Goal: Contribute content: Contribute content

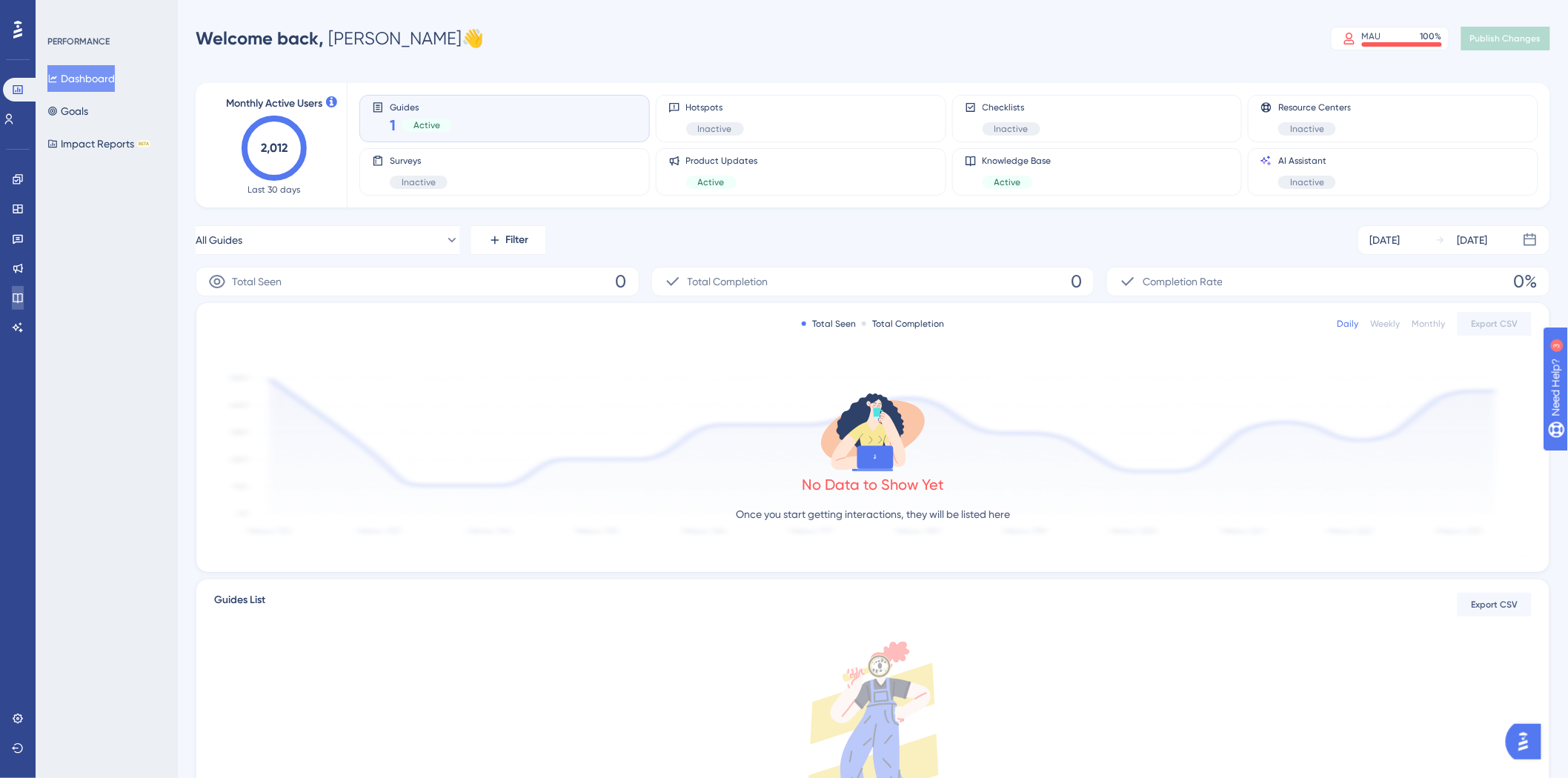
click at [12, 293] on link at bounding box center [17, 298] width 12 height 24
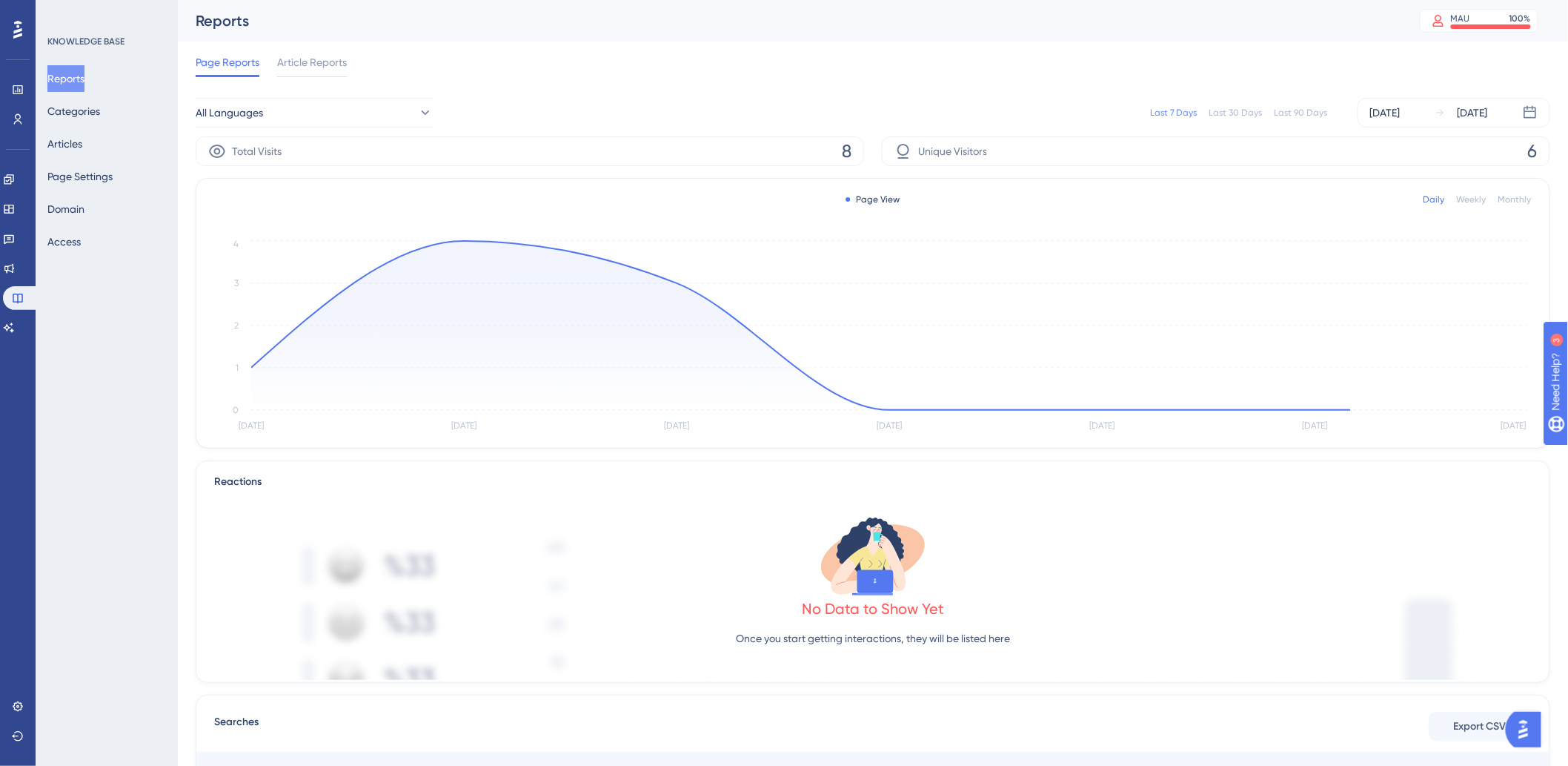
click at [67, 72] on button "Reports" at bounding box center [66, 78] width 37 height 27
click at [79, 101] on div "Reports Categories Articles Page Settings Domain Access" at bounding box center [108, 160] width 120 height 190
click at [83, 113] on button "Categories" at bounding box center [74, 112] width 52 height 27
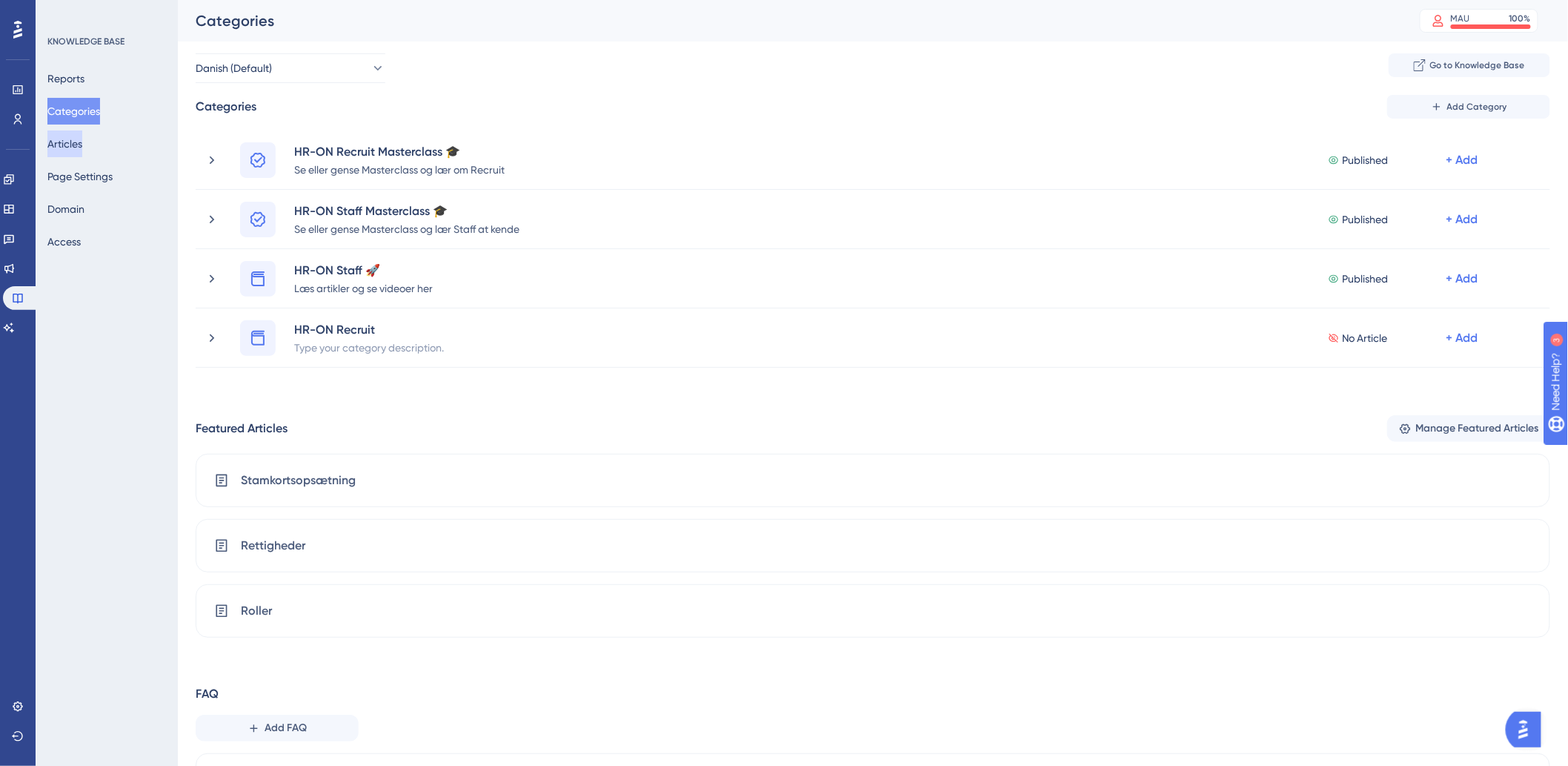
click at [82, 143] on button "Articles" at bounding box center [65, 144] width 35 height 27
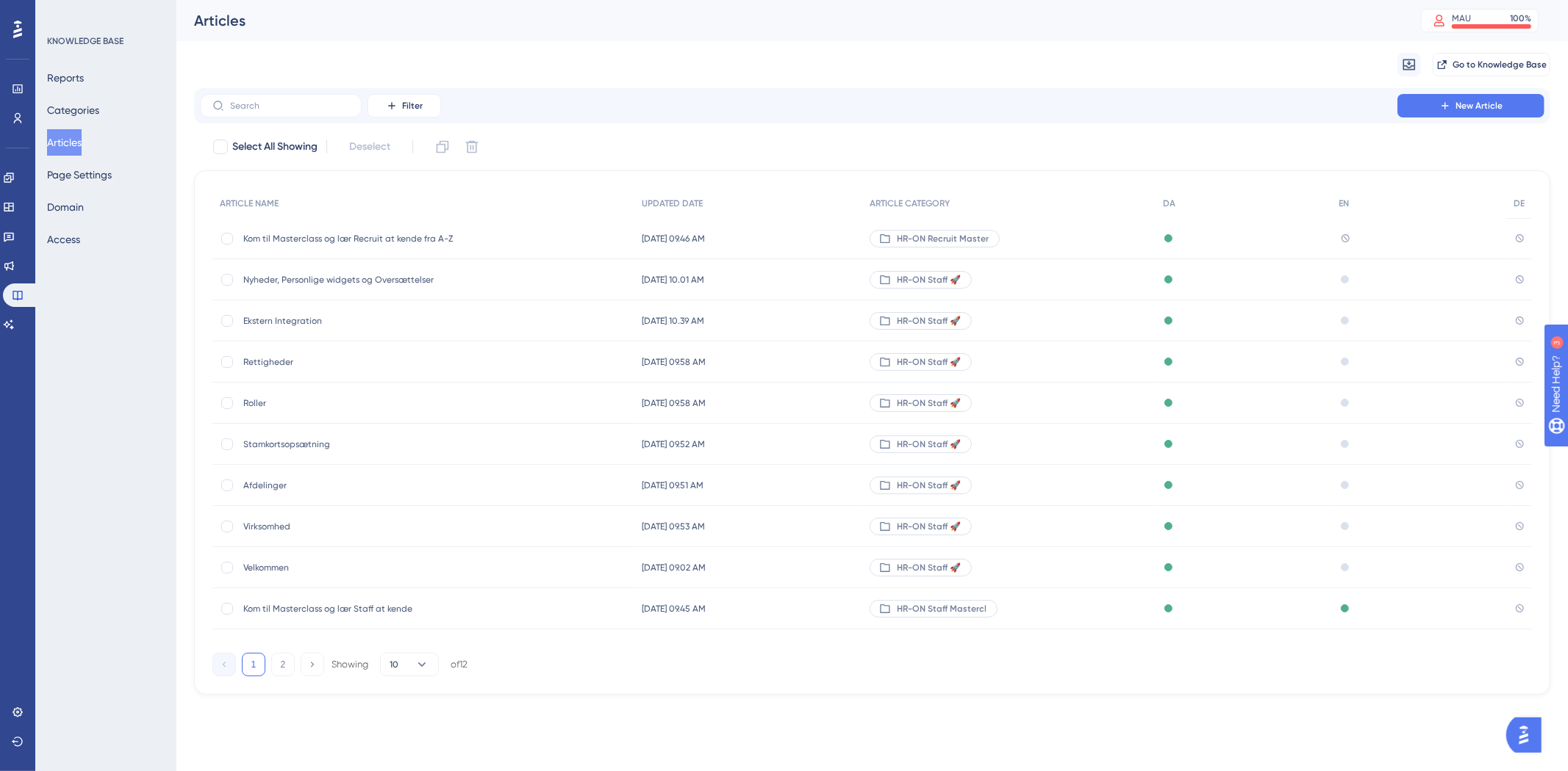
click at [92, 125] on div "Reports Categories Articles Page Settings Domain Access" at bounding box center [107, 159] width 119 height 188
click at [98, 108] on button "Categories" at bounding box center [73, 111] width 52 height 27
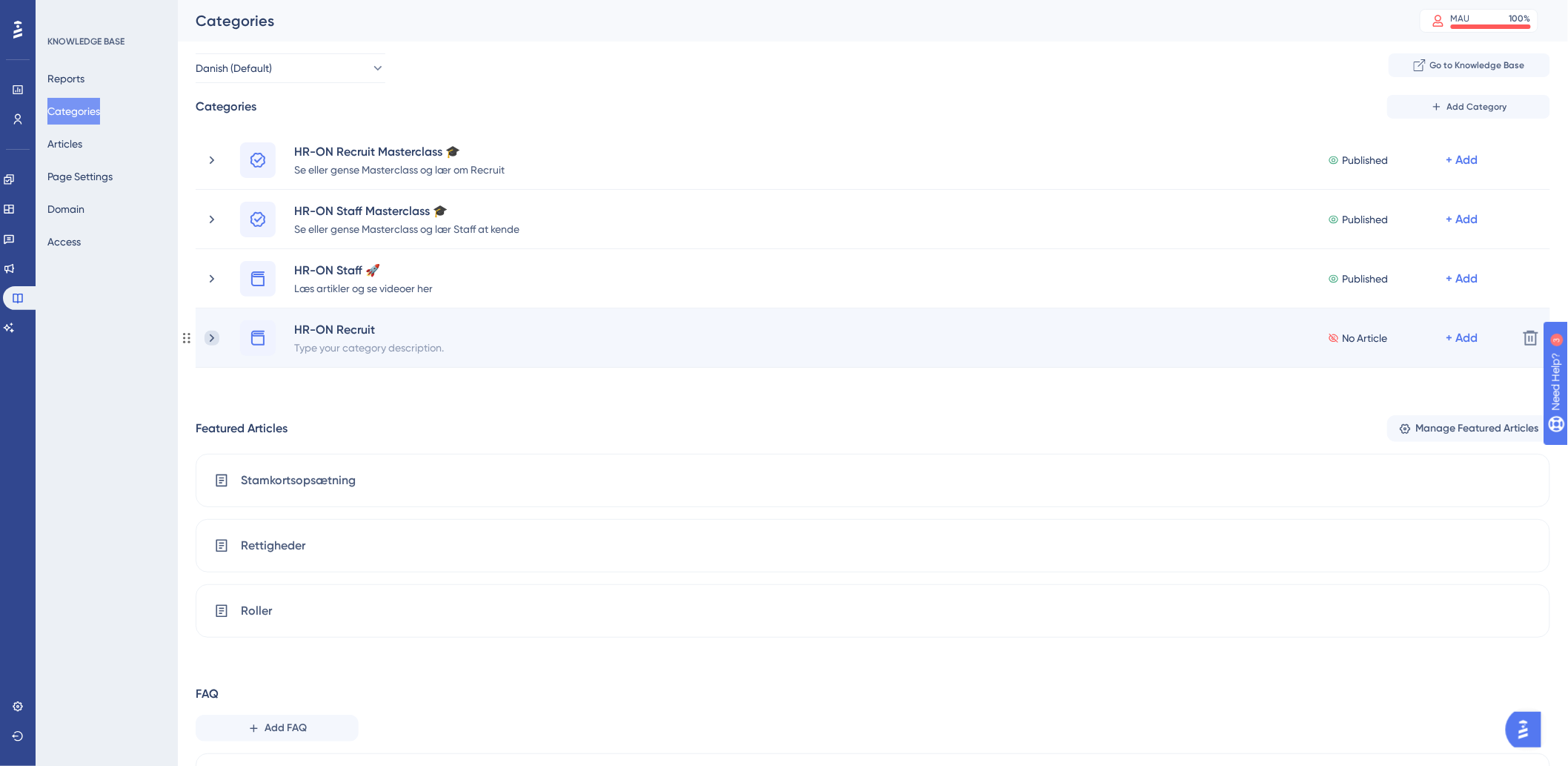
click at [212, 333] on icon at bounding box center [211, 337] width 15 height 15
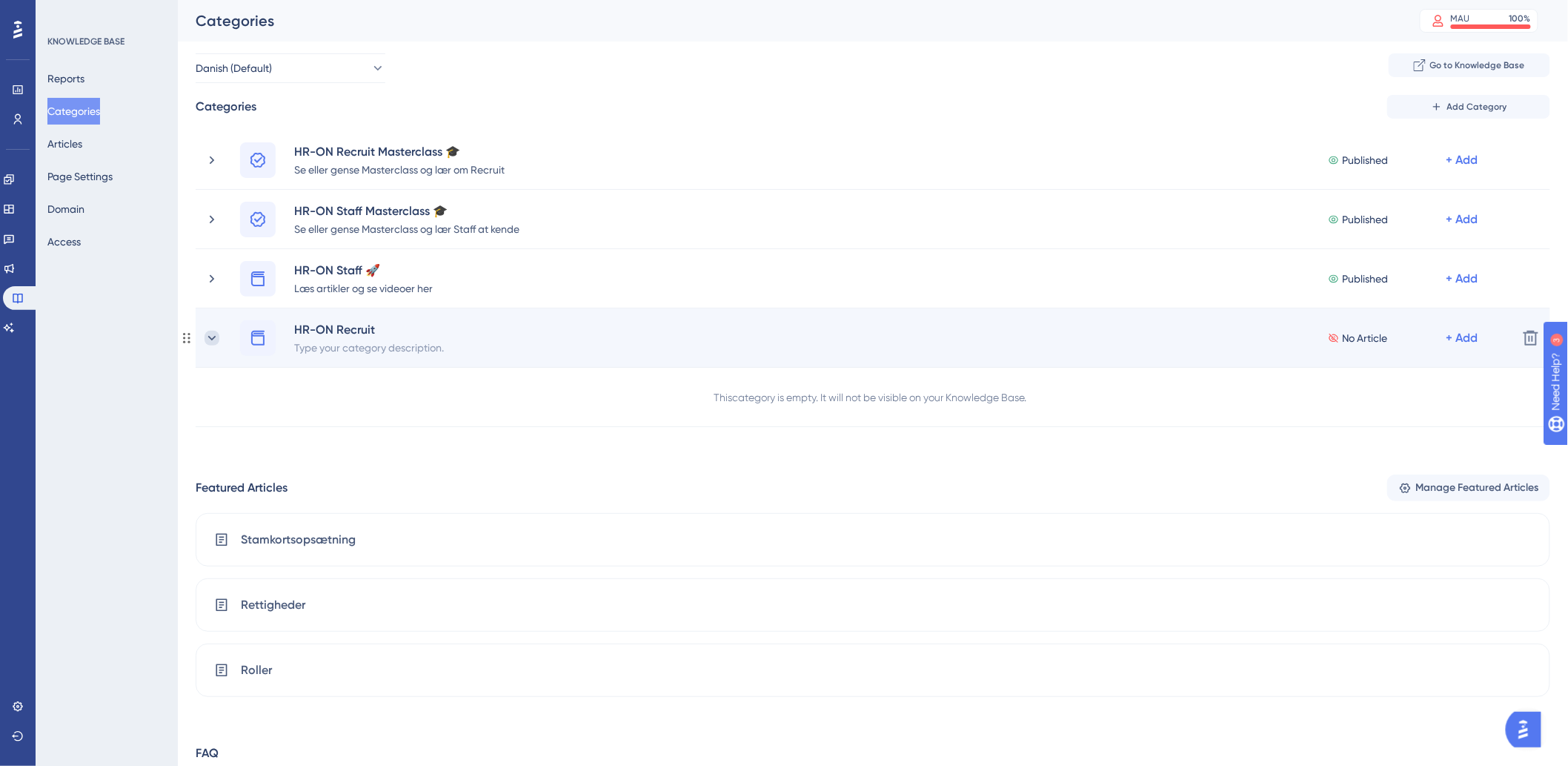
click at [204, 335] on icon at bounding box center [211, 337] width 15 height 15
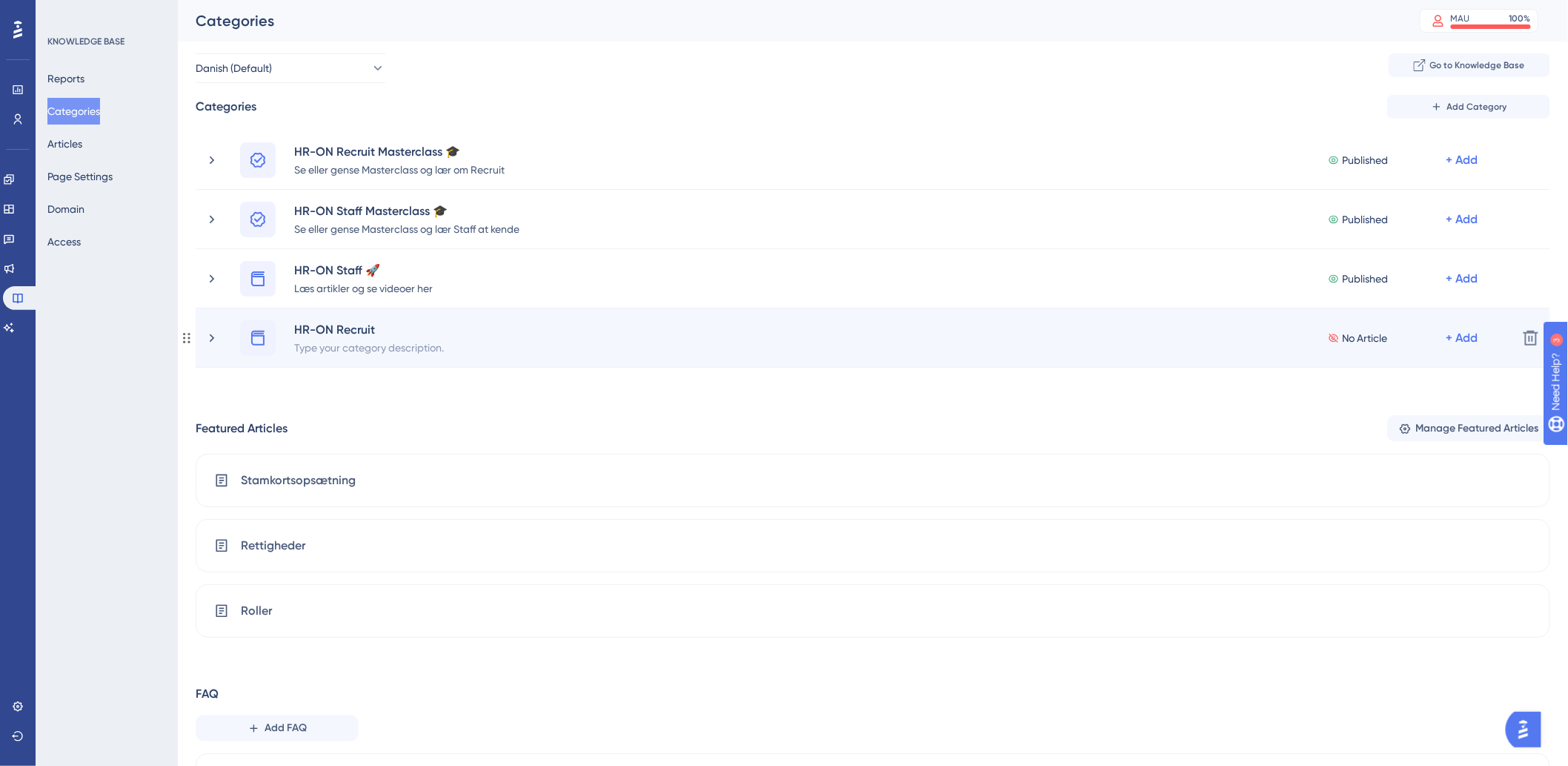
click at [462, 337] on div "HR-ON Recruit Type your category description. No Article + Add" at bounding box center [873, 337] width 1265 height 36
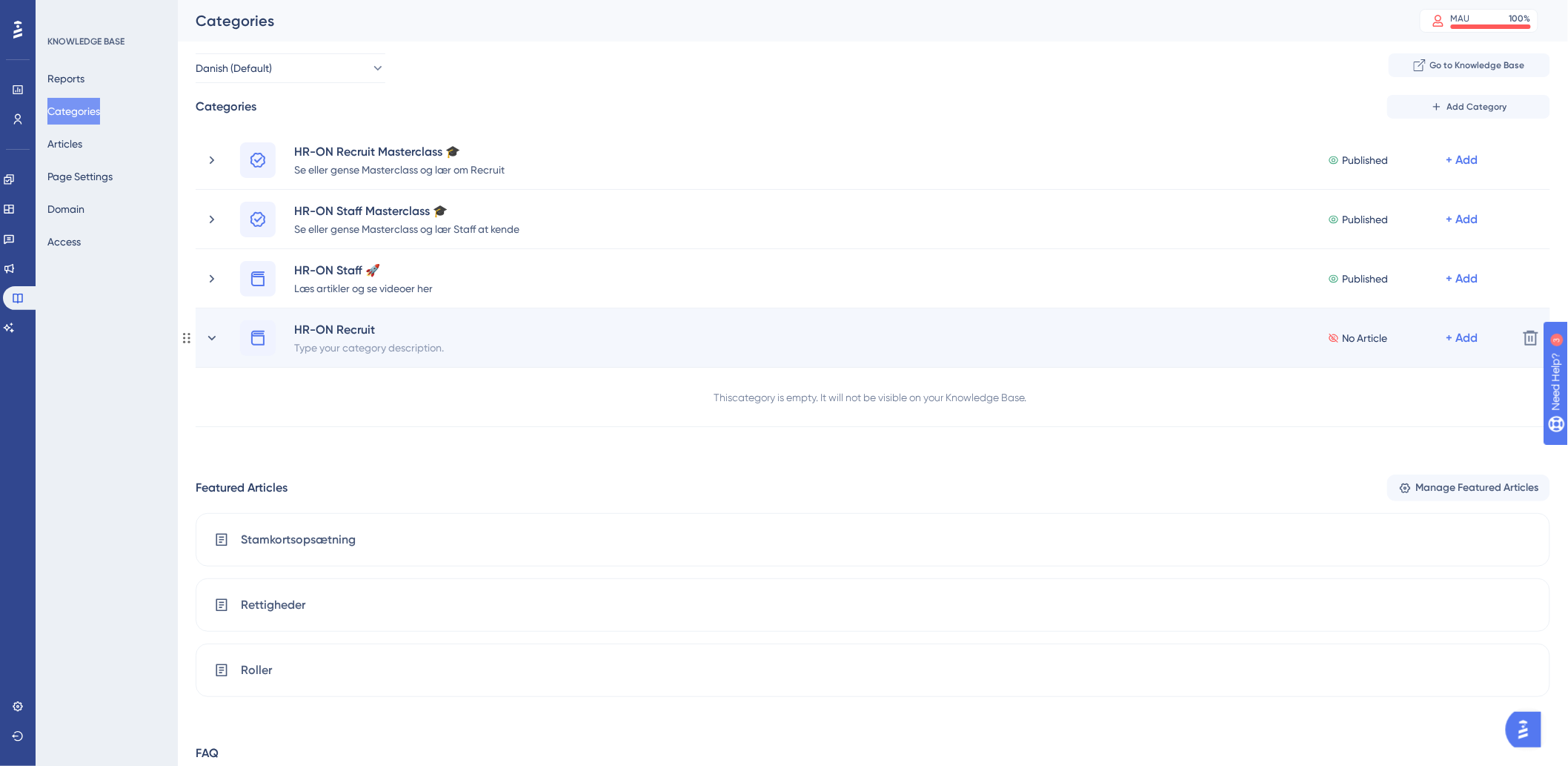
click at [561, 358] on div "HR-ON Recruit Type your category description. No Article + Add Delete" at bounding box center [873, 337] width 1354 height 59
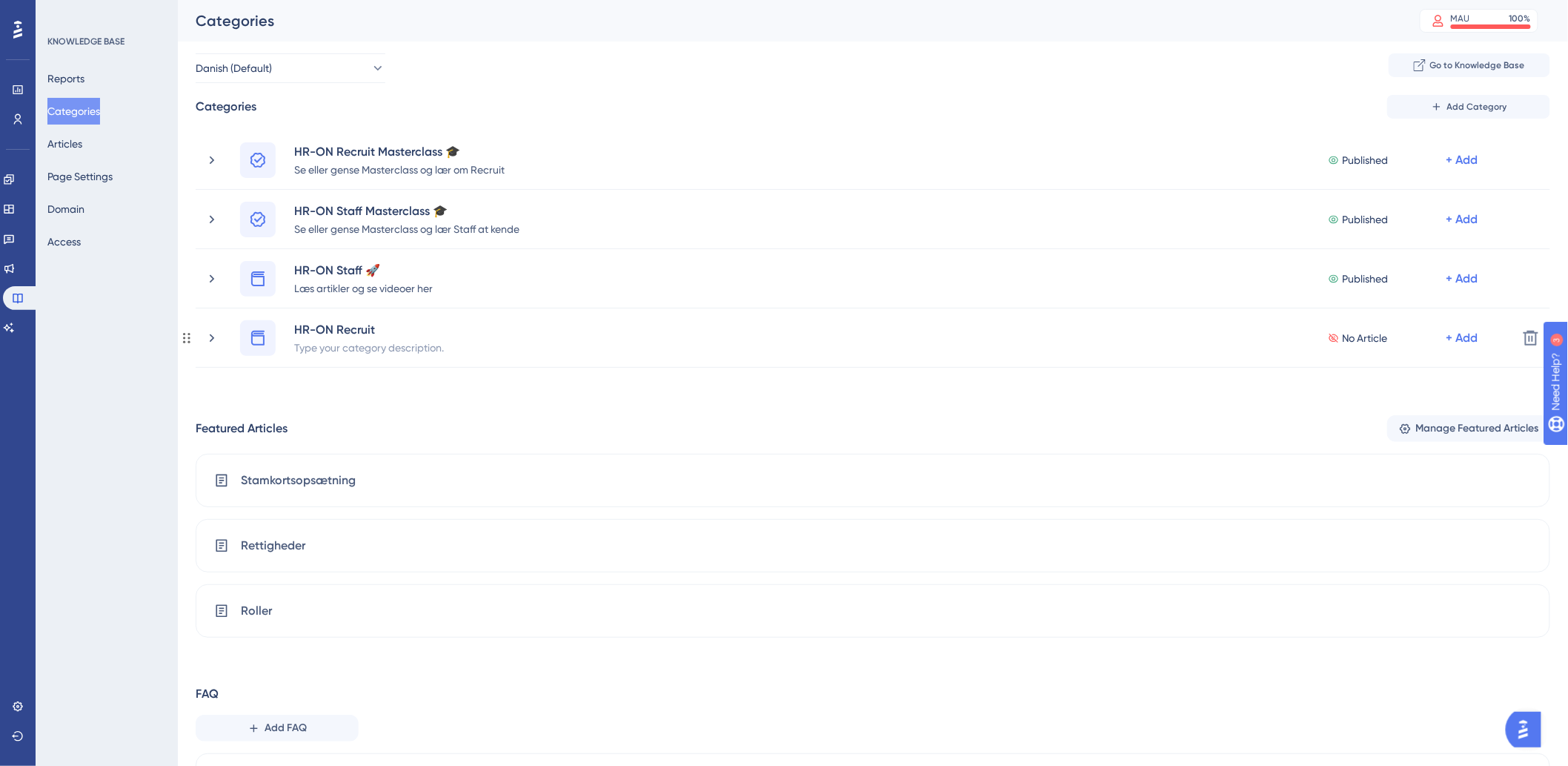
click at [561, 358] on div "HR-ON Recruit Type your category description. No Article + Add Delete" at bounding box center [873, 337] width 1354 height 59
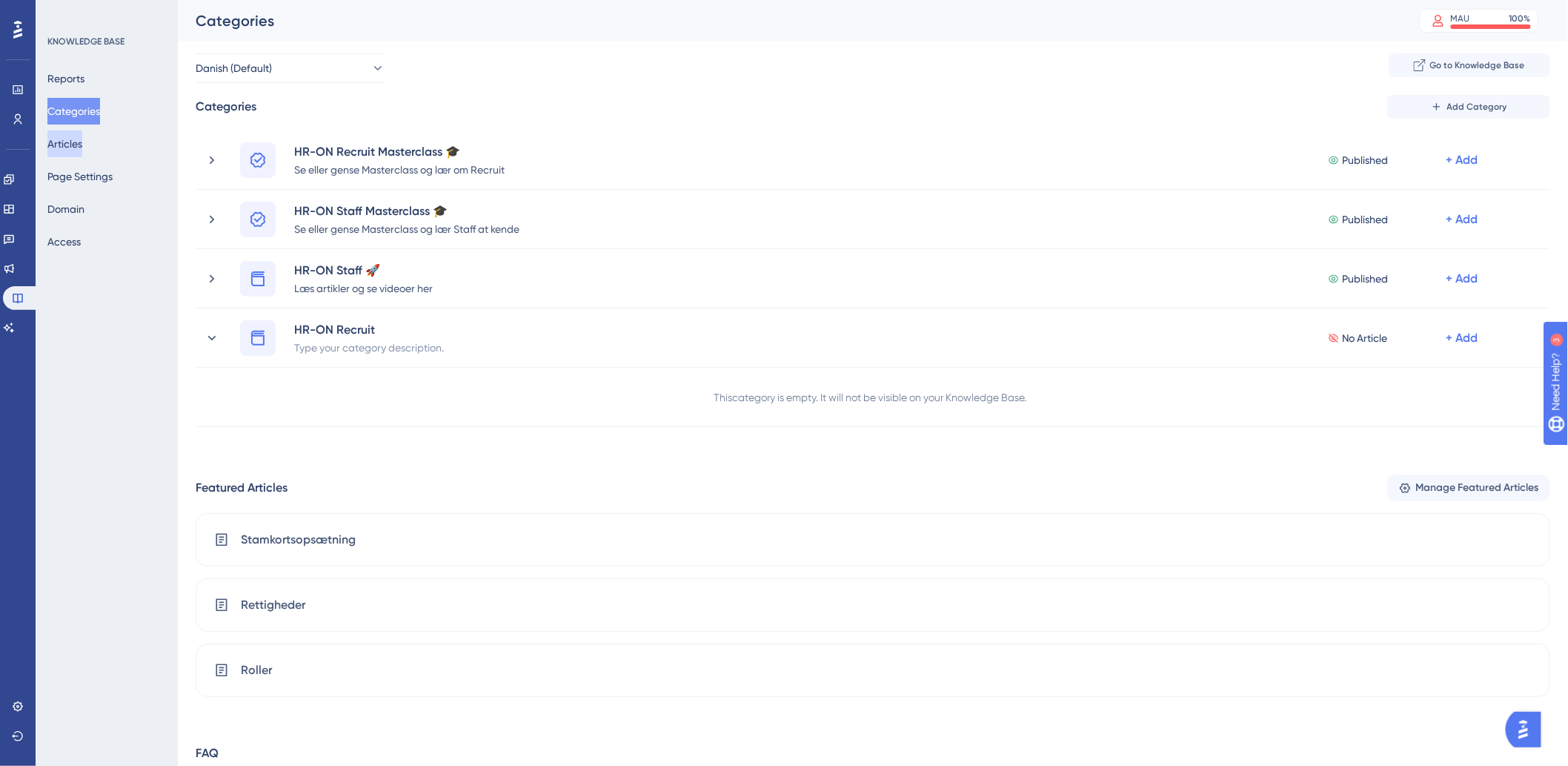
click at [82, 145] on button "Articles" at bounding box center [65, 144] width 35 height 27
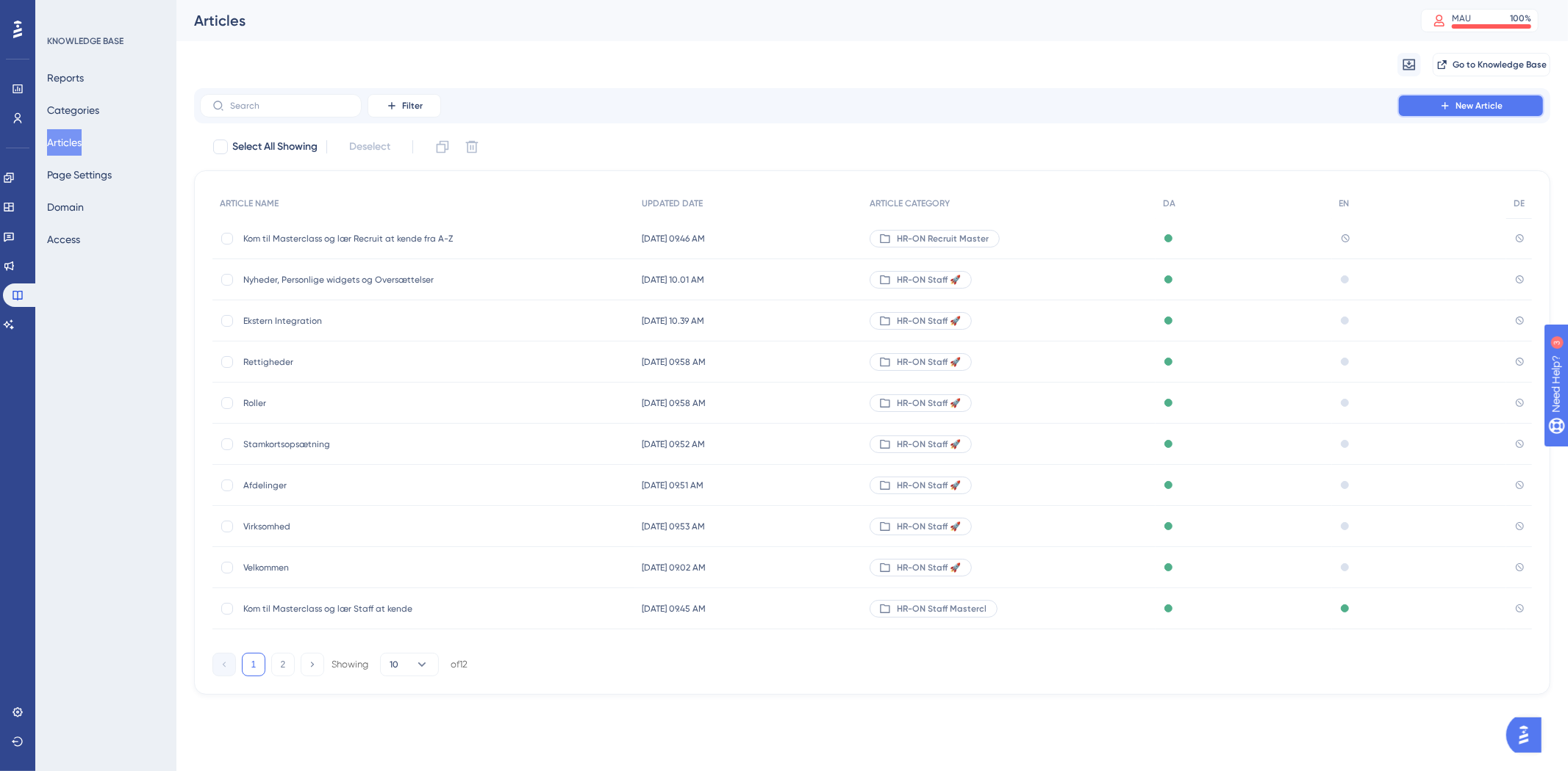
click at [1446, 100] on icon at bounding box center [1445, 105] width 12 height 12
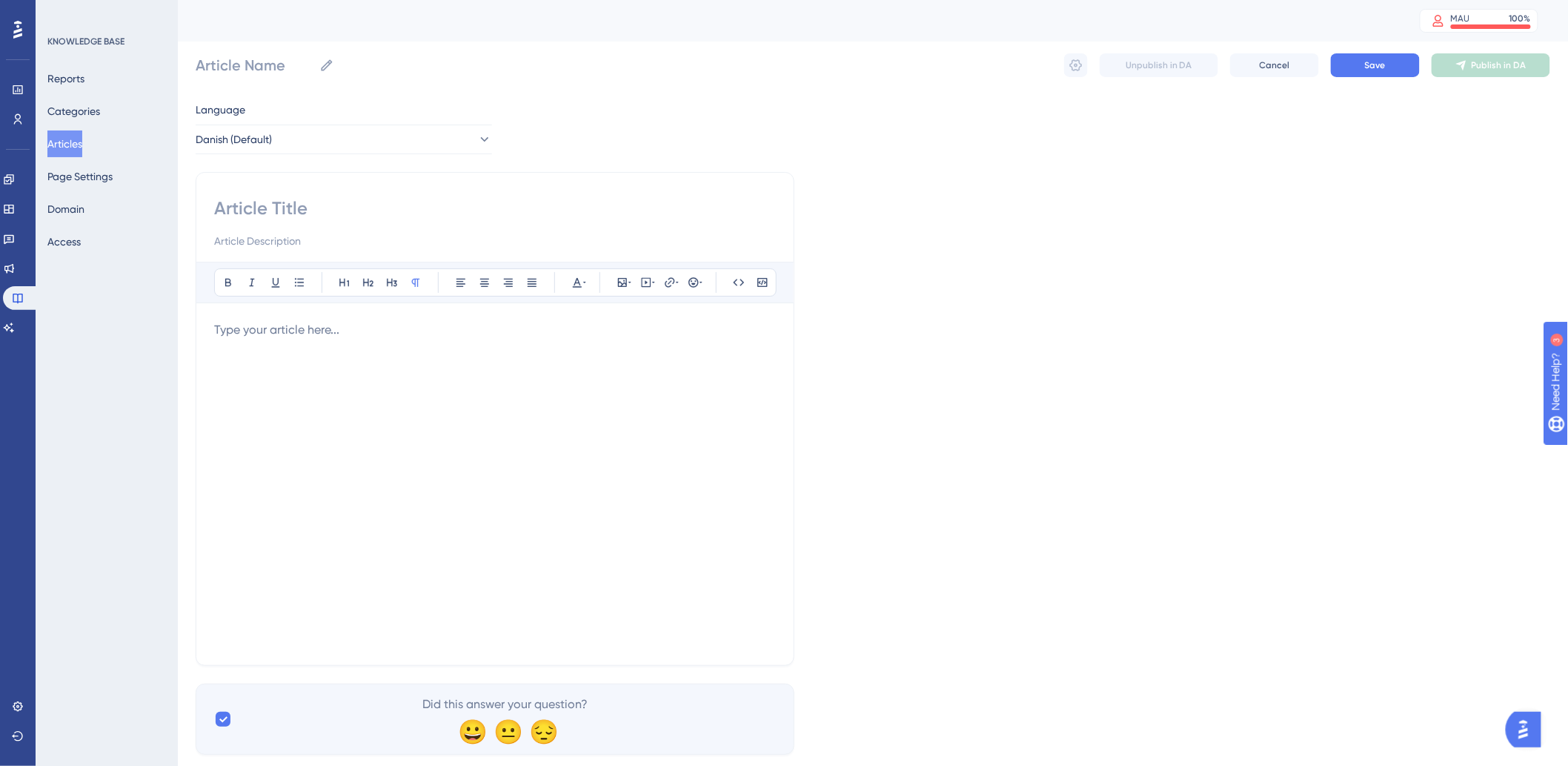
click at [386, 494] on div at bounding box center [494, 484] width 561 height 326
click at [451, 376] on div at bounding box center [494, 484] width 561 height 326
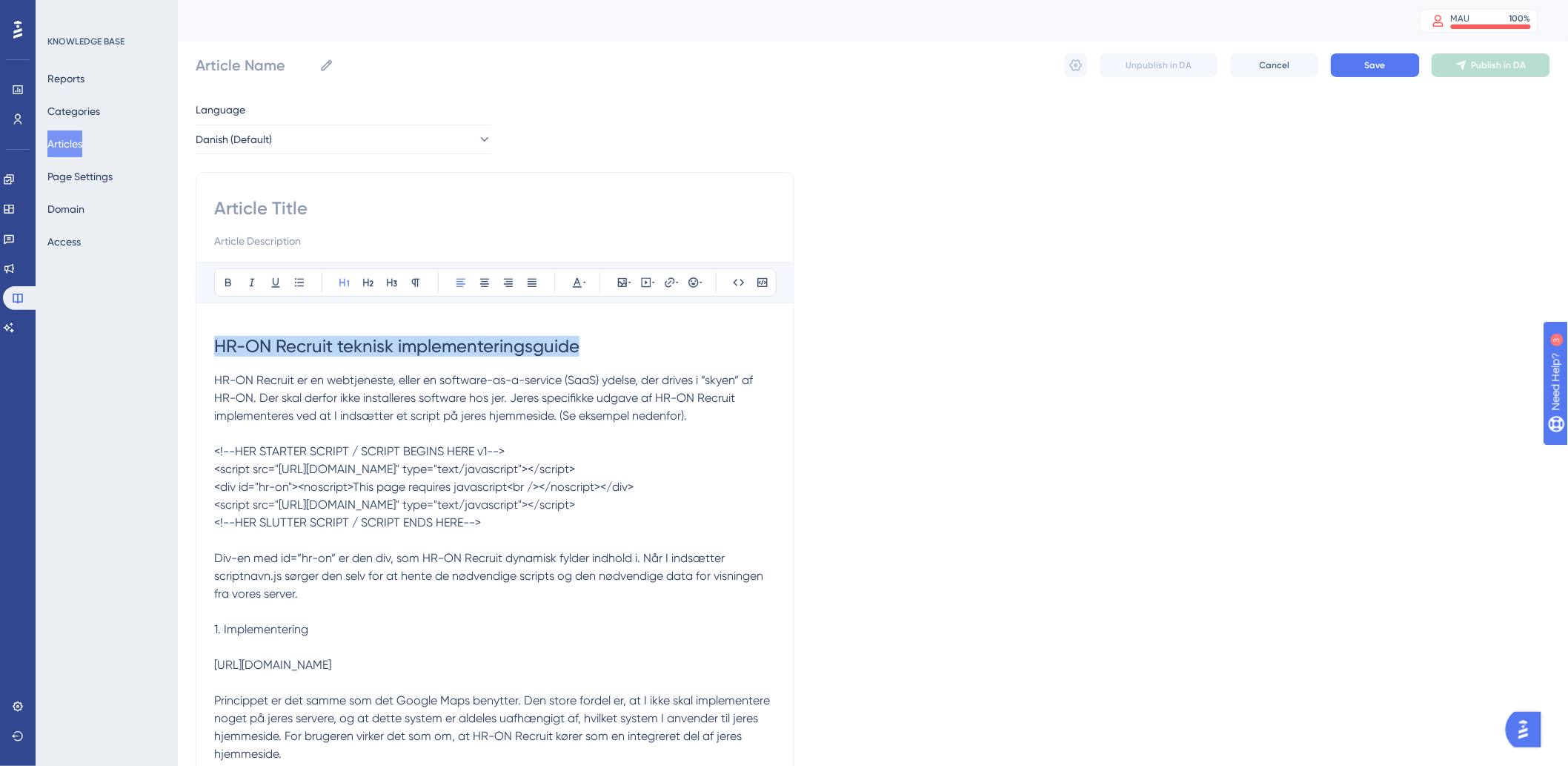
drag, startPoint x: 570, startPoint y: 336, endPoint x: 115, endPoint y: 330, distance: 455.0
copy span "HR-ON Recruit teknisk implementeringsguide"
click at [451, 215] on input at bounding box center [494, 208] width 561 height 24
paste input "HR-ON Recruit teknisk implementeringsguide"
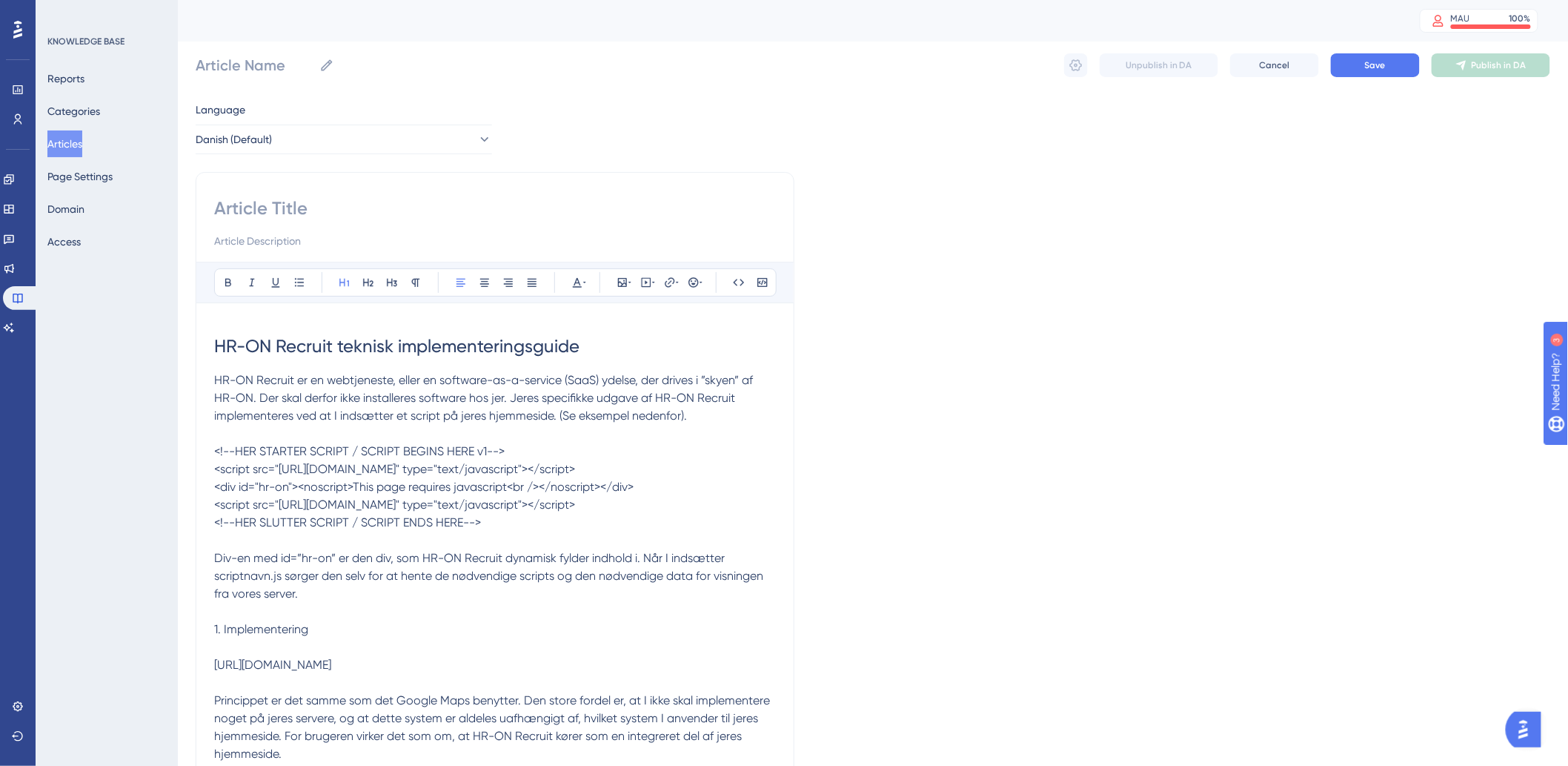
type input "HR-ON Recruit teknisk implementeringsguide"
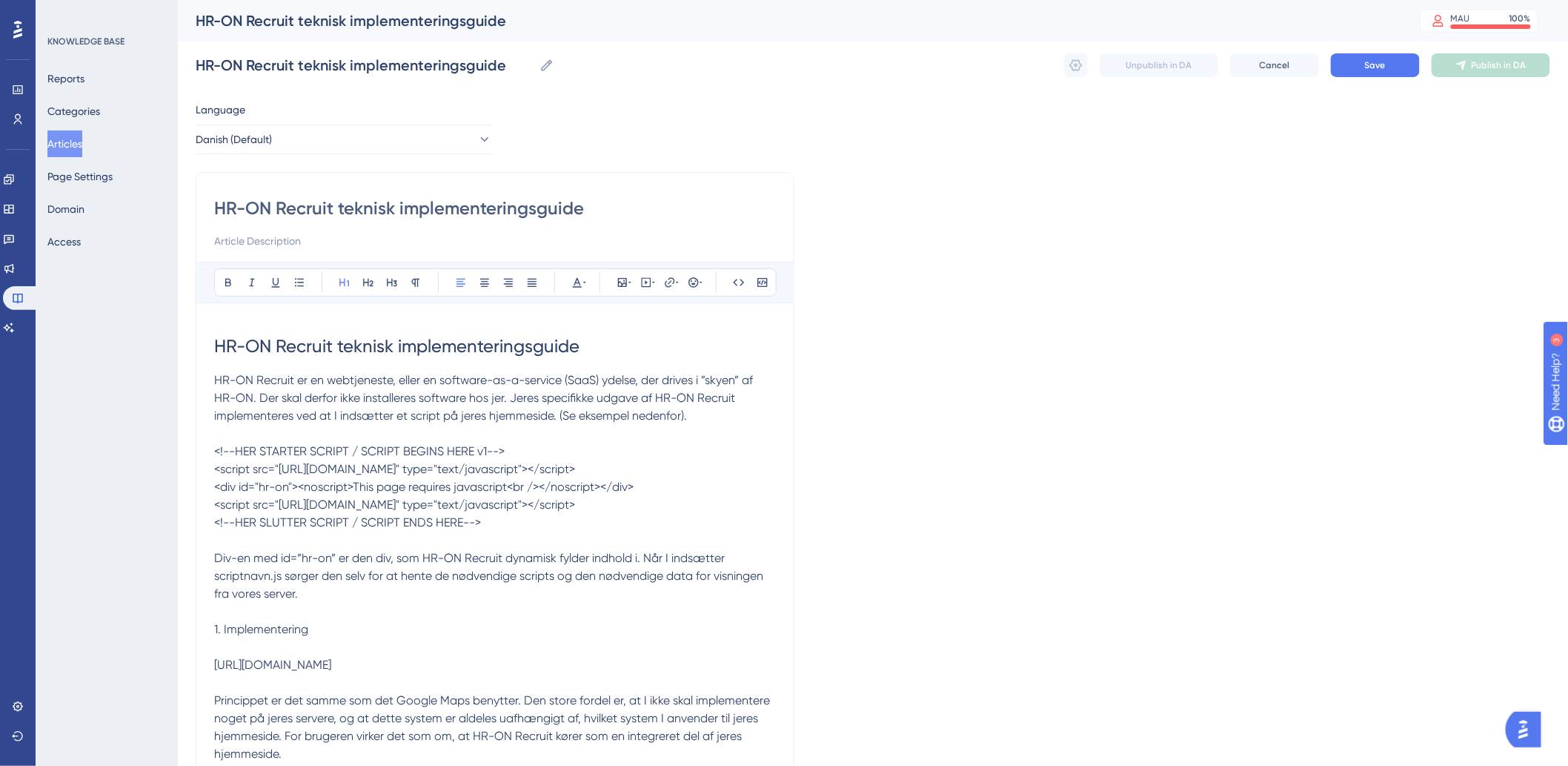
type input "HR-ON Recruit teknisk implementeringsguide"
drag, startPoint x: 657, startPoint y: 341, endPoint x: 0, endPoint y: 341, distance: 657.0
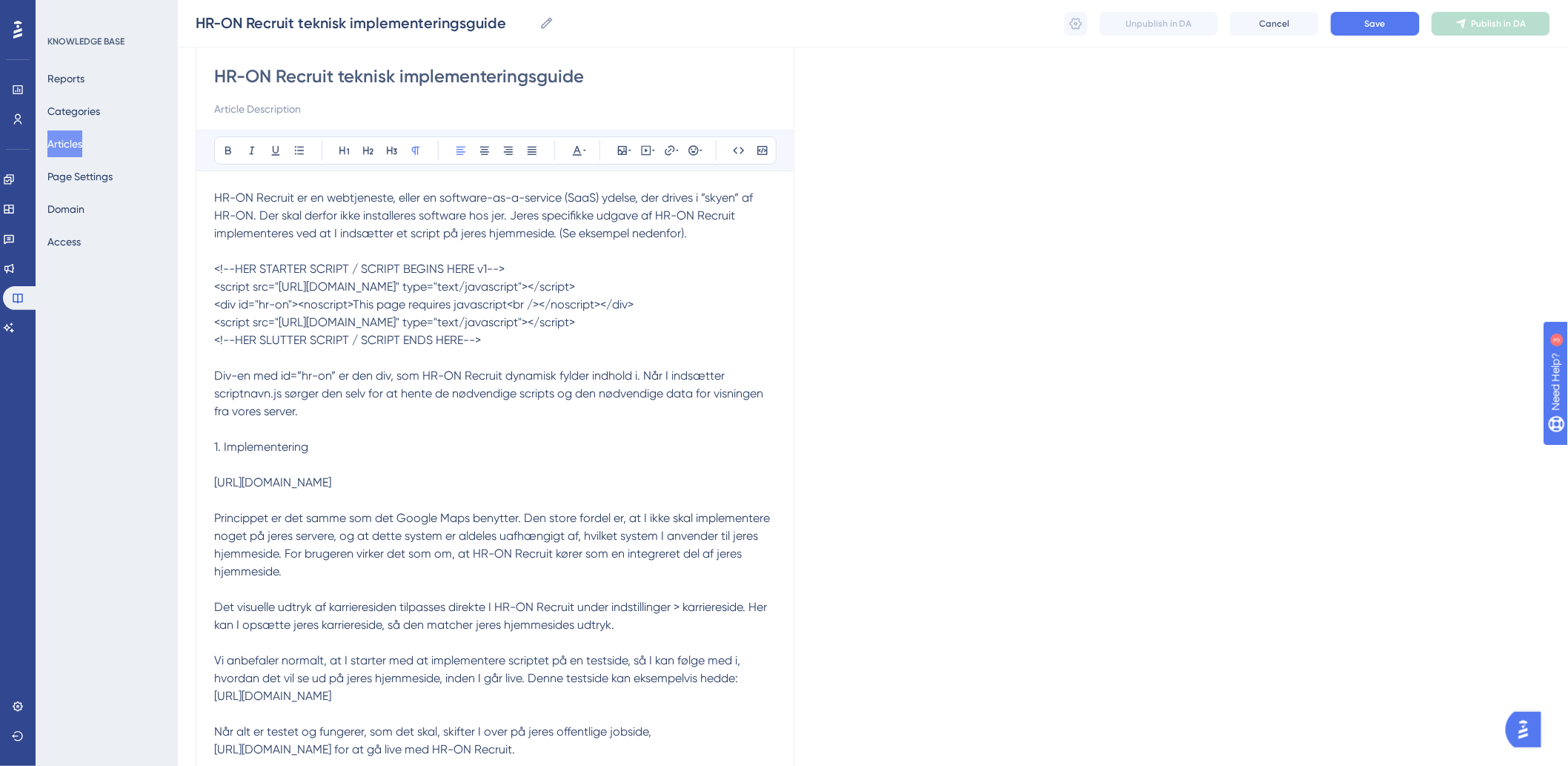
scroll to position [165, 0]
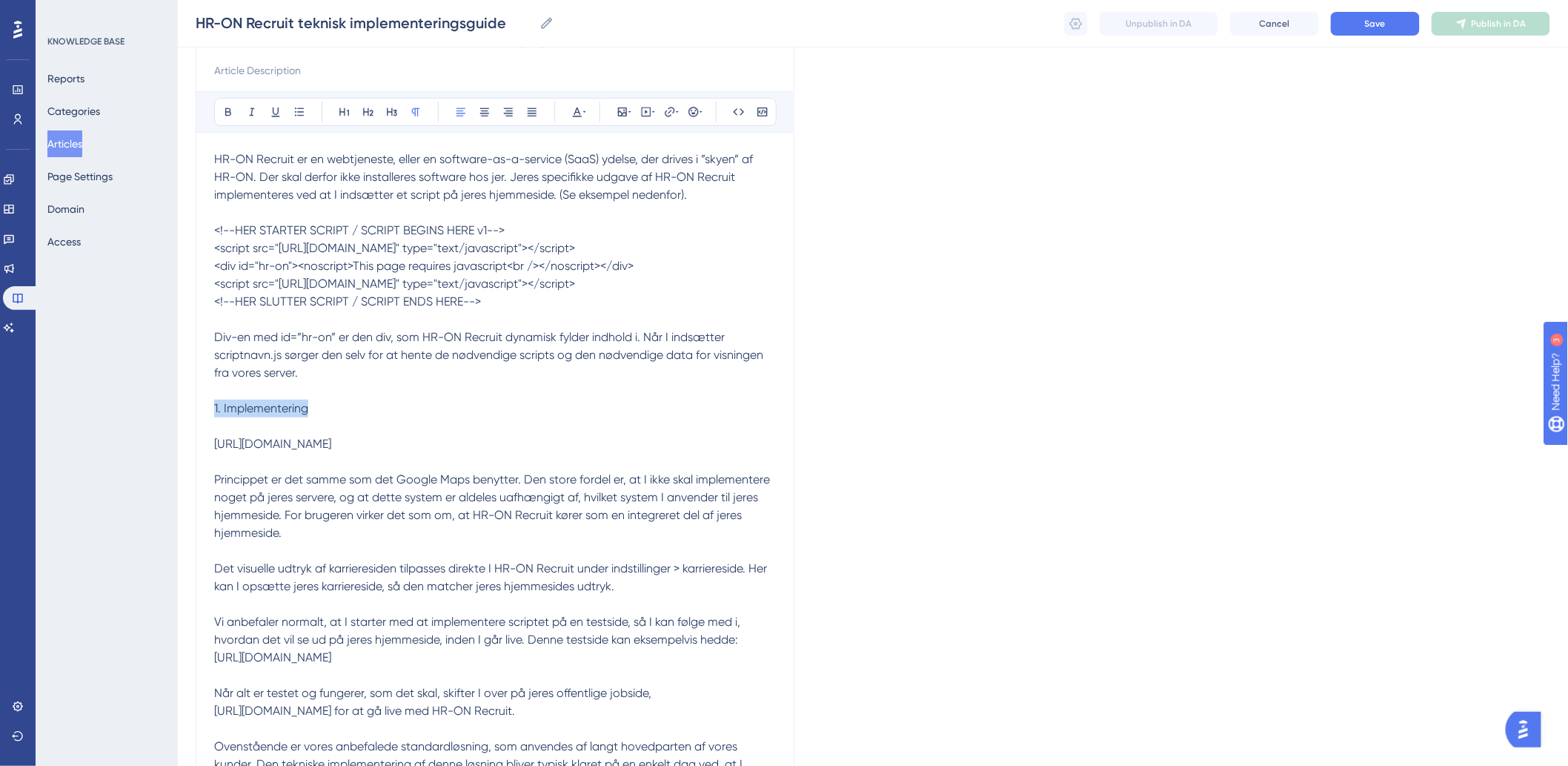
drag, startPoint x: 371, startPoint y: 433, endPoint x: 101, endPoint y: 421, distance: 270.3
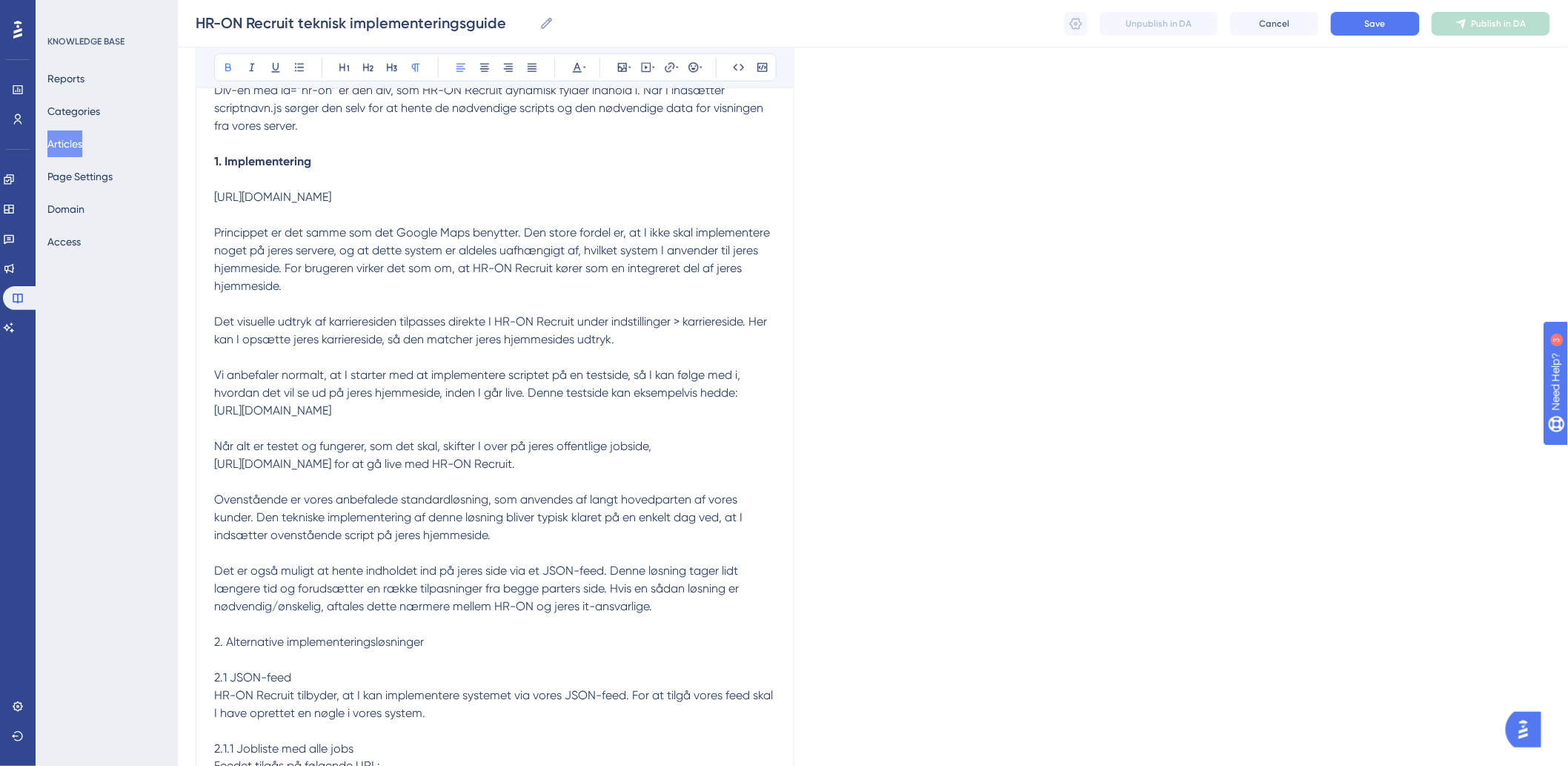
scroll to position [576, 0]
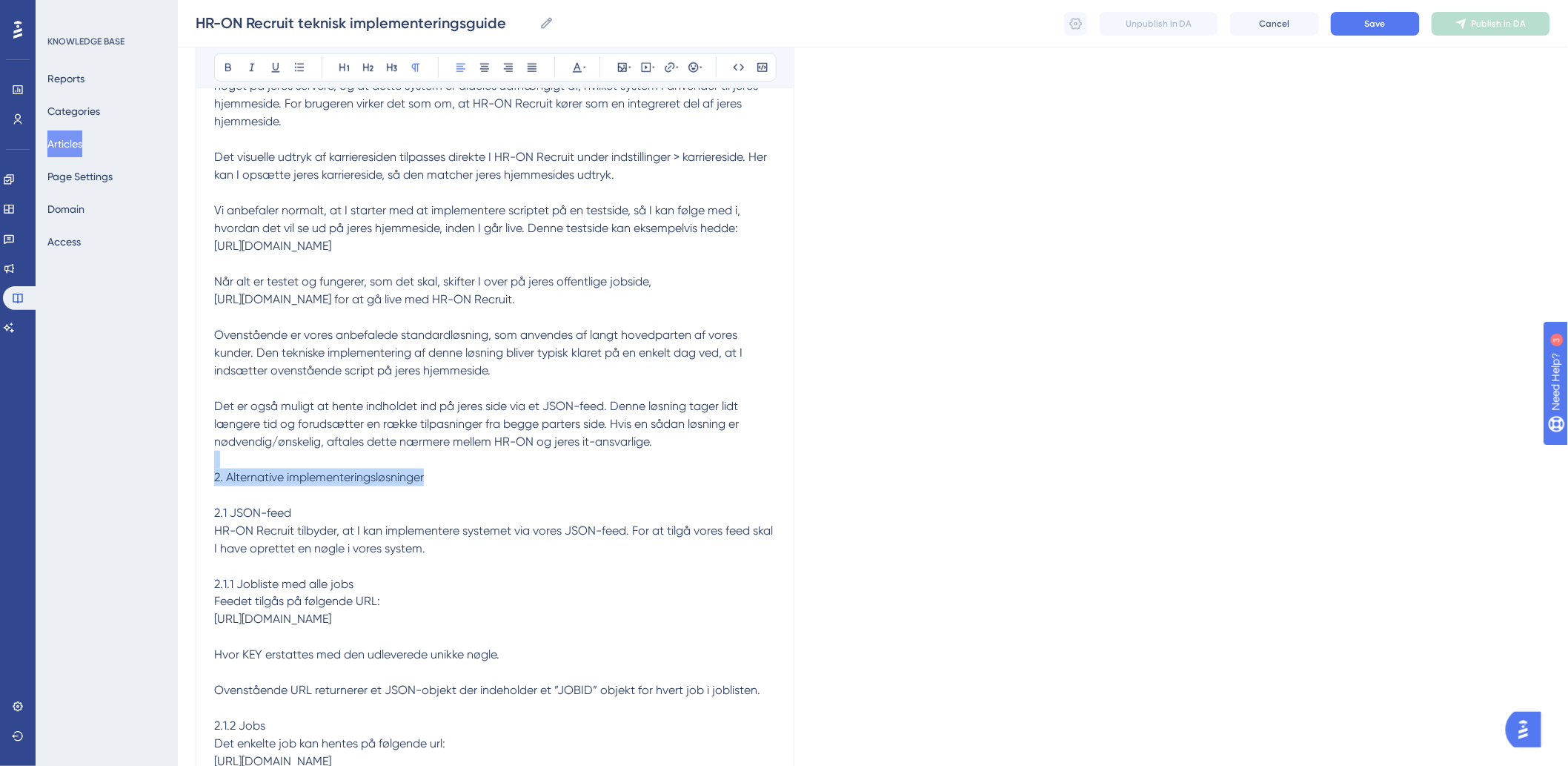
drag, startPoint x: 443, startPoint y: 497, endPoint x: 75, endPoint y: 472, distance: 368.8
click at [178, 472] on div "Performance Users Engagement Widgets Feedback Product Updates Knowledge Base AI…" at bounding box center [873, 510] width 1390 height 2172
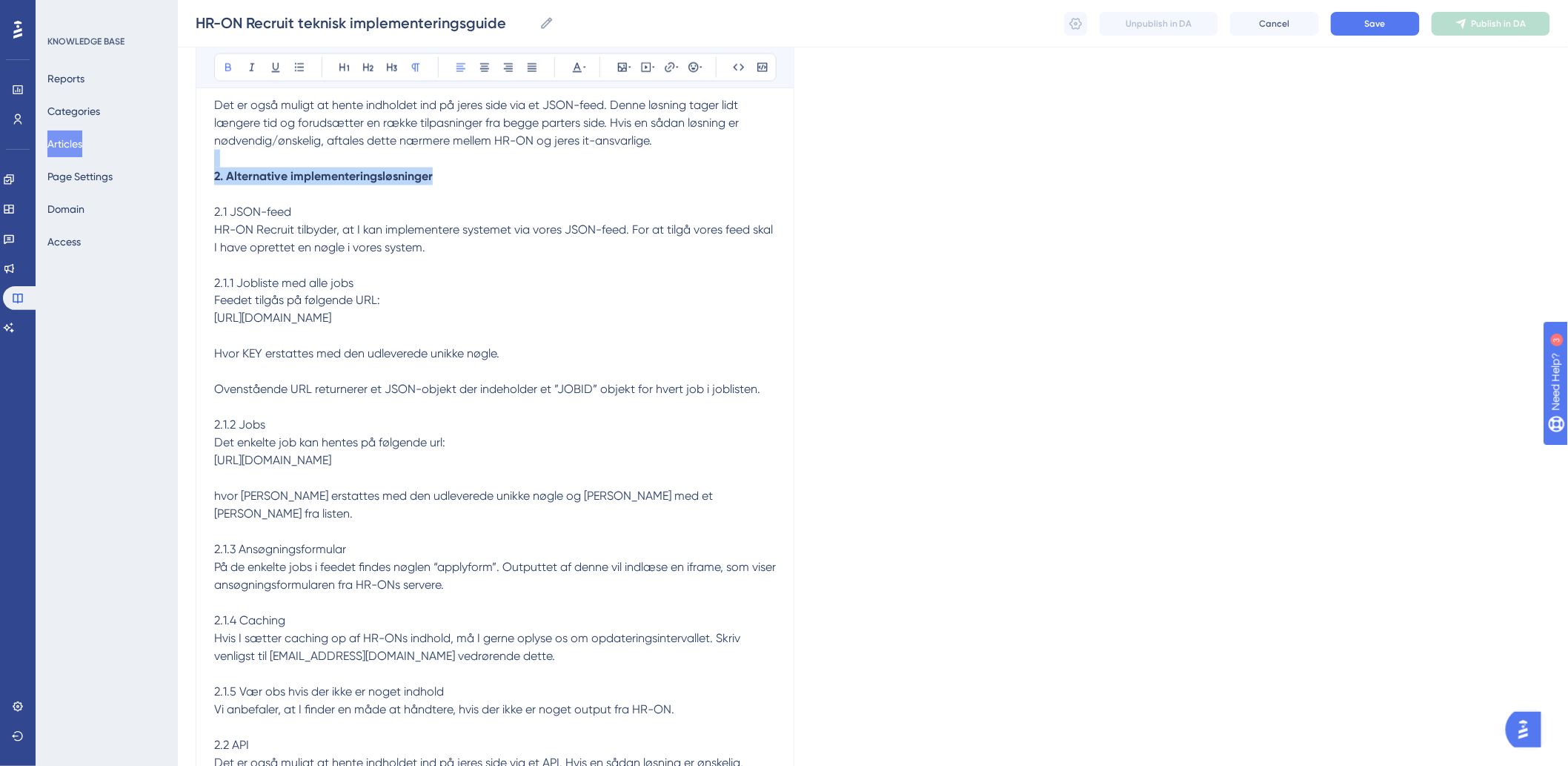
scroll to position [905, 0]
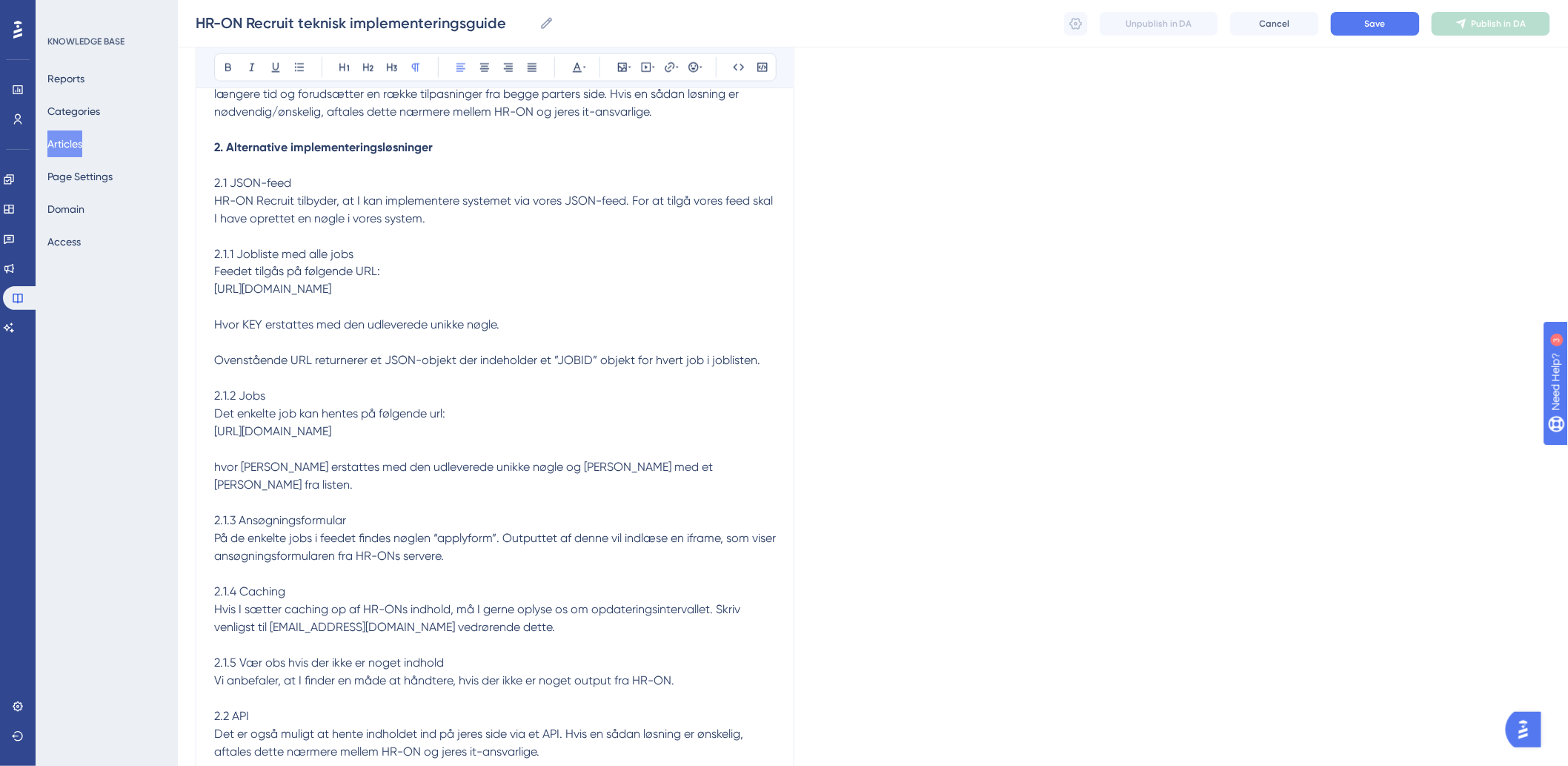
click at [326, 406] on p "2.1.2 Jobs" at bounding box center [494, 396] width 561 height 17
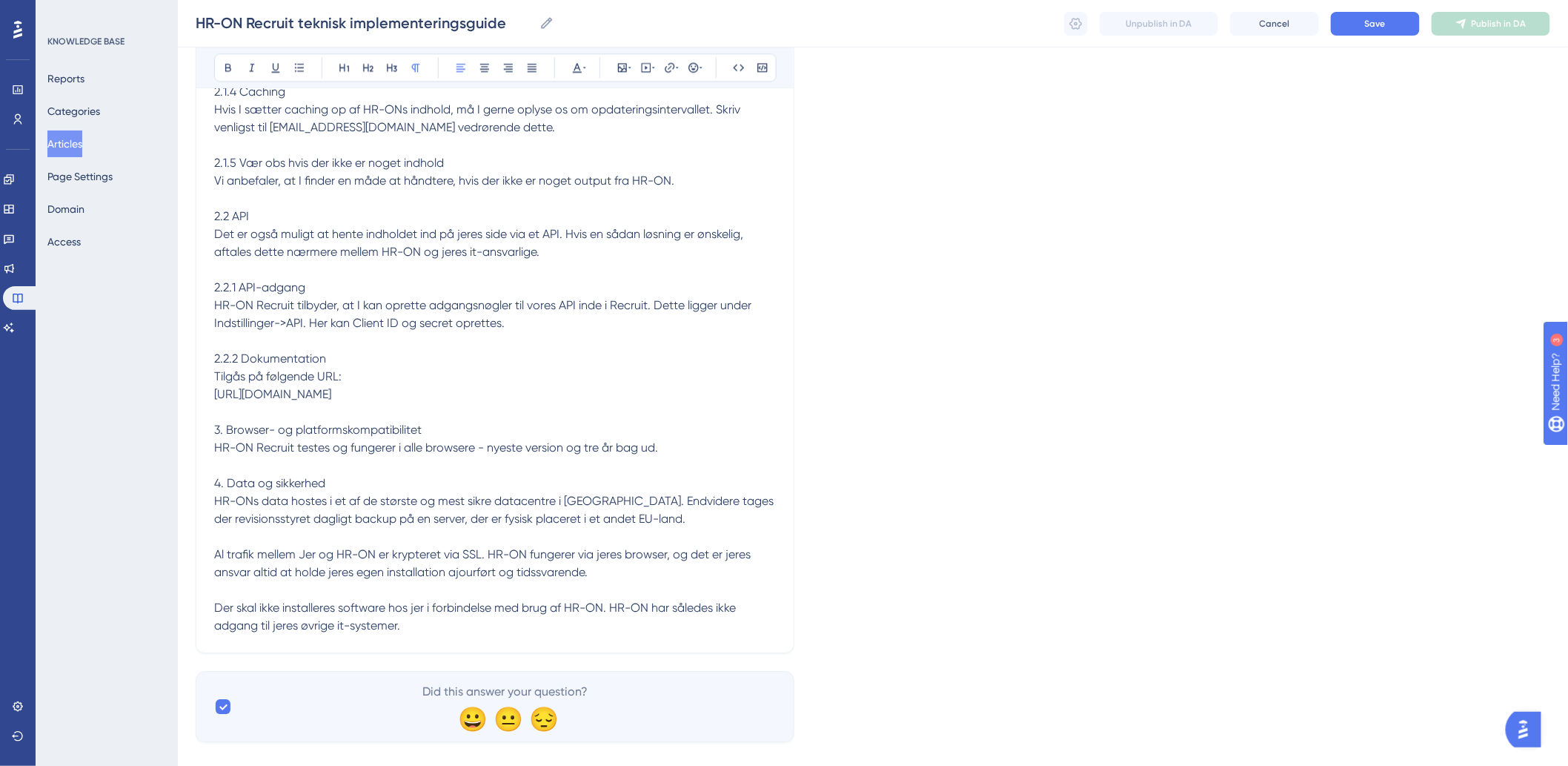
scroll to position [1429, 0]
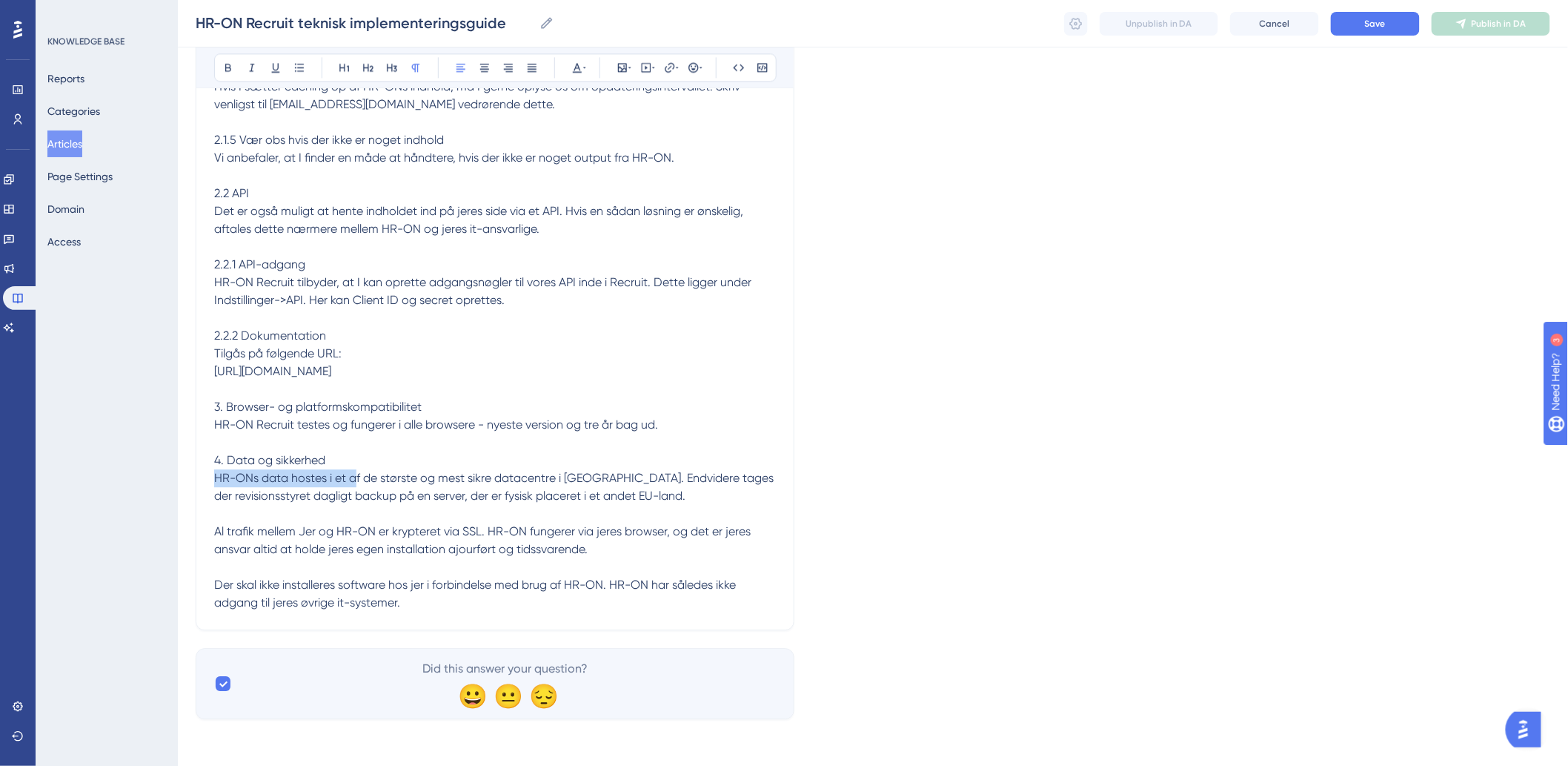
drag, startPoint x: 353, startPoint y: 467, endPoint x: 63, endPoint y: 464, distance: 290.0
click at [446, 461] on p "4. Data og sikkerhed" at bounding box center [494, 460] width 561 height 17
click at [376, 447] on p at bounding box center [494, 442] width 561 height 17
drag, startPoint x: 362, startPoint y: 455, endPoint x: 86, endPoint y: 444, distance: 276.2
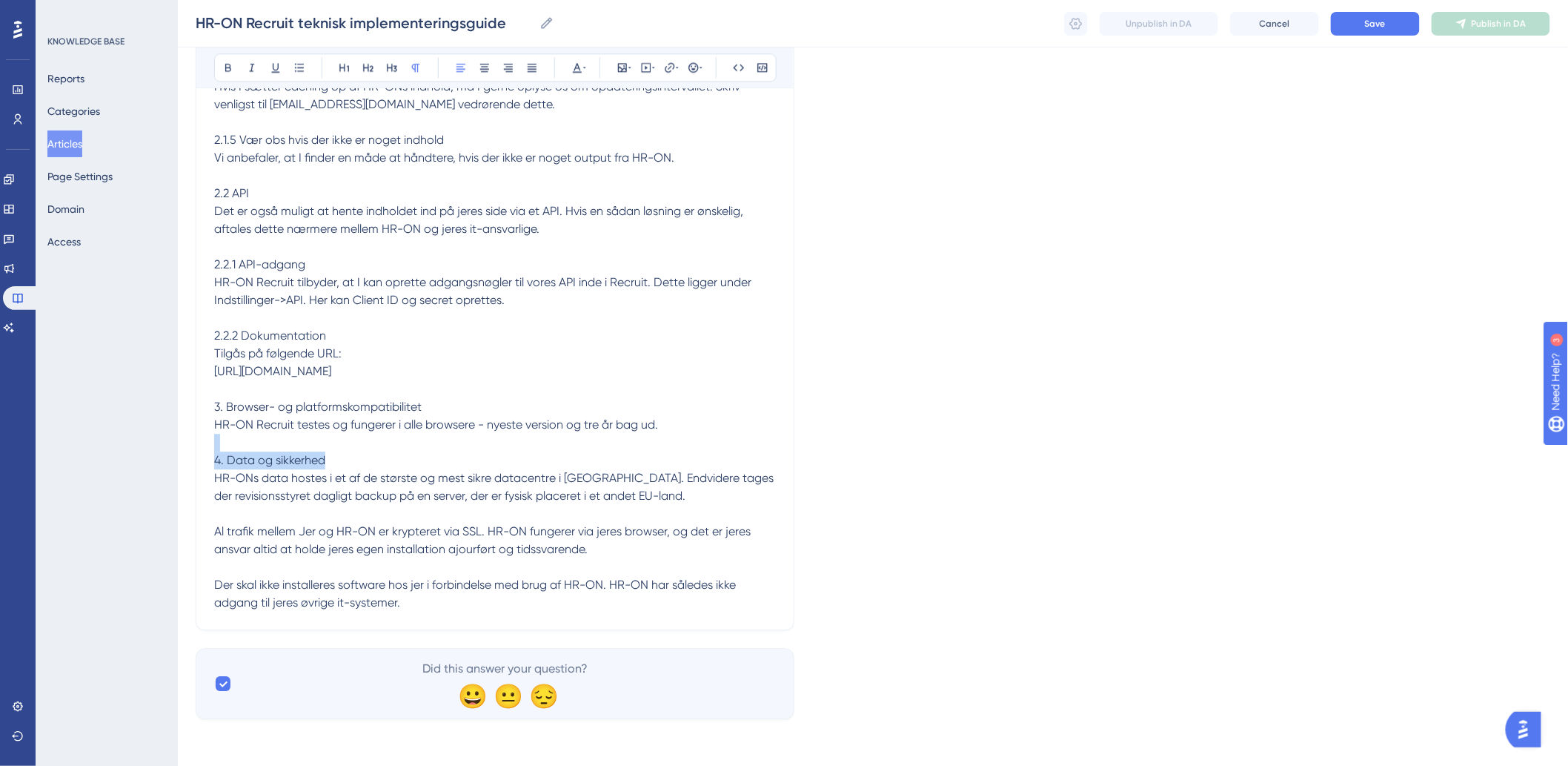
drag, startPoint x: 440, startPoint y: 406, endPoint x: 139, endPoint y: 406, distance: 301.0
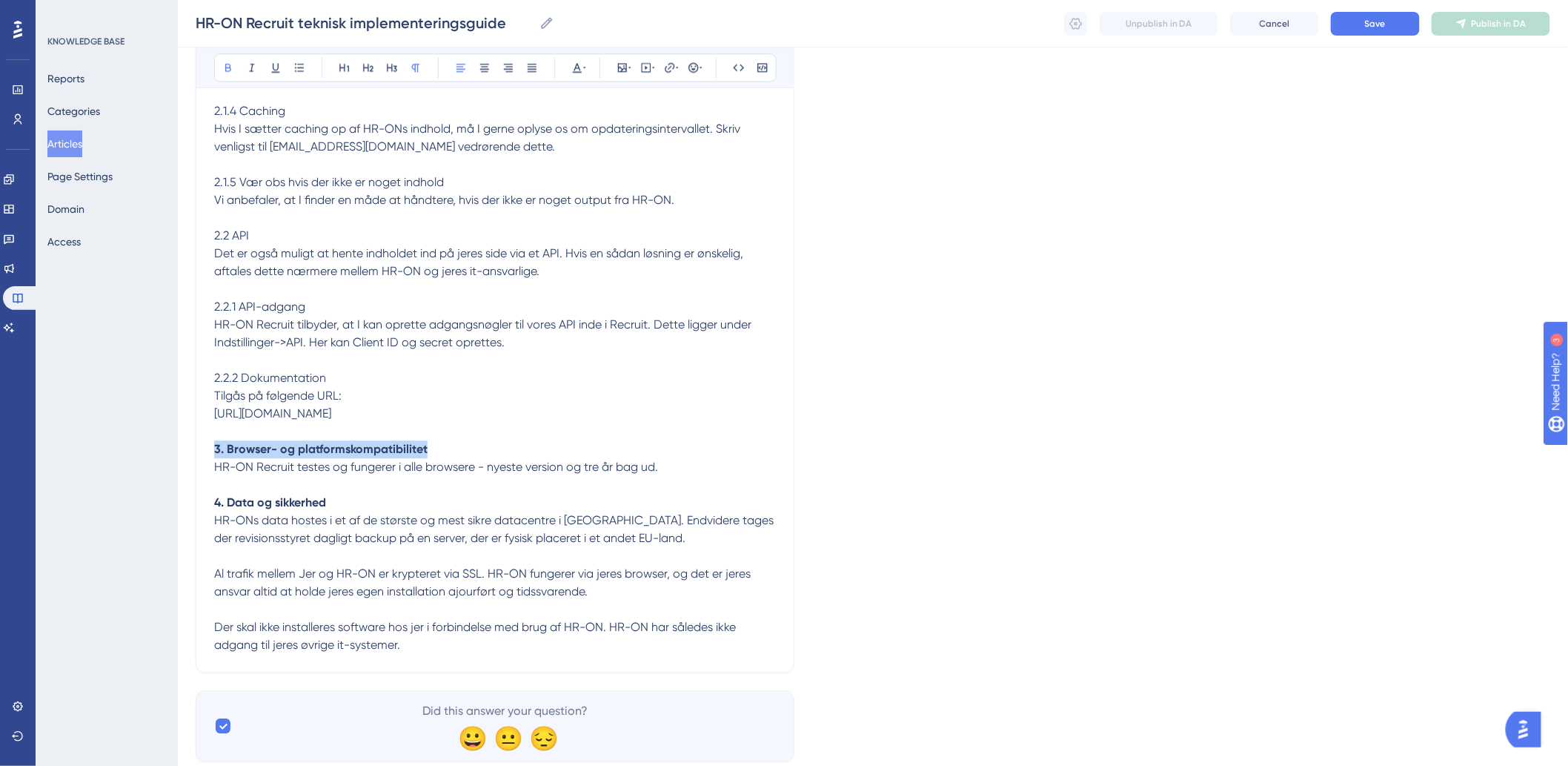
scroll to position [1347, 0]
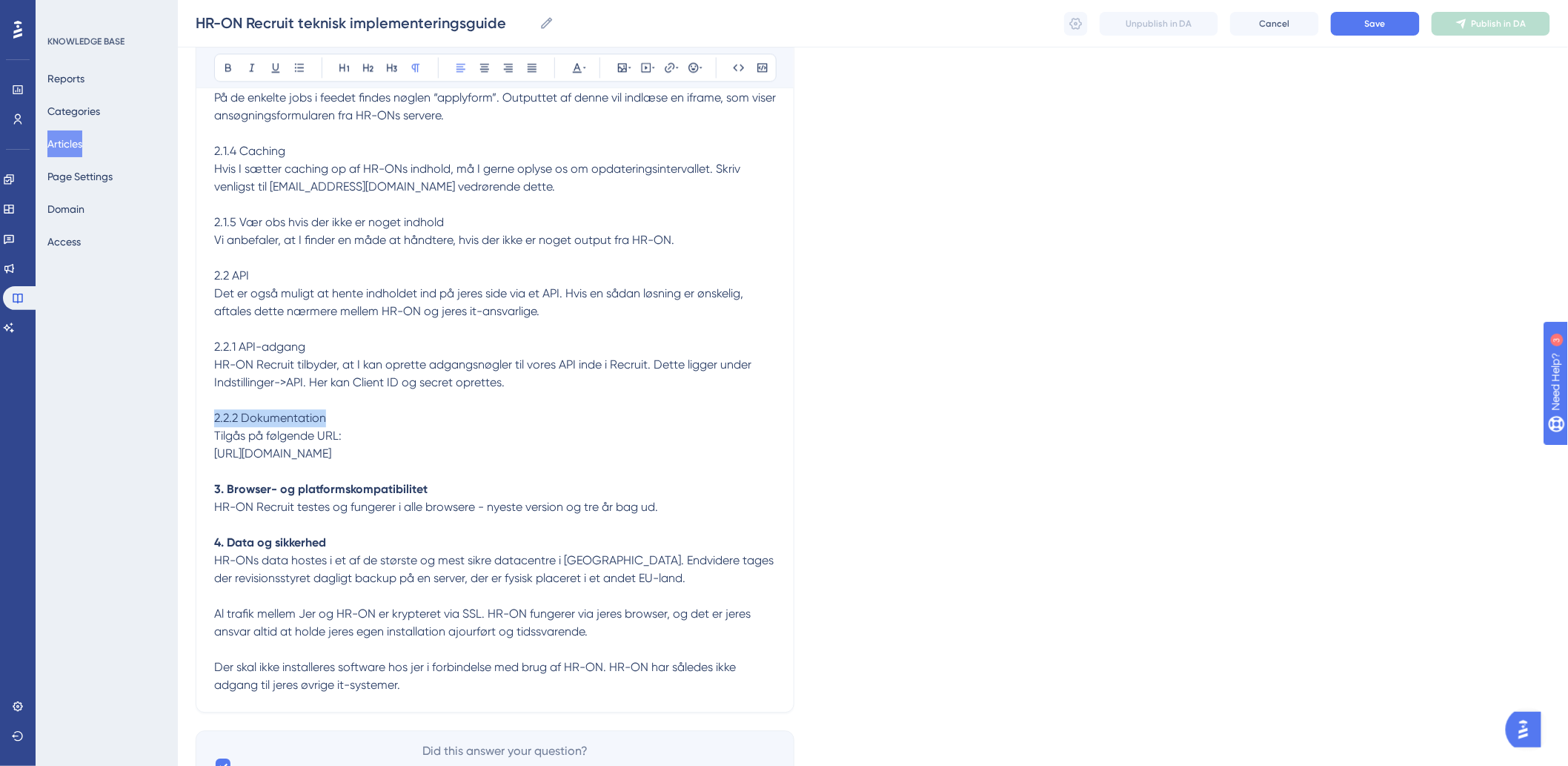
drag, startPoint x: 367, startPoint y: 417, endPoint x: 188, endPoint y: 421, distance: 179.0
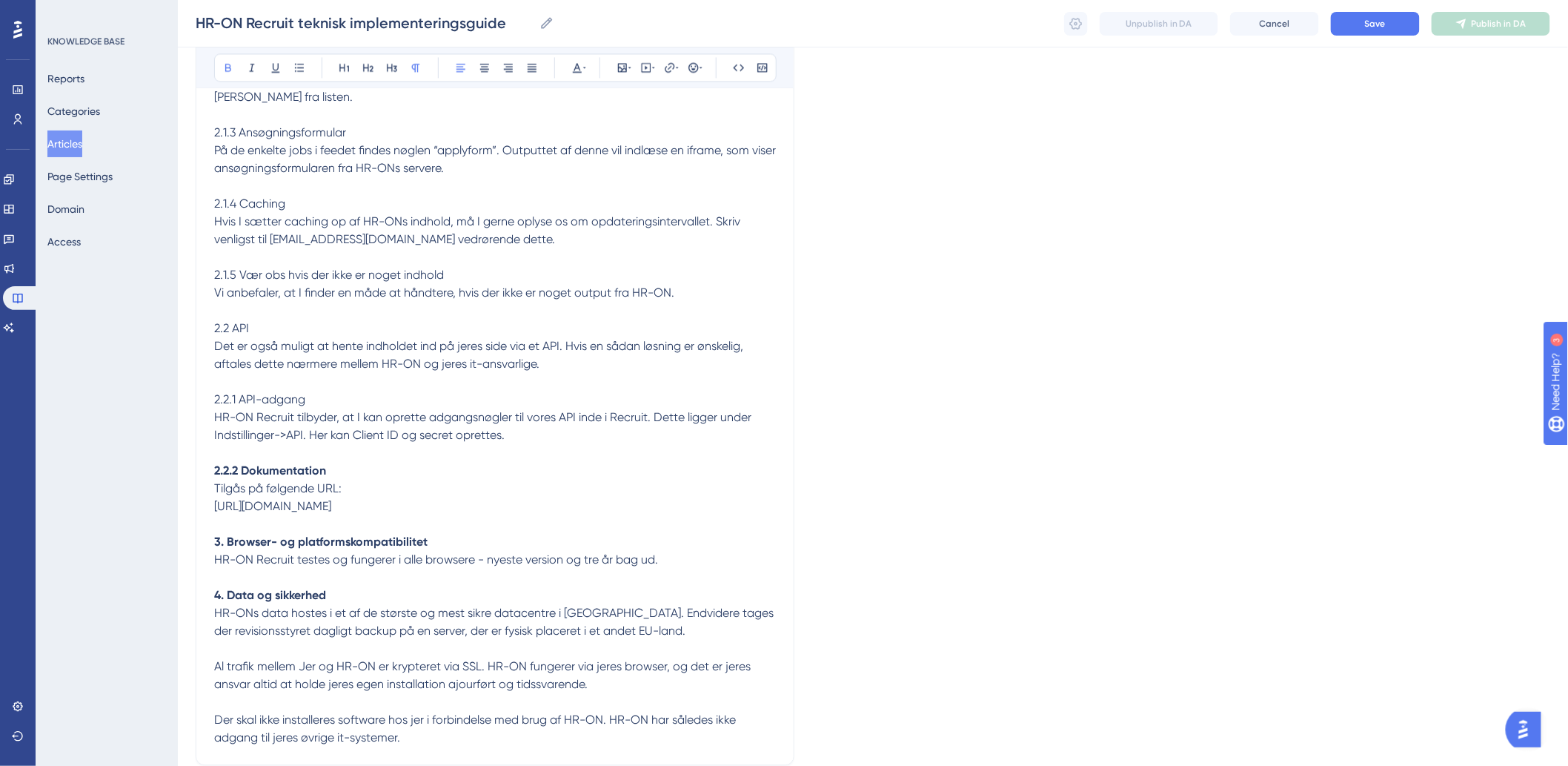
scroll to position [1264, 0]
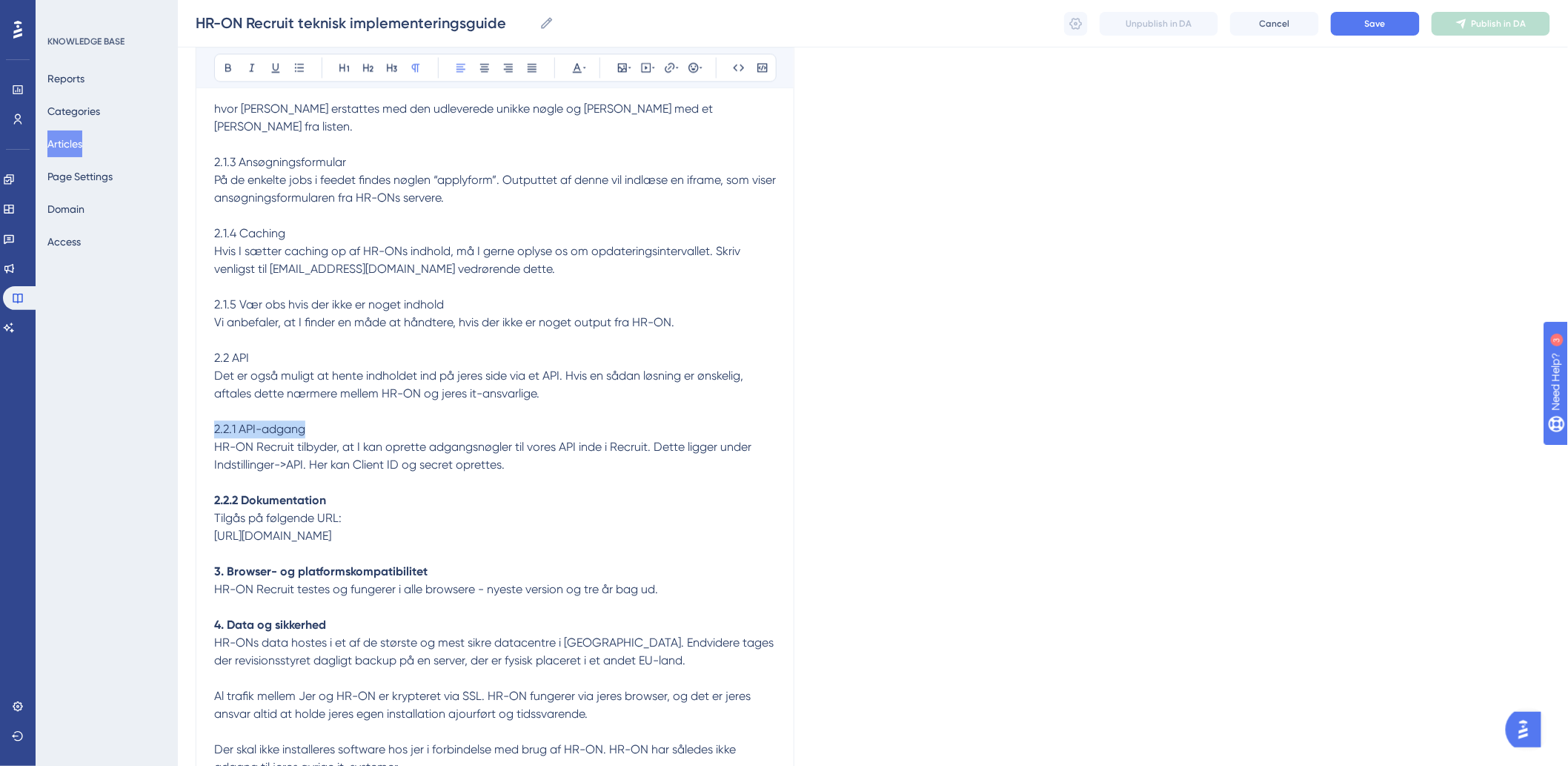
drag, startPoint x: 353, startPoint y: 421, endPoint x: 177, endPoint y: 423, distance: 176.0
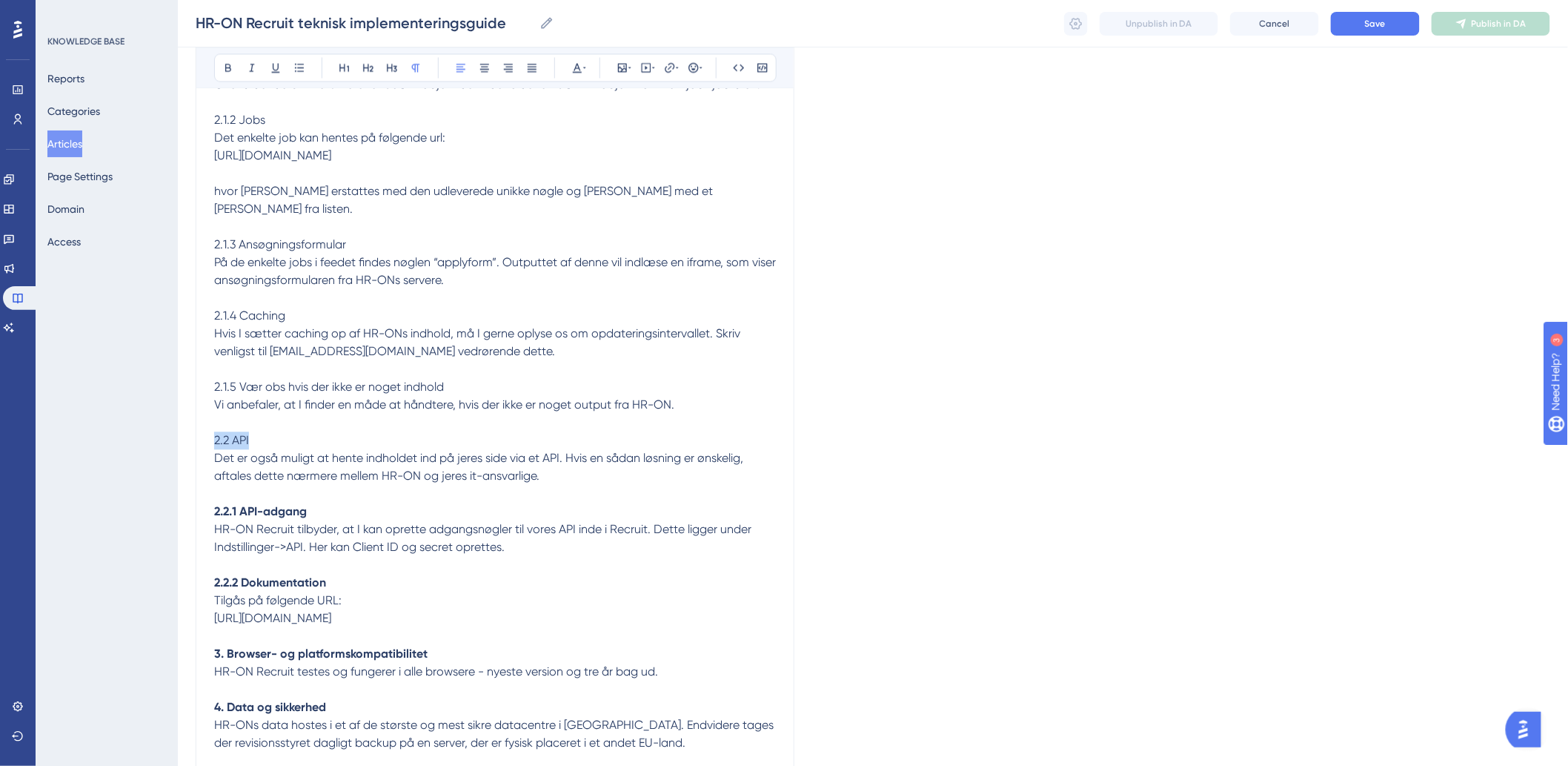
drag, startPoint x: 313, startPoint y: 423, endPoint x: 253, endPoint y: 440, distance: 62.4
drag, startPoint x: 461, startPoint y: 387, endPoint x: 199, endPoint y: 391, distance: 262.0
drag, startPoint x: 338, startPoint y: 313, endPoint x: 204, endPoint y: 323, distance: 134.4
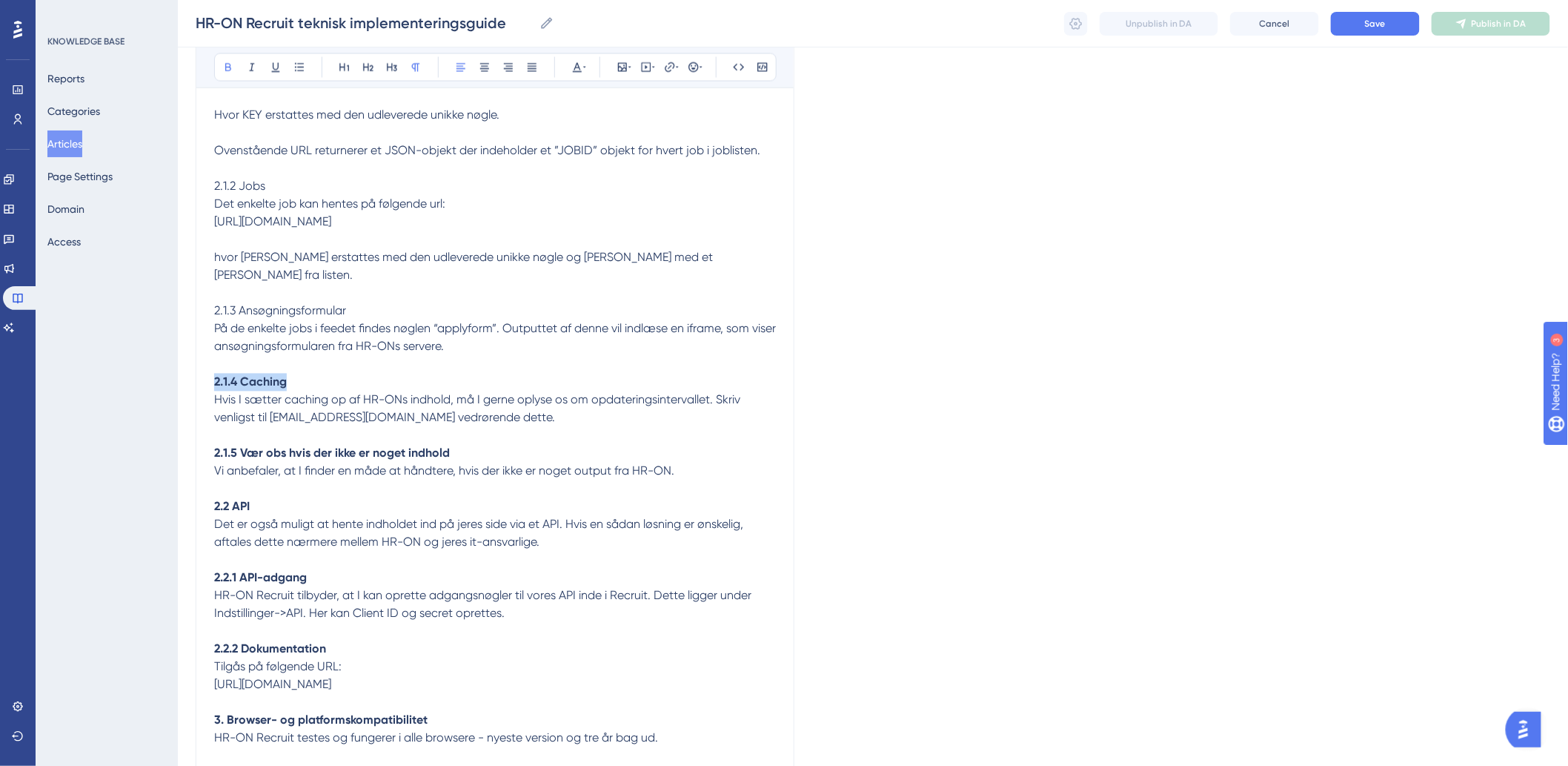
scroll to position [1018, 0]
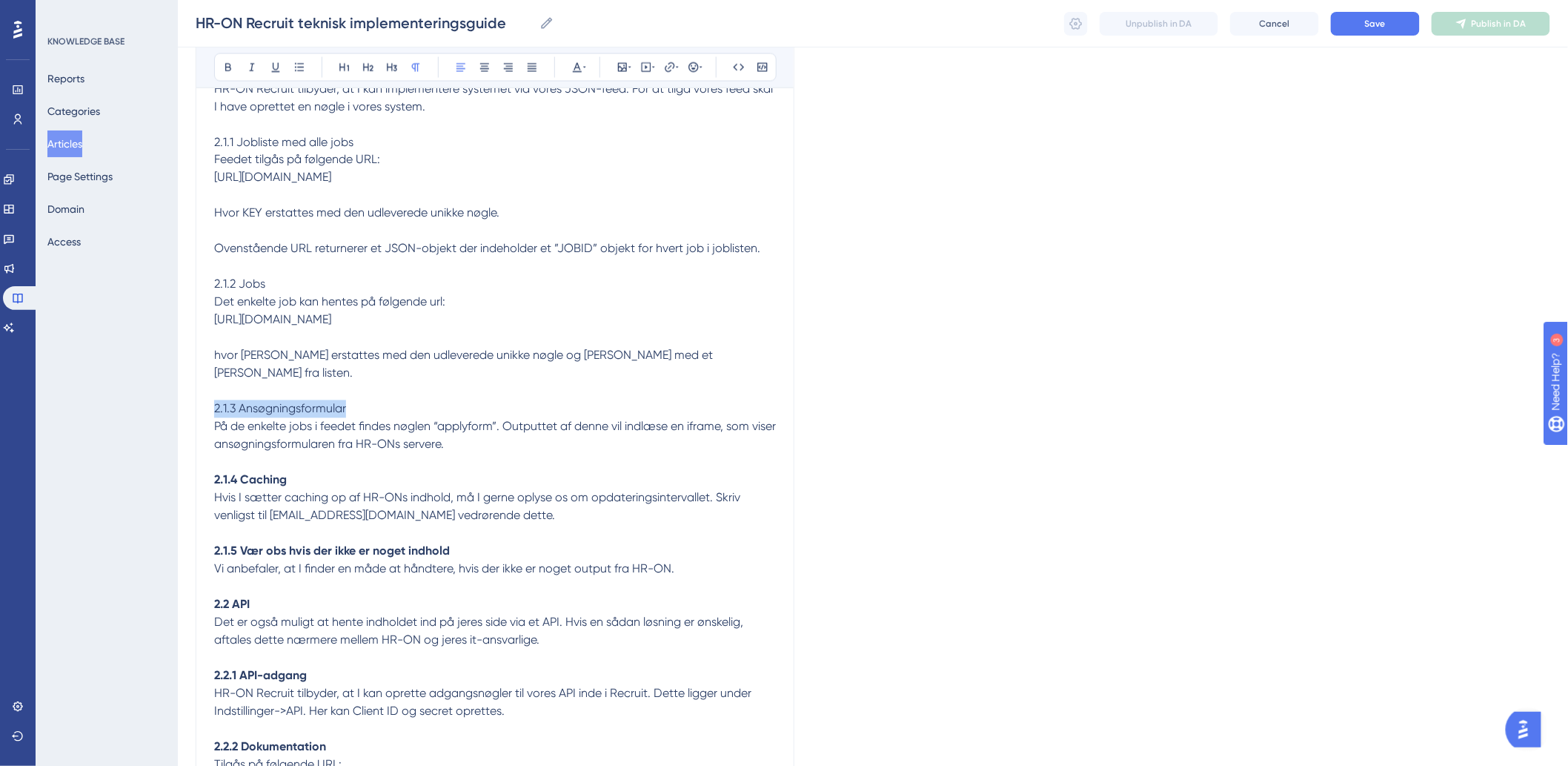
drag, startPoint x: 362, startPoint y: 412, endPoint x: 215, endPoint y: 403, distance: 147.3
click at [215, 403] on p "2.1.3 Ansøgningsformular" at bounding box center [494, 409] width 561 height 17
drag, startPoint x: 283, startPoint y: 306, endPoint x: 187, endPoint y: 302, distance: 96.1
click at [187, 302] on div "Performance Users Engagement Widgets Feedback Product Updates Knowledge Base AI…" at bounding box center [873, 68] width 1390 height 2172
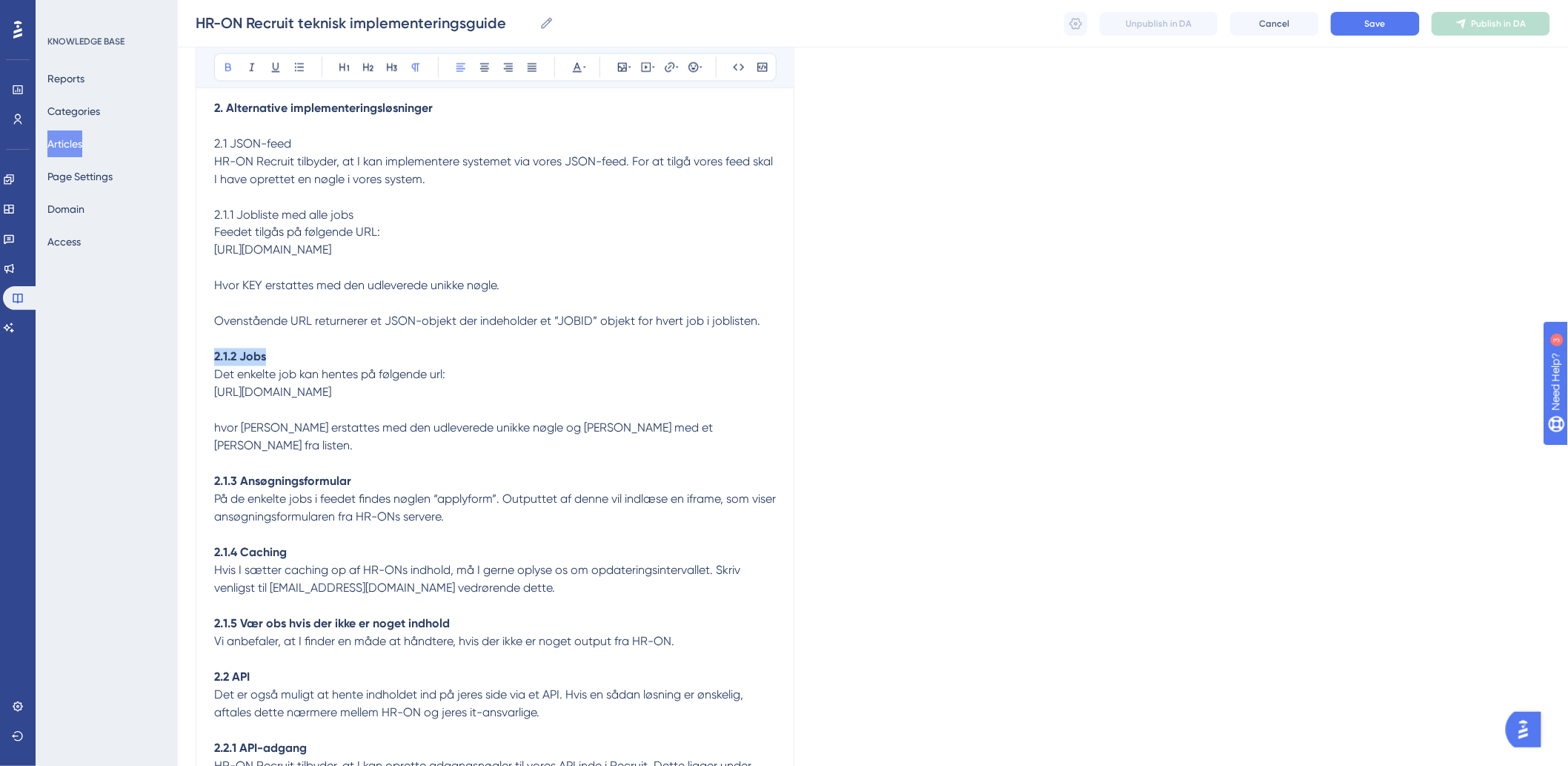
scroll to position [853, 0]
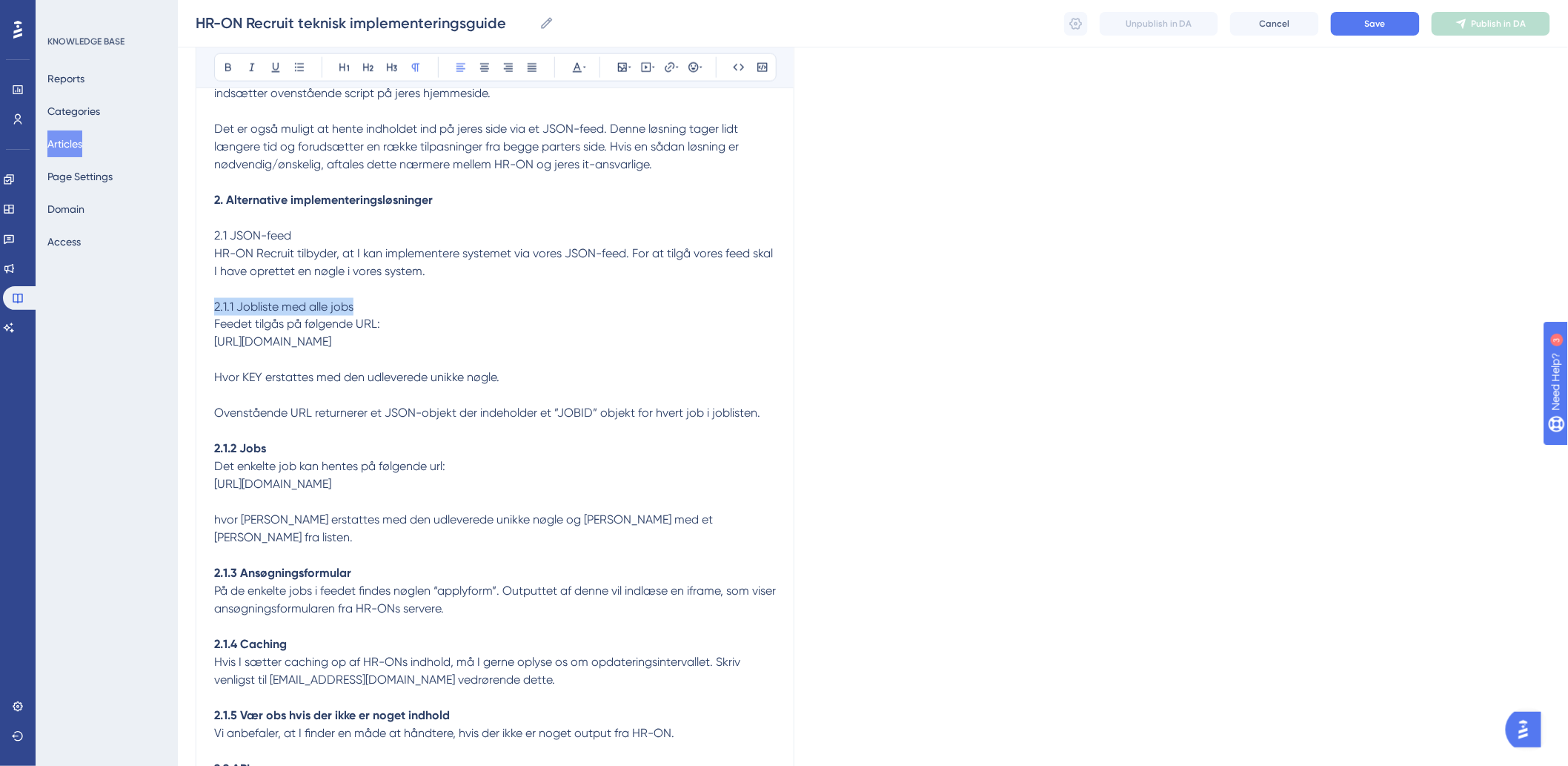
drag, startPoint x: 369, startPoint y: 321, endPoint x: 151, endPoint y: 317, distance: 218.0
click at [178, 317] on div "Performance Users Engagement Widgets Feedback Product Updates Knowledge Base AI…" at bounding box center [873, 233] width 1390 height 2172
drag, startPoint x: 359, startPoint y: 253, endPoint x: 120, endPoint y: 249, distance: 239.0
click at [178, 249] on div "Performance Users Engagement Widgets Feedback Product Updates Knowledge Base AI…" at bounding box center [873, 233] width 1390 height 2172
click at [361, 405] on p at bounding box center [494, 395] width 561 height 17
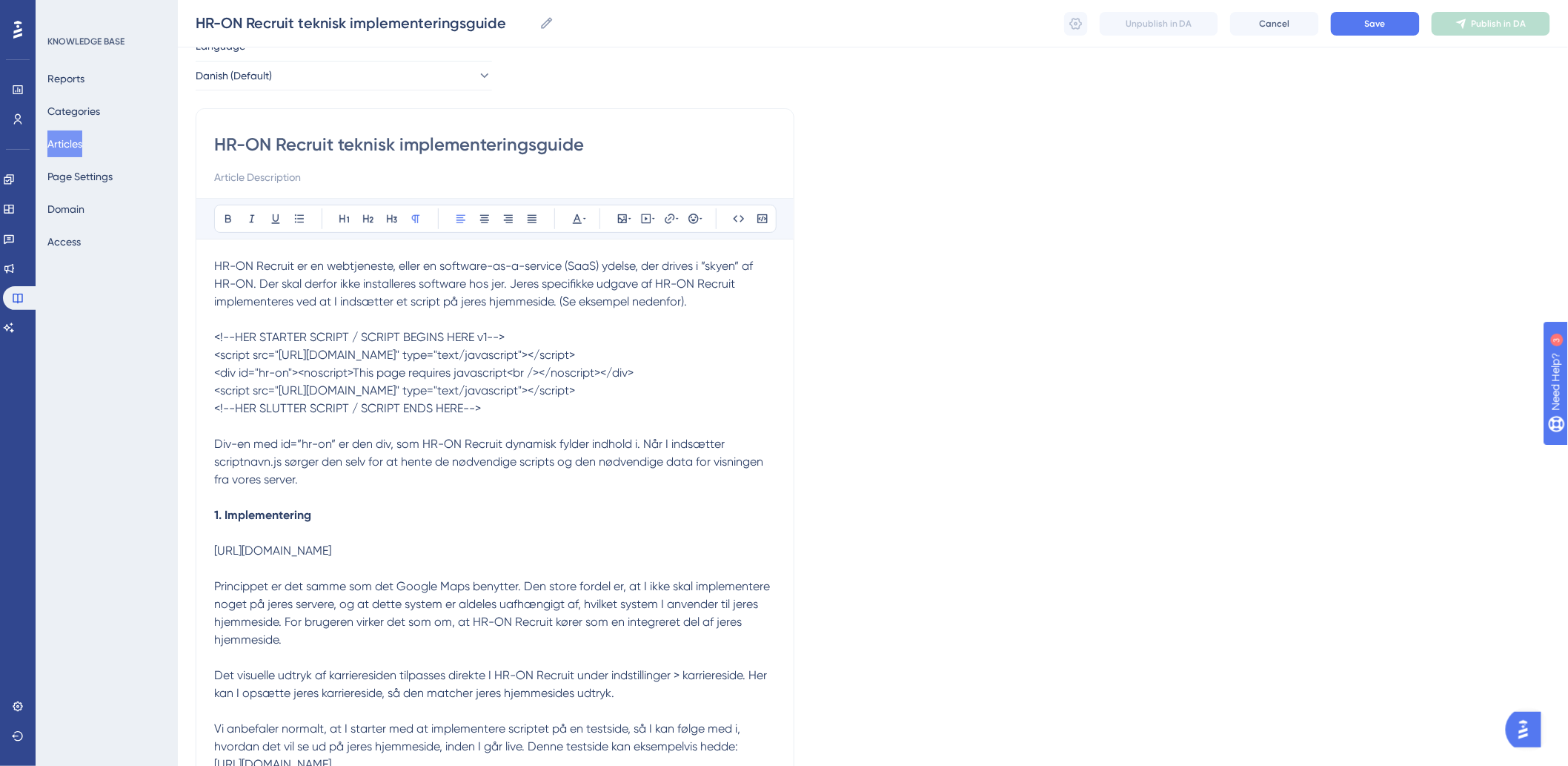
scroll to position [29, 0]
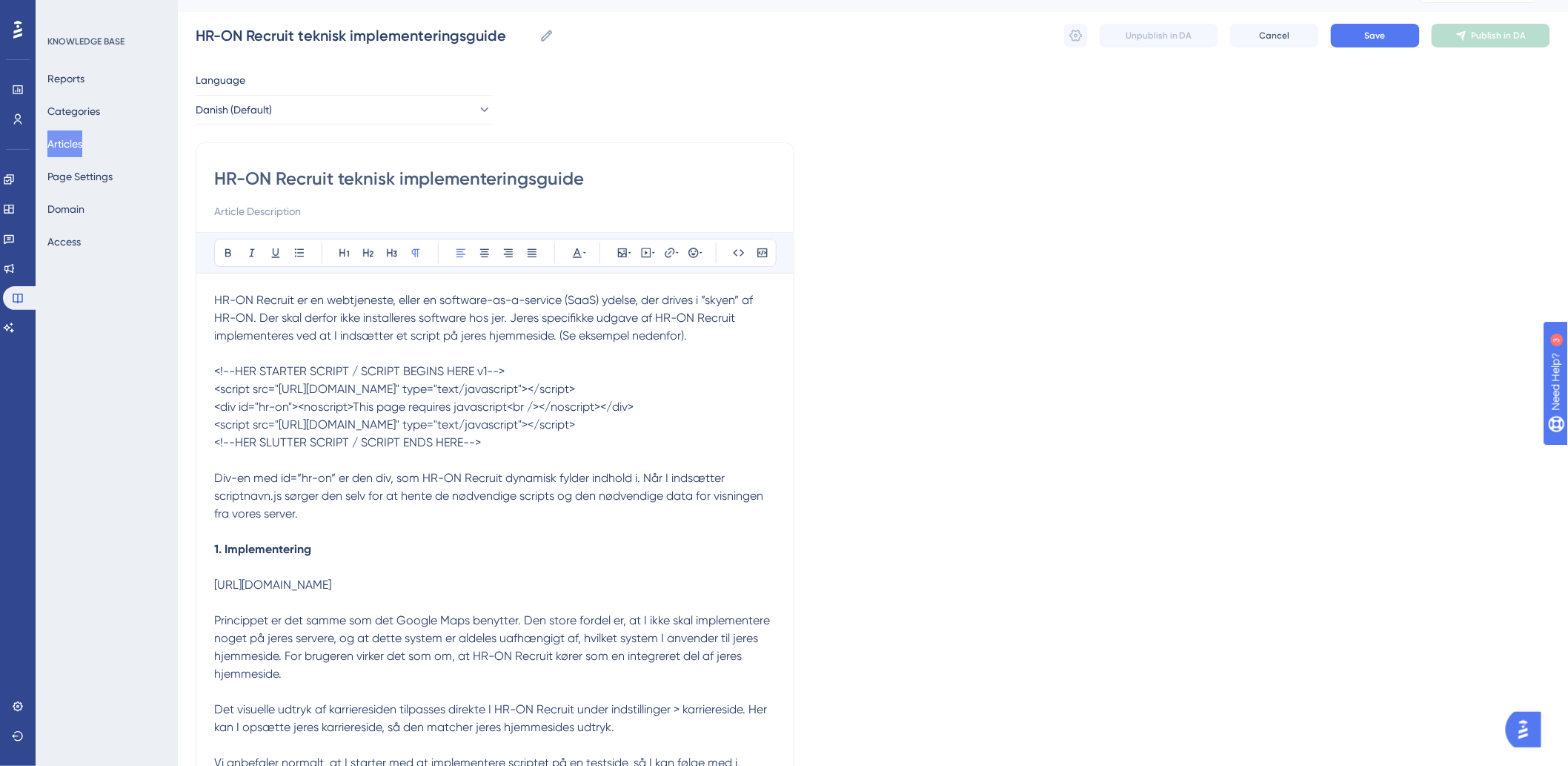
click at [346, 576] on p at bounding box center [494, 567] width 561 height 17
drag, startPoint x: 584, startPoint y: 605, endPoint x: 387, endPoint y: 596, distance: 197.2
click at [387, 593] on p "[URL][DOMAIN_NAME]" at bounding box center [494, 585] width 561 height 17
click at [331, 592] on span "[URL][DOMAIN_NAME]" at bounding box center [272, 585] width 117 height 14
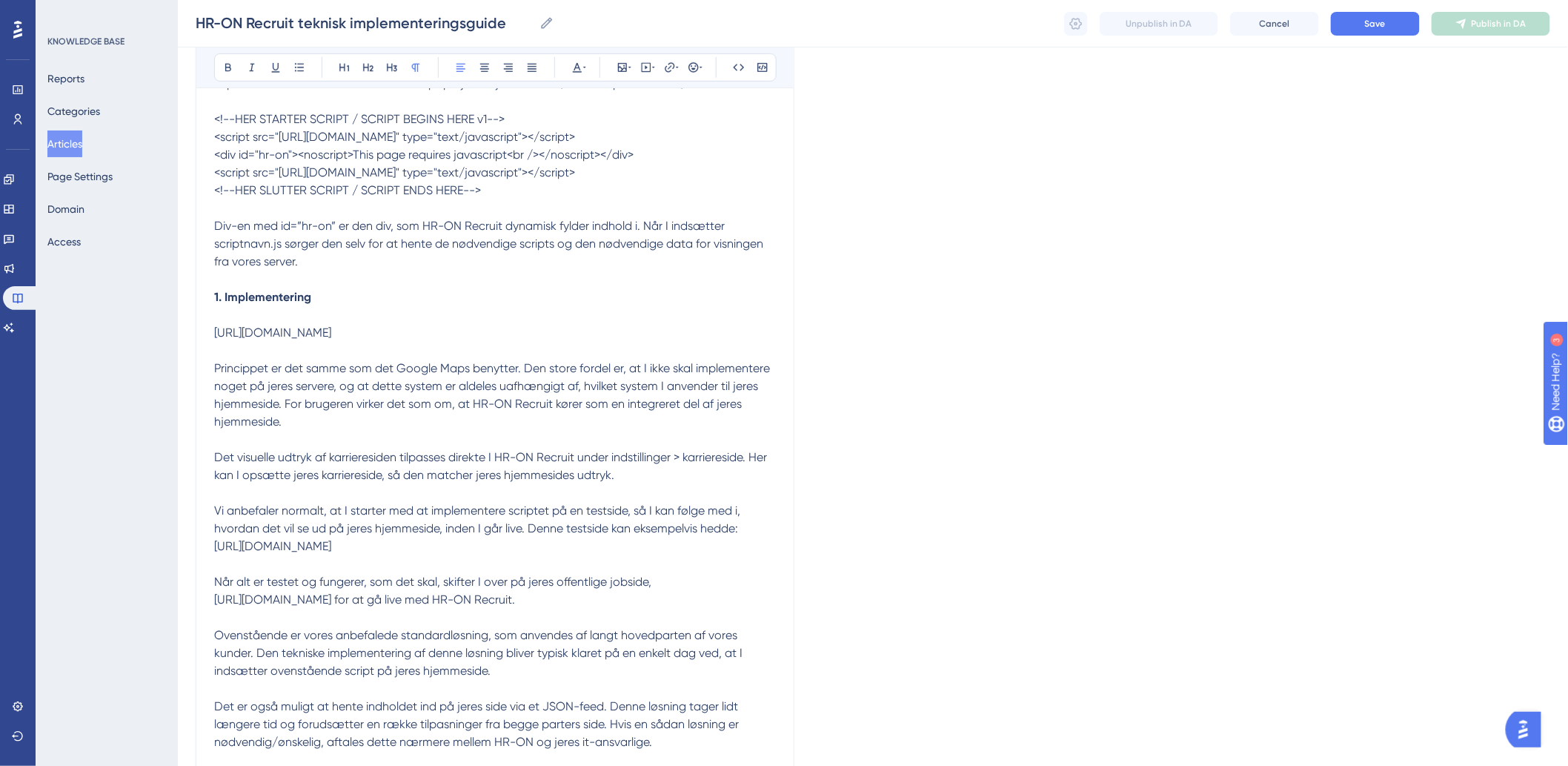
scroll to position [276, 0]
drag, startPoint x: 211, startPoint y: 345, endPoint x: 572, endPoint y: 345, distance: 361.0
drag, startPoint x: 572, startPoint y: 345, endPoint x: 177, endPoint y: 351, distance: 395.0
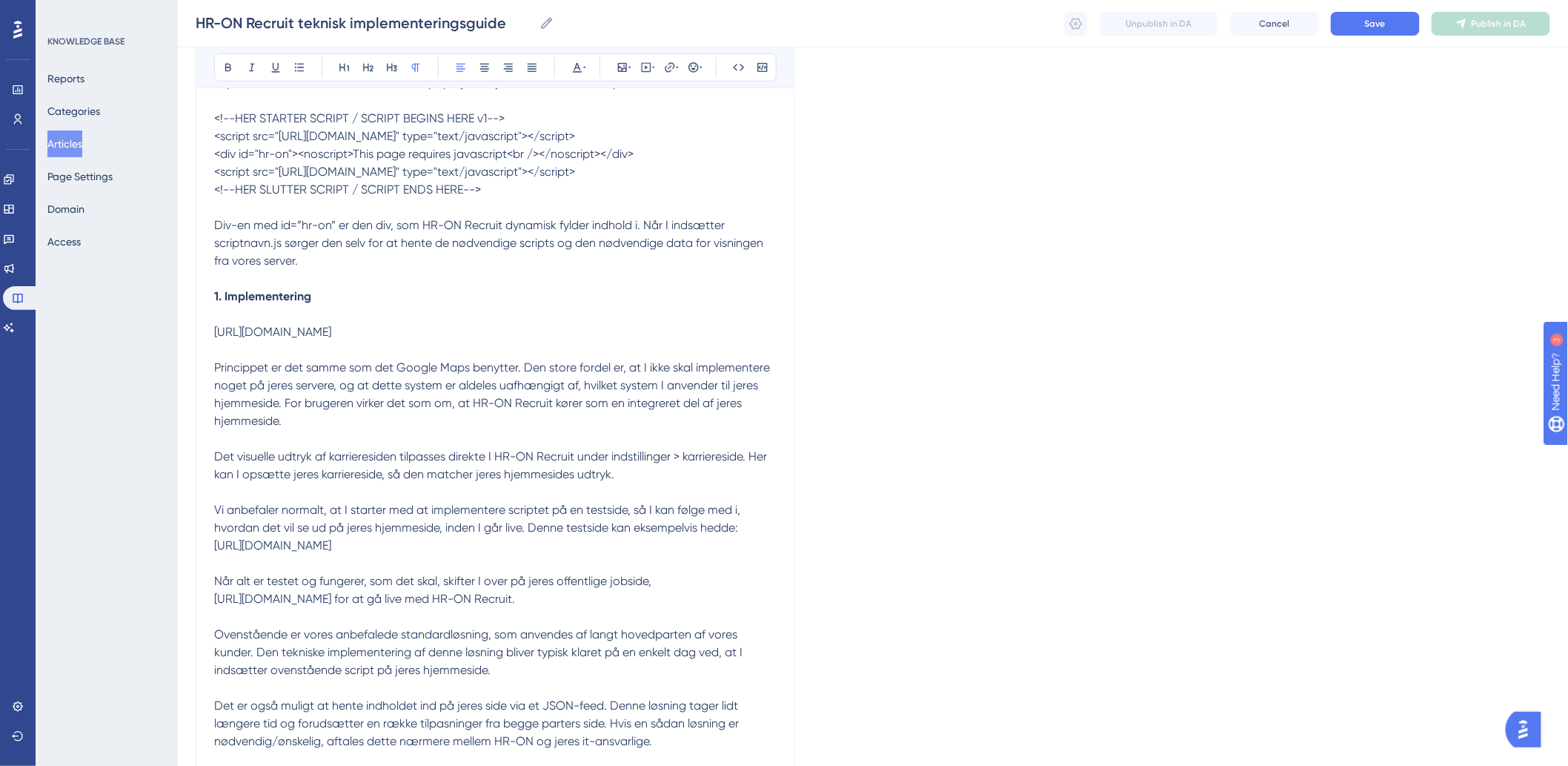
click at [558, 341] on p "[URL][DOMAIN_NAME]" at bounding box center [494, 332] width 561 height 17
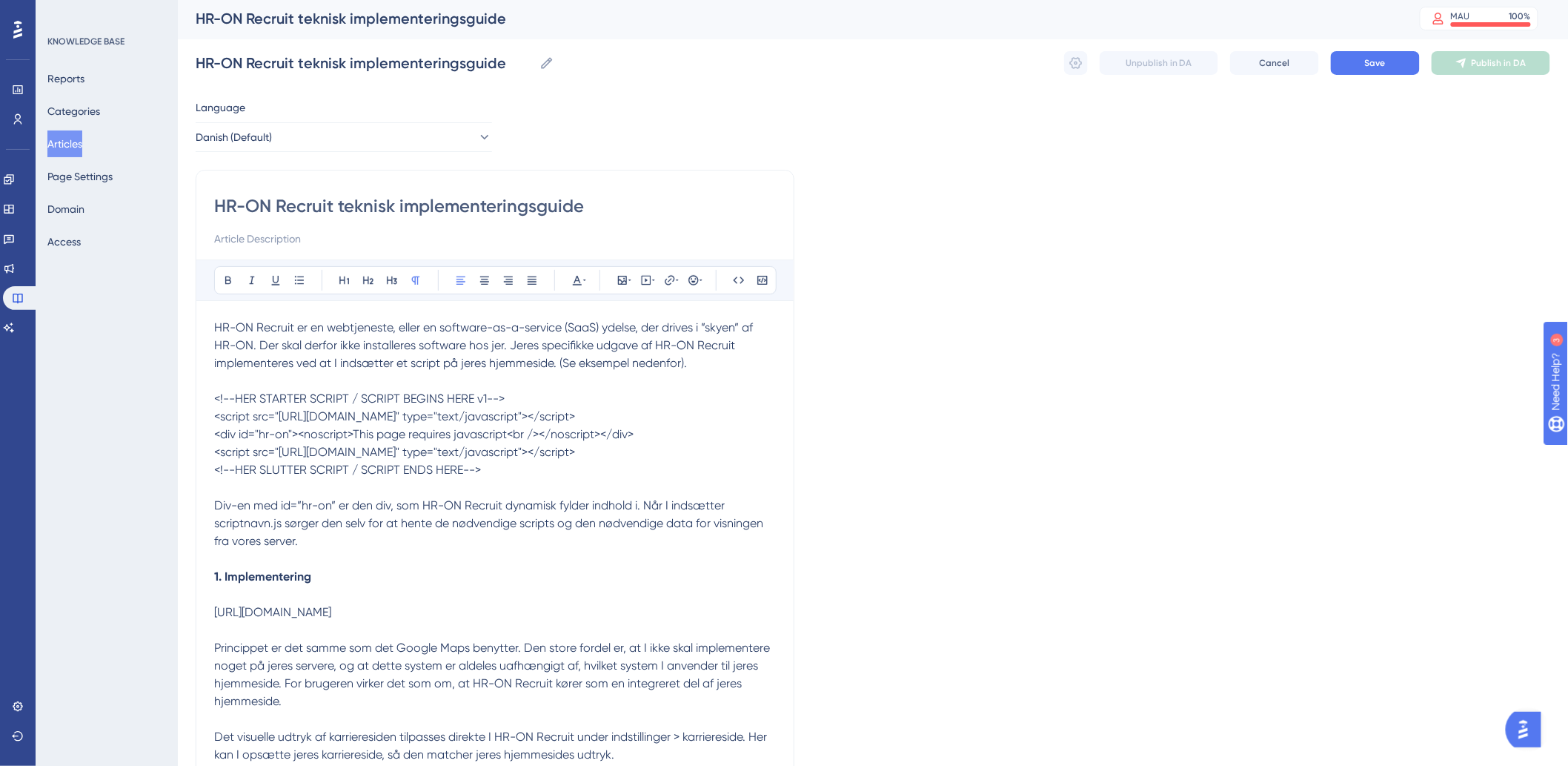
scroll to position [0, 0]
click at [312, 204] on input "HR-ON Recruit teknisk implementeringsguide" at bounding box center [494, 208] width 561 height 24
click at [561, 226] on div "HR-ON Recruit teknisk implementeringsguide" at bounding box center [494, 223] width 561 height 53
click at [293, 248] on input at bounding box center [494, 241] width 561 height 17
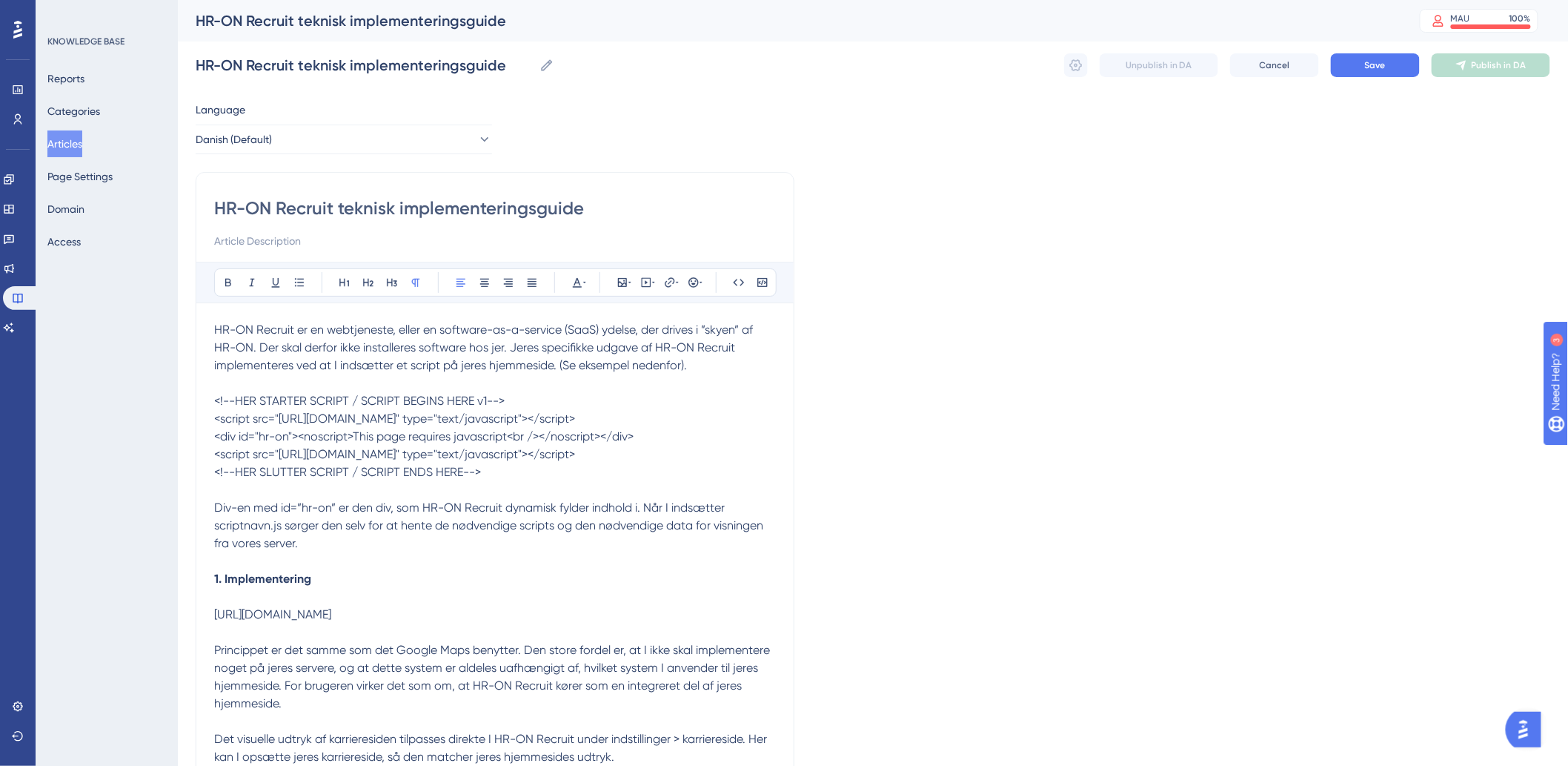
click at [343, 236] on input at bounding box center [494, 241] width 561 height 17
click at [498, 481] on p "<!--HER SLUTTER SCRIPT / SCRIPT ENDS HERE-->" at bounding box center [494, 472] width 561 height 17
click at [214, 395] on span "<!--HER STARTER SCRIPT / SCRIPT BEGINS HERE v1-->" at bounding box center [359, 401] width 291 height 14
click at [509, 481] on p "<!--HER SLUTTER SCRIPT / SCRIPT ENDS HERE-->"" at bounding box center [494, 472] width 561 height 17
click at [1360, 71] on button "Save" at bounding box center [1376, 65] width 89 height 24
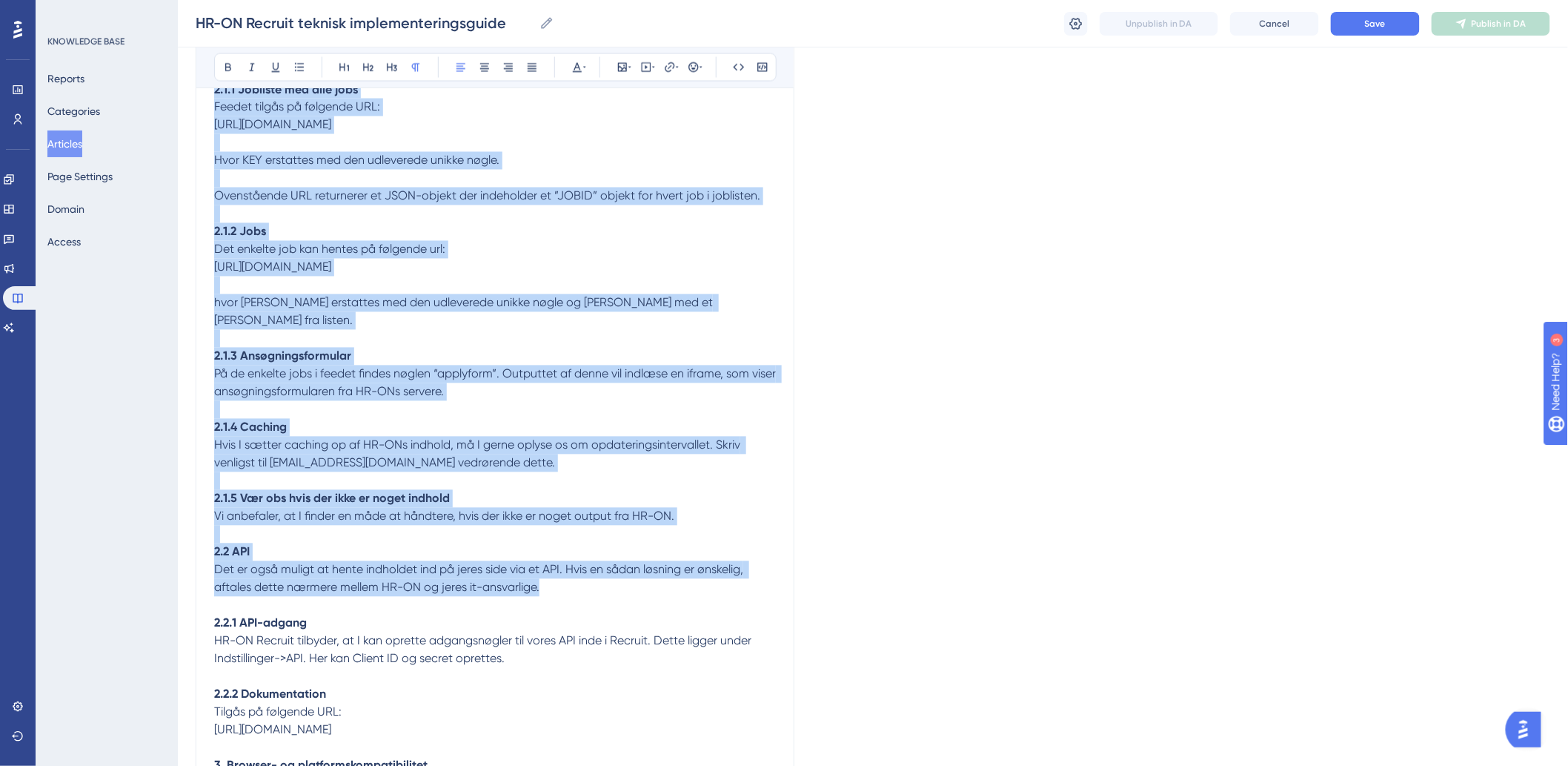
scroll to position [1429, 0]
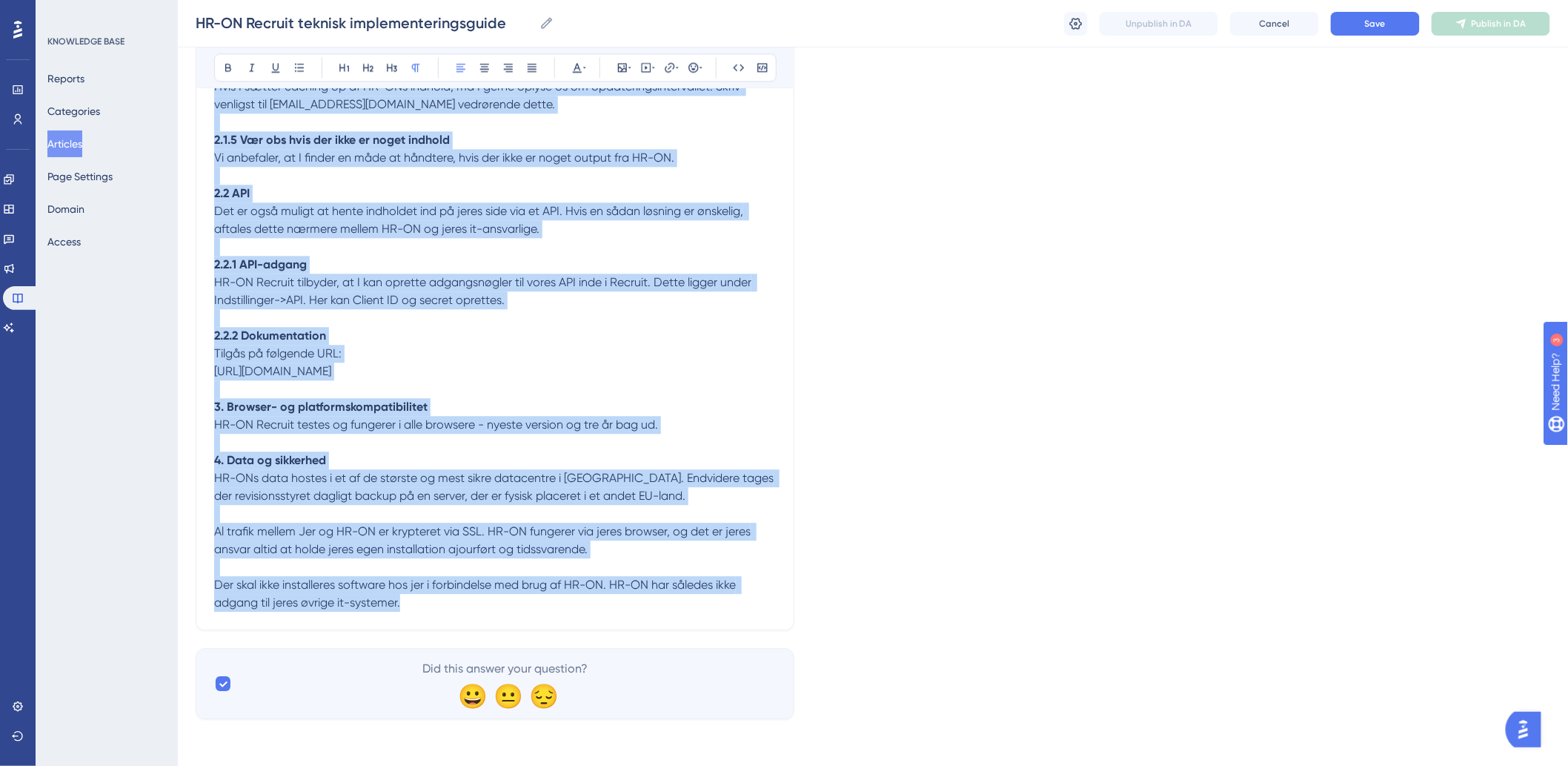
drag, startPoint x: 217, startPoint y: 328, endPoint x: 685, endPoint y: 625, distance: 554.3
copy div "LO-IP Dolorsi am co adipiscinge, seddo ei temporin-ut-l-etdolor (MagN) aliqua, …"
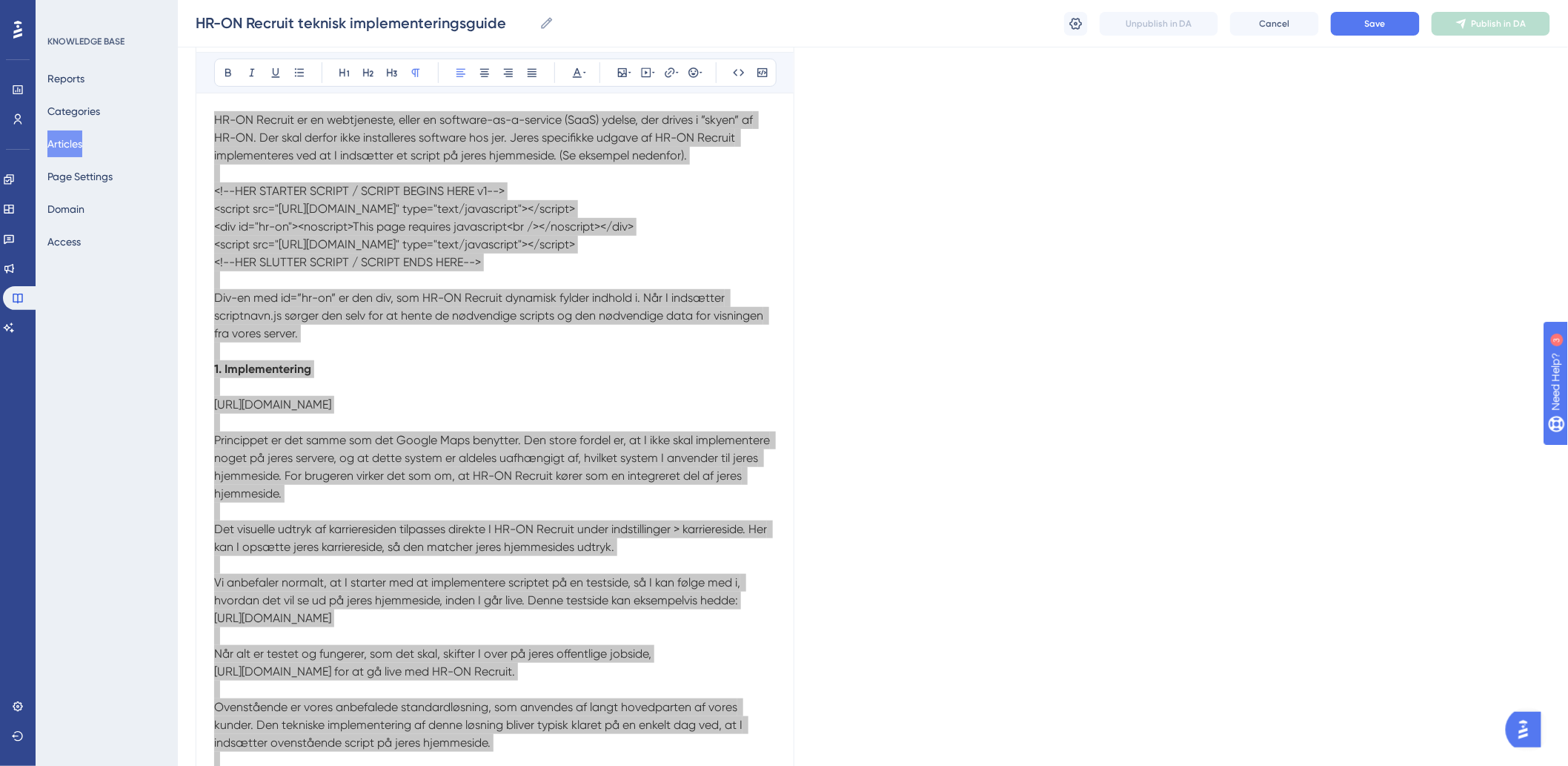
scroll to position [329, 0]
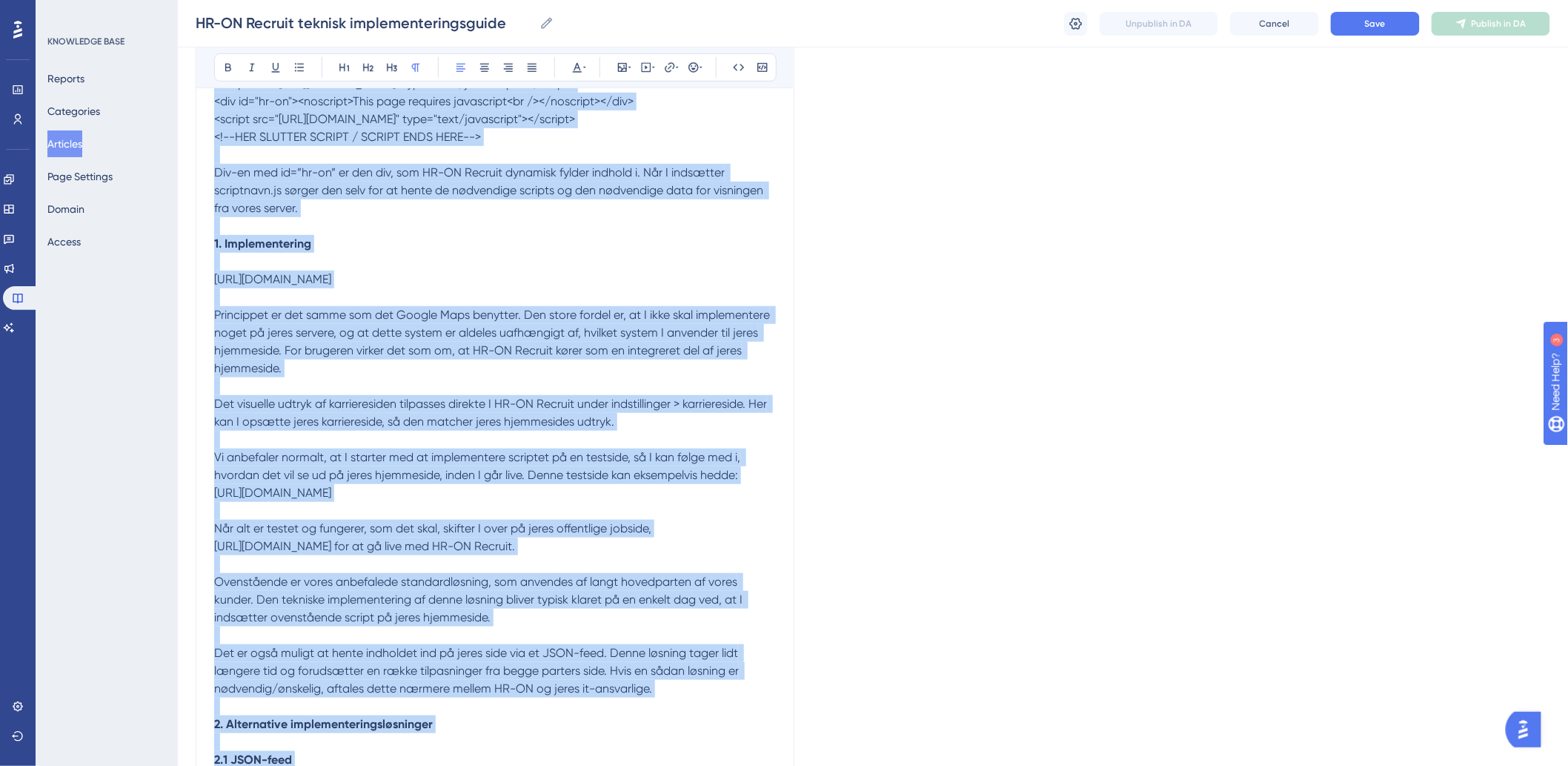
click at [504, 395] on p at bounding box center [494, 386] width 561 height 17
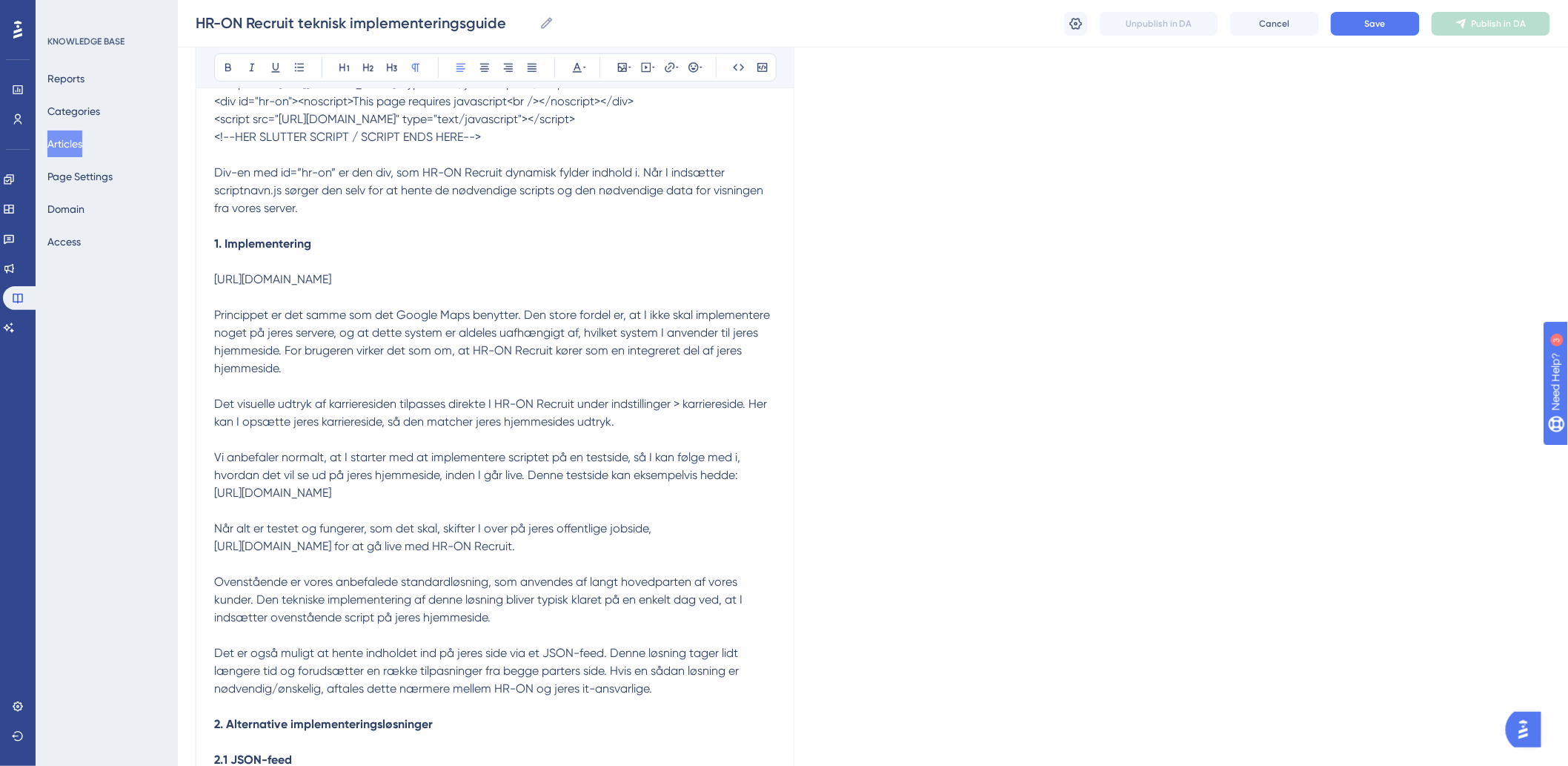
click at [449, 377] on p "Princippet er det samme som det Google Maps benytter. Den store fordel er, at I…" at bounding box center [494, 341] width 561 height 71
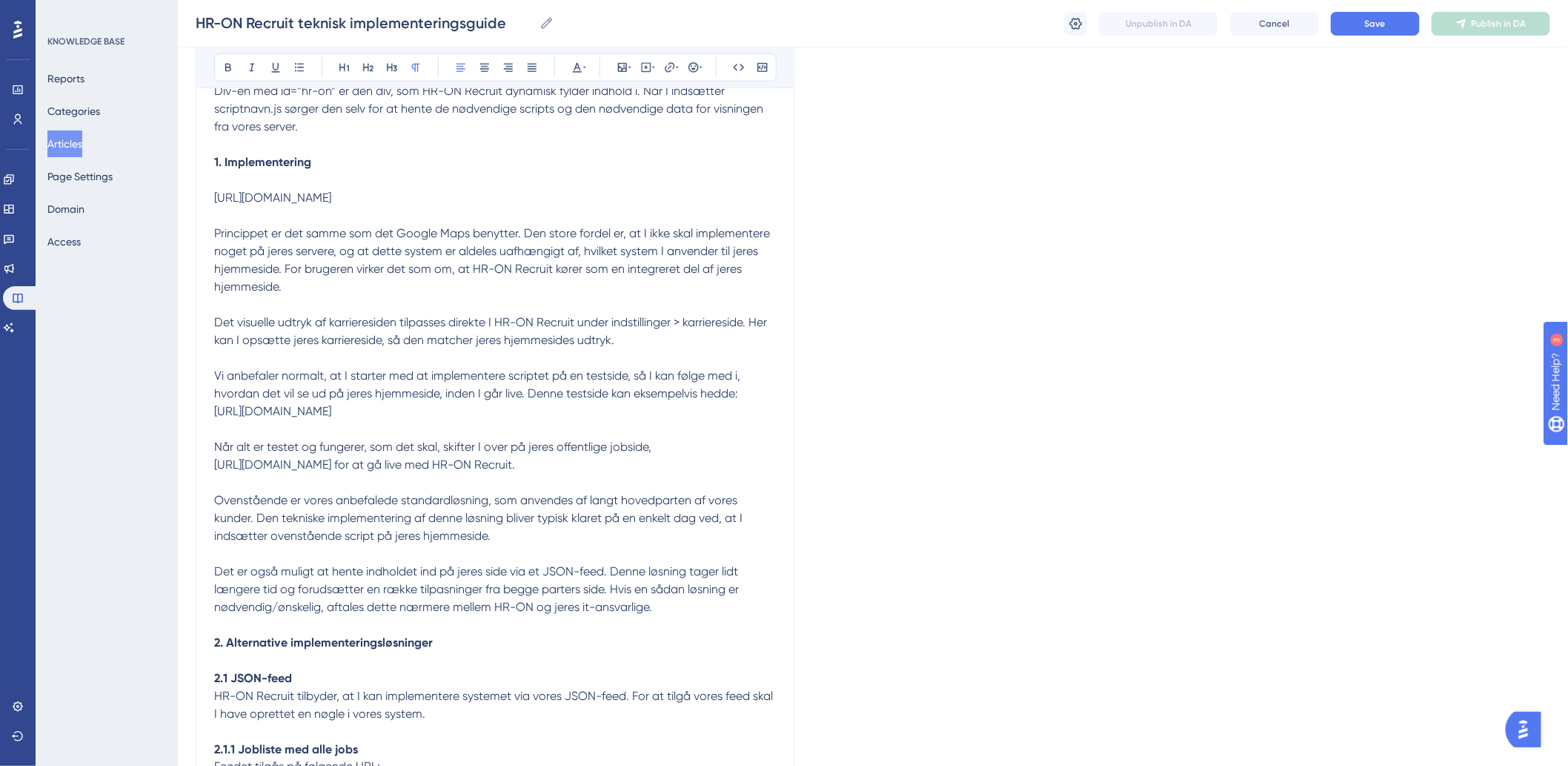
scroll to position [0, 0]
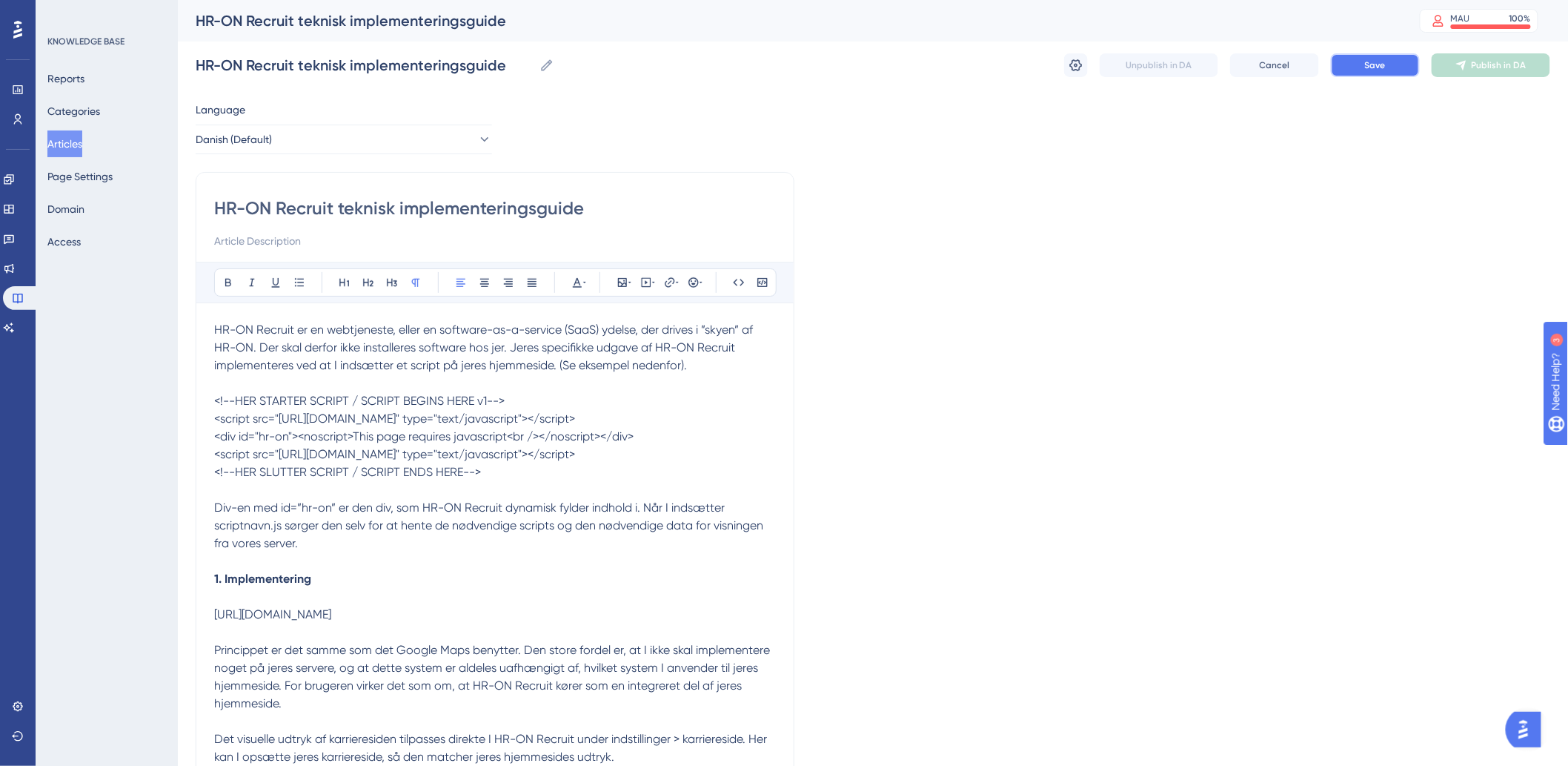
click at [1380, 63] on span "Save" at bounding box center [1376, 65] width 21 height 12
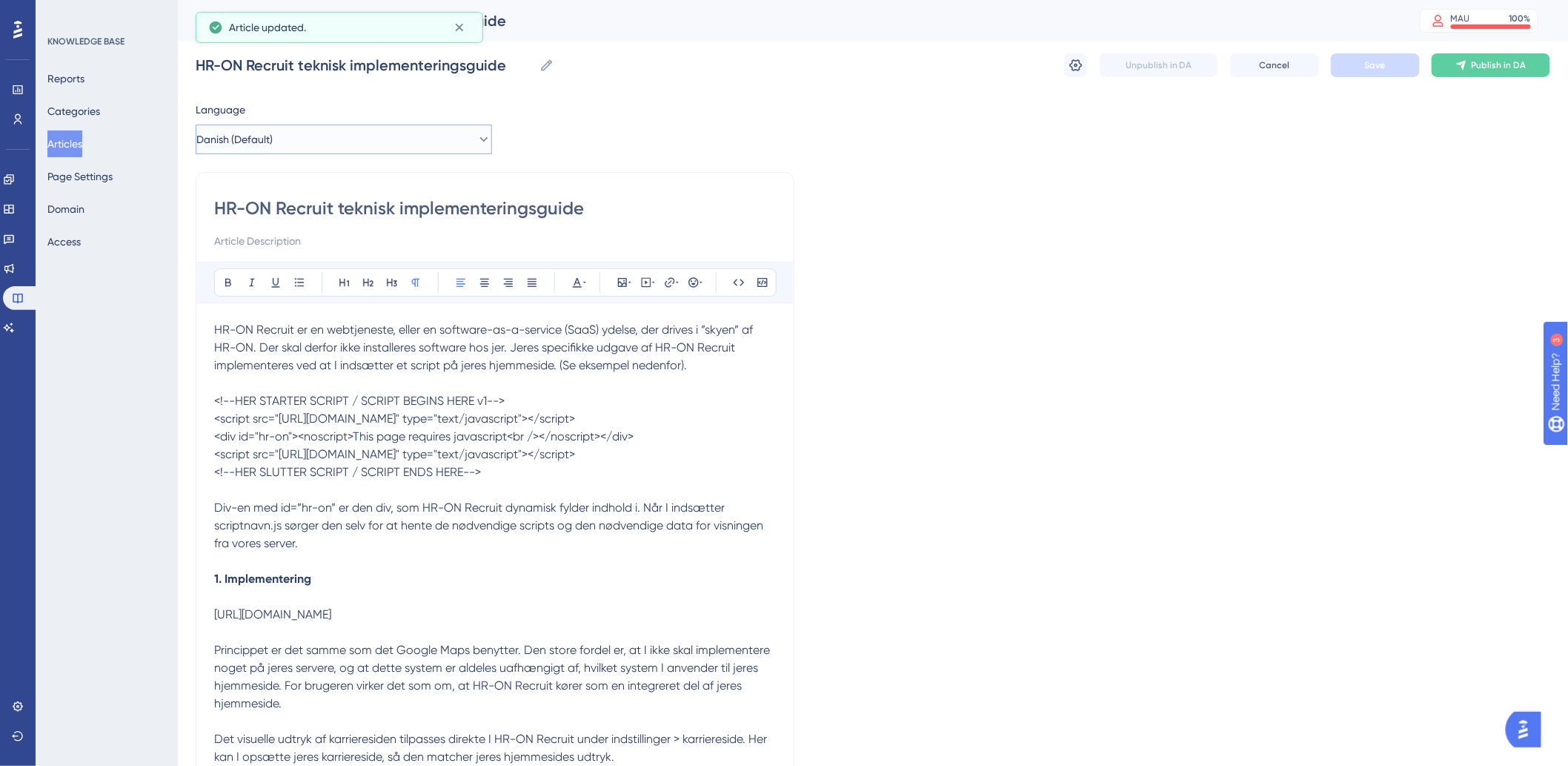
click at [418, 131] on button "Danish (Default)" at bounding box center [344, 139] width 296 height 29
click at [287, 223] on button "English English No translation" at bounding box center [344, 214] width 277 height 29
checkbox input "false"
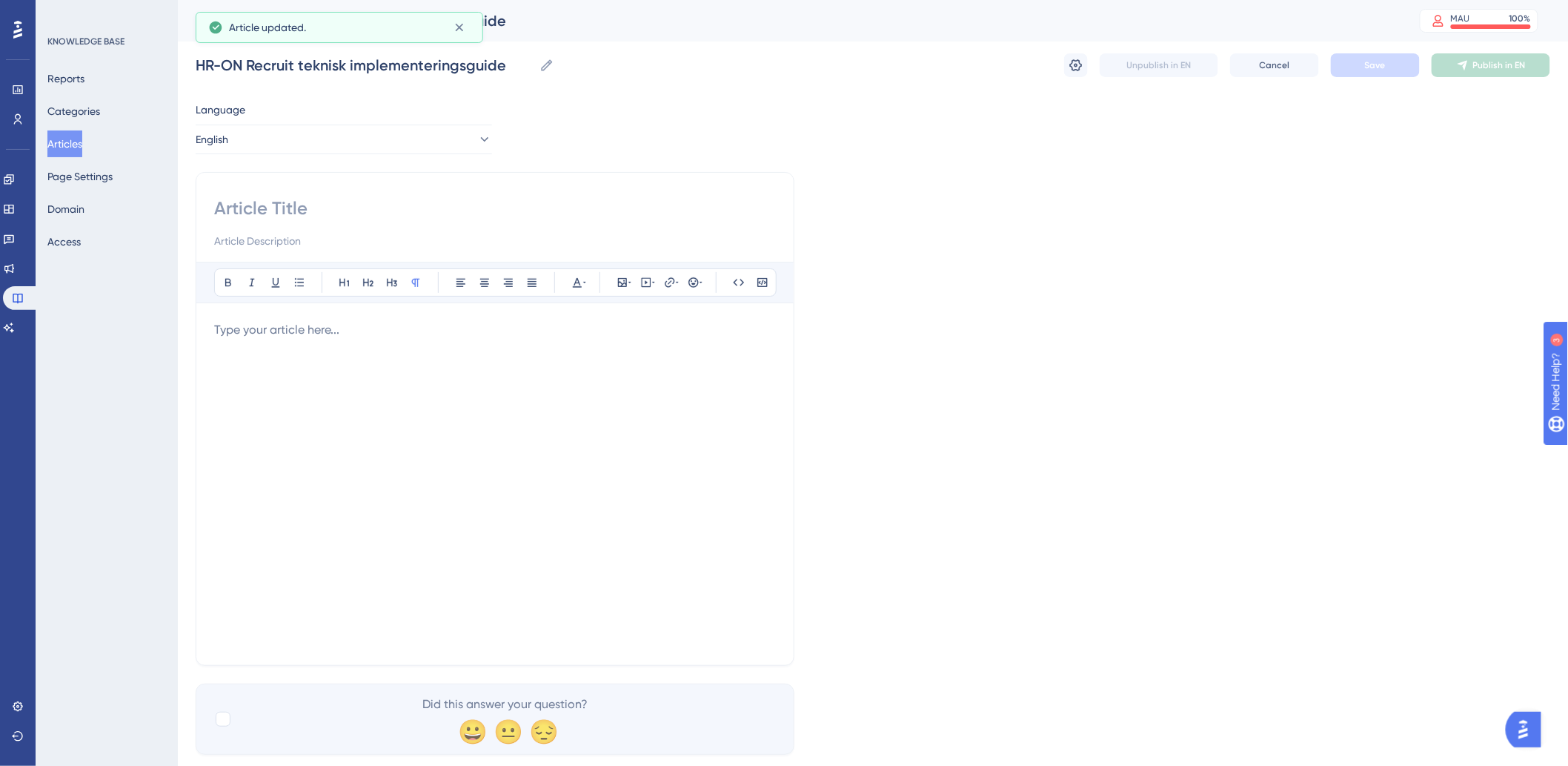
click at [338, 337] on p at bounding box center [494, 330] width 561 height 17
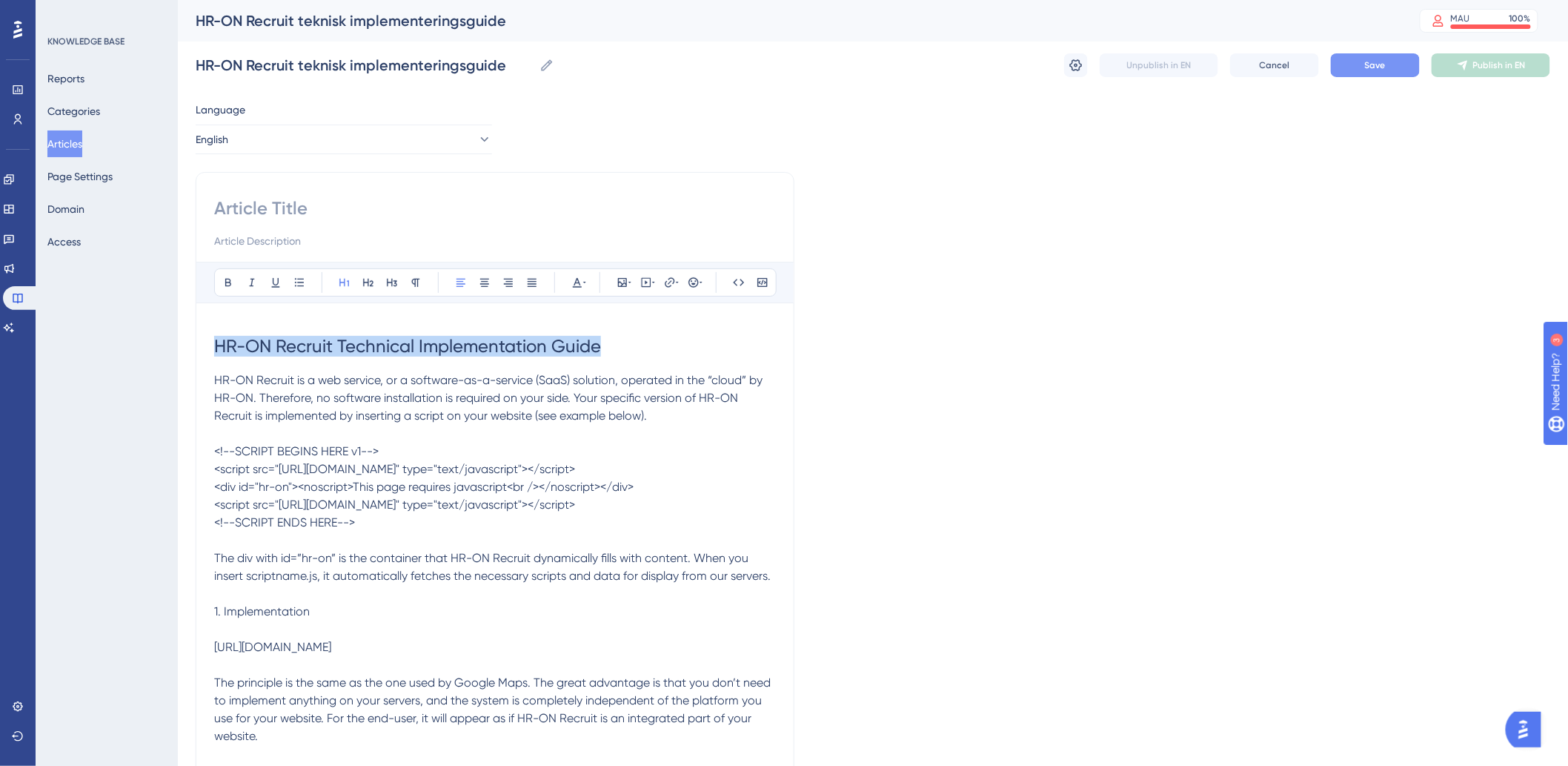
drag, startPoint x: 661, startPoint y: 345, endPoint x: 126, endPoint y: 336, distance: 535.1
copy span "HR-ON Recruit Technical Implementation Guide"
click at [320, 208] on input at bounding box center [494, 208] width 561 height 24
paste input "HR-ON Recruit Technical Implementation Guide"
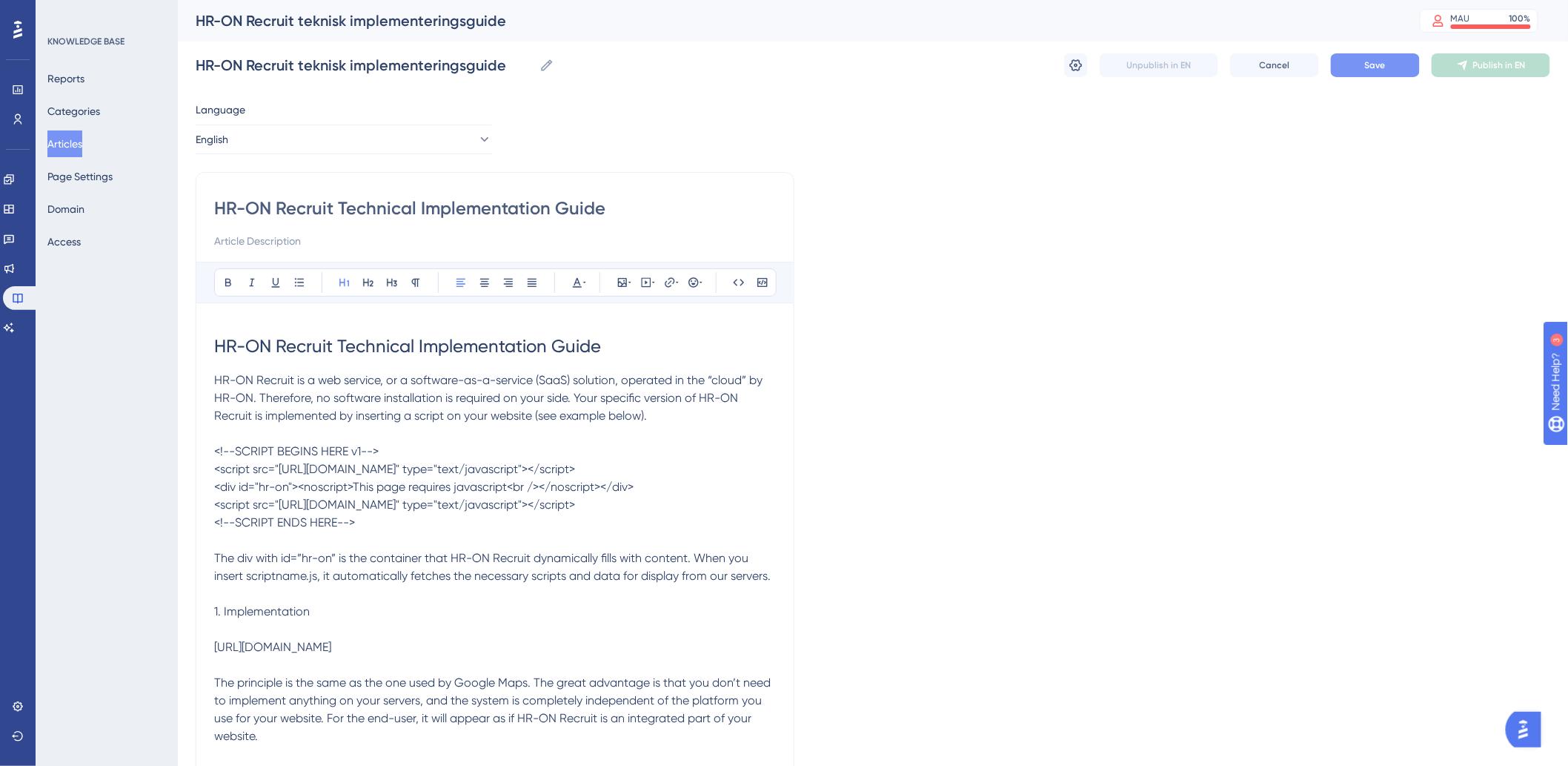
type input "HR-ON Recruit Technical Implementation Guide"
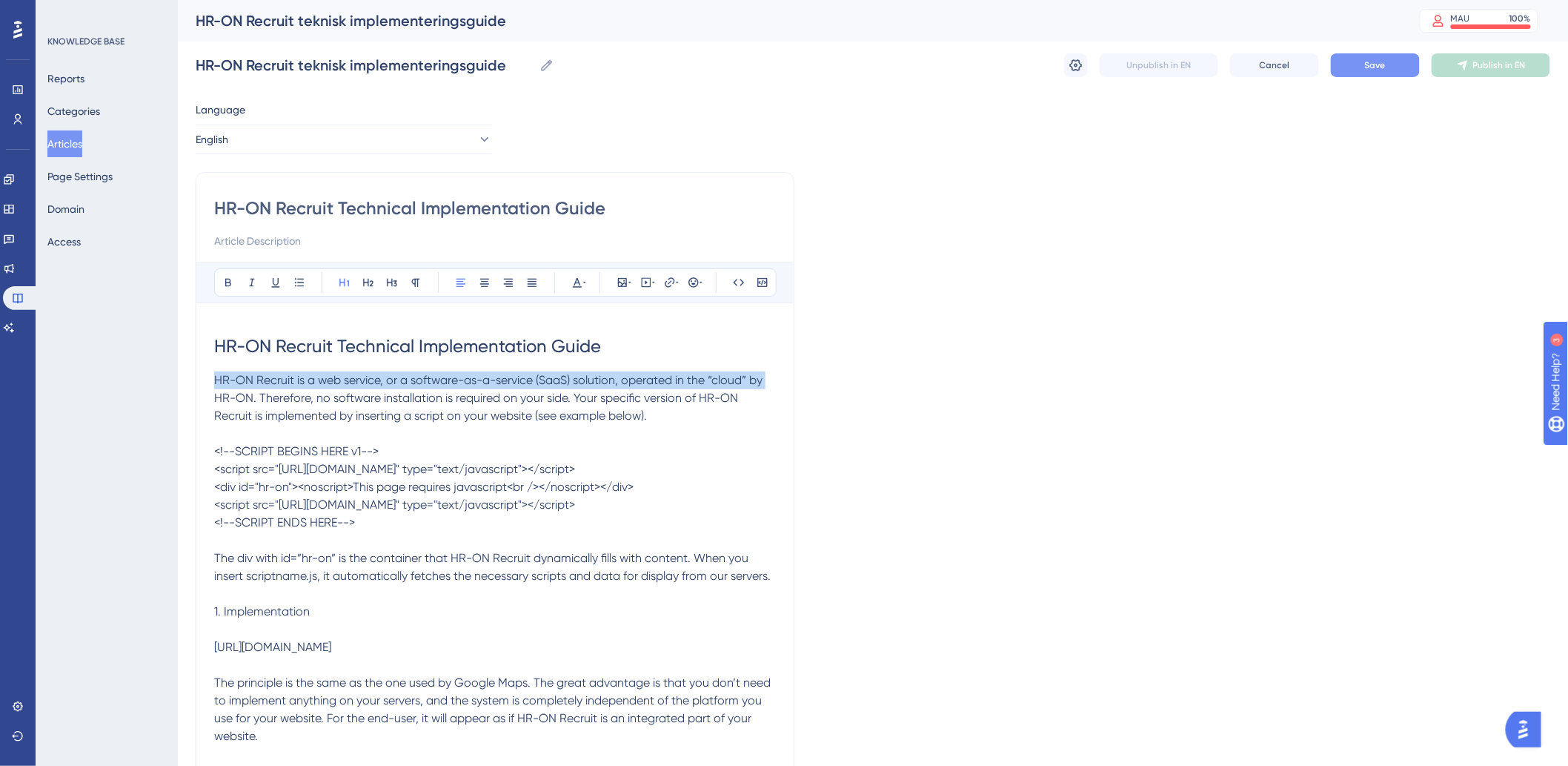
drag, startPoint x: 657, startPoint y: 340, endPoint x: 0, endPoint y: 393, distance: 659.1
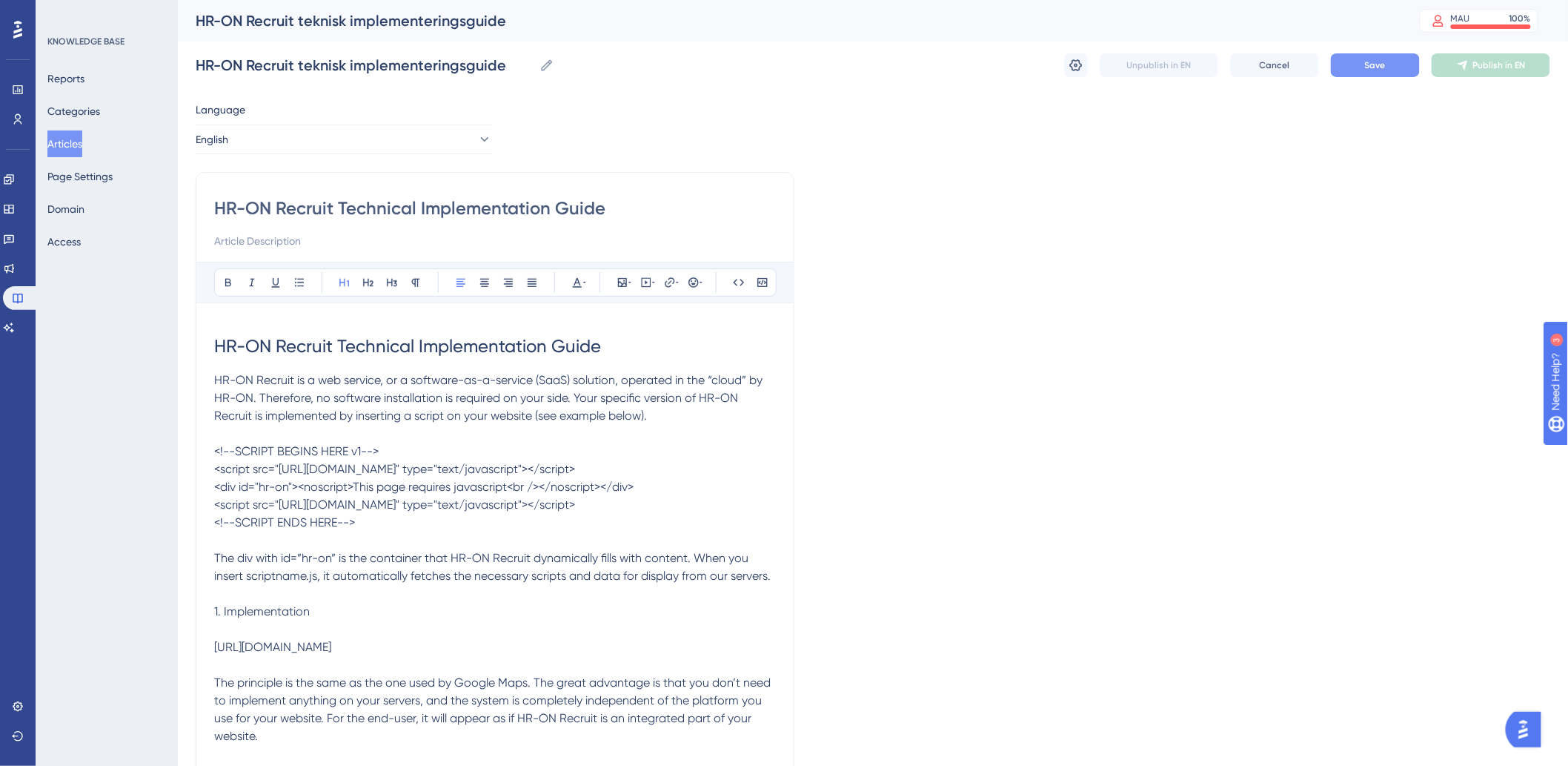
click at [359, 349] on span "HR-ON Recruit Technical Implementation Guide" at bounding box center [407, 346] width 386 height 21
drag, startPoint x: 626, startPoint y: 347, endPoint x: 89, endPoint y: 321, distance: 537.6
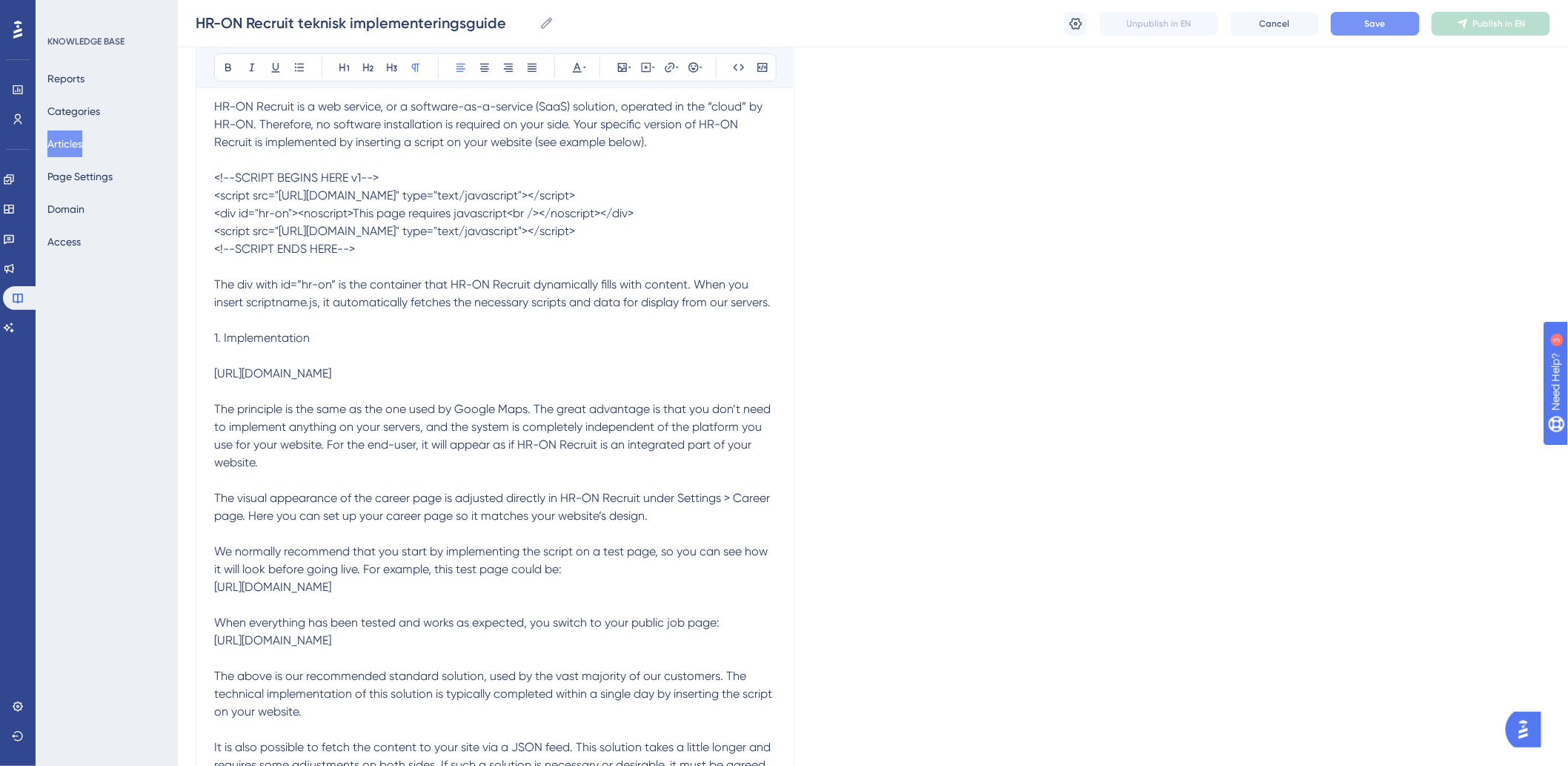
scroll to position [247, 0]
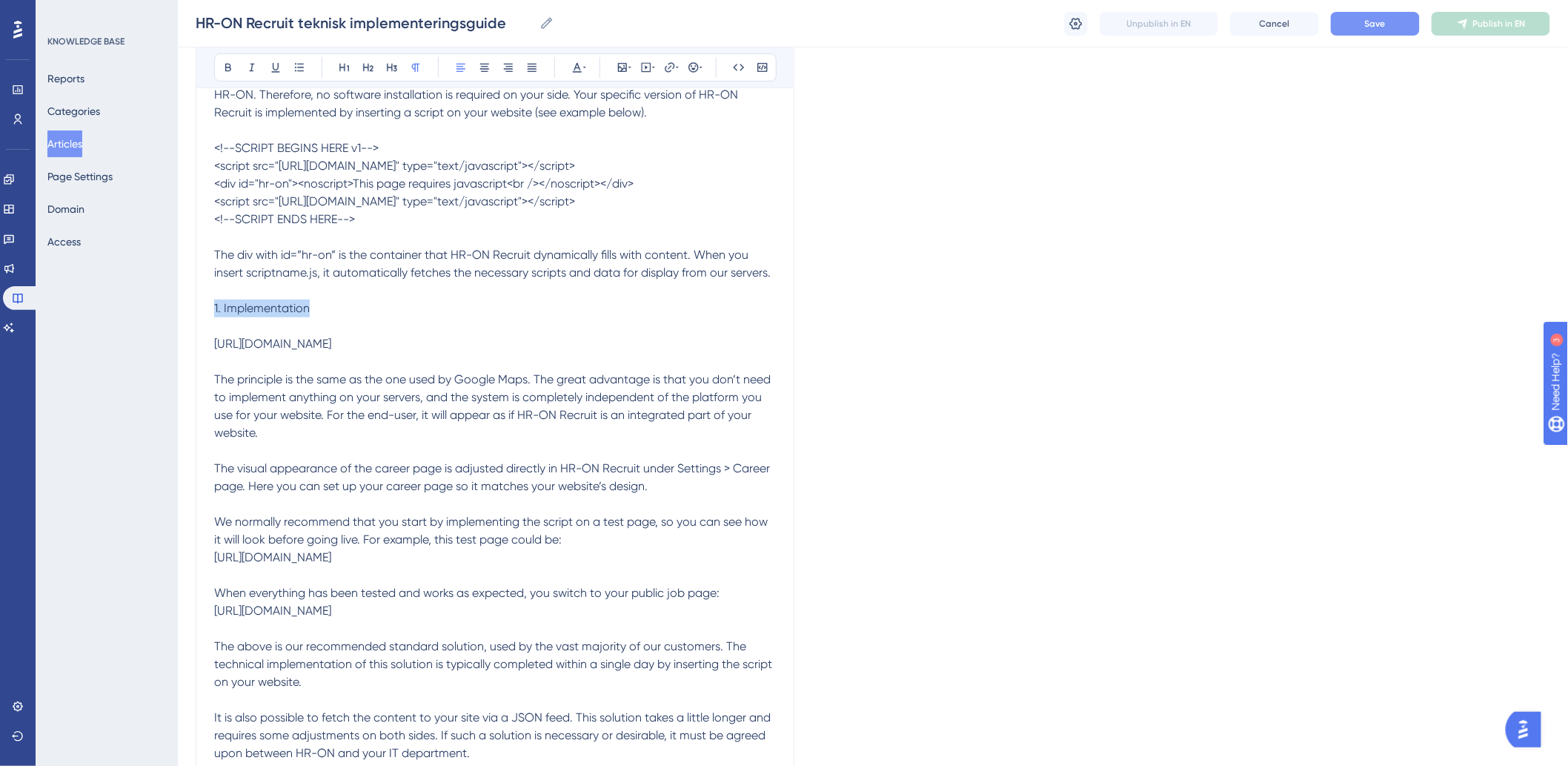
drag, startPoint x: 356, startPoint y: 316, endPoint x: 173, endPoint y: 339, distance: 184.4
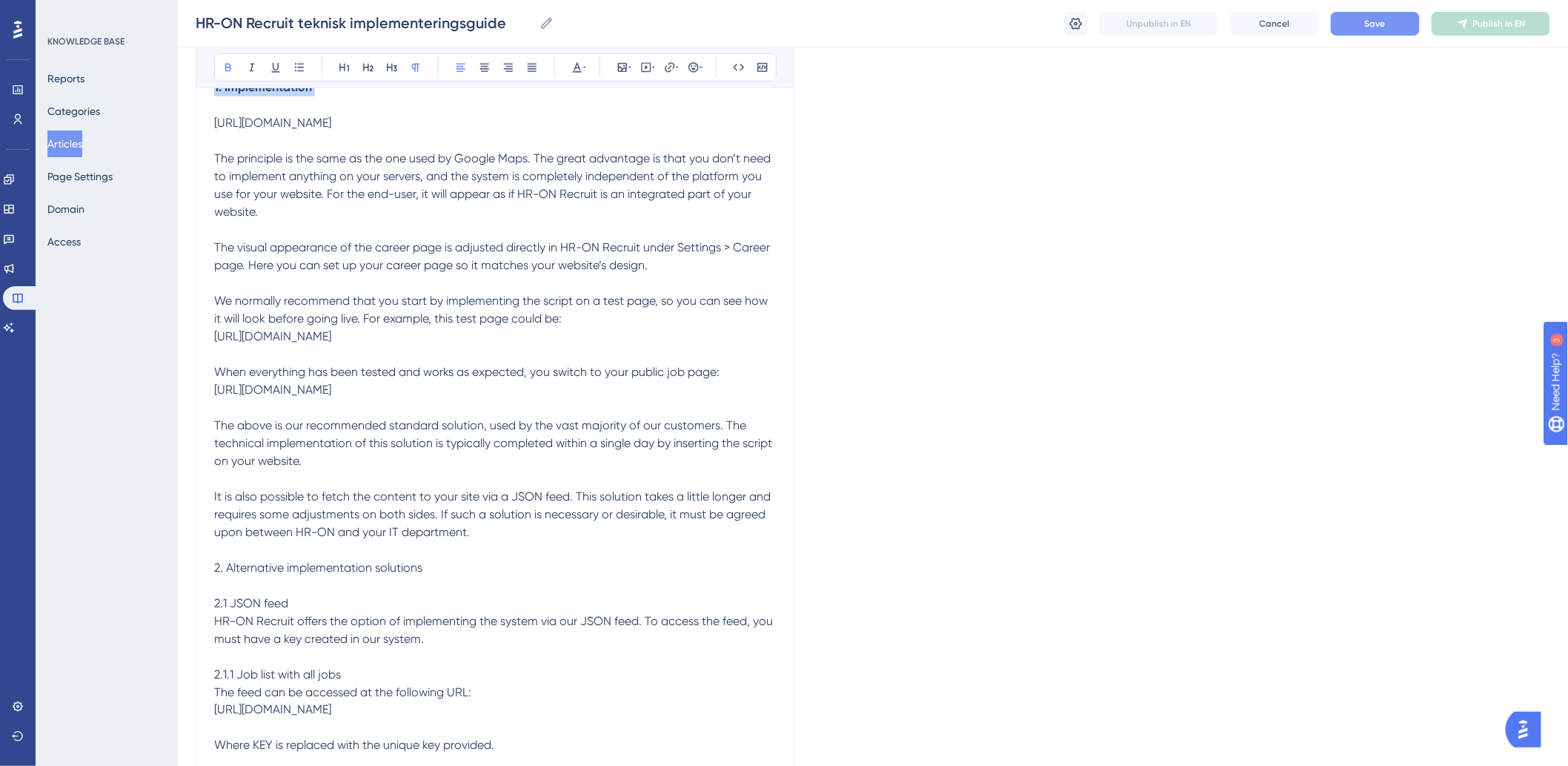
scroll to position [576, 0]
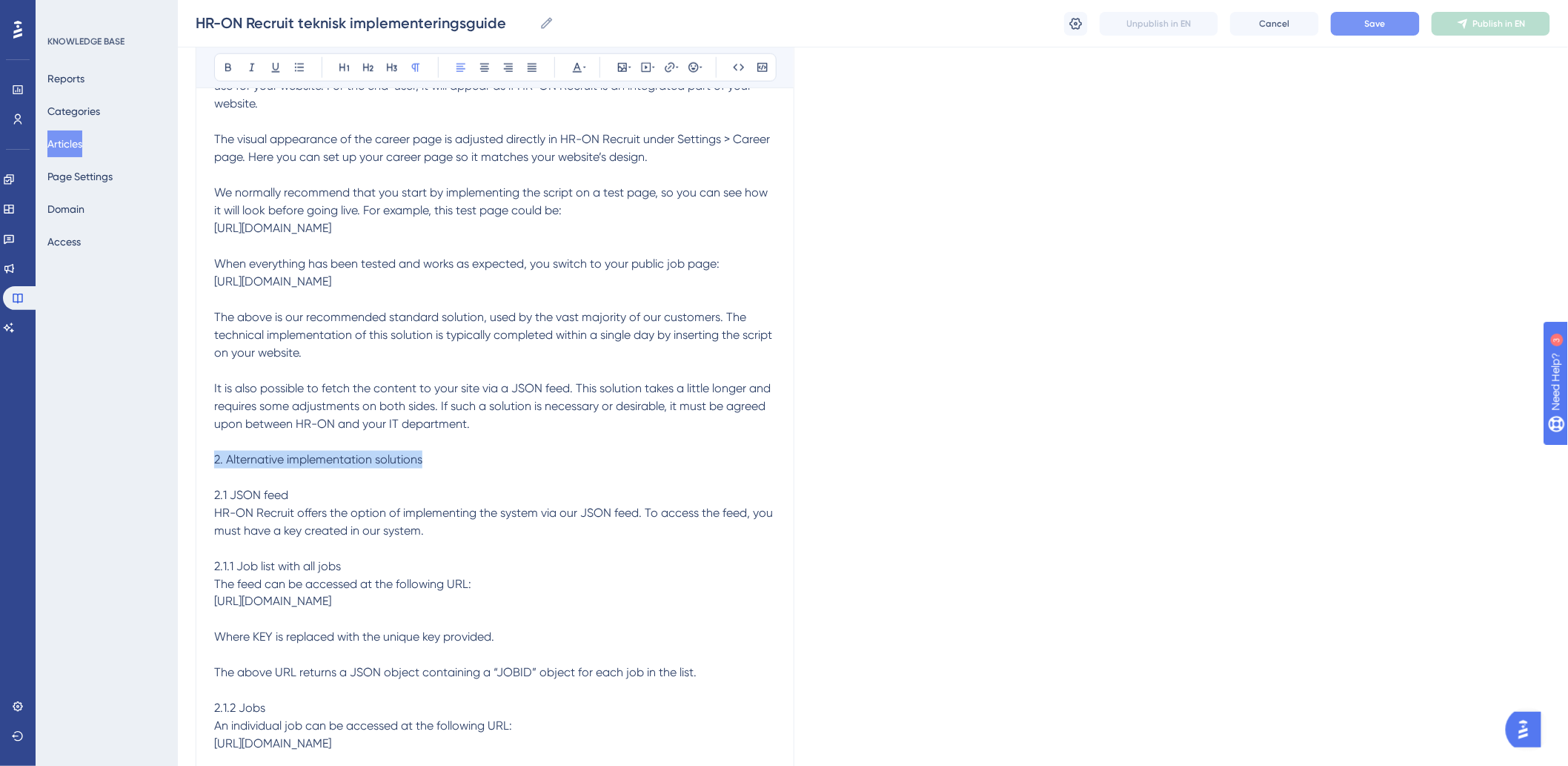
drag, startPoint x: 440, startPoint y: 474, endPoint x: 89, endPoint y: 471, distance: 351.0
click at [178, 471] on div "Performance Users Engagement Widgets Feedback Product Updates Knowledge Base AI…" at bounding box center [873, 492] width 1390 height 2136
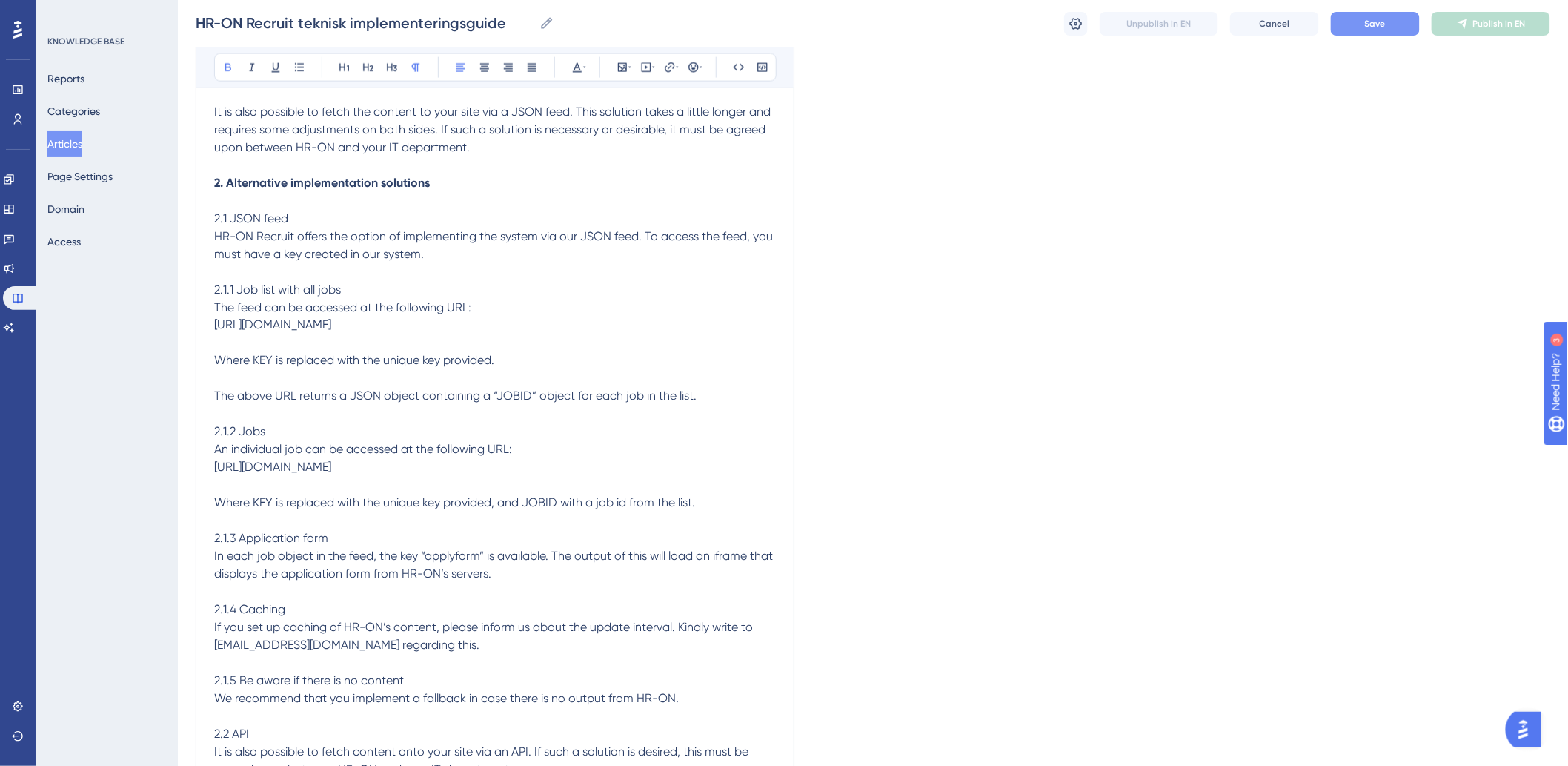
scroll to position [824, 0]
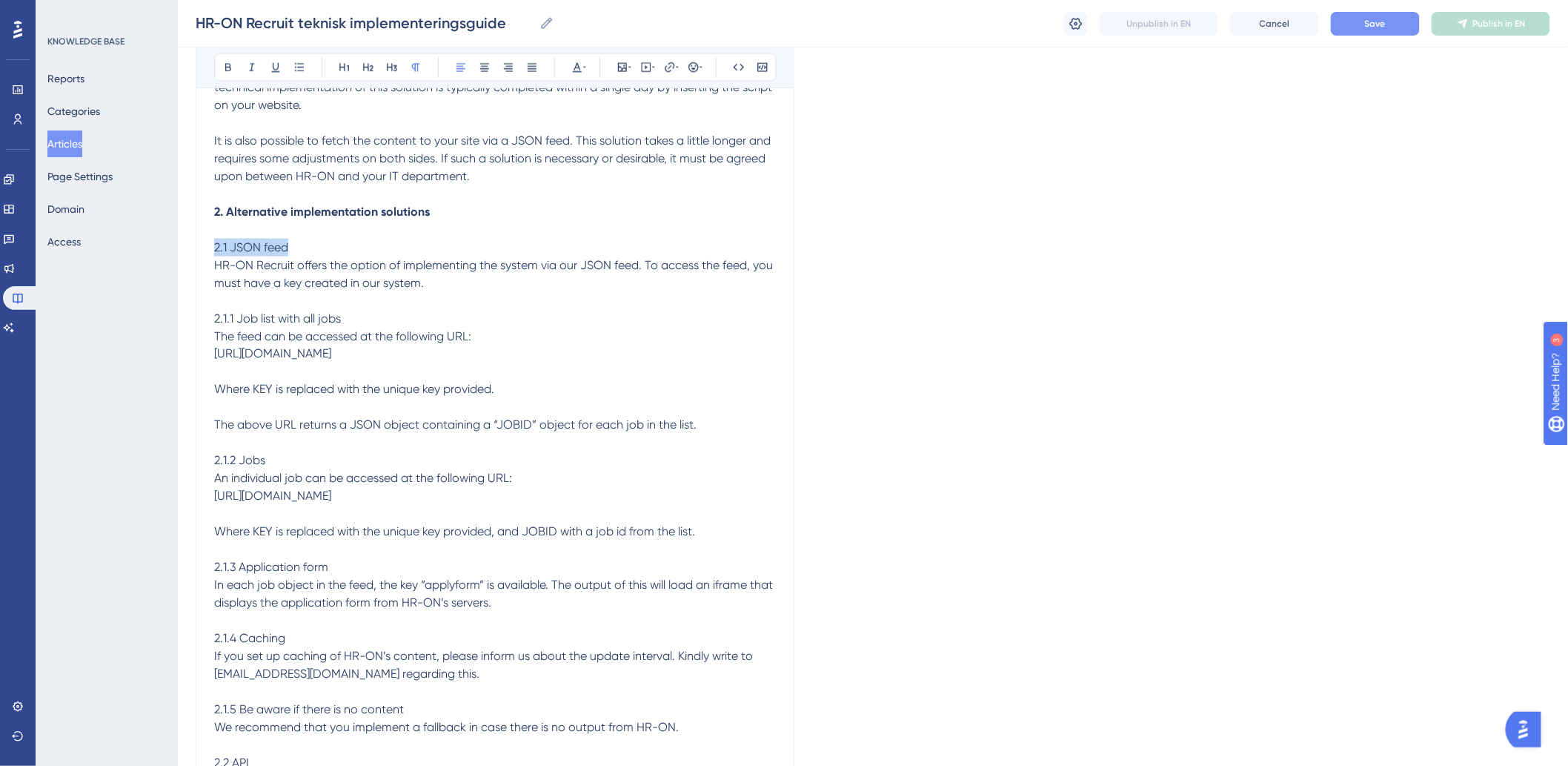
drag, startPoint x: 318, startPoint y: 264, endPoint x: 178, endPoint y: 264, distance: 140.0
click at [178, 264] on div "Performance Users Engagement Widgets Feedback Product Updates Knowledge Base AI…" at bounding box center [873, 244] width 1390 height 2136
drag, startPoint x: 363, startPoint y: 334, endPoint x: 188, endPoint y: 324, distance: 175.3
click at [188, 324] on div "Performance Users Engagement Widgets Feedback Product Updates Knowledge Base AI…" at bounding box center [873, 244] width 1390 height 2136
drag, startPoint x: 301, startPoint y: 478, endPoint x: 174, endPoint y: 477, distance: 127.0
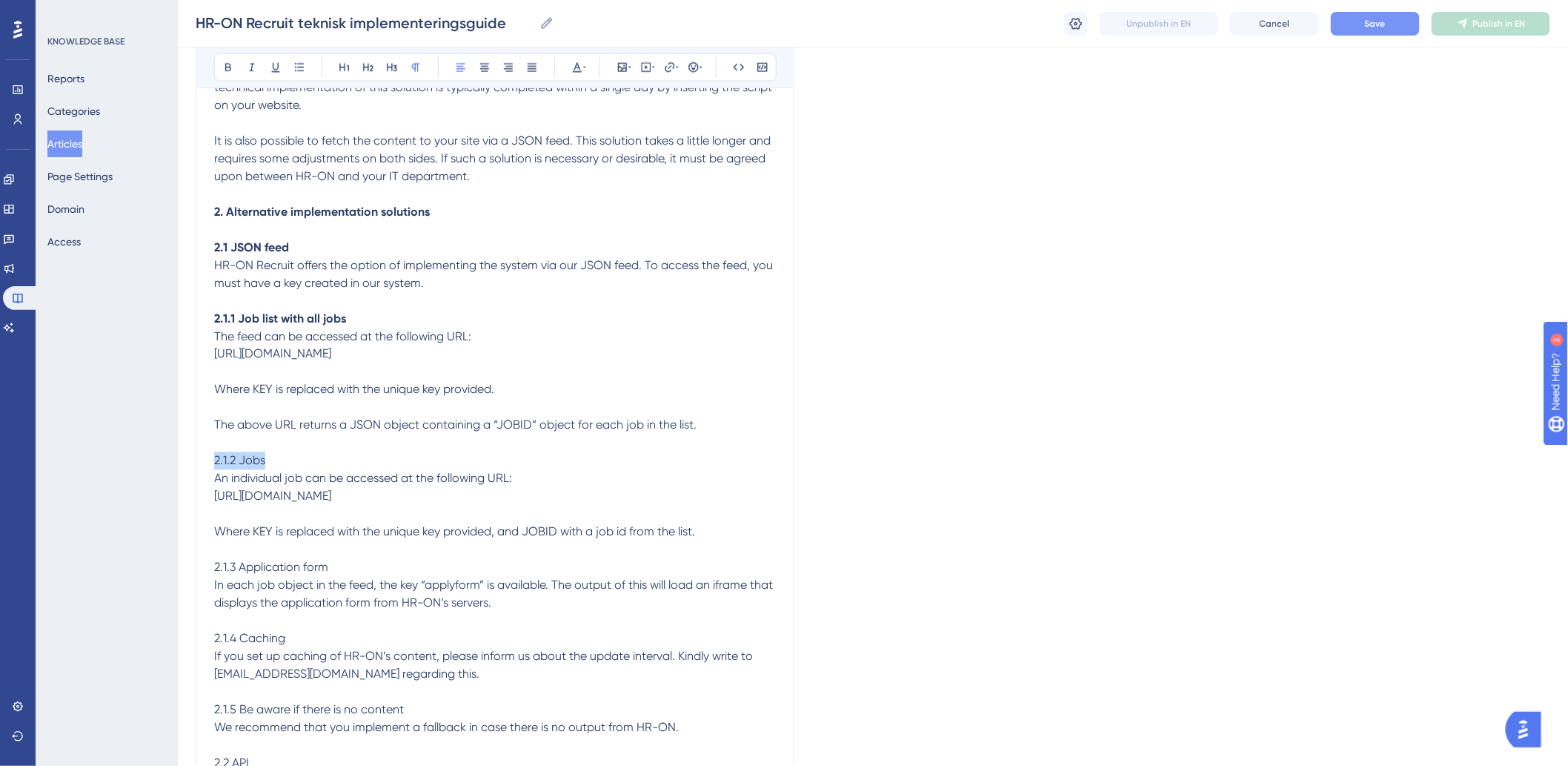
click at [178, 477] on div "Performance Users Engagement Widgets Feedback Product Updates Knowledge Base AI…" at bounding box center [873, 244] width 1390 height 2136
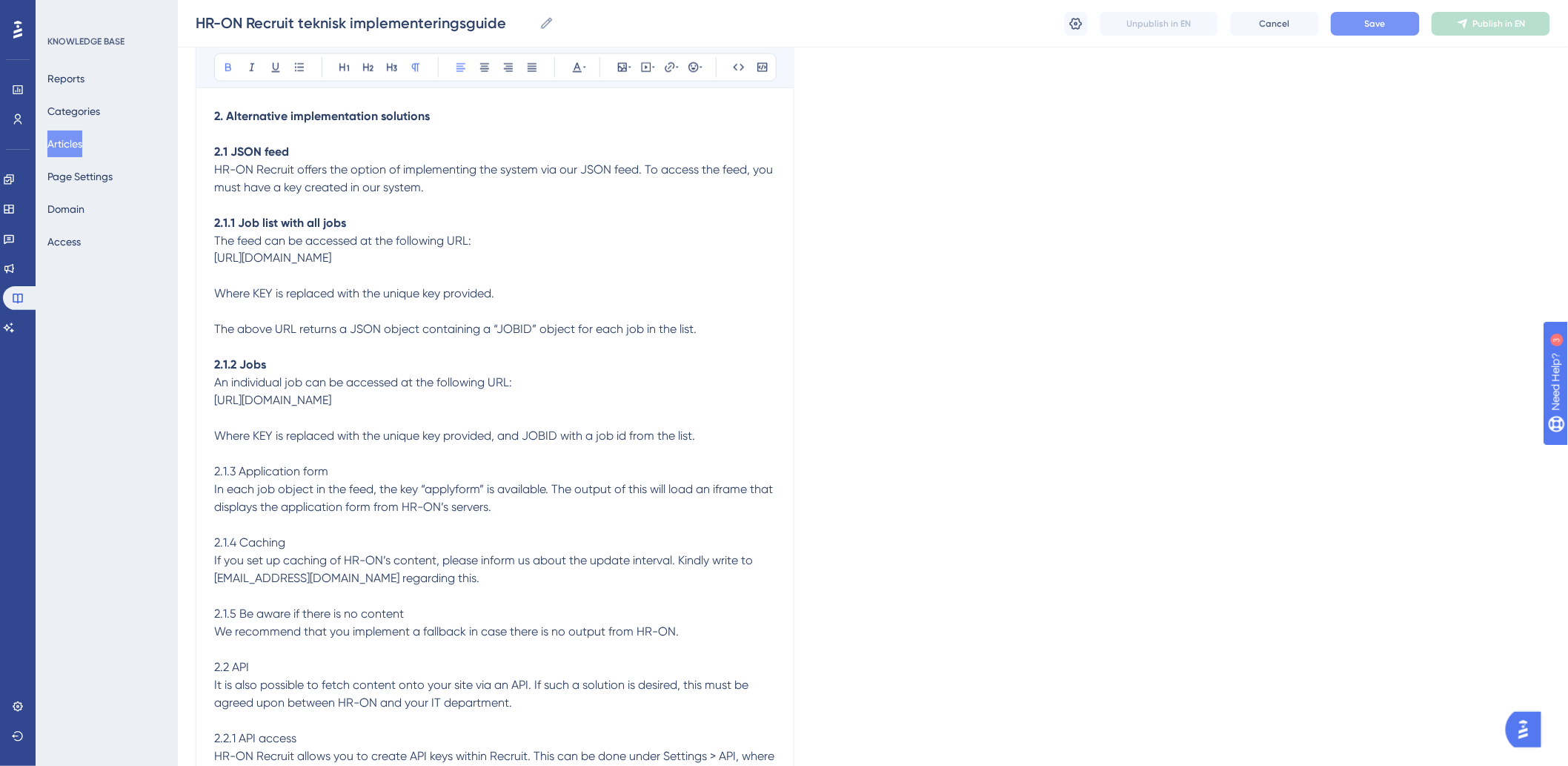
scroll to position [1070, 0]
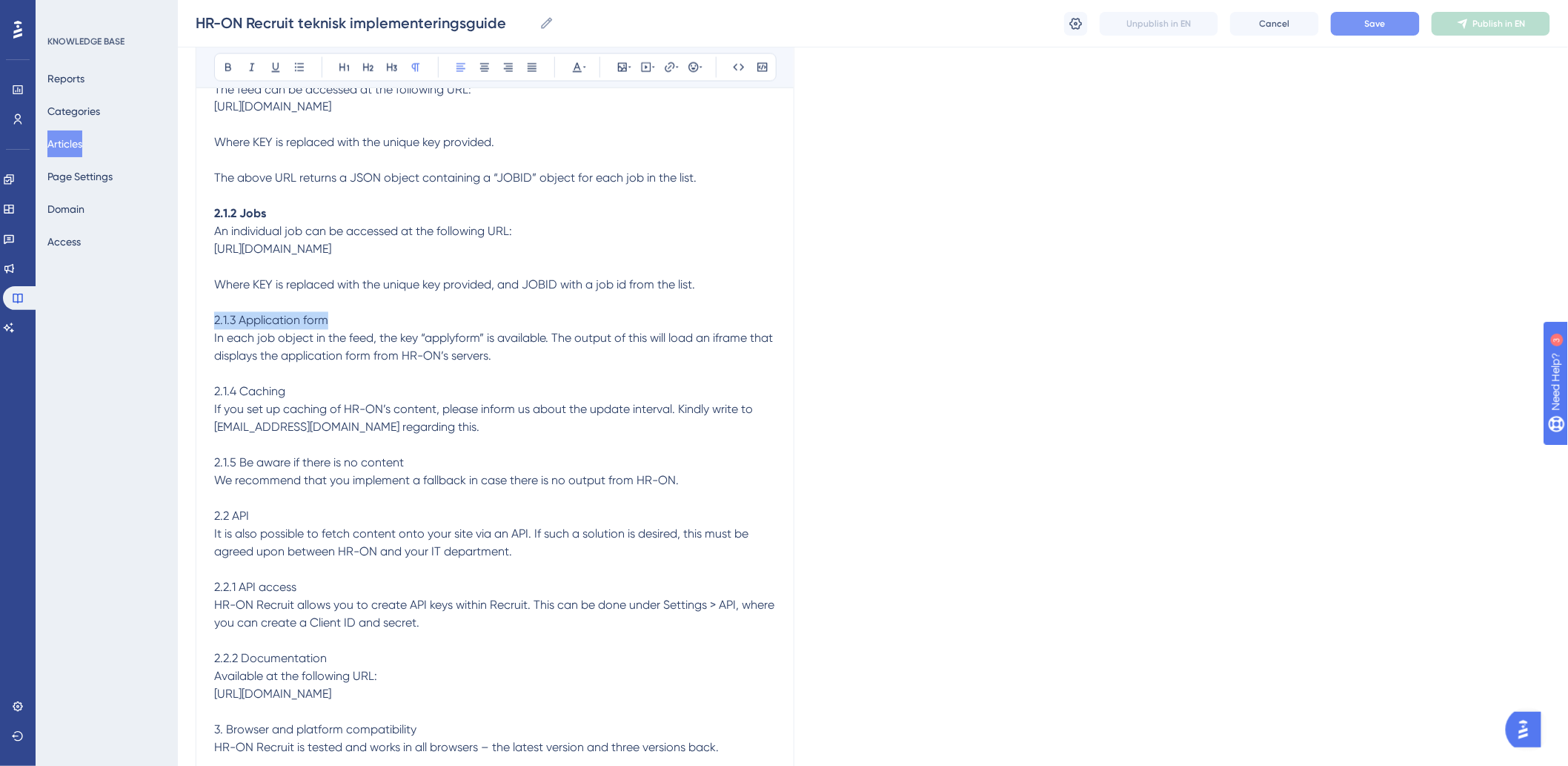
drag, startPoint x: 339, startPoint y: 340, endPoint x: 130, endPoint y: 341, distance: 209.0
click at [299, 383] on p at bounding box center [494, 374] width 561 height 17
drag, startPoint x: 306, startPoint y: 411, endPoint x: 205, endPoint y: 410, distance: 101.0
click at [205, 410] on div "HR-ON Recruit Technical Implementation Guide Bold Italic Underline Bullet Point…" at bounding box center [495, 24] width 599 height 1858
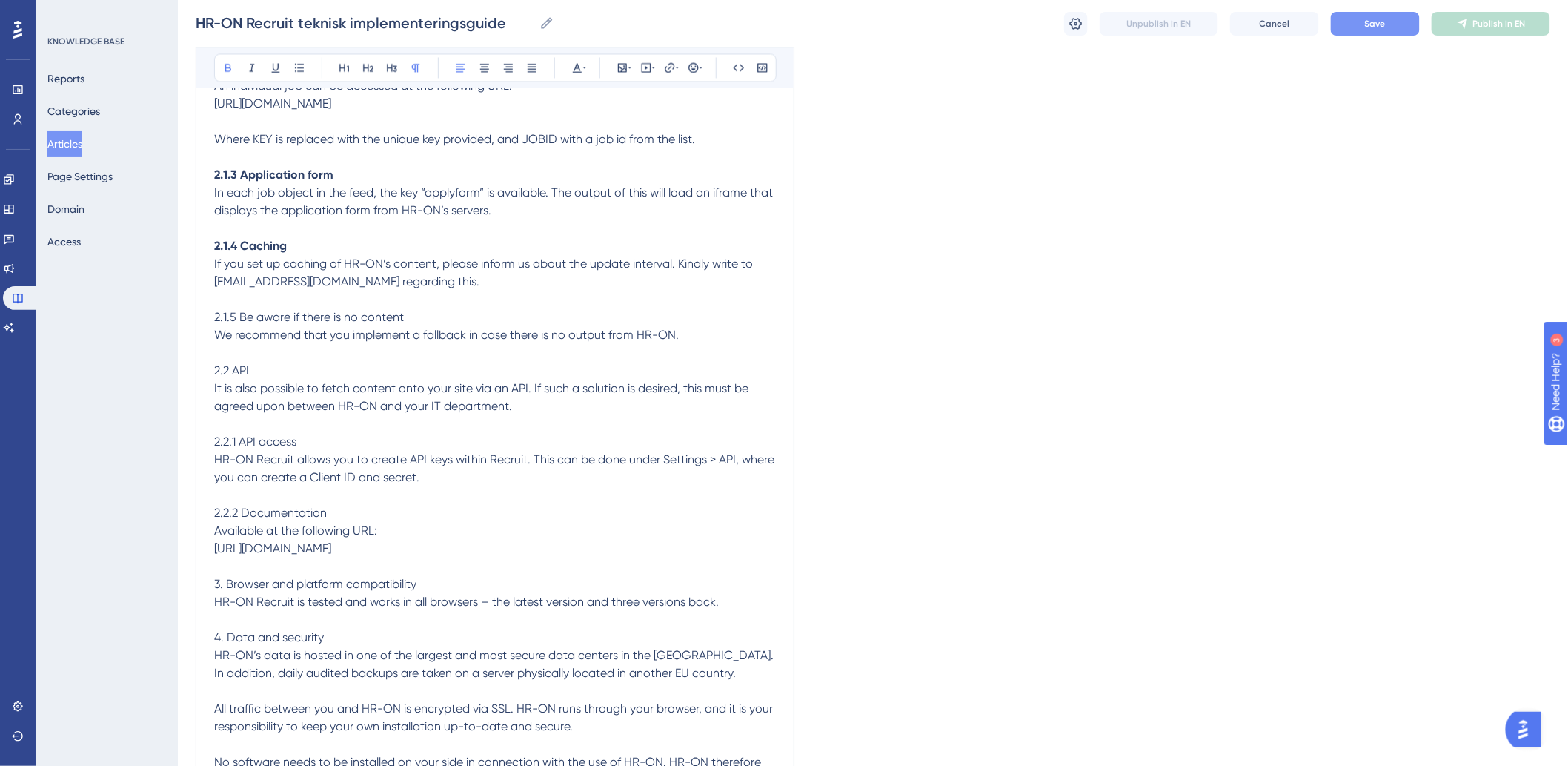
scroll to position [1235, 0]
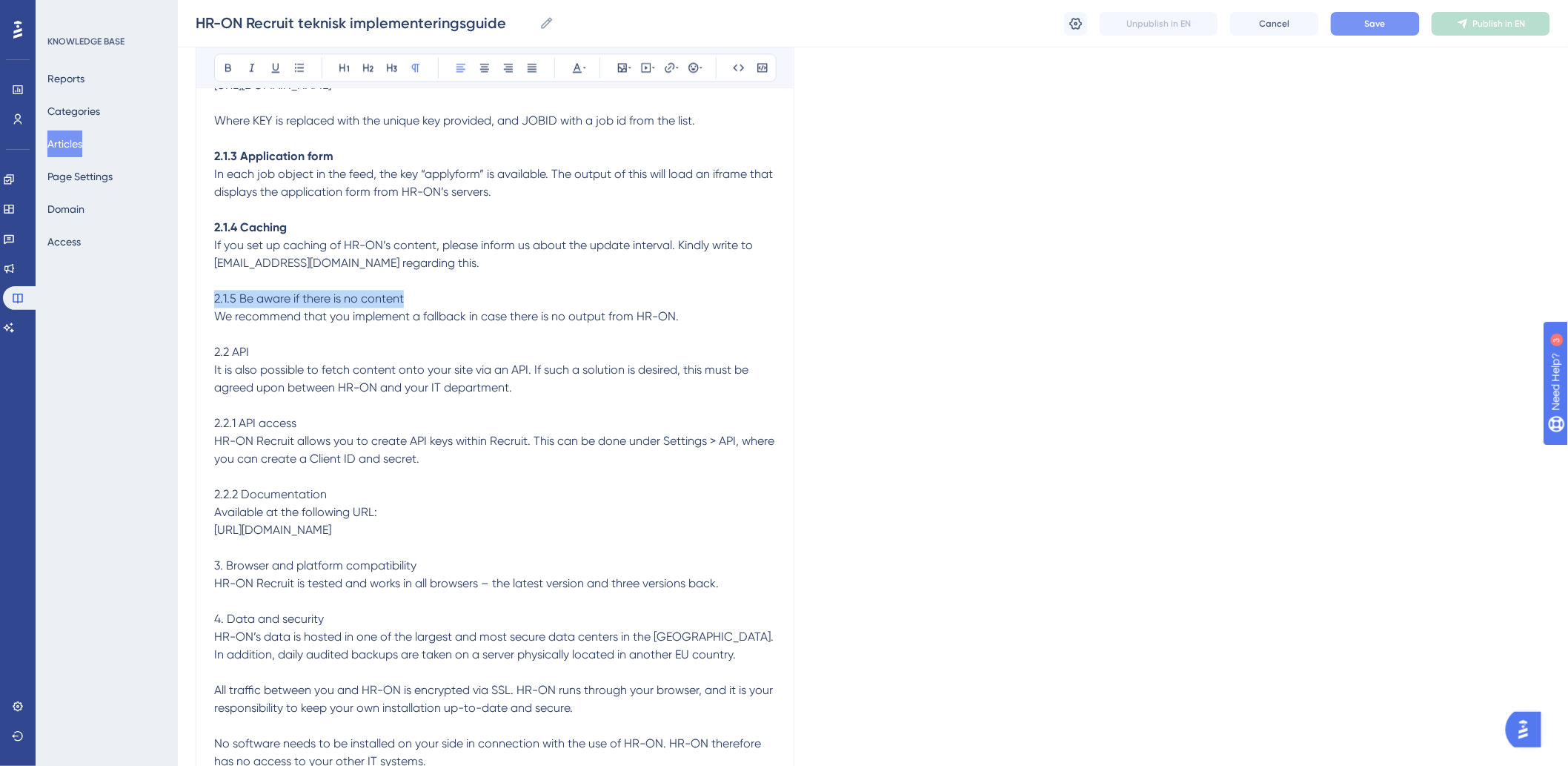
drag, startPoint x: 438, startPoint y: 307, endPoint x: 190, endPoint y: 321, distance: 248.4
drag, startPoint x: 277, startPoint y: 362, endPoint x: 188, endPoint y: 372, distance: 89.6
drag, startPoint x: 352, startPoint y: 433, endPoint x: 211, endPoint y: 433, distance: 141.0
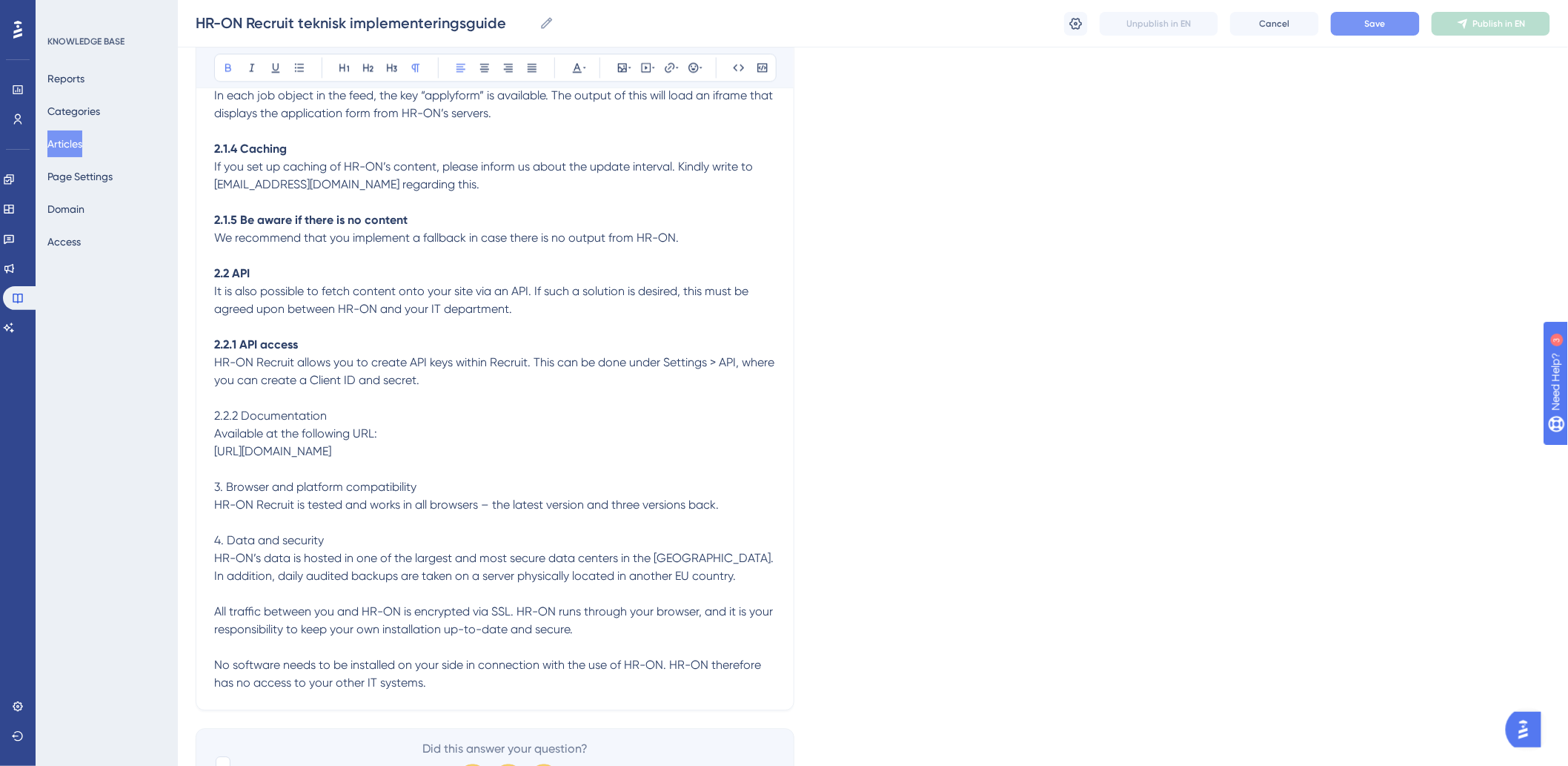
scroll to position [1412, 0]
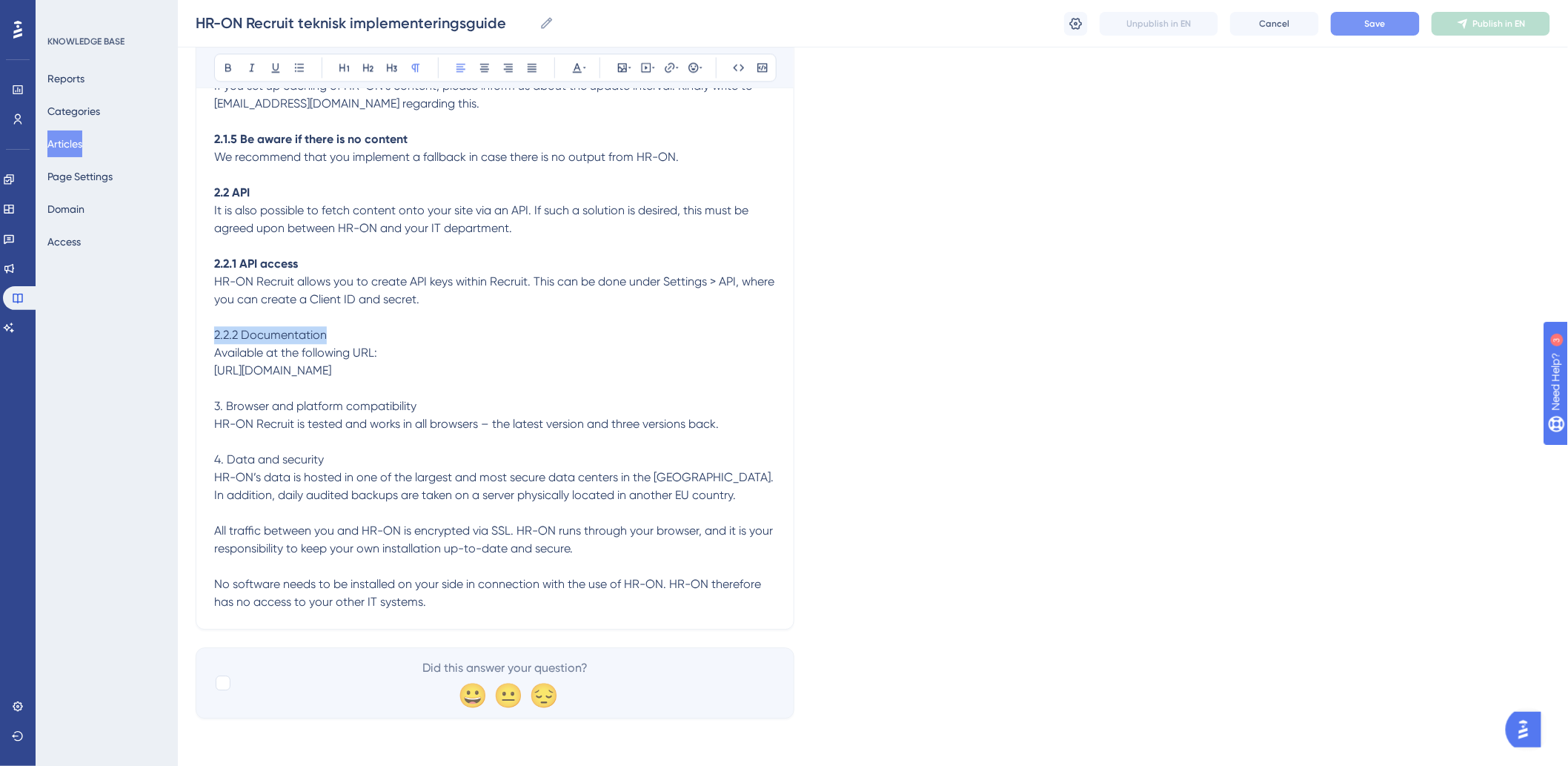
drag, startPoint x: 360, startPoint y: 329, endPoint x: 127, endPoint y: 336, distance: 233.1
drag, startPoint x: 439, startPoint y: 406, endPoint x: 60, endPoint y: 412, distance: 379.0
drag, startPoint x: 341, startPoint y: 462, endPoint x: 146, endPoint y: 462, distance: 195.0
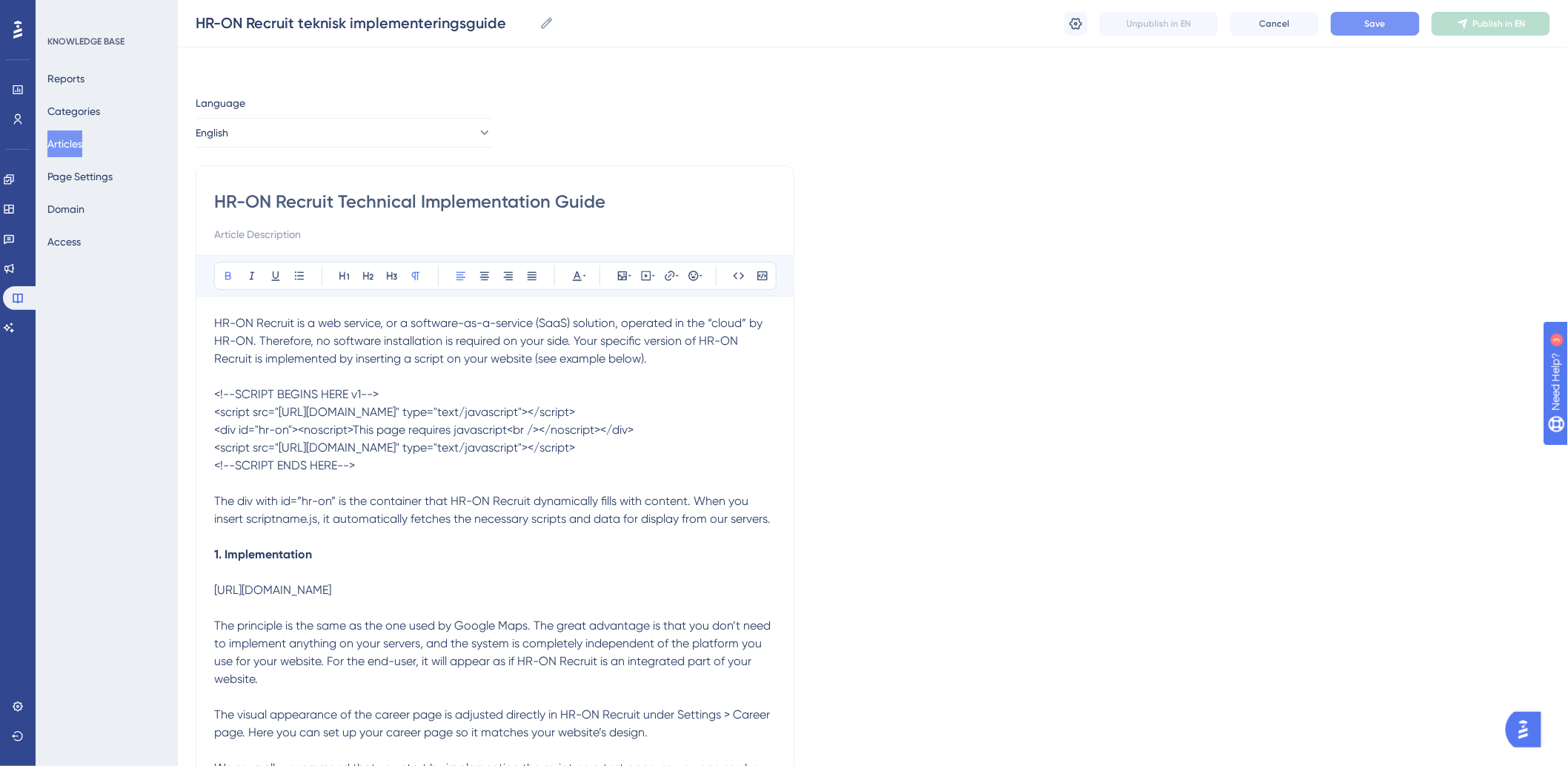
scroll to position [0, 0]
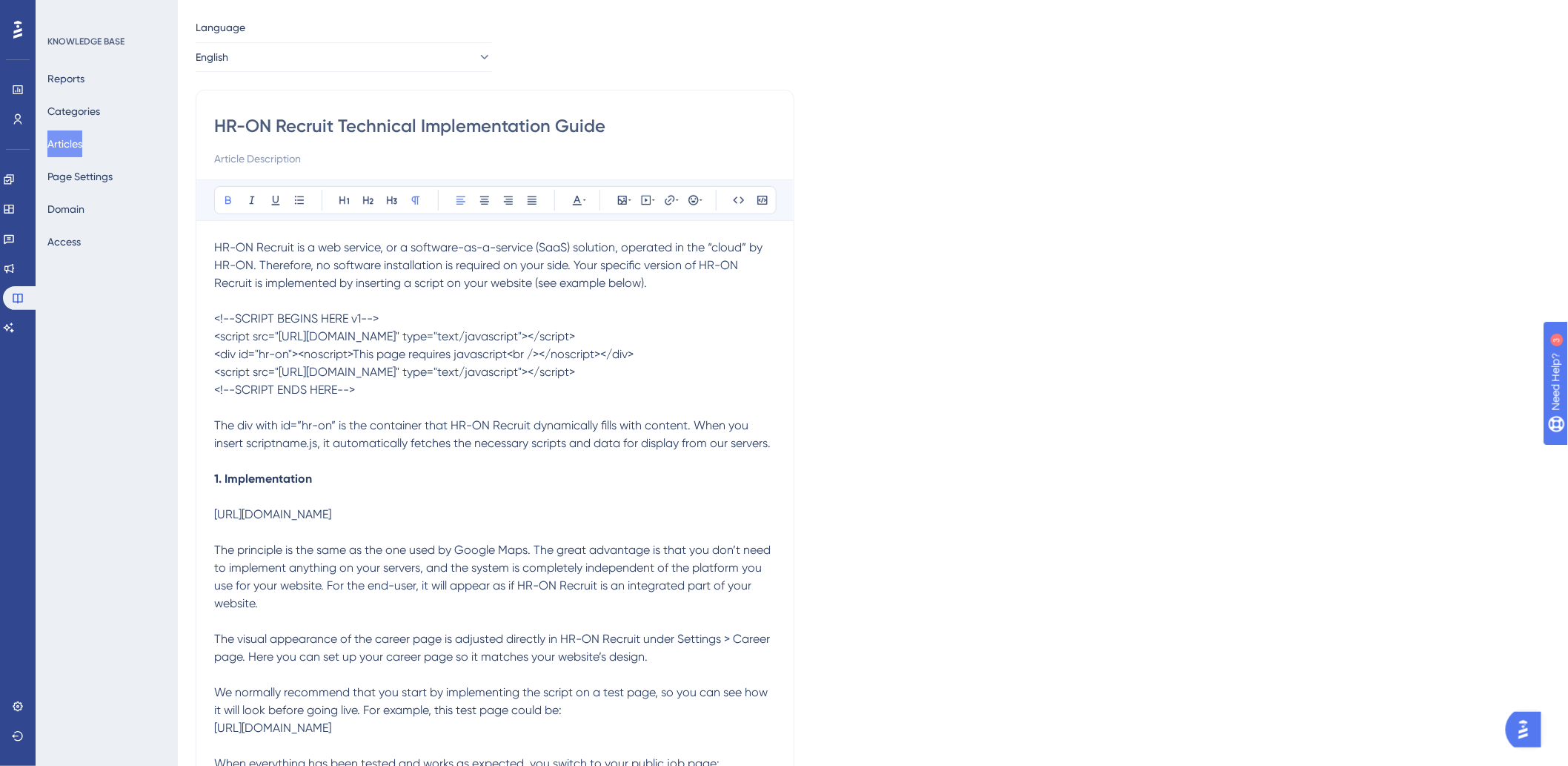
click at [437, 440] on span "The div with id=”hr-on” is the container that HR-ON Recruit dynamically fills w…" at bounding box center [492, 434] width 557 height 32
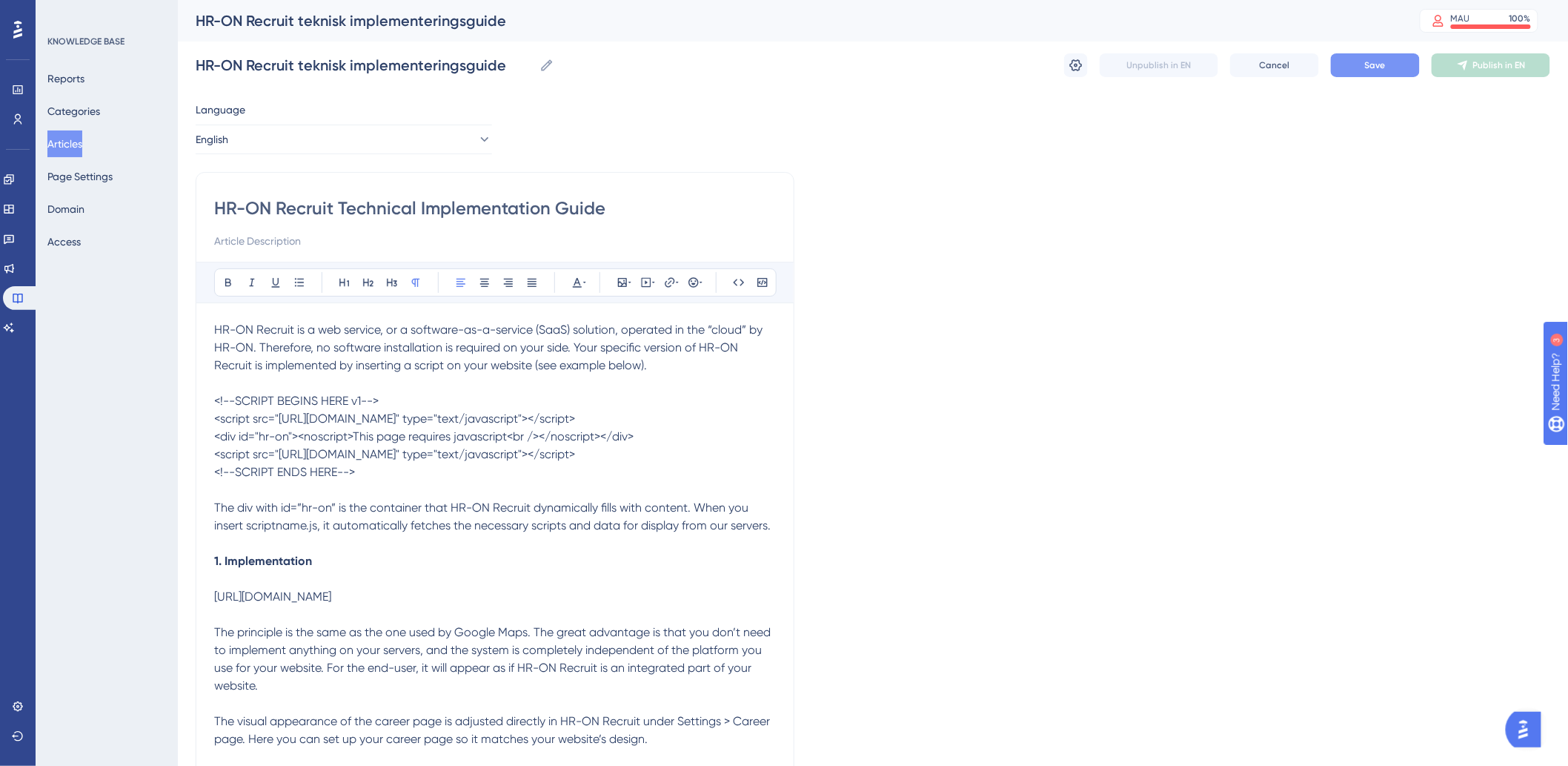
click at [332, 552] on p at bounding box center [494, 543] width 561 height 17
click at [329, 234] on input at bounding box center [494, 241] width 561 height 17
click at [1397, 59] on button "Save" at bounding box center [1376, 65] width 89 height 24
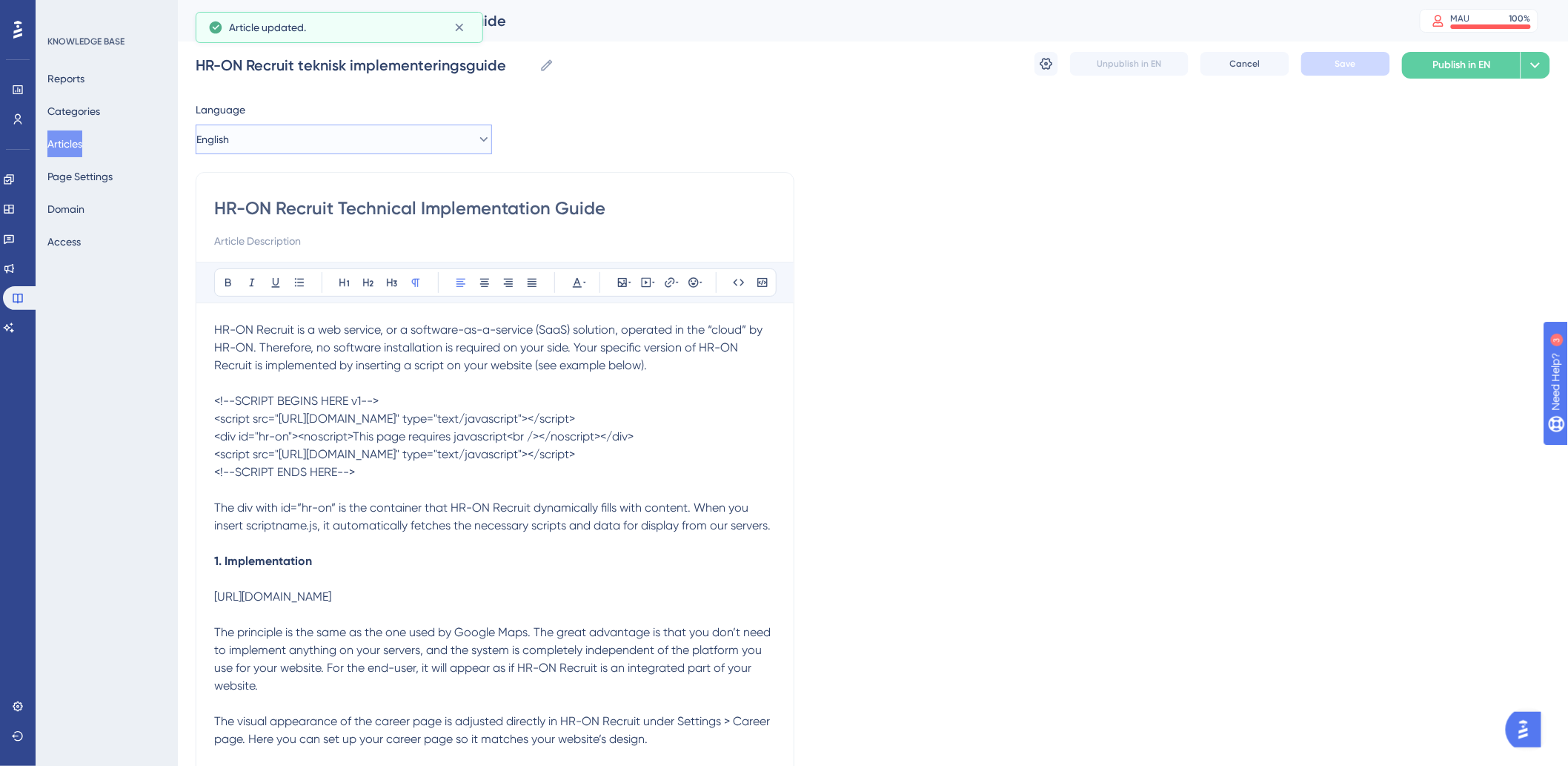
click at [470, 129] on button "English" at bounding box center [344, 139] width 296 height 29
click at [320, 188] on button "Danish (Default) Danish (Default) Draft" at bounding box center [344, 184] width 277 height 29
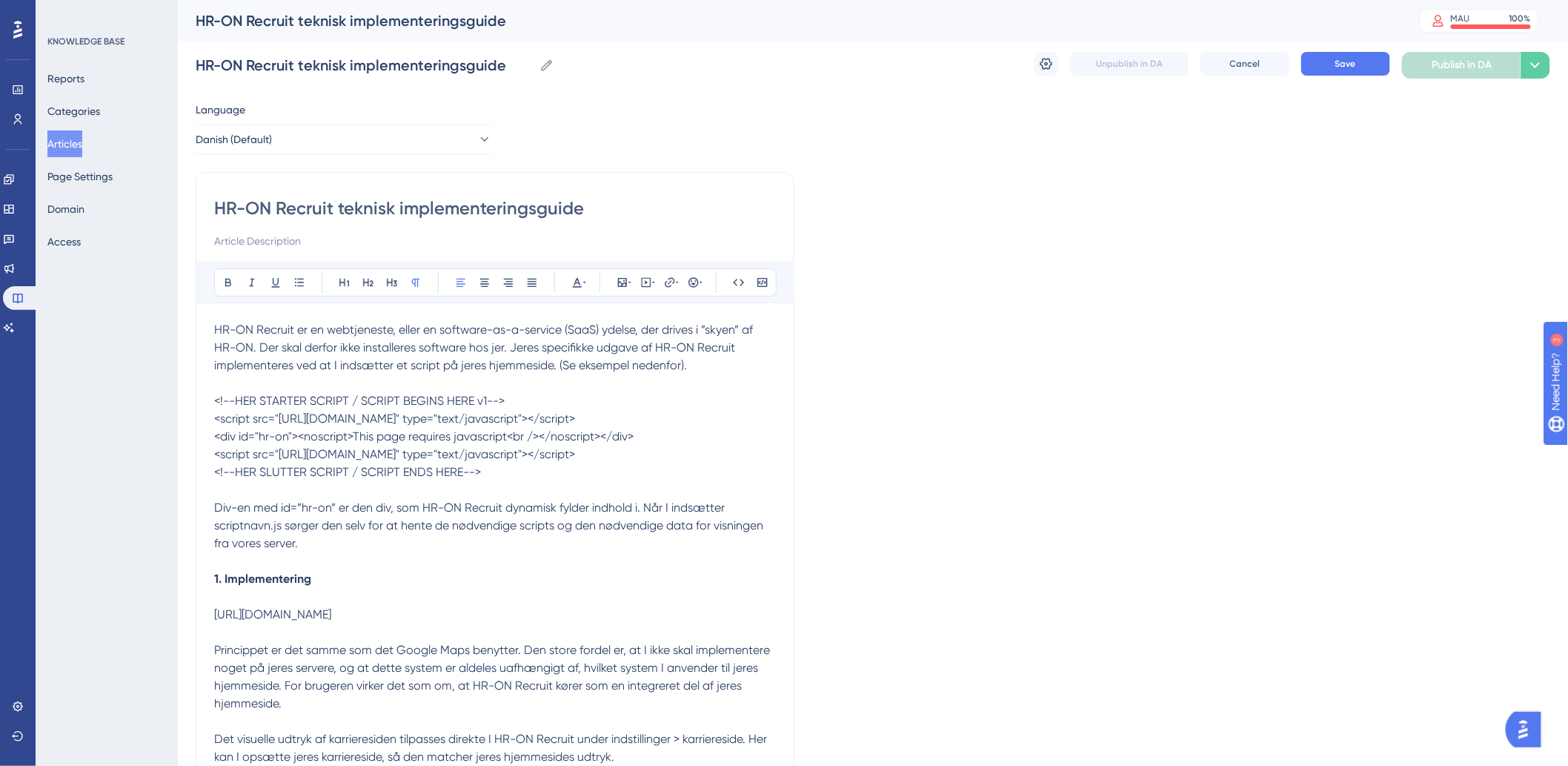
scroll to position [247, 0]
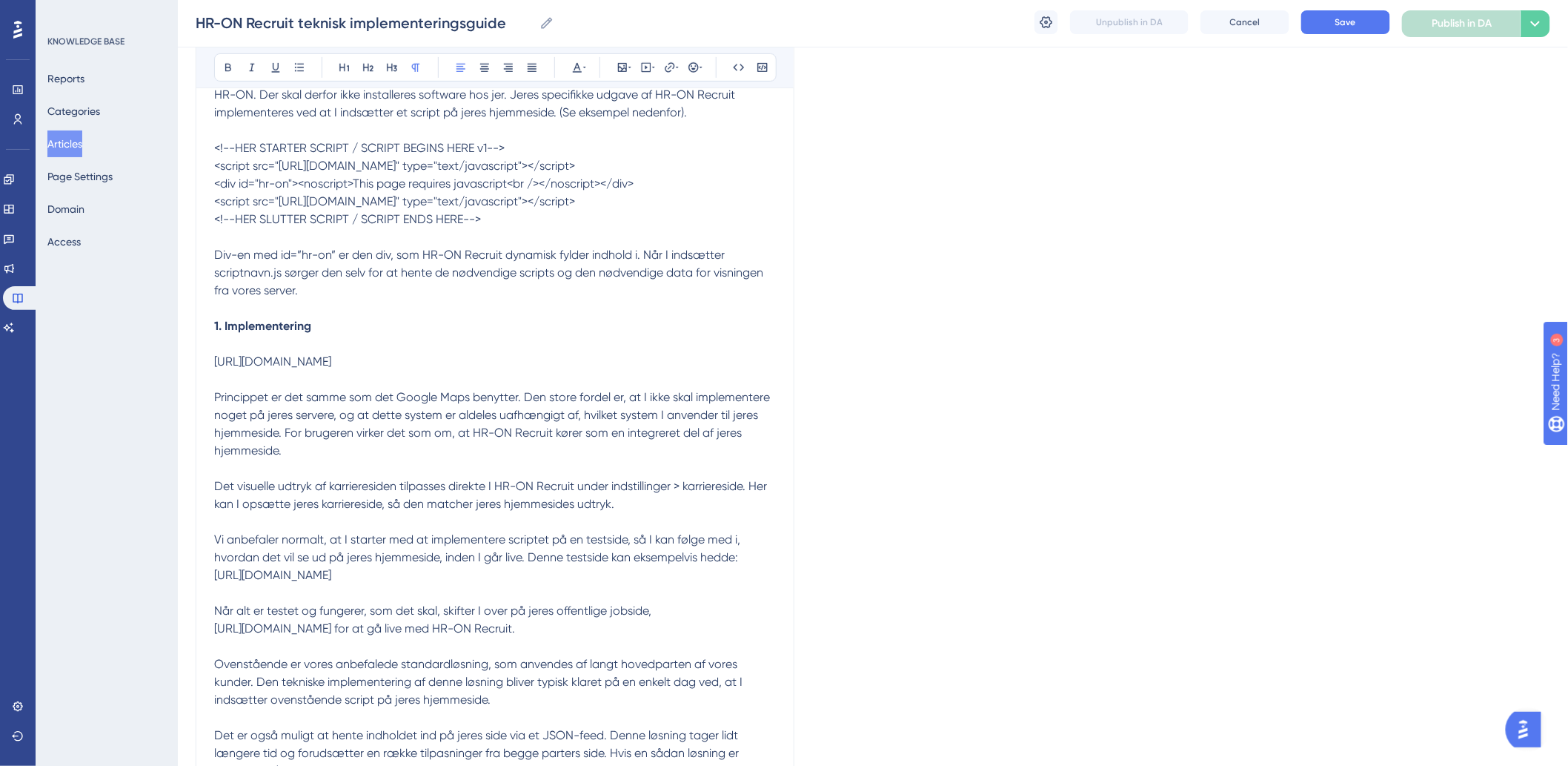
click at [331, 368] on span "[URL][DOMAIN_NAME]" at bounding box center [272, 361] width 117 height 14
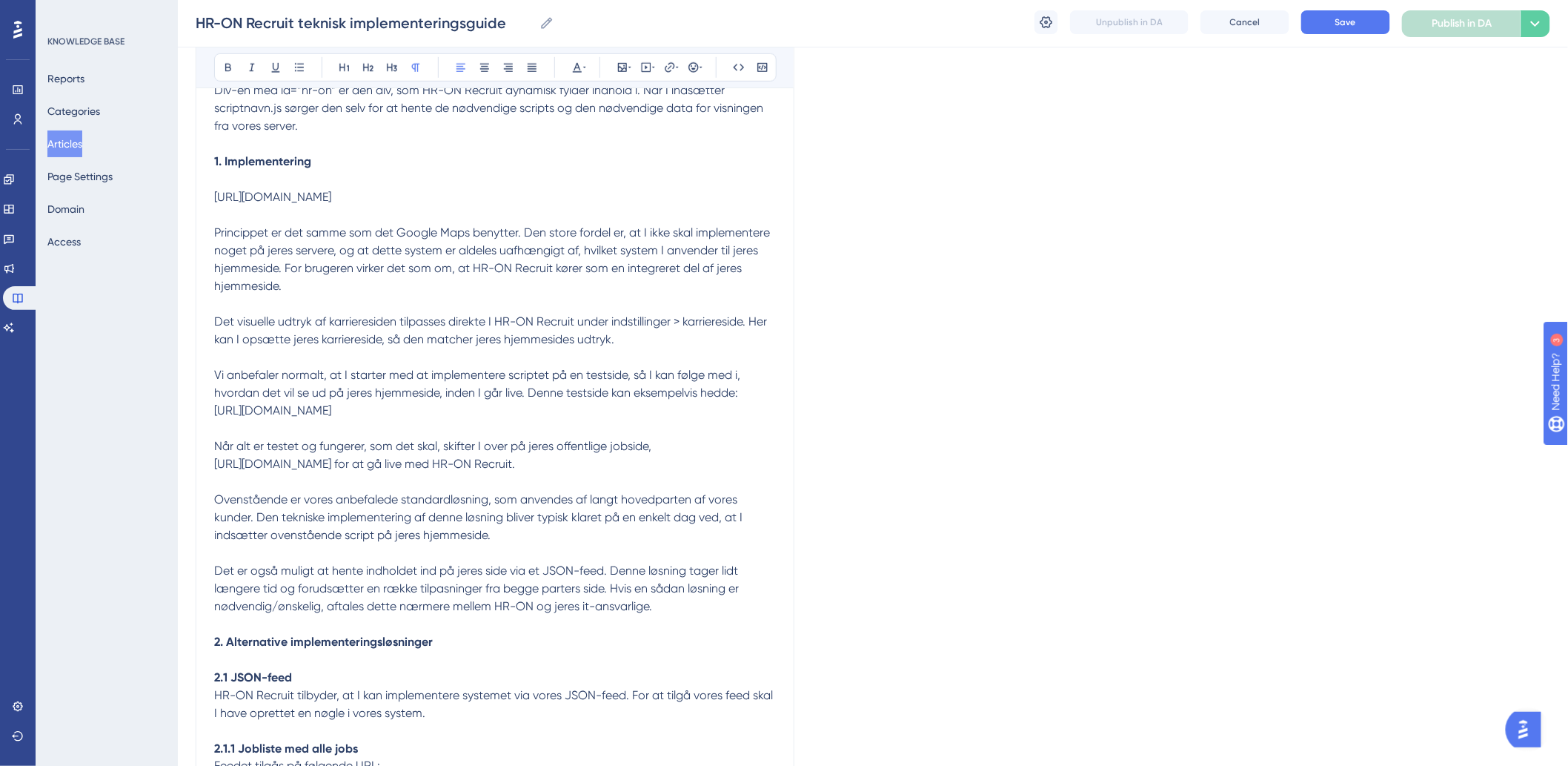
drag, startPoint x: 347, startPoint y: 345, endPoint x: 373, endPoint y: 360, distance: 30.0
click at [347, 345] on p "Det visuelle udtryk af karrieresiden tilpasses direkte I HR-ON Recruit under in…" at bounding box center [494, 330] width 561 height 36
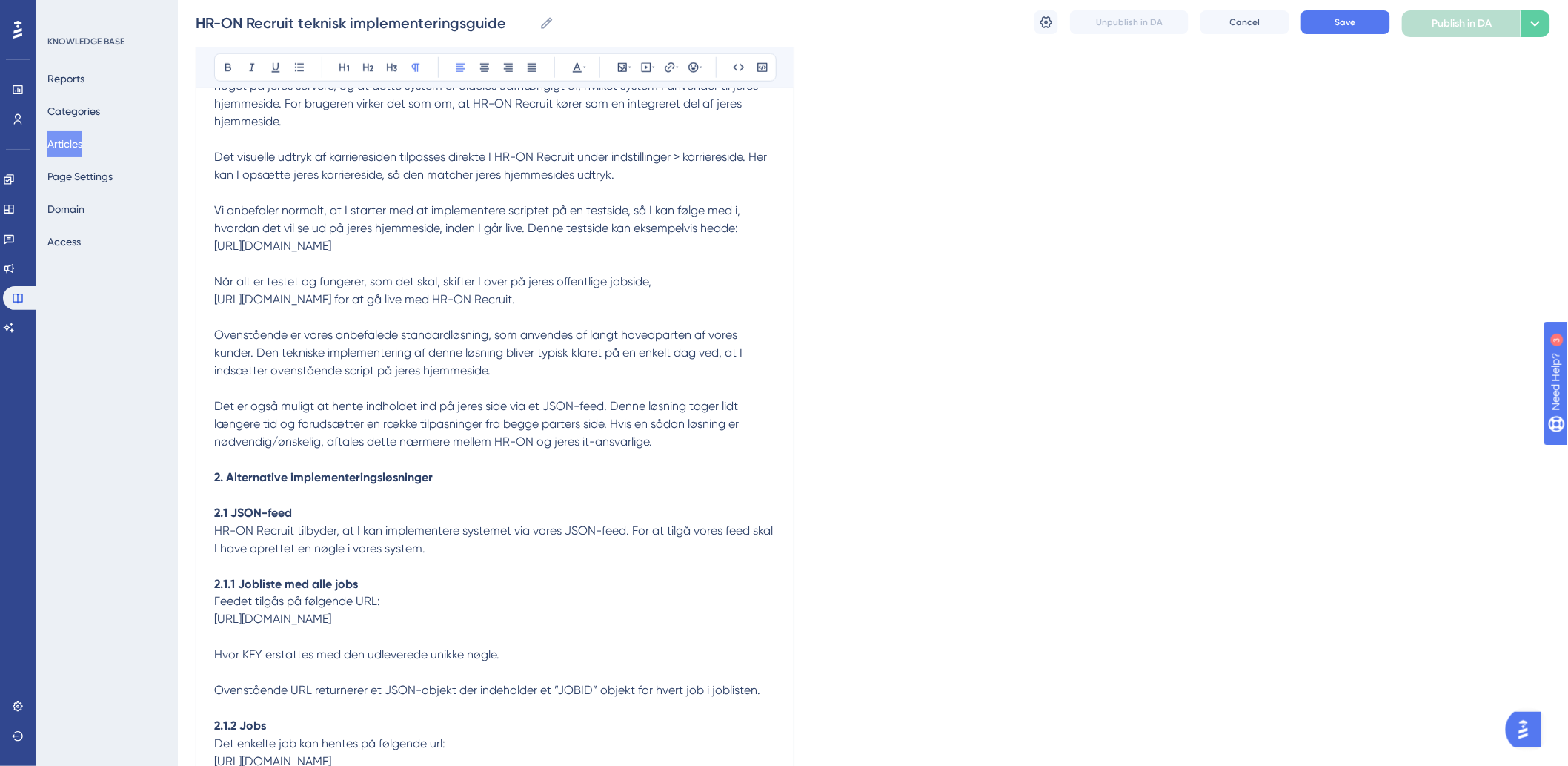
scroll to position [741, 0]
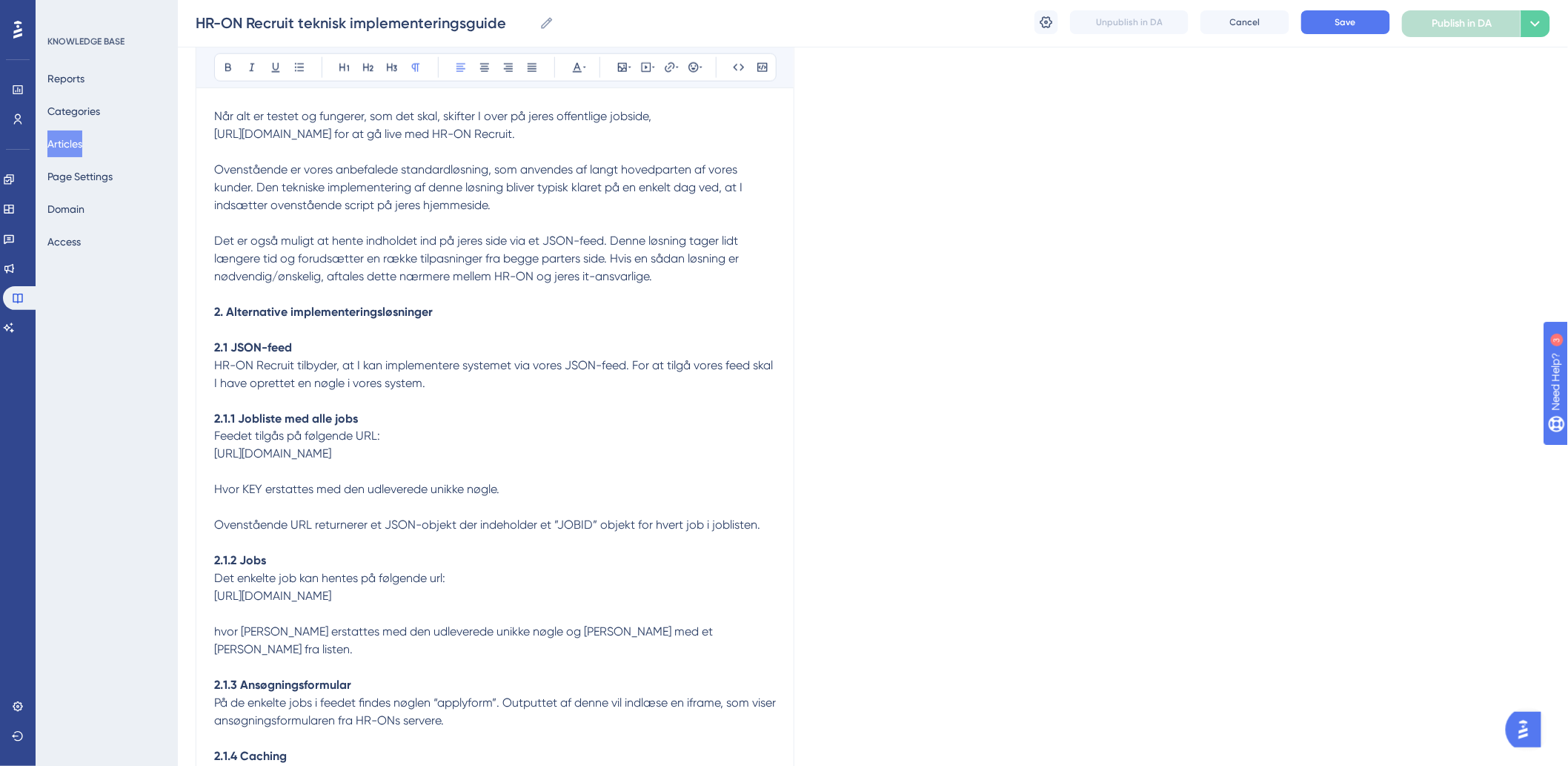
click at [386, 387] on span "HR-ON Recruit tilbyder, at I kan implementere systemet via vores JSON-feed. For…" at bounding box center [494, 374] width 561 height 32
click at [564, 321] on p "2. Alternative implementeringsløsninger" at bounding box center [494, 312] width 561 height 17
click at [263, 390] on span "HR-ON Recruit tilbyder, at I kan implementere systemet via vores JSON-feed. For…" at bounding box center [494, 374] width 561 height 32
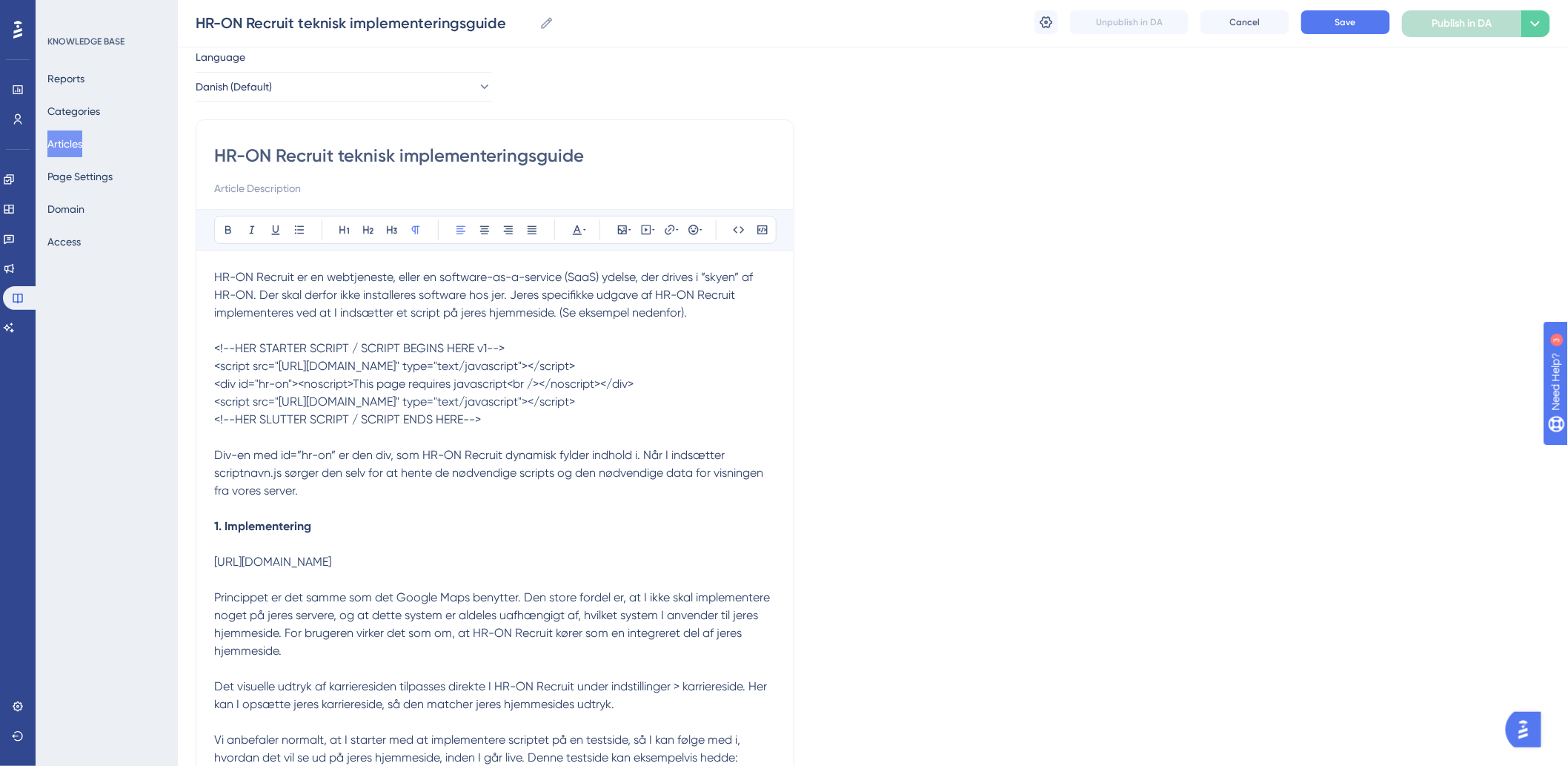
scroll to position [0, 0]
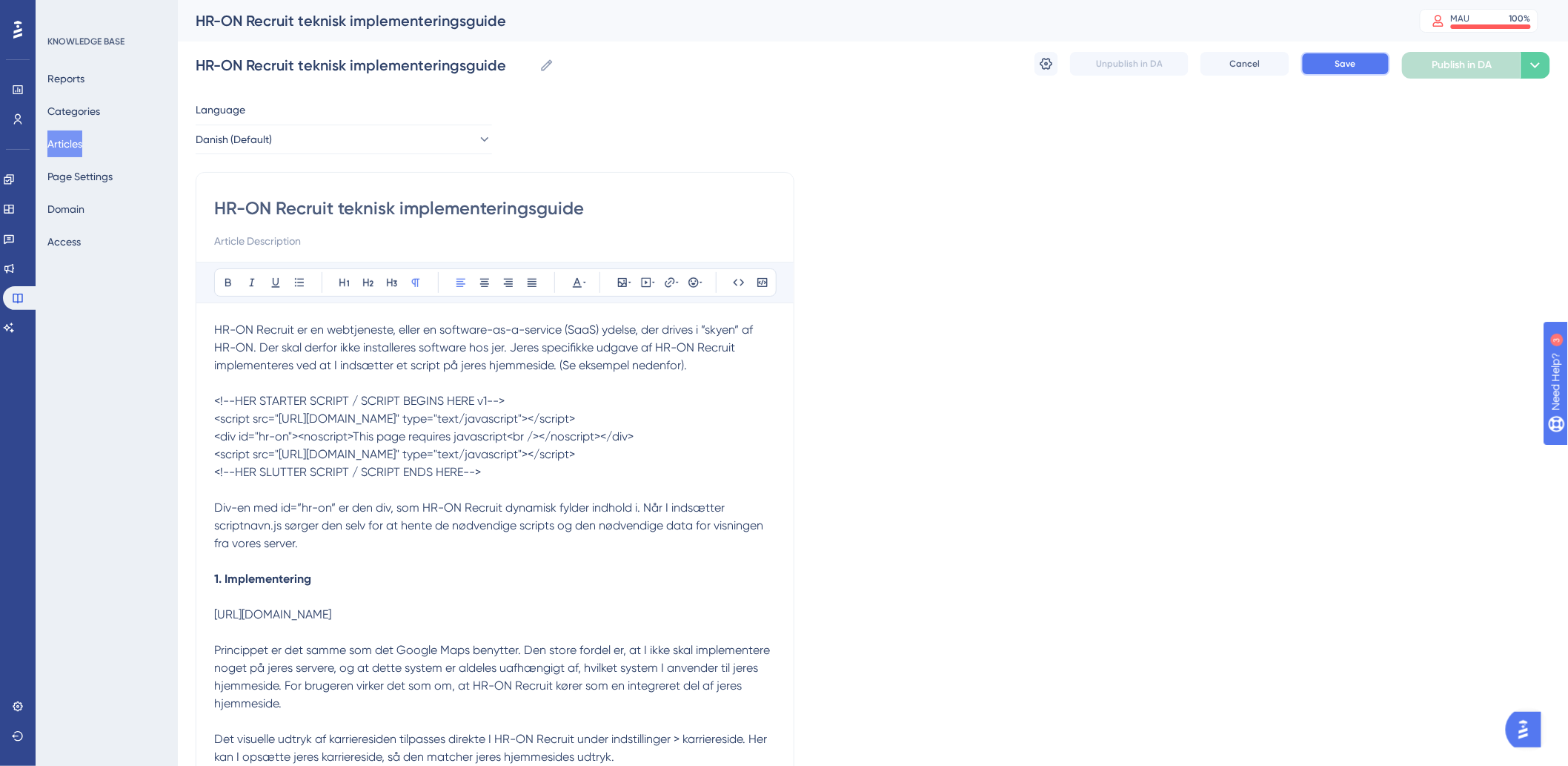
click at [1361, 62] on button "Save" at bounding box center [1345, 63] width 89 height 24
click at [362, 146] on button "Danish (Default)" at bounding box center [344, 139] width 296 height 29
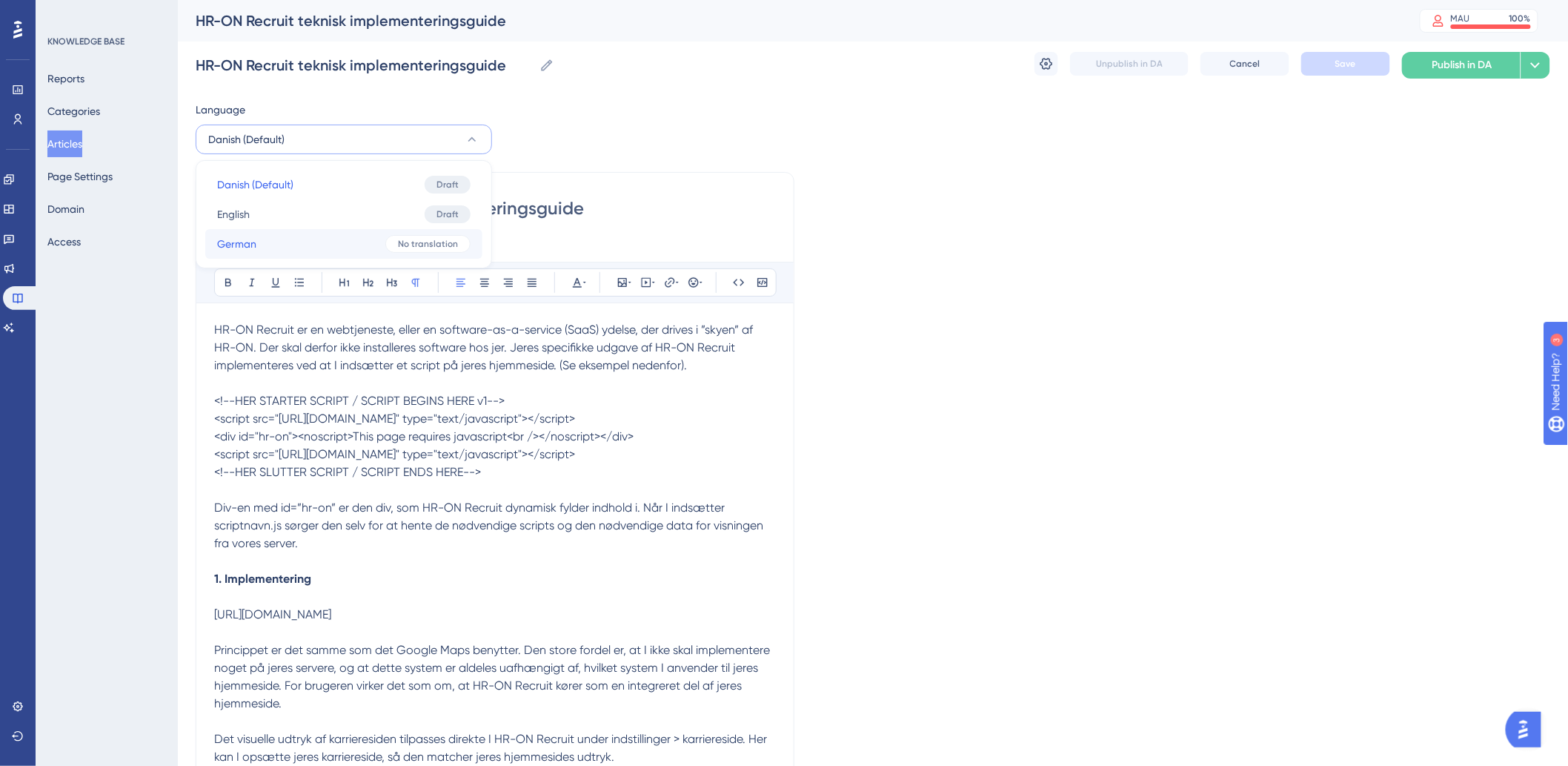
click at [282, 246] on button "German German No translation" at bounding box center [344, 243] width 277 height 29
checkbox input "false"
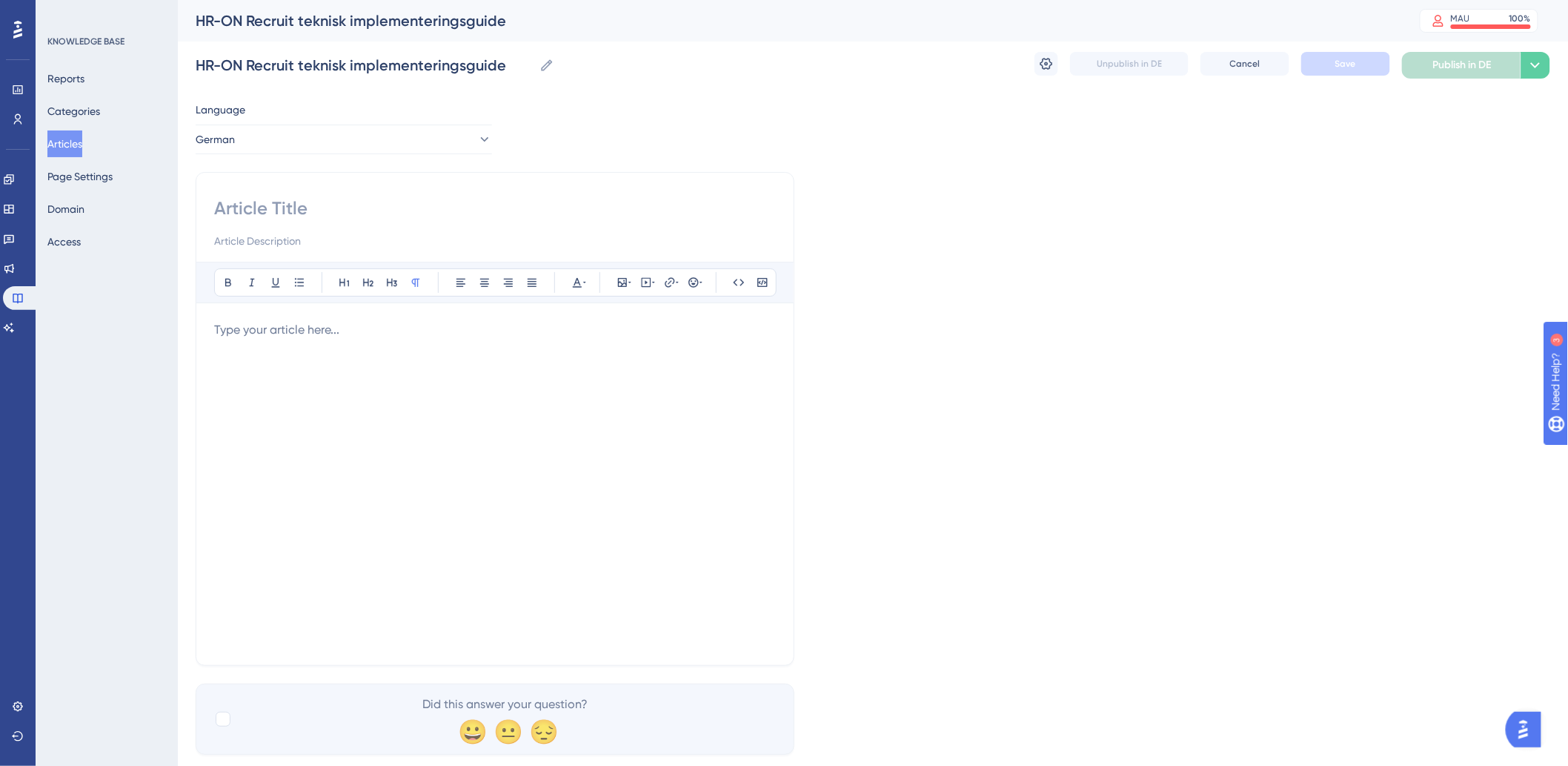
click at [405, 336] on p at bounding box center [494, 330] width 561 height 17
drag, startPoint x: 587, startPoint y: 345, endPoint x: 0, endPoint y: 326, distance: 587.3
click at [178, 326] on div "Performance Users Engagement Widgets Feedback Product Updates Knowledge Base AI…" at bounding box center [873, 389] width 1390 height 778
click at [398, 327] on p at bounding box center [494, 330] width 561 height 17
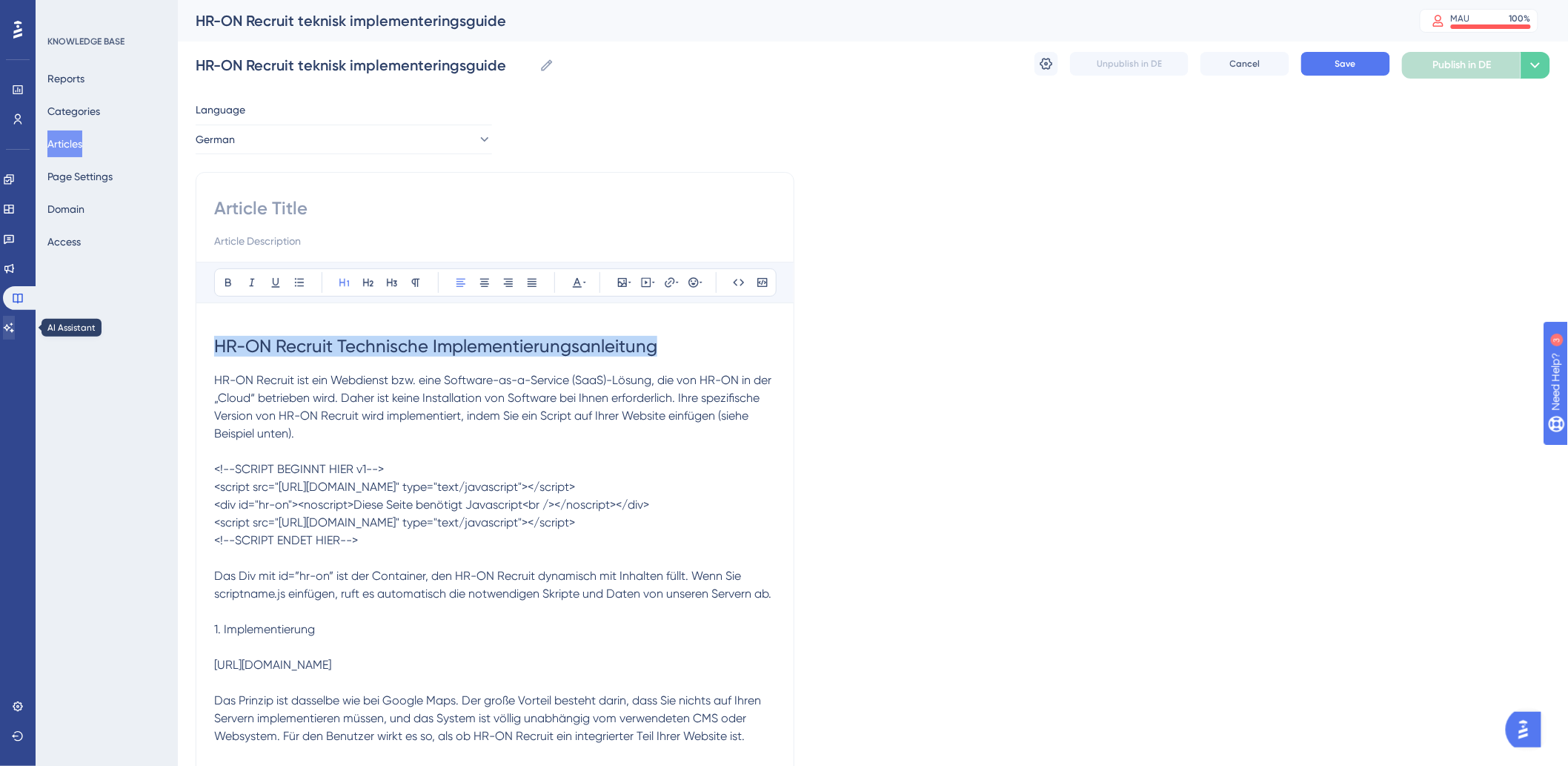
drag, startPoint x: 694, startPoint y: 350, endPoint x: 8, endPoint y: 325, distance: 686.5
copy span "HR-ON Recruit Technische Implementierungsanleitung"
click at [428, 203] on input at bounding box center [494, 208] width 561 height 24
paste input "HR-ON Recruit Technische Implementierungsanleitung"
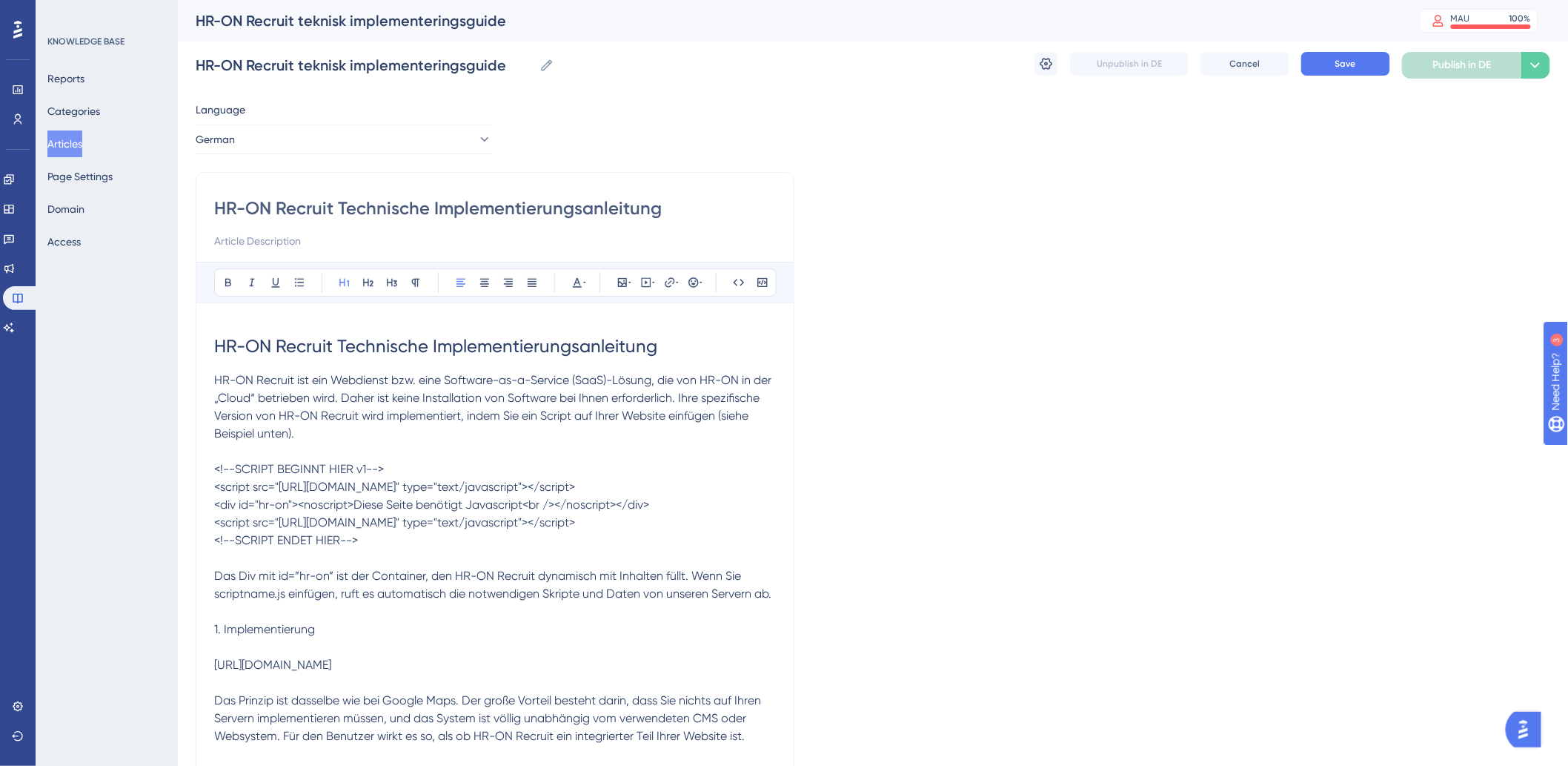
type input "HR-ON Recruit Technische Implementierungsanleitung"
drag, startPoint x: 661, startPoint y: 344, endPoint x: 67, endPoint y: 334, distance: 594.1
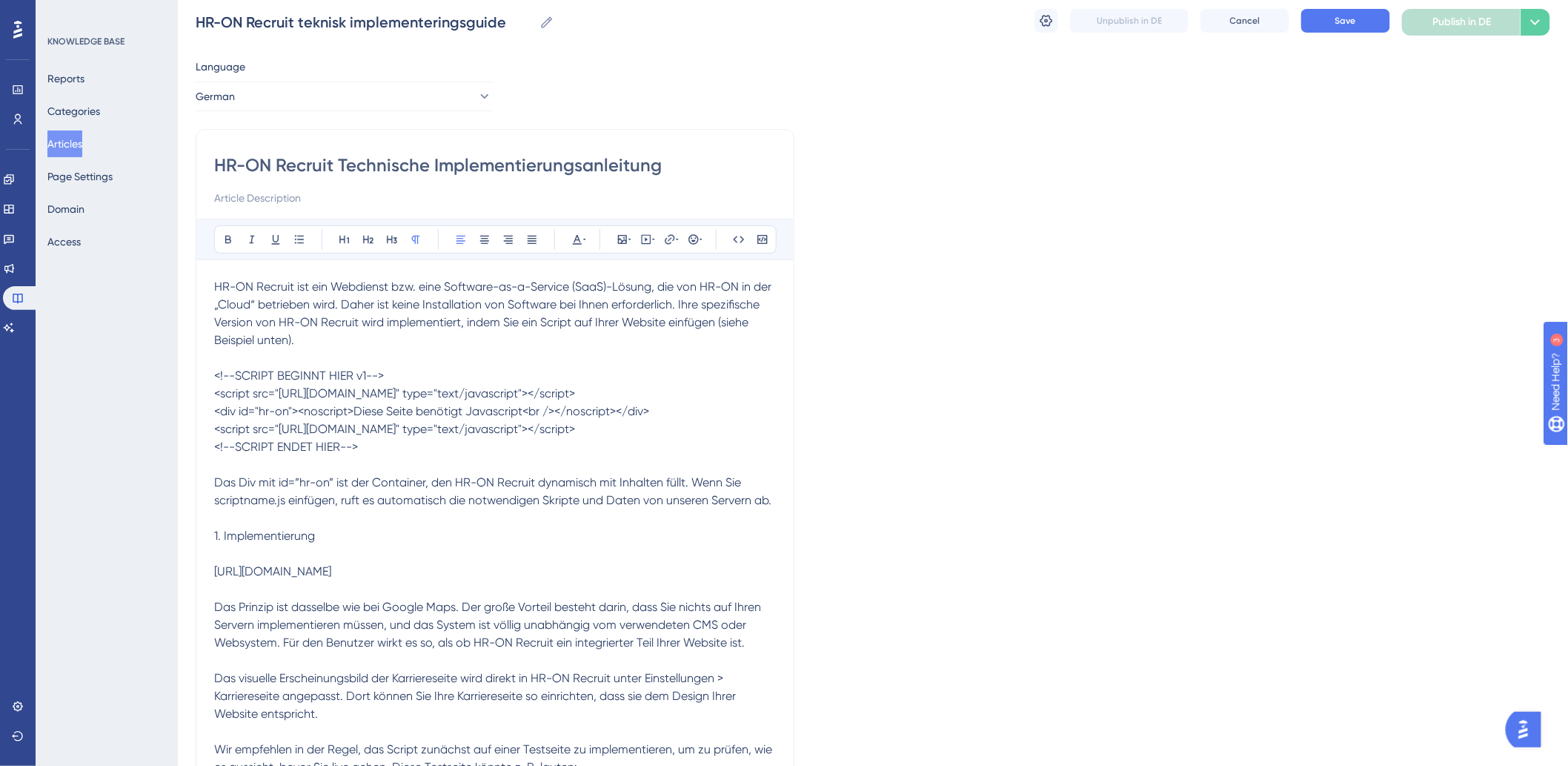
scroll to position [82, 0]
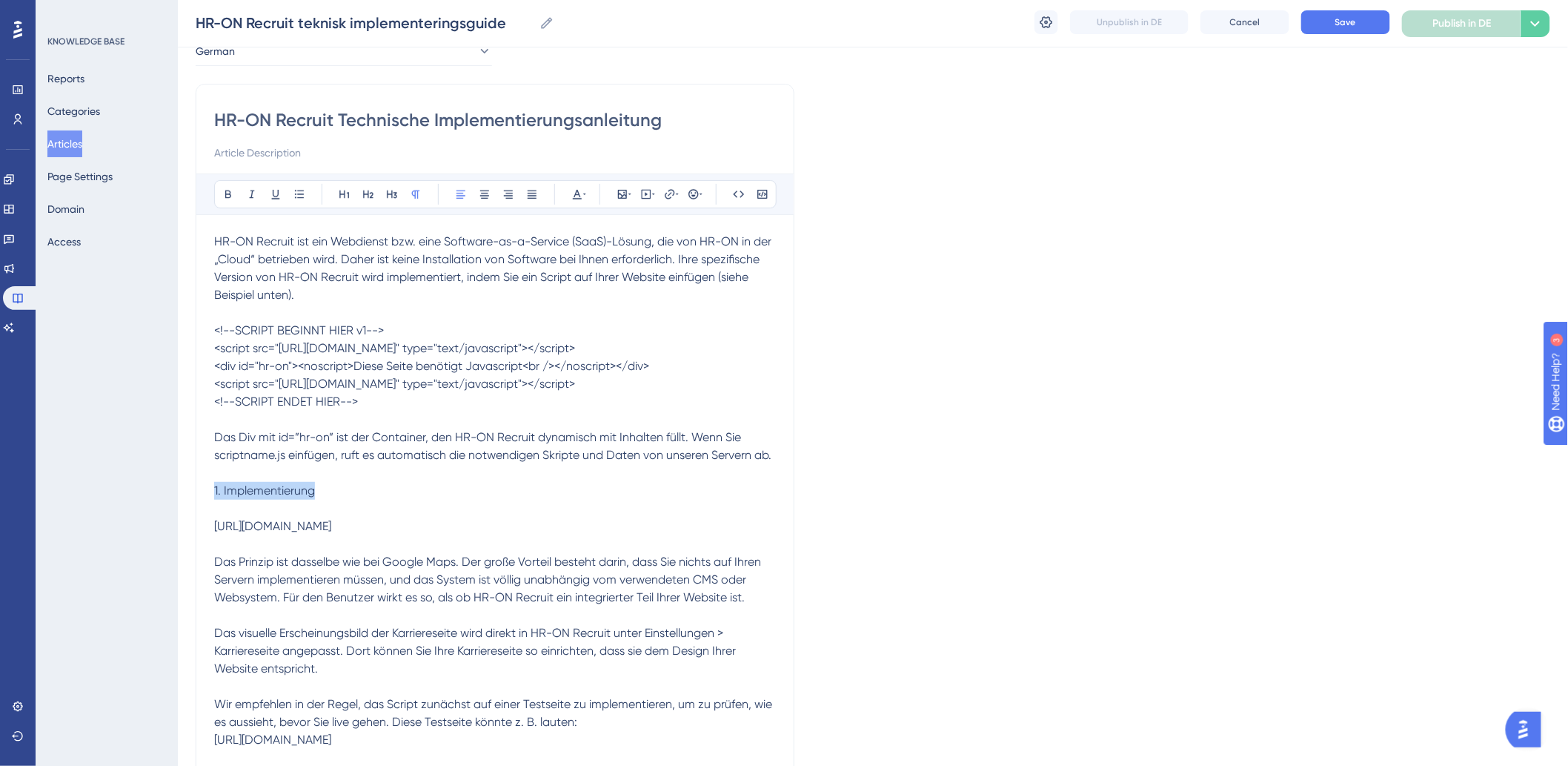
drag, startPoint x: 357, startPoint y: 505, endPoint x: 188, endPoint y: 501, distance: 169.0
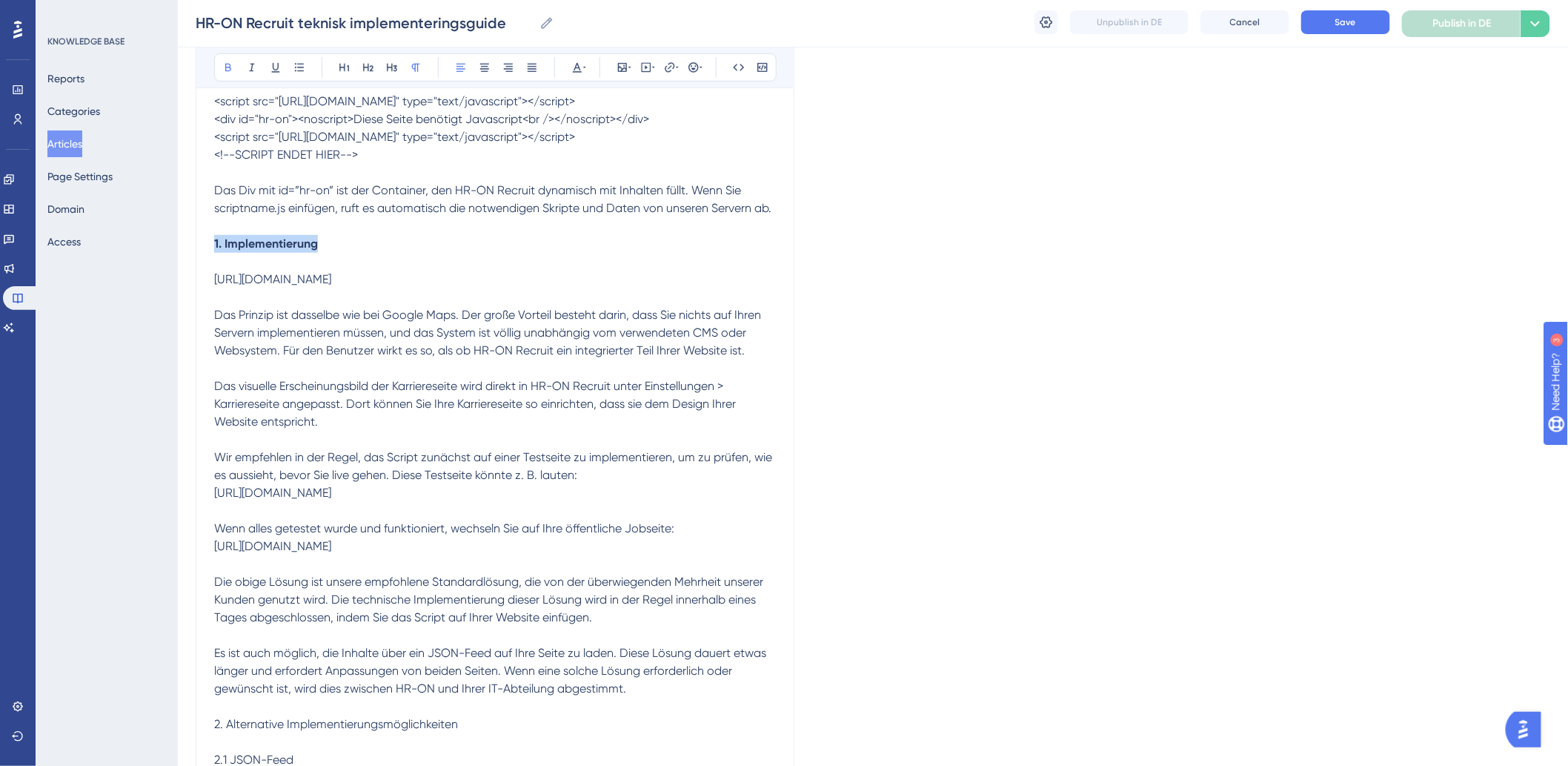
scroll to position [658, 0]
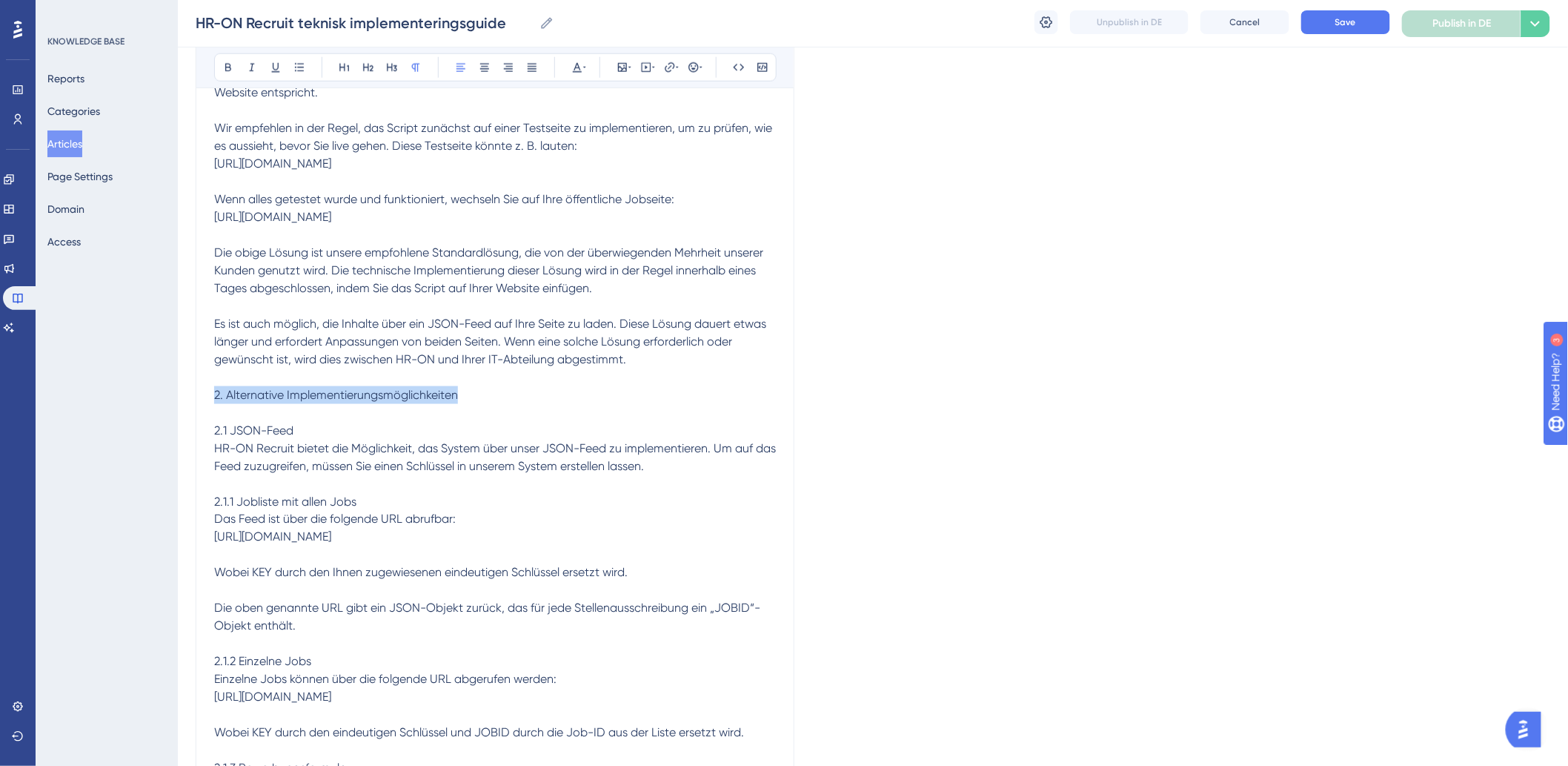
drag, startPoint x: 487, startPoint y: 410, endPoint x: 64, endPoint y: 417, distance: 423.1
click at [178, 417] on div "Performance Users Engagement Widgets Feedback Product Updates Knowledge Base AI…" at bounding box center [873, 463] width 1390 height 2243
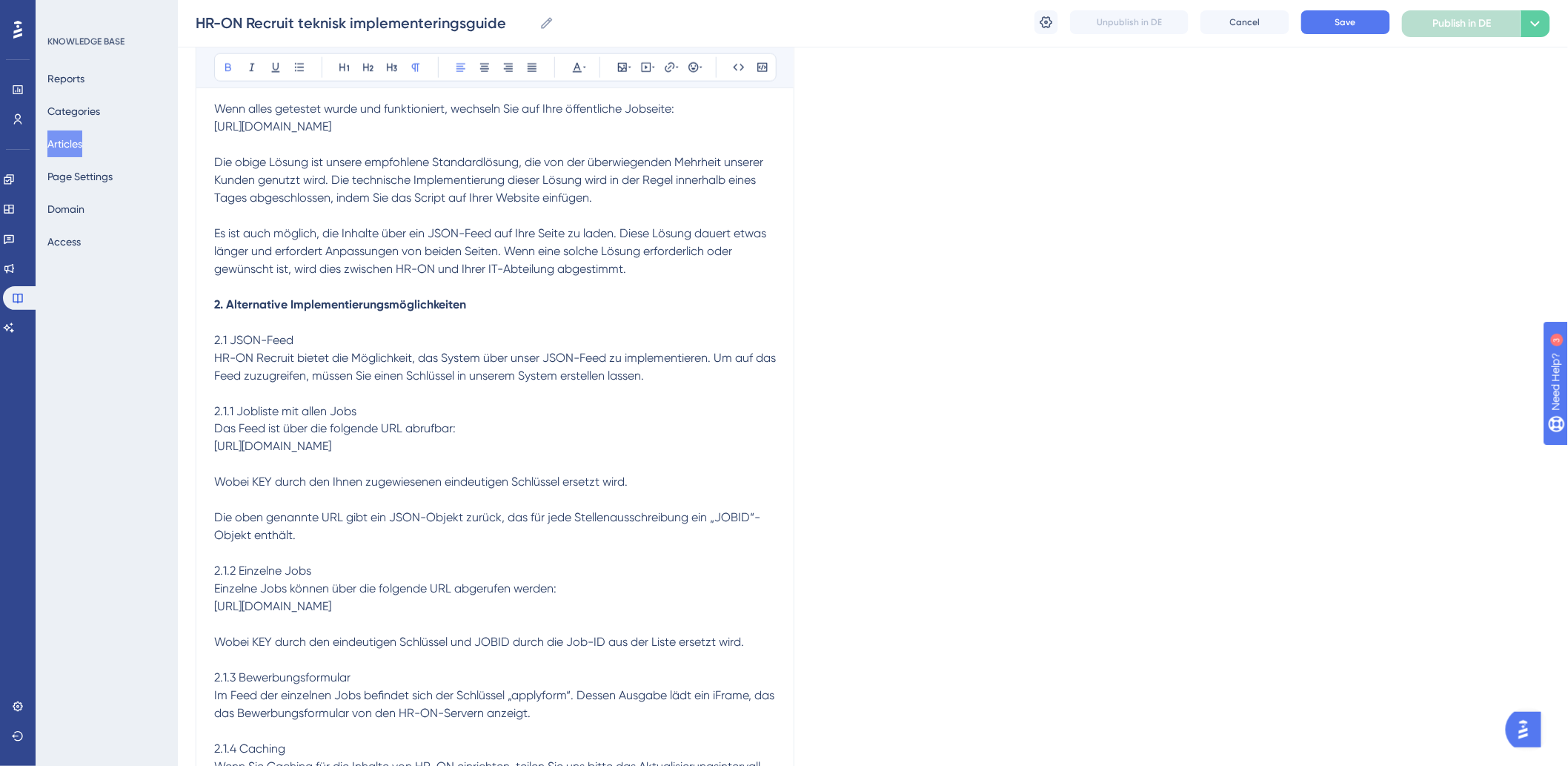
scroll to position [741, 0]
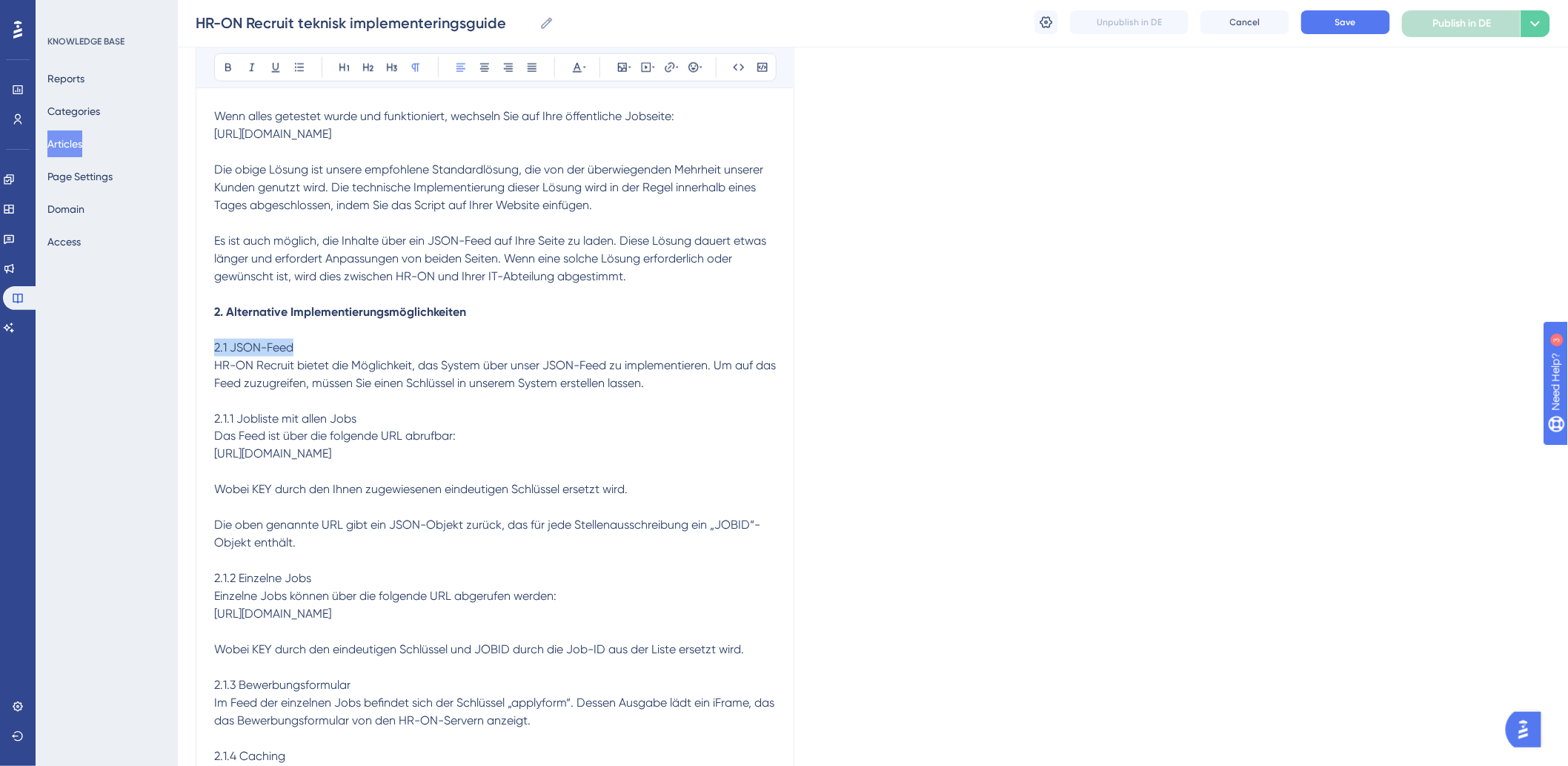
drag, startPoint x: 327, startPoint y: 362, endPoint x: 105, endPoint y: 363, distance: 222.0
click at [178, 363] on div "Performance Users Engagement Widgets Feedback Product Updates Knowledge Base AI…" at bounding box center [873, 379] width 1390 height 2243
drag, startPoint x: 398, startPoint y: 433, endPoint x: 86, endPoint y: 419, distance: 312.3
click at [178, 419] on div "Performance Users Engagement Widgets Feedback Product Updates Knowledge Base AI…" at bounding box center [873, 379] width 1390 height 2243
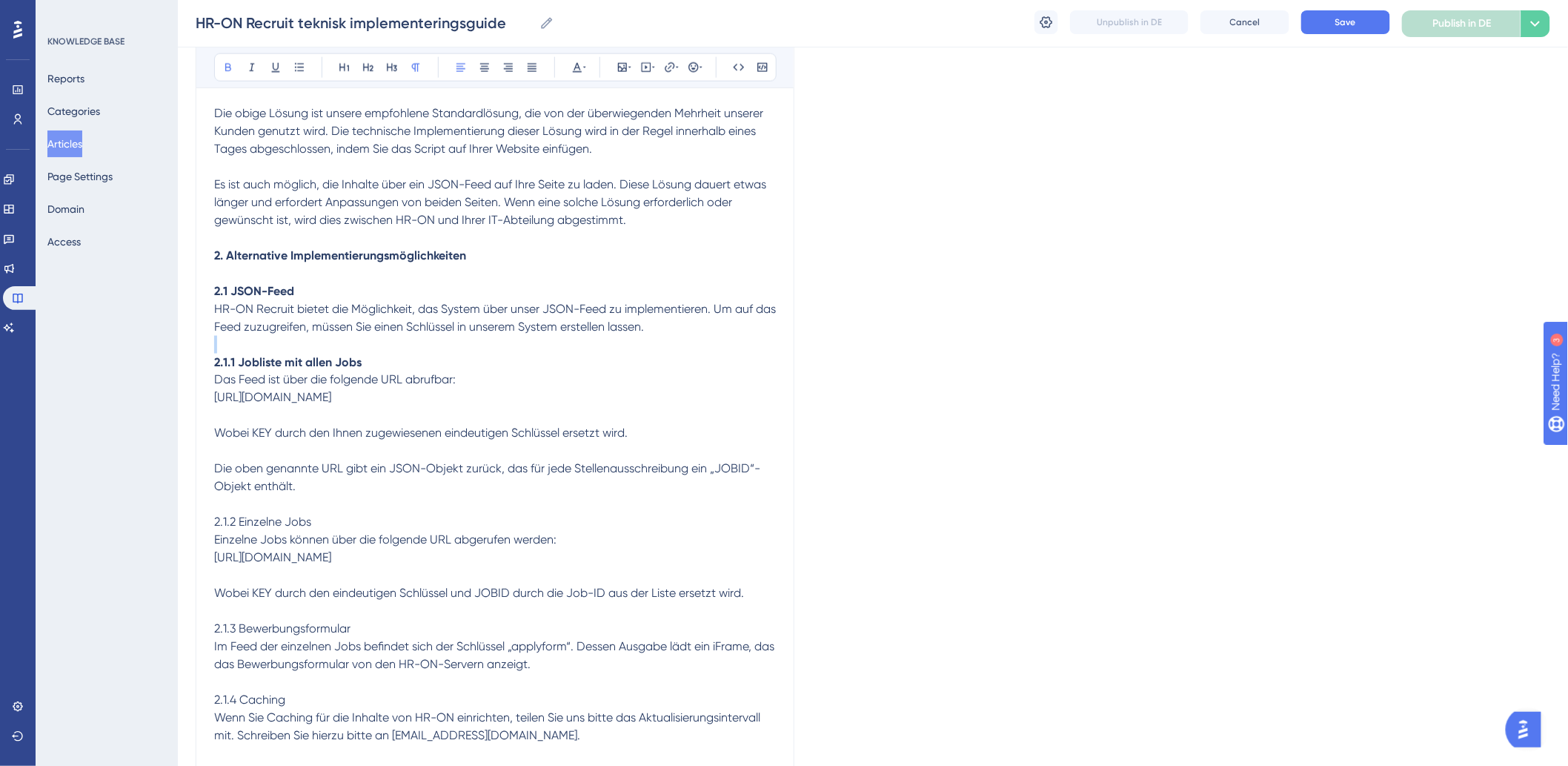
scroll to position [905, 0]
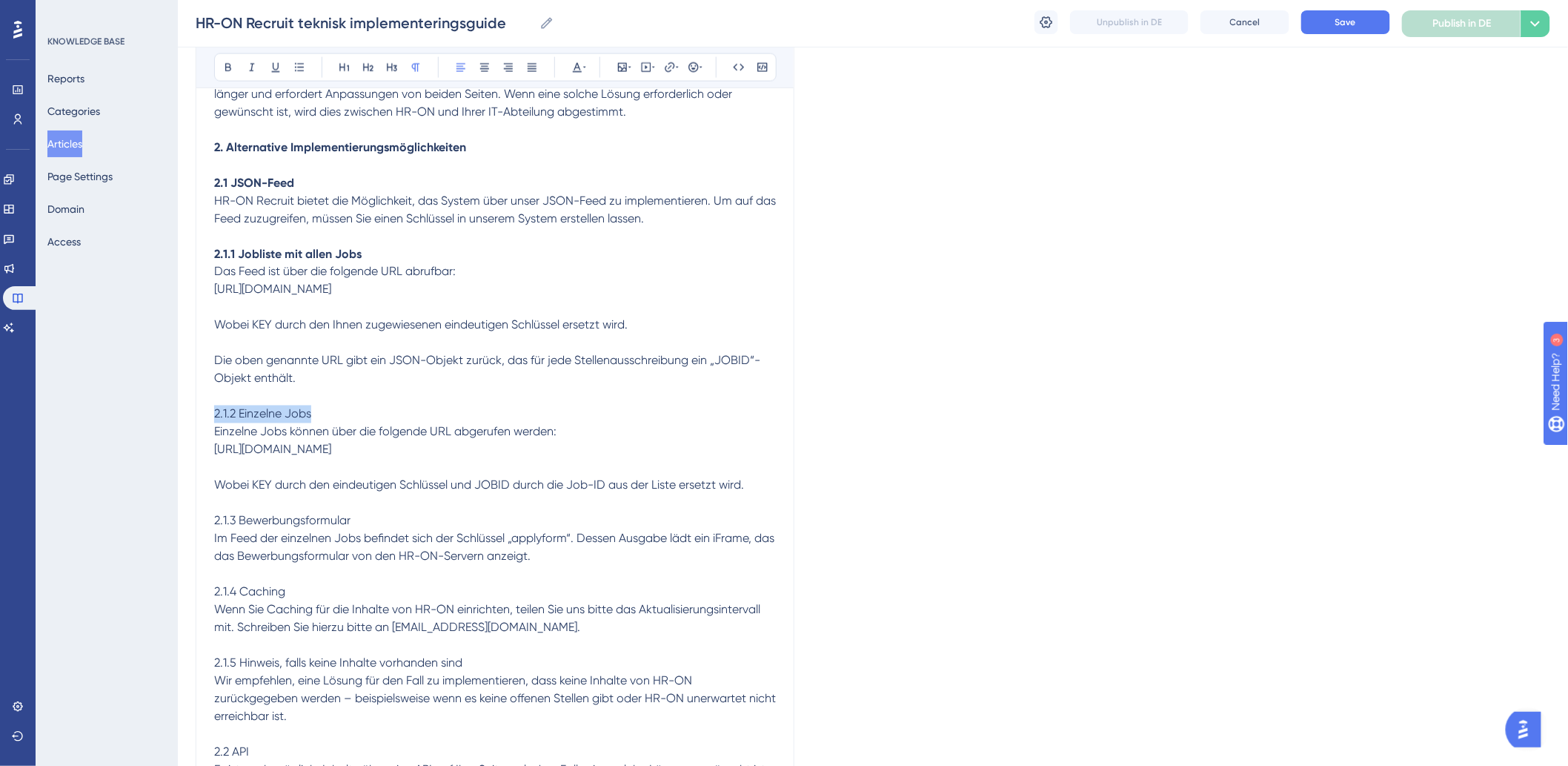
drag, startPoint x: 137, startPoint y: 428, endPoint x: 86, endPoint y: 433, distance: 51.2
click at [178, 433] on div "Performance Users Engagement Widgets Feedback Product Updates Knowledge Base AI…" at bounding box center [873, 215] width 1390 height 2243
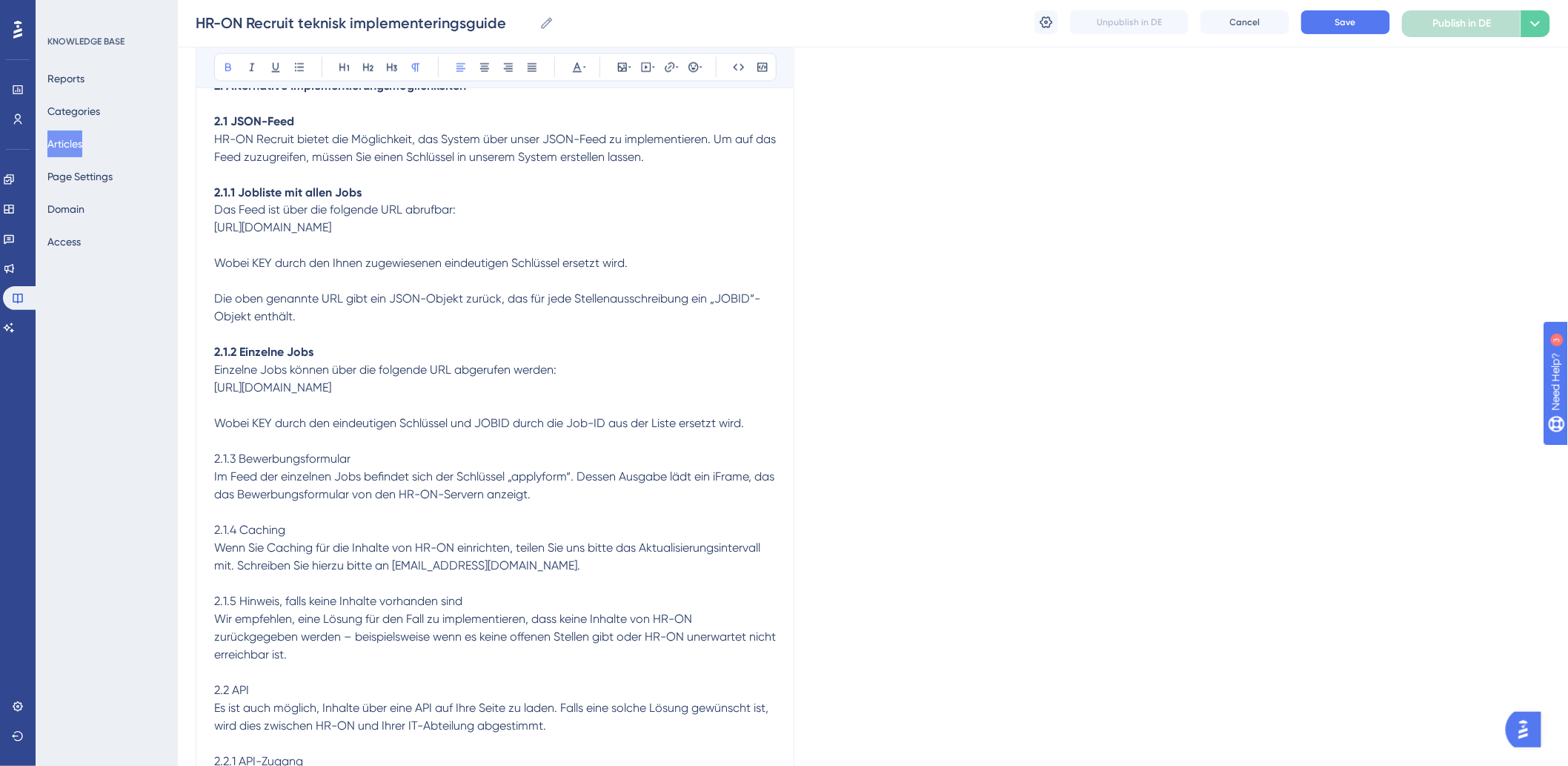
scroll to position [1070, 0]
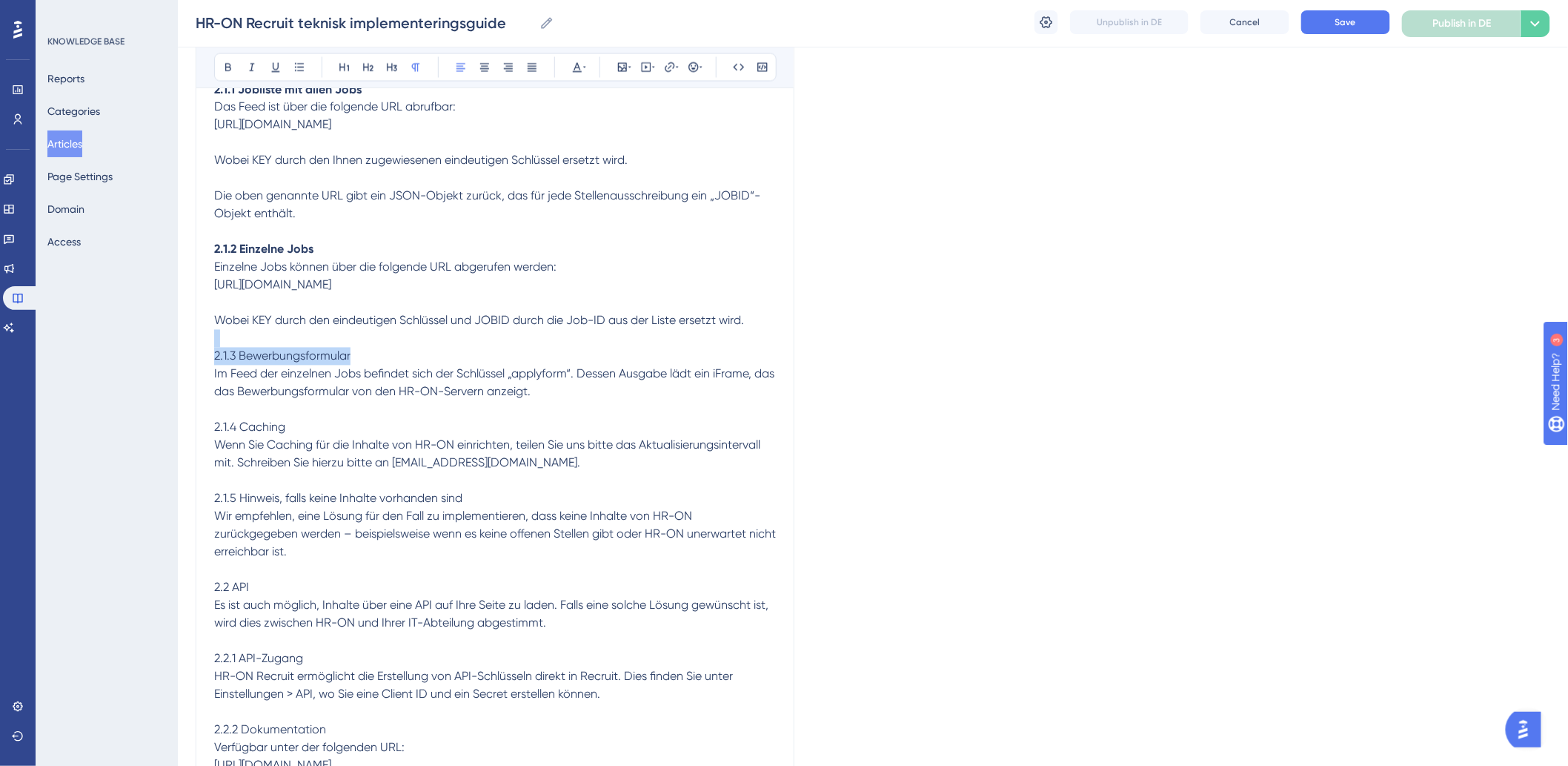
drag, startPoint x: 396, startPoint y: 375, endPoint x: 139, endPoint y: 360, distance: 257.4
click at [178, 360] on div "Performance Users Engagement Widgets Feedback Product Updates Knowledge Base AI…" at bounding box center [873, 51] width 1390 height 2243
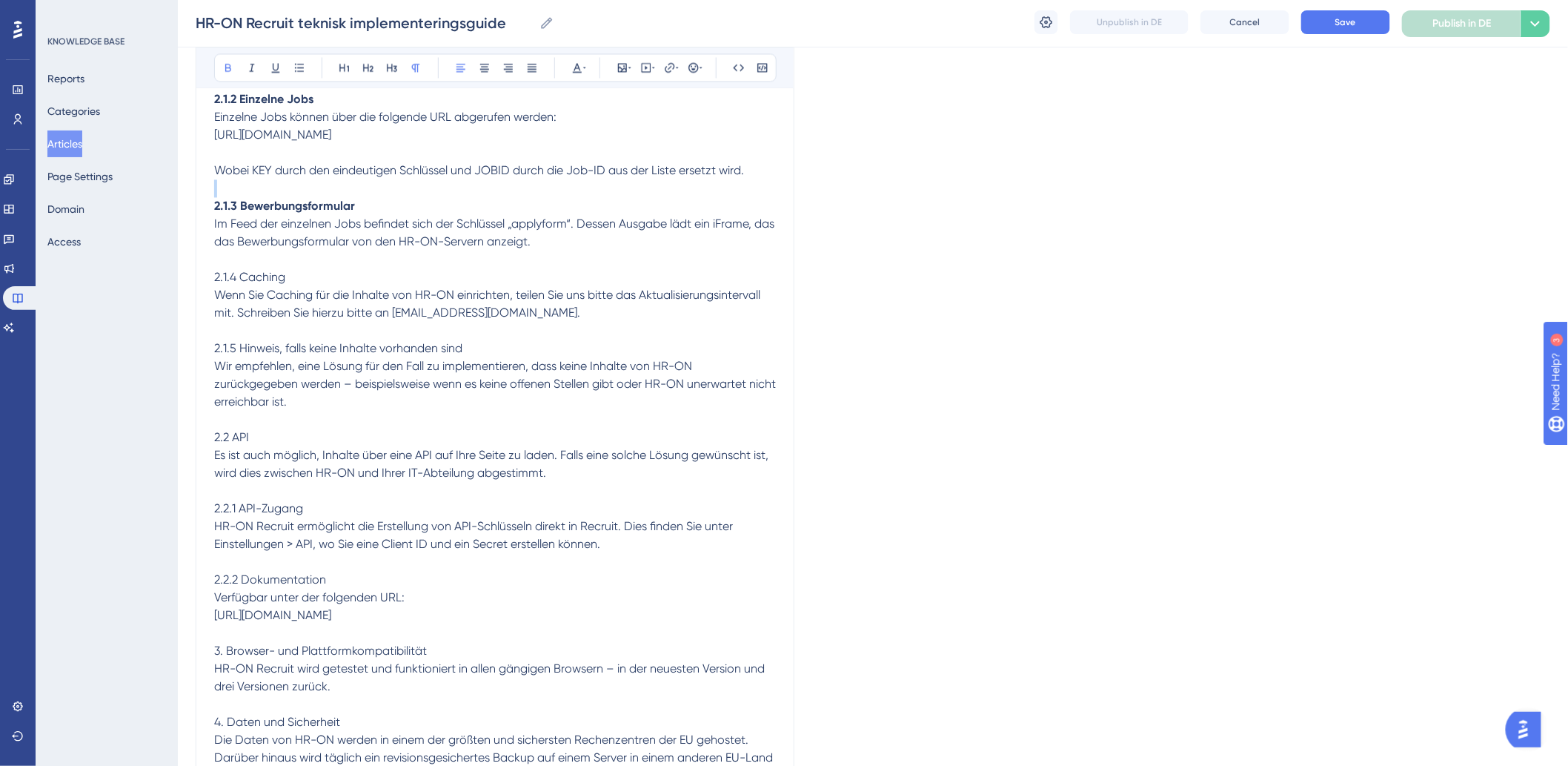
scroll to position [1235, 0]
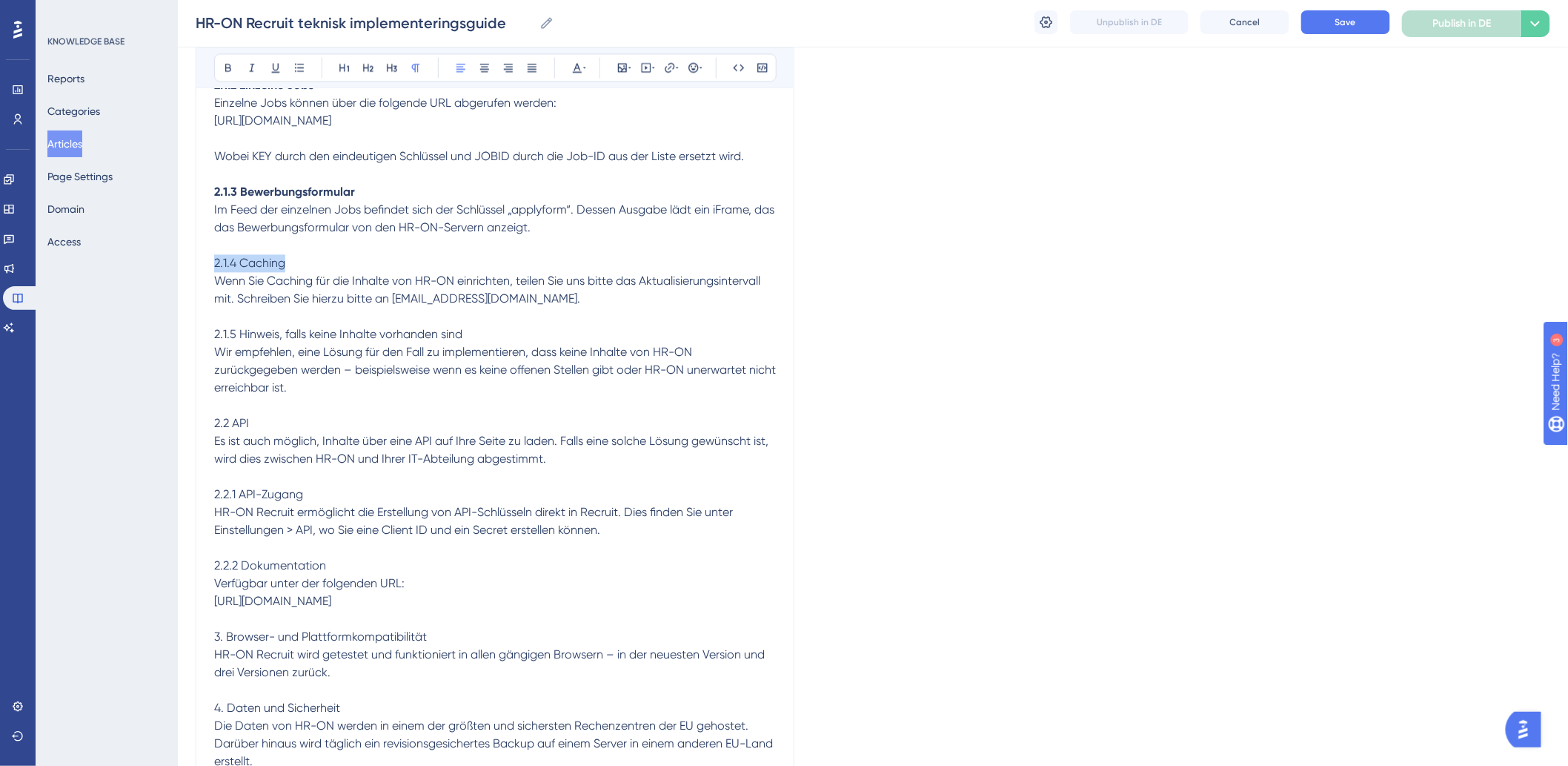
drag, startPoint x: 329, startPoint y: 284, endPoint x: 169, endPoint y: 271, distance: 160.5
drag, startPoint x: 382, startPoint y: 328, endPoint x: 156, endPoint y: 353, distance: 227.4
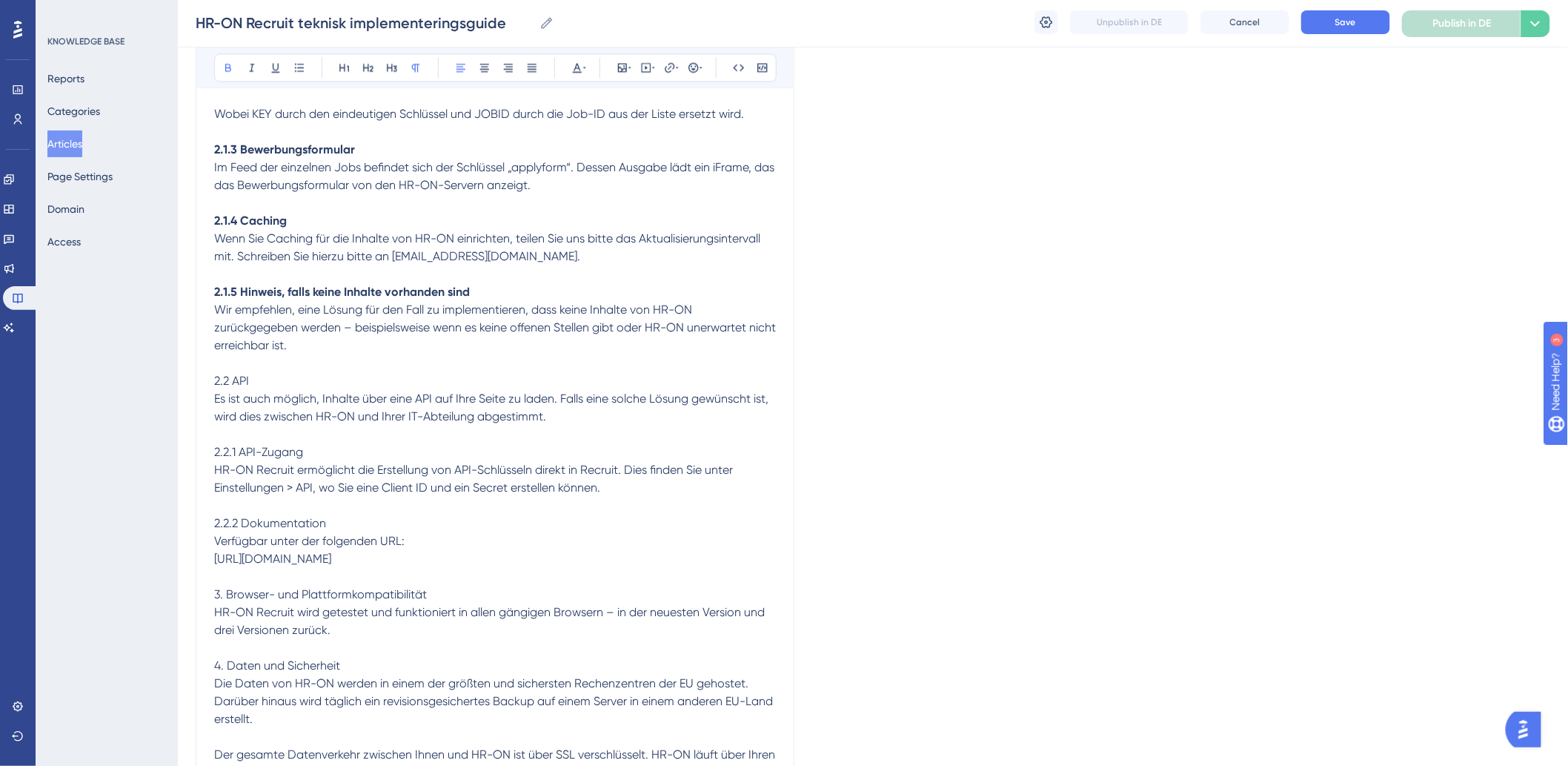
scroll to position [1317, 0]
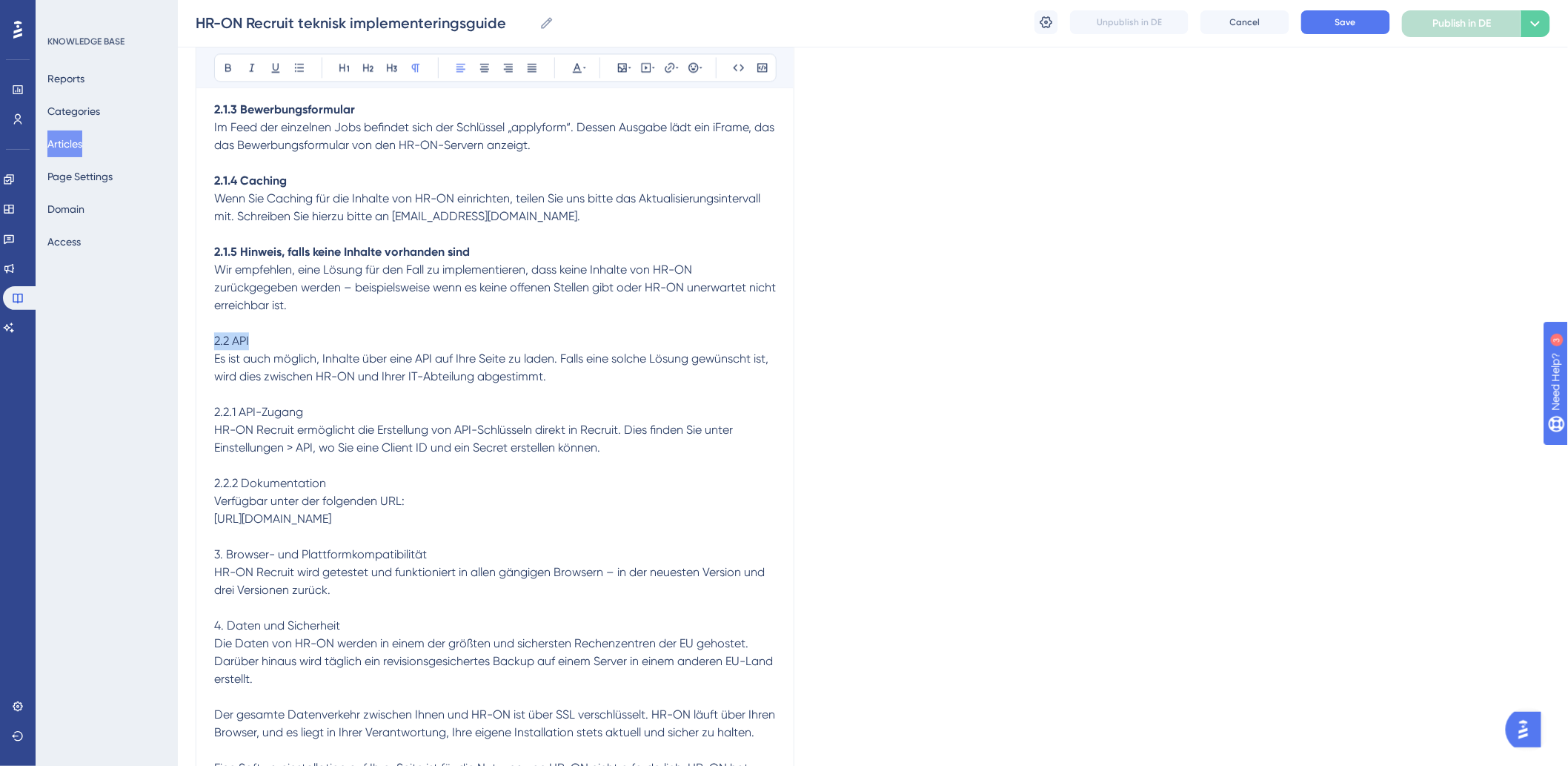
drag, startPoint x: 284, startPoint y: 358, endPoint x: 192, endPoint y: 357, distance: 92.0
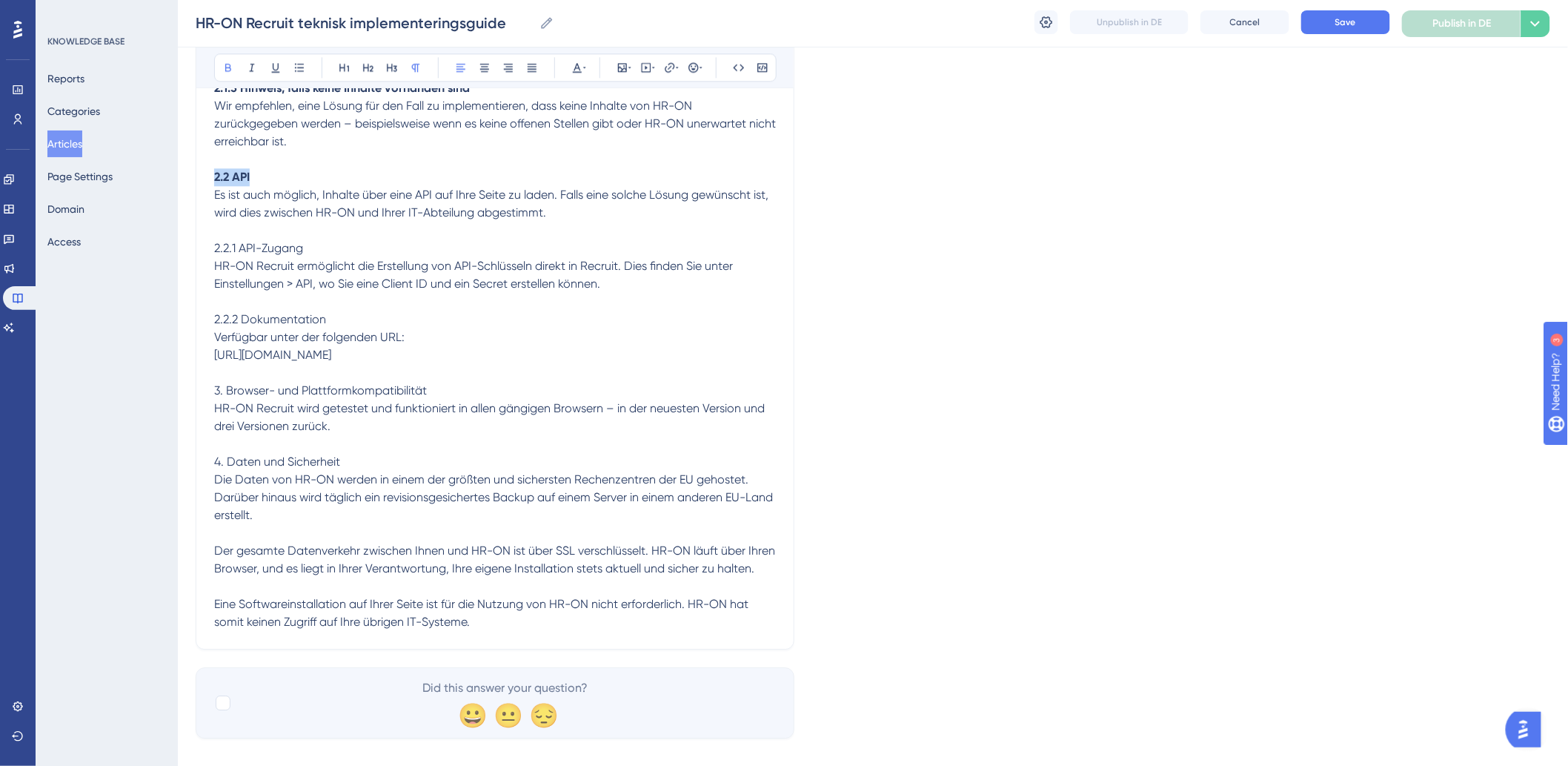
scroll to position [1482, 0]
drag, startPoint x: 322, startPoint y: 262, endPoint x: 13, endPoint y: 256, distance: 309.1
drag, startPoint x: 356, startPoint y: 334, endPoint x: 135, endPoint y: 337, distance: 221.0
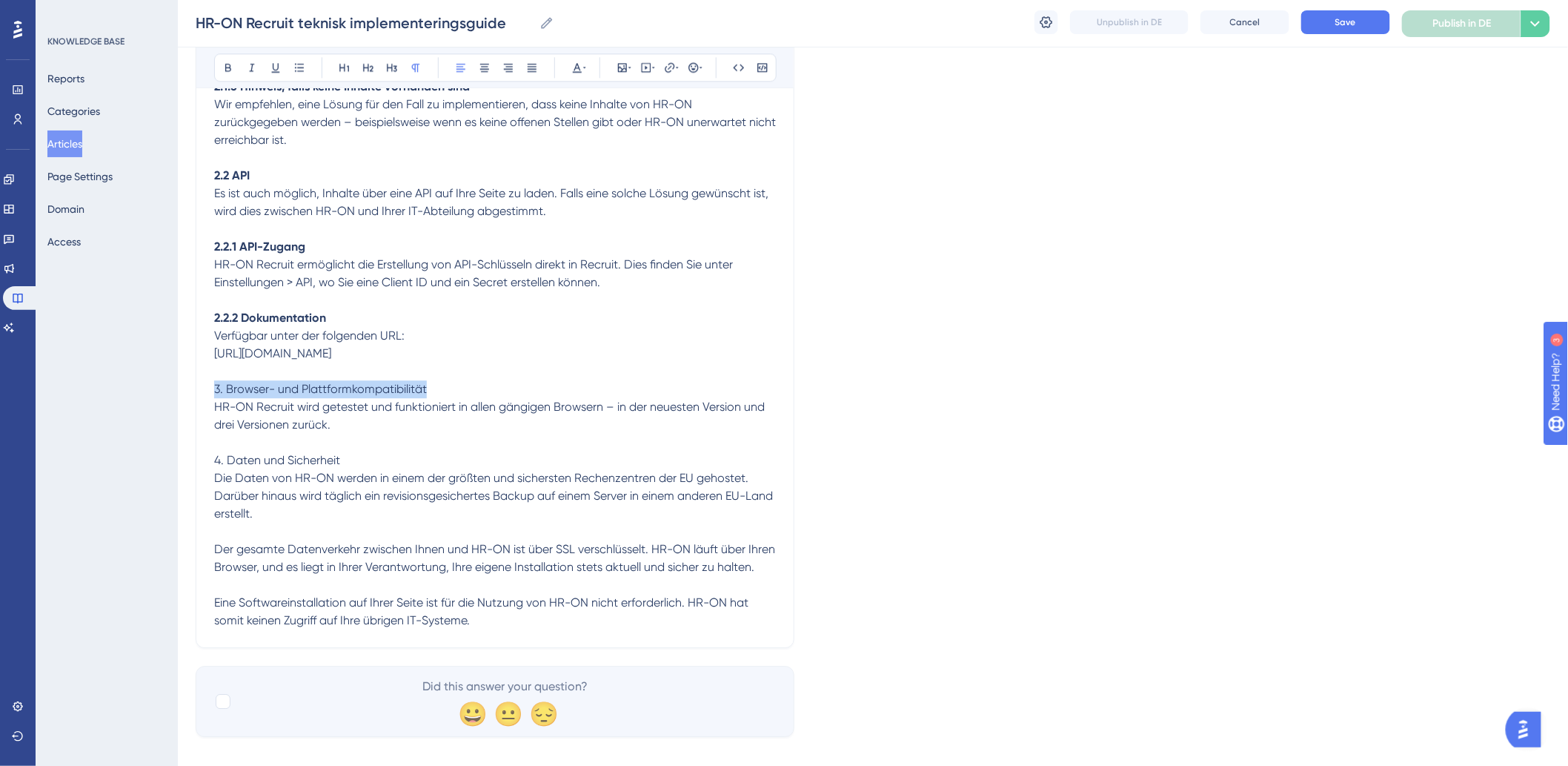
drag, startPoint x: 454, startPoint y: 398, endPoint x: 207, endPoint y: 398, distance: 247.0
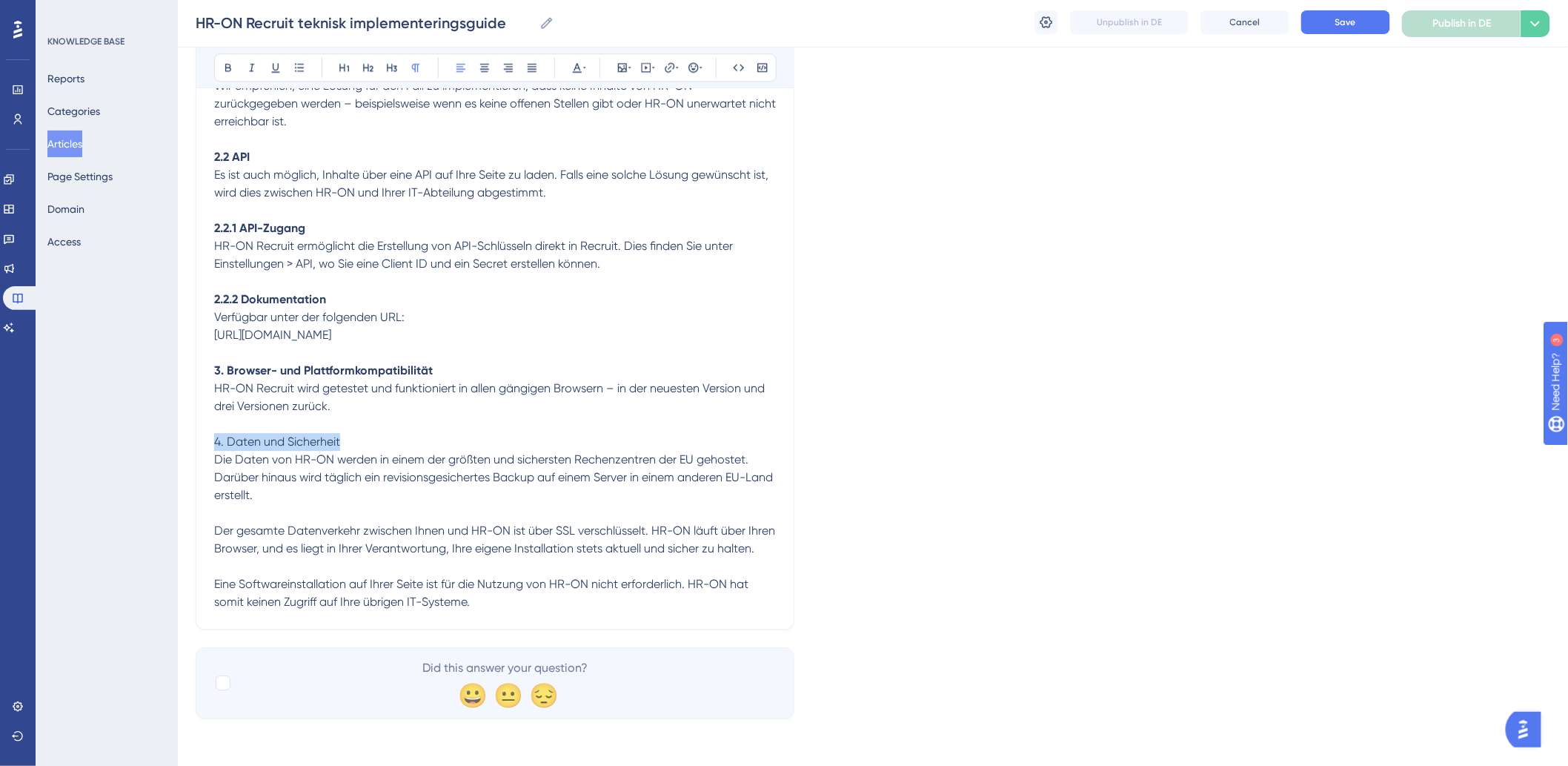
drag, startPoint x: 342, startPoint y: 432, endPoint x: 393, endPoint y: 446, distance: 52.9
click at [367, 512] on p at bounding box center [494, 513] width 561 height 17
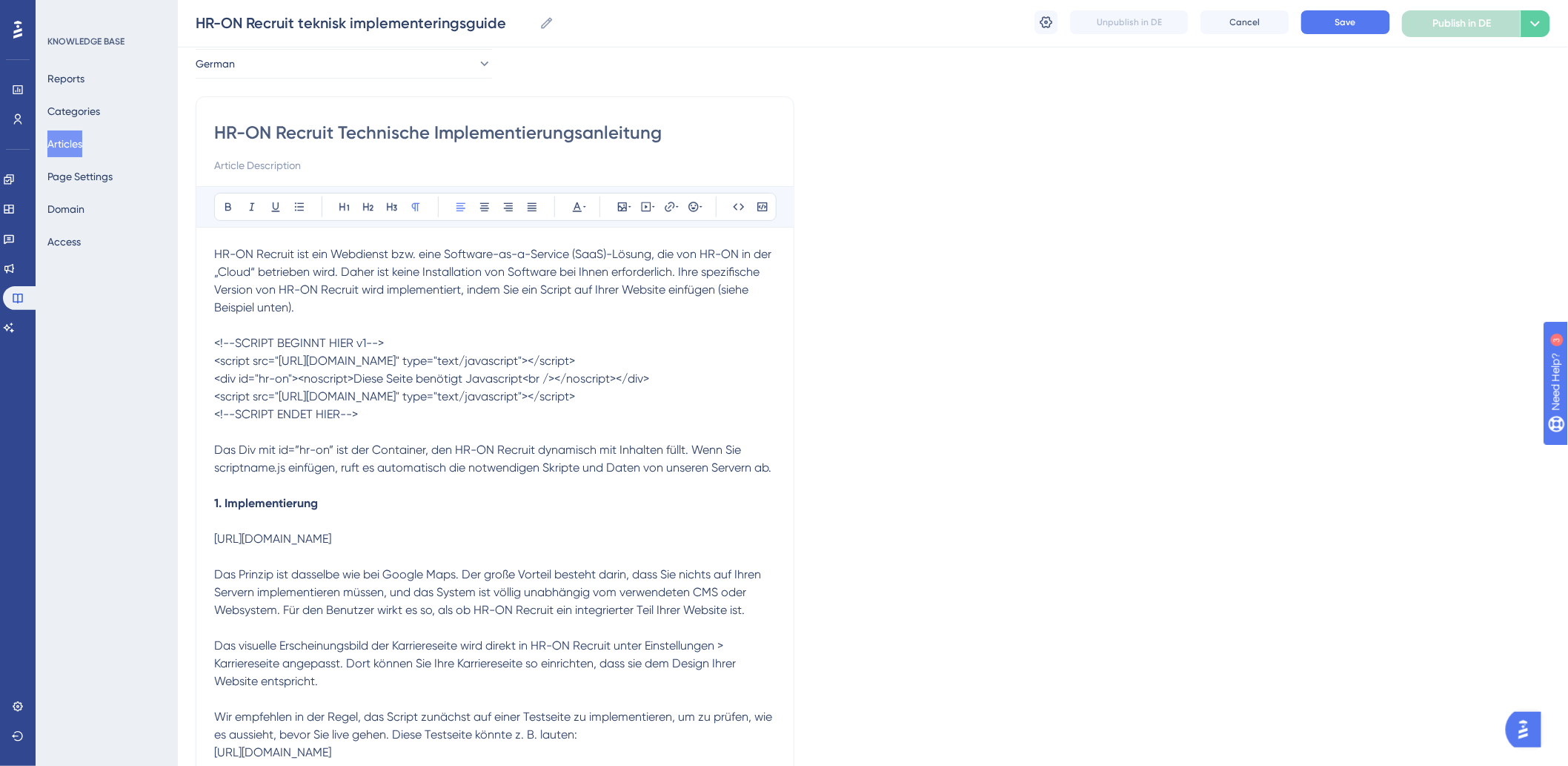
scroll to position [0, 0]
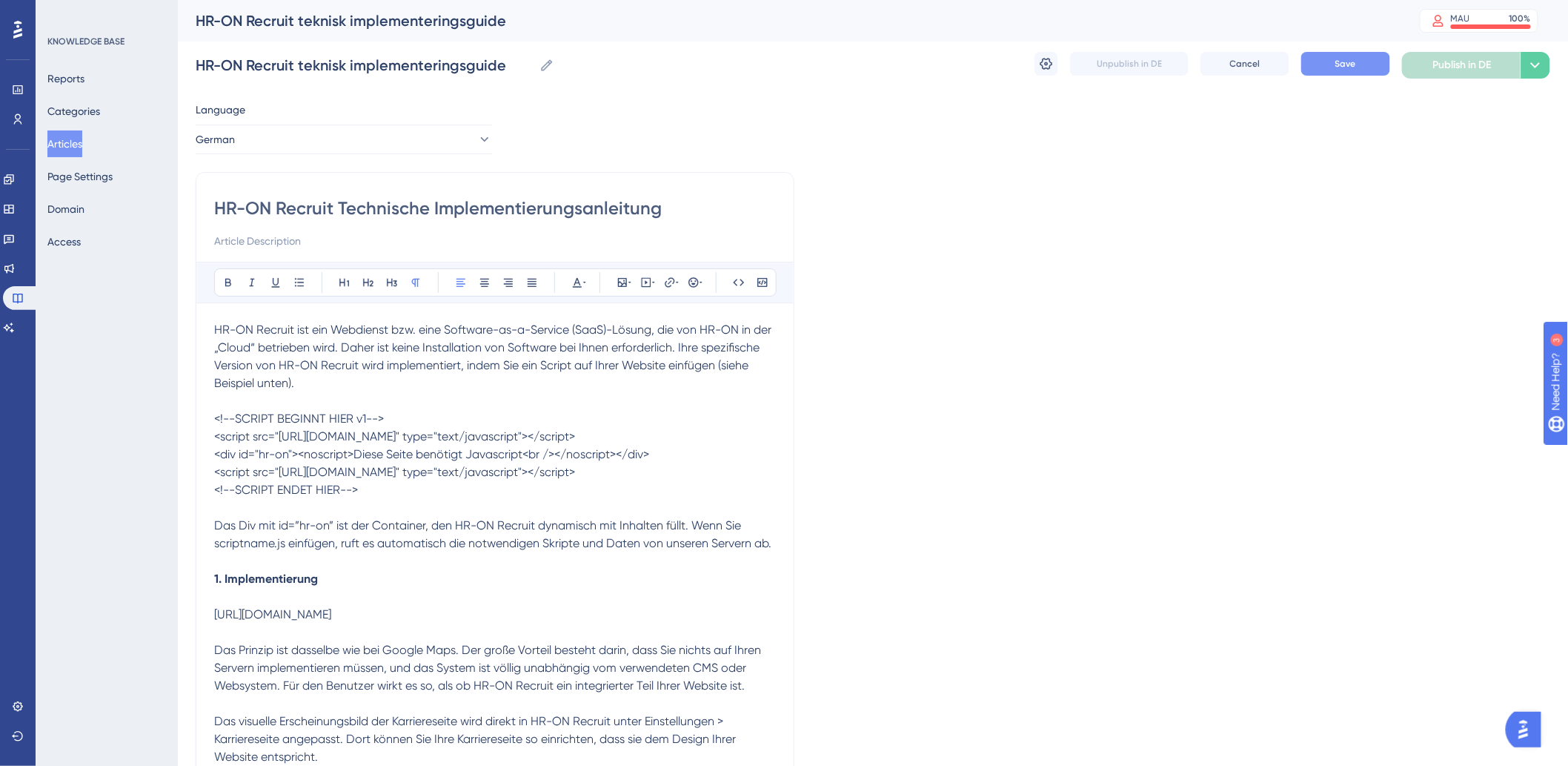
click at [1330, 67] on button "Save" at bounding box center [1345, 63] width 89 height 24
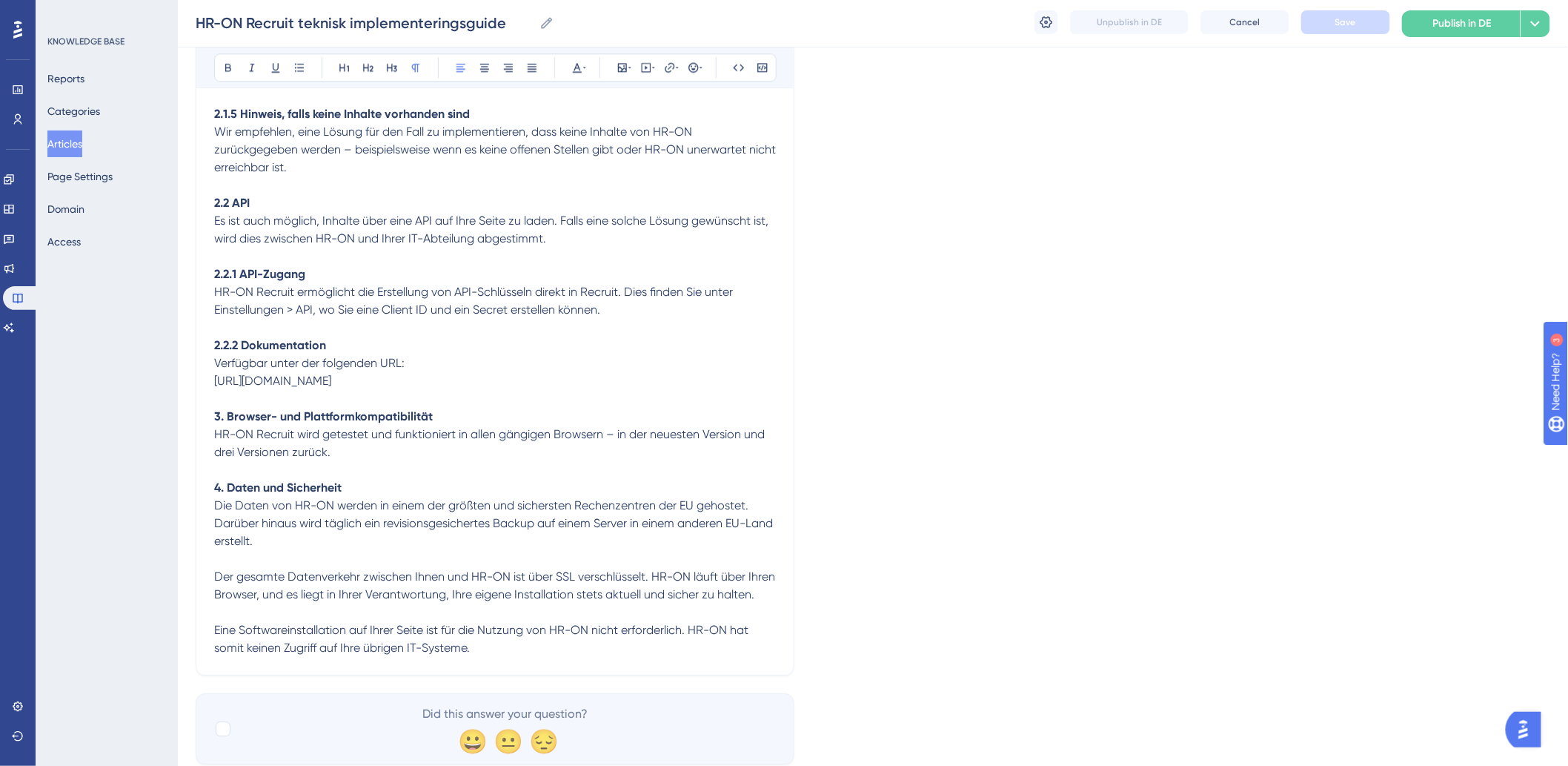
scroll to position [1435, 0]
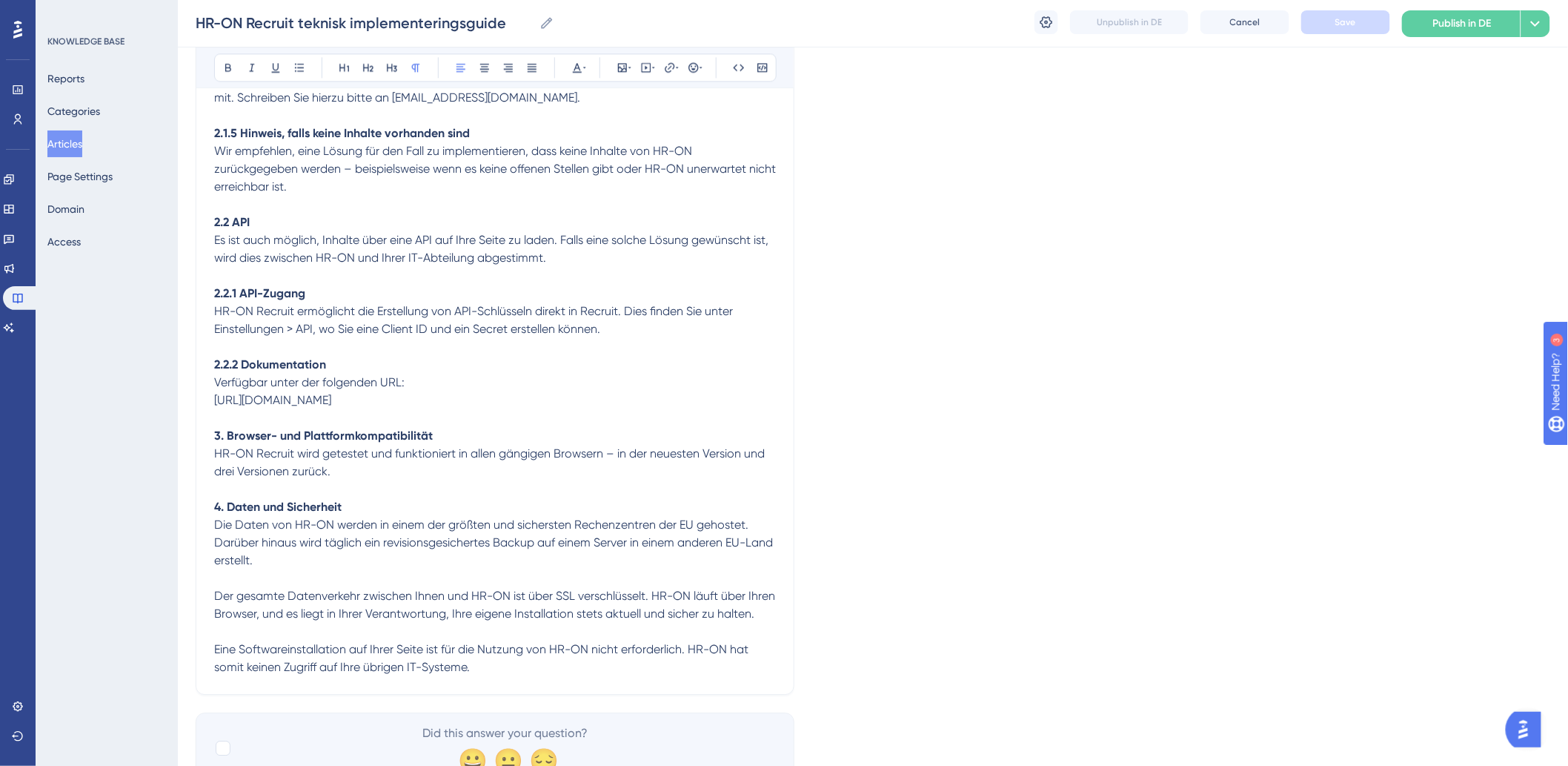
click at [331, 407] on span "[URL][DOMAIN_NAME]" at bounding box center [272, 400] width 117 height 14
drag, startPoint x: 501, startPoint y: 410, endPoint x: 318, endPoint y: 413, distance: 183.0
click at [318, 410] on p "[URL][DOMAIN_NAME]" at bounding box center [494, 400] width 561 height 17
click at [317, 407] on span "[URL][DOMAIN_NAME]" at bounding box center [272, 400] width 117 height 14
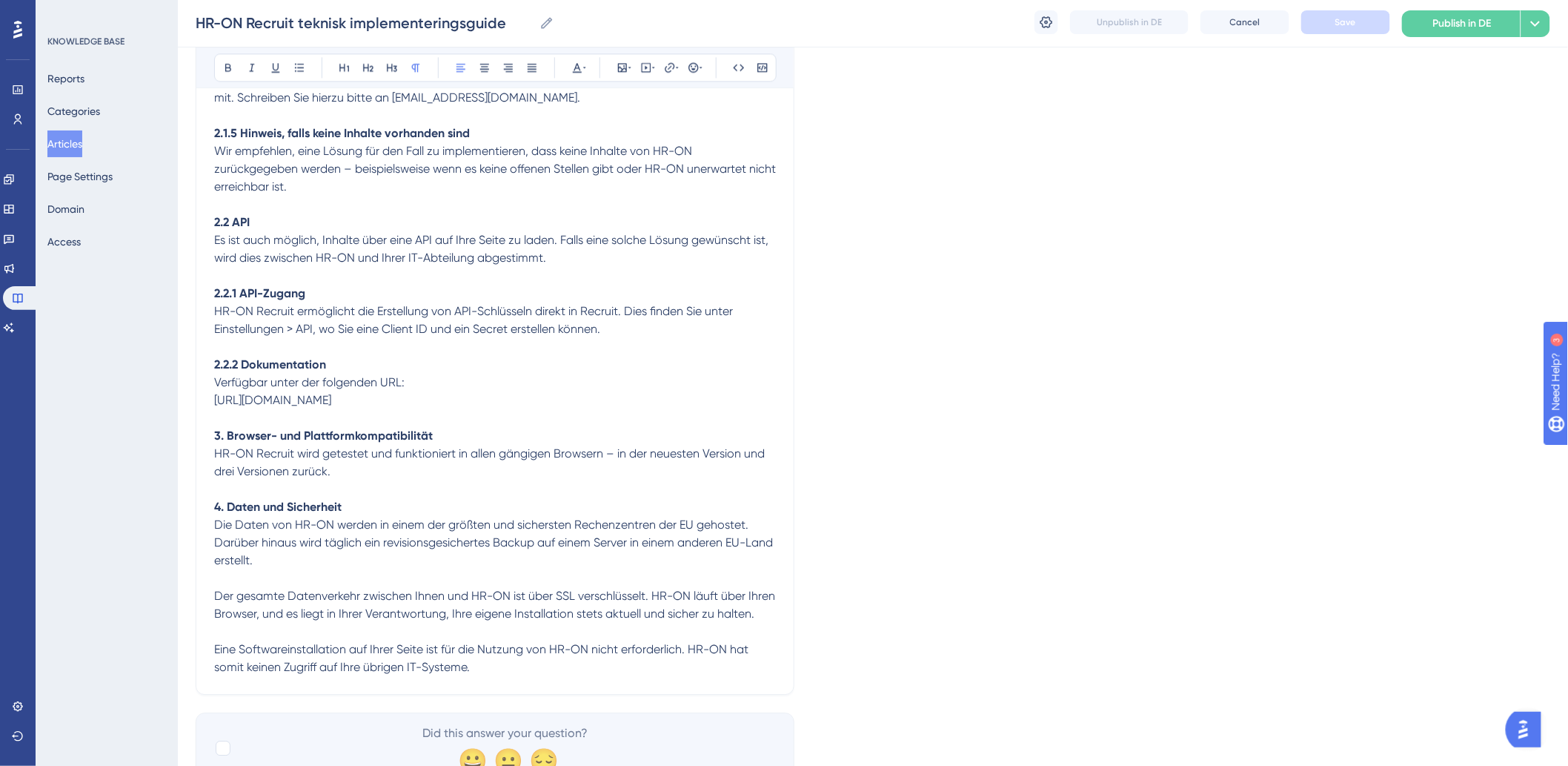
click at [609, 410] on p "[URL][DOMAIN_NAME]" at bounding box center [494, 400] width 561 height 17
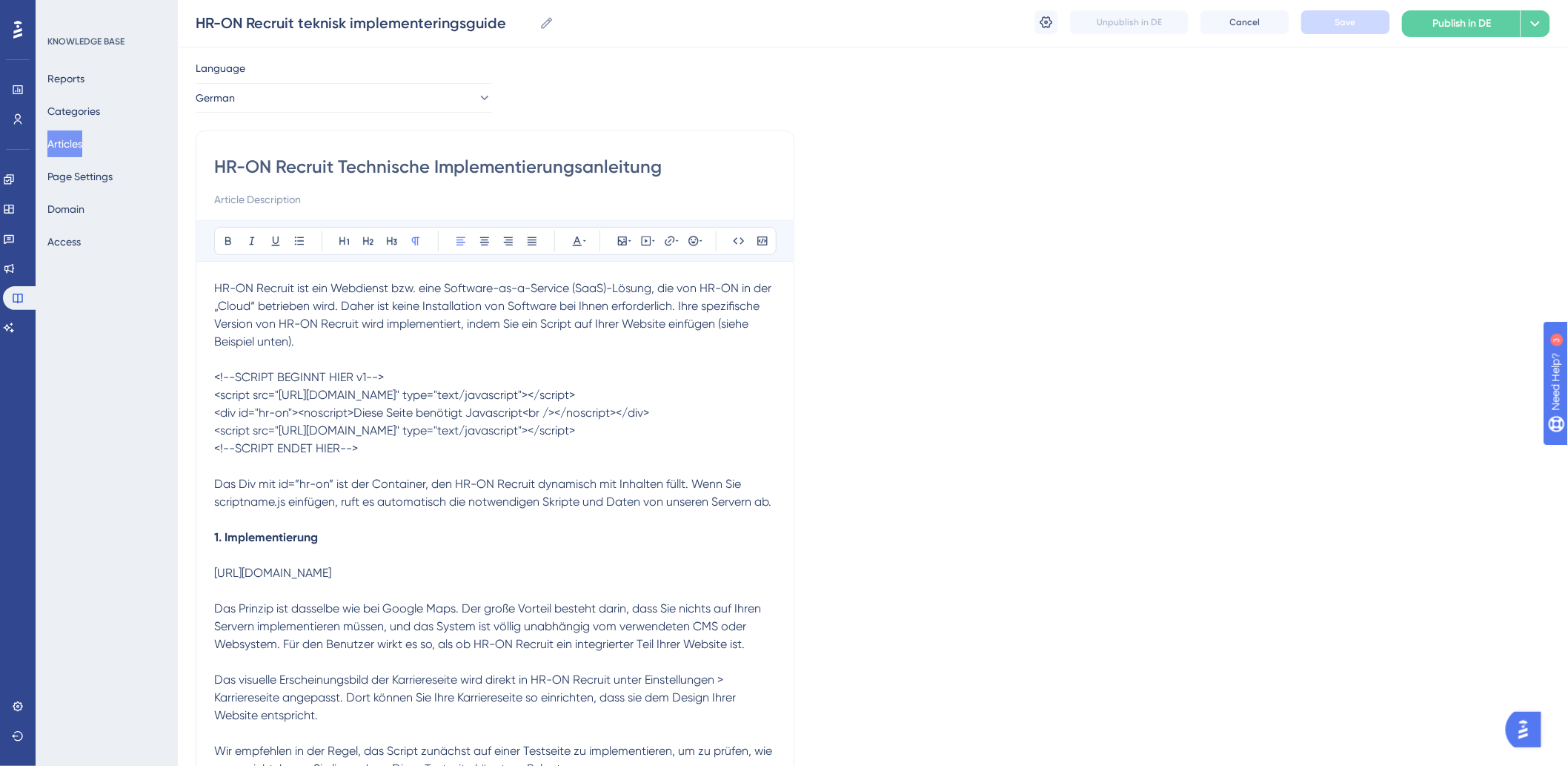
scroll to position [0, 0]
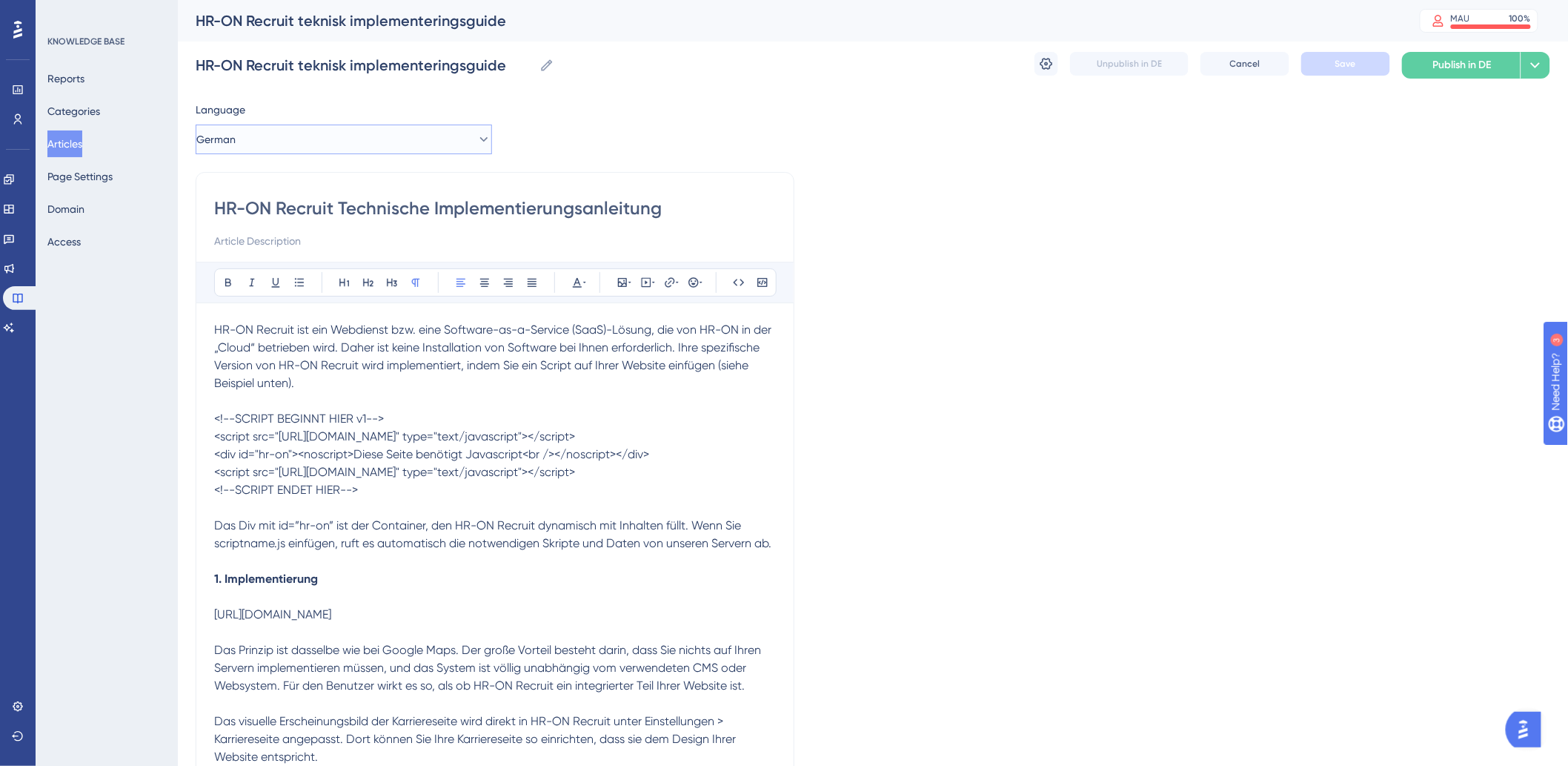
click at [341, 136] on button "German" at bounding box center [344, 139] width 296 height 29
click at [316, 179] on button "Danish (Default) Danish (Default) Draft" at bounding box center [344, 184] width 277 height 29
checkbox input "true"
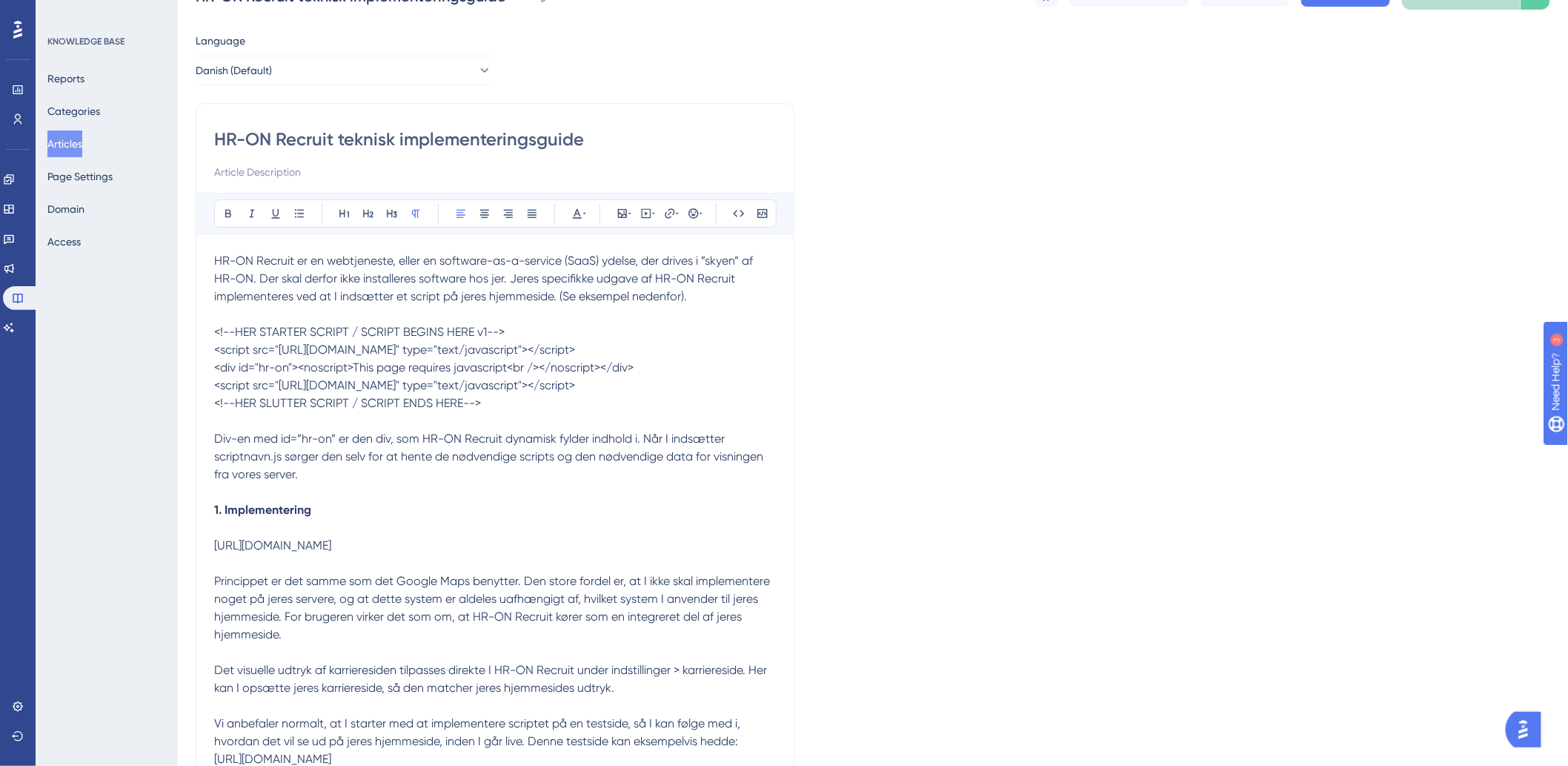
scroll to position [165, 0]
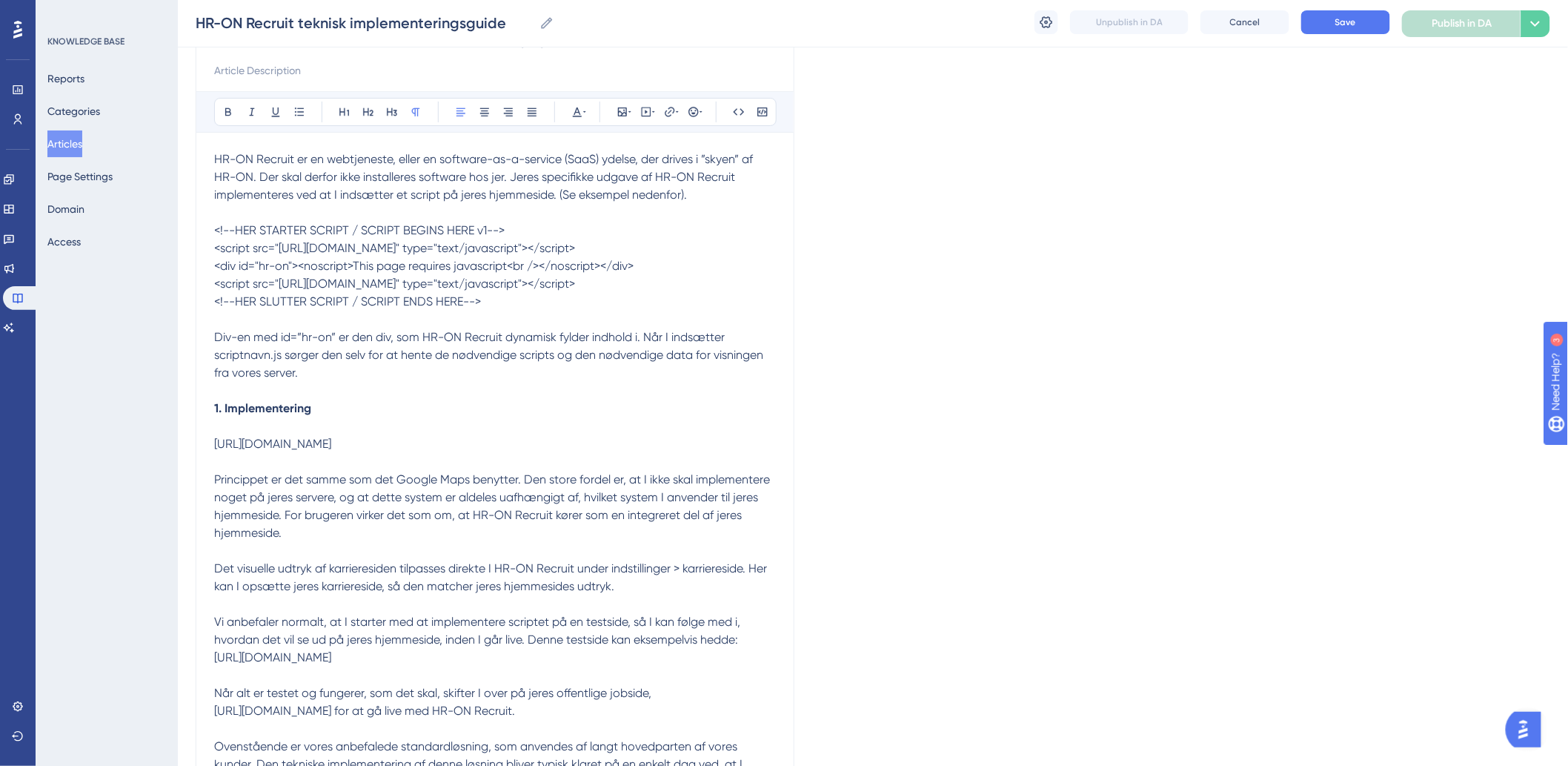
click at [240, 451] on span "[URL][DOMAIN_NAME]" at bounding box center [272, 444] width 117 height 14
drag, startPoint x: 371, startPoint y: 431, endPoint x: 152, endPoint y: 425, distance: 219.1
click at [331, 451] on span "[URL][DOMAIN_NAME]" at bounding box center [272, 444] width 117 height 14
drag, startPoint x: 602, startPoint y: 457, endPoint x: 215, endPoint y: 455, distance: 387.0
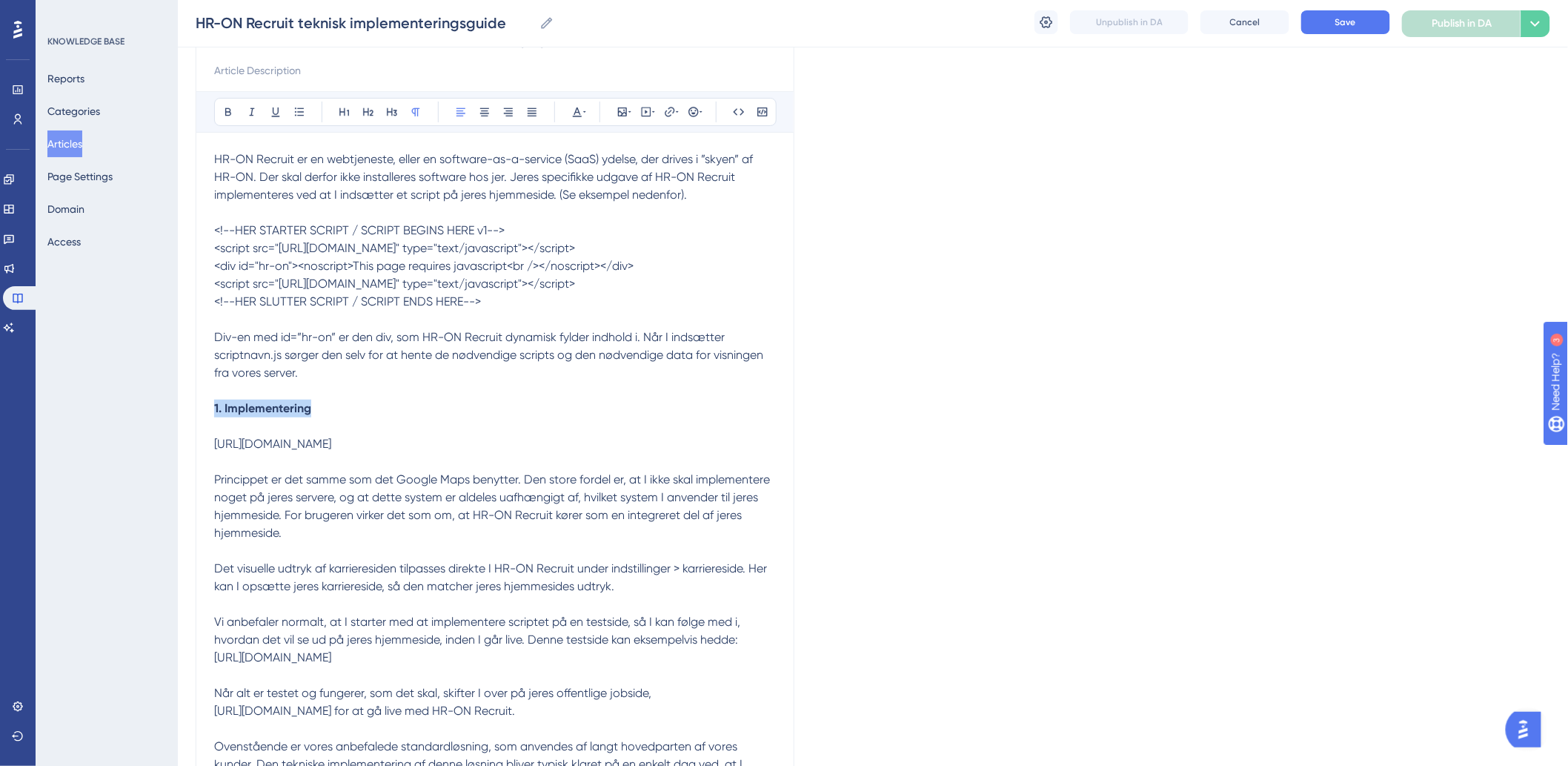
click at [215, 453] on p "[URL][DOMAIN_NAME]" at bounding box center [494, 444] width 561 height 17
click at [331, 451] on span "[URL][DOMAIN_NAME]" at bounding box center [272, 444] width 117 height 14
drag, startPoint x: 582, startPoint y: 454, endPoint x: 150, endPoint y: 458, distance: 432.0
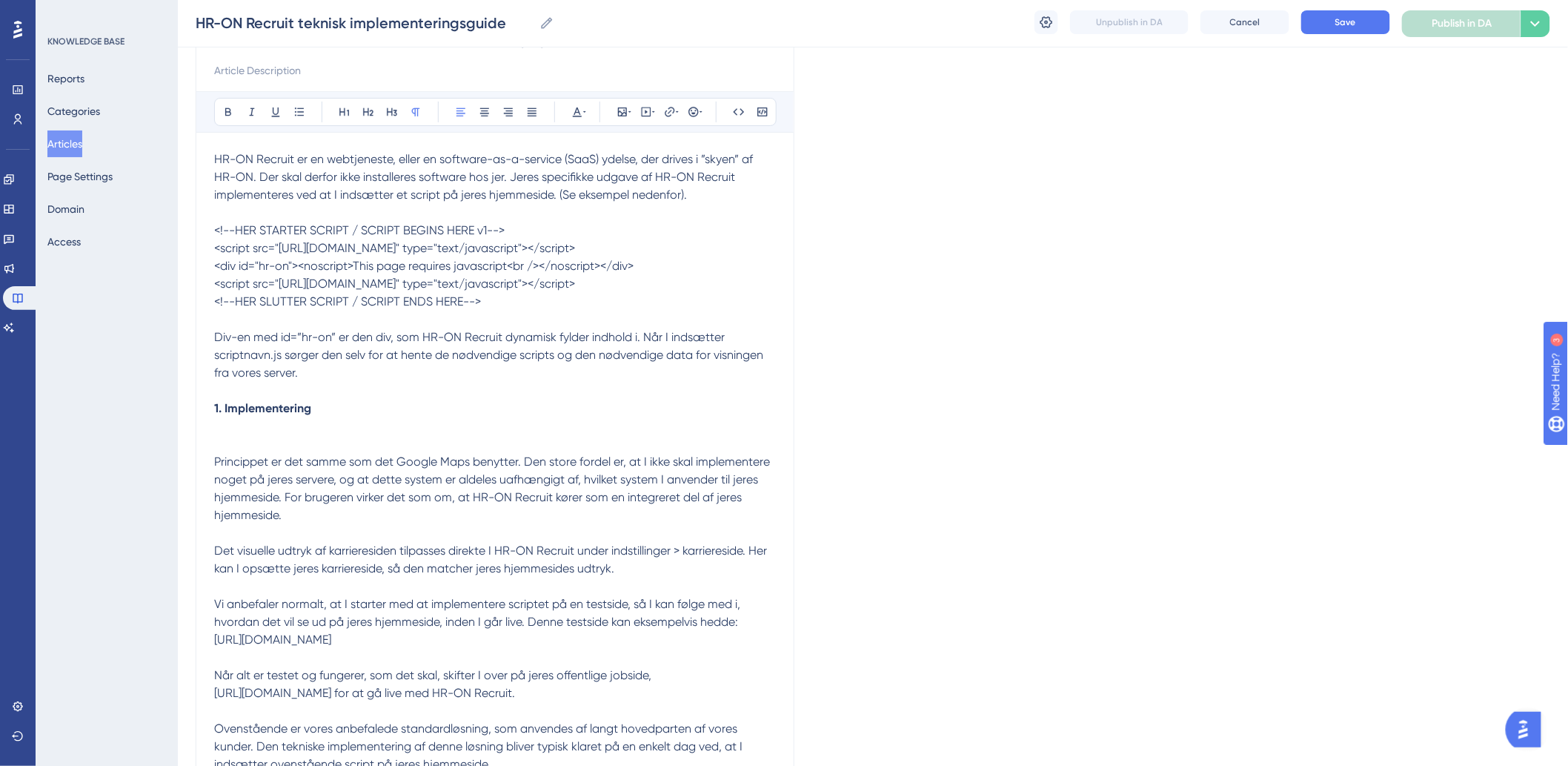
click at [330, 382] on p "Div-en med id=”hr-on” er den div, som HR-ON Recruit dynamisk fylder indhold i. …" at bounding box center [494, 355] width 561 height 53
drag, startPoint x: 341, startPoint y: 423, endPoint x: 173, endPoint y: 409, distance: 168.6
copy div "1. Implementering"
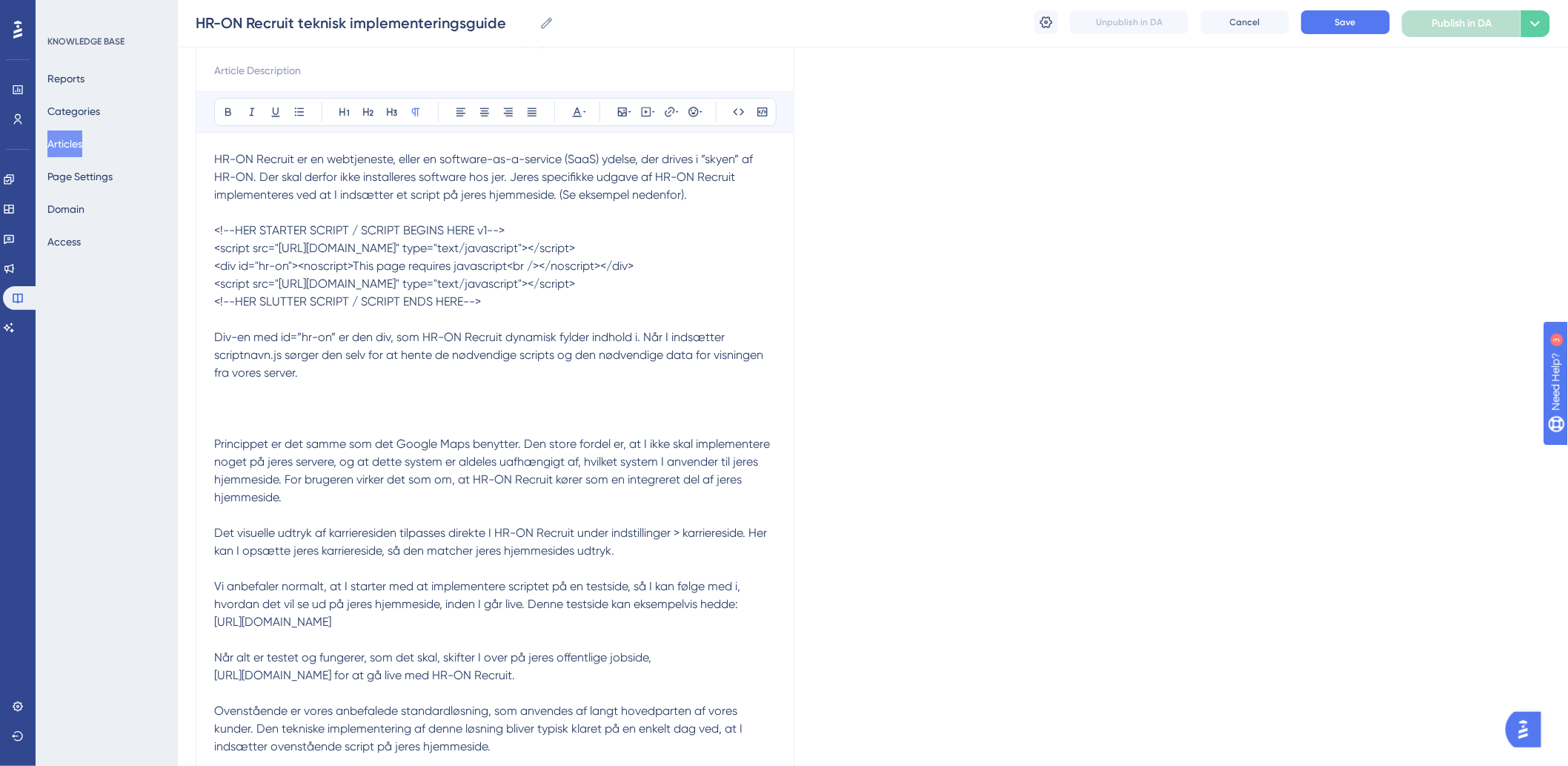
click at [215, 156] on span "HR-ON Recruit er en webtjeneste, eller en software-as-a-service (SaaS) ydelse, …" at bounding box center [485, 177] width 542 height 50
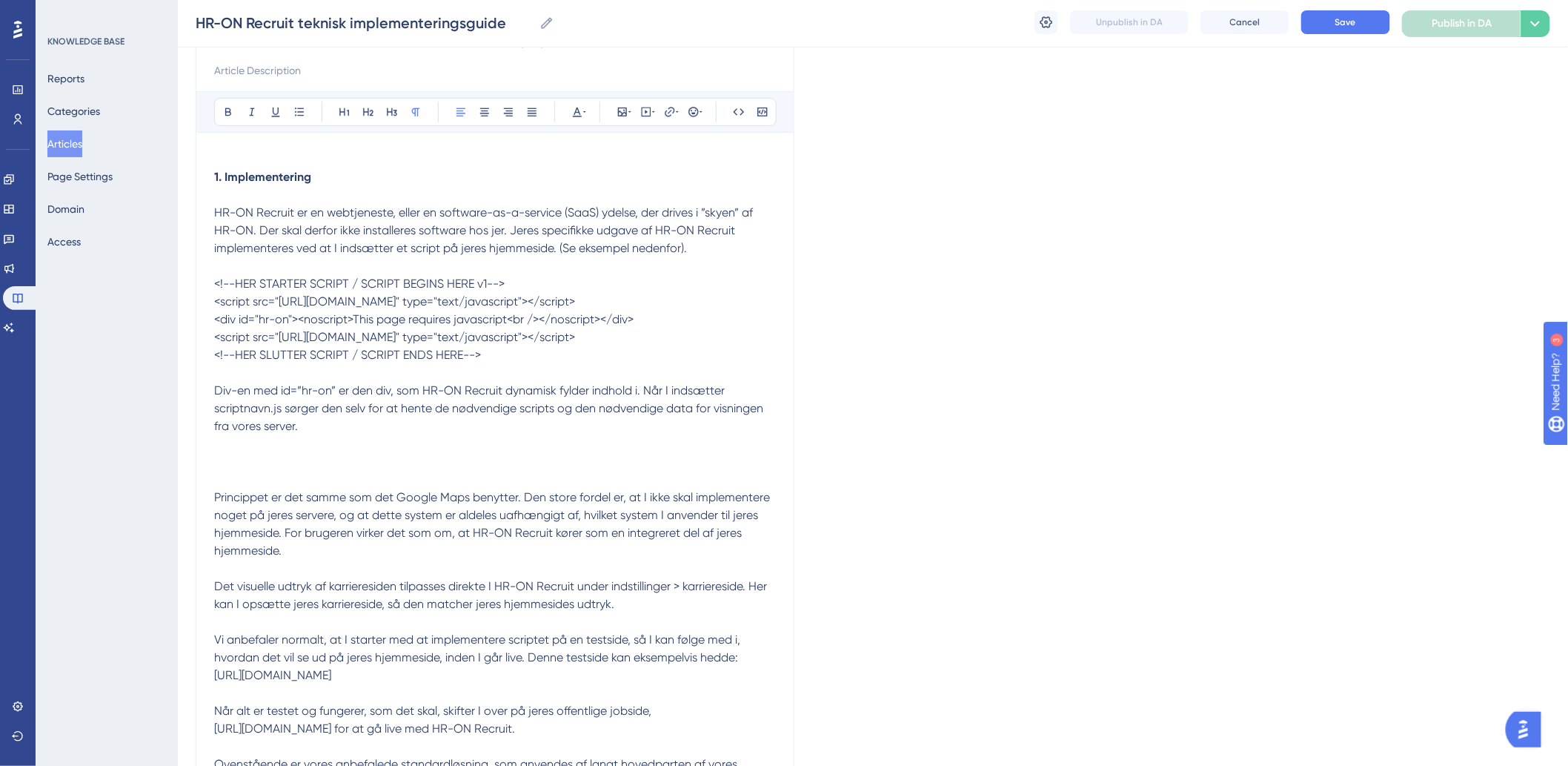
click at [284, 131] on div "Bold Italic Underline Bullet Point Heading 1 Heading 2 Heading 3 Normal Align L…" at bounding box center [495, 112] width 597 height 41
click at [271, 153] on p at bounding box center [494, 159] width 561 height 17
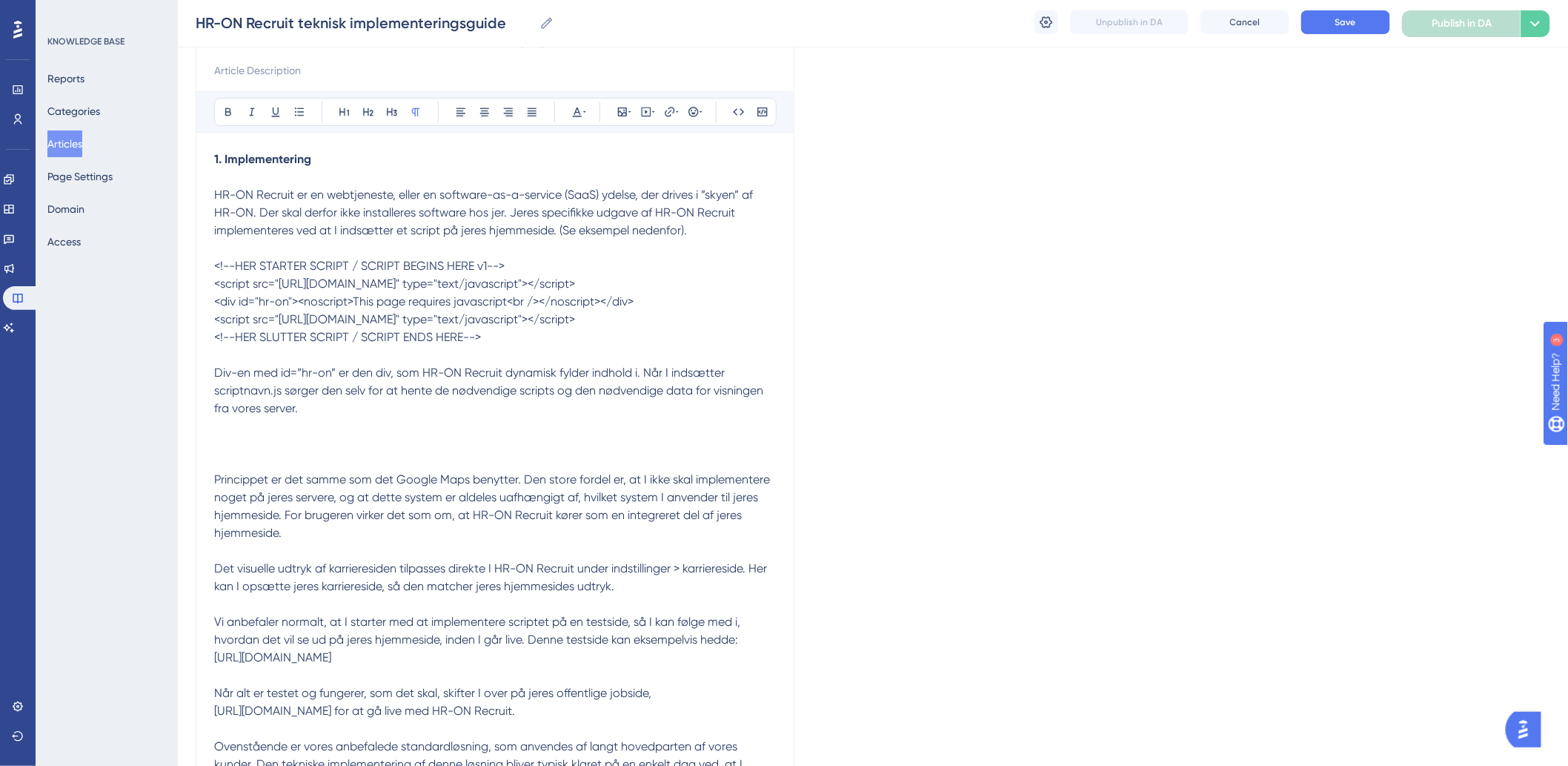
click at [287, 453] on p at bounding box center [494, 444] width 561 height 17
click at [282, 471] on p at bounding box center [494, 462] width 561 height 17
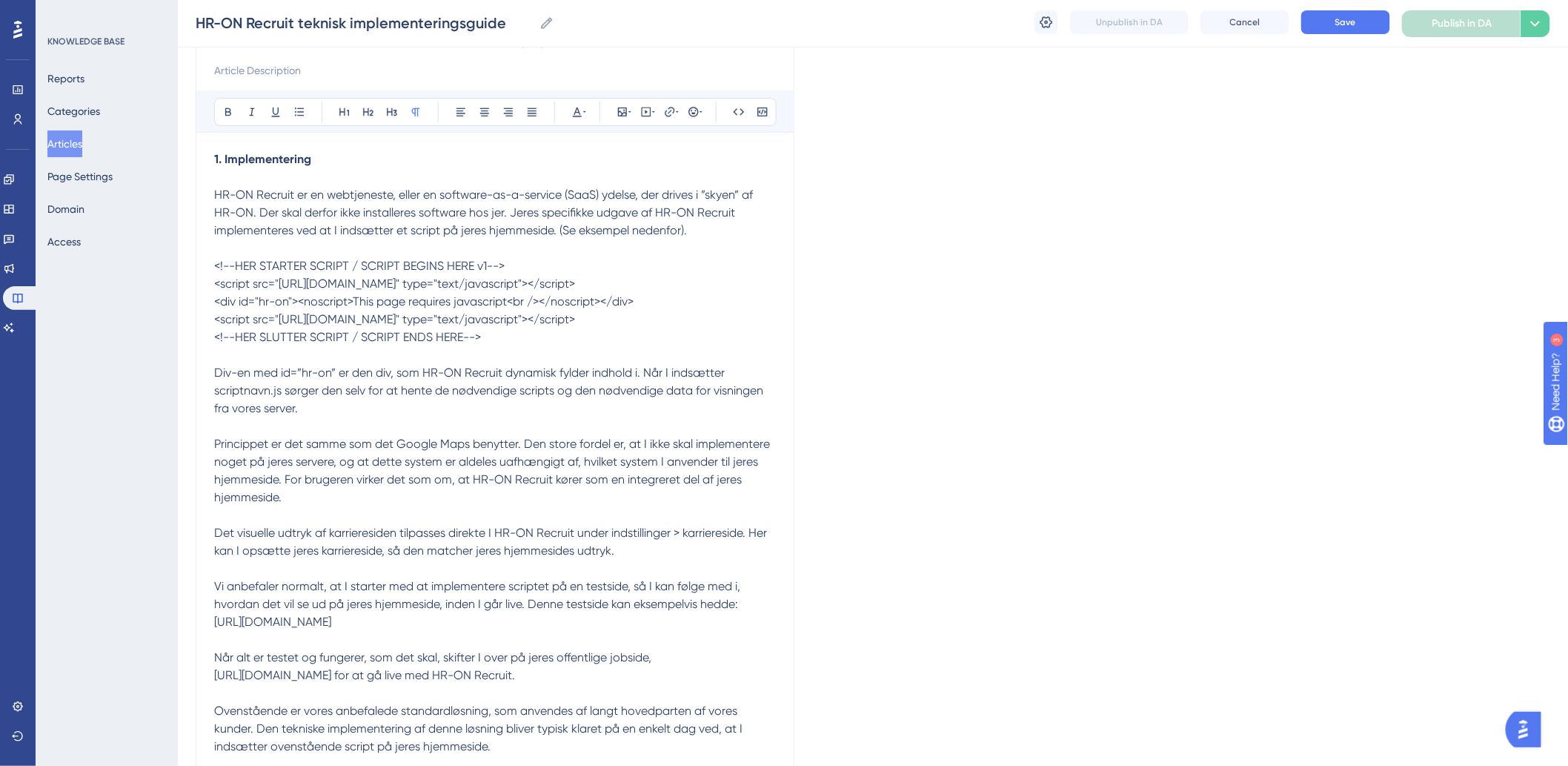
click at [401, 502] on span "Princippet er det samme som det Google Maps benytter. Den store fordel er, at I…" at bounding box center [493, 470] width 559 height 67
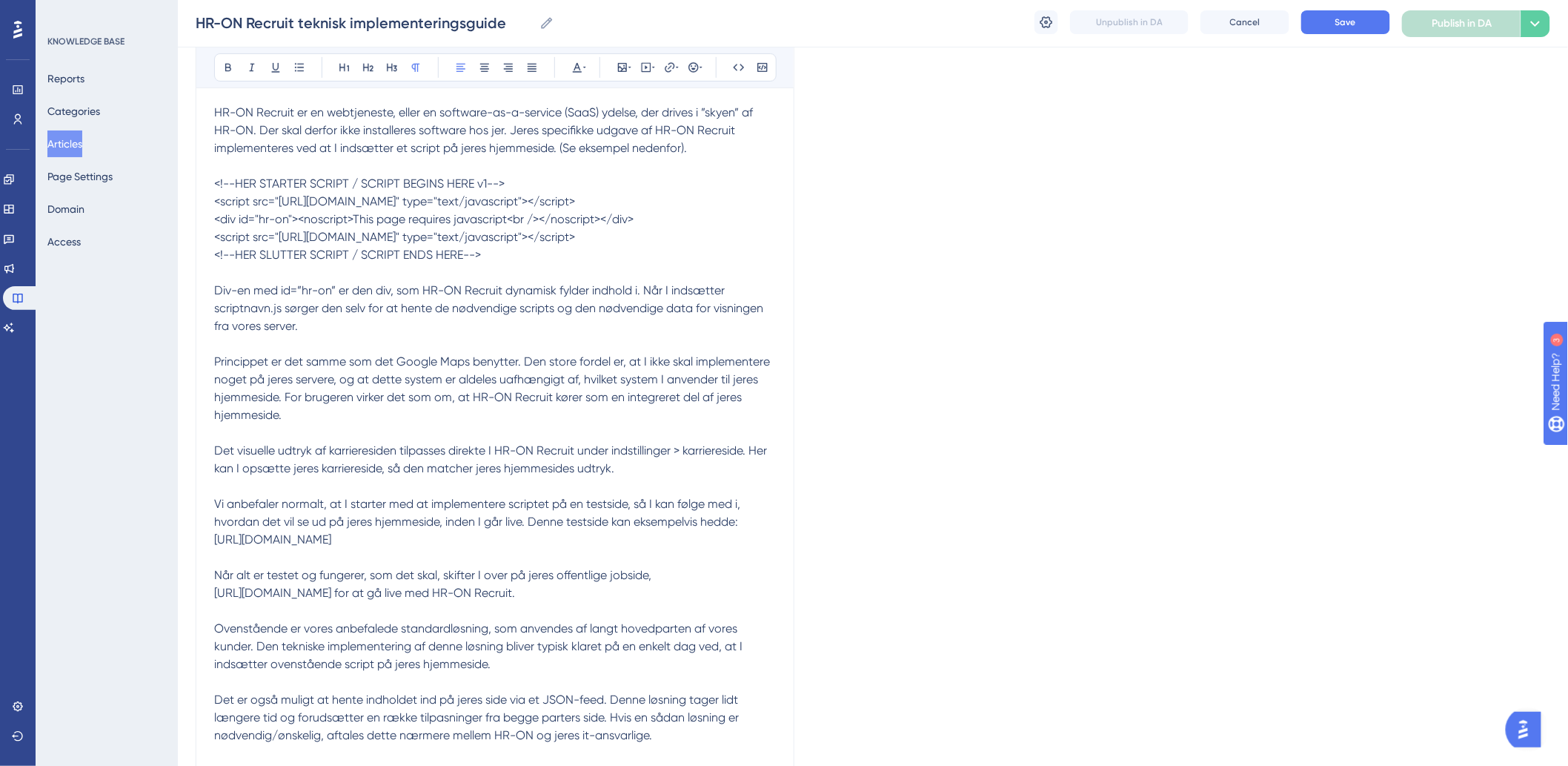
scroll to position [329, 0]
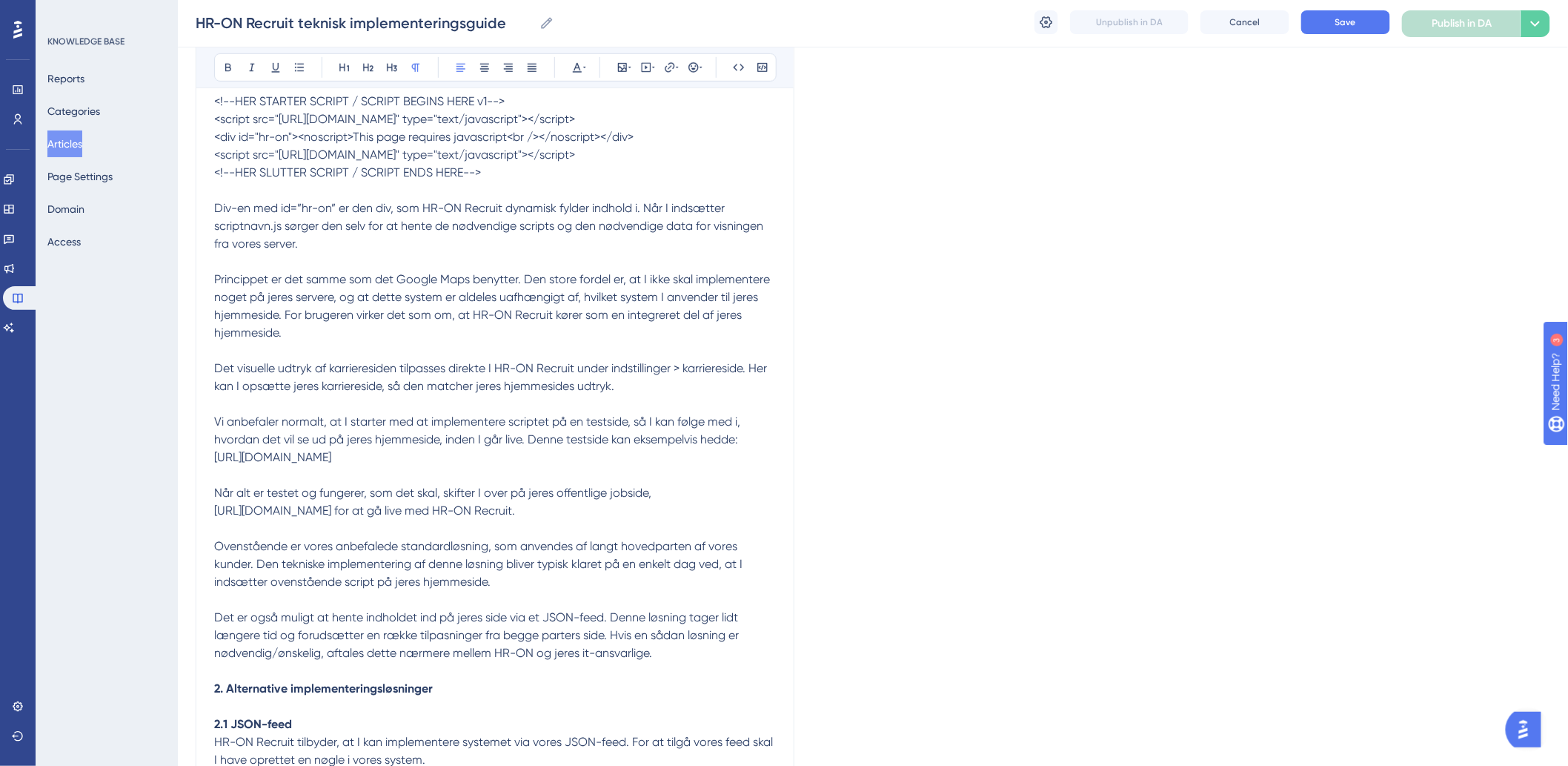
drag, startPoint x: 493, startPoint y: 478, endPoint x: 282, endPoint y: 482, distance: 211.0
click at [282, 467] on p "[URL][DOMAIN_NAME]" at bounding box center [494, 457] width 561 height 17
drag, startPoint x: 504, startPoint y: 490, endPoint x: 178, endPoint y: 476, distance: 326.3
click at [178, 476] on div "Performance Users Engagement Widgets Feedback Product Updates Knowledge Base AI…" at bounding box center [873, 739] width 1390 height 2136
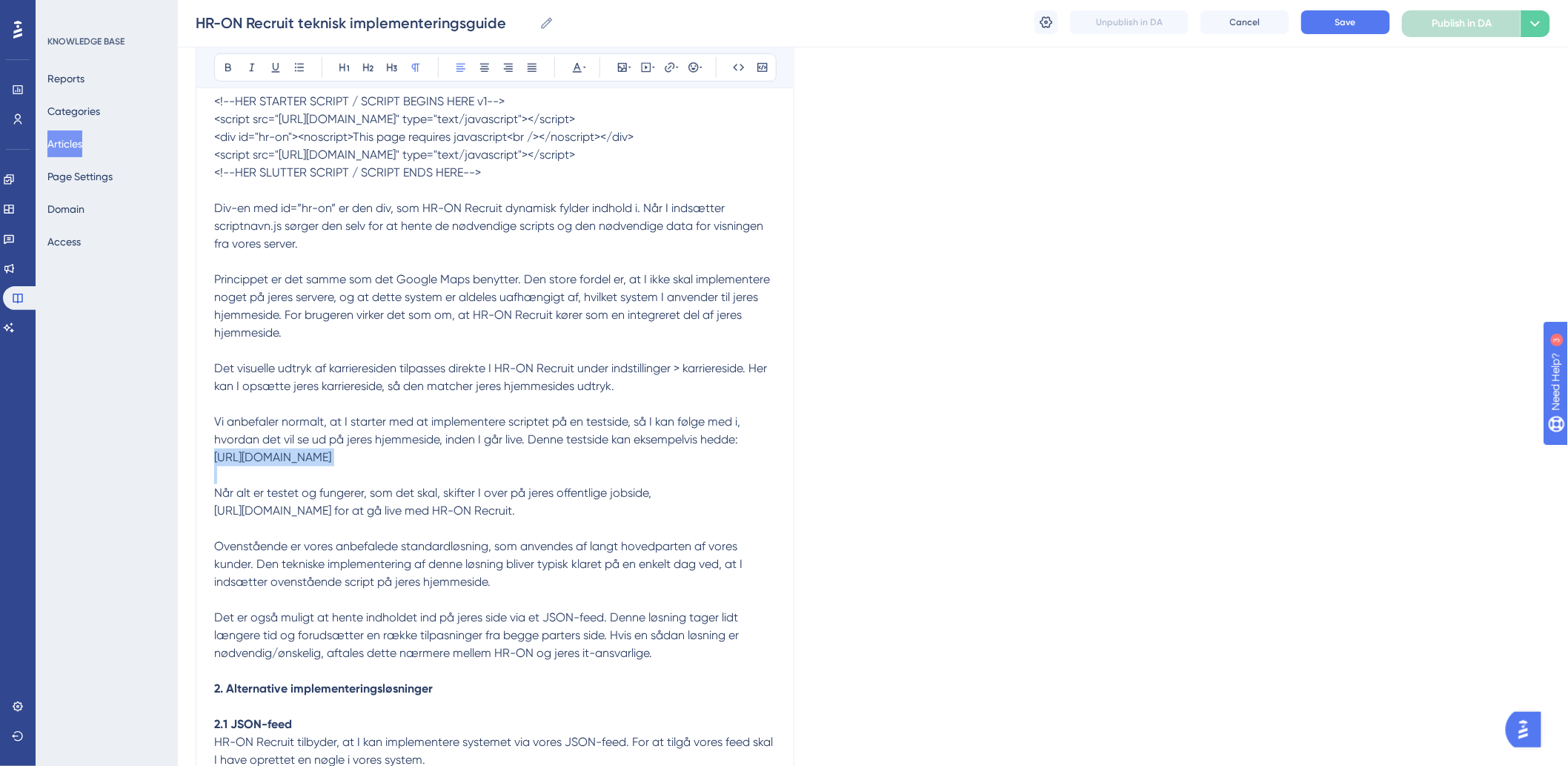
drag, startPoint x: 372, startPoint y: 482, endPoint x: 333, endPoint y: 473, distance: 40.0
click at [327, 464] on span "[URL][DOMAIN_NAME]" at bounding box center [272, 457] width 117 height 14
drag, startPoint x: 580, startPoint y: 476, endPoint x: 199, endPoint y: 480, distance: 381.0
click at [199, 480] on div "HR-ON Recruit teknisk implementeringsguide Bold Italic Underline Bullet Point H…" at bounding box center [495, 765] width 599 height 1858
click at [582, 64] on icon at bounding box center [577, 67] width 12 height 12
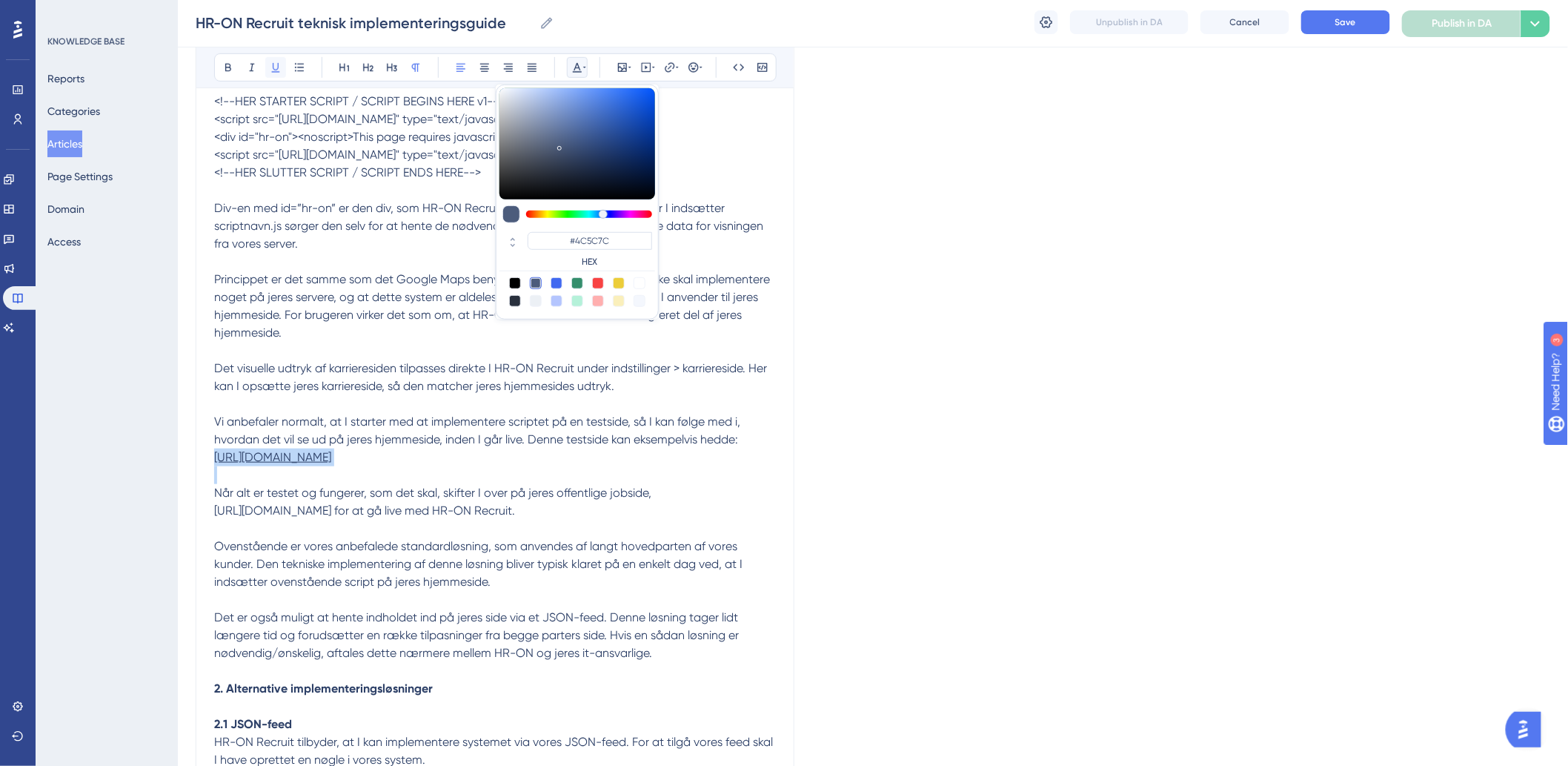
click at [279, 69] on icon at bounding box center [276, 67] width 12 height 12
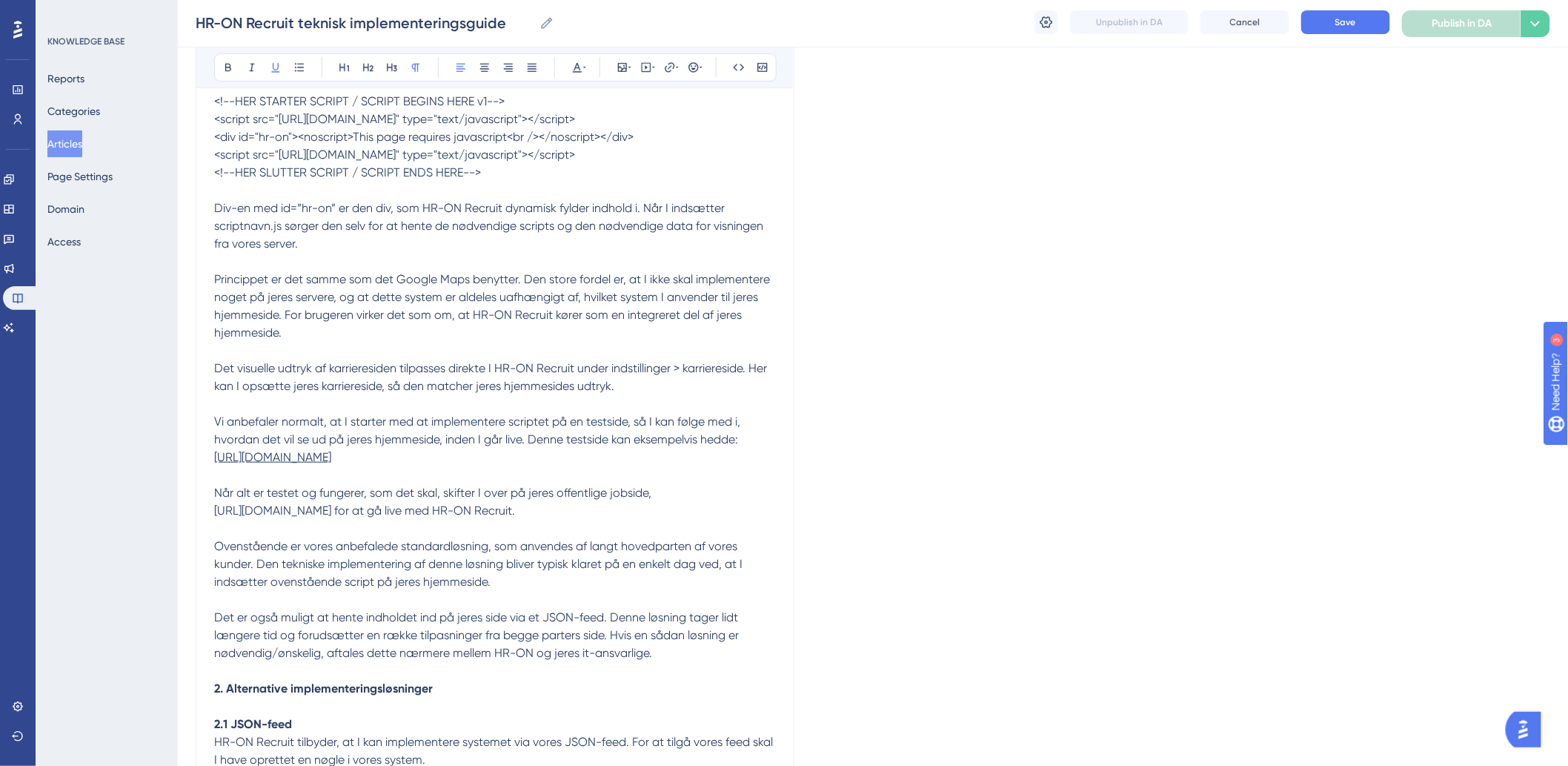
click at [478, 395] on p "Det visuelle udtryk af karrieresiden tilpasses direkte I HR-ON Recruit under in…" at bounding box center [494, 377] width 561 height 36
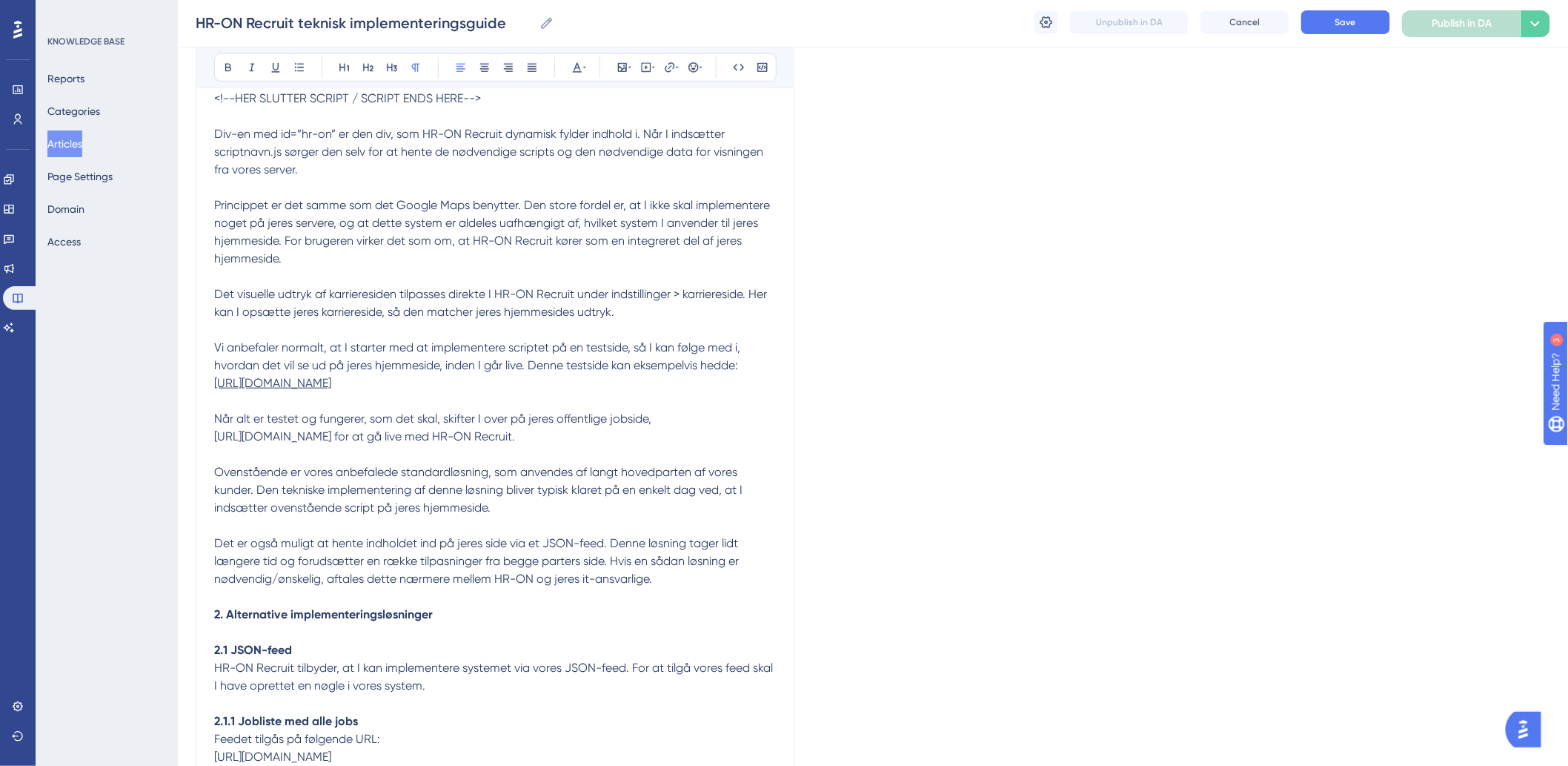
scroll to position [494, 0]
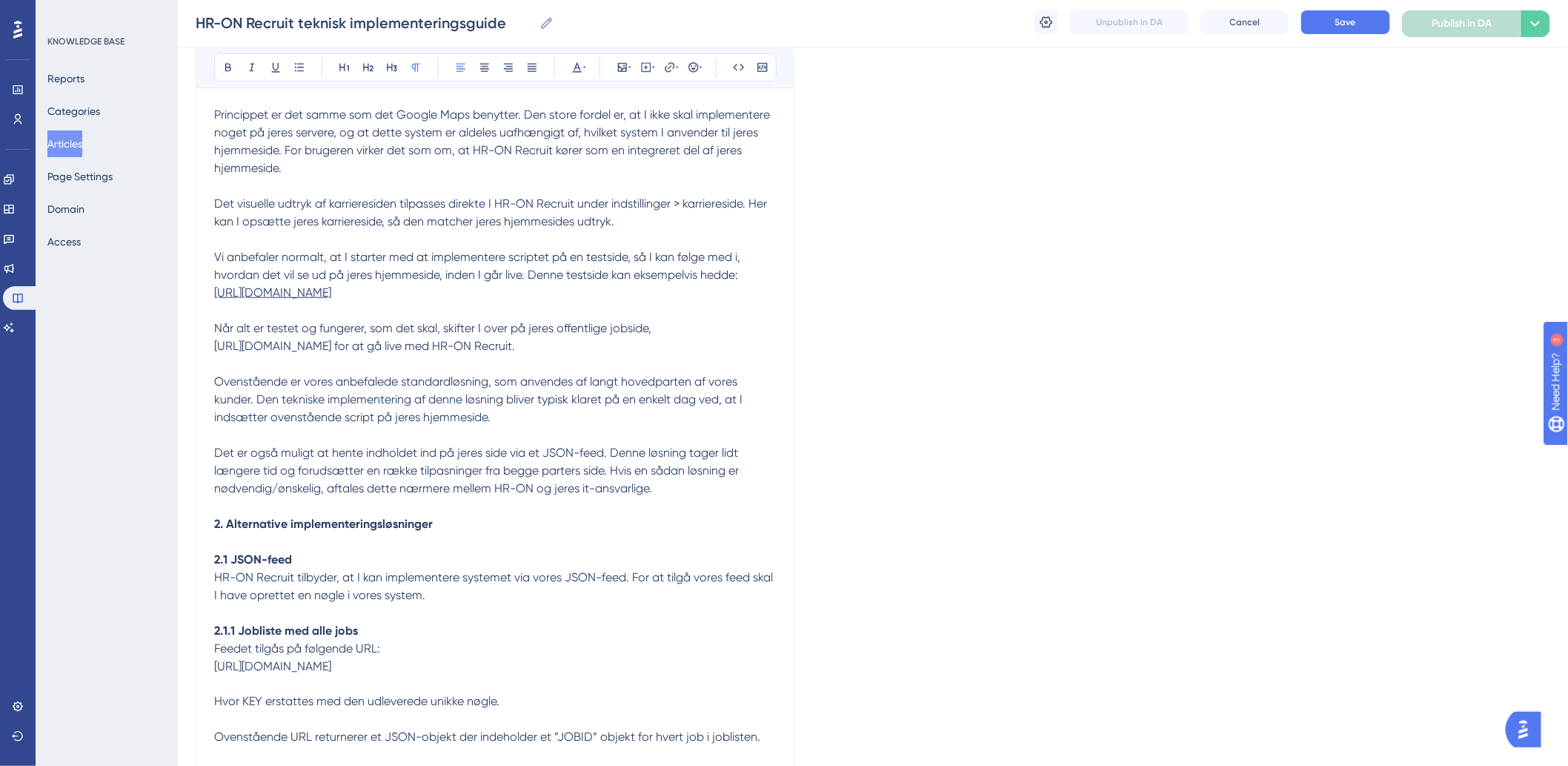
click at [444, 353] on span "[URL][DOMAIN_NAME] for at gå live med HR-ON Recruit." at bounding box center [364, 346] width 301 height 14
drag, startPoint x: 449, startPoint y: 360, endPoint x: 195, endPoint y: 360, distance: 254.0
click at [196, 360] on div "HR-ON Recruit teknisk implementeringsguide Bold Italic Underline Bullet Point H…" at bounding box center [495, 600] width 599 height 1858
click at [272, 71] on icon at bounding box center [276, 67] width 12 height 12
click at [546, 335] on span "Når alt er testet og fungerer, som det skal, skifter I over på jeres offentlige…" at bounding box center [432, 328] width 437 height 14
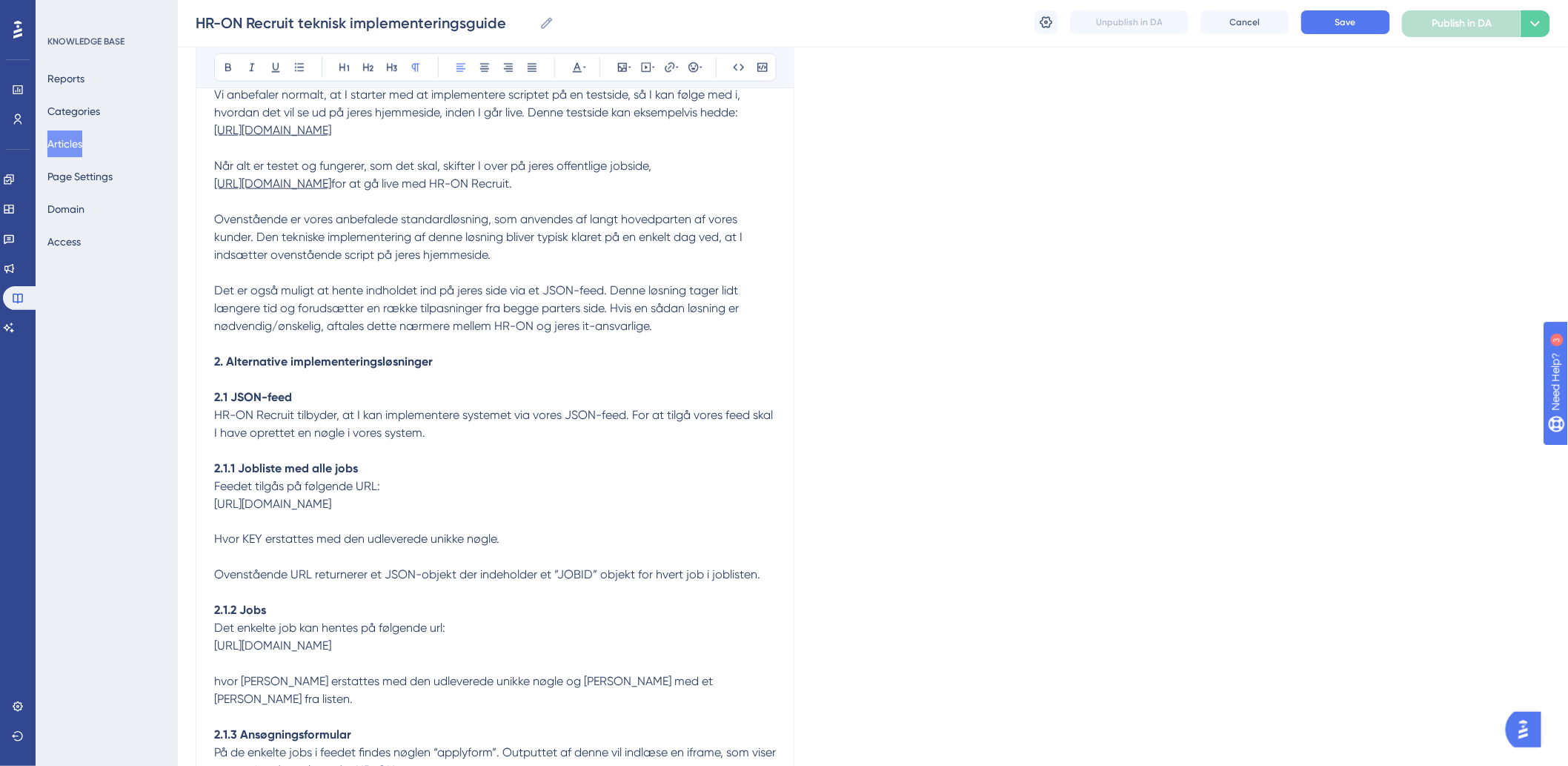
scroll to position [658, 0]
click at [248, 235] on span "Ovenstående er vores anbefalede standardløsning, som anvendes af langt hovedpar…" at bounding box center [479, 234] width 531 height 50
click at [606, 208] on p at bounding box center [494, 199] width 561 height 17
click at [363, 227] on span "Ovenstående er vores anbefalede standardløsning, som anvendes af langt hovedpar…" at bounding box center [479, 234] width 531 height 50
click at [343, 238] on span "Ovenstående er vores anbefalede standardløsning, som anvendes af langt hovedpar…" at bounding box center [479, 234] width 531 height 50
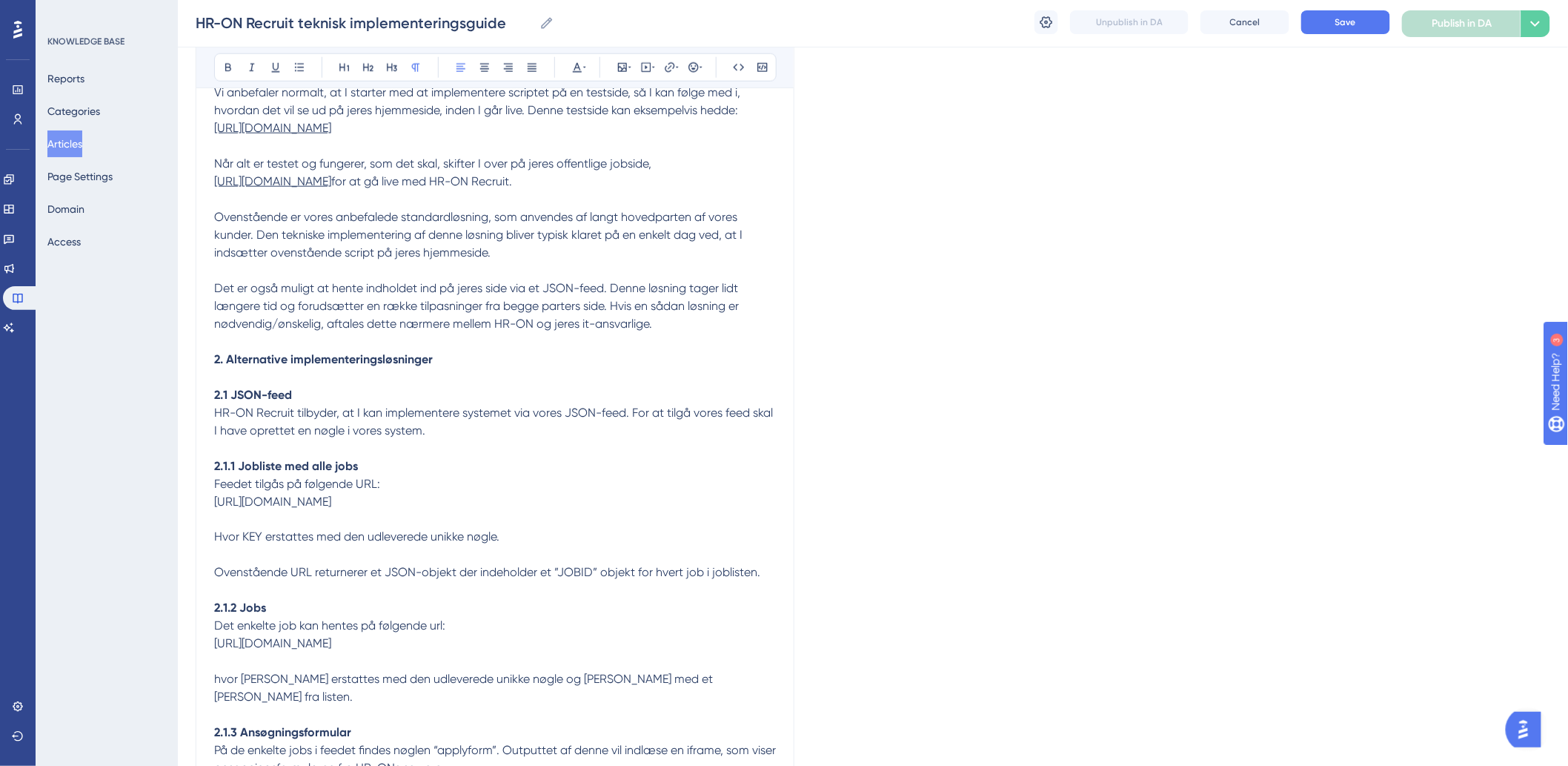
click at [529, 236] on span "Ovenstående er vores anbefalede standardløsning, som anvendes af langt hovedpar…" at bounding box center [479, 234] width 531 height 50
click at [706, 230] on span "Ovenstående er vores anbefalede standardløsning, som anvendes af langt hovedpar…" at bounding box center [479, 234] width 531 height 50
click at [611, 232] on span "Ovenstående er vores anbefalede standardløsning, som anvendes af langt hovedpar…" at bounding box center [479, 234] width 531 height 50
click at [745, 234] on p "Ovenstående er vores anbefalede standardløsning, som anvendes af langt hovedpar…" at bounding box center [494, 234] width 561 height 53
drag, startPoint x: 454, startPoint y: 382, endPoint x: 171, endPoint y: 383, distance: 283.0
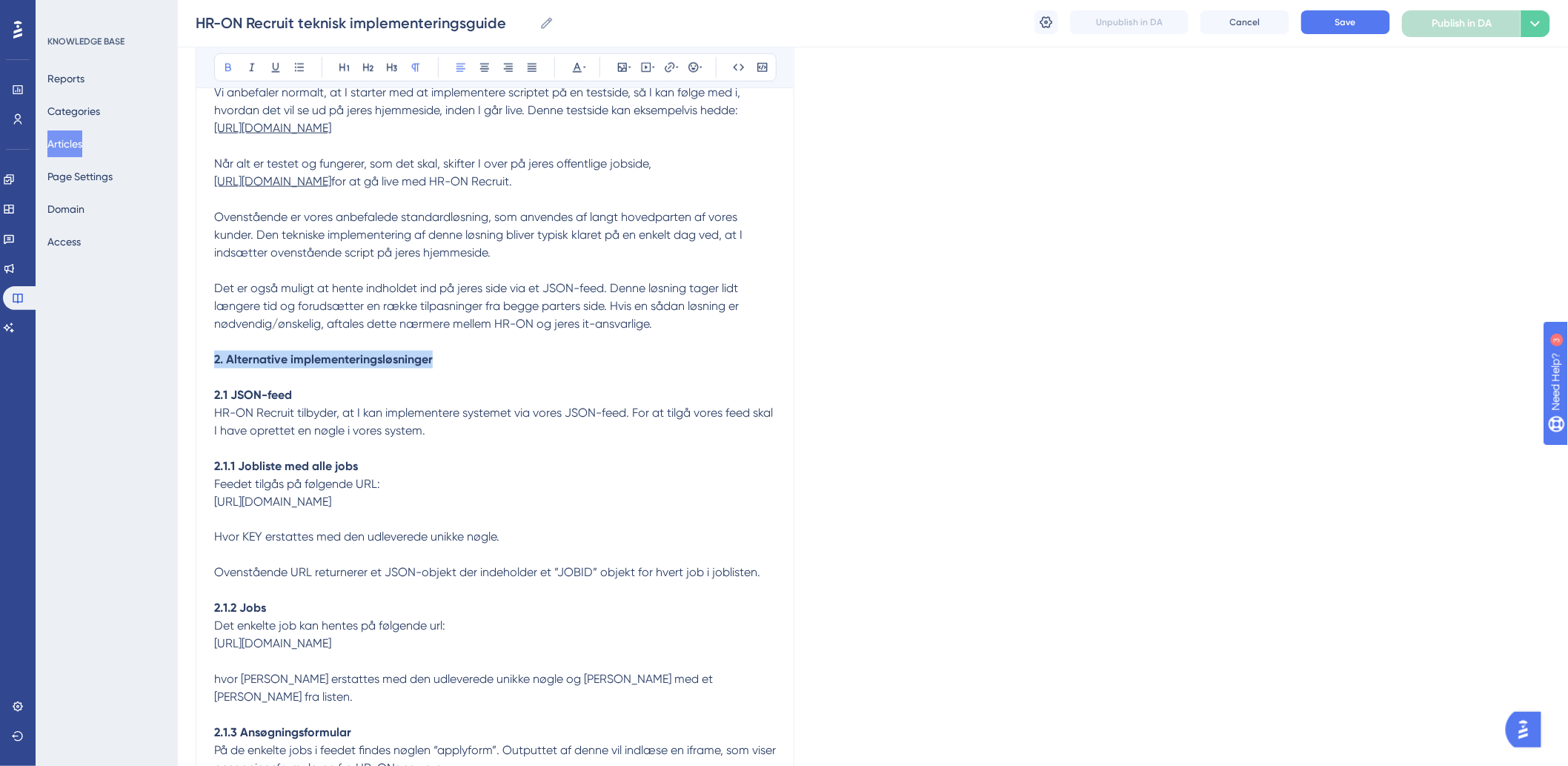
click at [178, 383] on div "Performance Users Engagement Widgets Feedback Product Updates Knowledge Base AI…" at bounding box center [873, 410] width 1390 height 2136
copy strong "2. Alternative implementeringsløsninger"
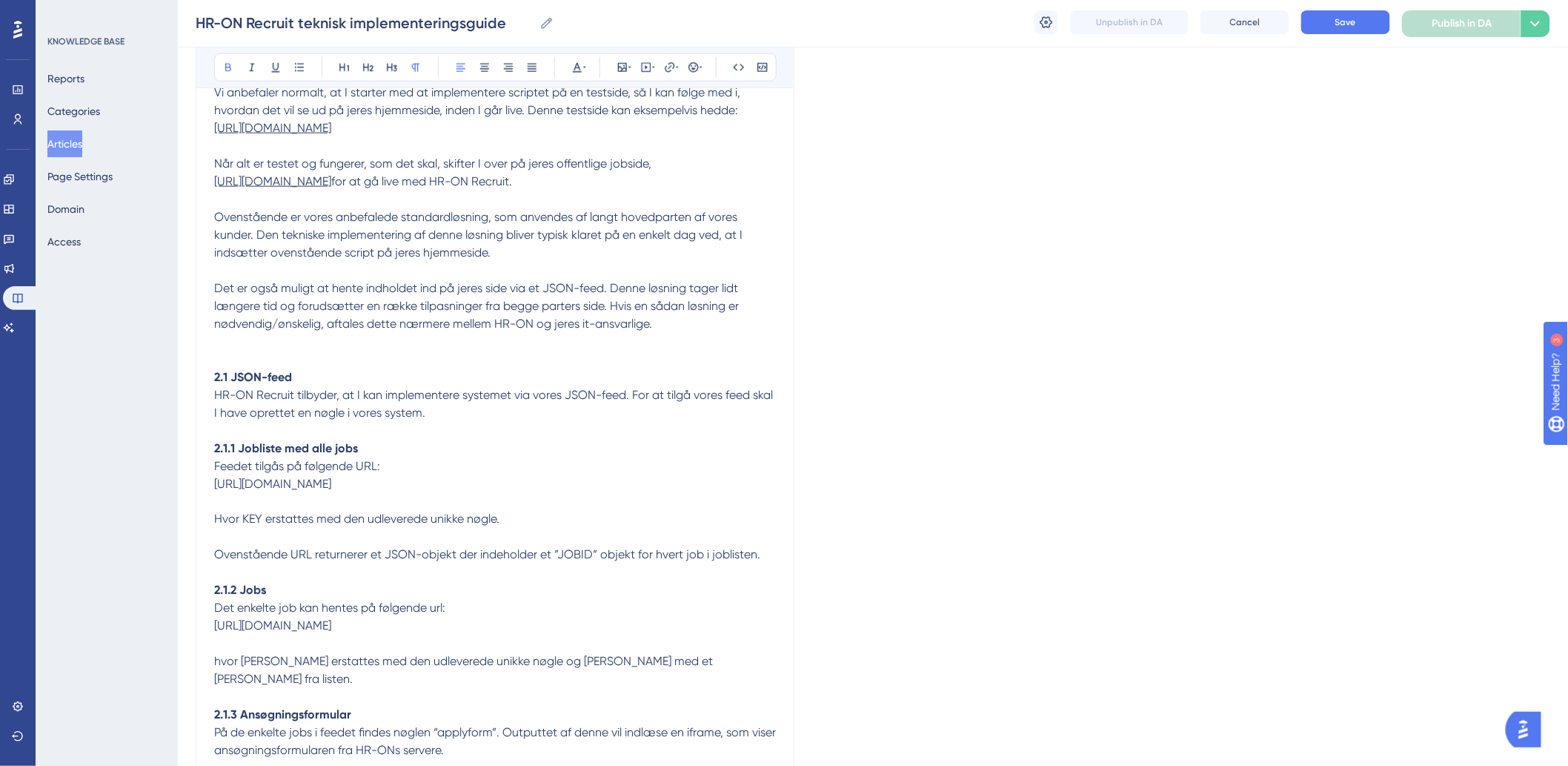
click at [730, 208] on p at bounding box center [494, 199] width 561 height 17
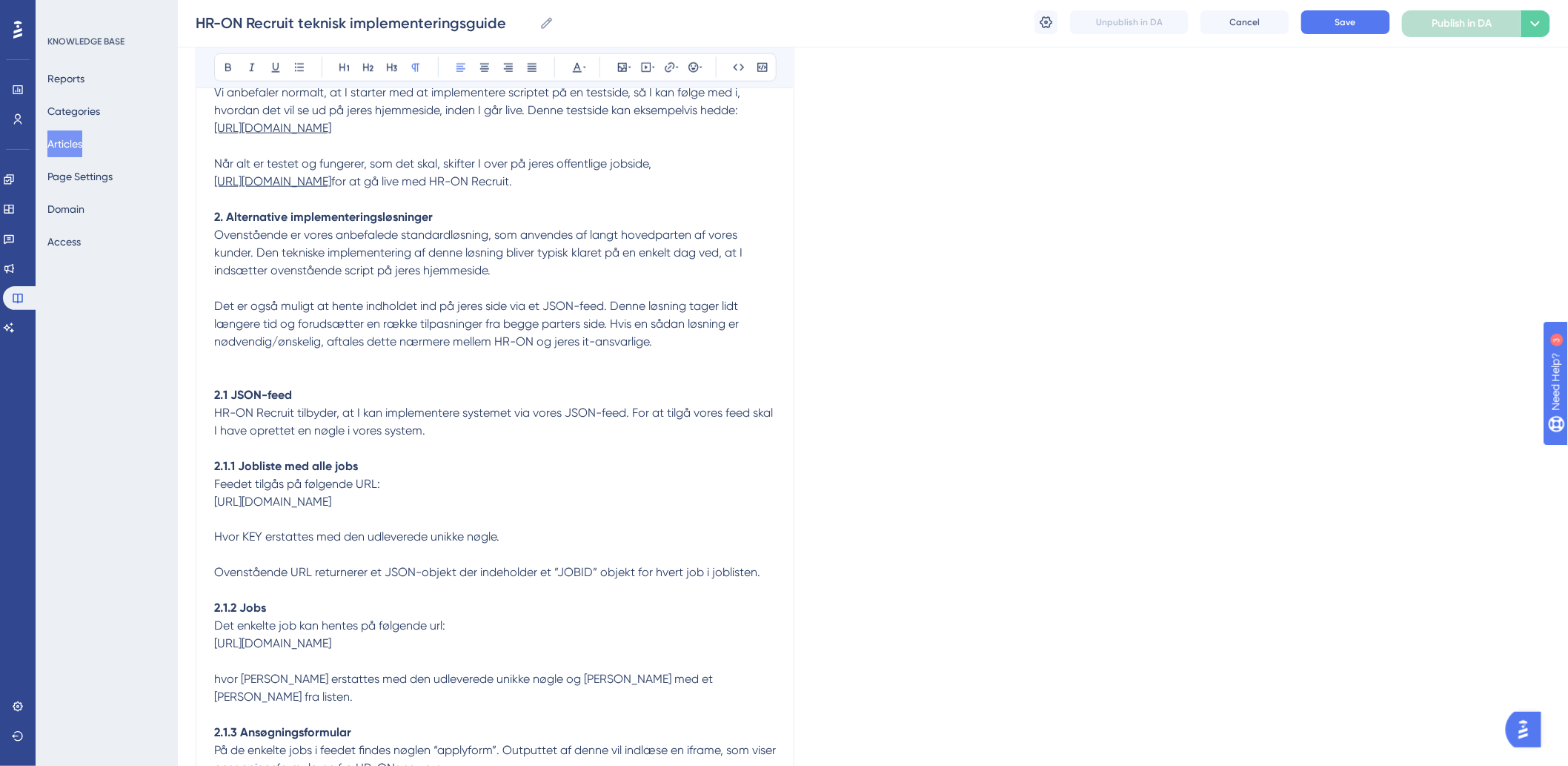
click at [349, 277] on span "Ovenstående er vores anbefalede standardløsning, som anvendes af langt hovedpar…" at bounding box center [479, 252] width 531 height 50
click at [282, 368] on p at bounding box center [494, 360] width 561 height 17
click at [226, 386] on p at bounding box center [494, 377] width 561 height 17
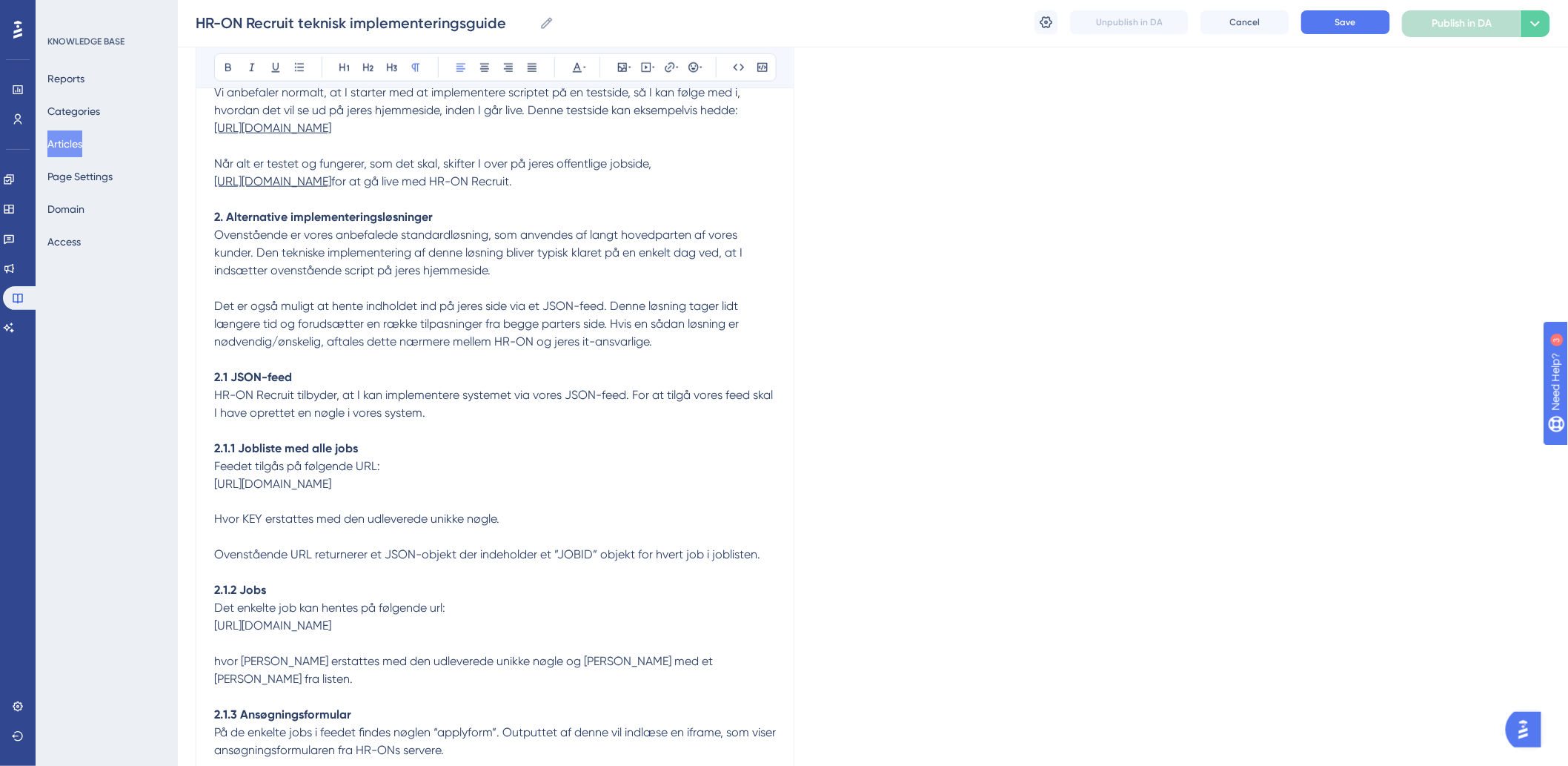
drag, startPoint x: 482, startPoint y: 501, endPoint x: 169, endPoint y: 501, distance: 313.0
click at [178, 501] on div "Performance Users Engagement Widgets Feedback Product Updates Knowledge Base AI…" at bounding box center [873, 401] width 1390 height 2118
click at [663, 69] on button at bounding box center [670, 67] width 21 height 21
drag, startPoint x: 376, startPoint y: 500, endPoint x: 191, endPoint y: 502, distance: 185.0
click at [191, 502] on div "Performance Users Engagement Widgets Feedback Product Updates Knowledge Base AI…" at bounding box center [873, 401] width 1390 height 2118
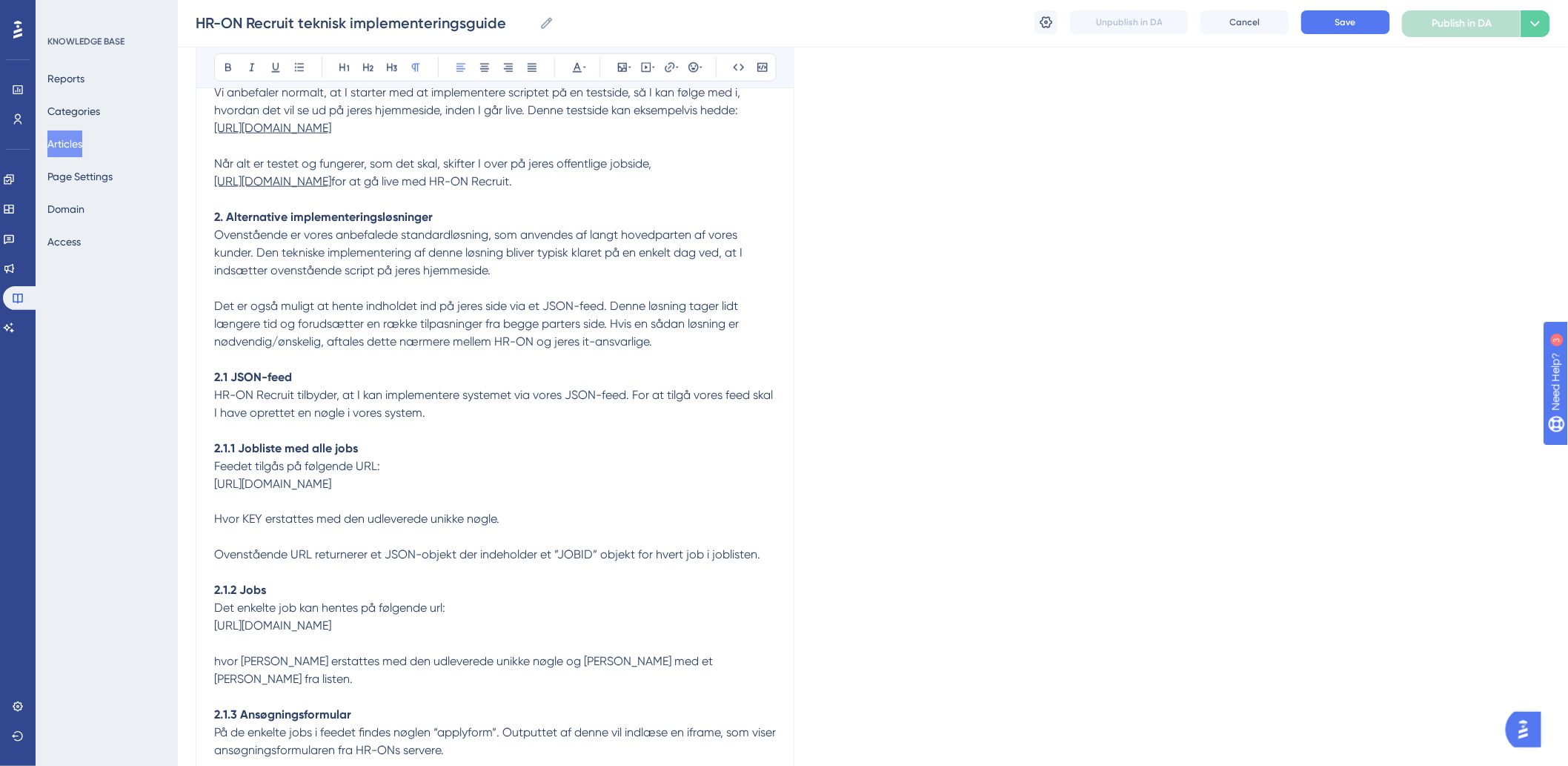
copy span "[URL][DOMAIN_NAME]"
click at [672, 70] on icon at bounding box center [669, 67] width 12 height 12
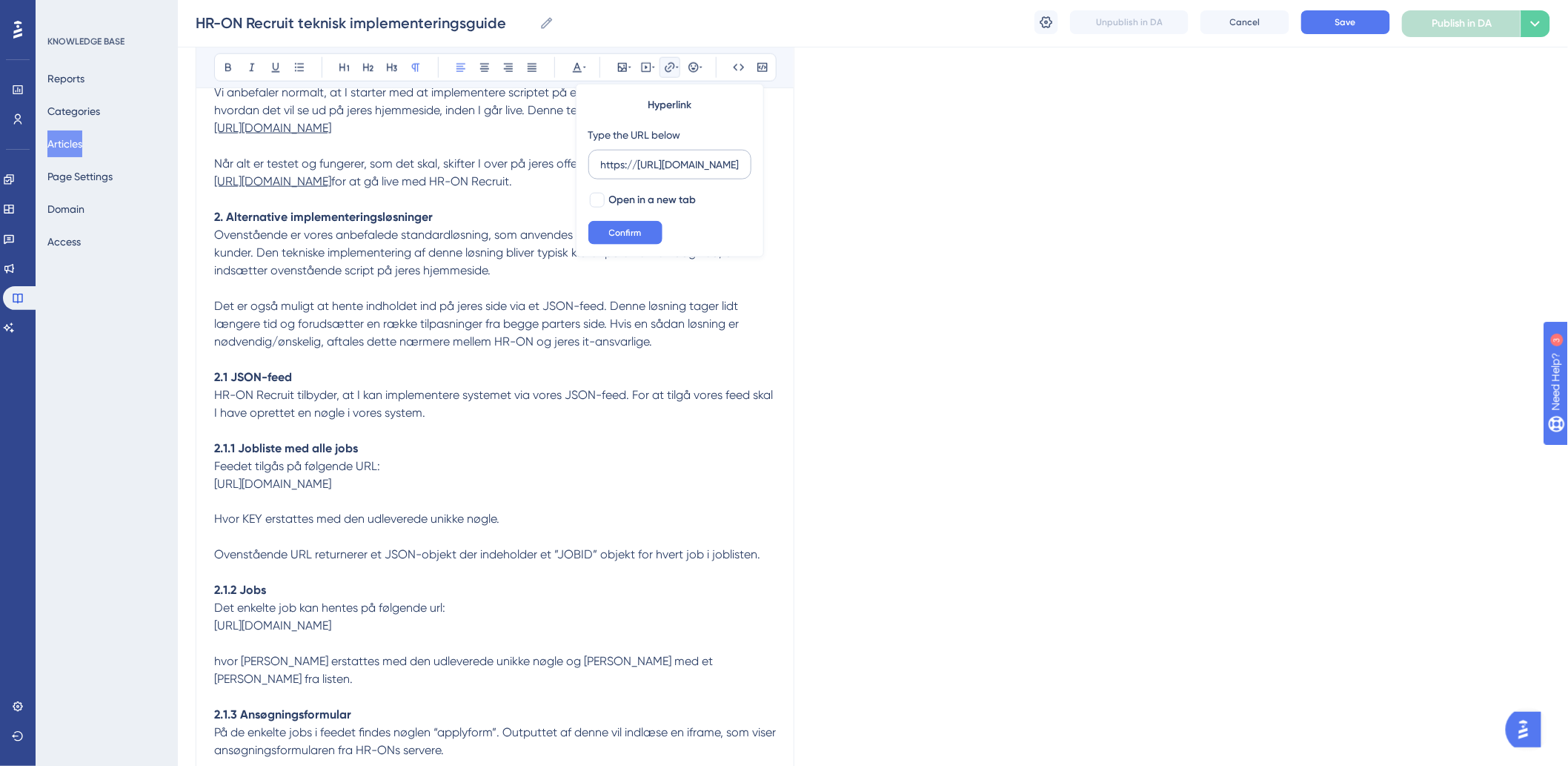
scroll to position [0, 89]
type input "https://[URL][DOMAIN_NAME]"
click at [618, 221] on button "Confirm" at bounding box center [626, 233] width 74 height 24
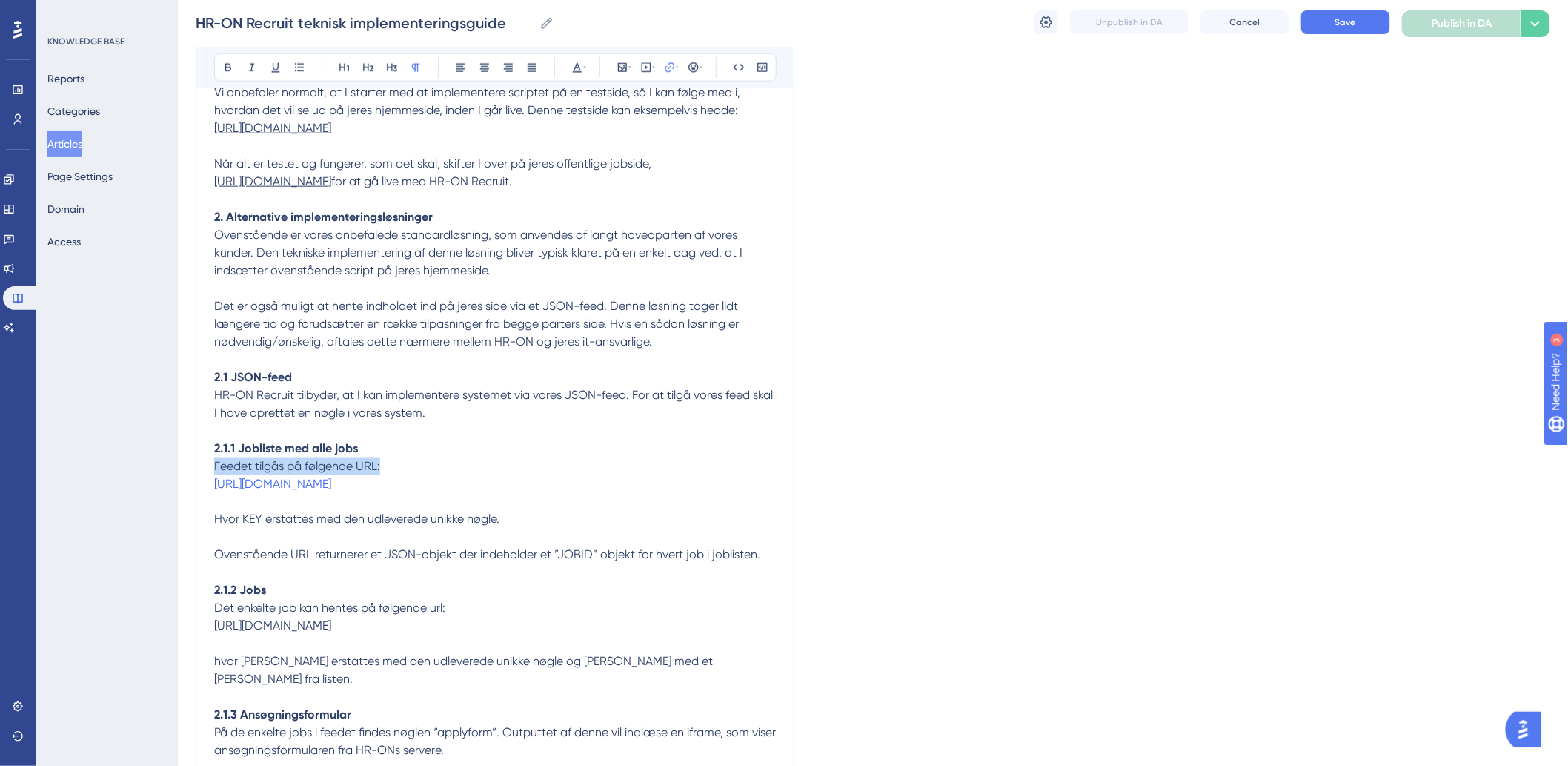
click at [508, 477] on div "1. Implementering HR-ON Recruit er en webtjeneste, eller en software-as-a-servi…" at bounding box center [494, 493] width 561 height 1672
click at [598, 457] on p "2.1.1 Jobliste med alle jobs" at bounding box center [494, 448] width 561 height 17
click at [539, 511] on p at bounding box center [494, 501] width 561 height 17
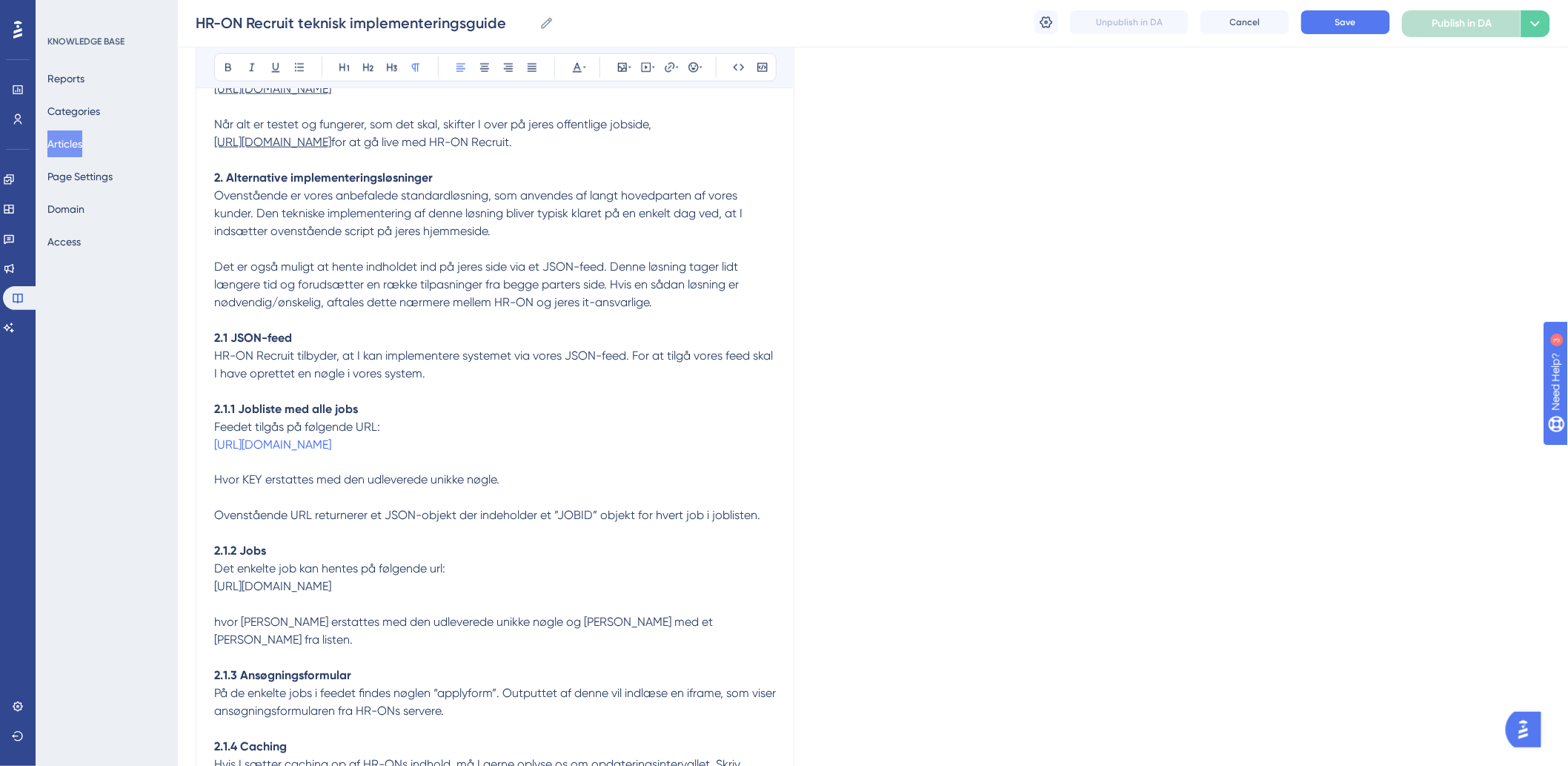
scroll to position [658, 0]
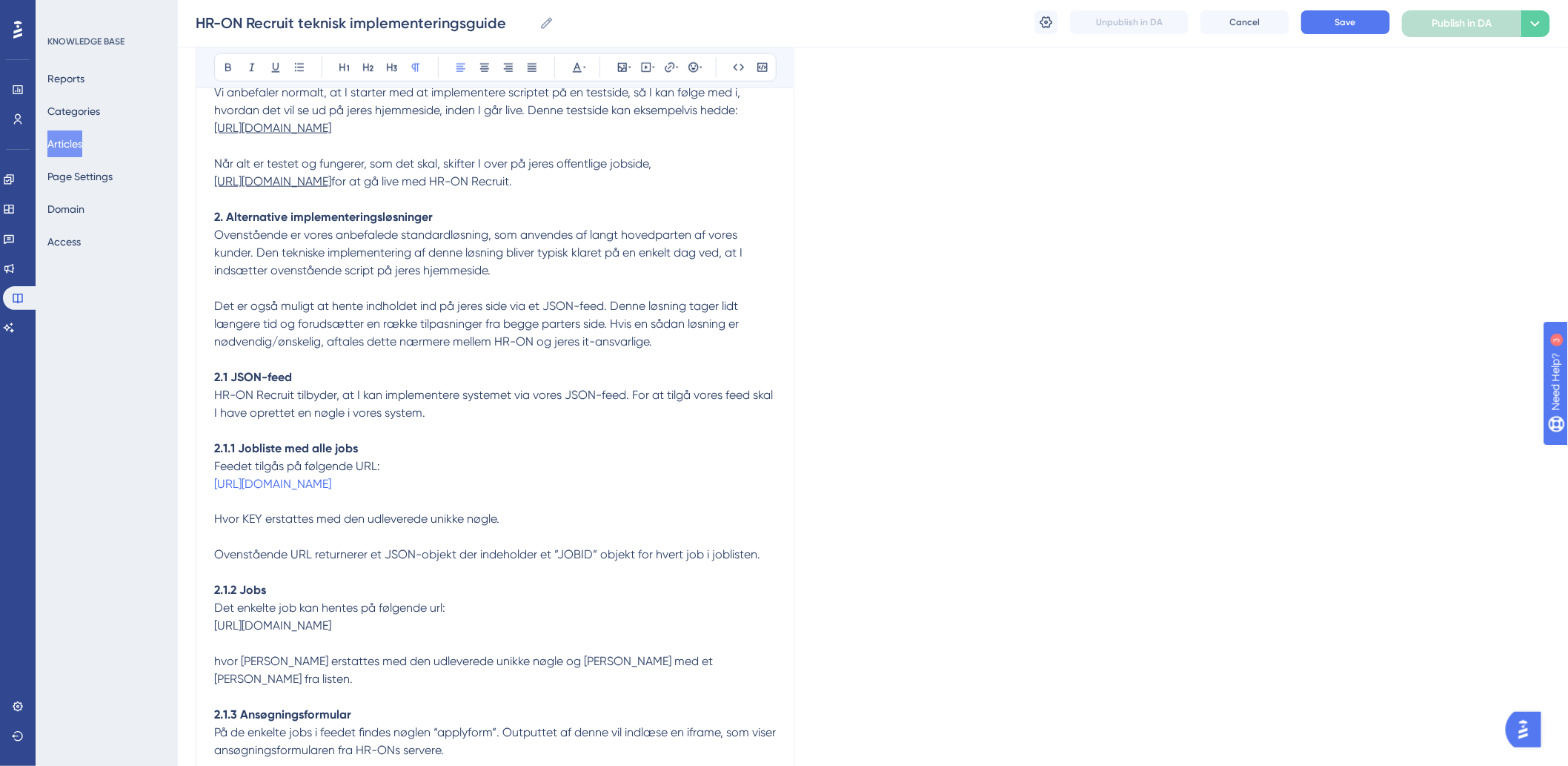
click at [466, 526] on span "Hvor KEY erstattes med den udleverede unikke nøgle." at bounding box center [356, 520] width 285 height 14
click at [526, 528] on p "Hvor KEY erstattes med den udleverede unikke nøgle." at bounding box center [494, 520] width 561 height 17
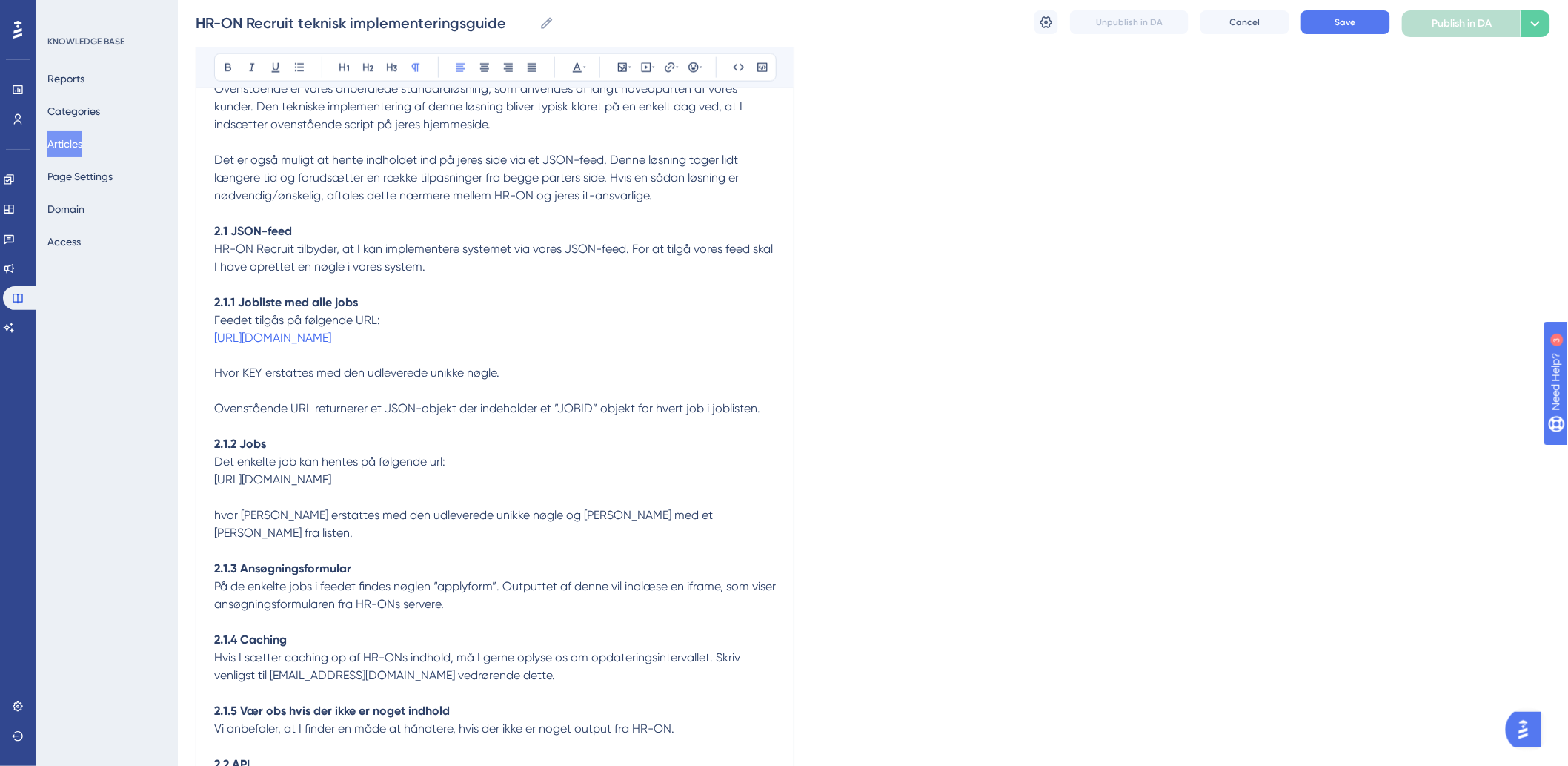
scroll to position [824, 0]
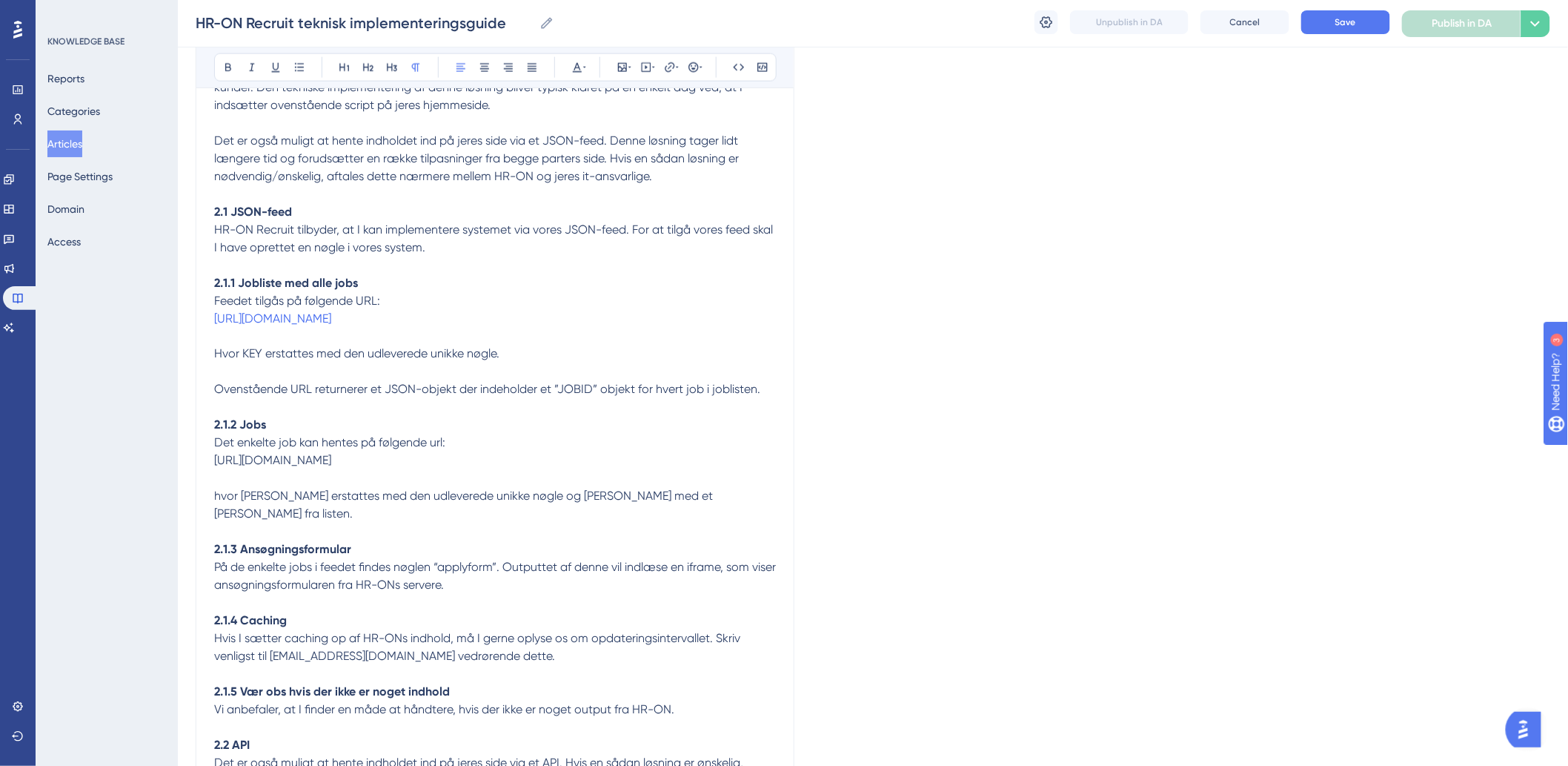
click at [331, 433] on p "2.1.2 Jobs" at bounding box center [494, 425] width 561 height 17
click at [329, 417] on p at bounding box center [494, 407] width 561 height 17
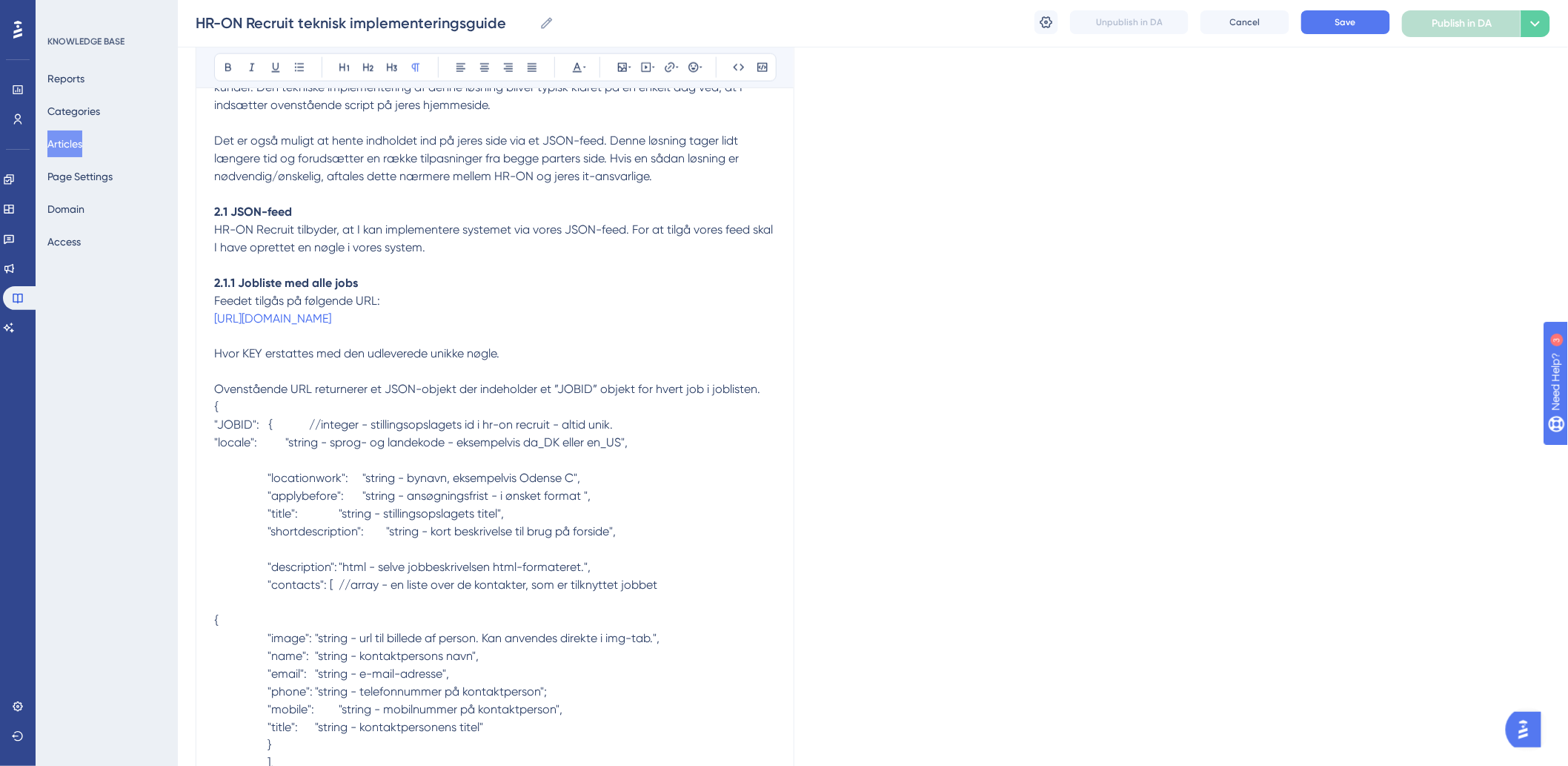
scroll to position [939, 0]
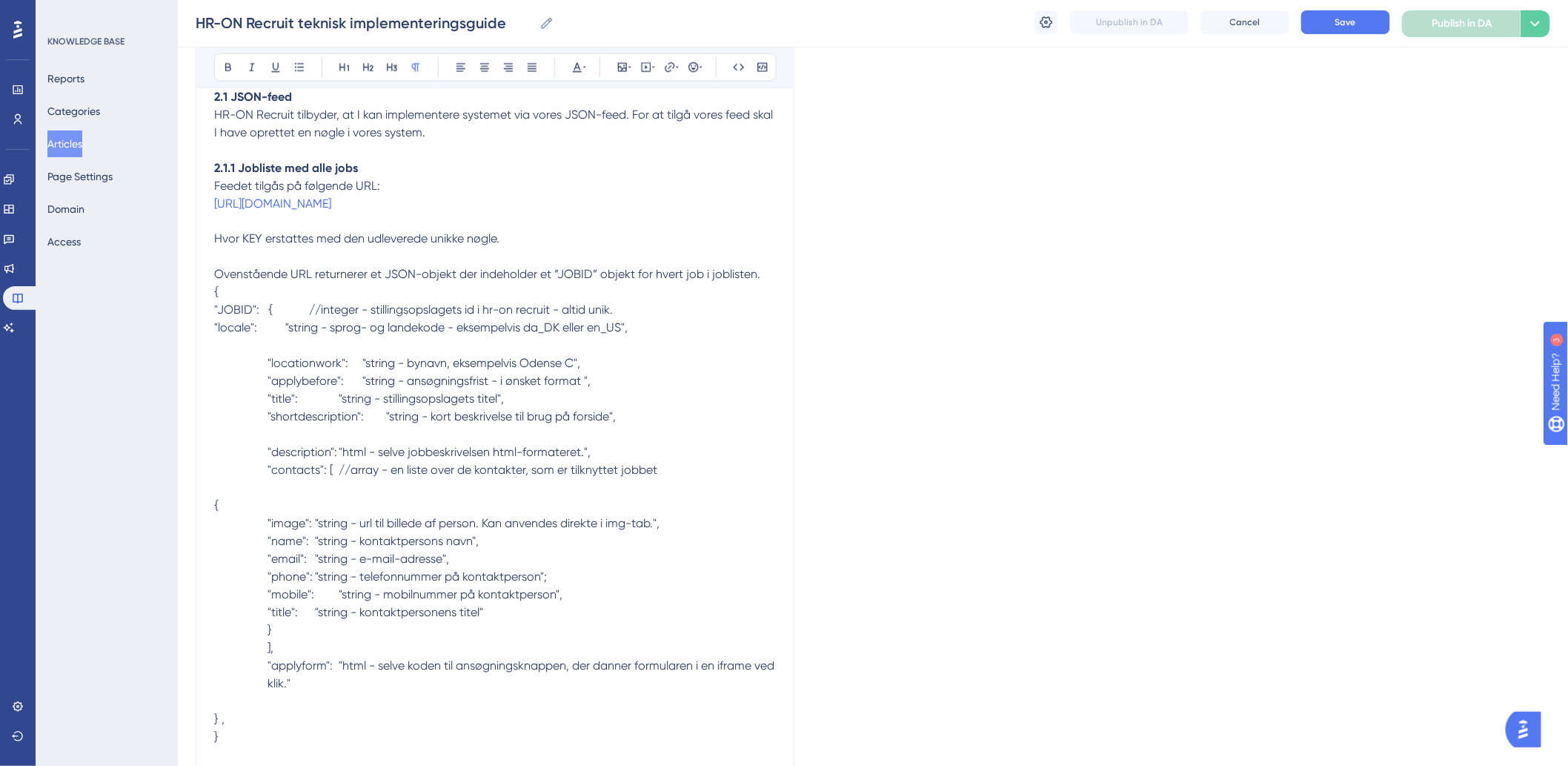
click at [215, 299] on span "{" at bounding box center [216, 292] width 5 height 14
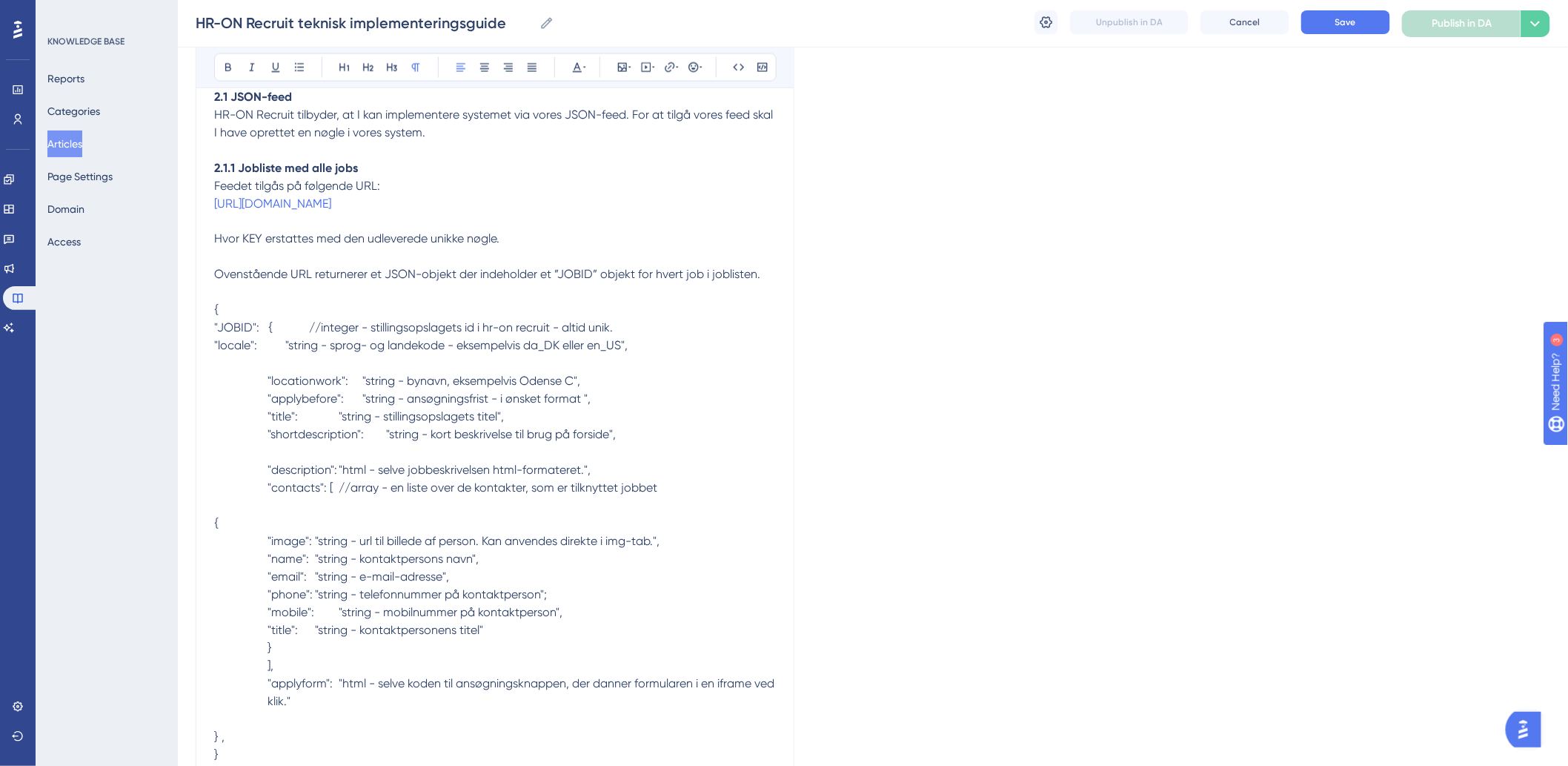
click at [634, 409] on p ""applybefore": "string - ansøgningsfrist - i ønsket format "," at bounding box center [494, 399] width 561 height 17
click at [771, 284] on p "Ovenstående URL returnerer et JSON-objekt der indeholder et ”JOBID” objekt for …" at bounding box center [494, 275] width 561 height 17
click at [755, 282] on span "Ovenstående URL returnerer et JSON-objekt der indeholder et ”JOBID” objekt for …" at bounding box center [487, 275] width 546 height 14
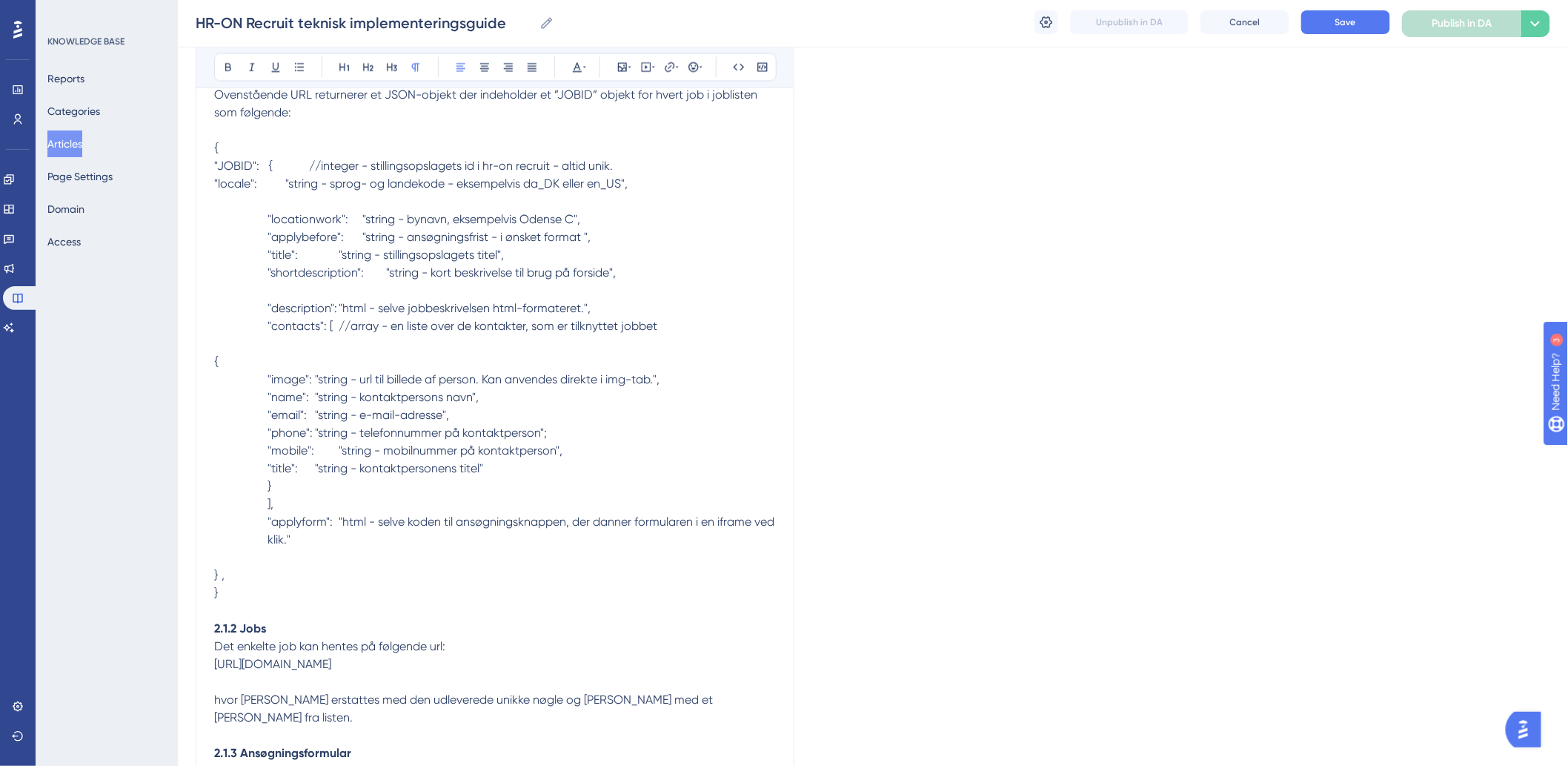
scroll to position [1186, 0]
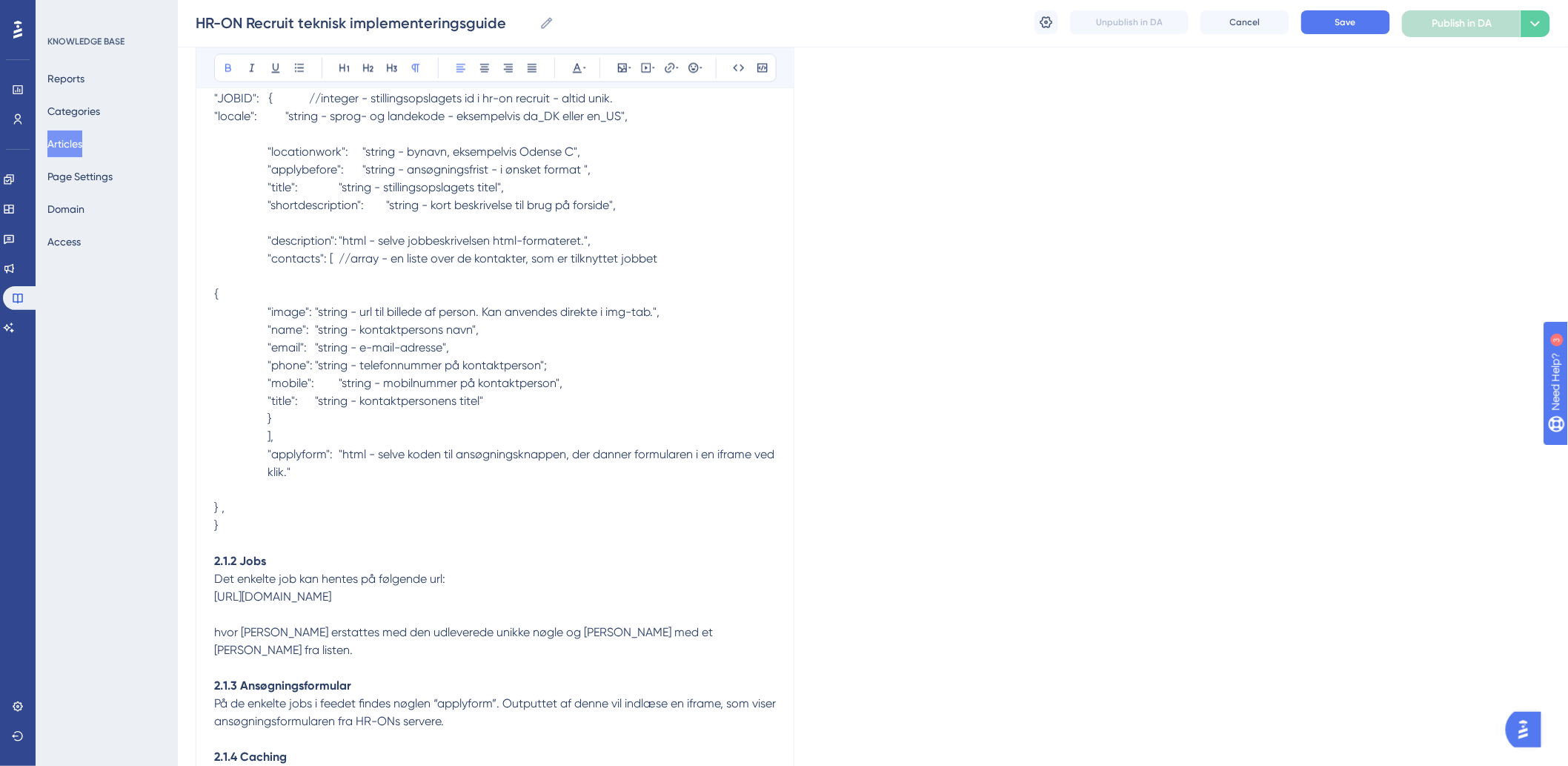
click at [290, 570] on p "2.1.2 Jobs" at bounding box center [494, 561] width 561 height 17
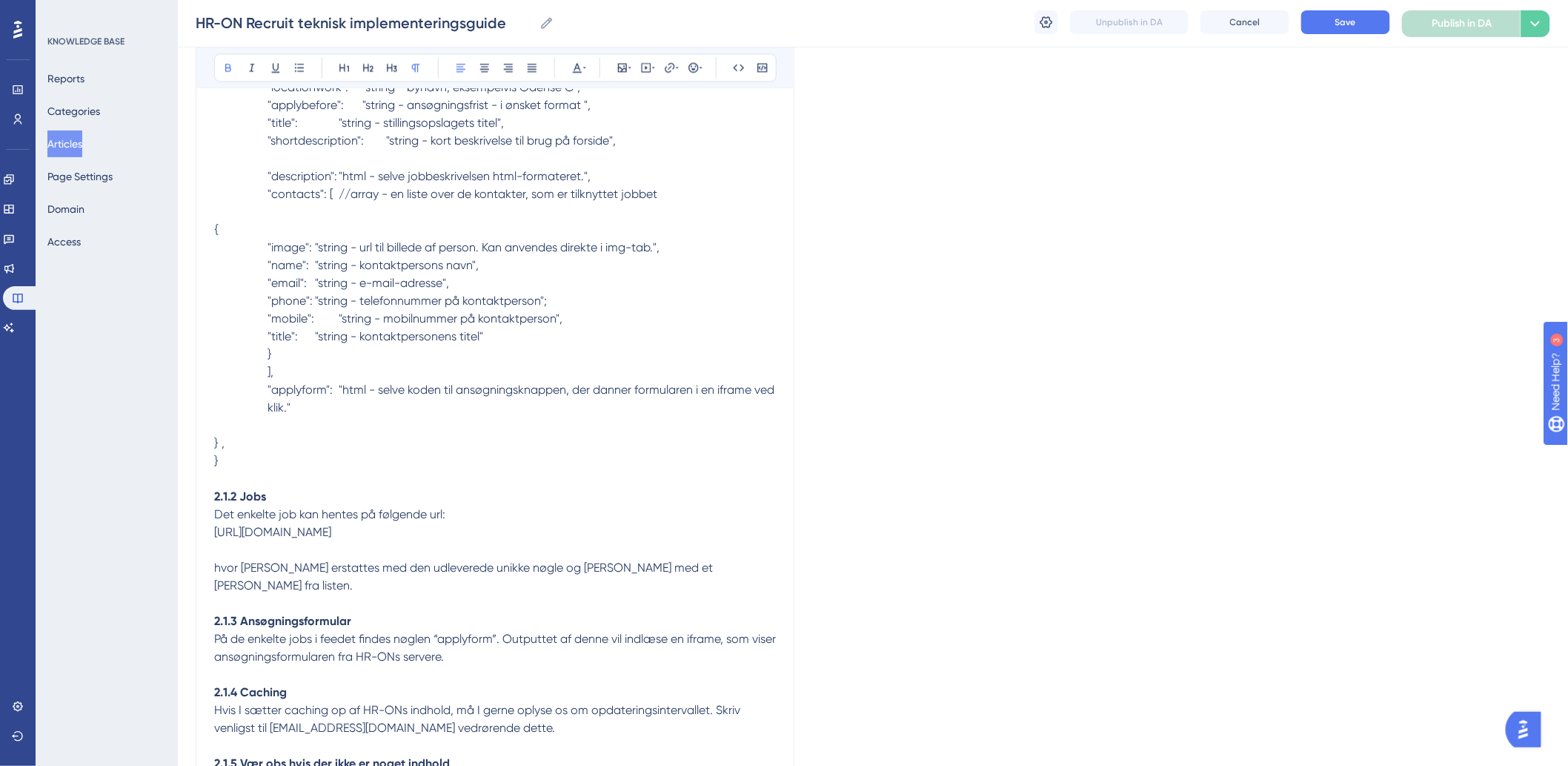
scroll to position [1351, 0]
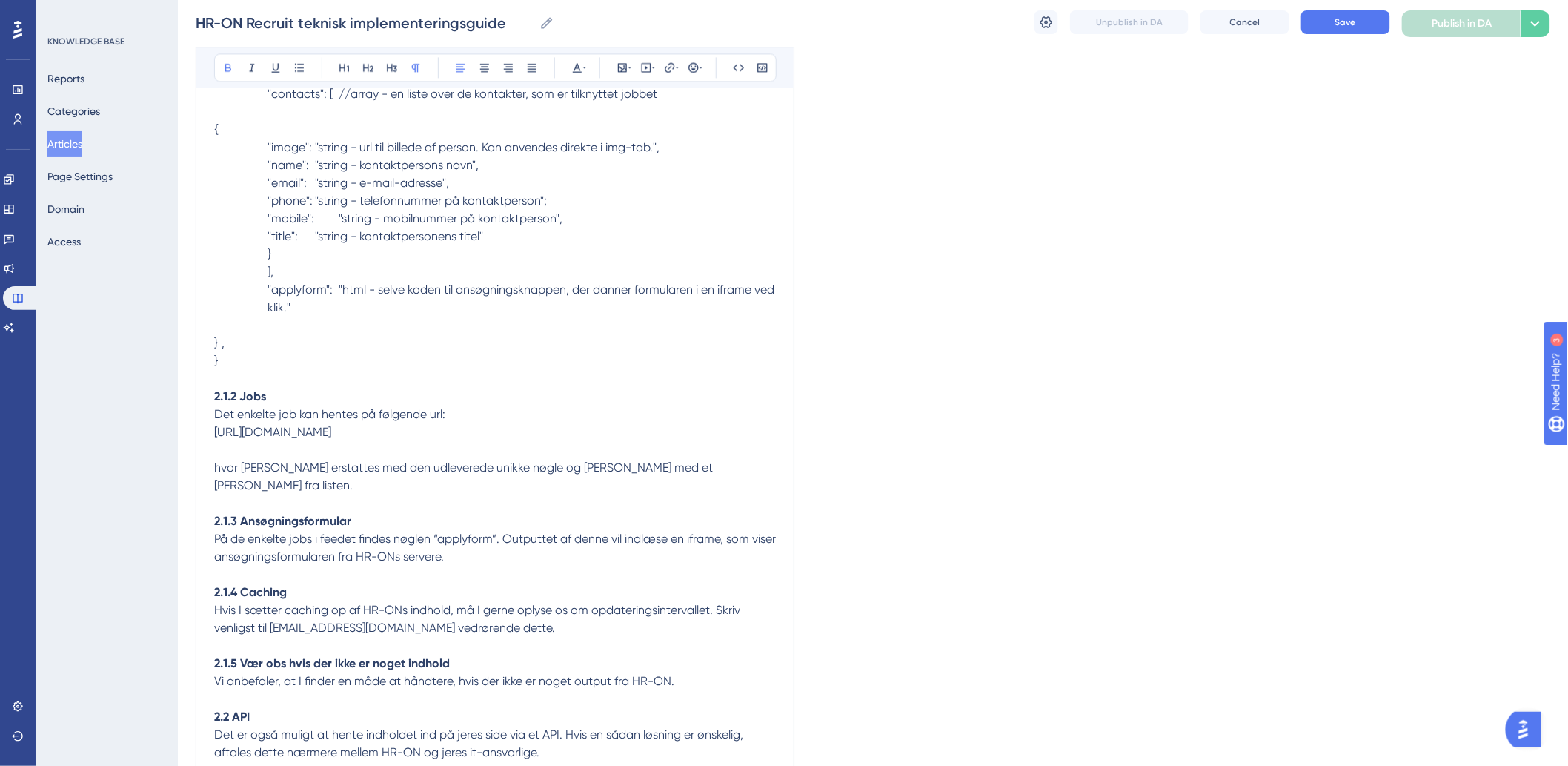
click at [310, 368] on p "}" at bounding box center [494, 360] width 561 height 17
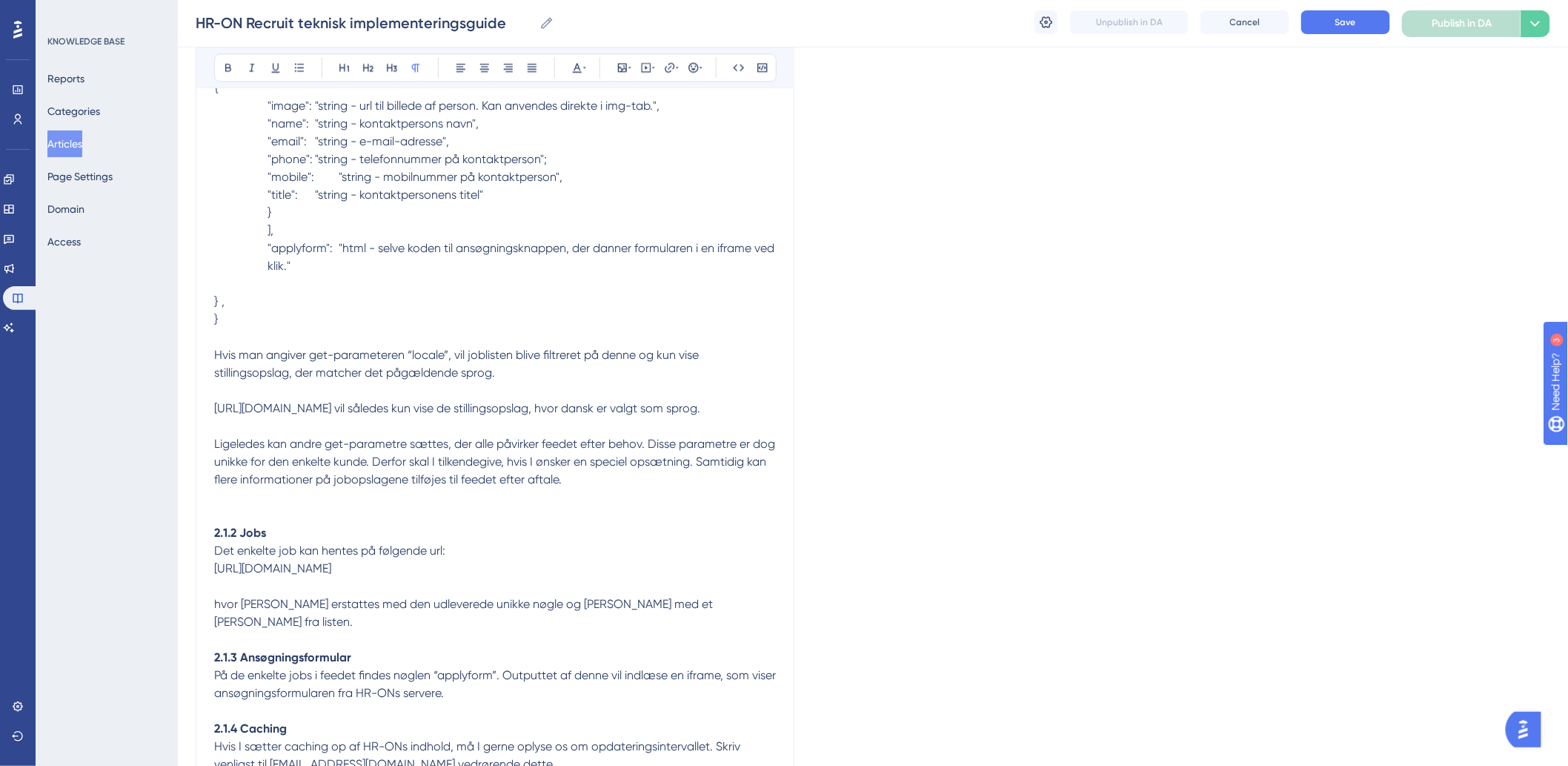
scroll to position [1433, 0]
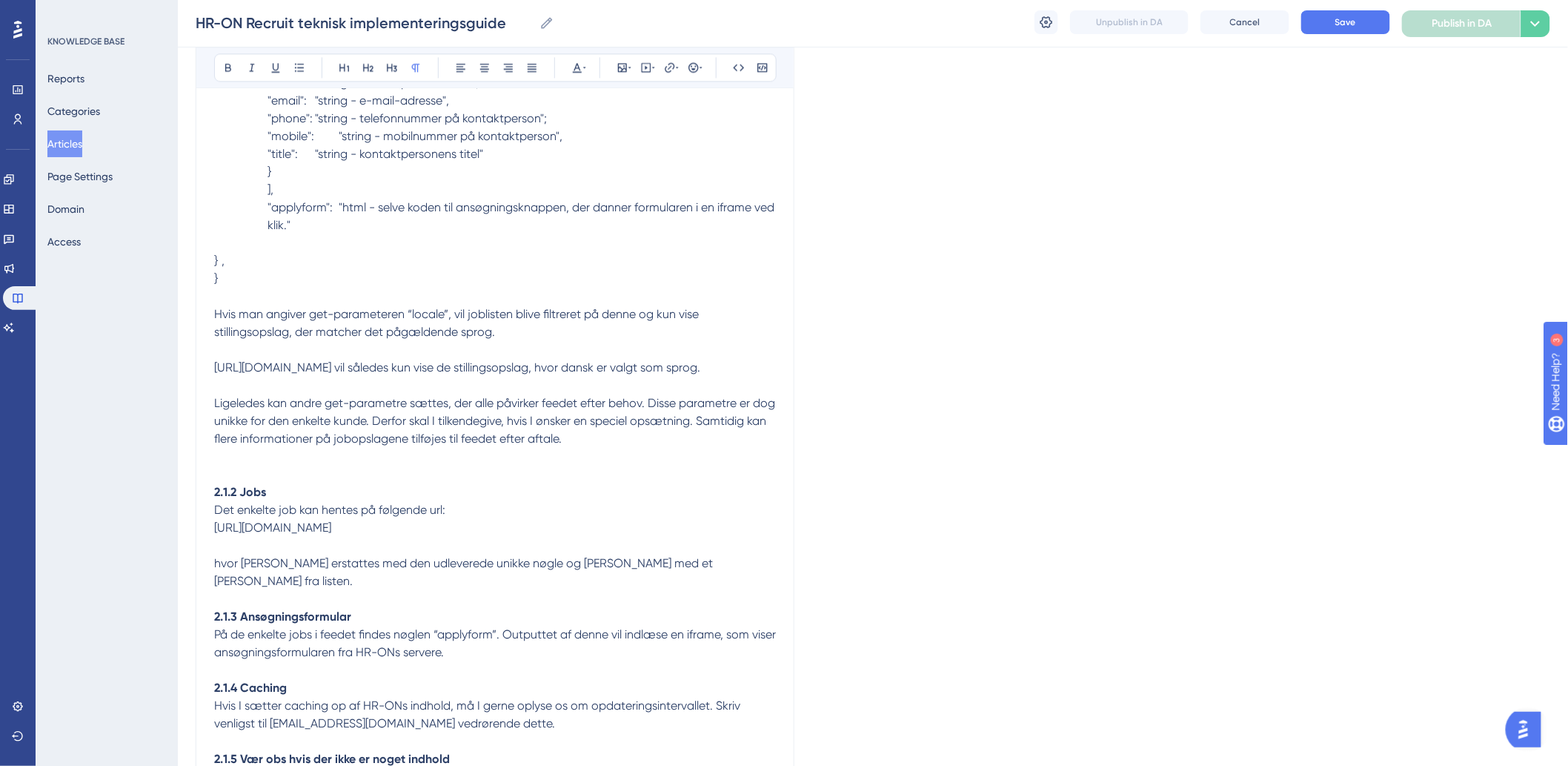
click at [331, 535] on span "[URL][DOMAIN_NAME]" at bounding box center [272, 528] width 117 height 14
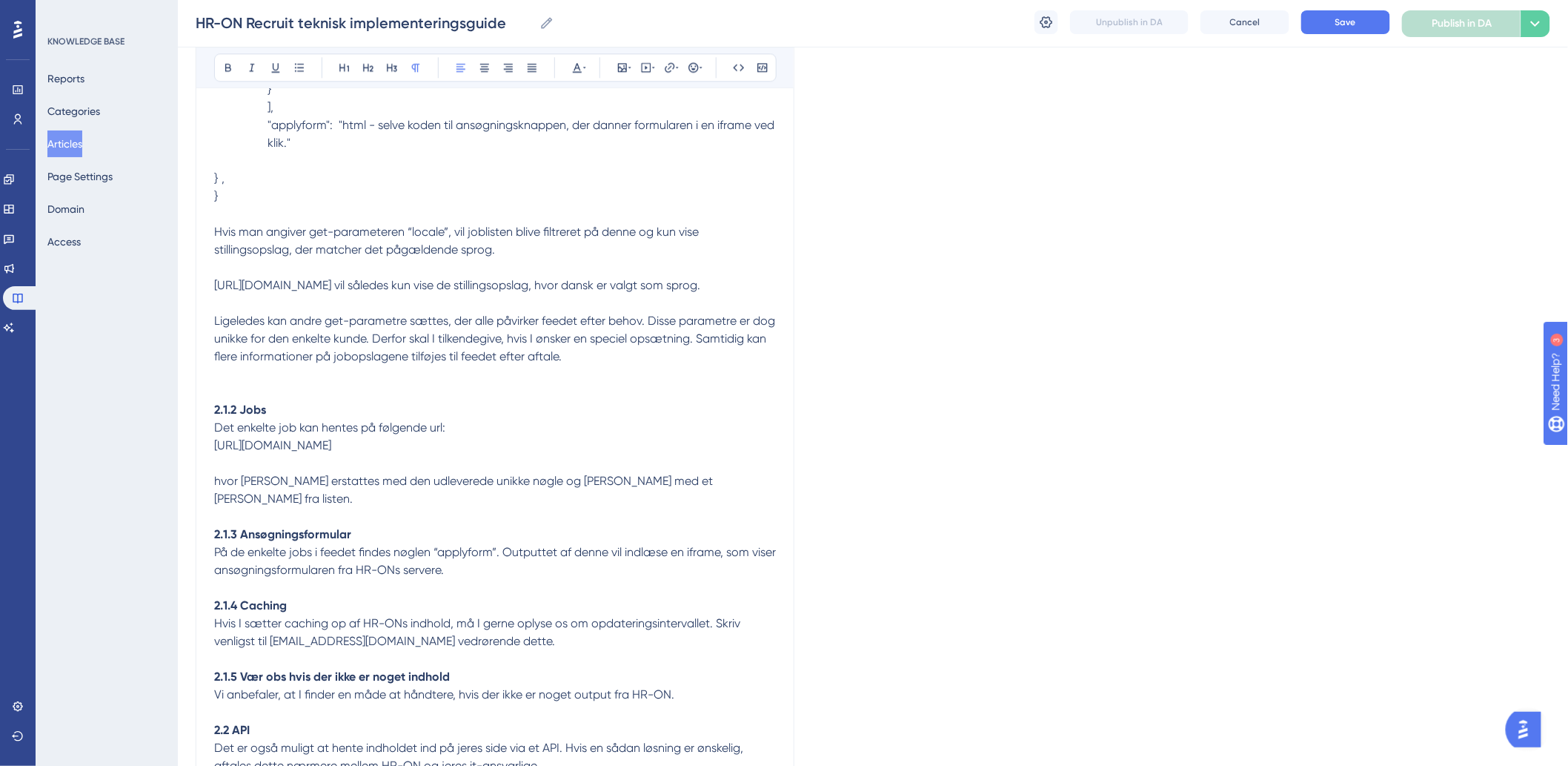
click at [295, 541] on strong "2.1.3 Ansøgningsformular" at bounding box center [282, 534] width 137 height 14
click at [278, 383] on p at bounding box center [494, 374] width 561 height 17
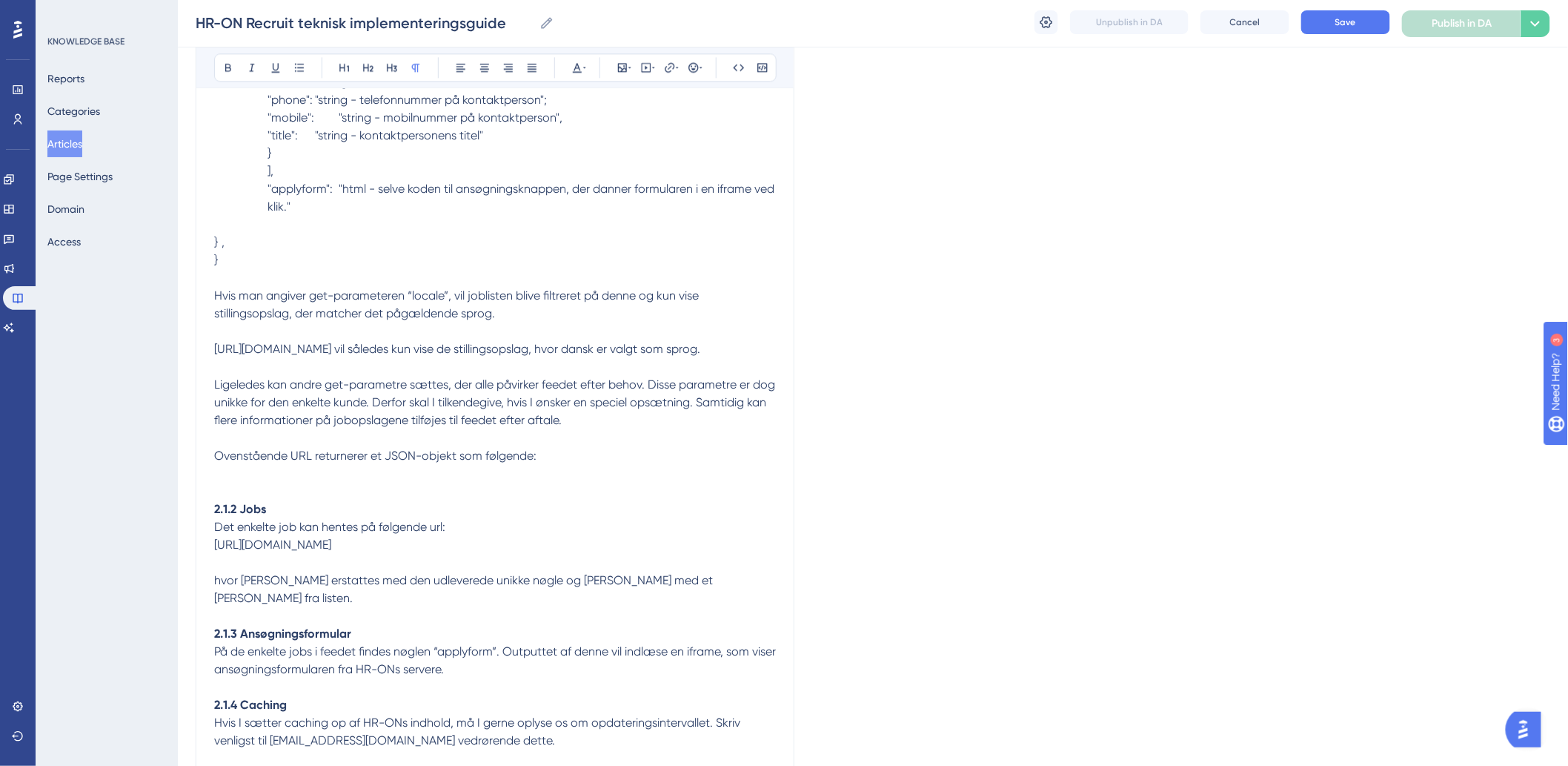
scroll to position [1433, 0]
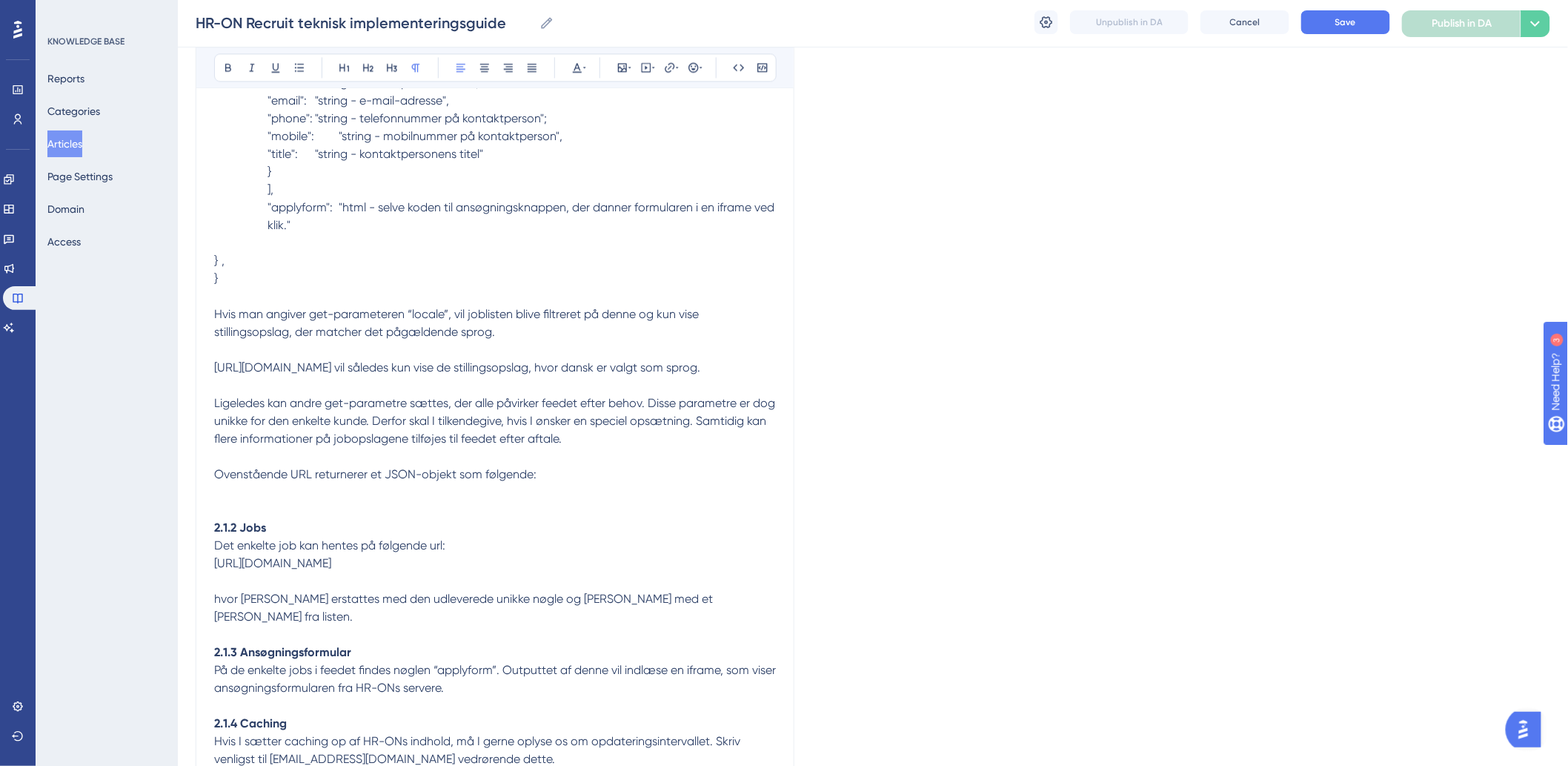
click at [542, 445] on span "Ligeledes kan andre get-parametre sættes, der alle påvirker feedet efter behov.…" at bounding box center [496, 421] width 564 height 50
click at [570, 483] on p "Ovenstående URL returnerer et JSON-objekt som følgende:" at bounding box center [494, 465] width 561 height 36
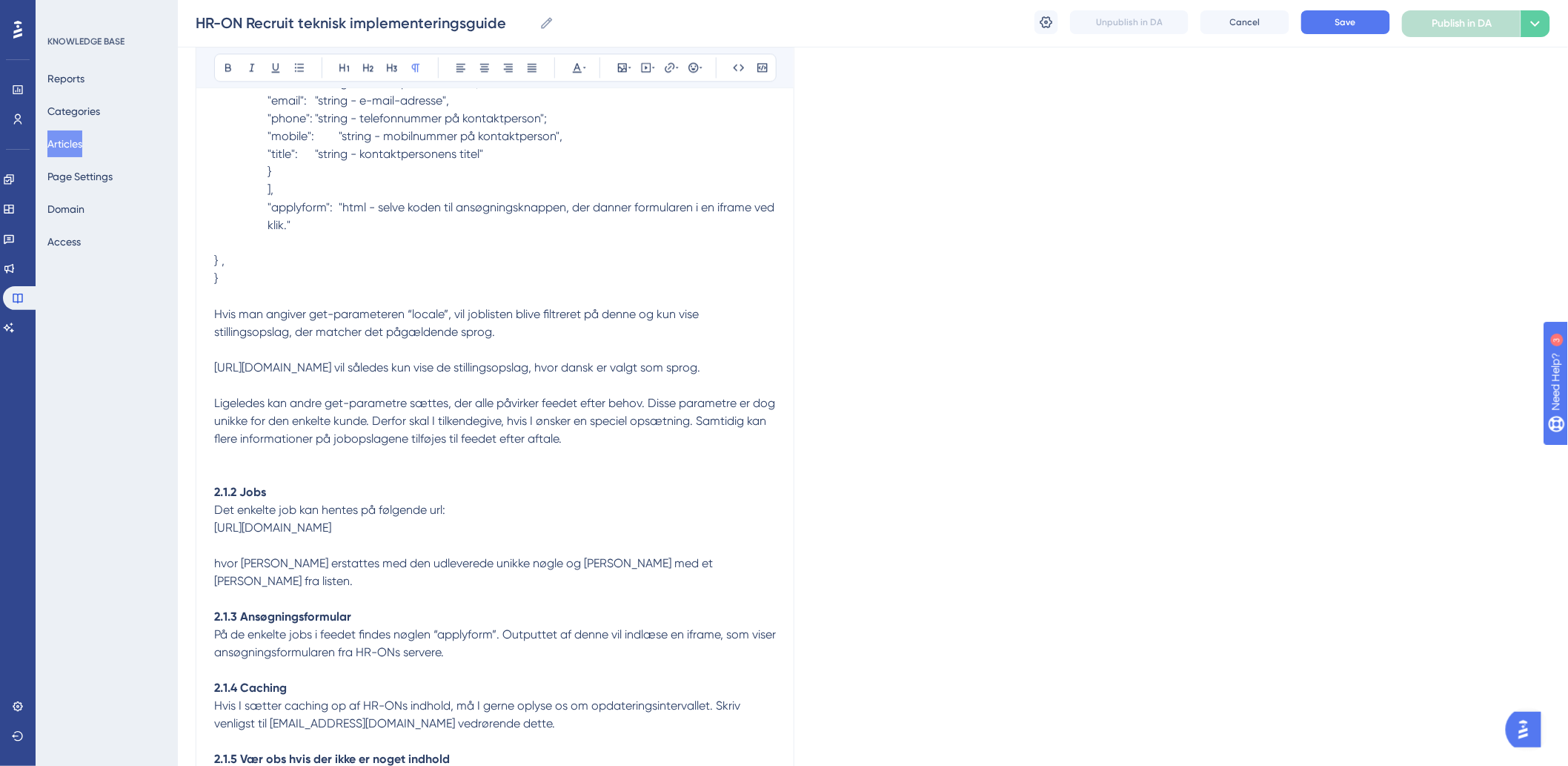
click at [588, 536] on p "[URL][DOMAIN_NAME]" at bounding box center [494, 528] width 561 height 17
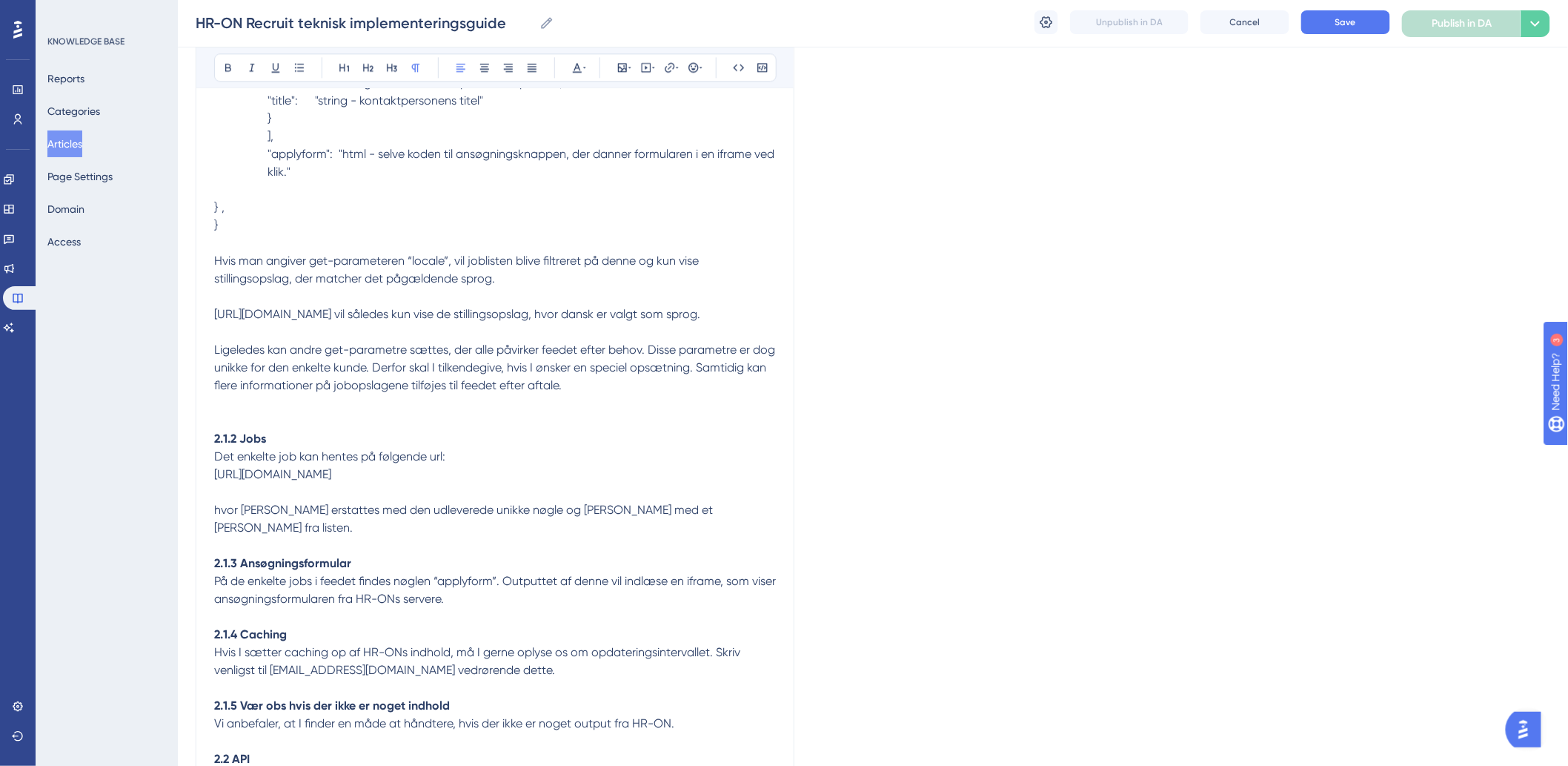
scroll to position [1515, 0]
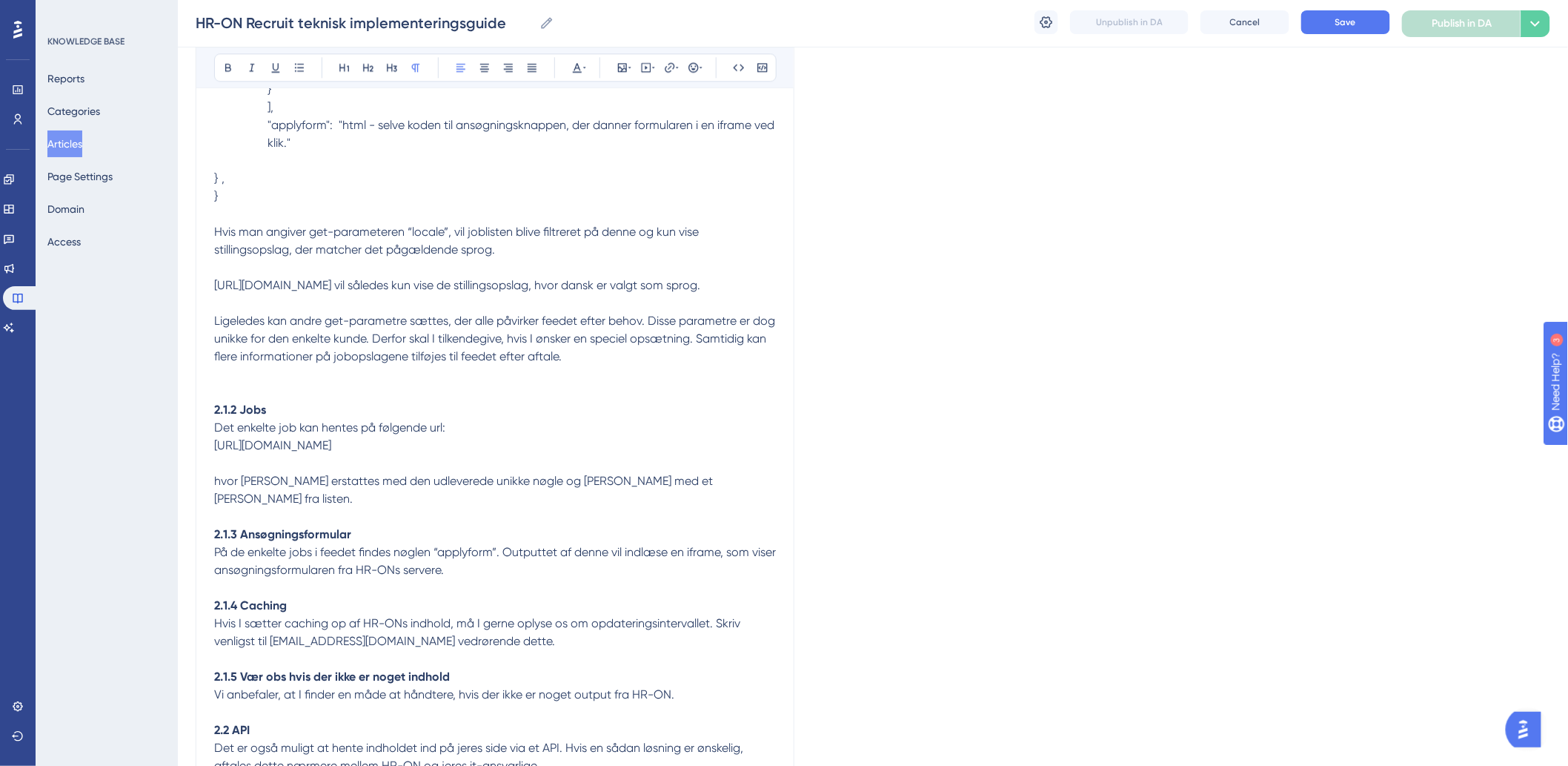
click at [697, 524] on p at bounding box center [494, 516] width 561 height 17
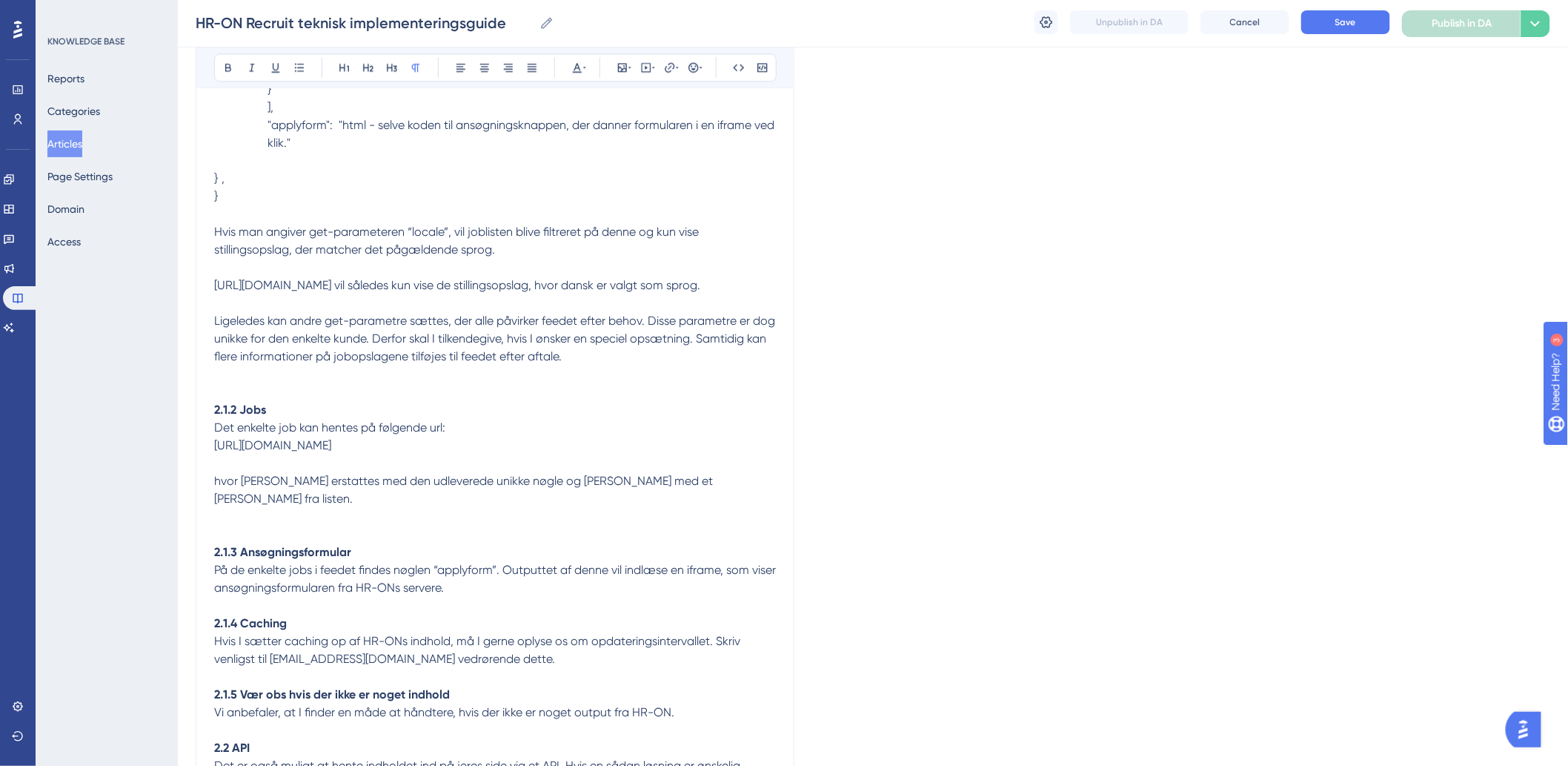
click at [256, 543] on p at bounding box center [494, 525] width 561 height 36
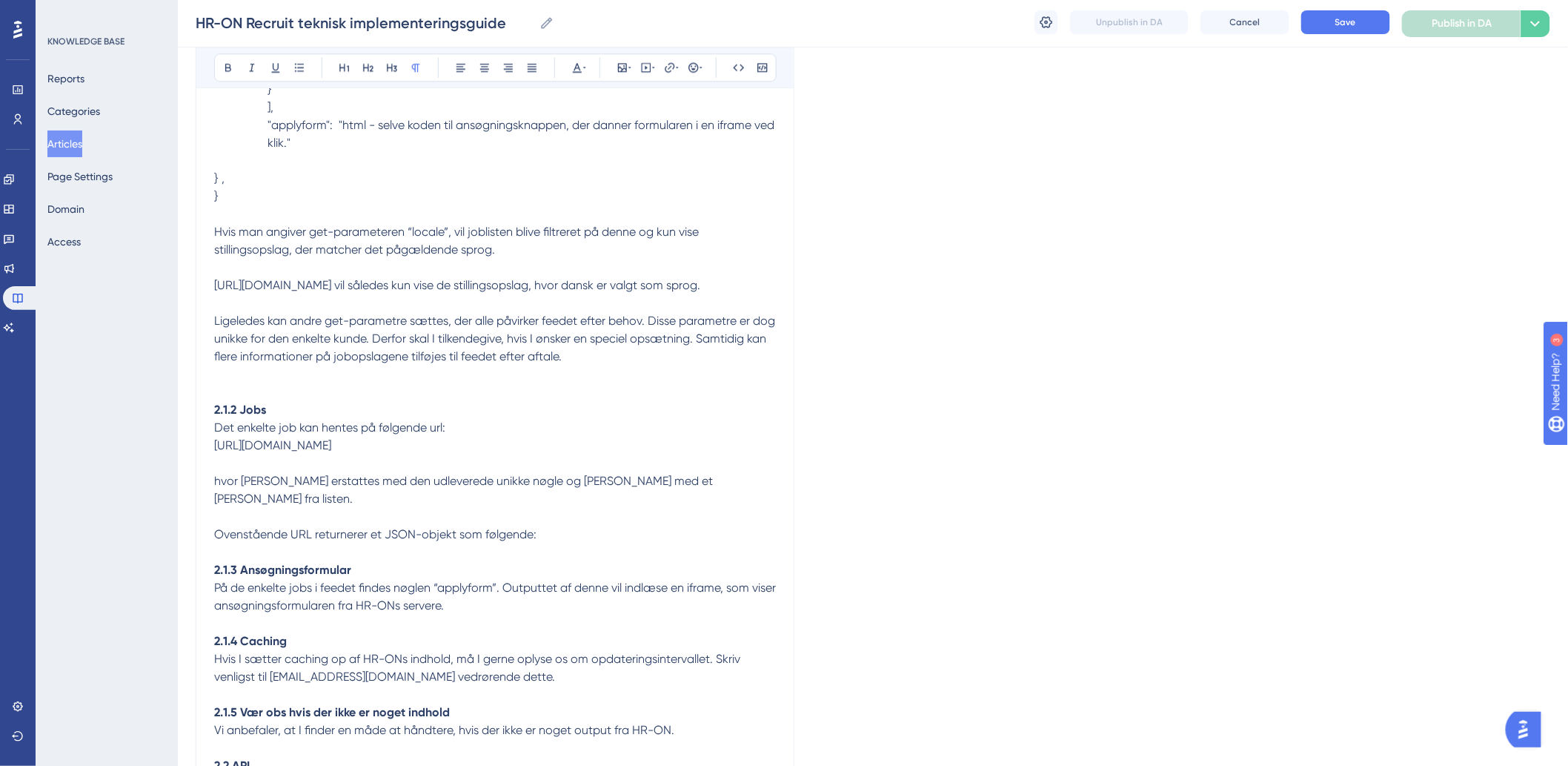
click at [626, 543] on p "Ovenstående URL returnerer et JSON-objekt som følgende:" at bounding box center [494, 525] width 561 height 36
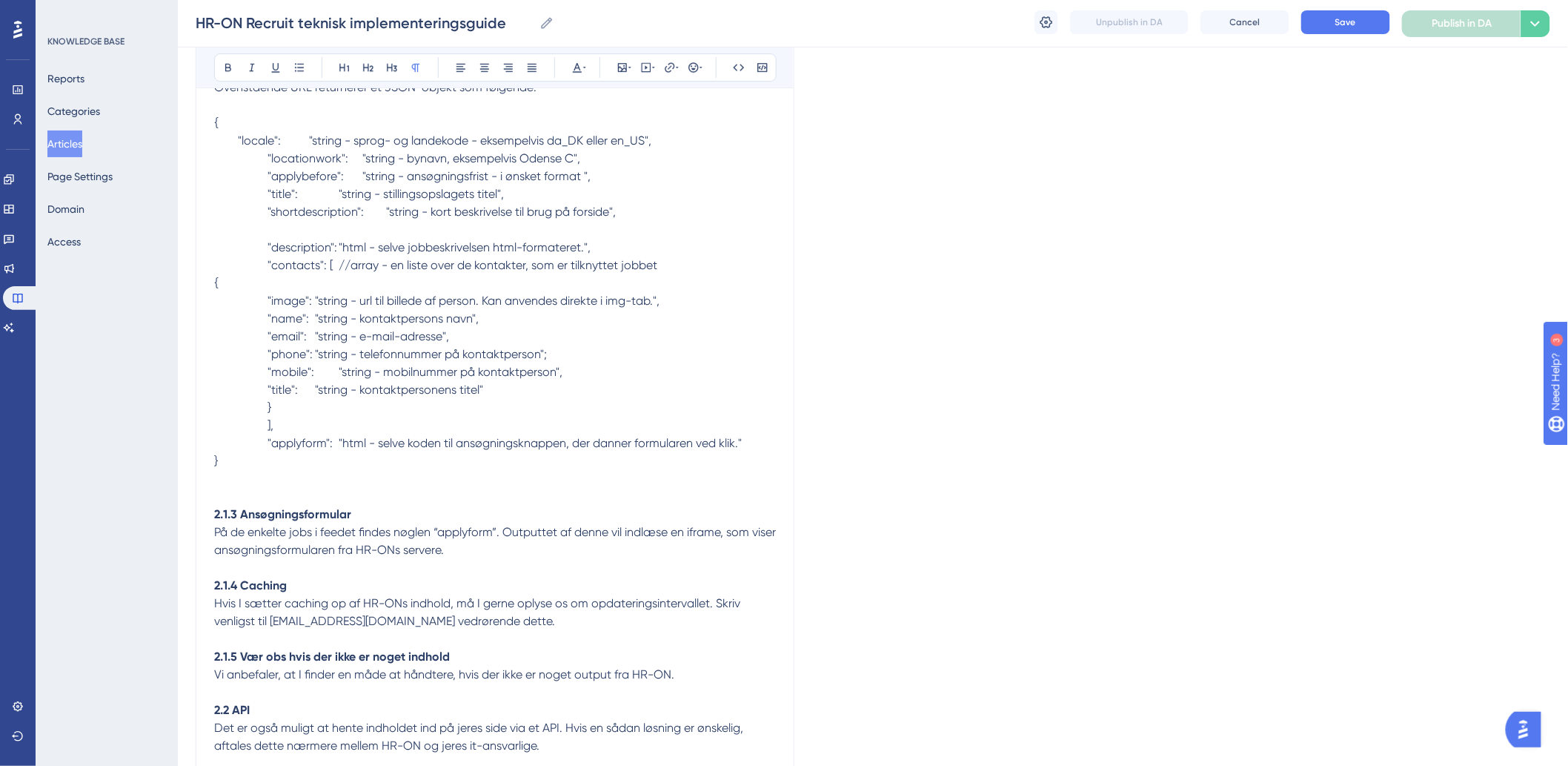
scroll to position [2014, 0]
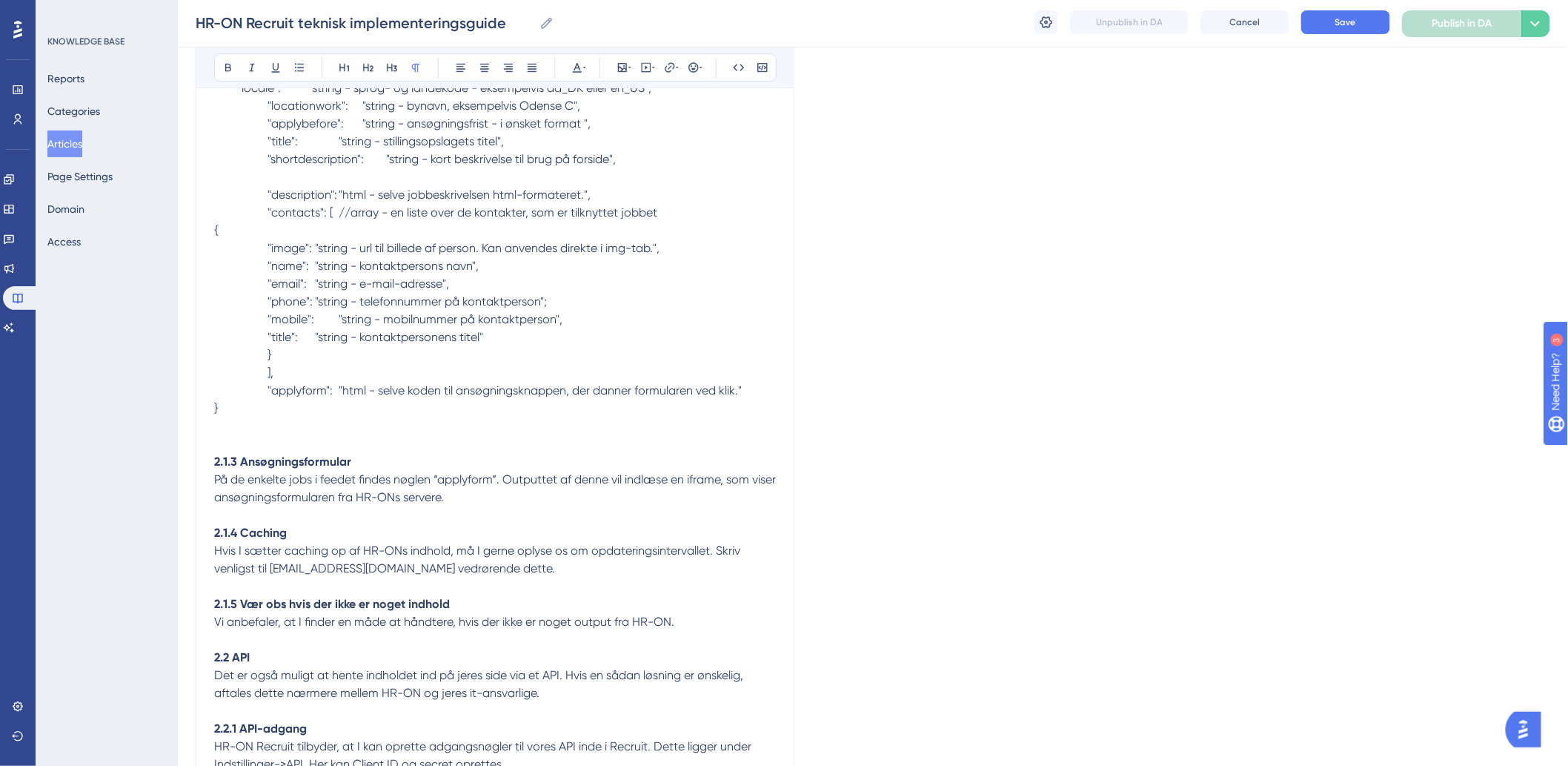
click at [513, 506] on p "På de enkelte jobs i feedet findes nøglen “applyform”. Outputtet af denne vil i…" at bounding box center [494, 488] width 561 height 36
click at [287, 453] on p at bounding box center [494, 444] width 561 height 17
click at [574, 506] on p "På de enkelte jobs i feedet findes nøglen “applyform”. Outputtet af denne vil i…" at bounding box center [494, 488] width 561 height 36
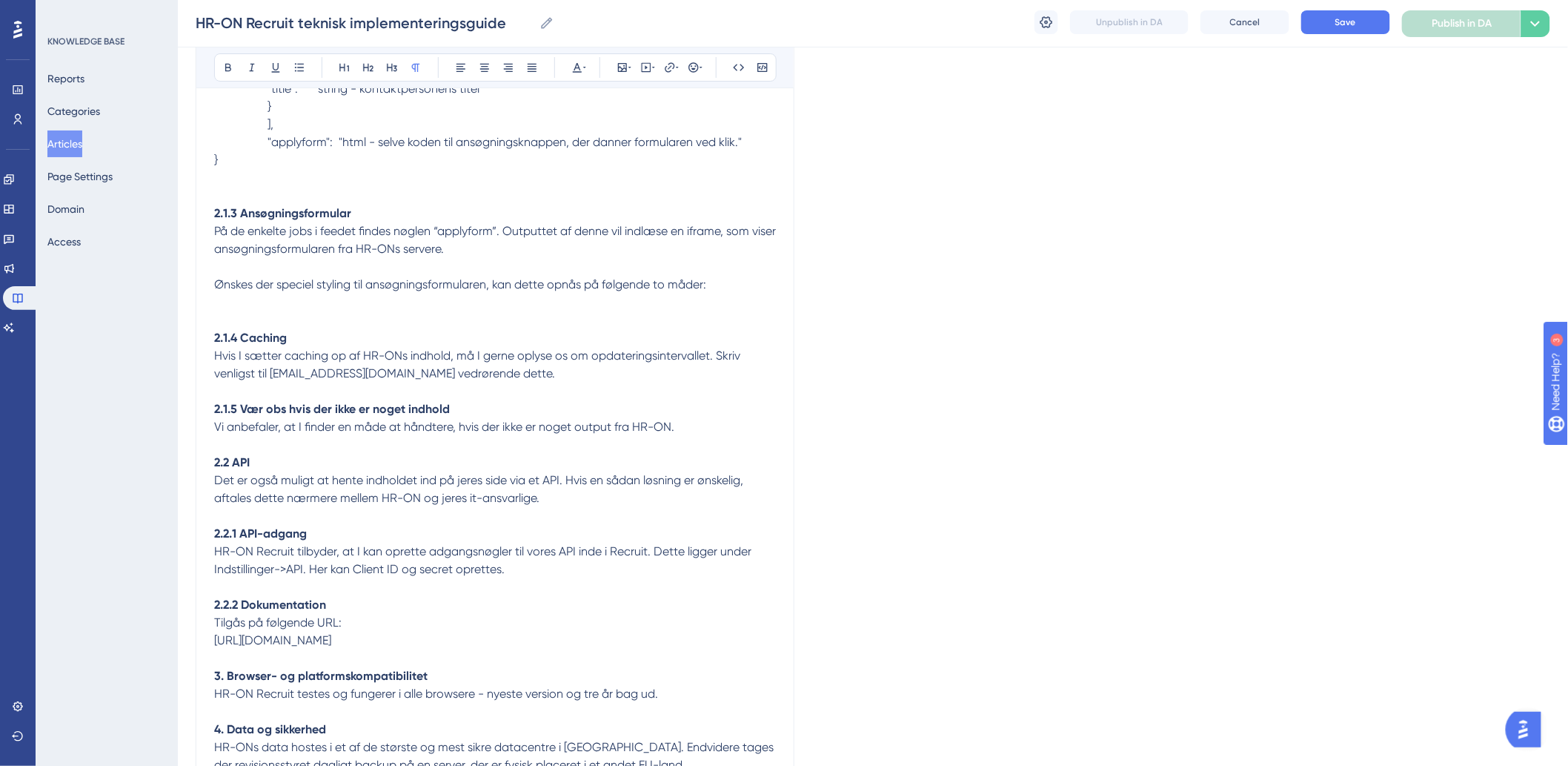
scroll to position [2262, 0]
click at [286, 294] on p "På de enkelte jobs i feedet findes nøglen “applyform”. Outputtet af denne vil i…" at bounding box center [494, 259] width 561 height 71
click at [284, 312] on p at bounding box center [494, 303] width 561 height 17
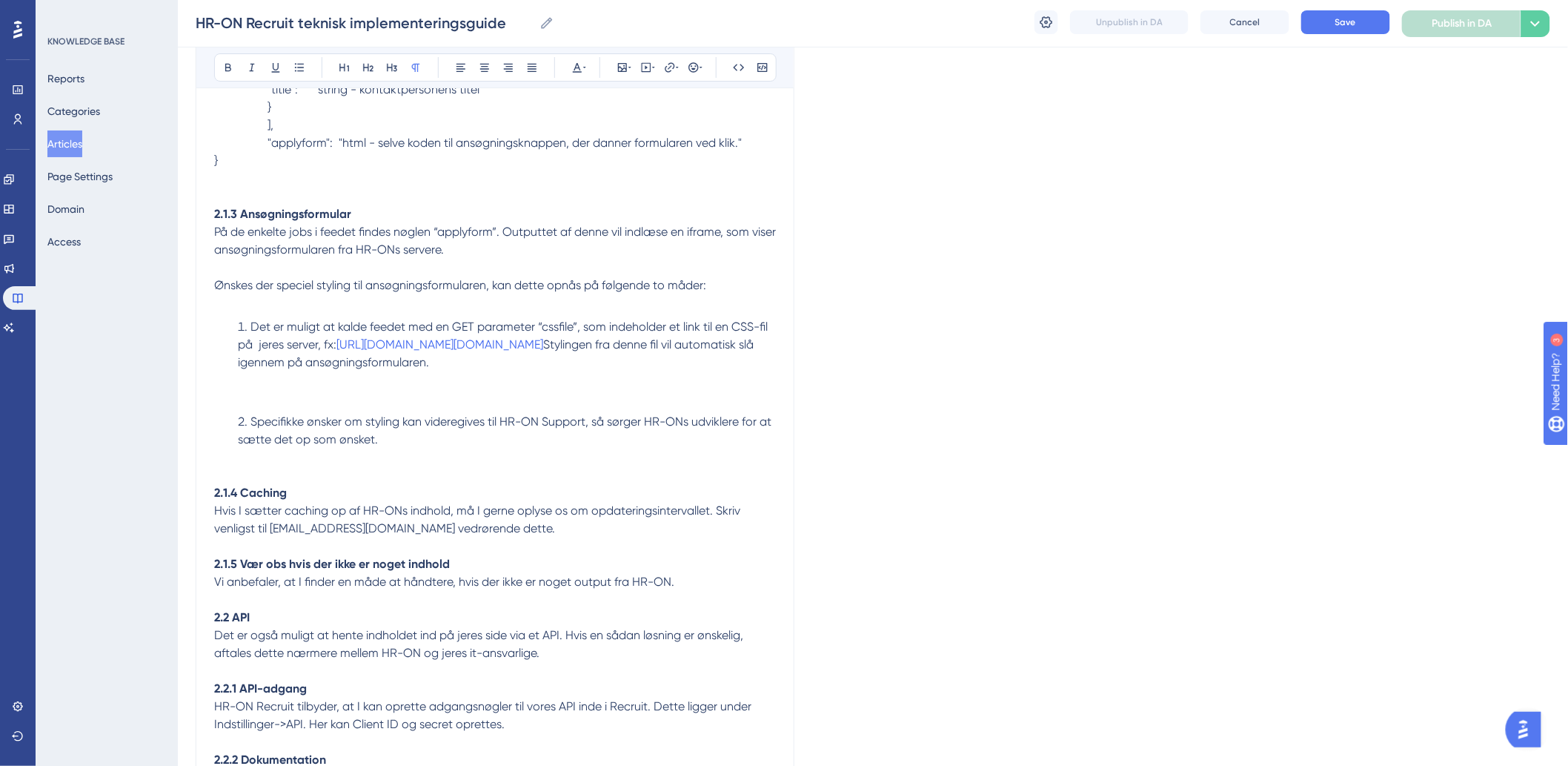
click at [291, 407] on li "Det er muligt at kalde feedet med en GET parameter “cssfile”, som indeholder et…" at bounding box center [504, 362] width 544 height 89
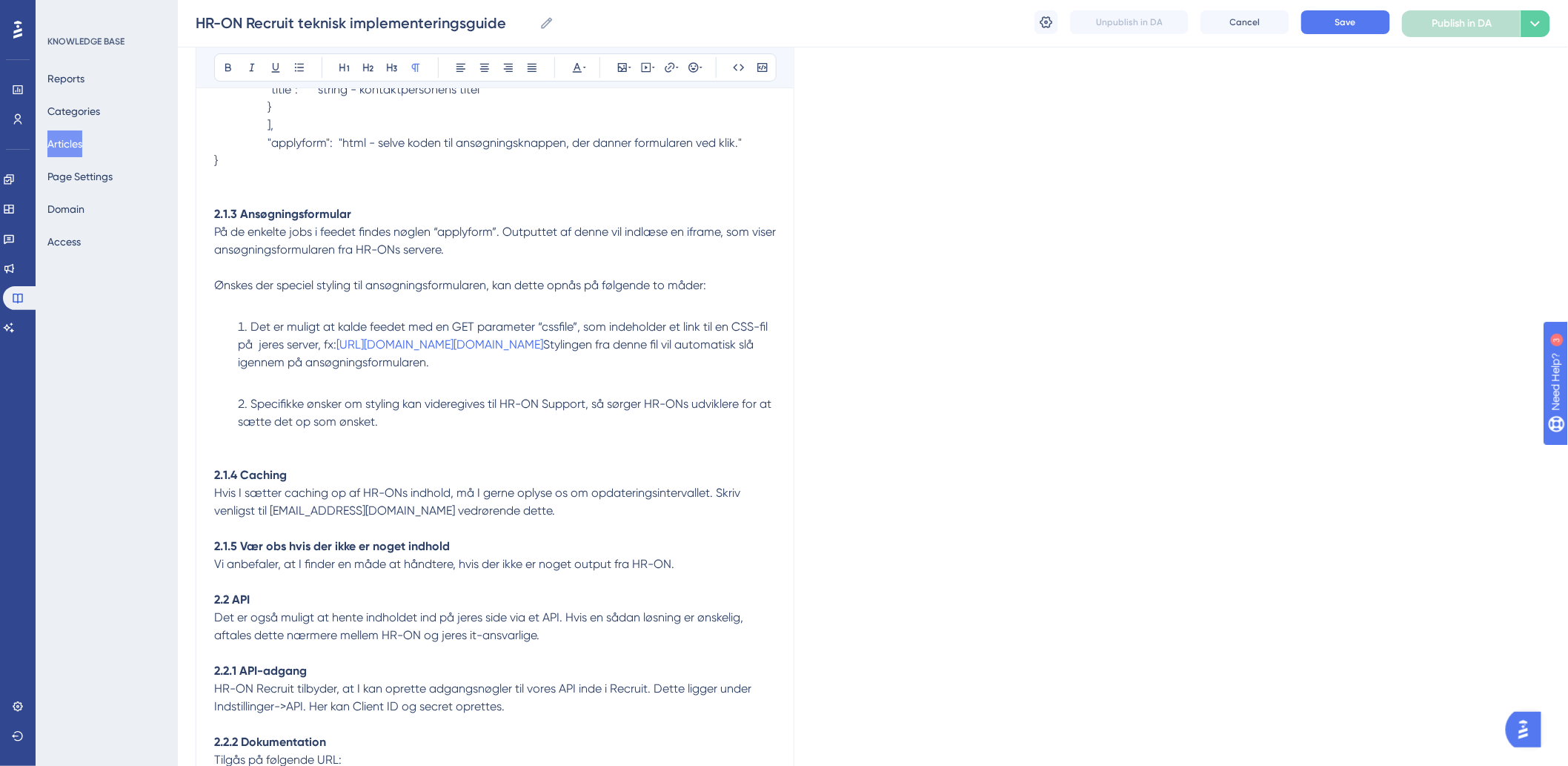
click at [326, 448] on p at bounding box center [494, 440] width 561 height 17
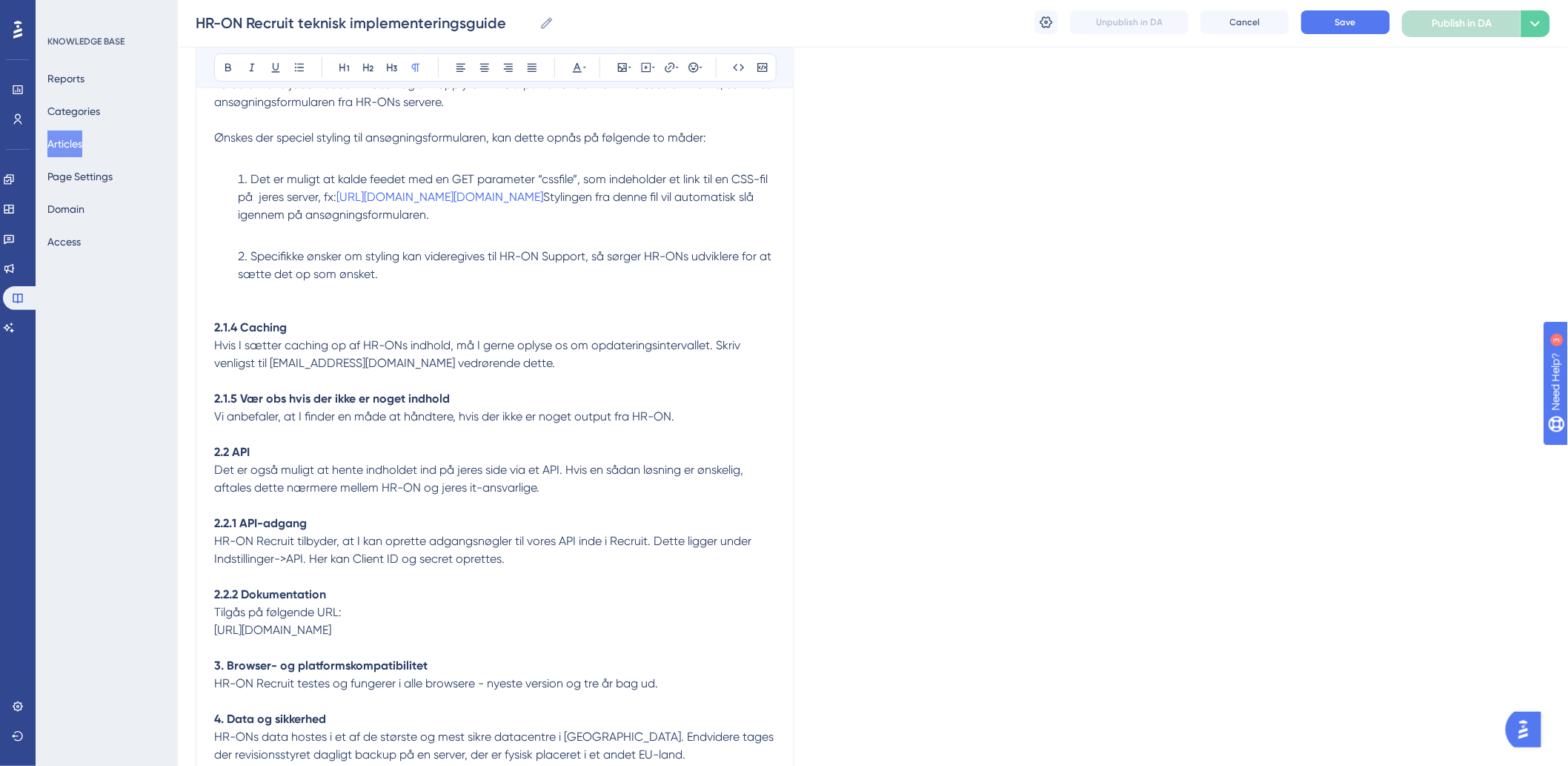
scroll to position [2426, 0]
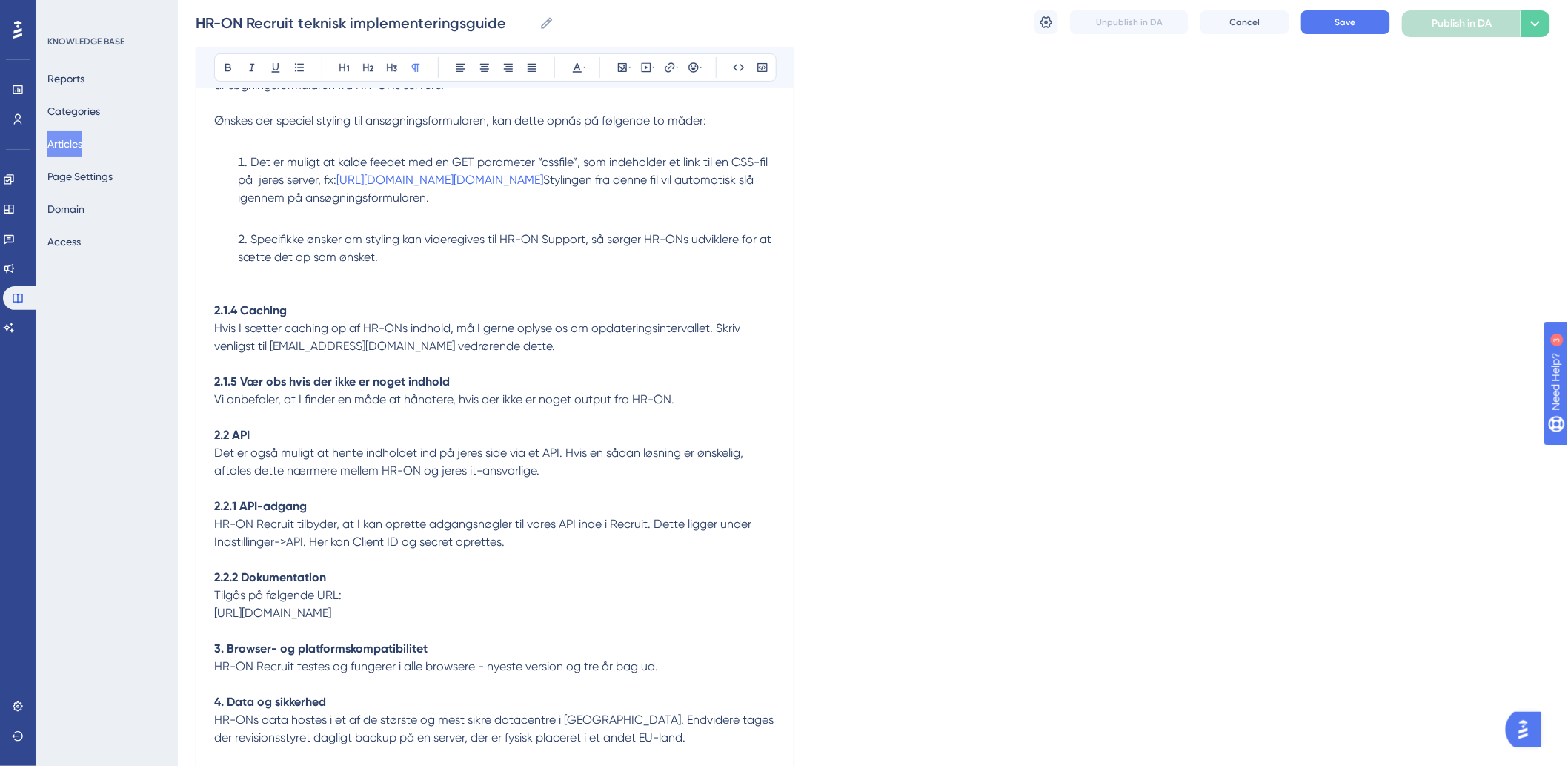
click at [530, 426] on p at bounding box center [494, 417] width 561 height 17
click at [709, 409] on p "Vi anbefaler, at I finder en måde at håndtere, hvis der ikke er noget output fr…" at bounding box center [494, 399] width 561 height 17
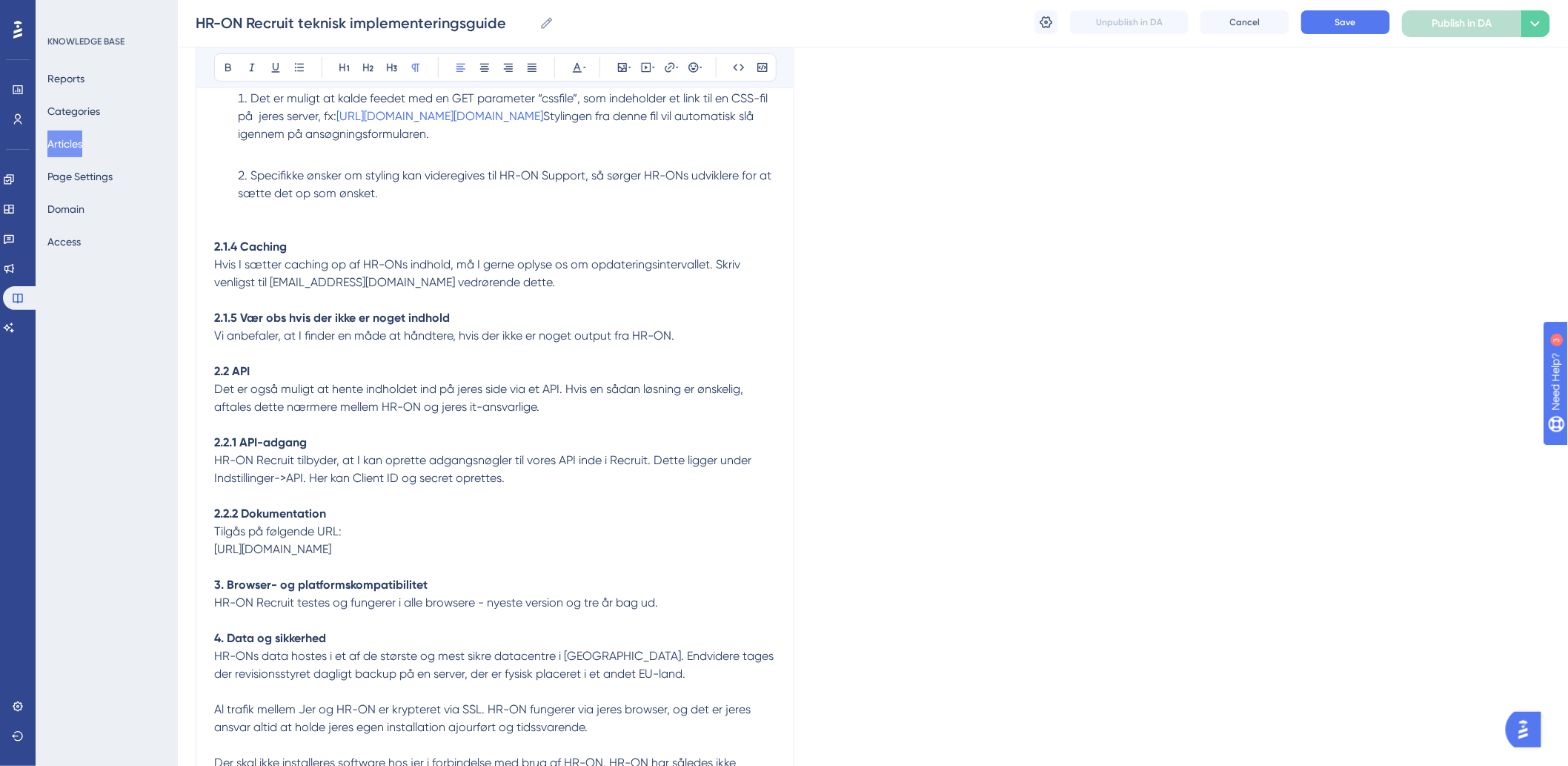
scroll to position [2509, 0]
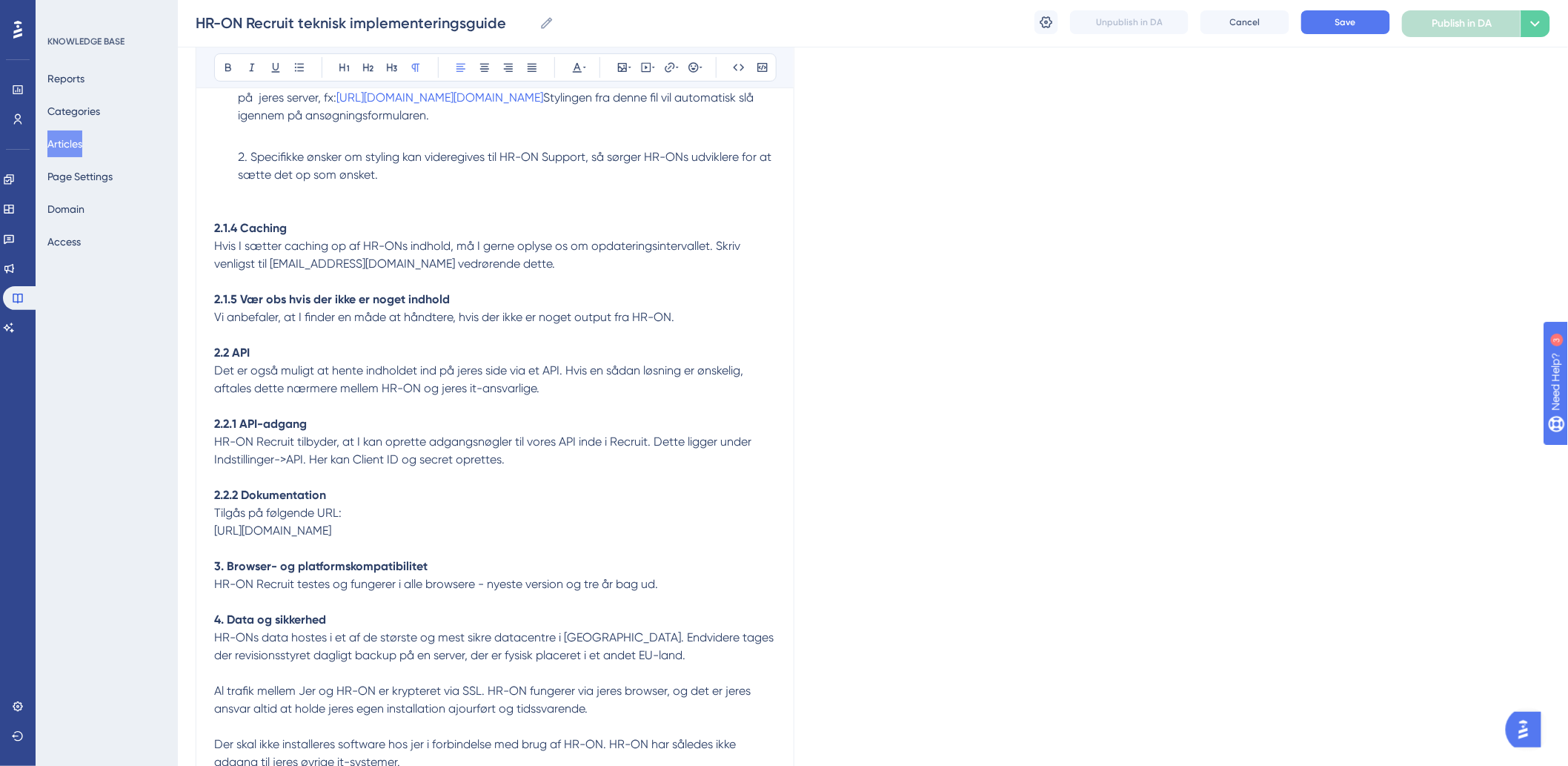
drag, startPoint x: 513, startPoint y: 559, endPoint x: 179, endPoint y: 569, distance: 334.1
click at [441, 558] on p at bounding box center [494, 548] width 561 height 17
click at [521, 539] on p "[URL][DOMAIN_NAME]" at bounding box center [494, 531] width 561 height 17
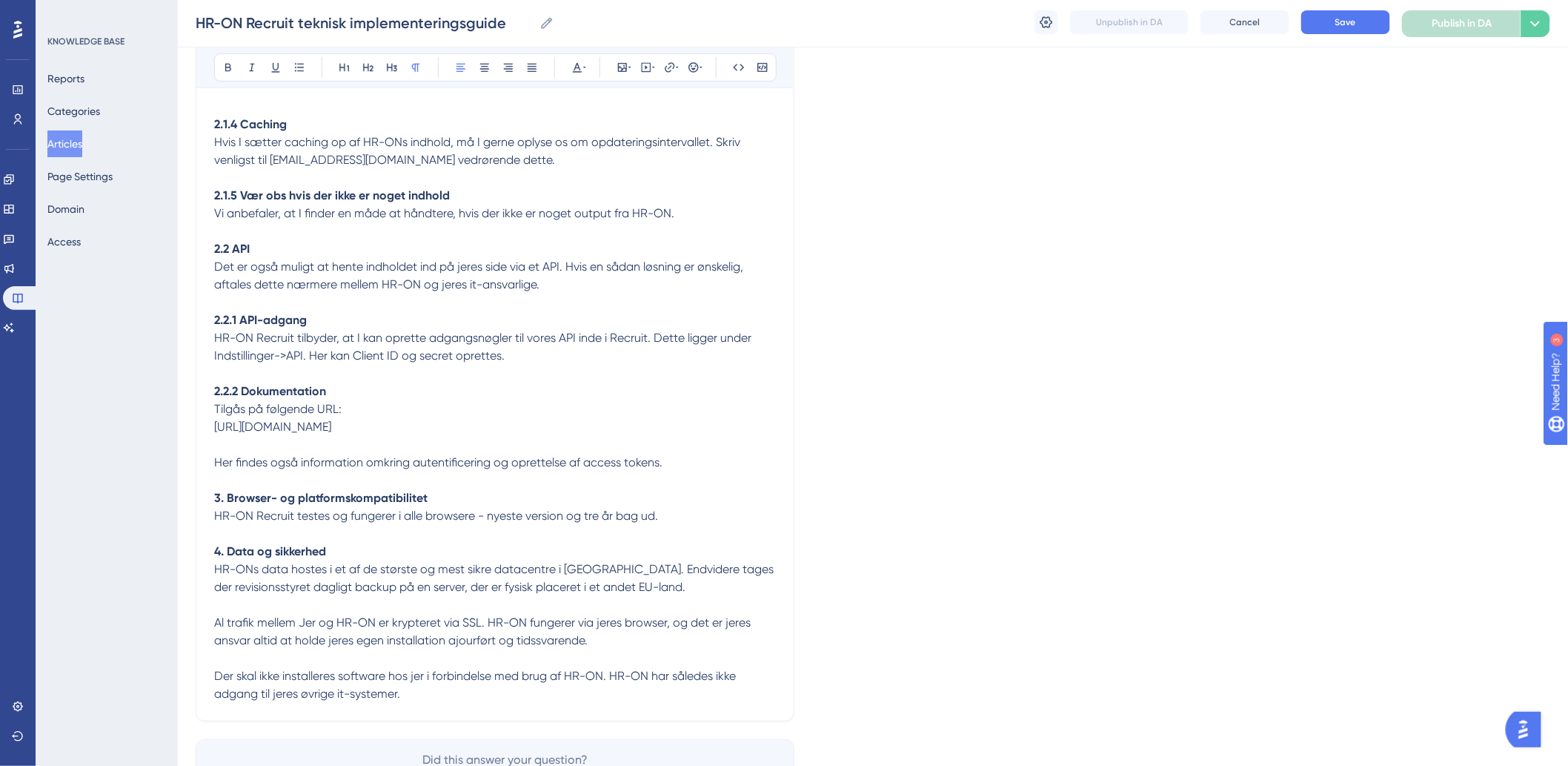
scroll to position [2738, 0]
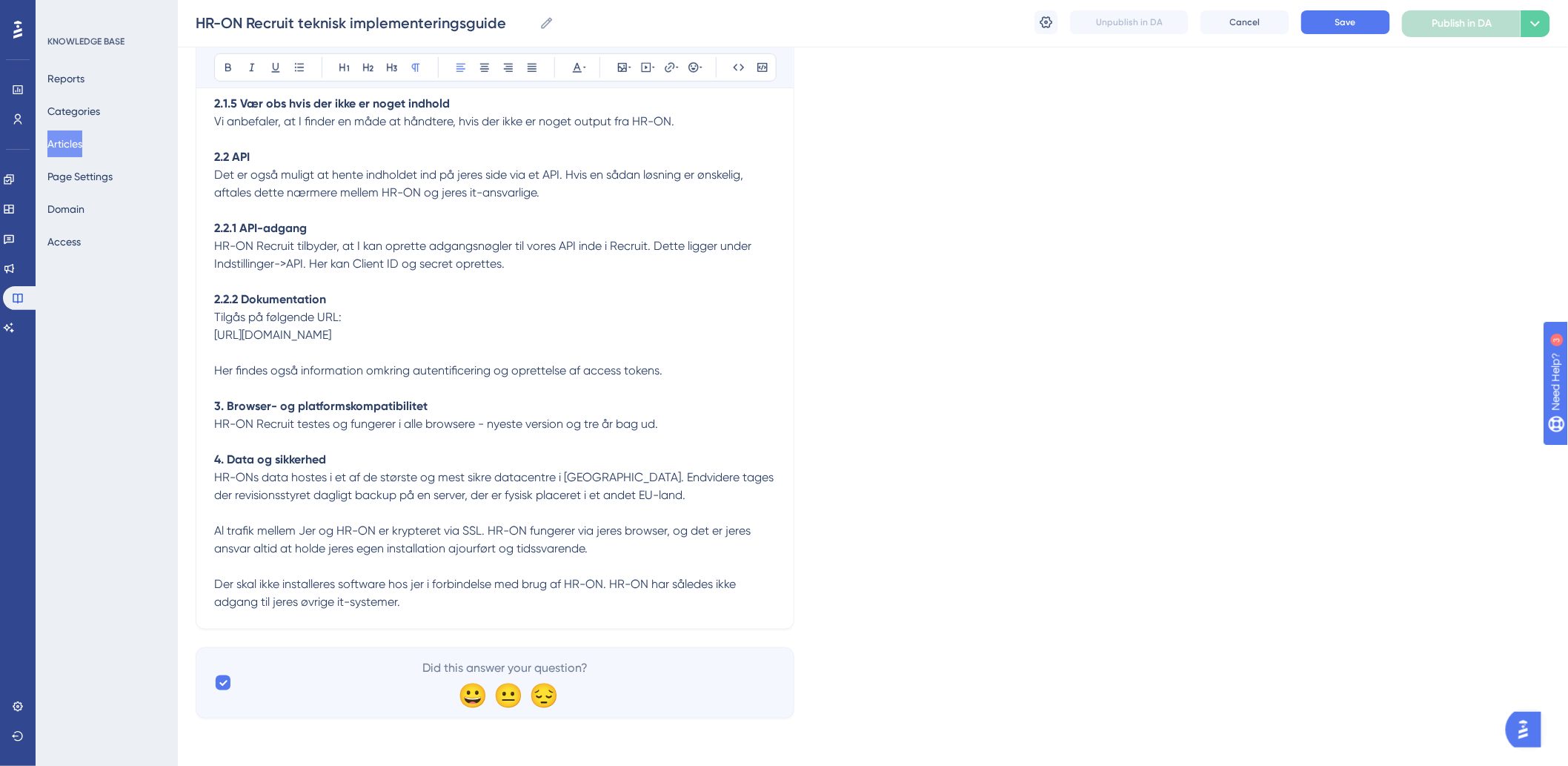
drag, startPoint x: 446, startPoint y: 325, endPoint x: 494, endPoint y: 344, distance: 51.6
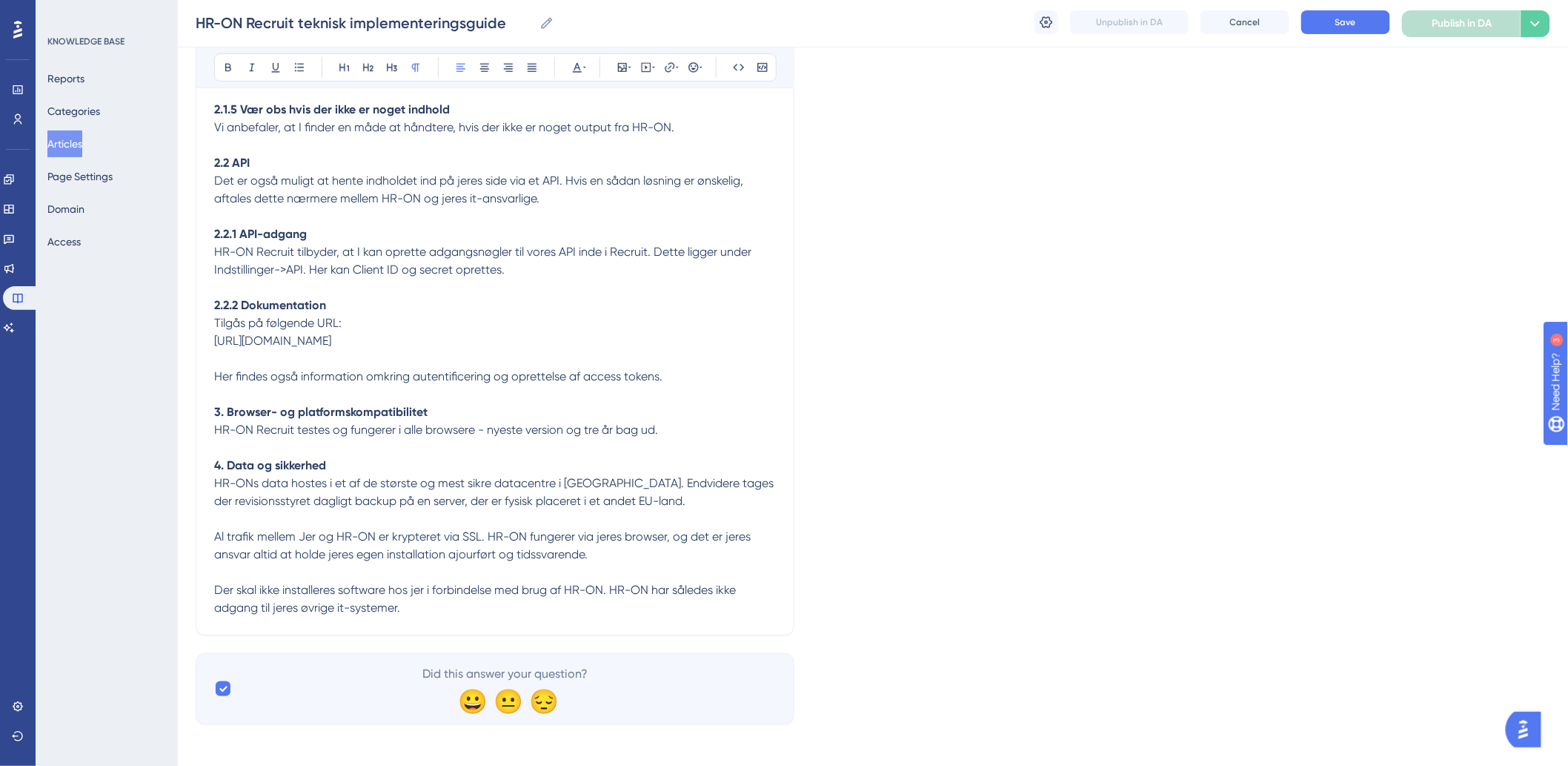
scroll to position [2574, 0]
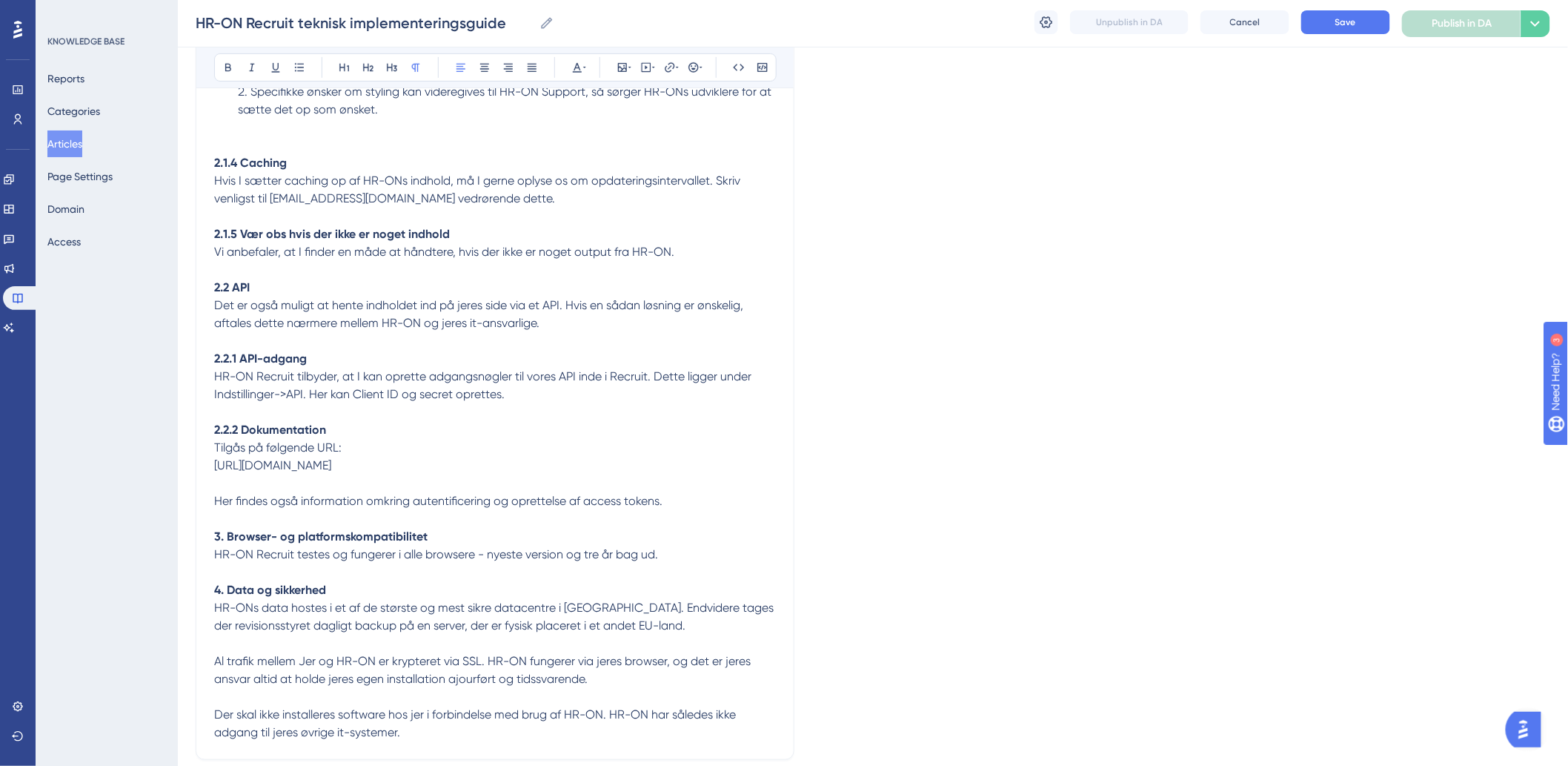
copy div "Tilgås på følgende URL: [URL][DOMAIN_NAME]"
click at [661, 65] on button at bounding box center [670, 67] width 21 height 21
type input "https:// [URL][DOMAIN_NAME]"
click at [613, 231] on span "Confirm" at bounding box center [625, 232] width 32 height 12
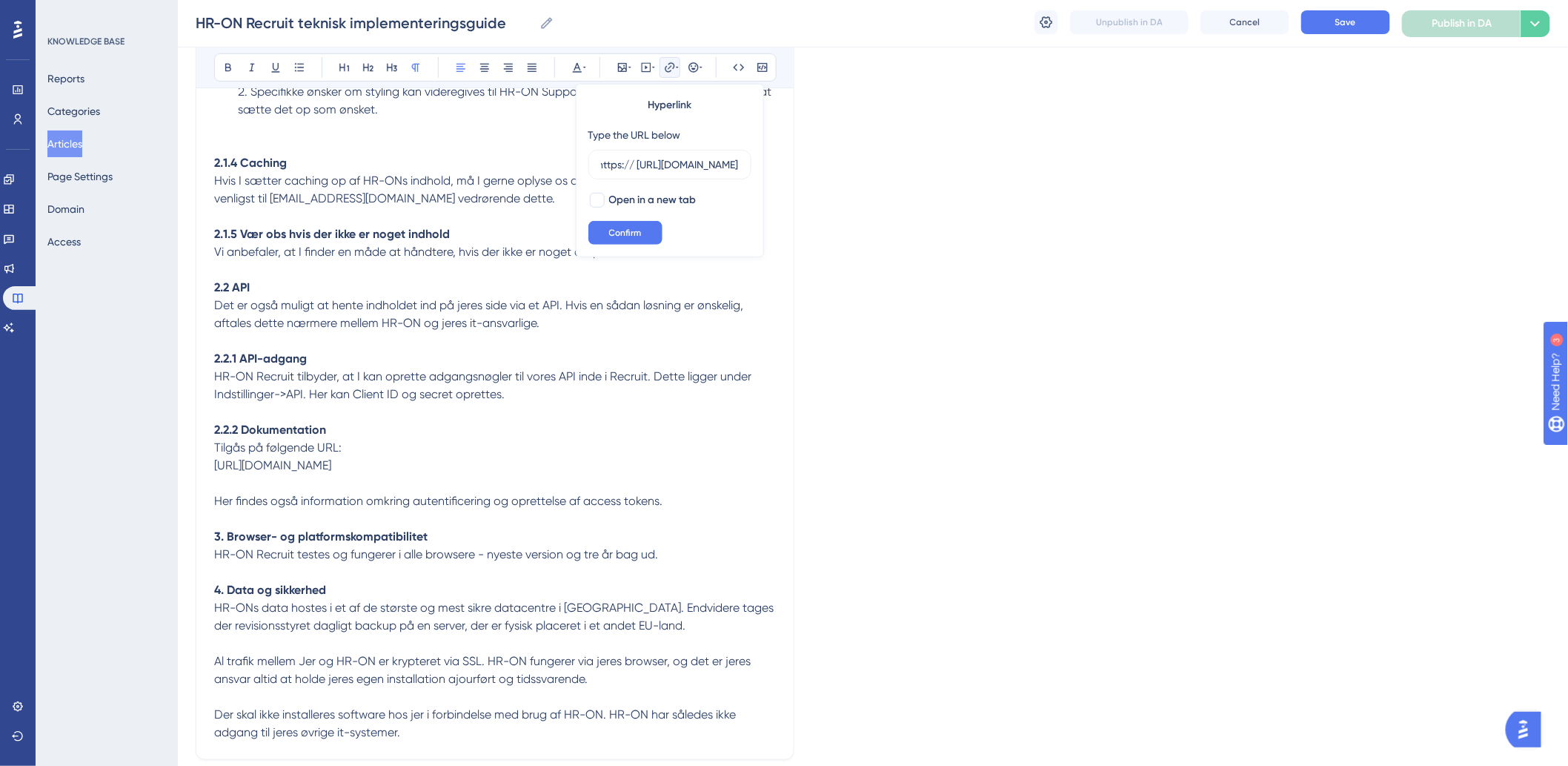
scroll to position [0, 0]
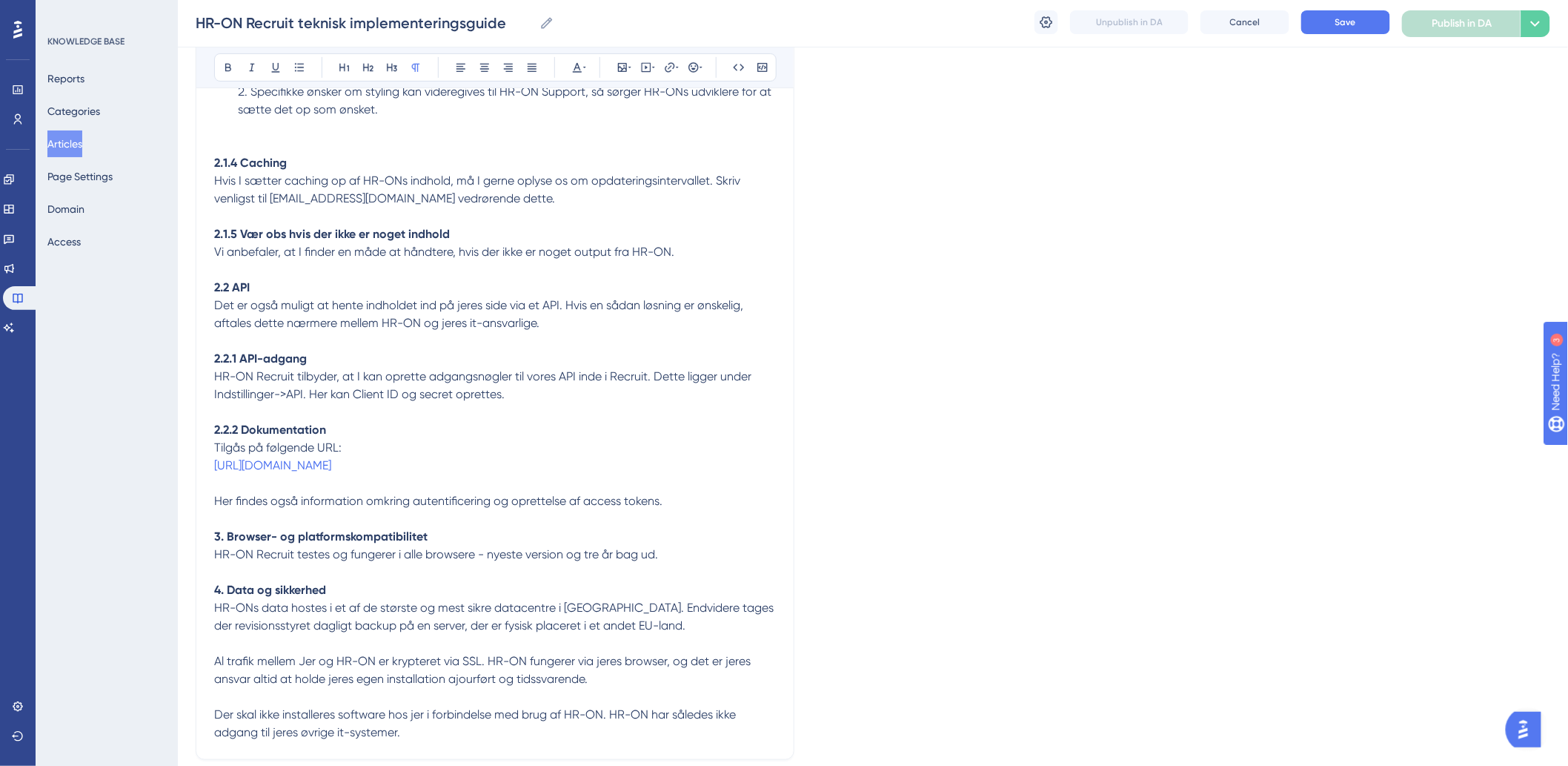
click at [554, 510] on p "[URL][DOMAIN_NAME] Her findes også information omkring autentificering og opret…" at bounding box center [494, 482] width 561 height 53
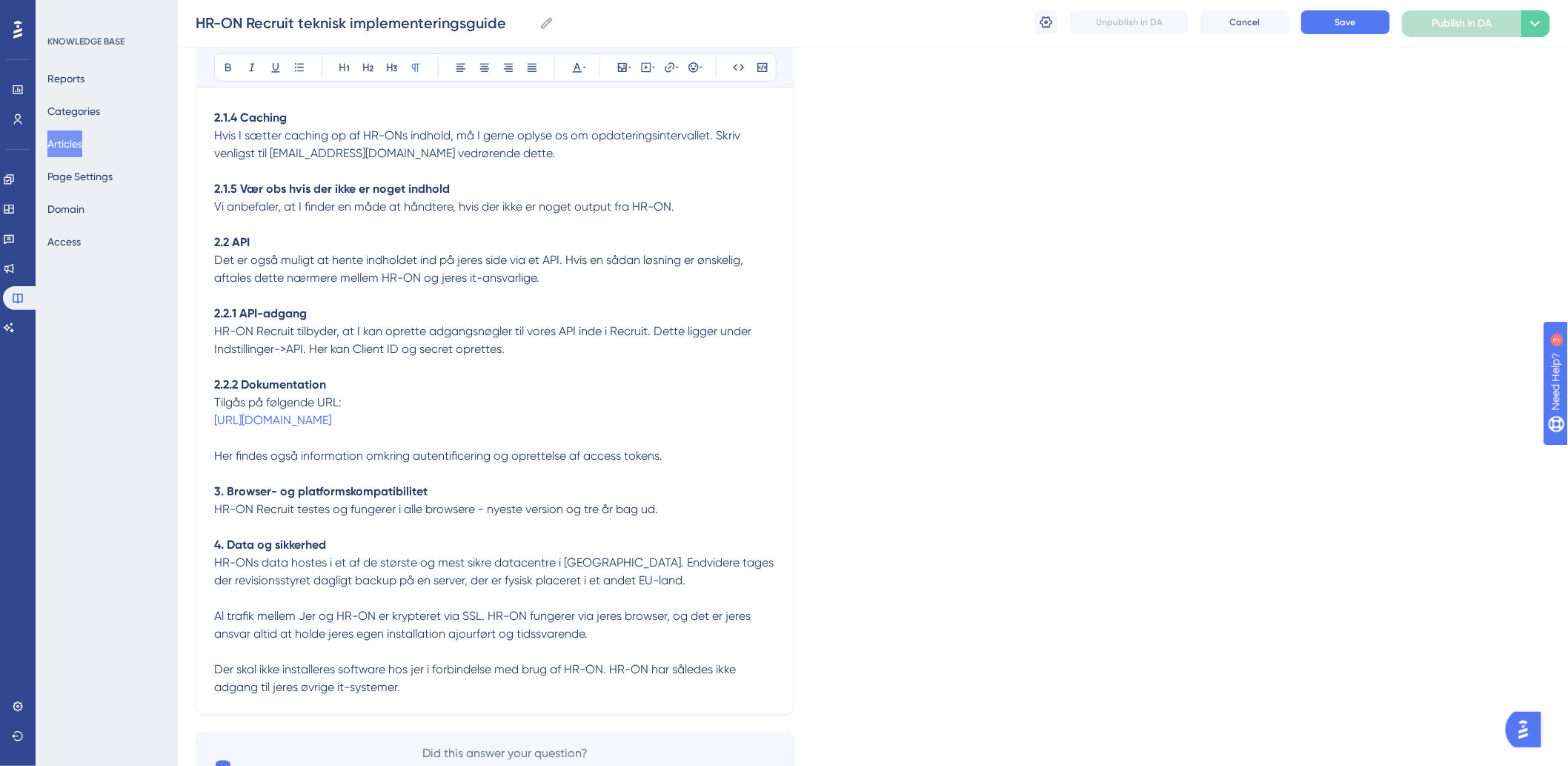
scroll to position [2657, 0]
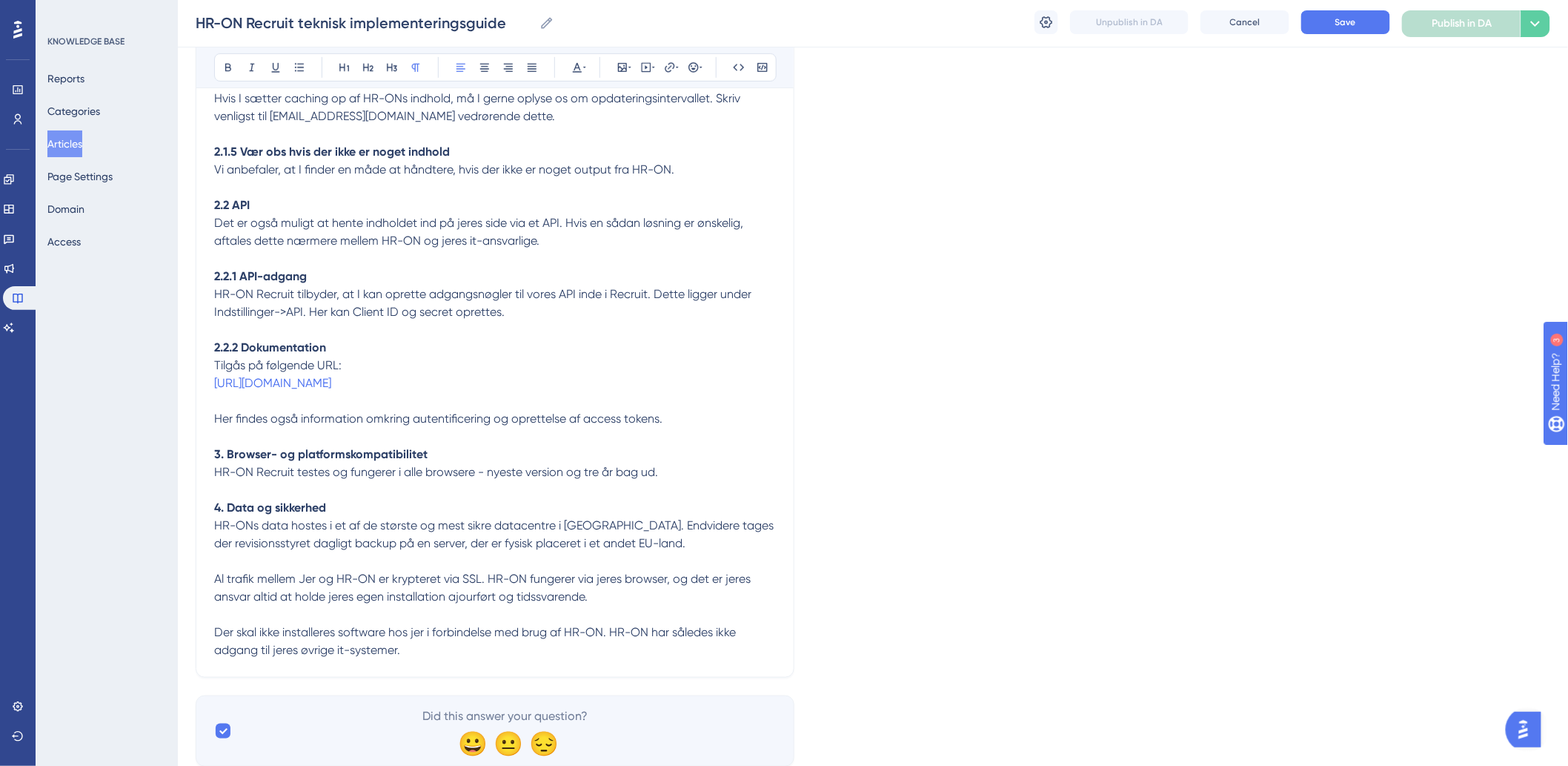
click at [683, 481] on p "HR-ON Recruit testes og fungerer i alle browsere - nyeste version og tre år bag…" at bounding box center [494, 472] width 561 height 17
click at [315, 570] on p at bounding box center [494, 561] width 561 height 17
click at [375, 499] on p at bounding box center [494, 490] width 561 height 17
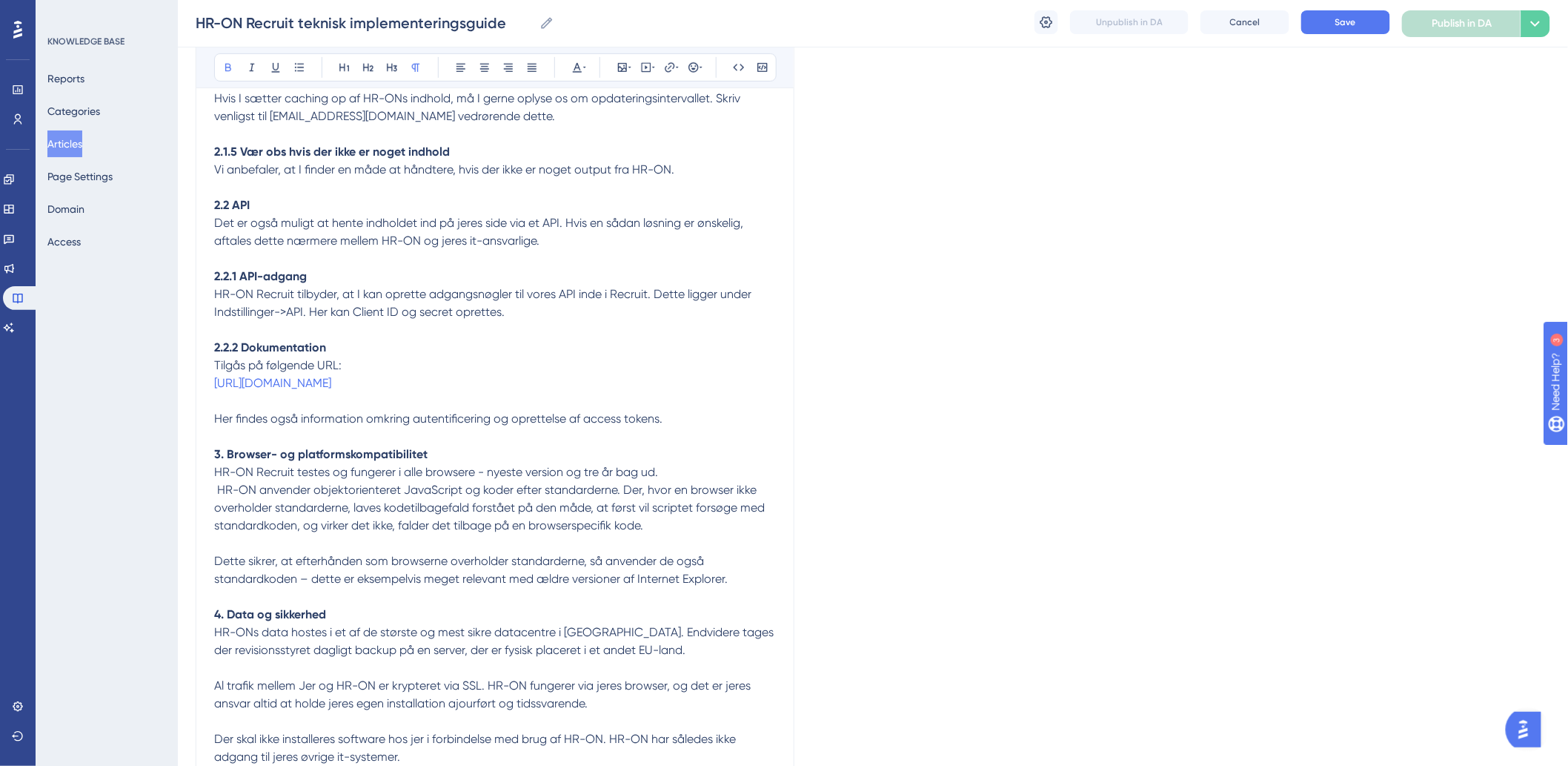
click at [221, 522] on span "HR-ON anvender objektorienteret JavaScript og koder efter standarderne. Der, hv…" at bounding box center [490, 507] width 554 height 50
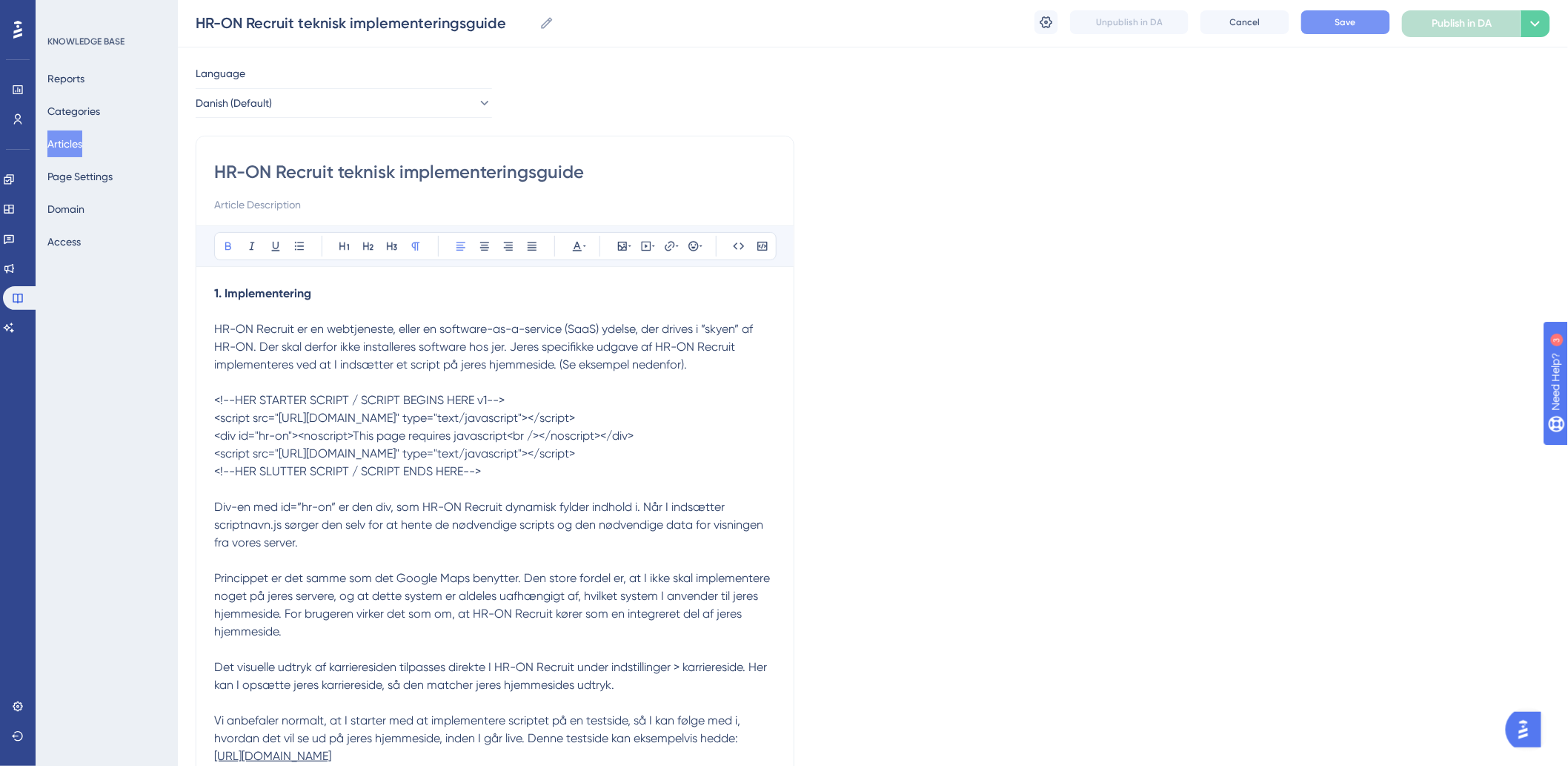
scroll to position [0, 0]
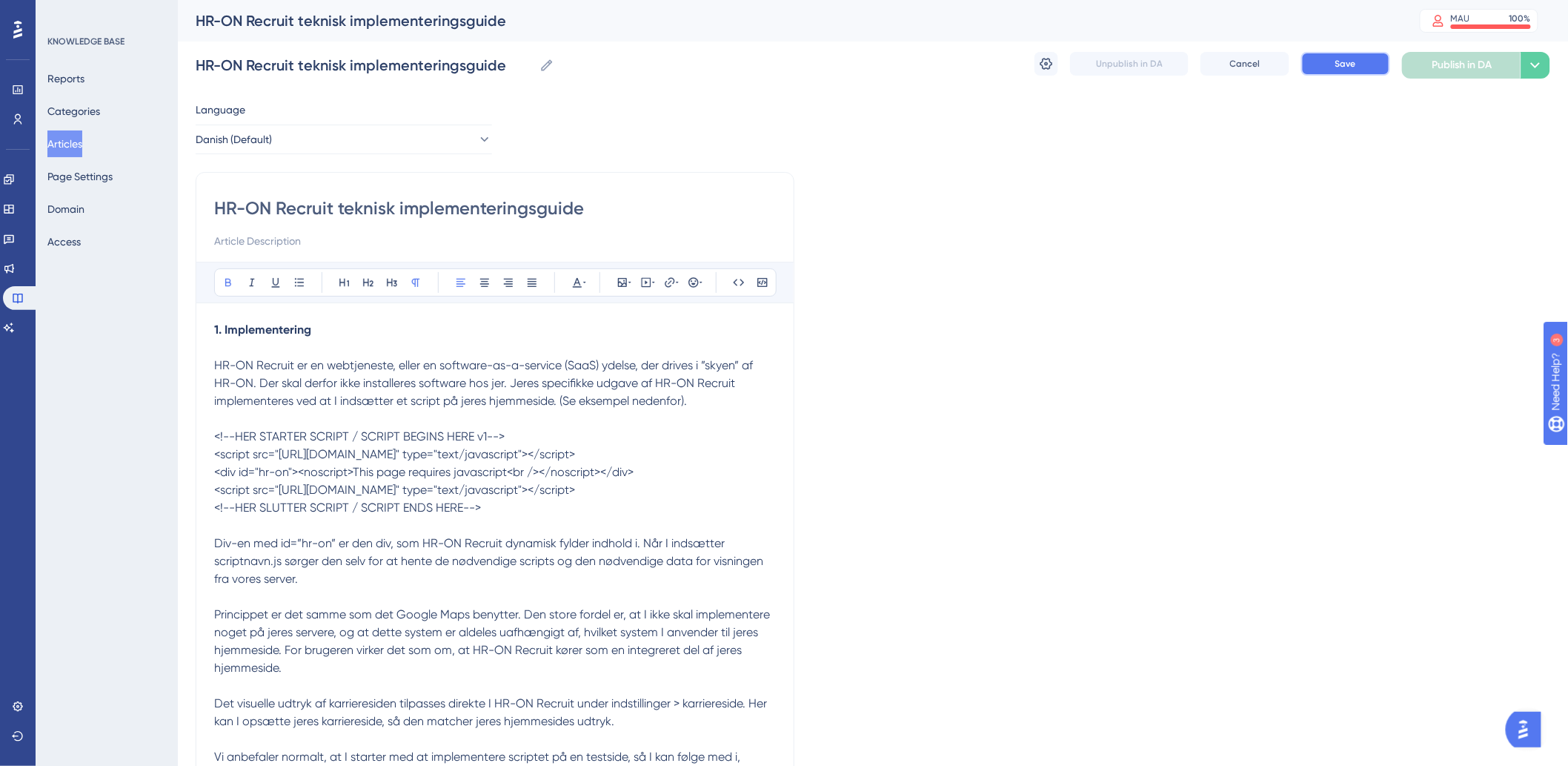
click at [1325, 59] on button "Save" at bounding box center [1345, 63] width 89 height 24
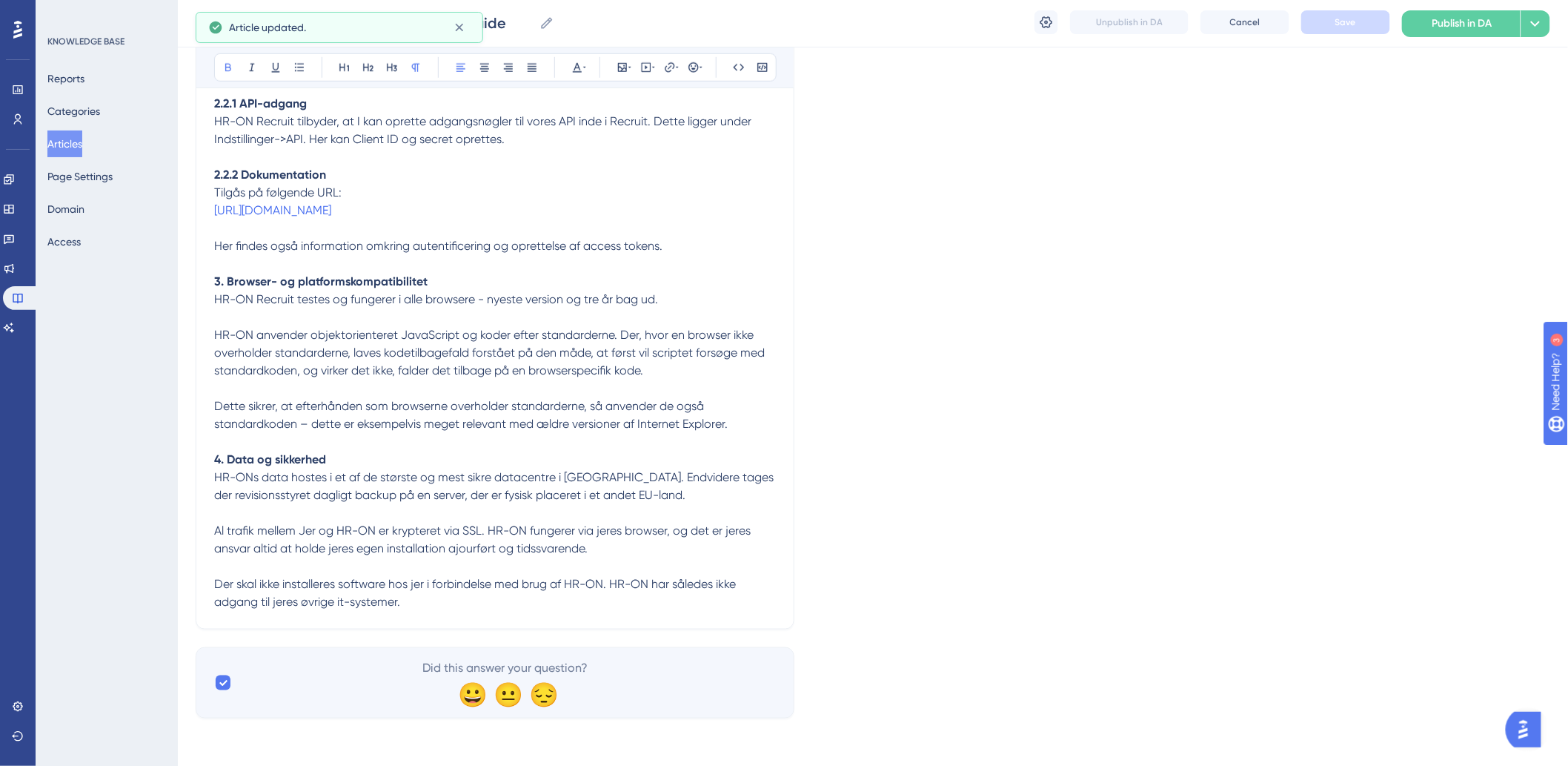
scroll to position [2864, 0]
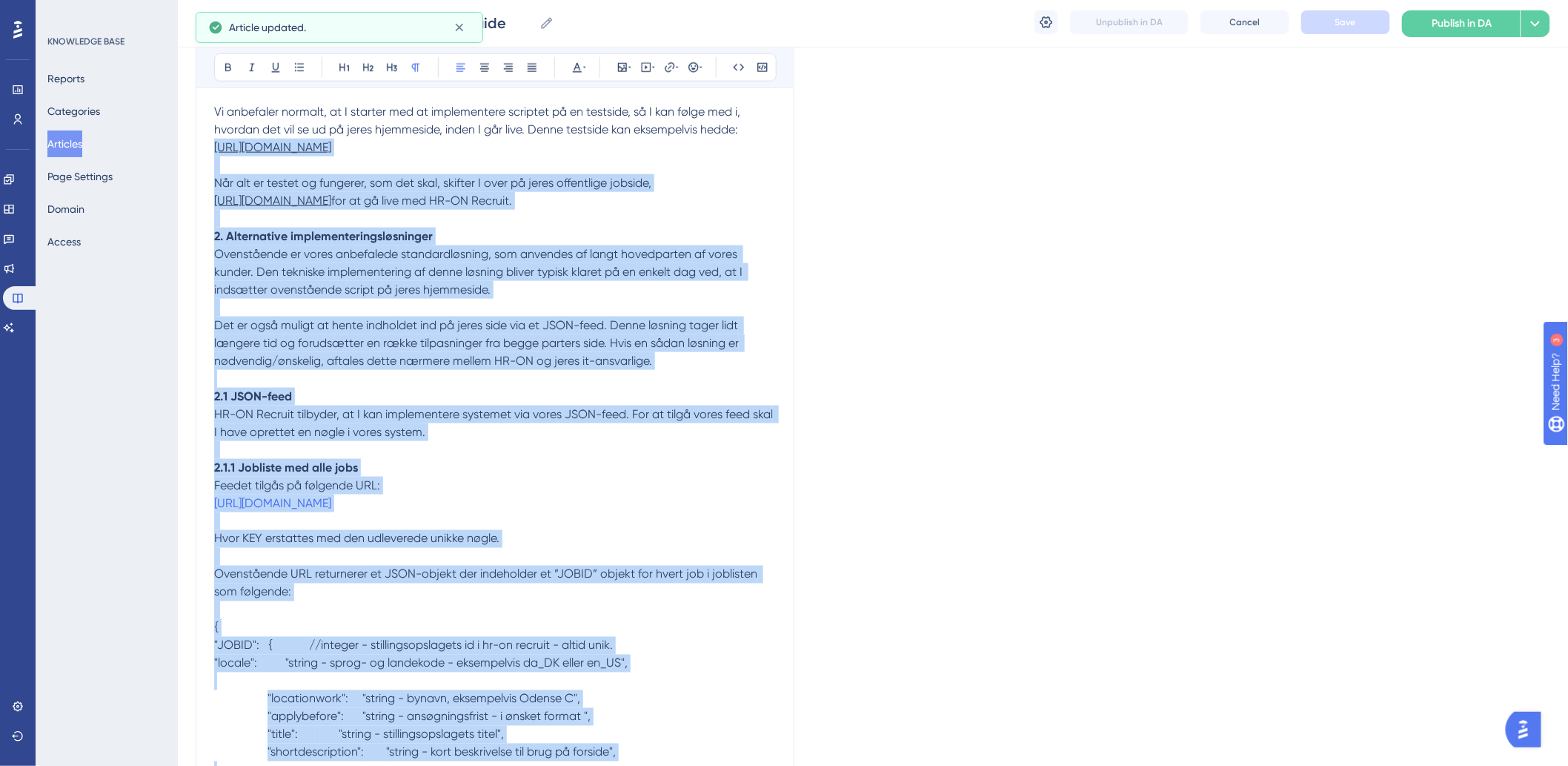
scroll to position [0, 0]
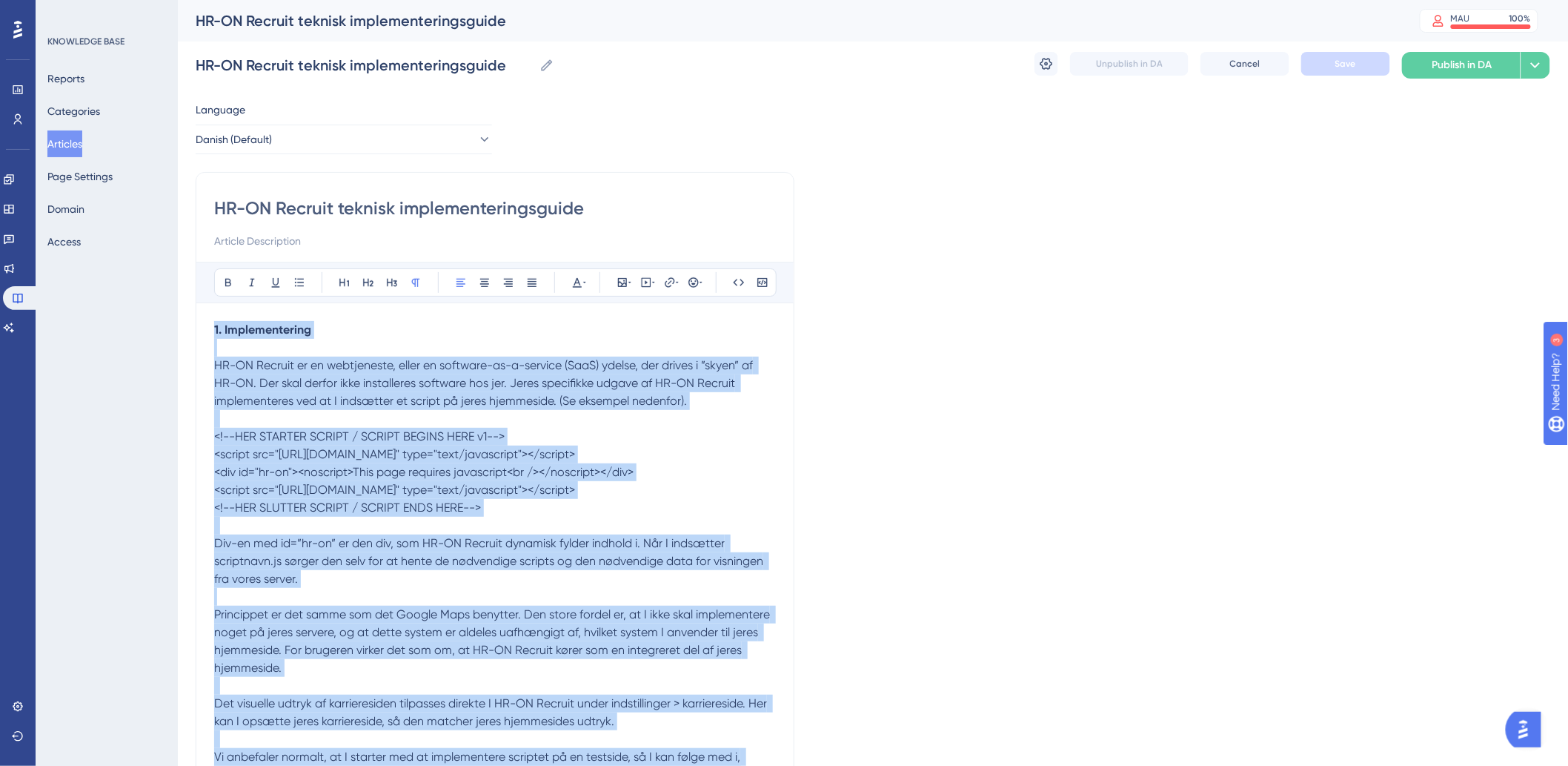
drag, startPoint x: 413, startPoint y: 601, endPoint x: 177, endPoint y: 328, distance: 360.9
copy div "5. Loremipsumdolo SI-AM Consect ad el seddoeiusmo, tempo in utlabore-et-d-magna…"
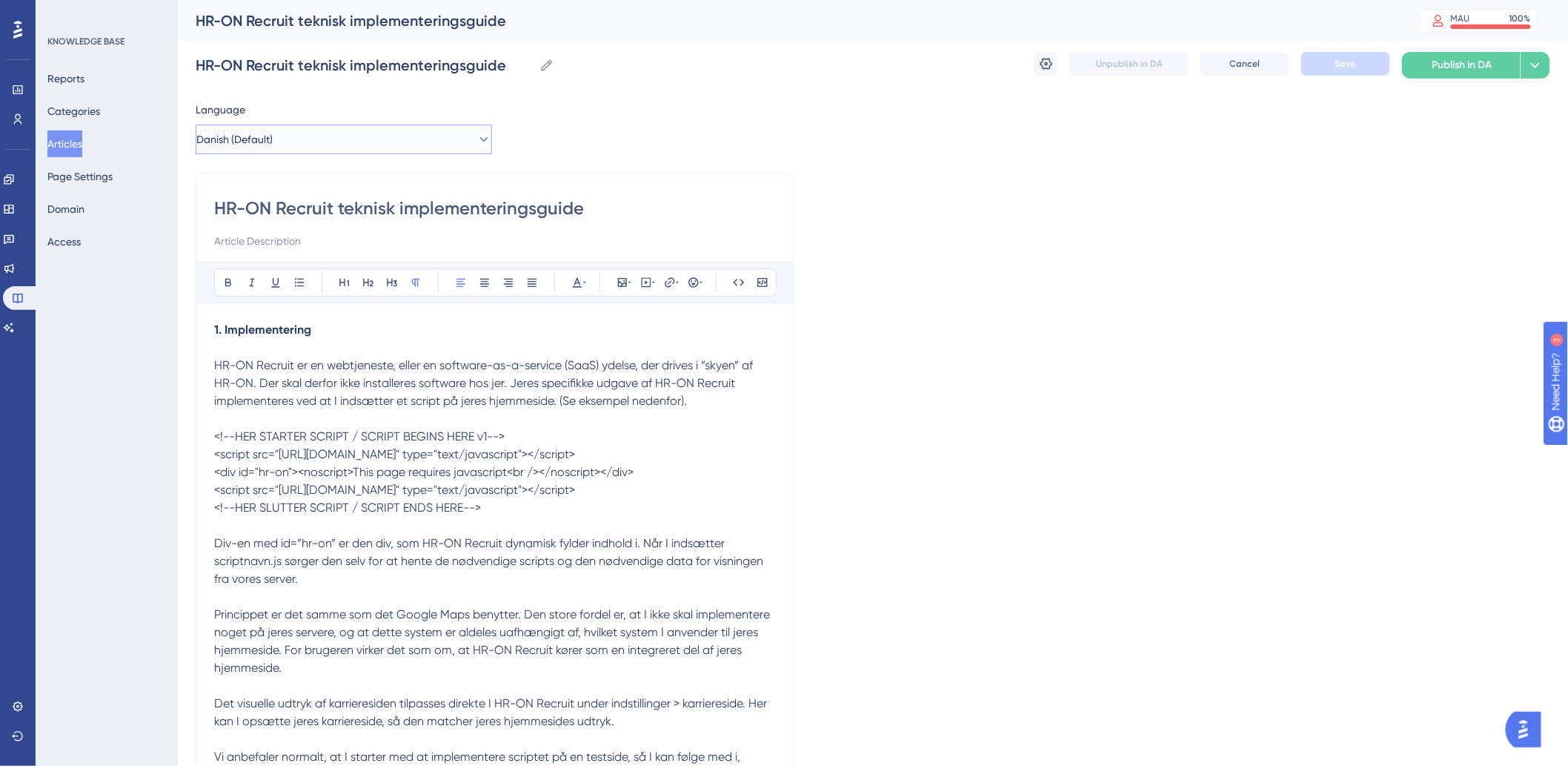
drag, startPoint x: 360, startPoint y: 153, endPoint x: 364, endPoint y: 146, distance: 8.1
click at [361, 153] on button "Danish (Default)" at bounding box center [344, 139] width 296 height 29
click at [294, 210] on button "English English Draft" at bounding box center [344, 214] width 277 height 29
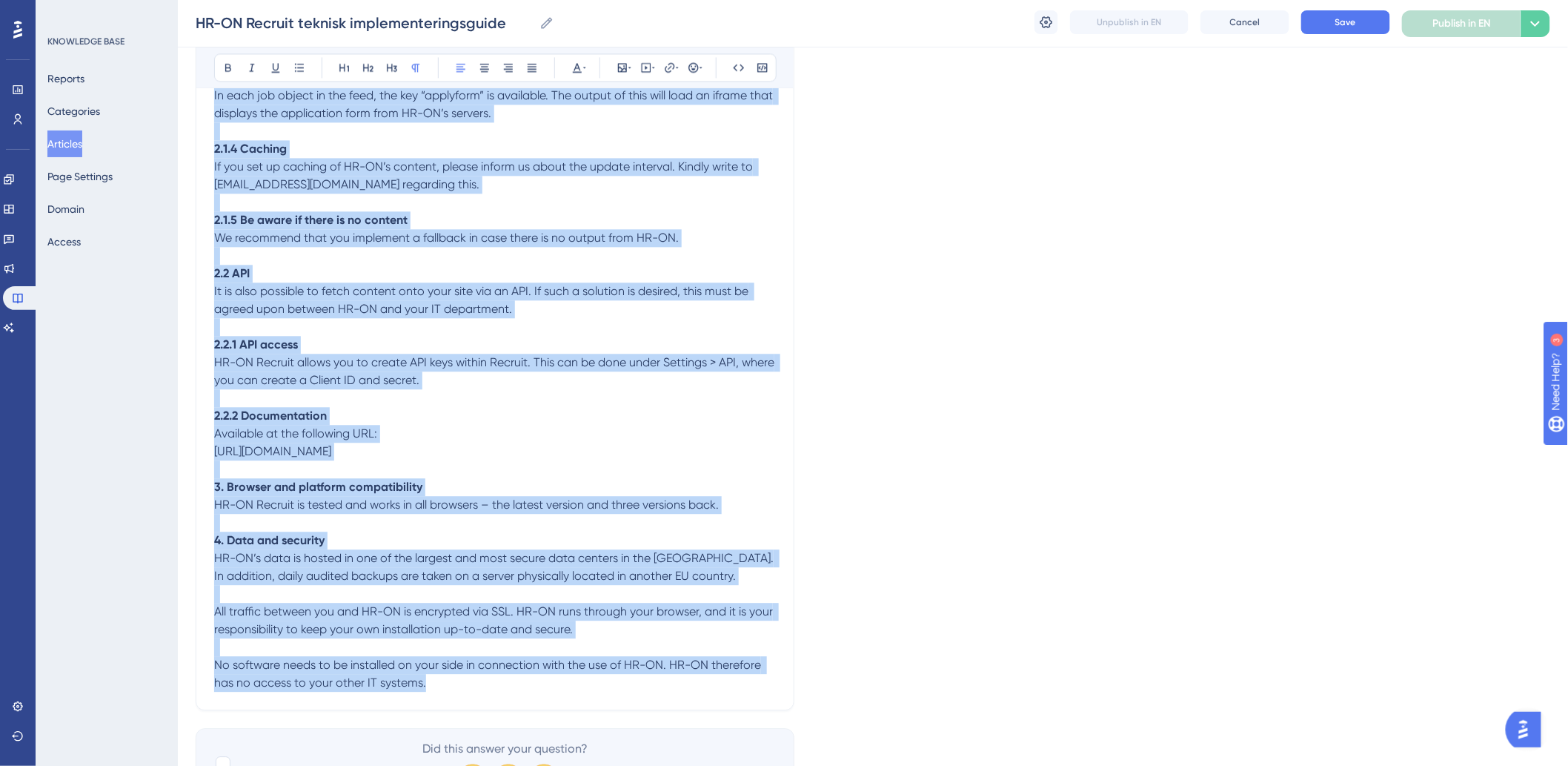
scroll to position [1412, 0]
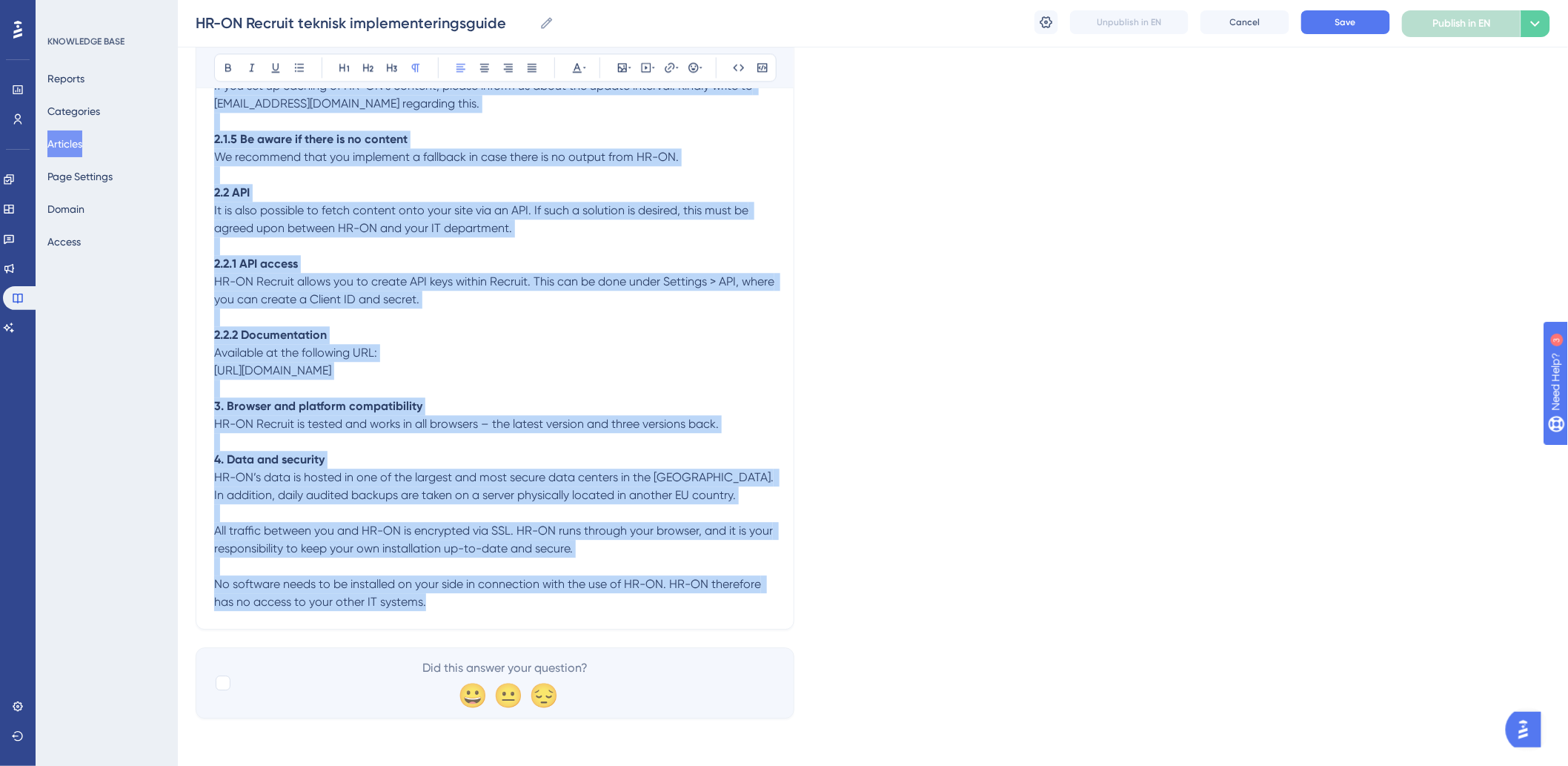
drag, startPoint x: 213, startPoint y: 325, endPoint x: 843, endPoint y: 700, distance: 733.2
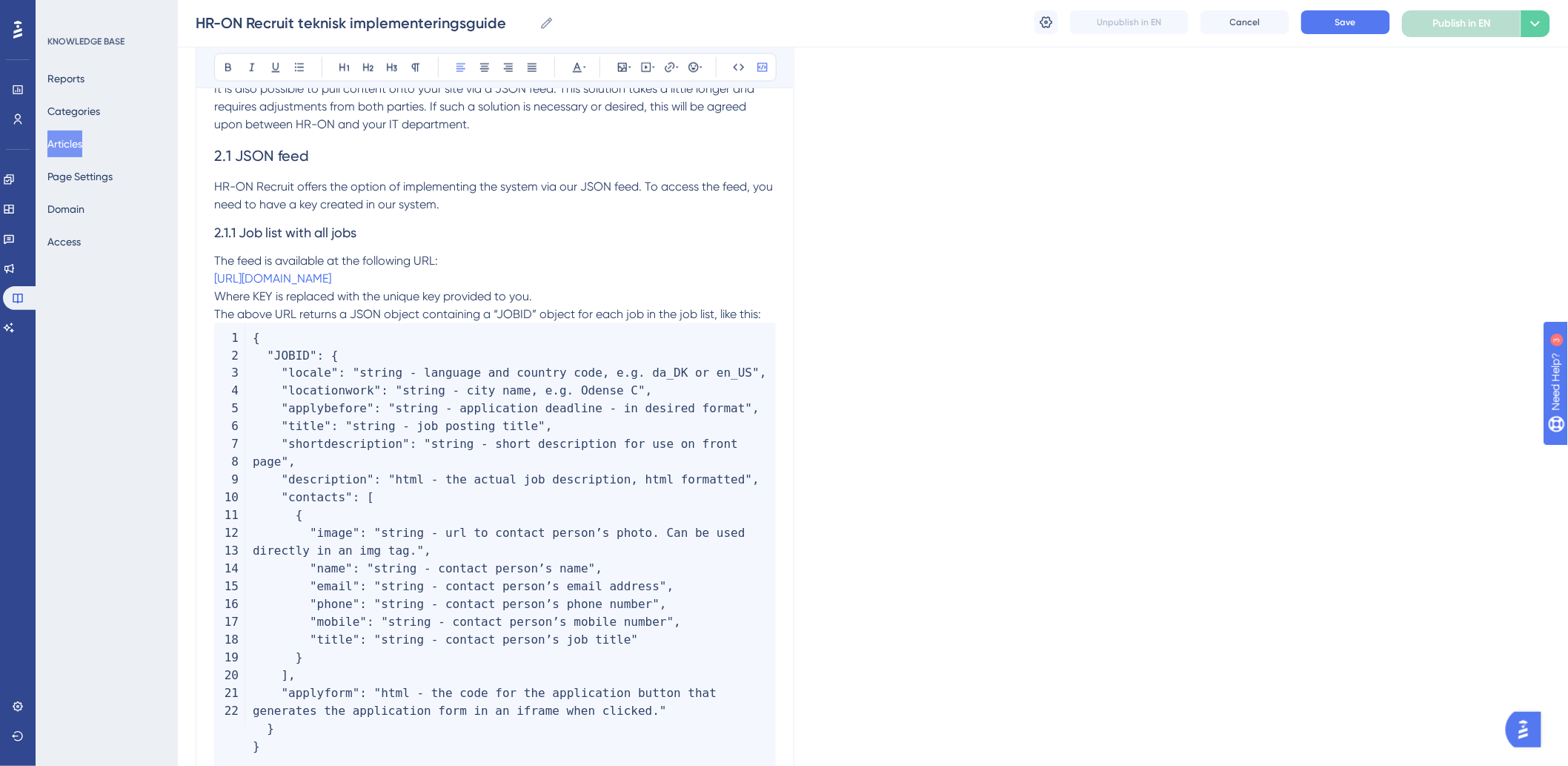
scroll to position [835, 0]
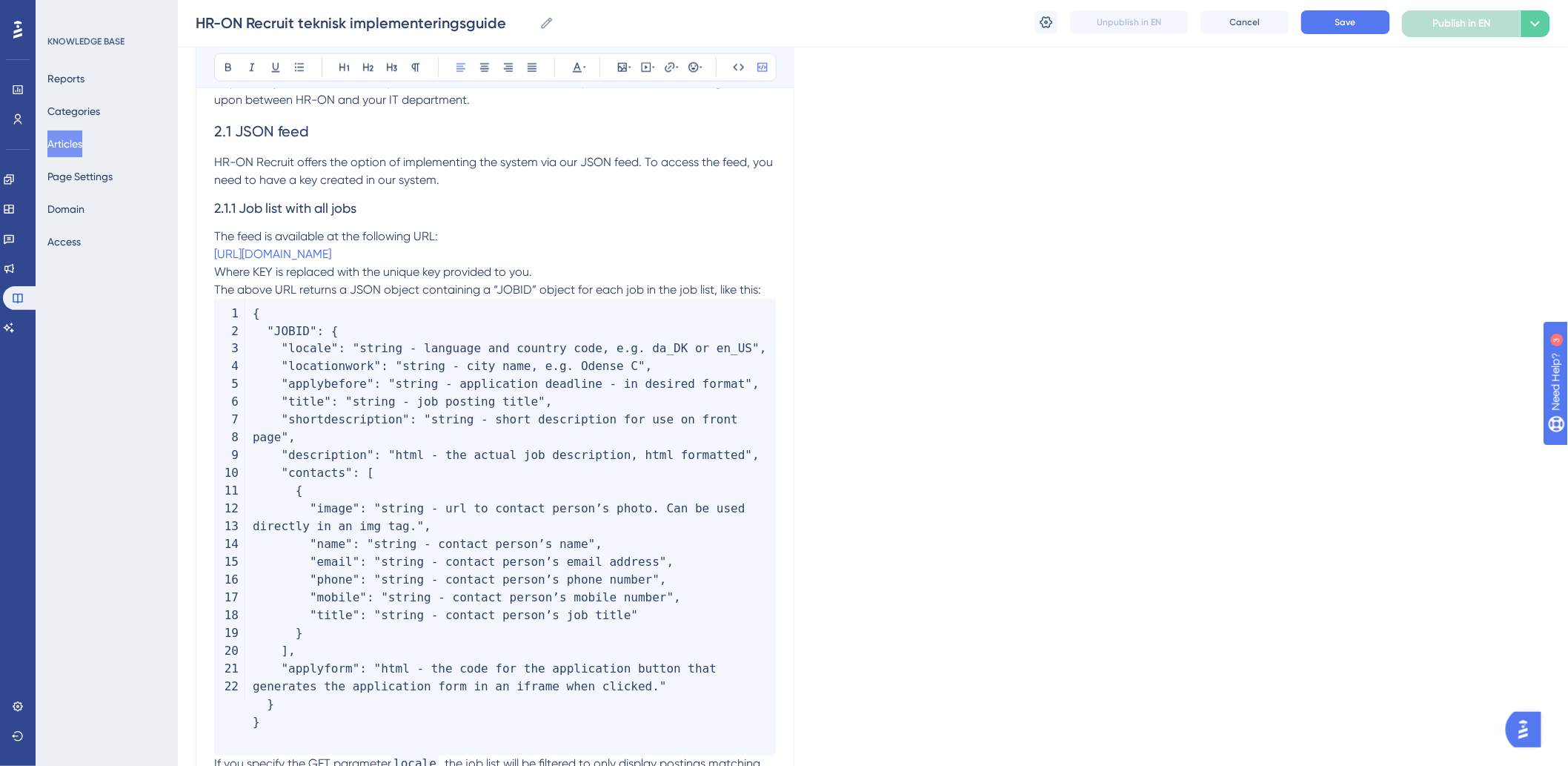
click at [691, 638] on code "{ "JOBID" : { "locale" : "string - language and country code, e.g. da_DK or en_…" at bounding box center [494, 527] width 561 height 456
click at [702, 490] on code "{ "JOBID" : { "locale" : "string - language and country code, e.g. da_DK or en_…" at bounding box center [494, 527] width 561 height 456
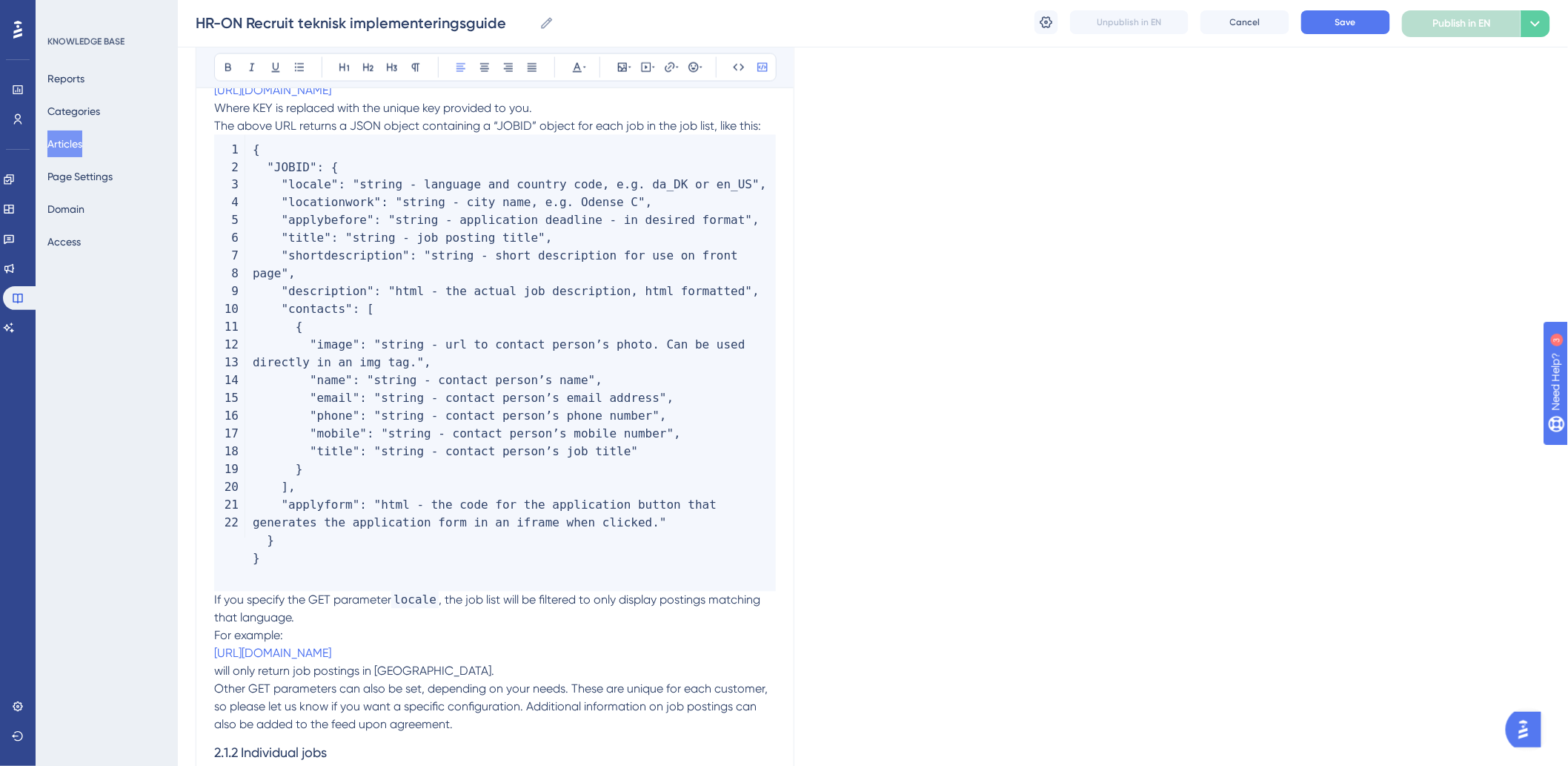
scroll to position [999, 0]
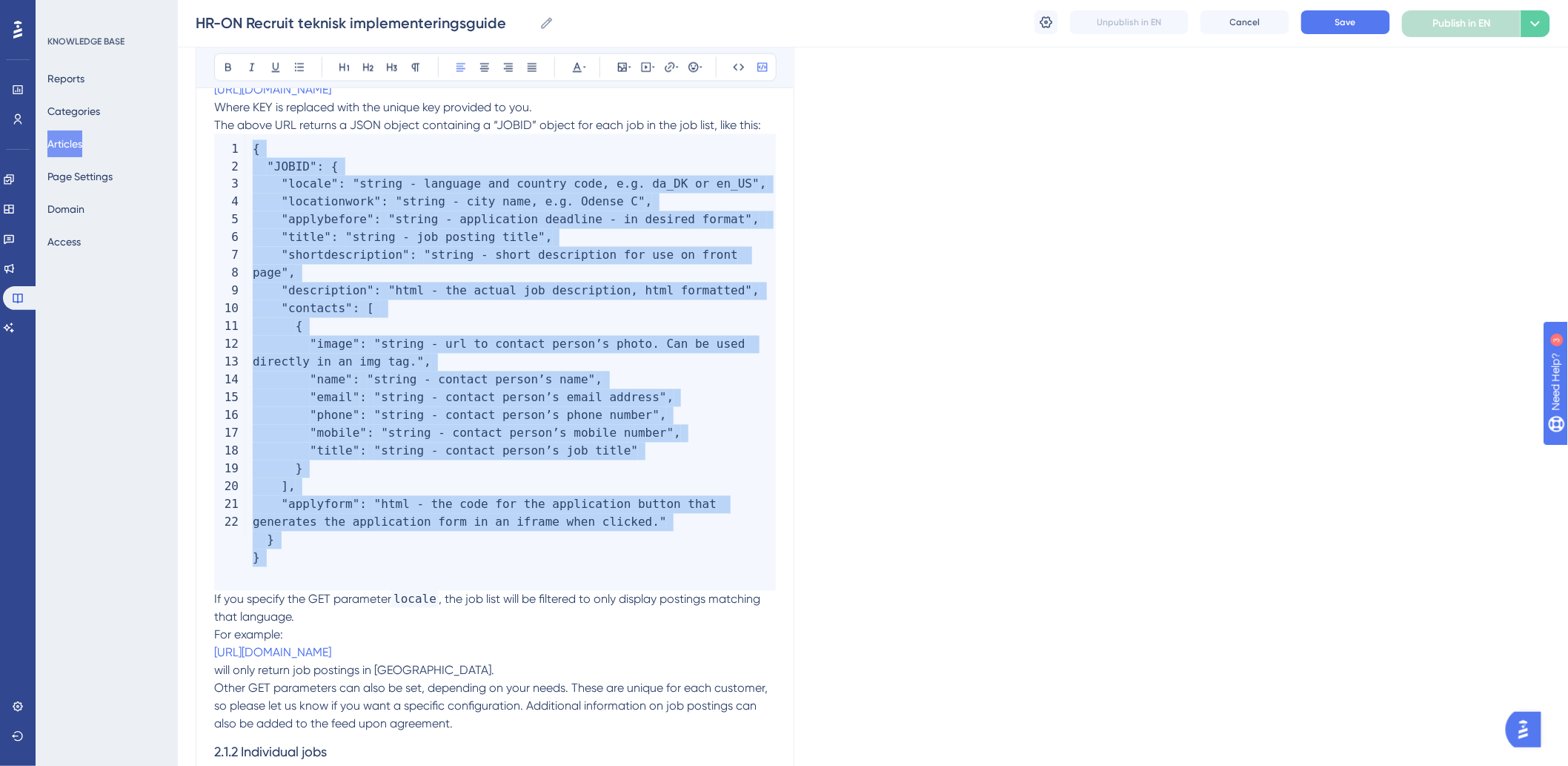
drag, startPoint x: 774, startPoint y: 598, endPoint x: 243, endPoint y: 177, distance: 677.6
click at [243, 177] on code "{ "JOBID" : { "locale" : "string - language and country code, e.g. da_DK or en_…" at bounding box center [494, 362] width 561 height 456
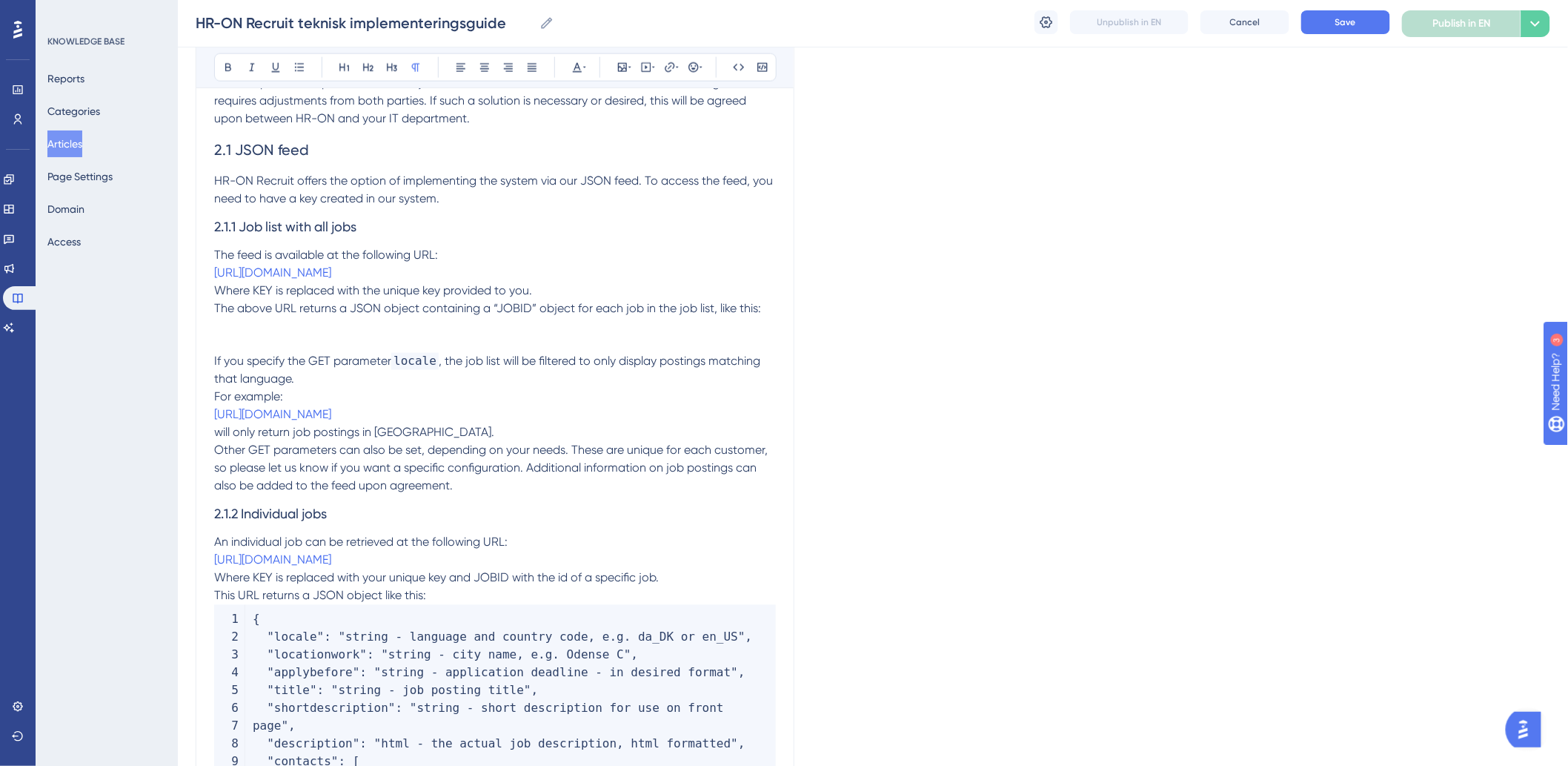
scroll to position [917, 0]
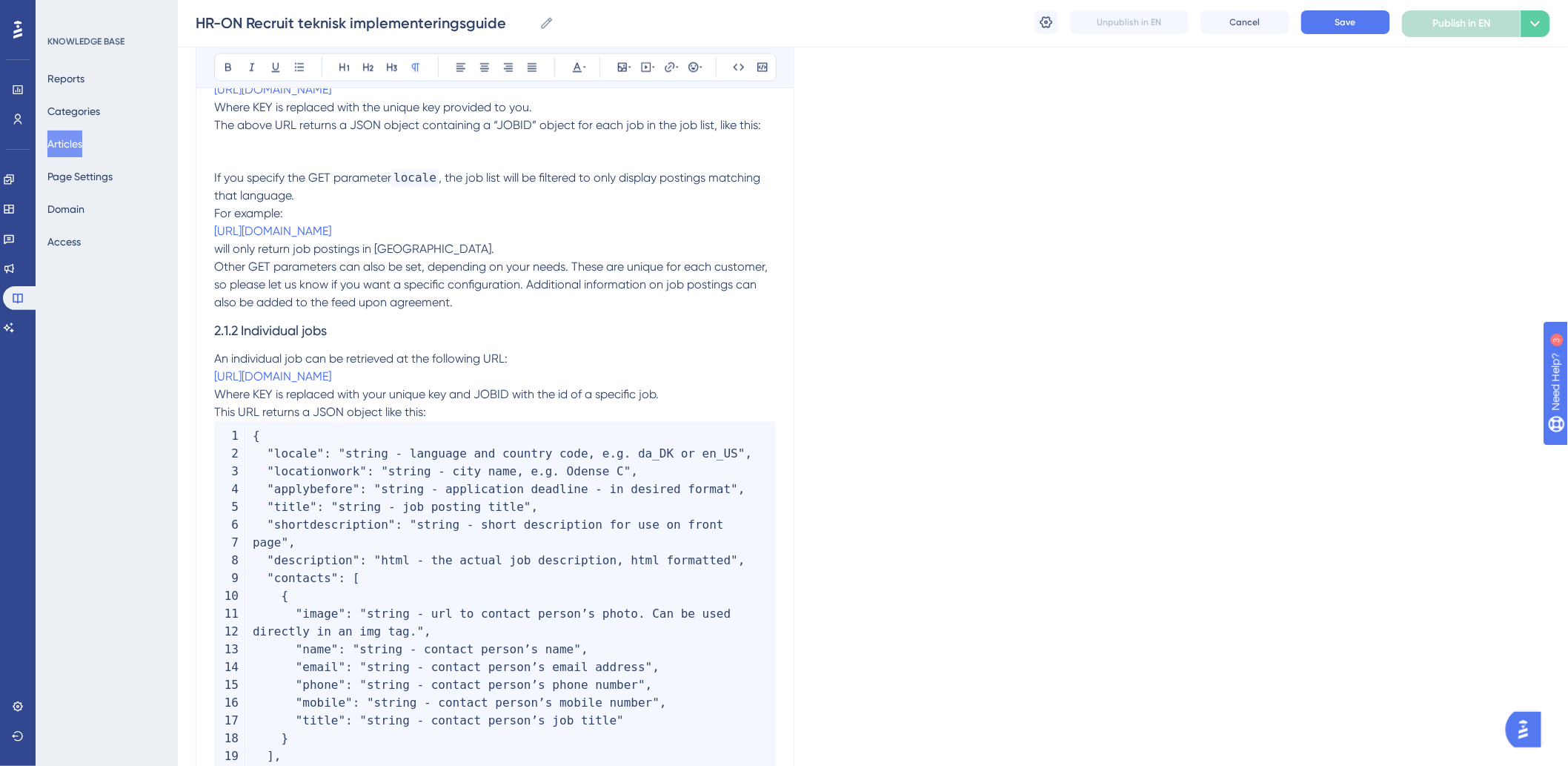
click at [397, 461] on span ""string - language and country code, e.g. da_DK or en_US"" at bounding box center [542, 454] width 407 height 14
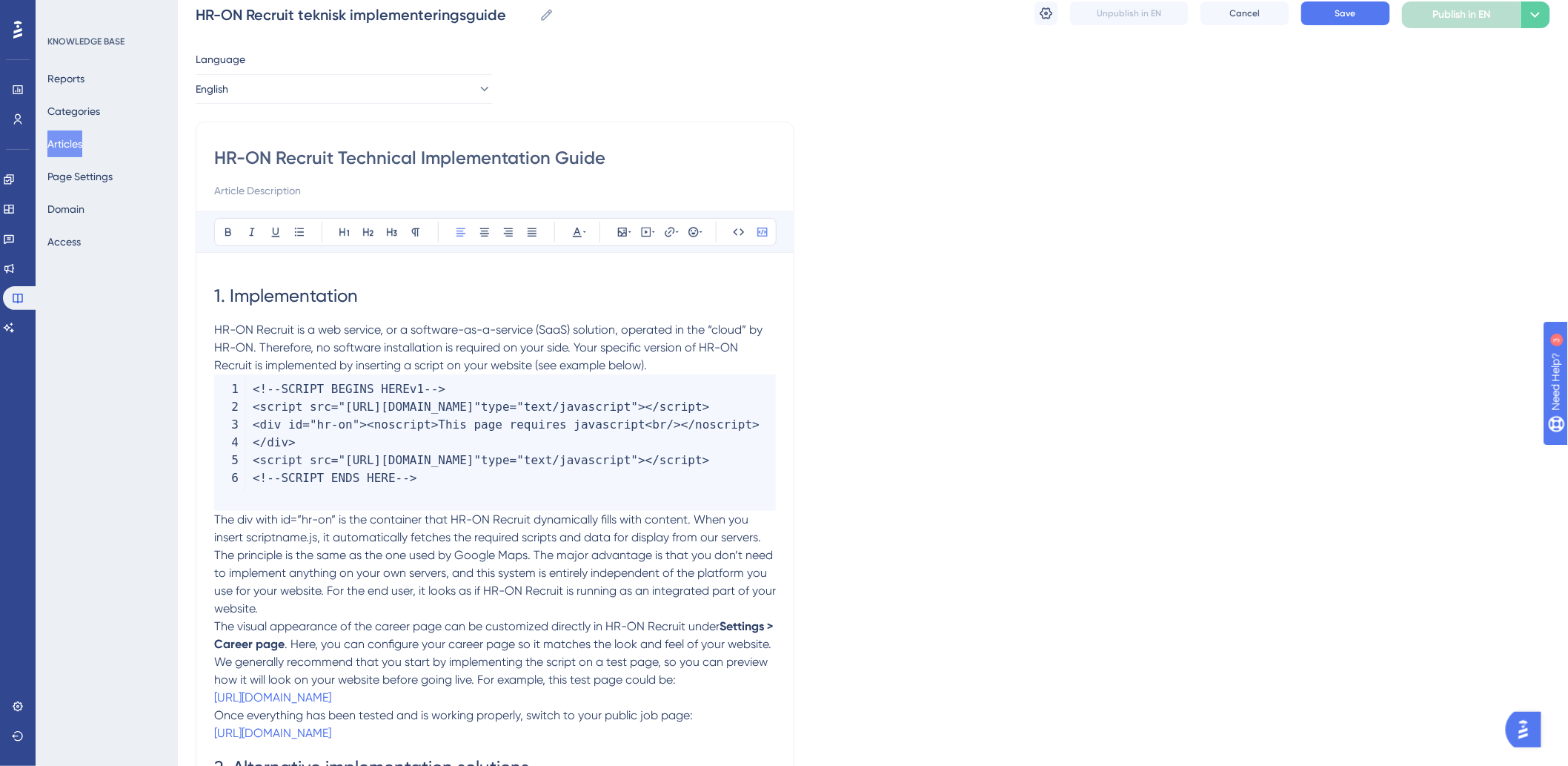
scroll to position [11, 0]
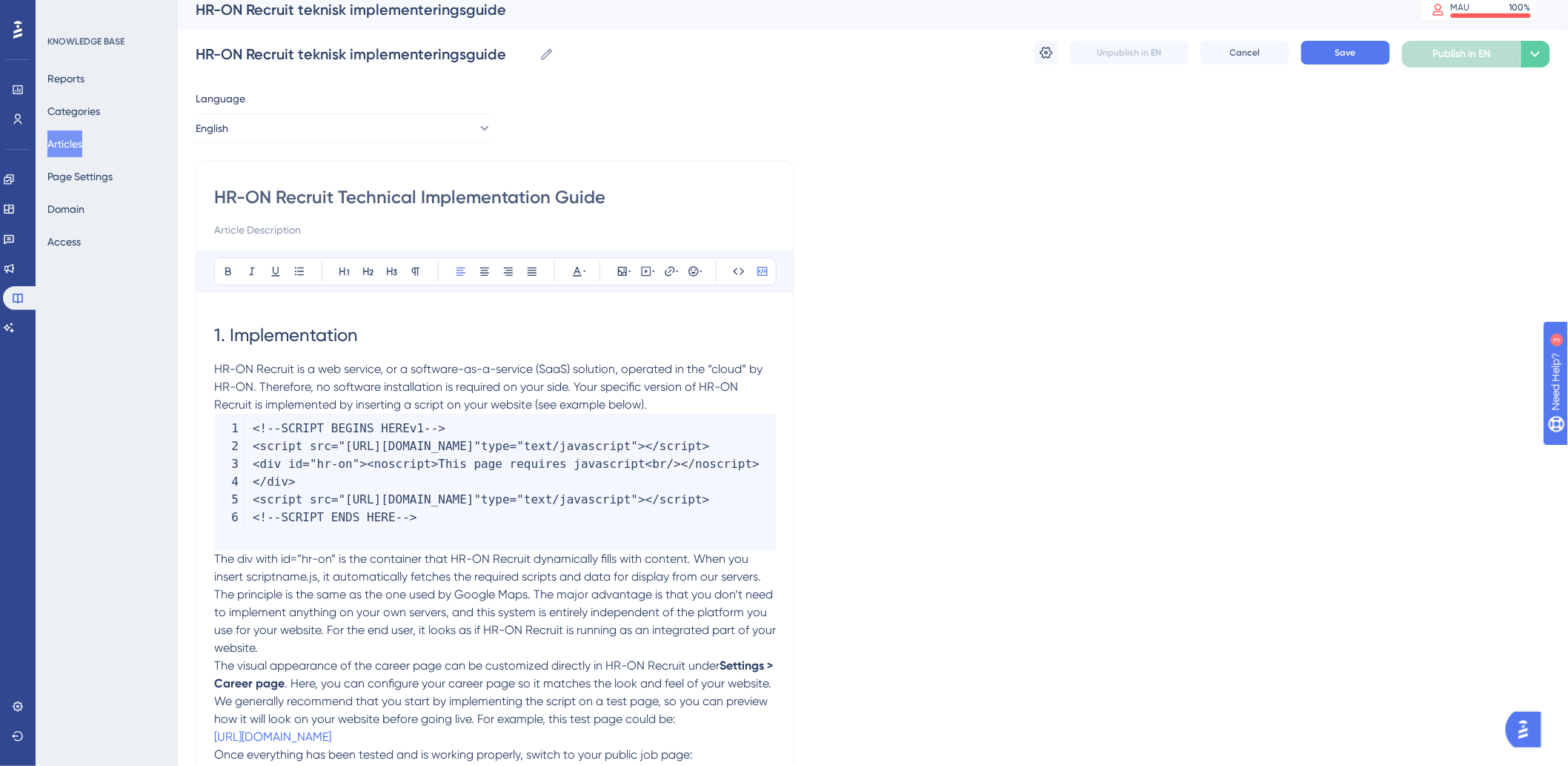
drag, startPoint x: 778, startPoint y: 545, endPoint x: 774, endPoint y: 536, distance: 9.8
click at [757, 538] on code "< ! -- SCRIPT BEGINS HERE v1 -- > < script src = "[URL][DOMAIN_NAME]" type = "t…" at bounding box center [494, 482] width 561 height 136
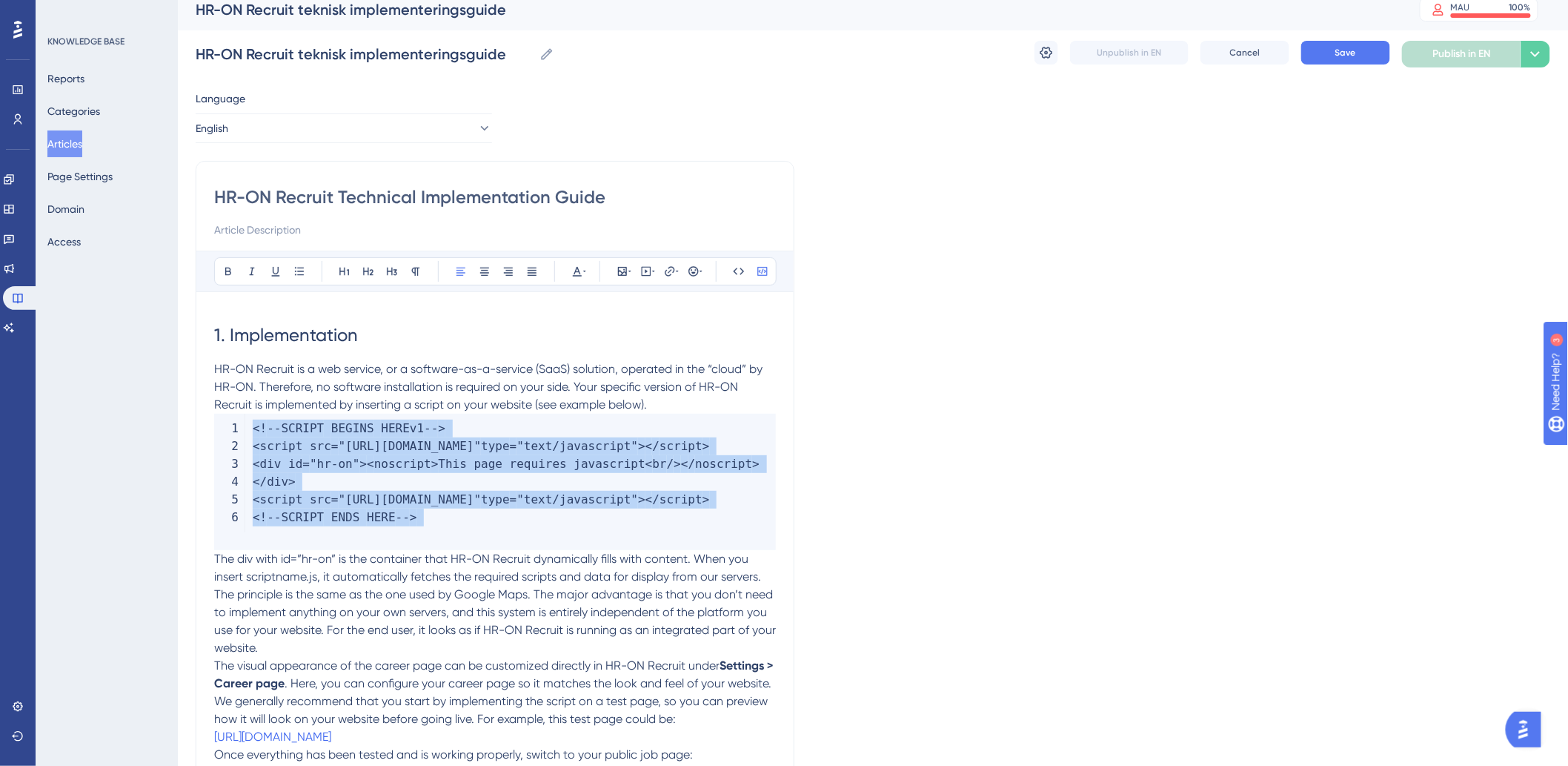
drag, startPoint x: 430, startPoint y: 532, endPoint x: 208, endPoint y: 430, distance: 244.3
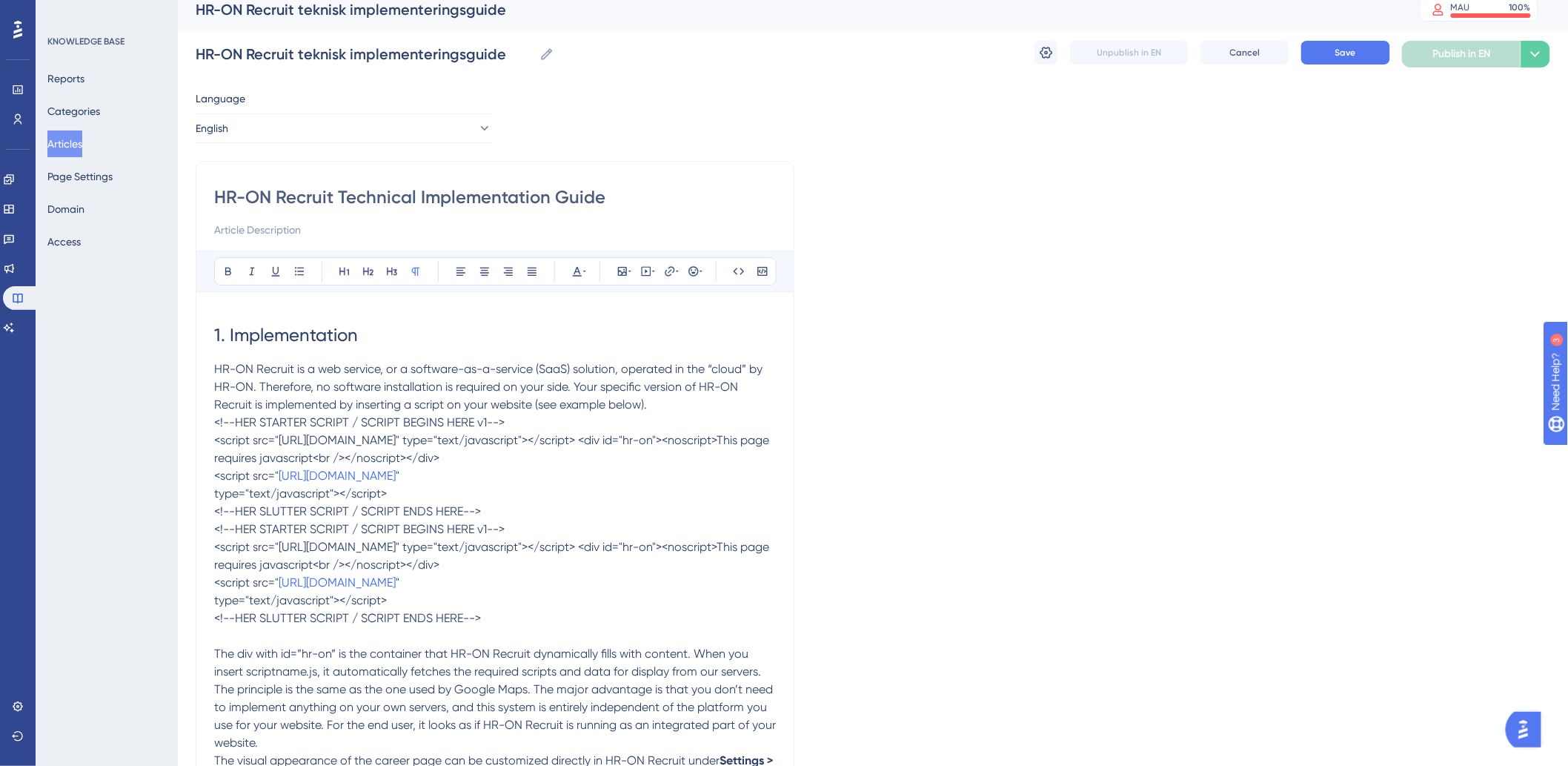
click at [215, 430] on p "HR-ON Recruit is a web service, or a software-as-a-service (SaaS) solution, ope…" at bounding box center [494, 396] width 561 height 71
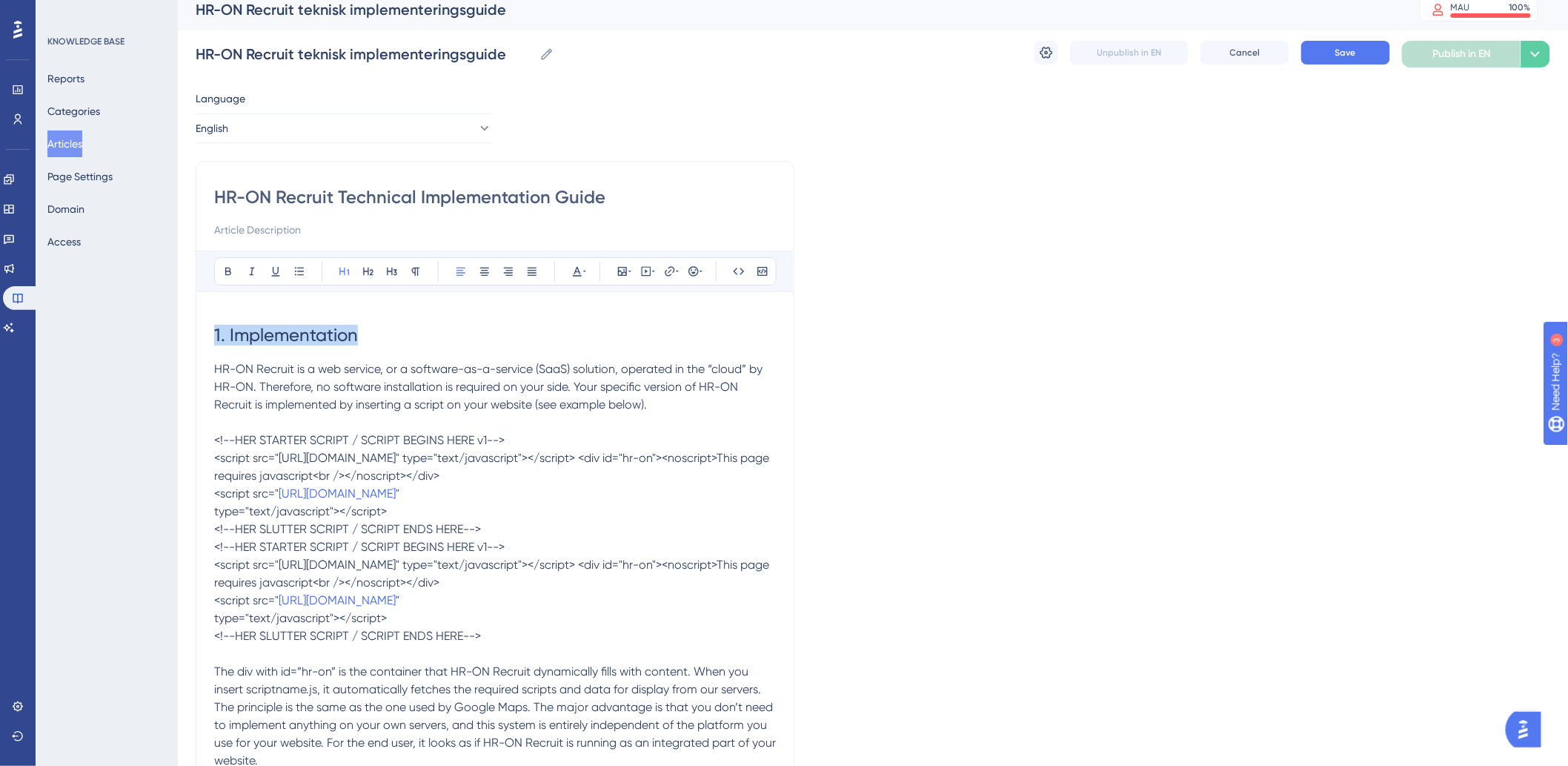
drag, startPoint x: 367, startPoint y: 343, endPoint x: 200, endPoint y: 345, distance: 167.0
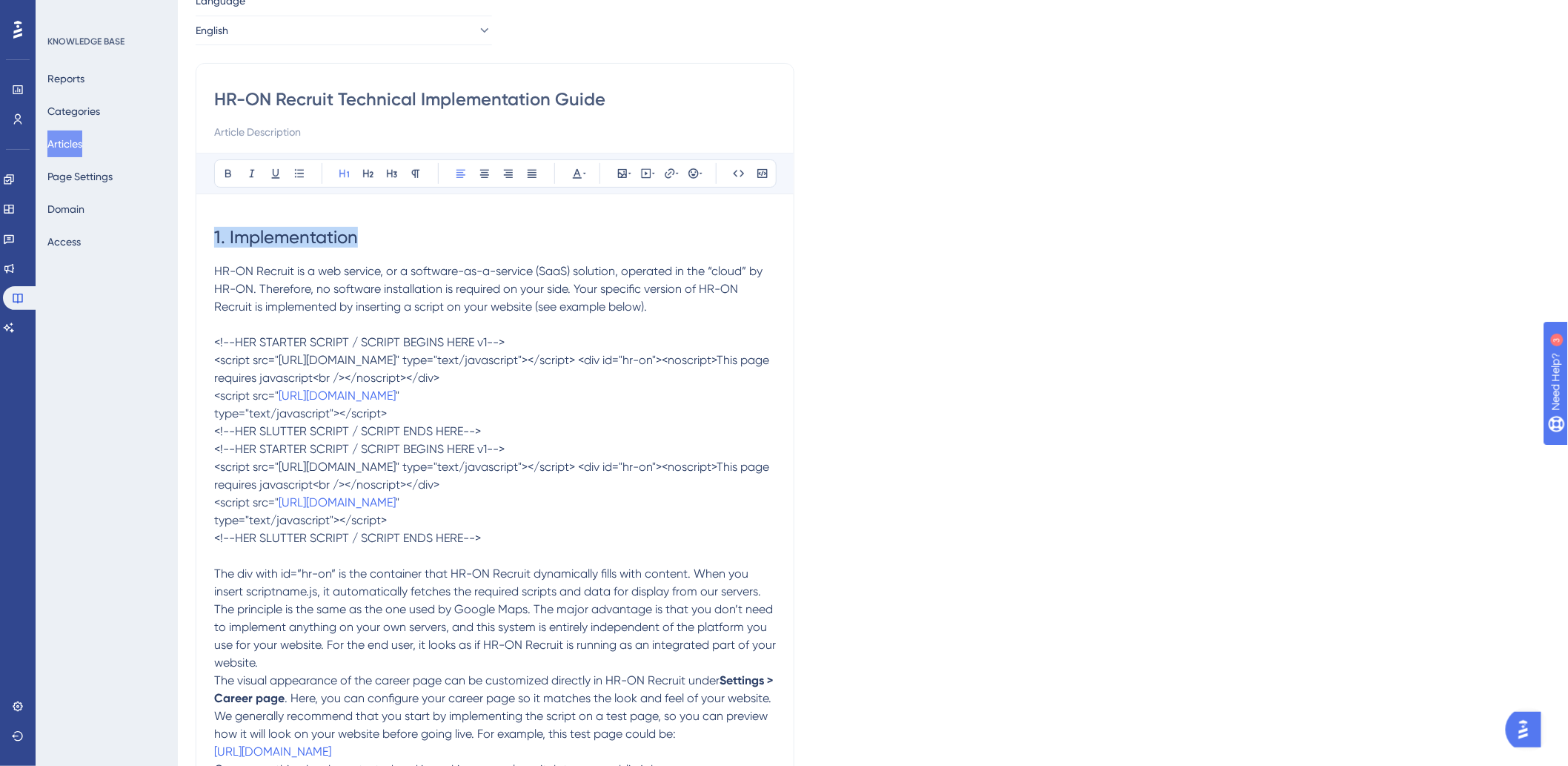
scroll to position [258, 0]
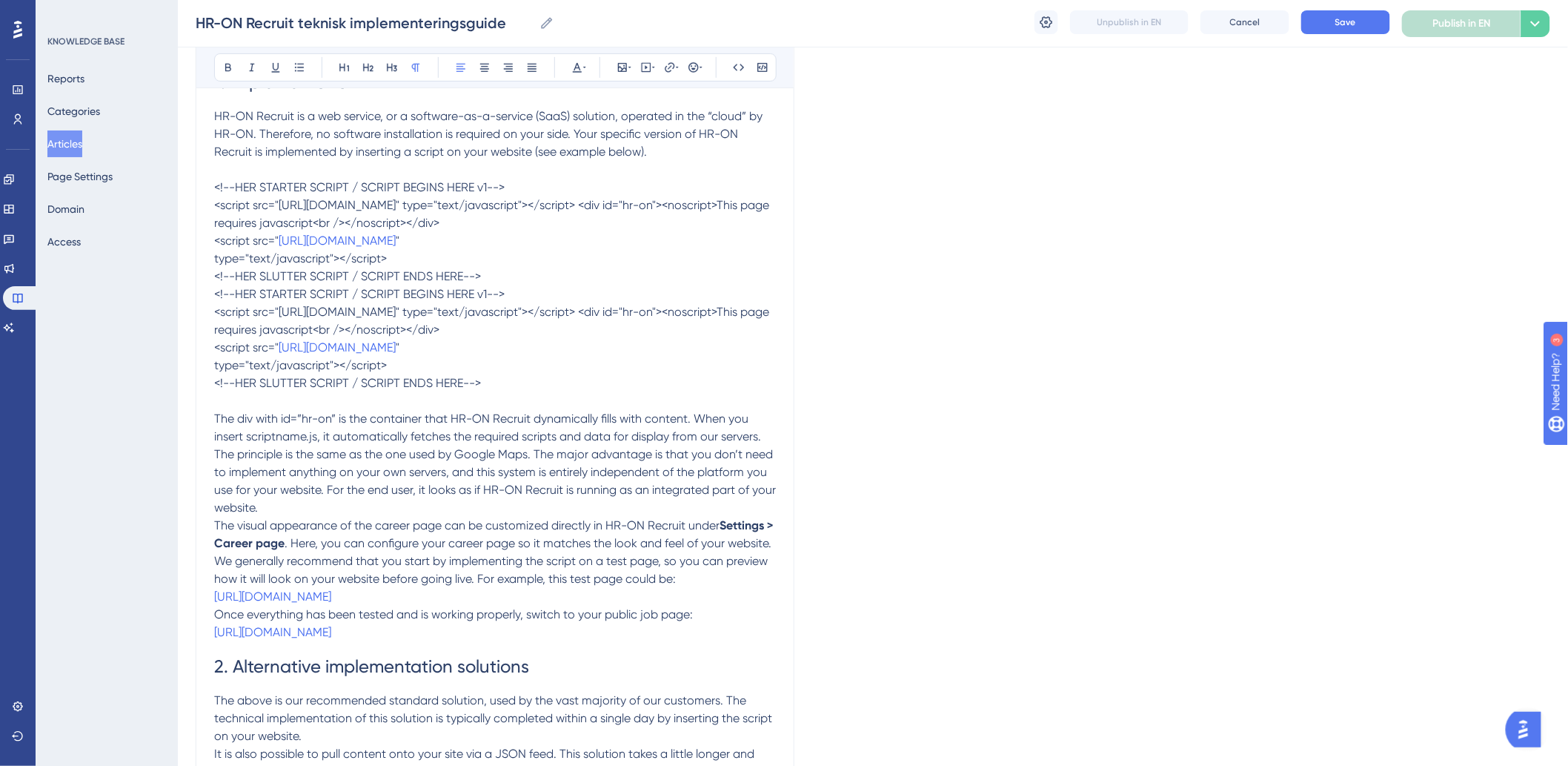
click at [352, 419] on span "The div with id=”hr-on” is the container that HR-ON Recruit dynamically fills w…" at bounding box center [487, 427] width 547 height 32
click at [294, 422] on span "The div with id=”hr-on” is the container that HR-ON Recruit dynamically fills w…" at bounding box center [487, 427] width 547 height 32
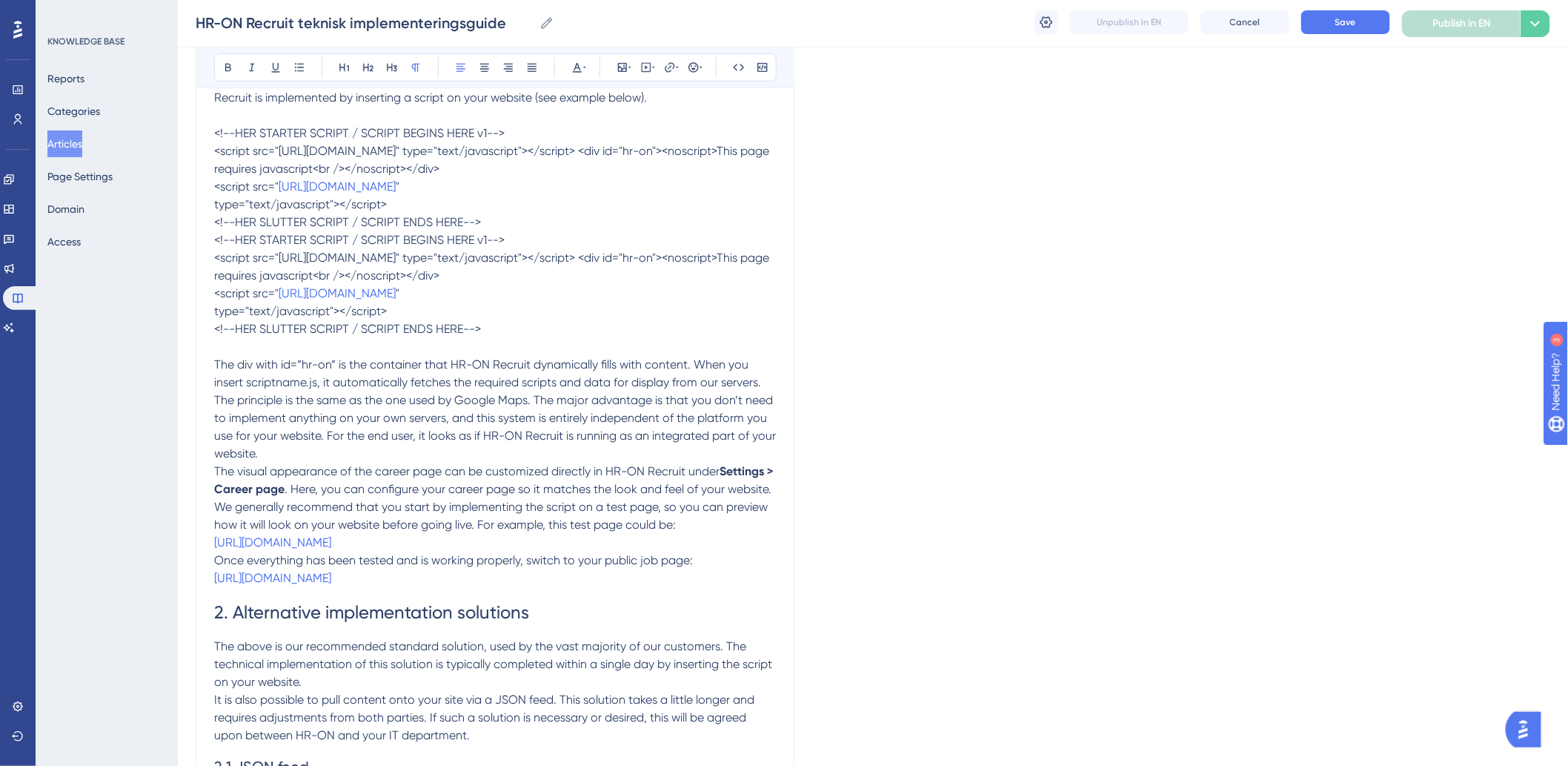
scroll to position [341, 0]
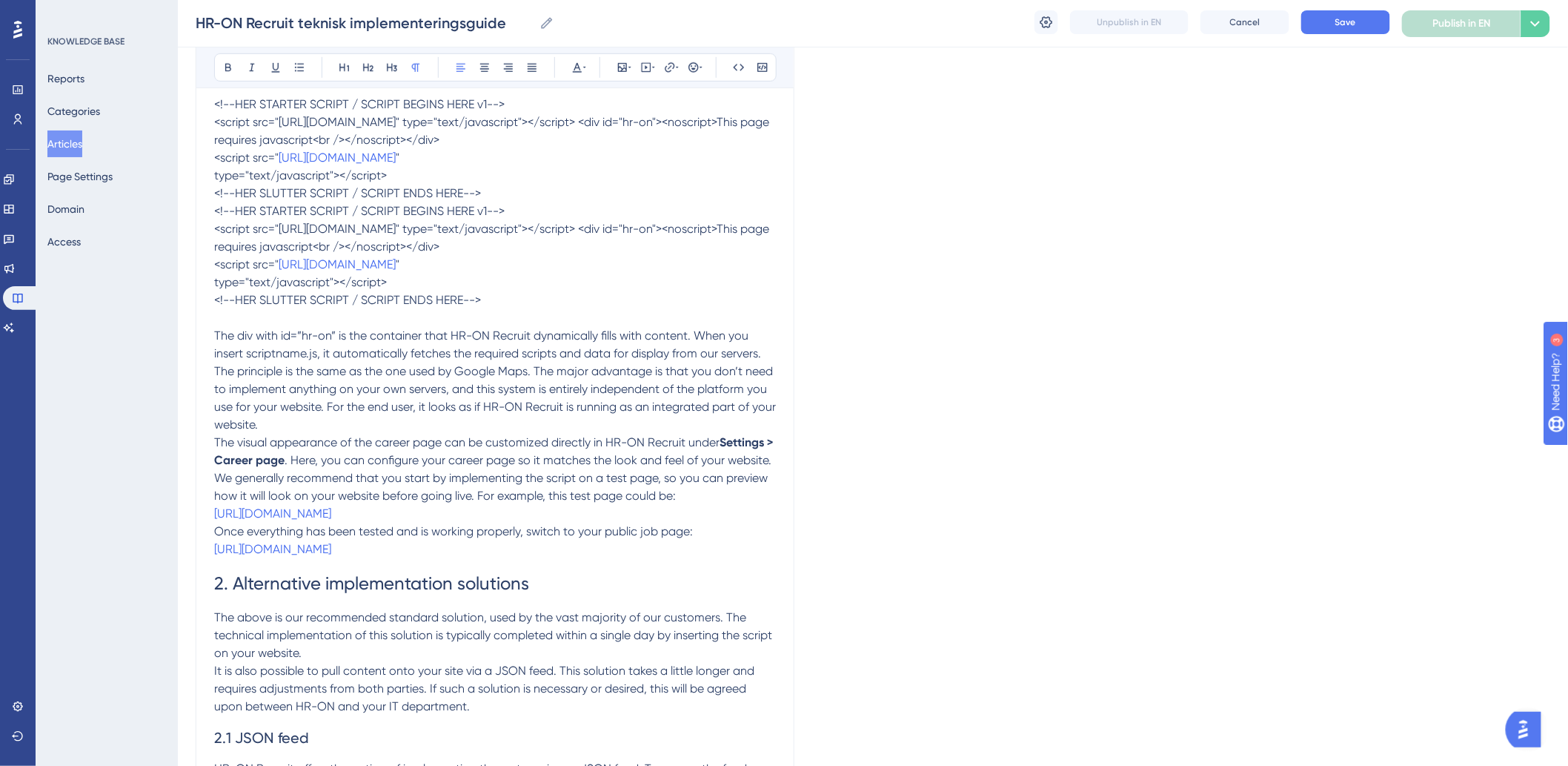
click at [698, 334] on span "The div with id=”hr-on” is the container that HR-ON Recruit dynamically fills w…" at bounding box center [487, 345] width 547 height 32
click at [761, 346] on span "The div with id=”hr-on” is the container that HR-ON Recruit dynamically fills w…" at bounding box center [487, 345] width 547 height 32
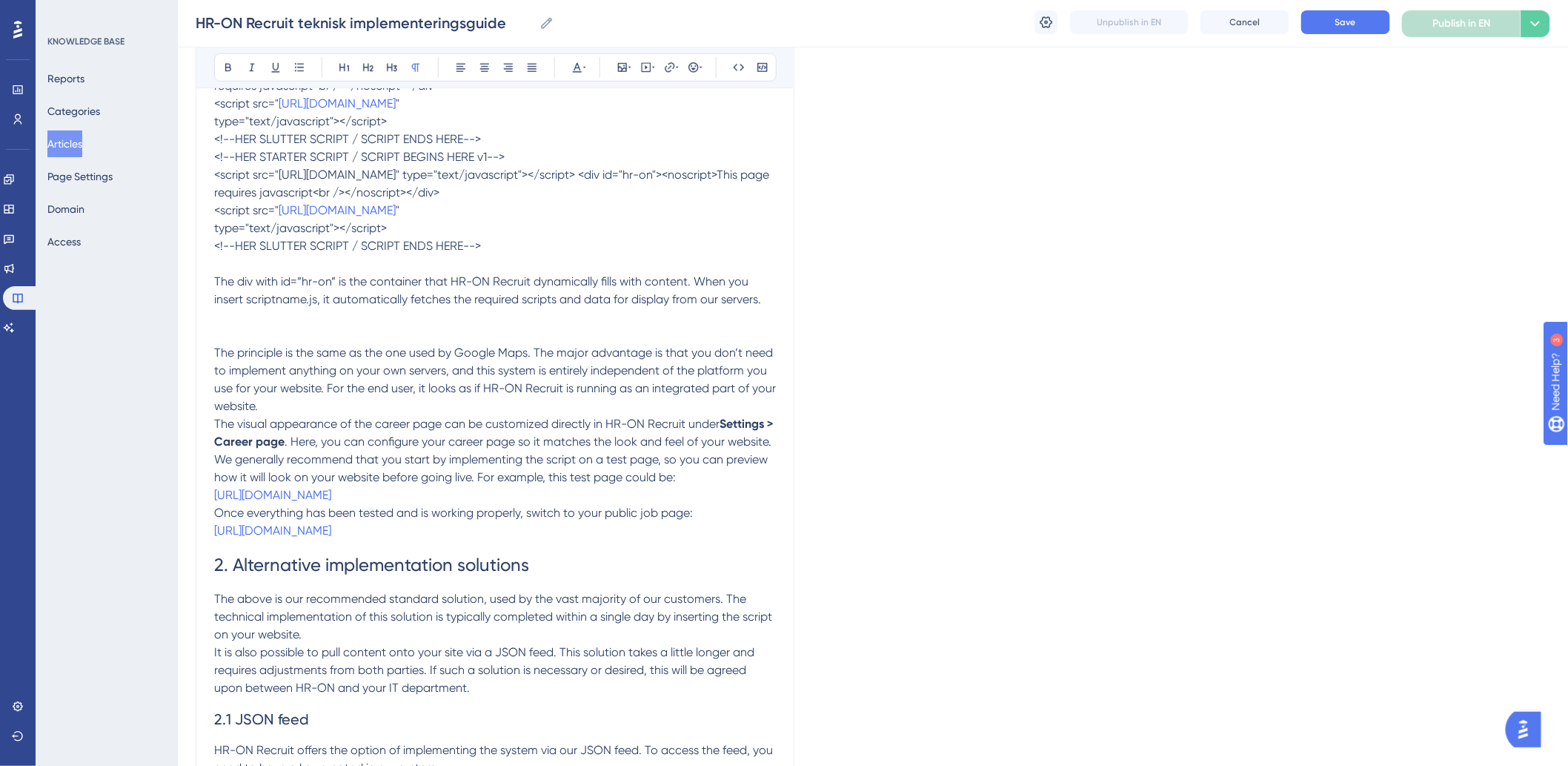
scroll to position [423, 0]
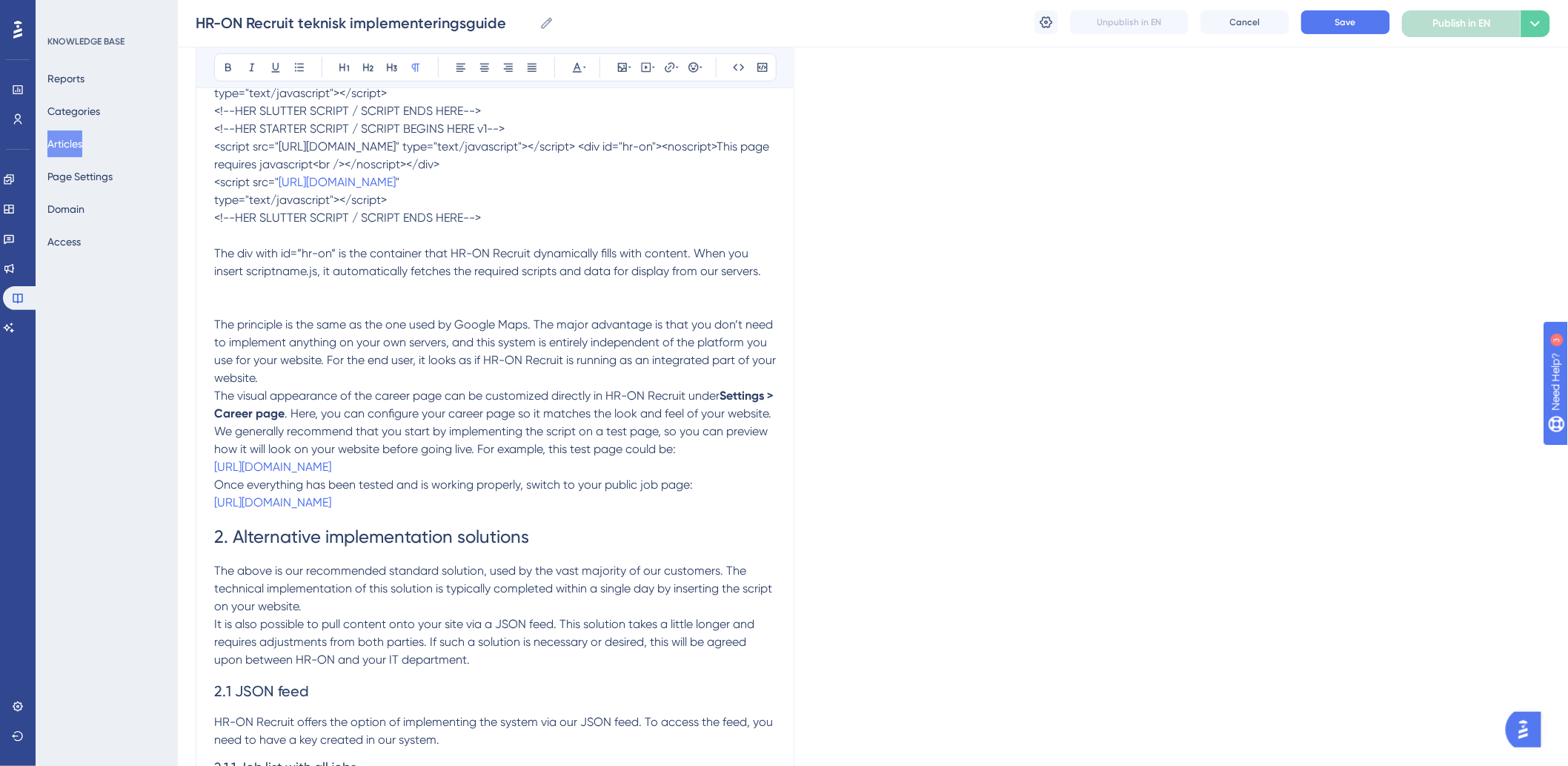
click at [216, 394] on span "The visual appearance of the career page can be customized directly in HR-ON Re…" at bounding box center [466, 395] width 505 height 14
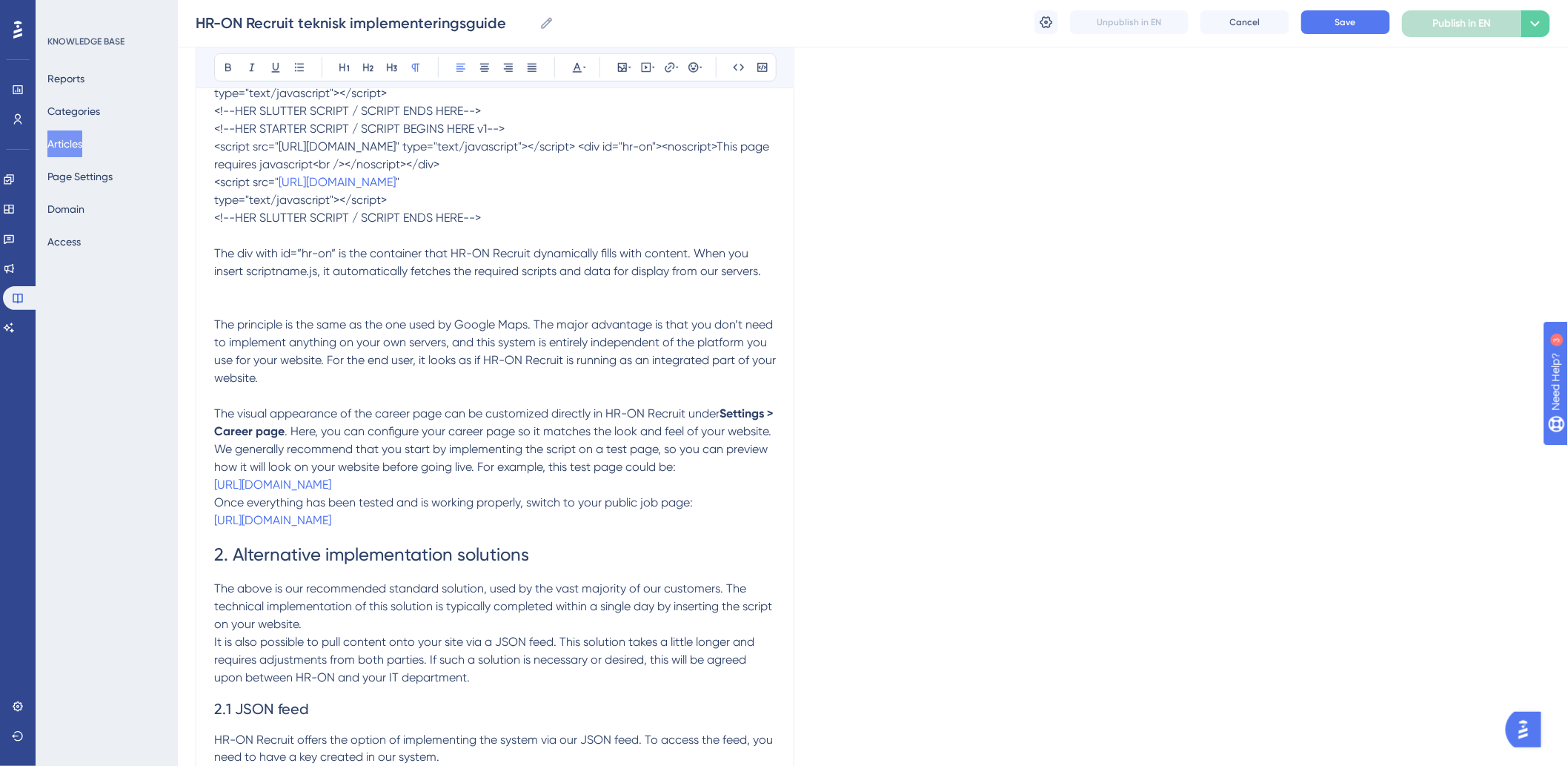
click at [217, 464] on span "We generally recommend that you start by implementing the script on a test page…" at bounding box center [492, 458] width 557 height 32
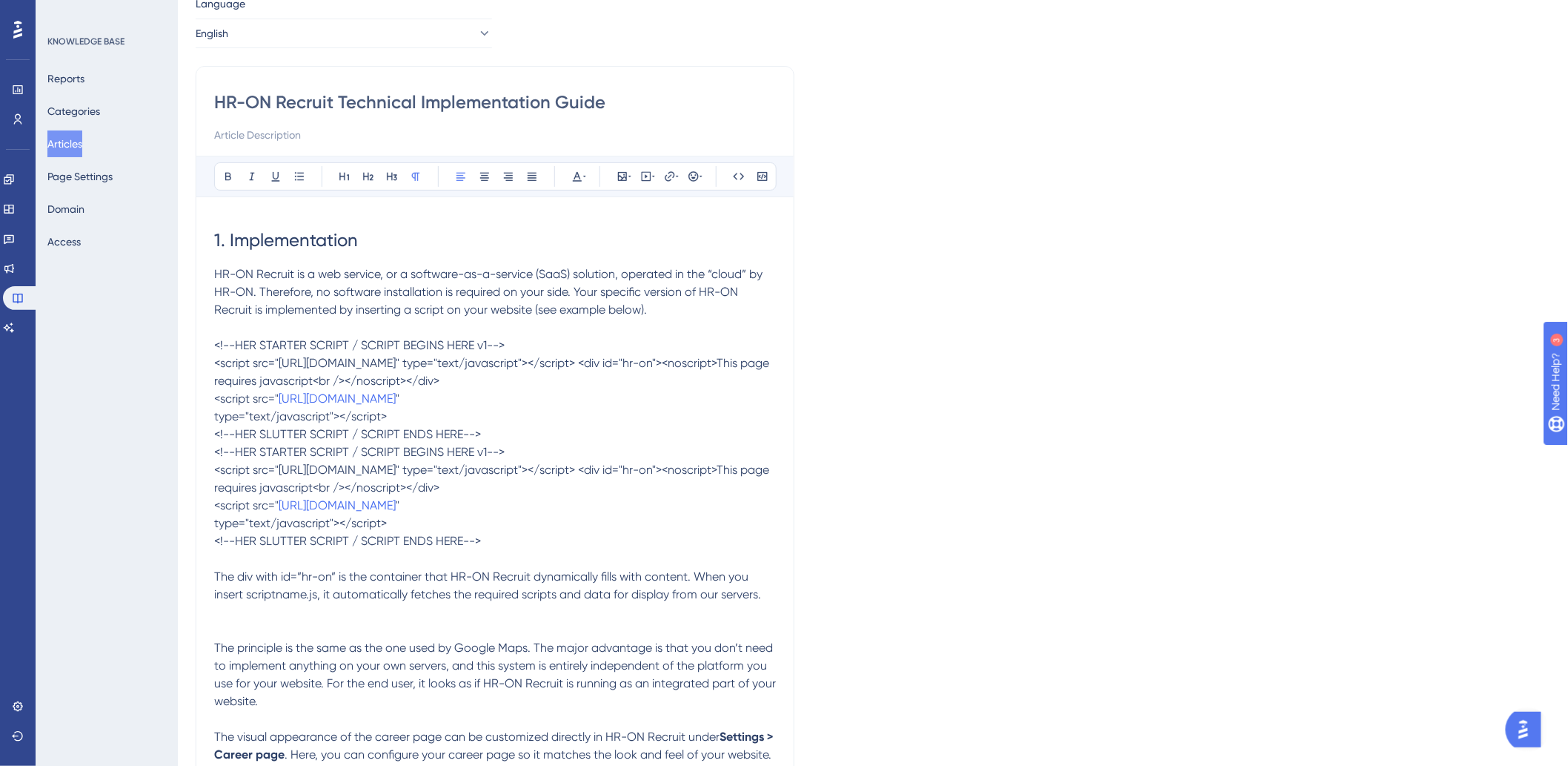
scroll to position [176, 0]
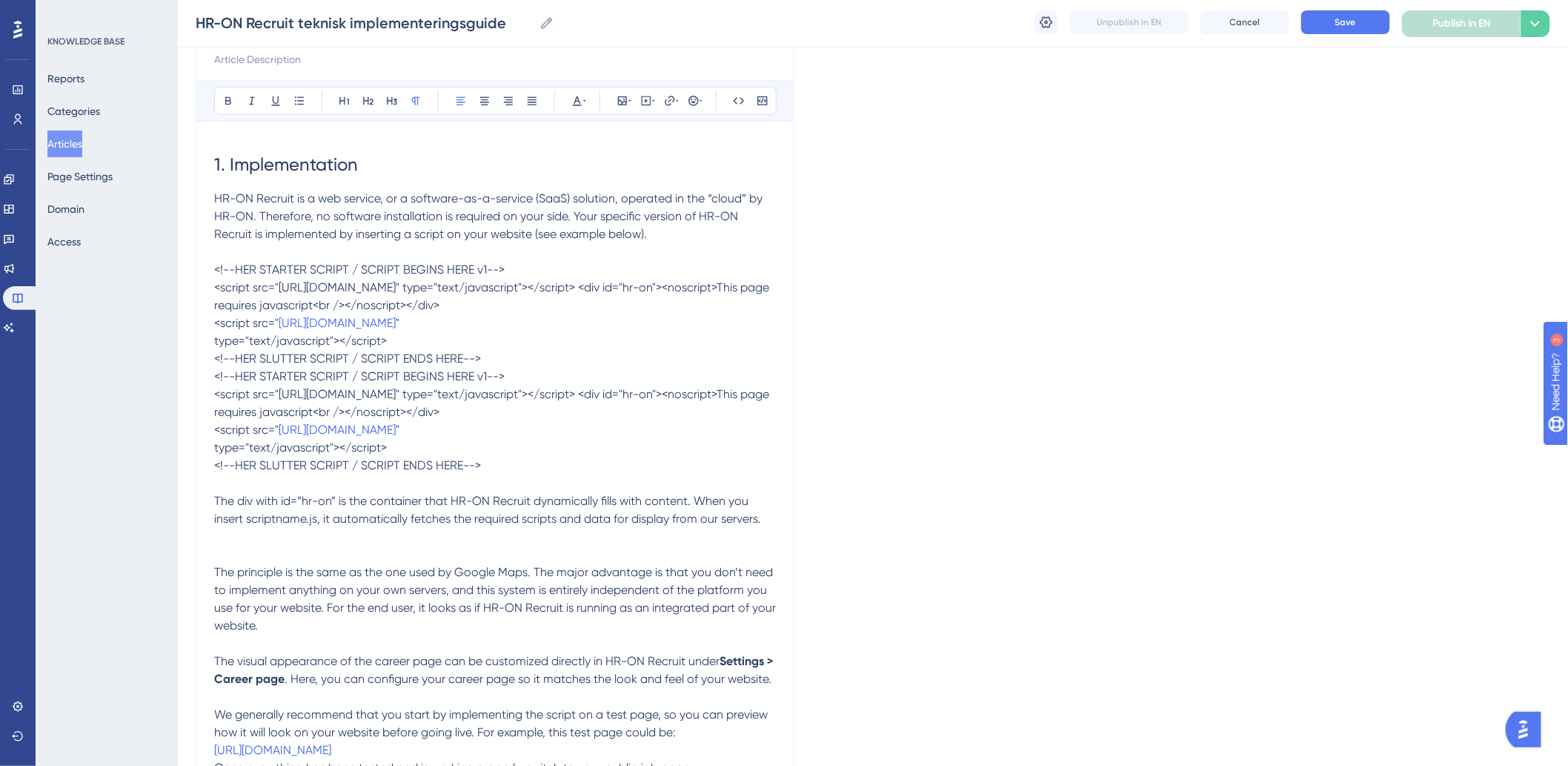
click at [261, 574] on span "The principle is the same as the one used by Google Maps. The major advantage i…" at bounding box center [496, 598] width 565 height 67
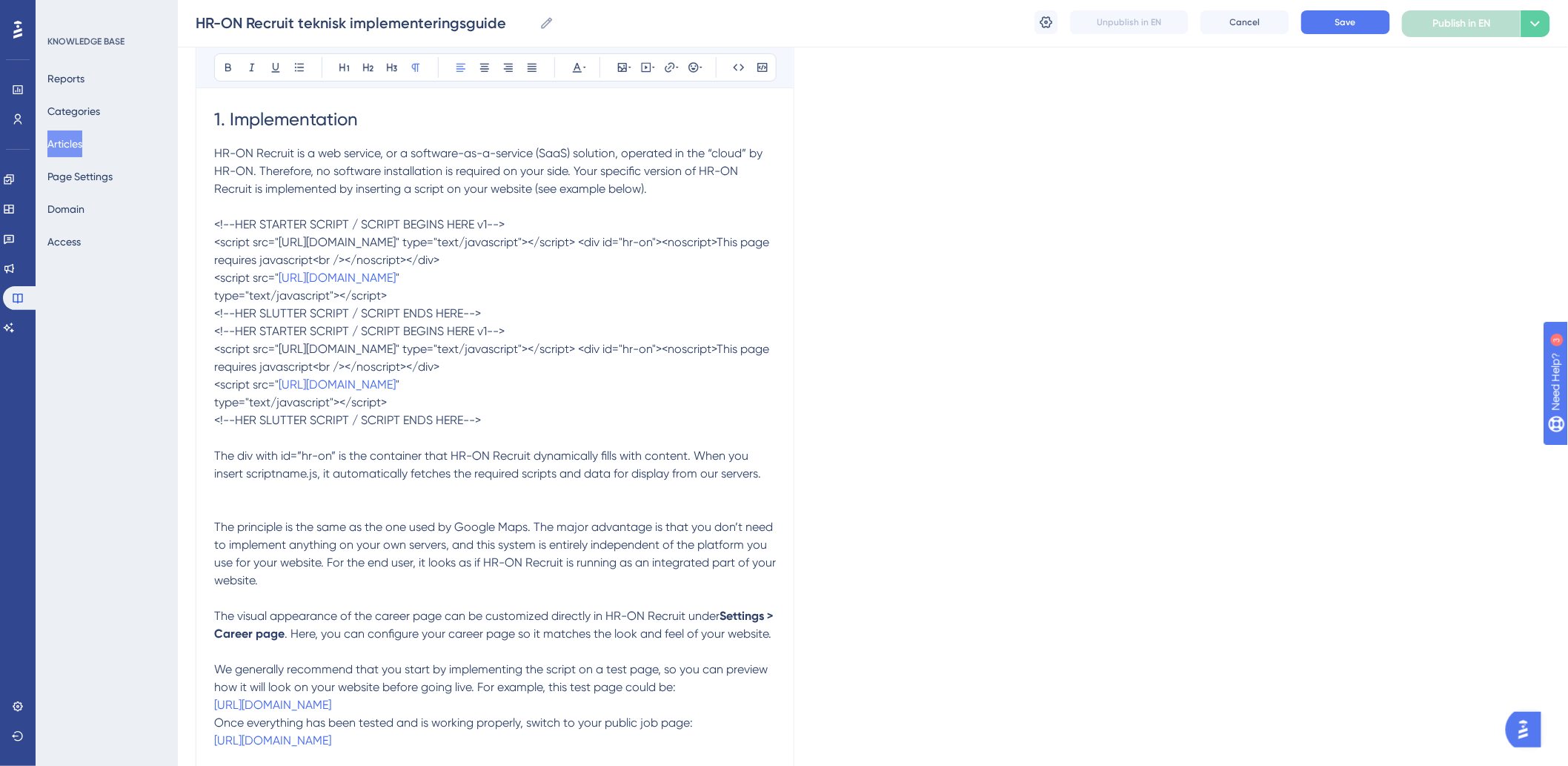
scroll to position [258, 0]
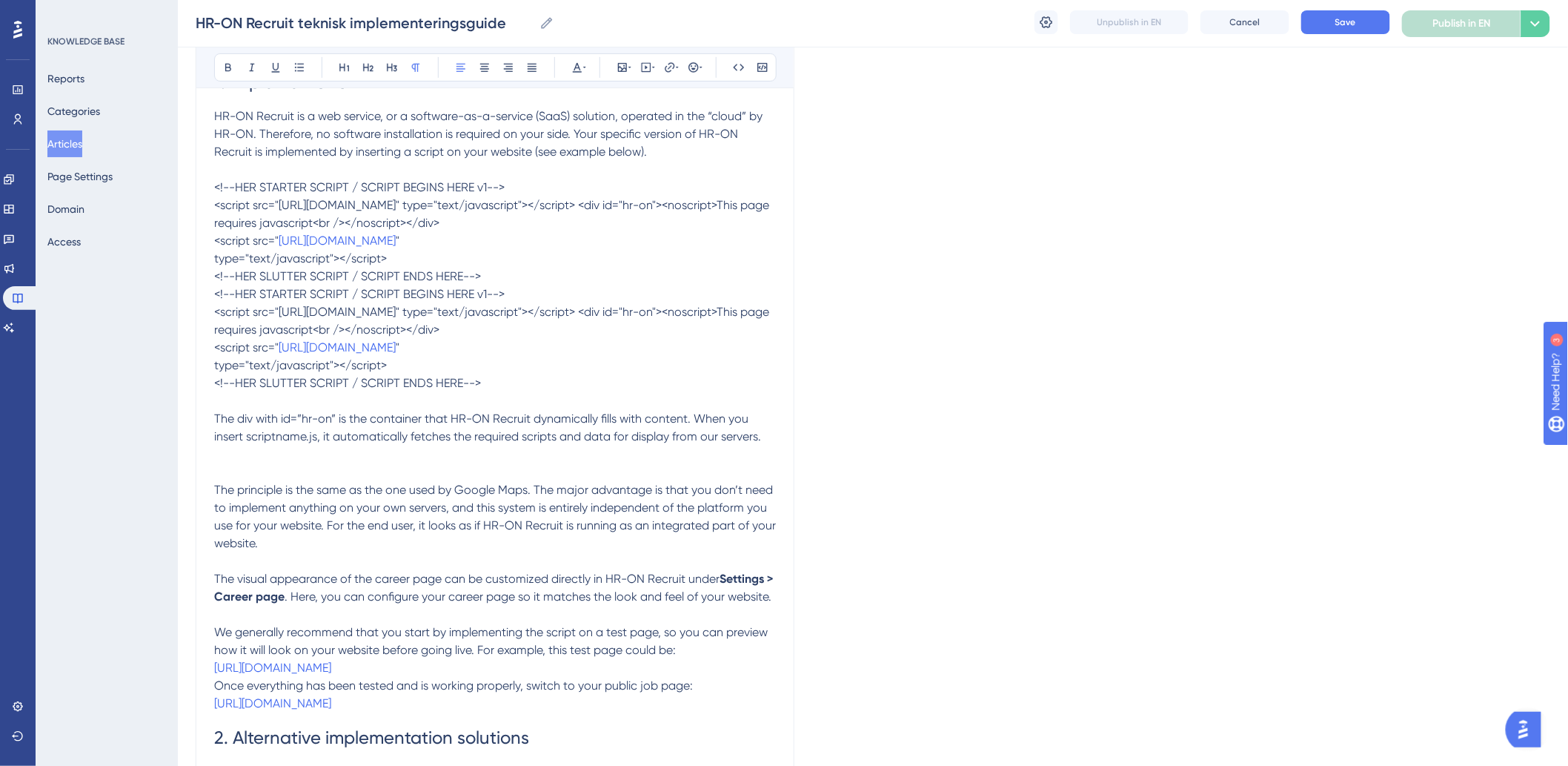
click at [303, 466] on p "The div with id=”hr-on” is the container that HR-ON Recruit dynamically fills w…" at bounding box center [494, 445] width 561 height 71
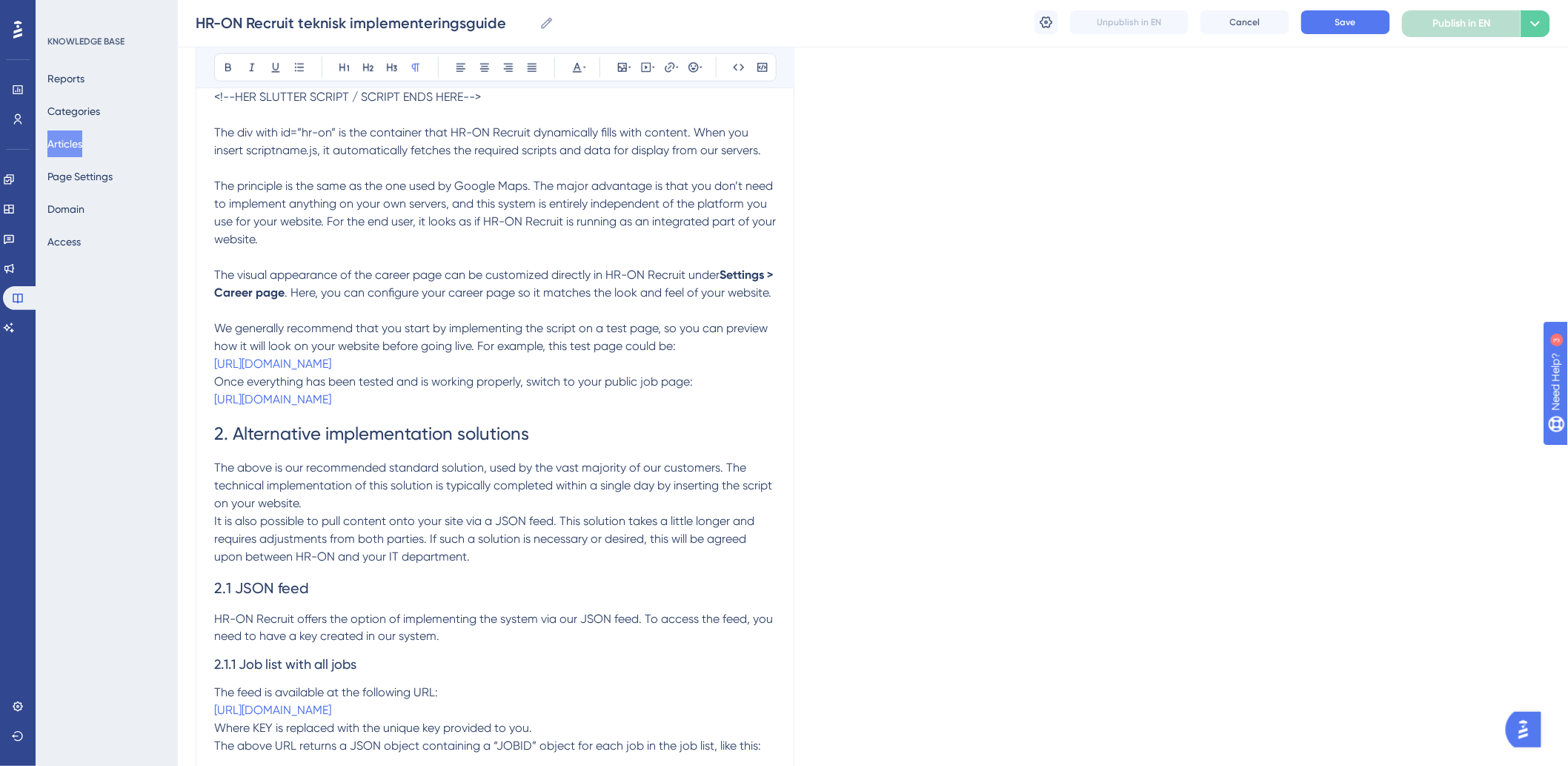
scroll to position [670, 0]
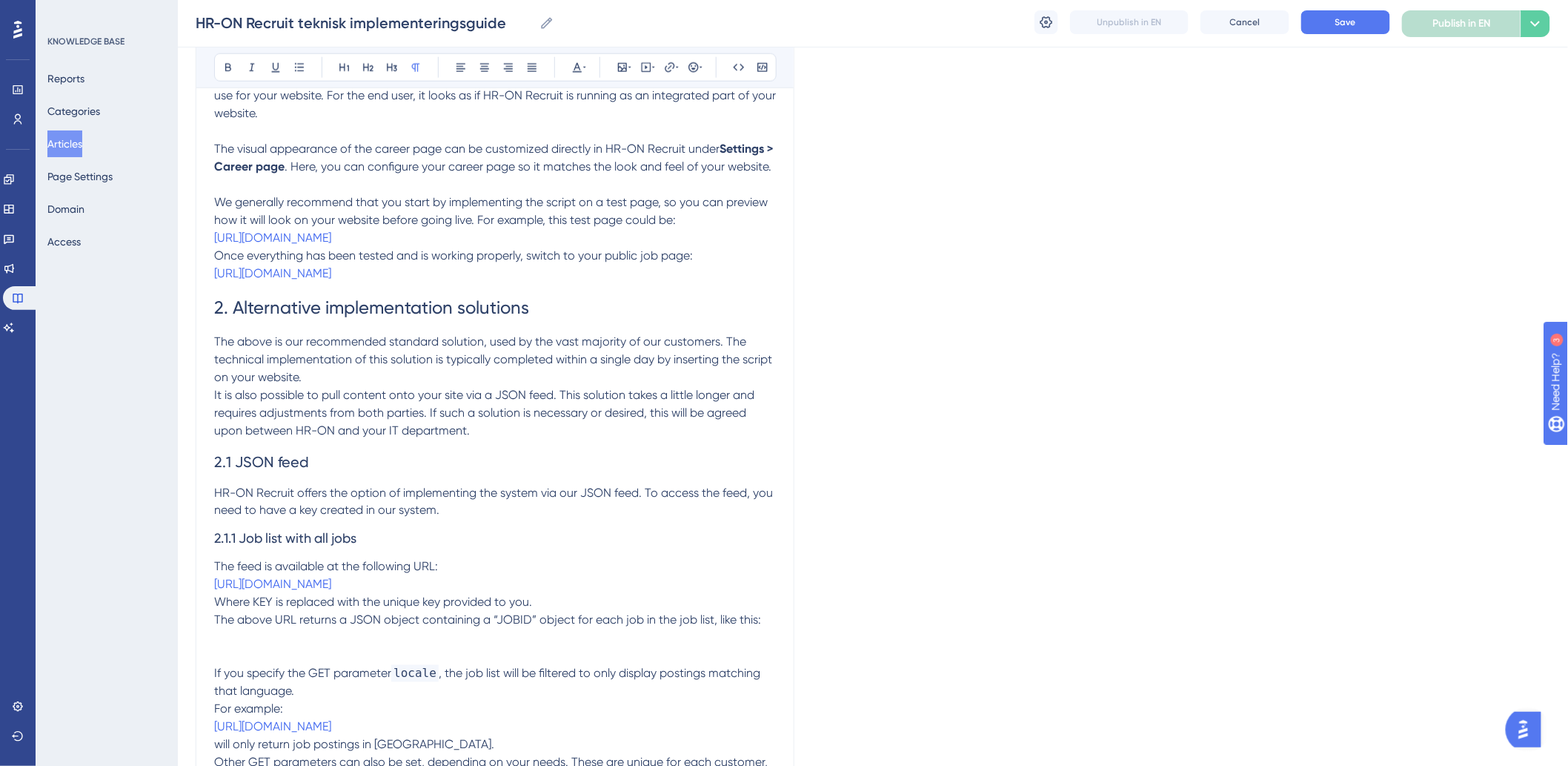
drag, startPoint x: 211, startPoint y: 330, endPoint x: 420, endPoint y: 327, distance: 209.0
click at [421, 318] on span "2. Alternative implementation solutions" at bounding box center [371, 307] width 315 height 21
drag, startPoint x: 554, startPoint y: 319, endPoint x: 86, endPoint y: 314, distance: 468.0
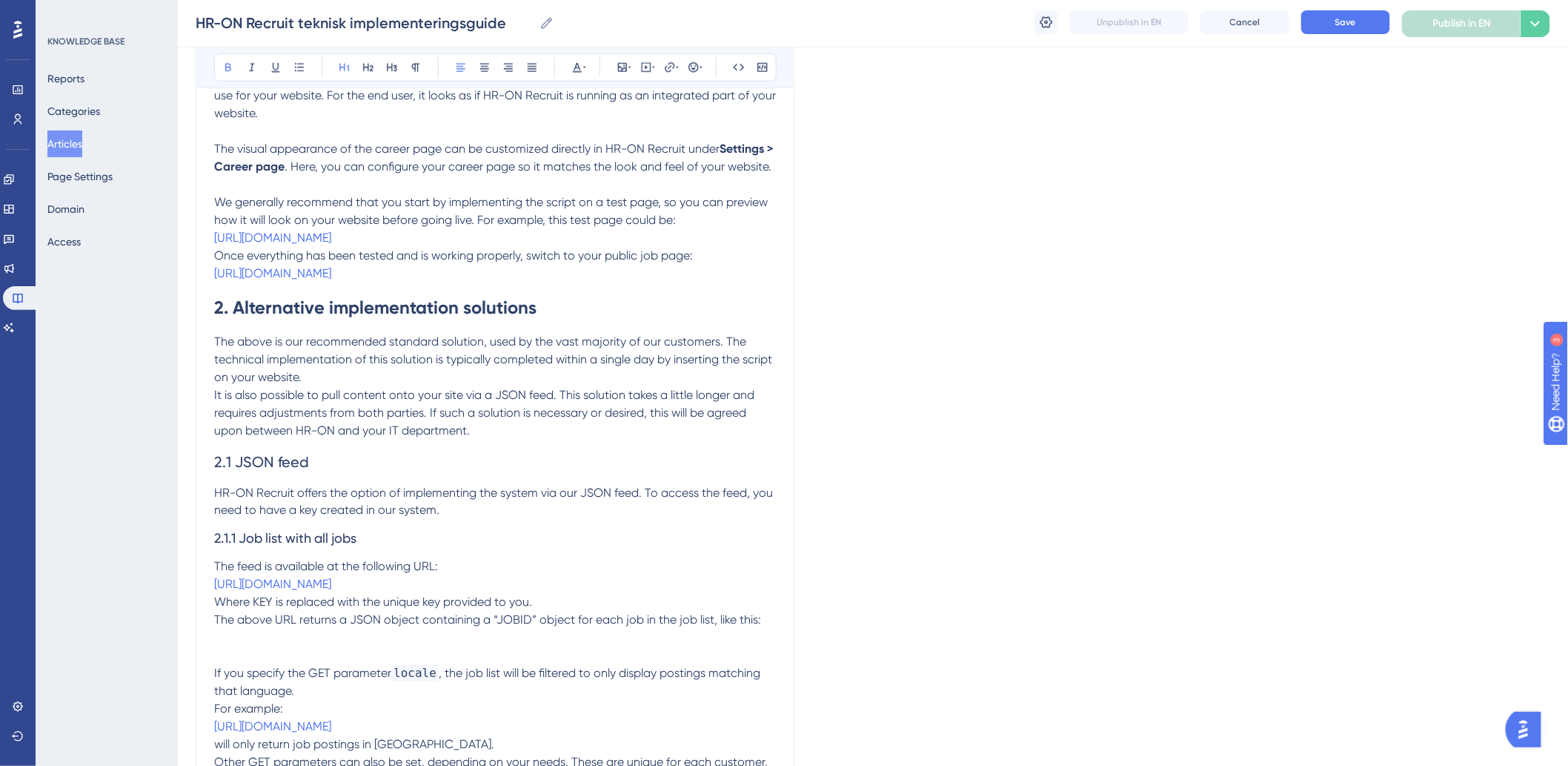
drag, startPoint x: 213, startPoint y: 478, endPoint x: 340, endPoint y: 472, distance: 127.1
click at [340, 472] on h2 "2.1 JSON feed" at bounding box center [494, 462] width 561 height 44
drag, startPoint x: 421, startPoint y: 558, endPoint x: 175, endPoint y: 553, distance: 246.1
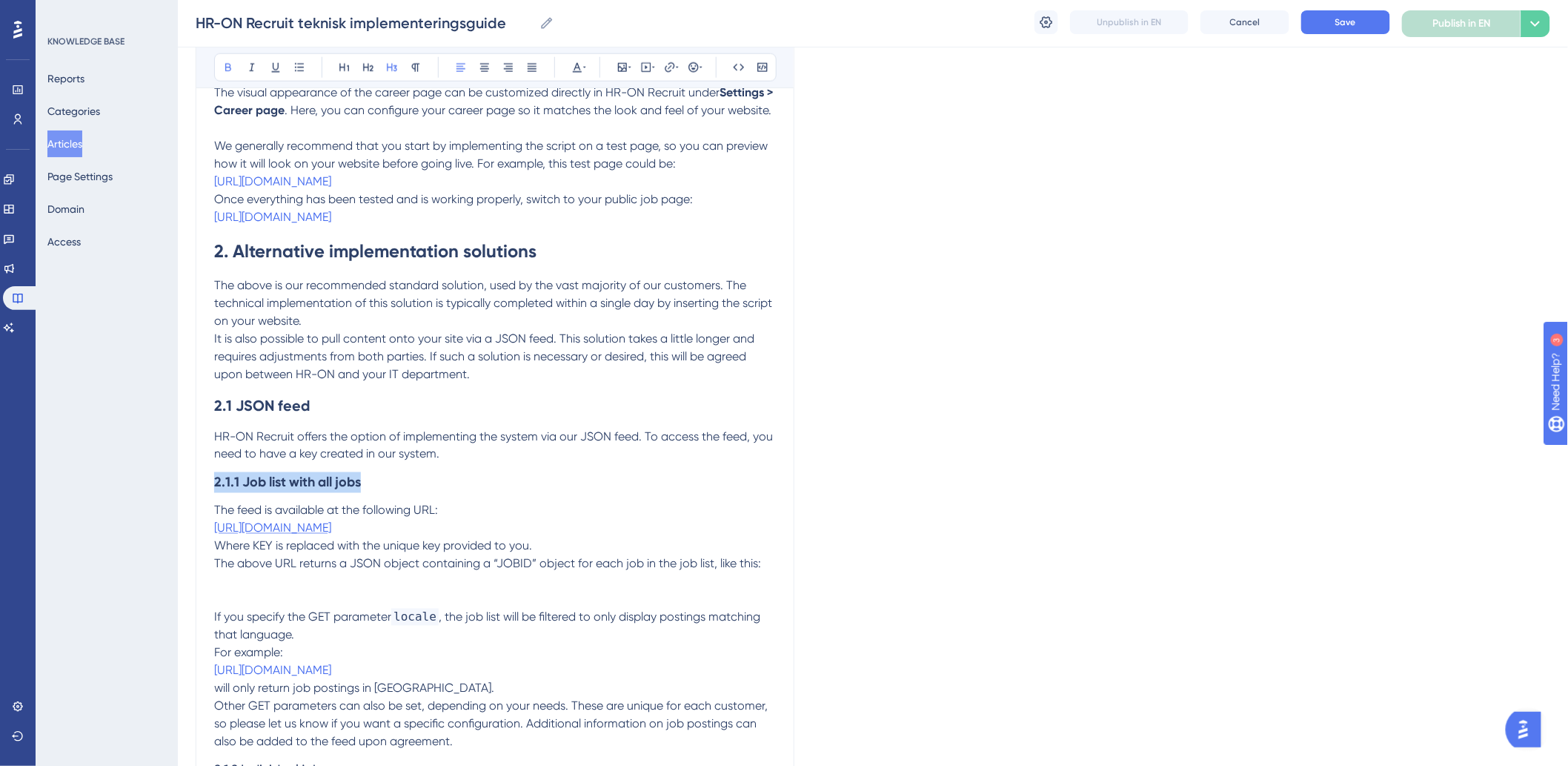
scroll to position [753, 0]
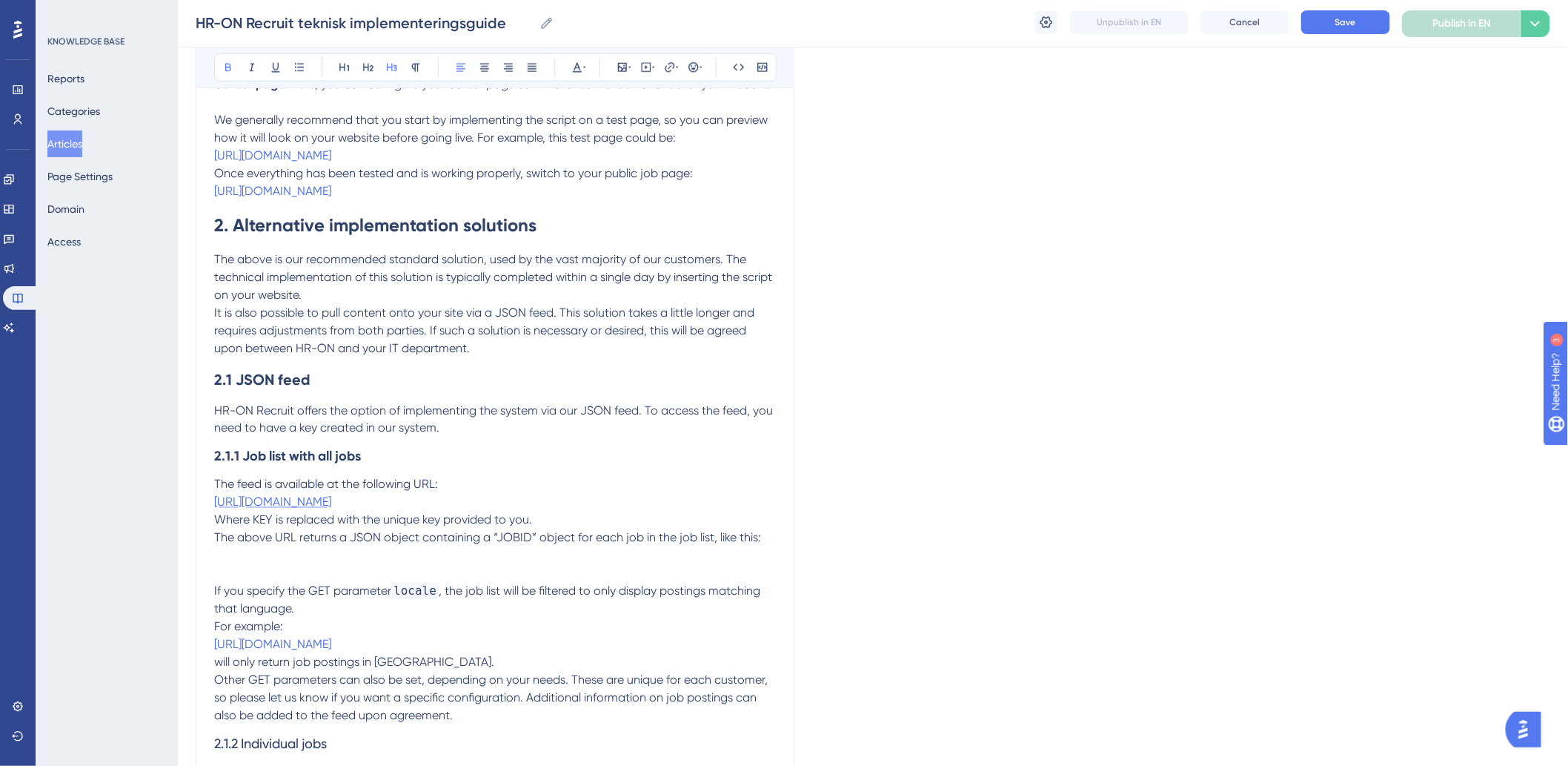
click at [331, 509] on span "[URL][DOMAIN_NAME]" at bounding box center [272, 502] width 117 height 14
drag, startPoint x: 621, startPoint y: 390, endPoint x: 627, endPoint y: 381, distance: 10.8
click at [621, 391] on h2 "2.1 JSON feed" at bounding box center [494, 379] width 561 height 44
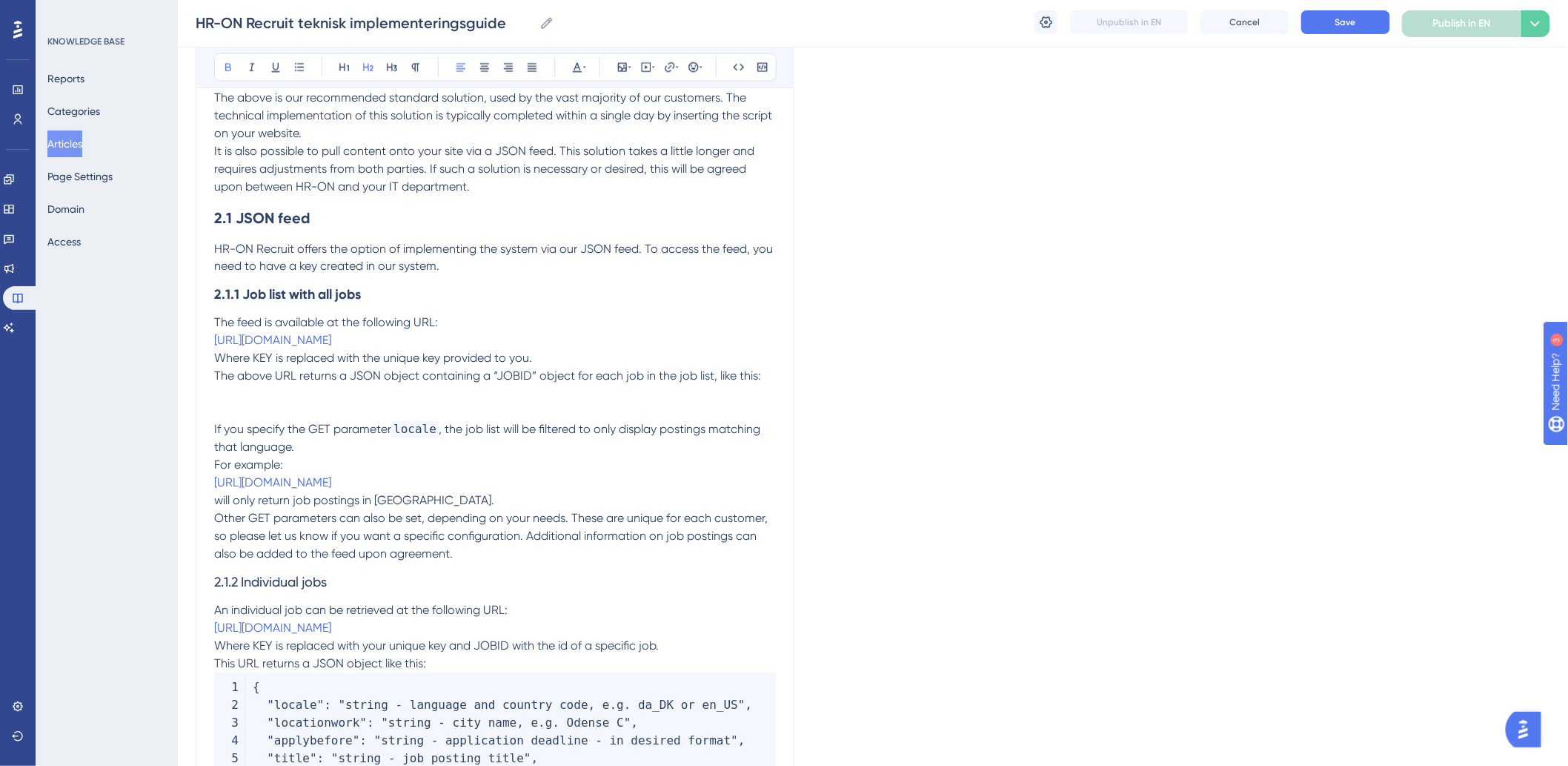
scroll to position [835, 0]
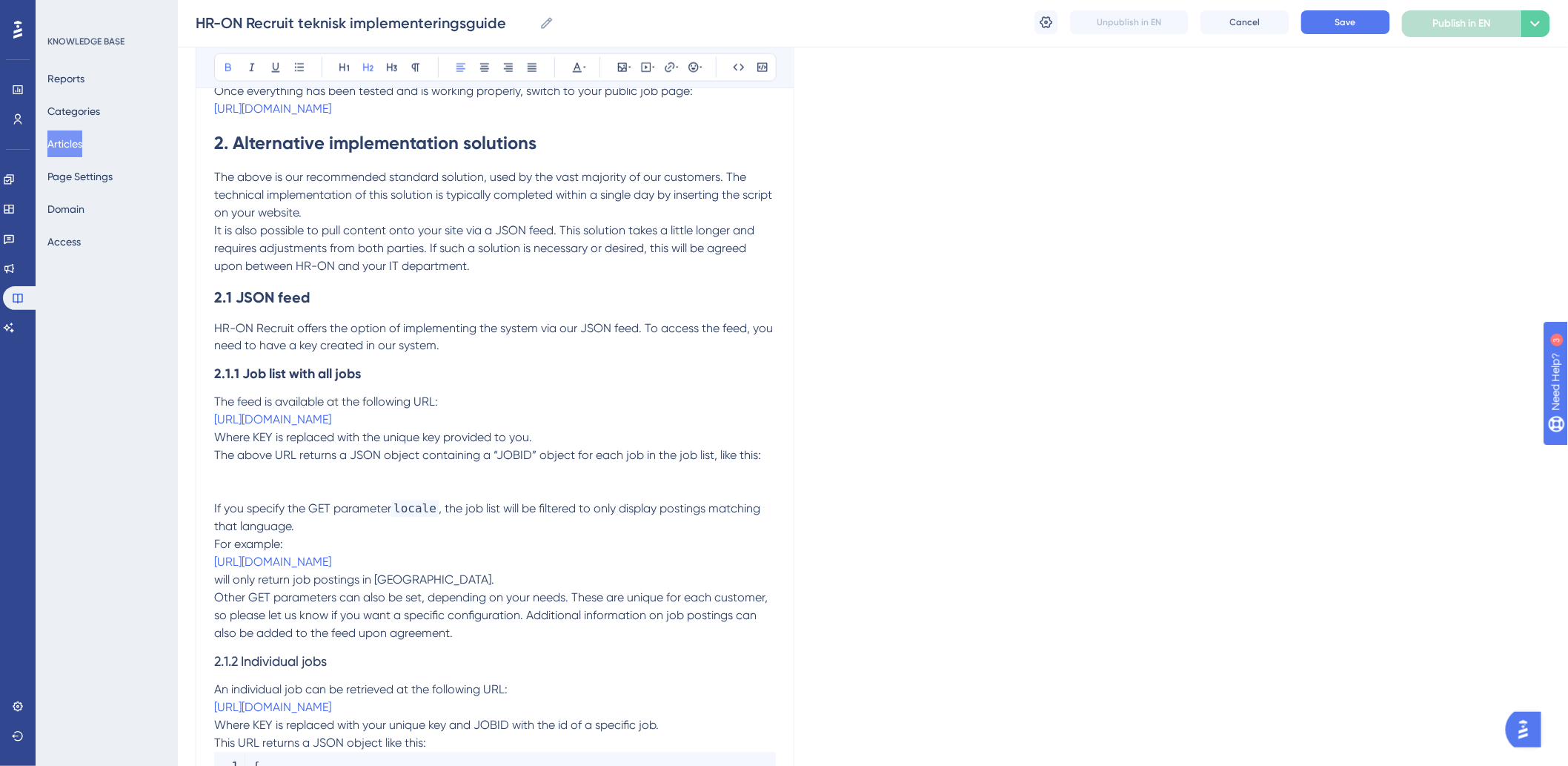
click at [356, 383] on strong "2.1.1 Job list with all jobs" at bounding box center [287, 374] width 147 height 17
drag, startPoint x: 380, startPoint y: 398, endPoint x: 177, endPoint y: 387, distance: 203.3
click at [178, 387] on div "Performance Users Engagement Widgets Feedback Product Updates Knowledge Base AI…" at bounding box center [873, 703] width 1390 height 3076
click at [576, 75] on button at bounding box center [577, 67] width 21 height 21
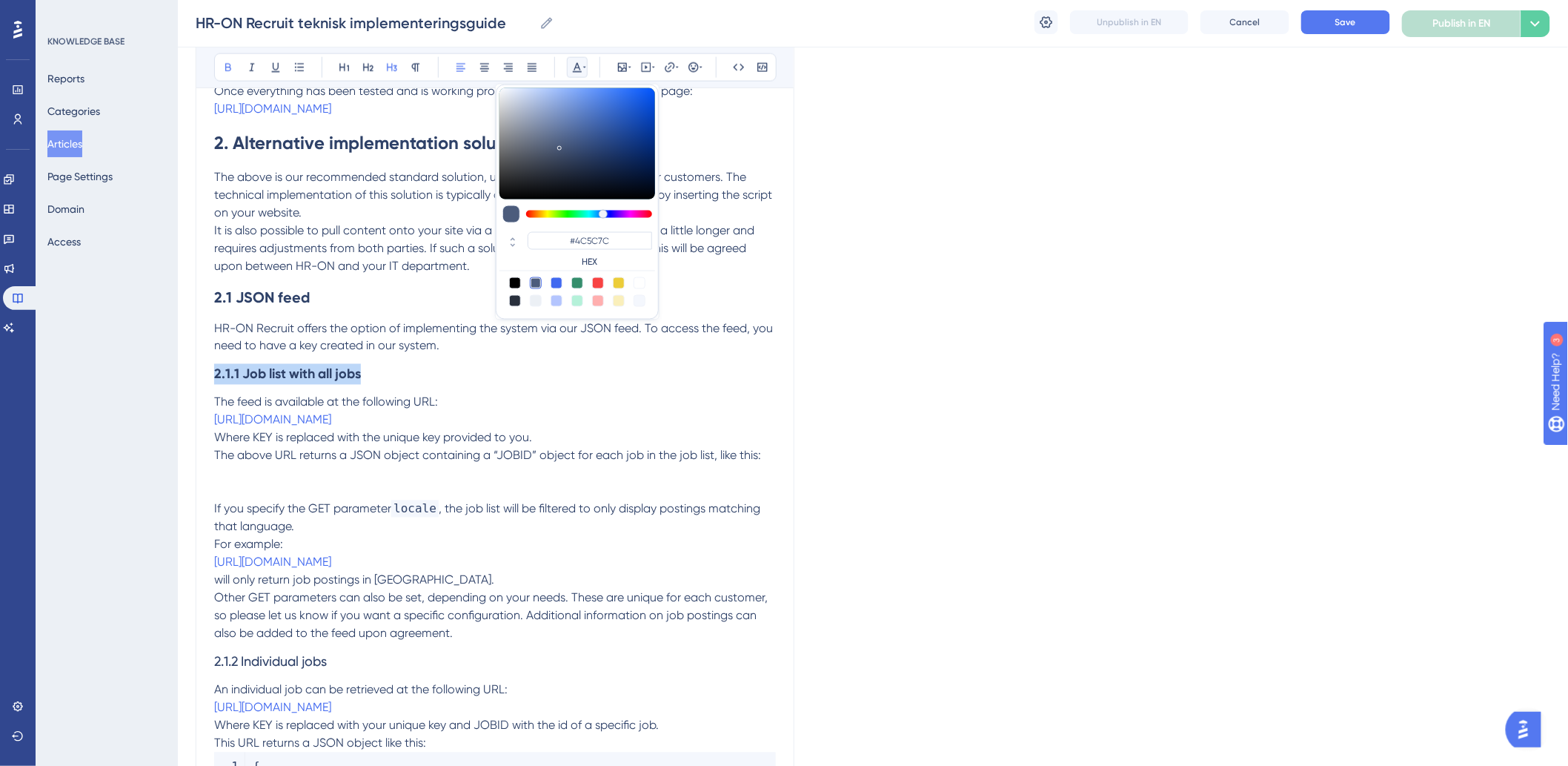
click at [579, 65] on icon at bounding box center [577, 67] width 12 height 12
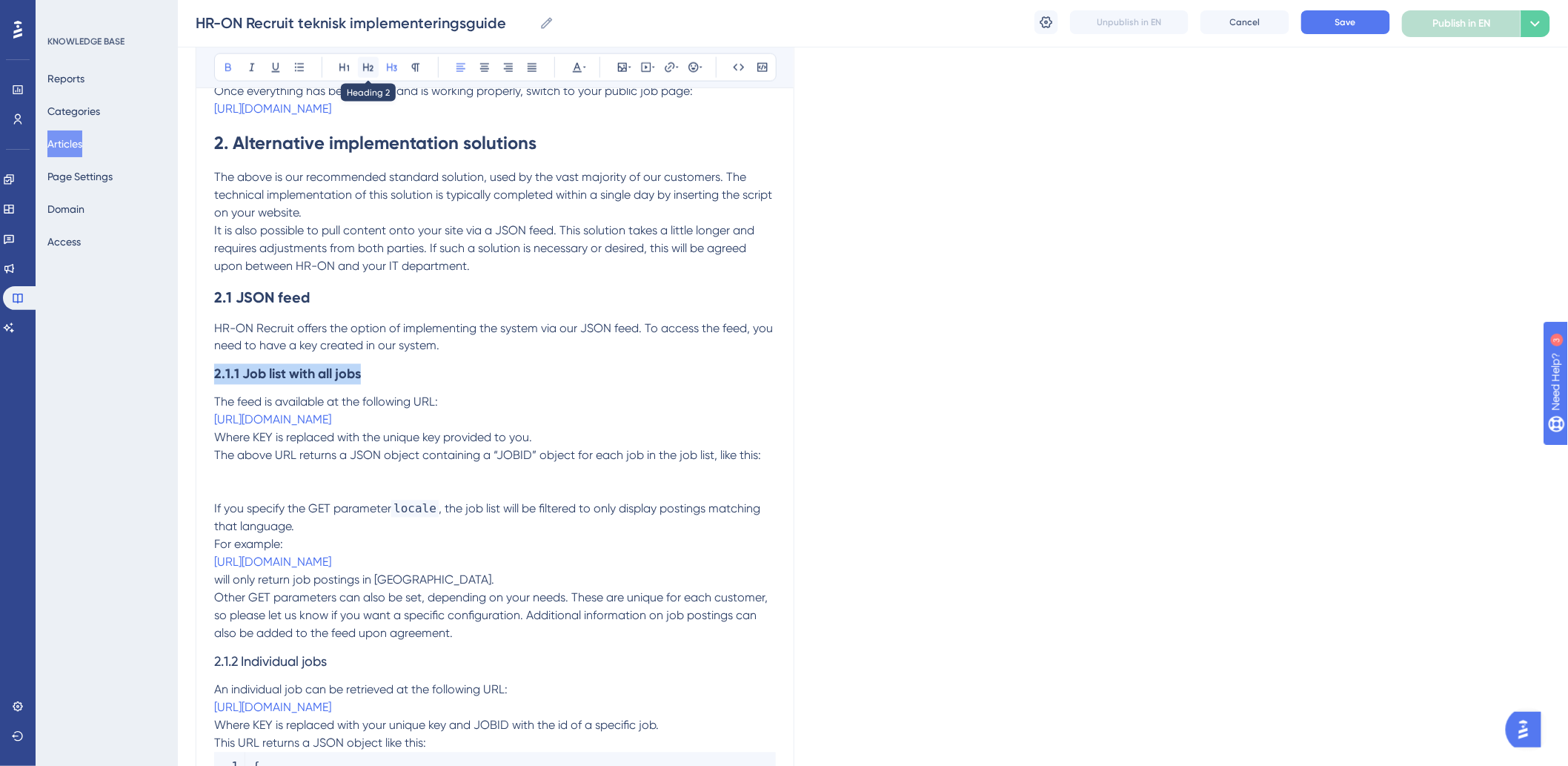
click at [369, 69] on icon at bounding box center [368, 67] width 12 height 12
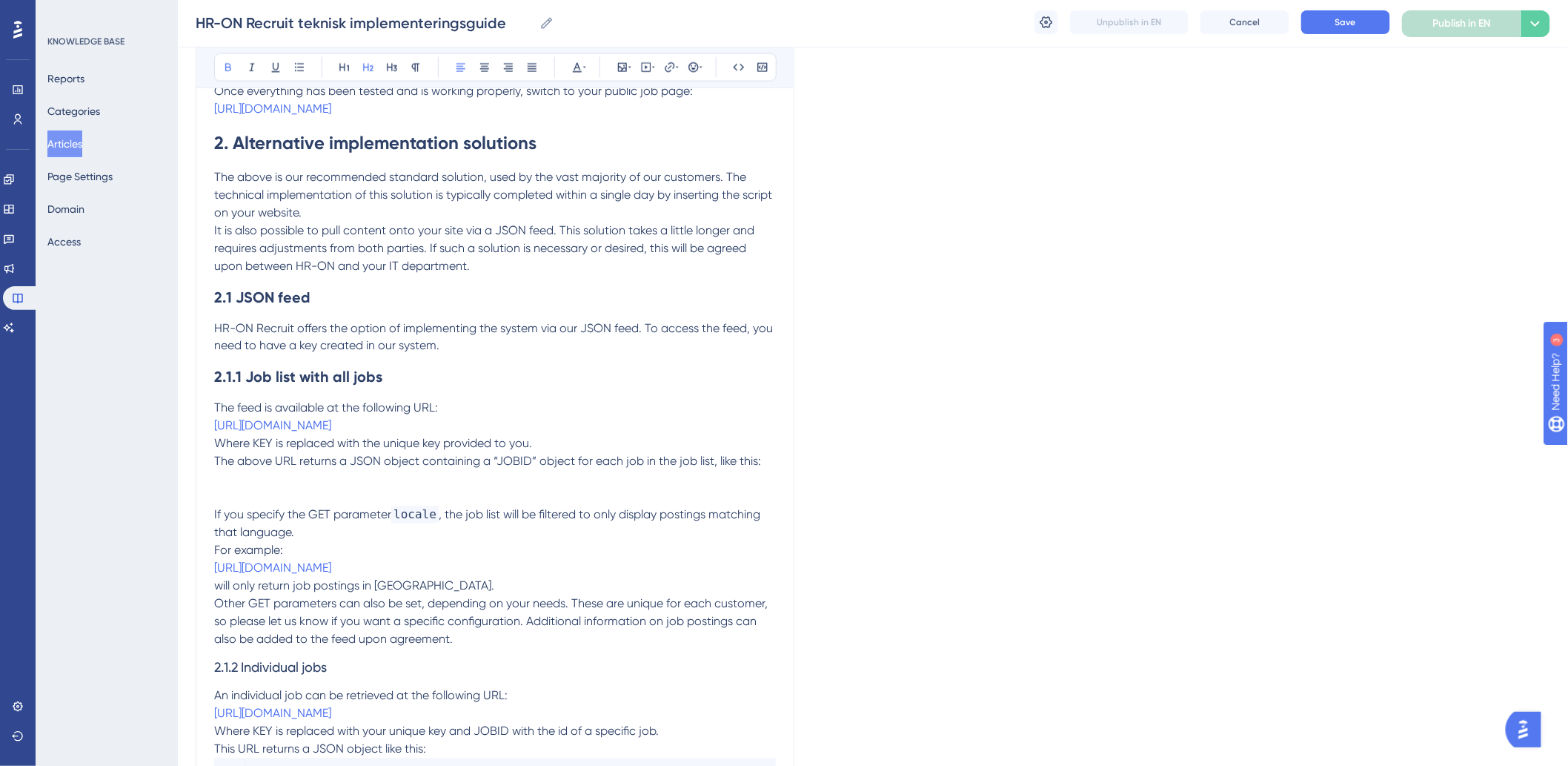
click at [382, 349] on span "HR-ON Recruit offers the option of implementing the system via our JSON feed. T…" at bounding box center [494, 337] width 561 height 32
click at [441, 399] on h2 "2.1.1 Job list with all jobs" at bounding box center [494, 377] width 561 height 44
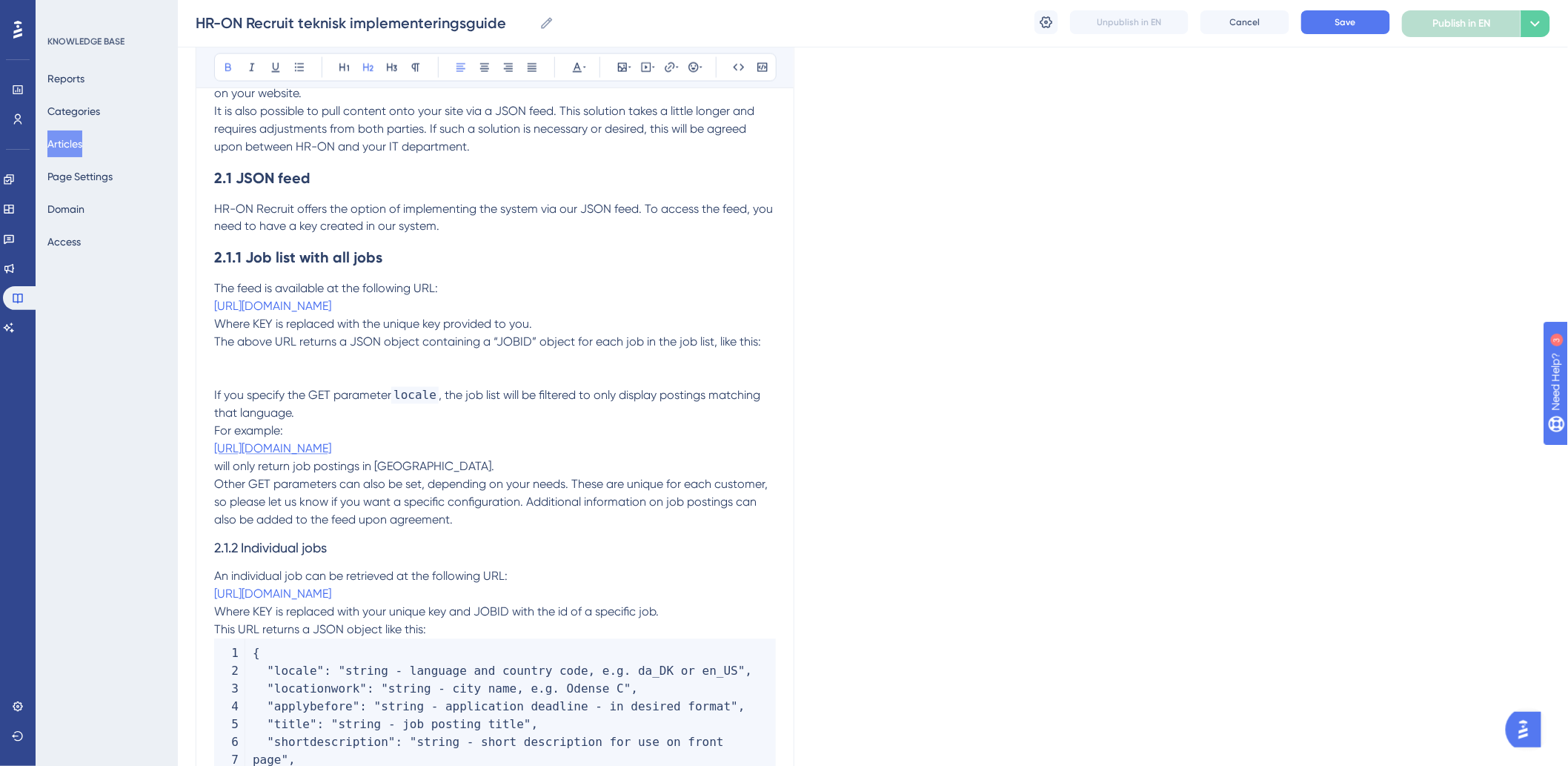
scroll to position [917, 0]
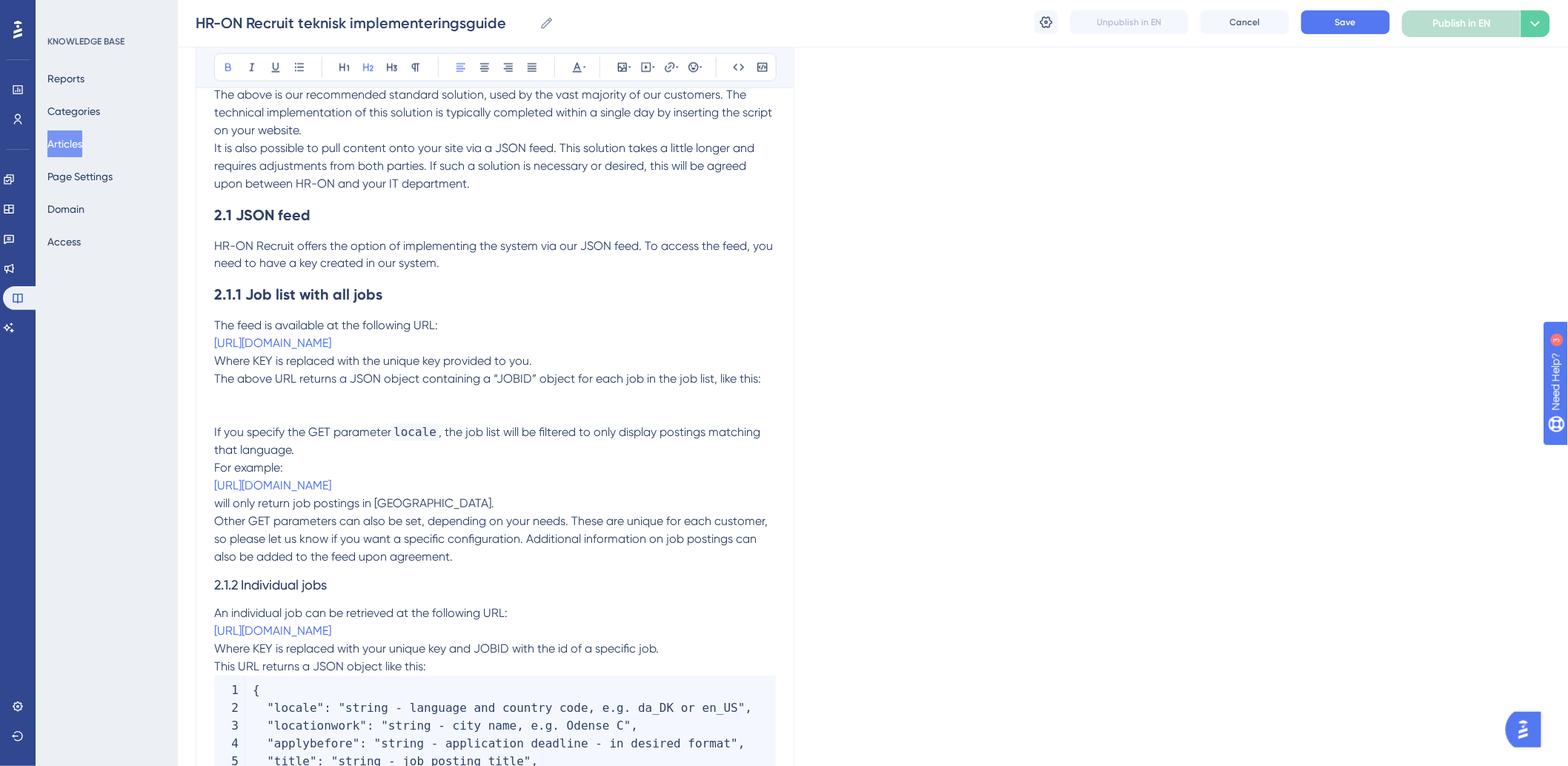
click at [303, 424] on p "The above URL returns a JSON object containing a “JOBID” object for each job in…" at bounding box center [494, 397] width 561 height 53
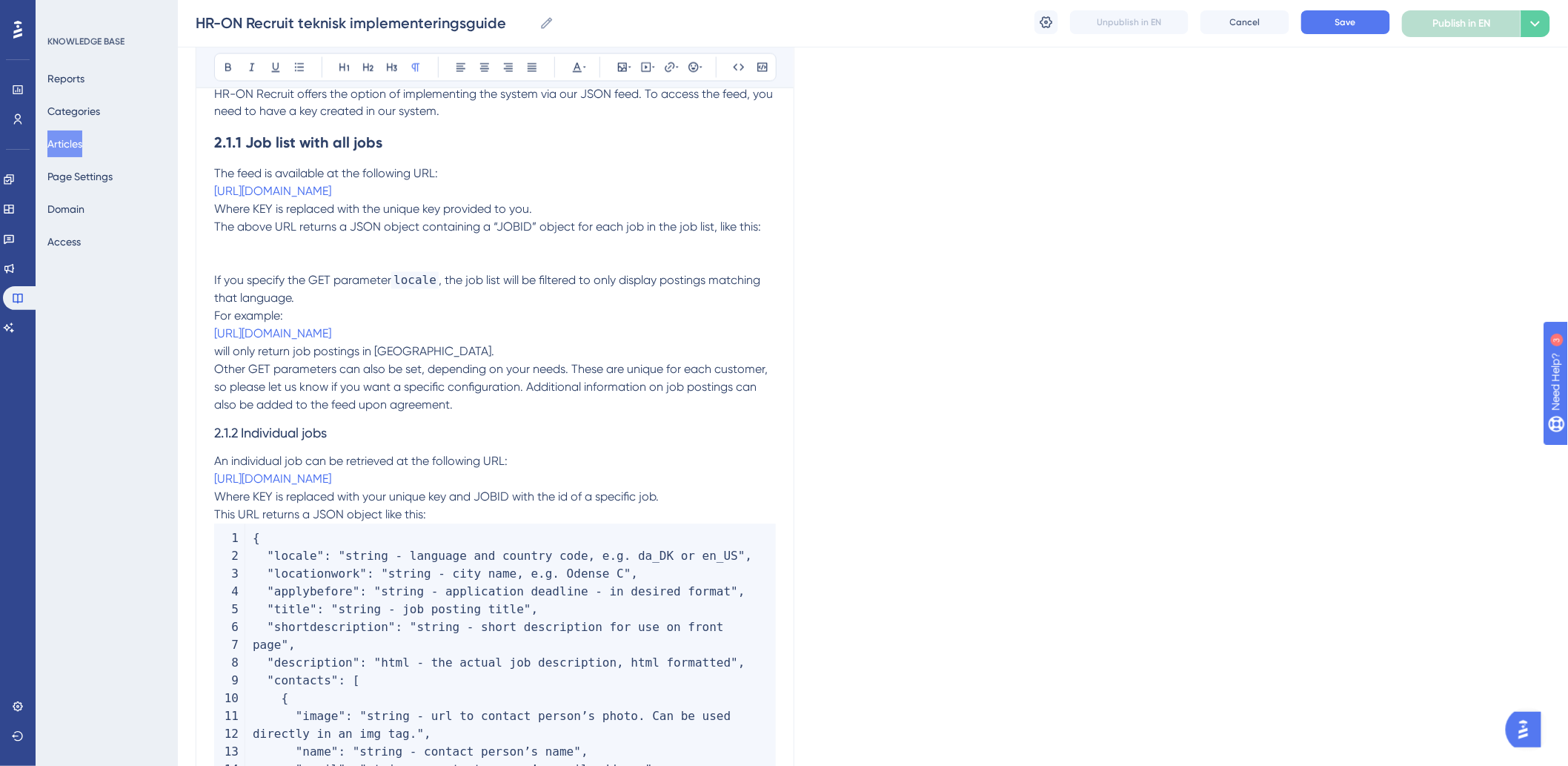
scroll to position [1082, 0]
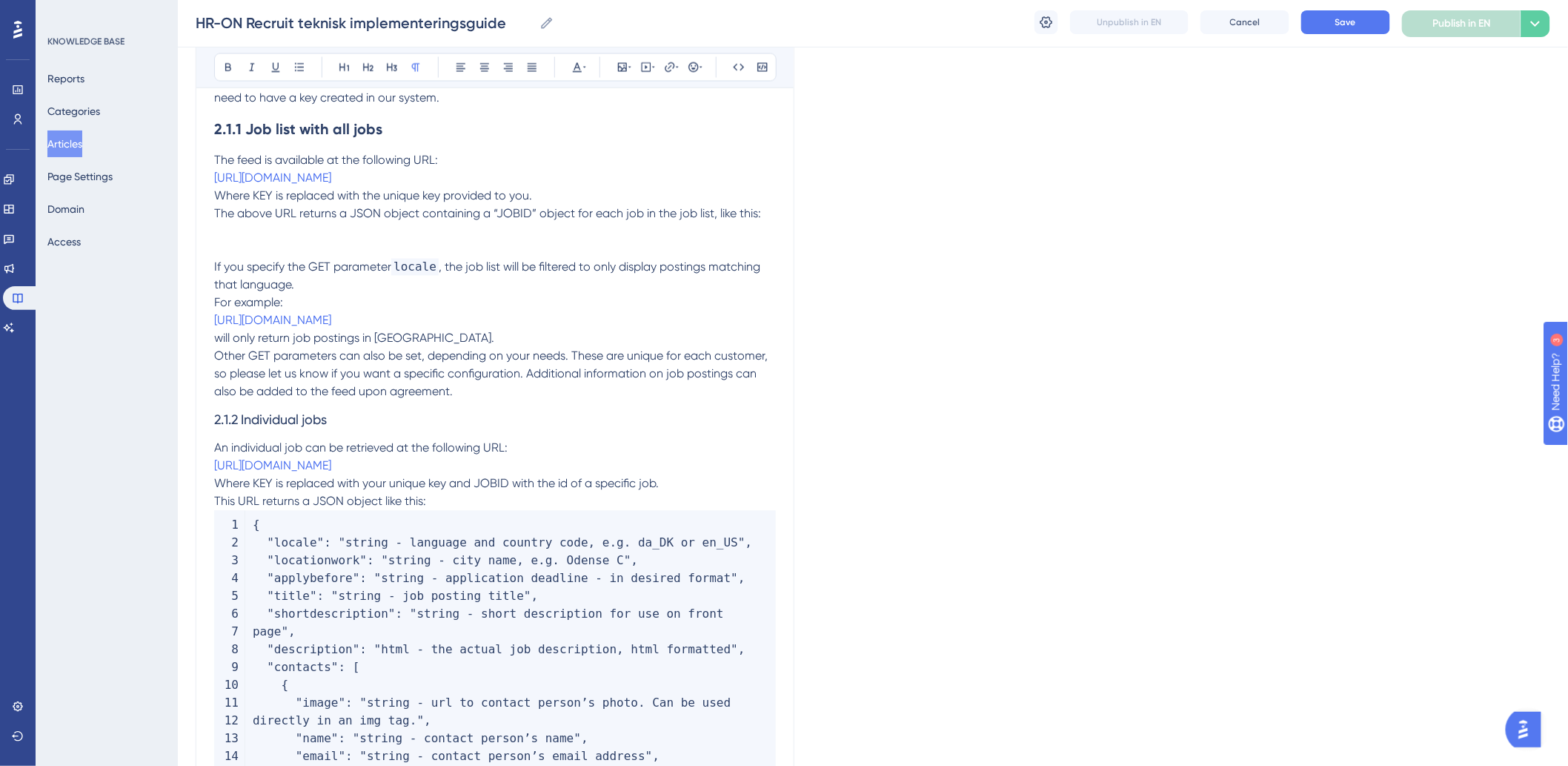
click at [268, 254] on p "The above URL returns a JSON object containing a “JOBID” object for each job in…" at bounding box center [494, 231] width 561 height 53
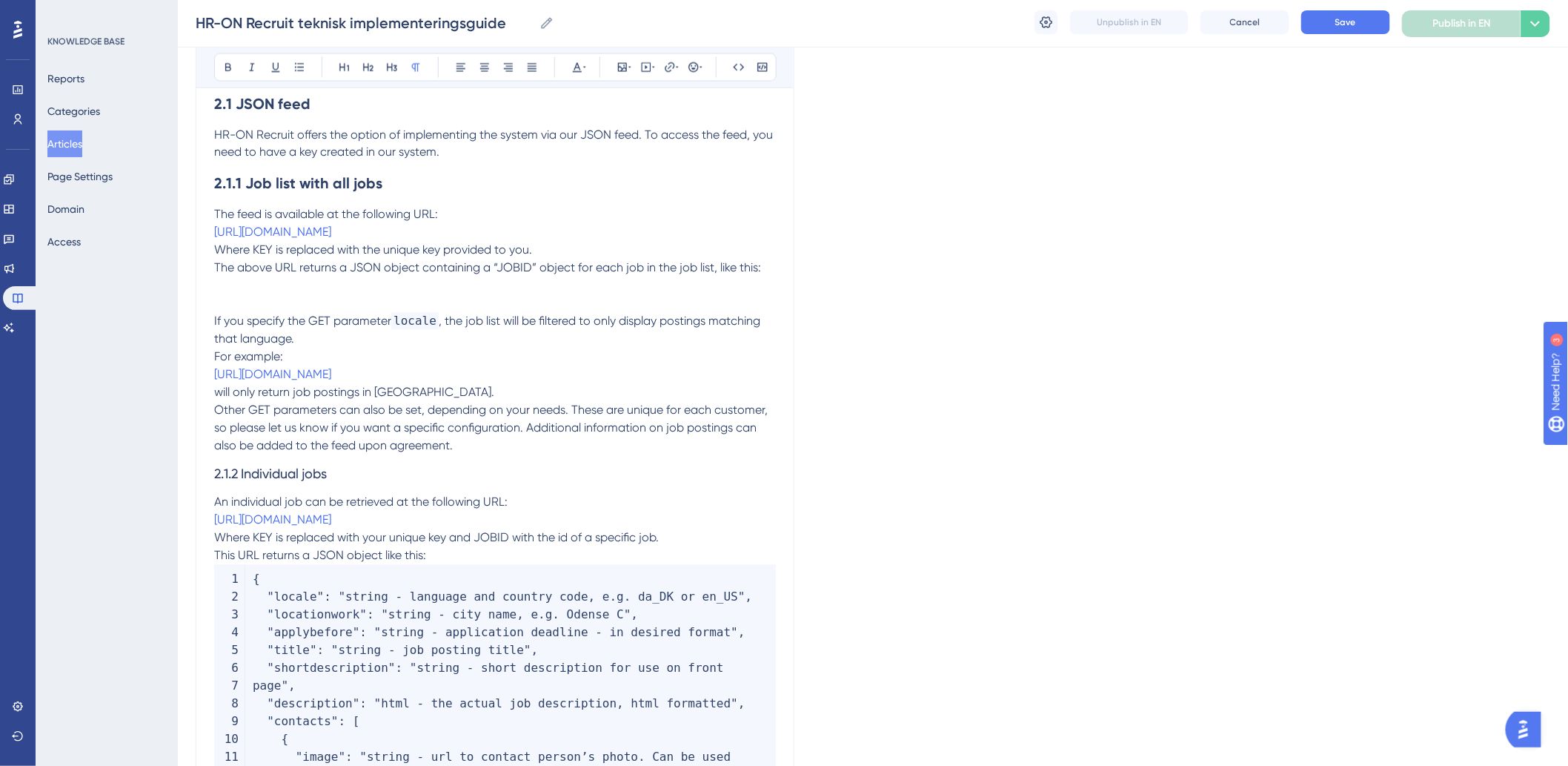
scroll to position [999, 0]
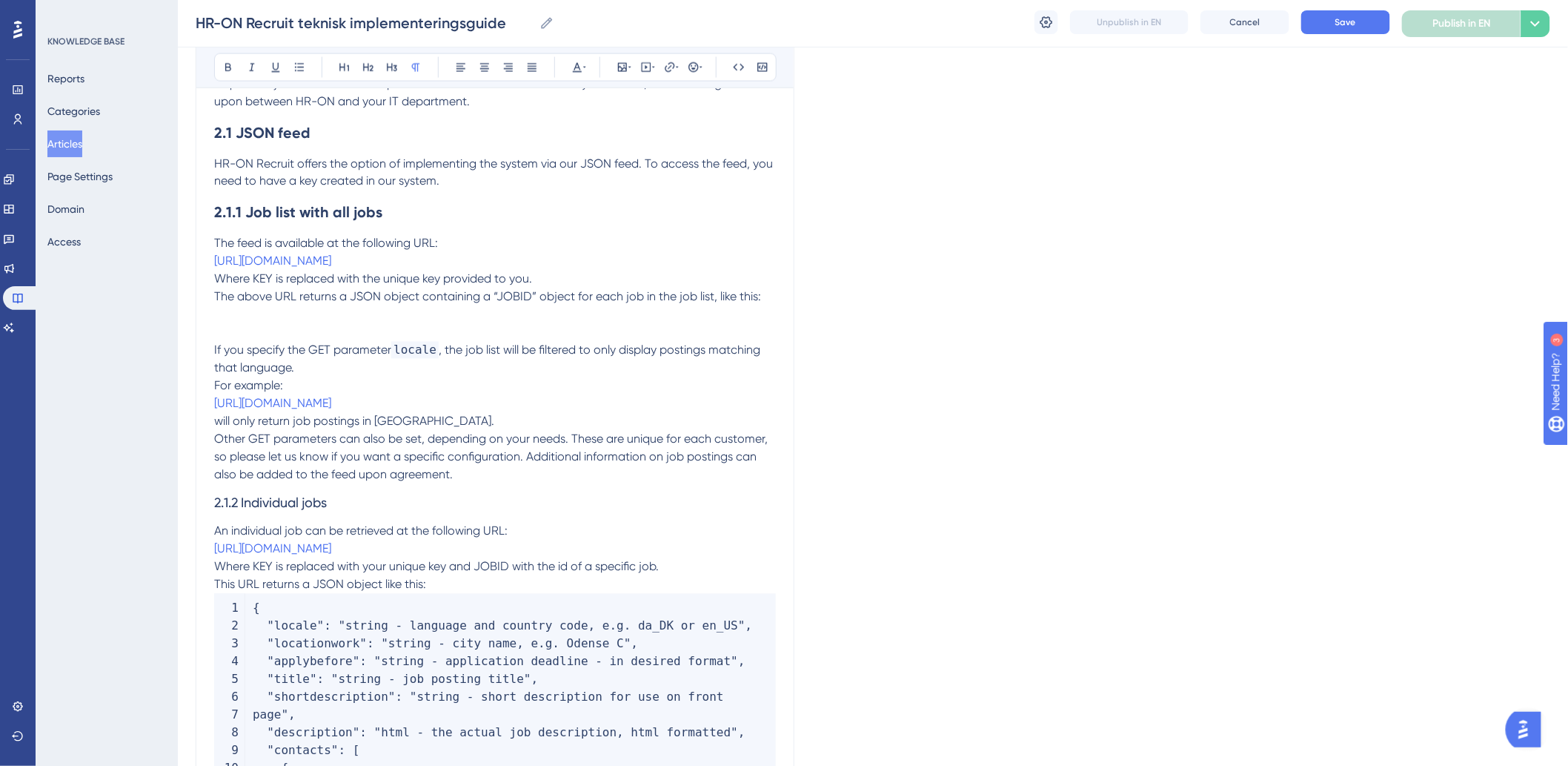
click at [282, 341] on p "The above URL returns a JSON object containing a “JOBID” object for each job in…" at bounding box center [494, 314] width 561 height 53
click at [214, 304] on span "The above URL returns a JSON object containing a “JOBID” object for each job in…" at bounding box center [487, 297] width 547 height 14
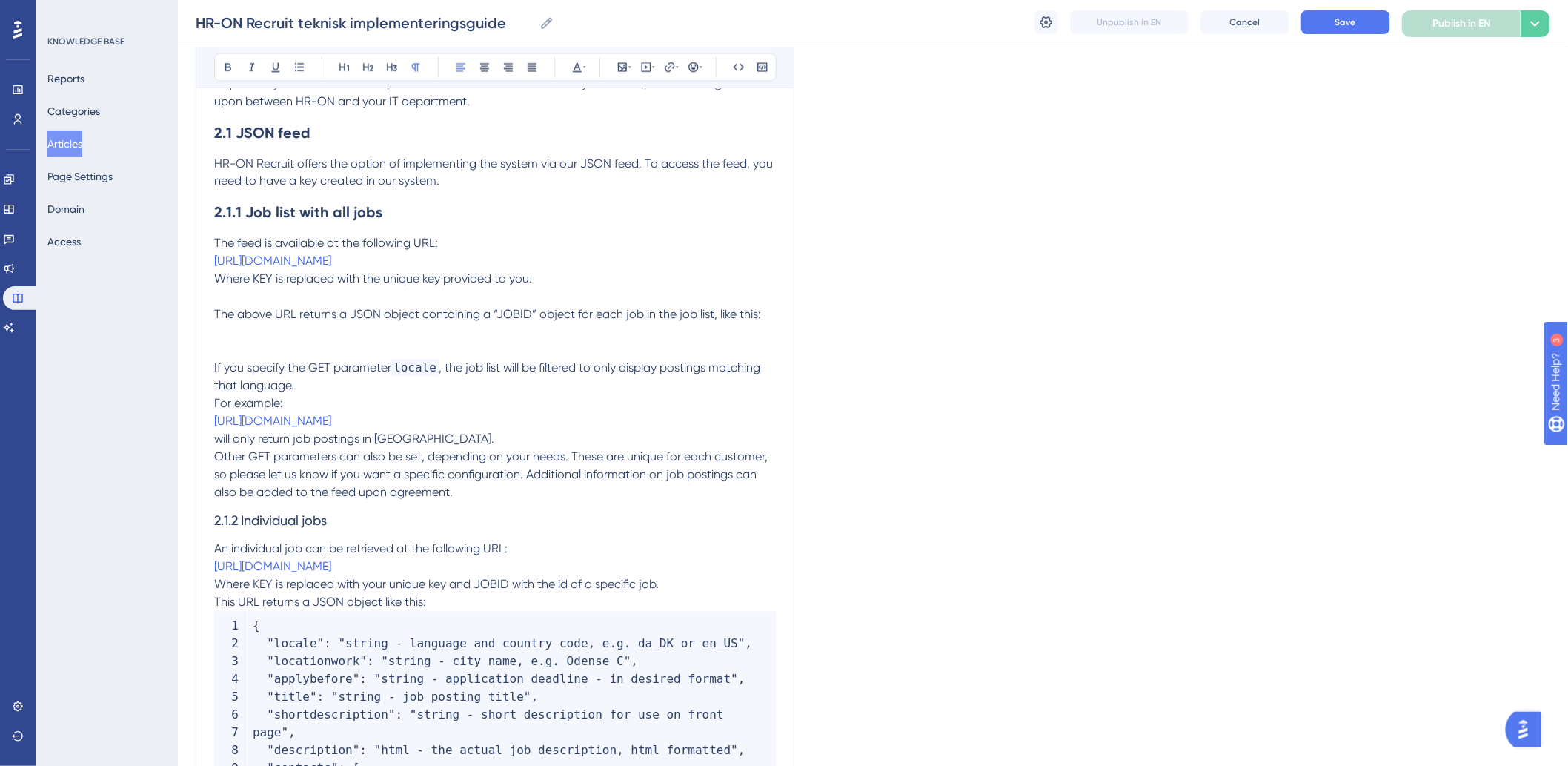
click at [422, 357] on p "The above URL returns a JSON object containing a “JOBID” object for each job in…" at bounding box center [494, 324] width 561 height 71
click at [323, 359] on p "The above URL returns a JSON object containing a “JOBID” object for each job in…" at bounding box center [494, 324] width 561 height 71
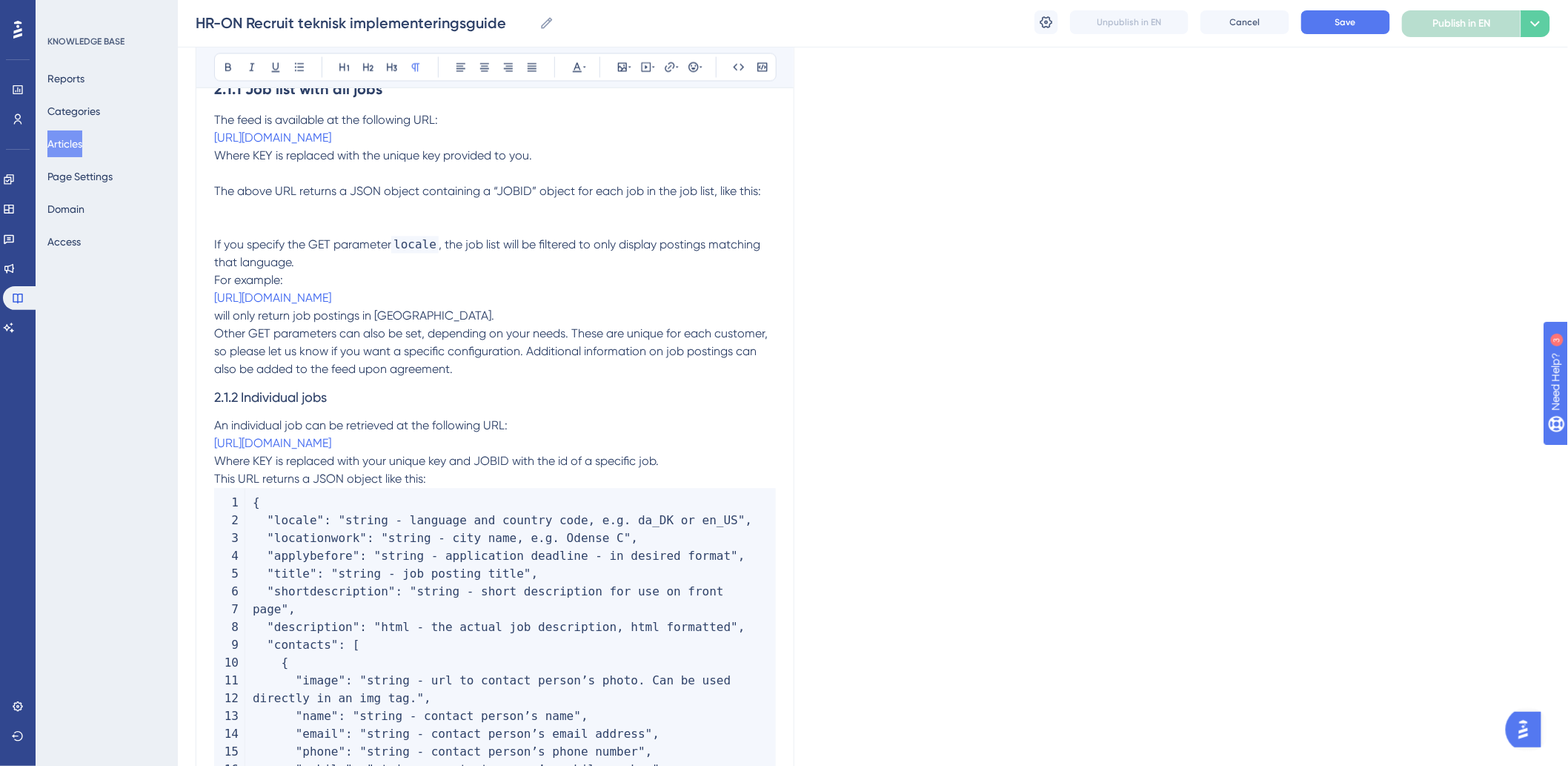
scroll to position [1082, 0]
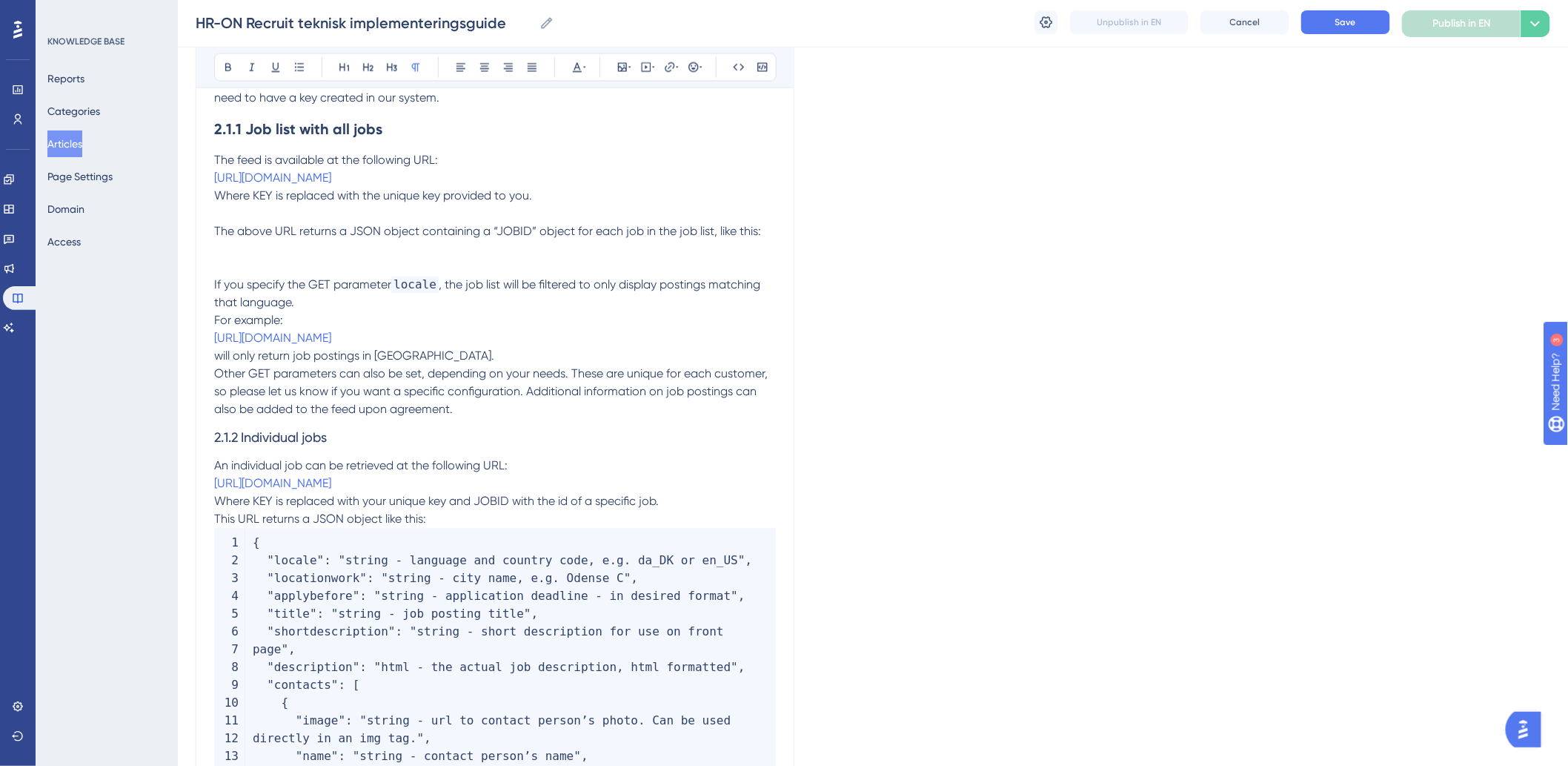
click at [421, 276] on p "The above URL returns a JSON object containing a “JOBID” object for each job in…" at bounding box center [494, 241] width 561 height 71
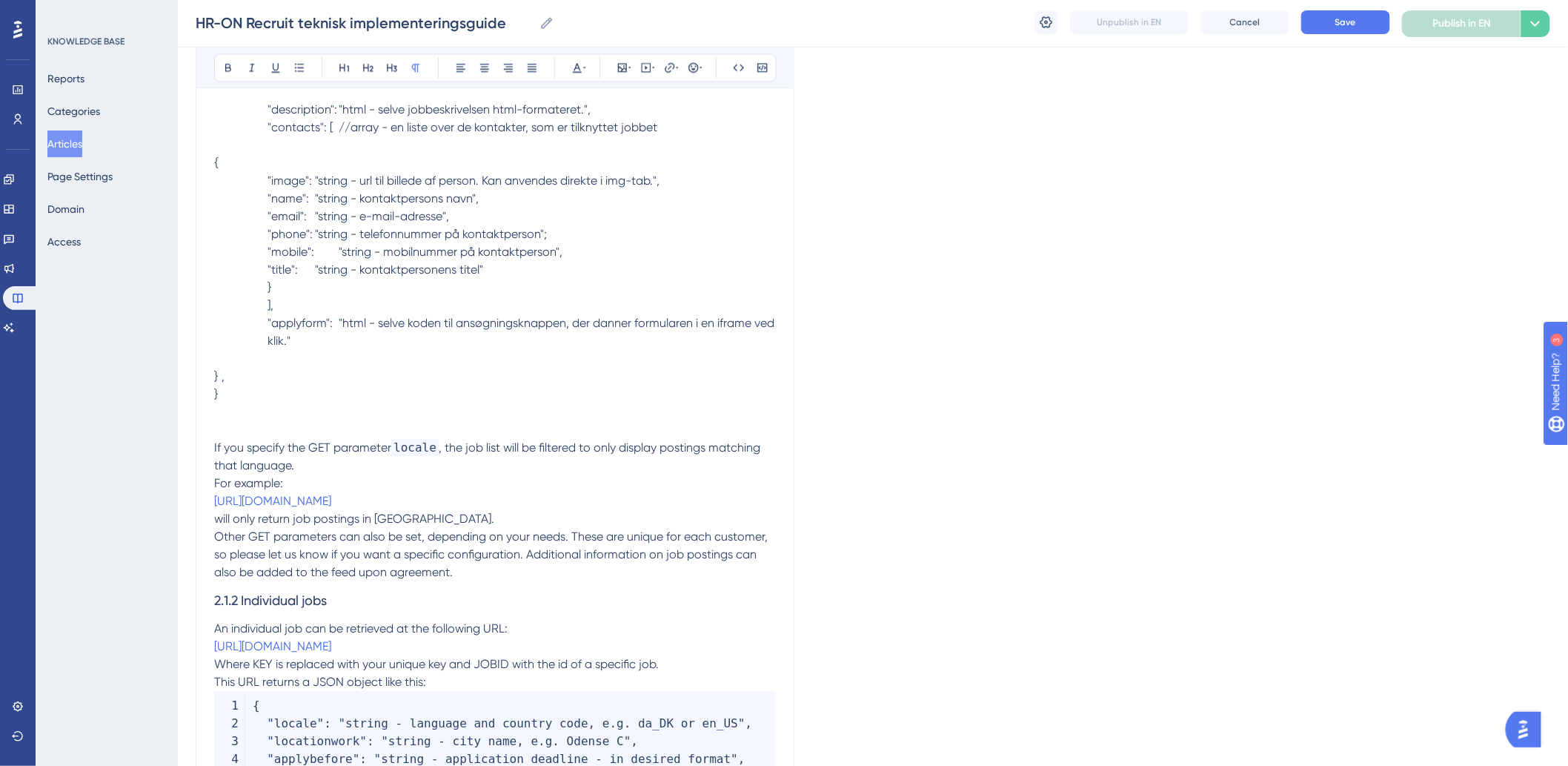
scroll to position [1412, 0]
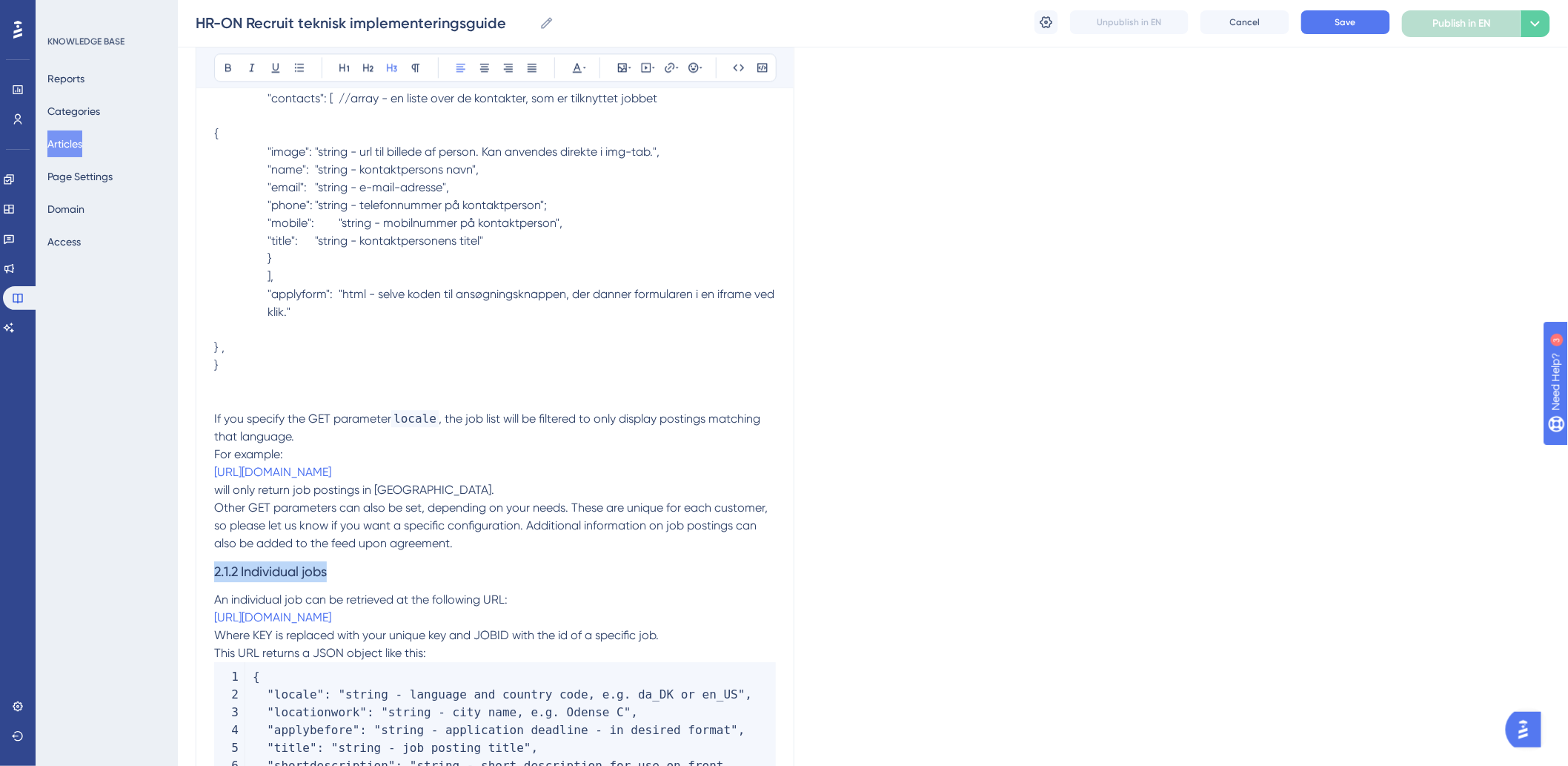
drag, startPoint x: 344, startPoint y: 596, endPoint x: 86, endPoint y: 597, distance: 258.0
click at [178, 597] on div "Performance Users Engagement Widgets Feedback Product Updates Knowledge Base AI…" at bounding box center [873, 369] width 1390 height 3562
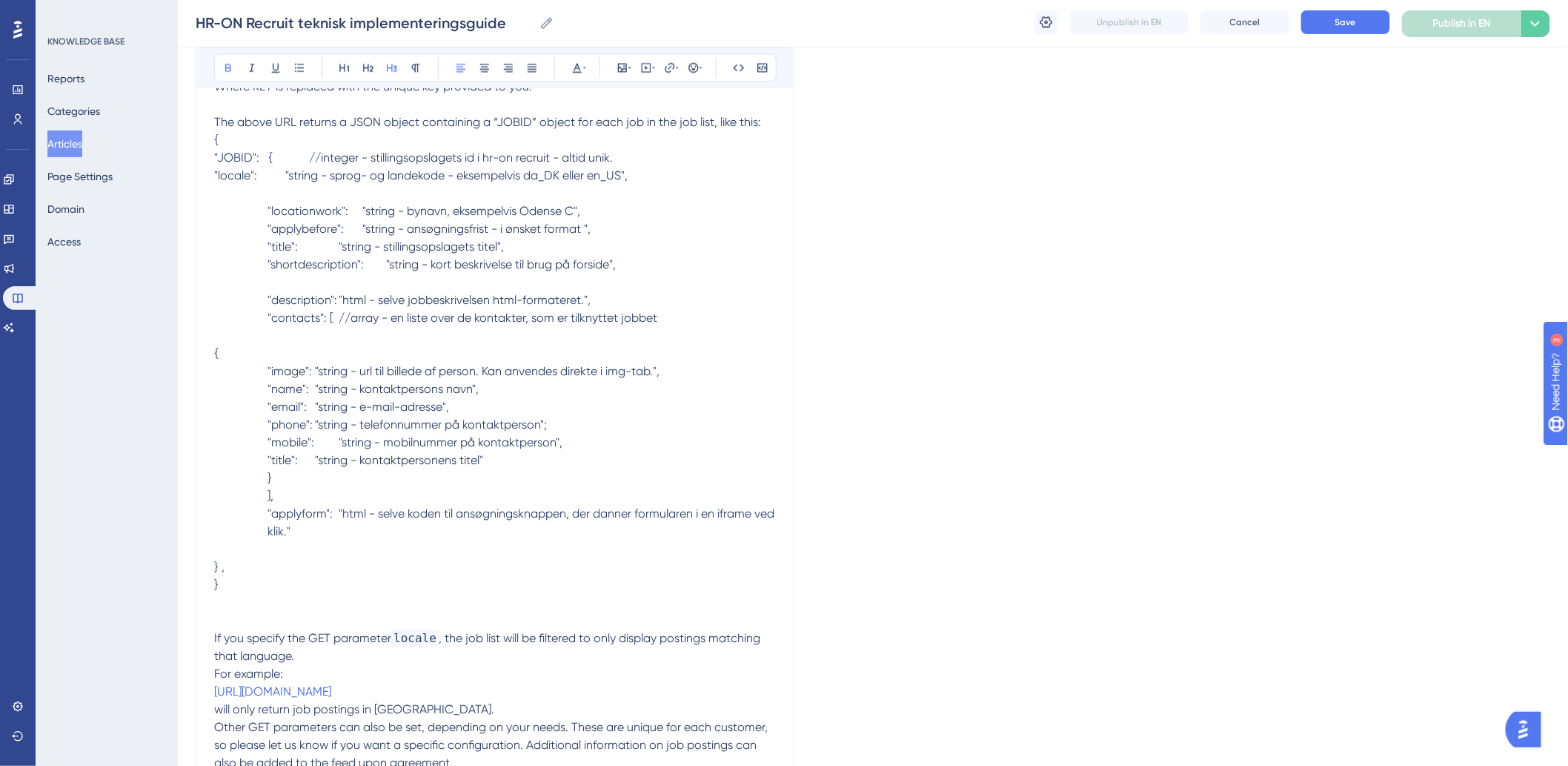
scroll to position [1435, 0]
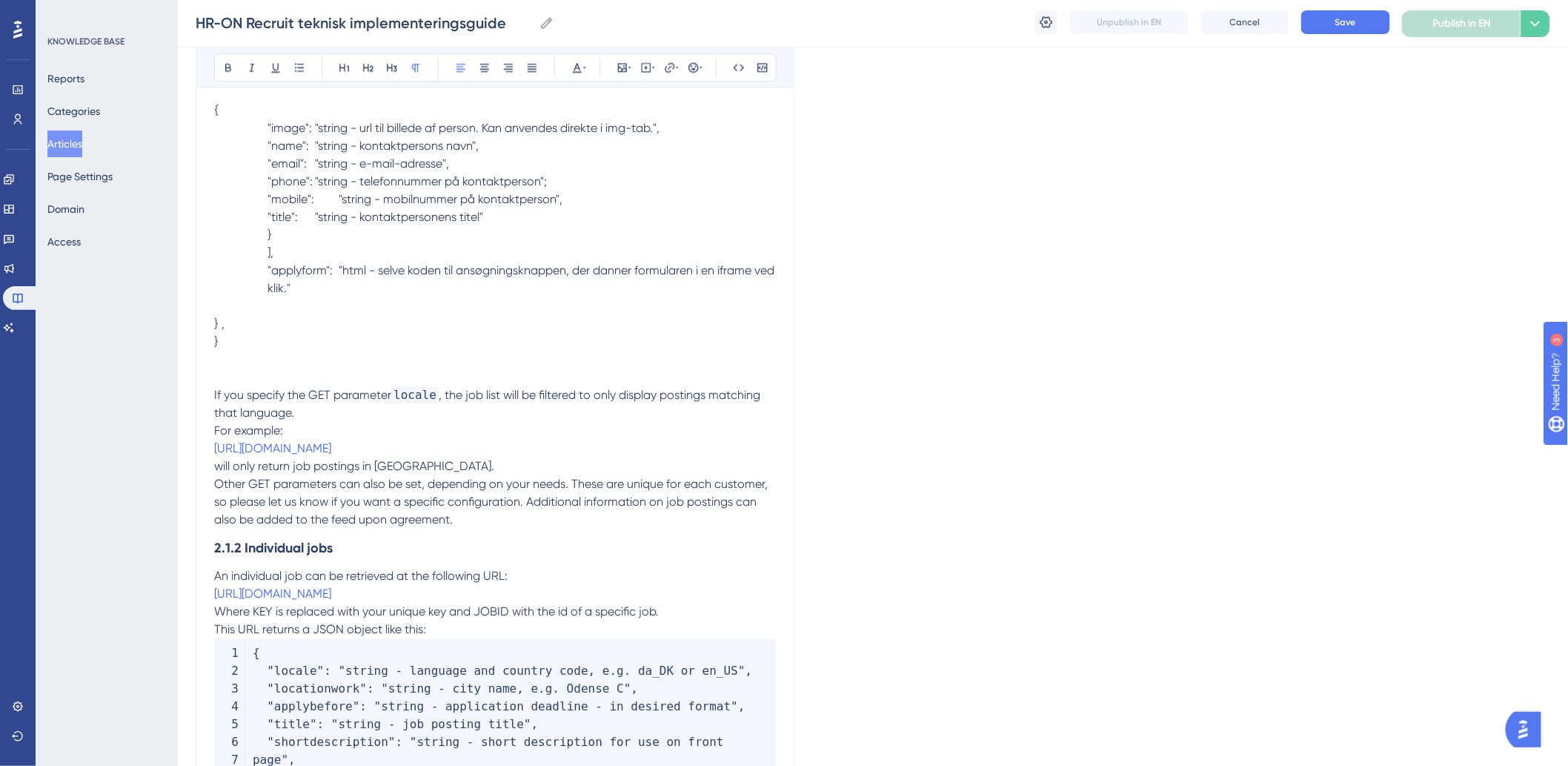
click at [406, 507] on span "Other GET parameters can also be set, depending on your needs. These are unique…" at bounding box center [492, 501] width 557 height 50
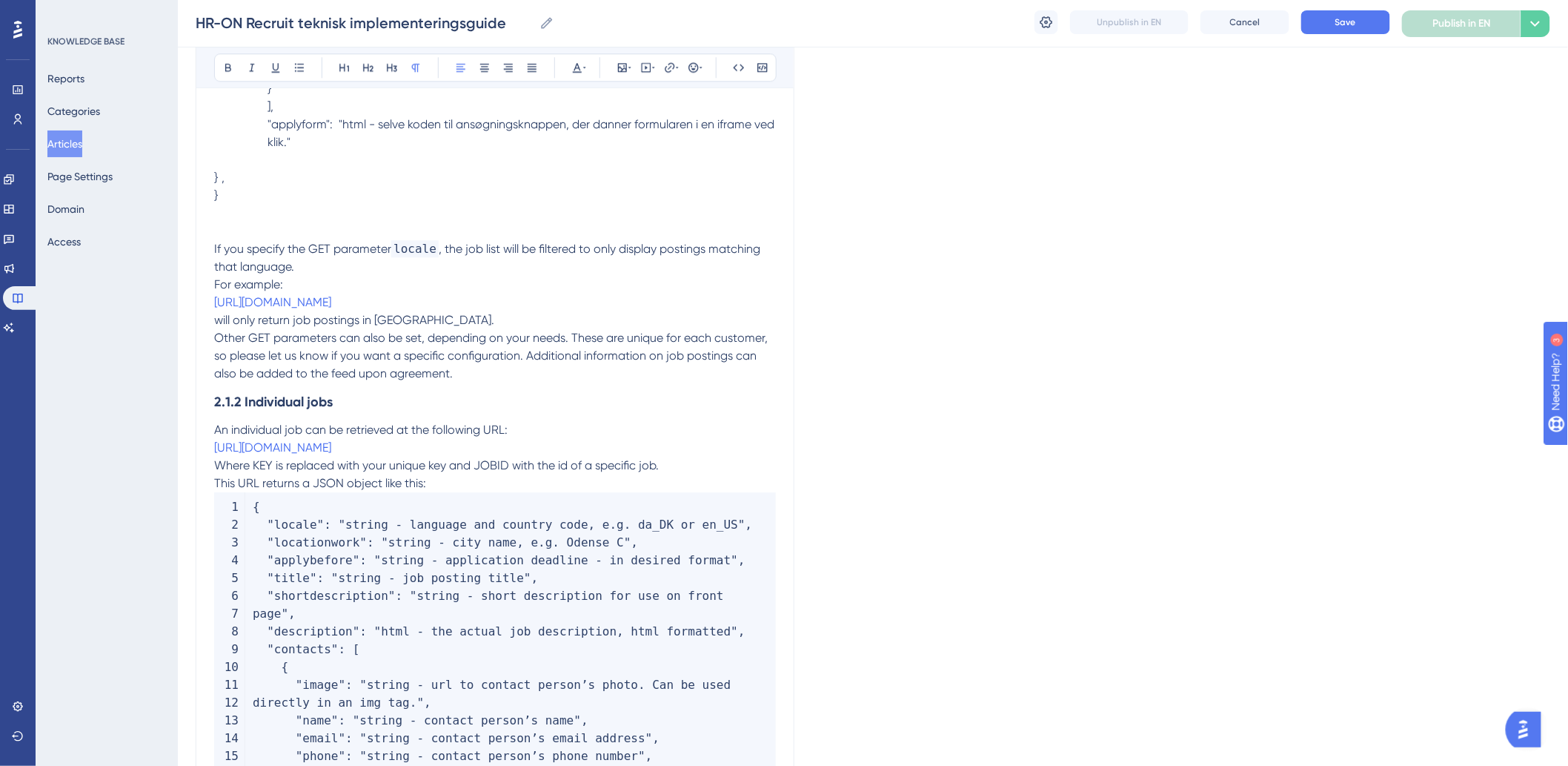
scroll to position [1599, 0]
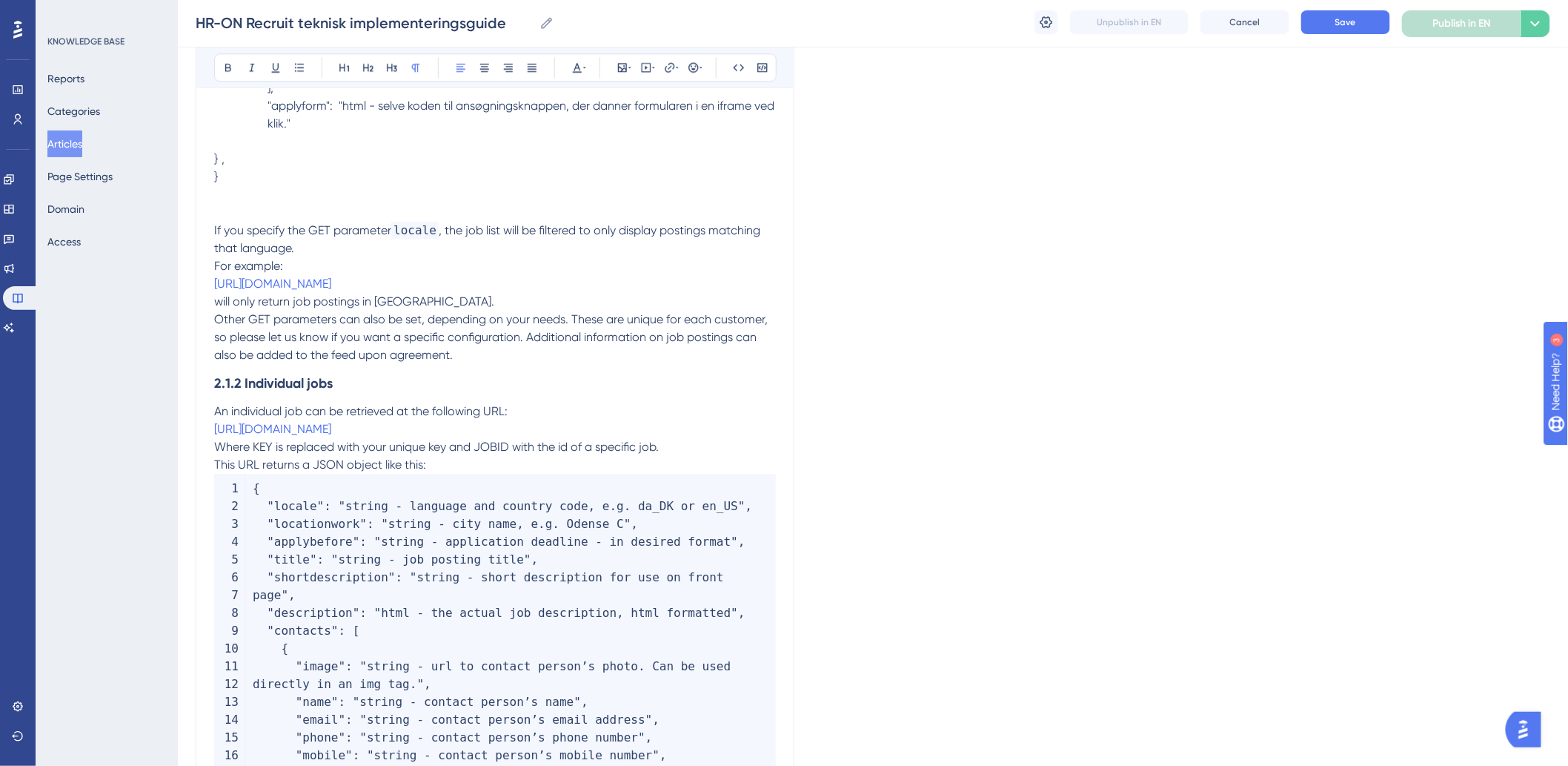
click at [215, 471] on span "This URL returns a JSON object like this:" at bounding box center [320, 464] width 212 height 14
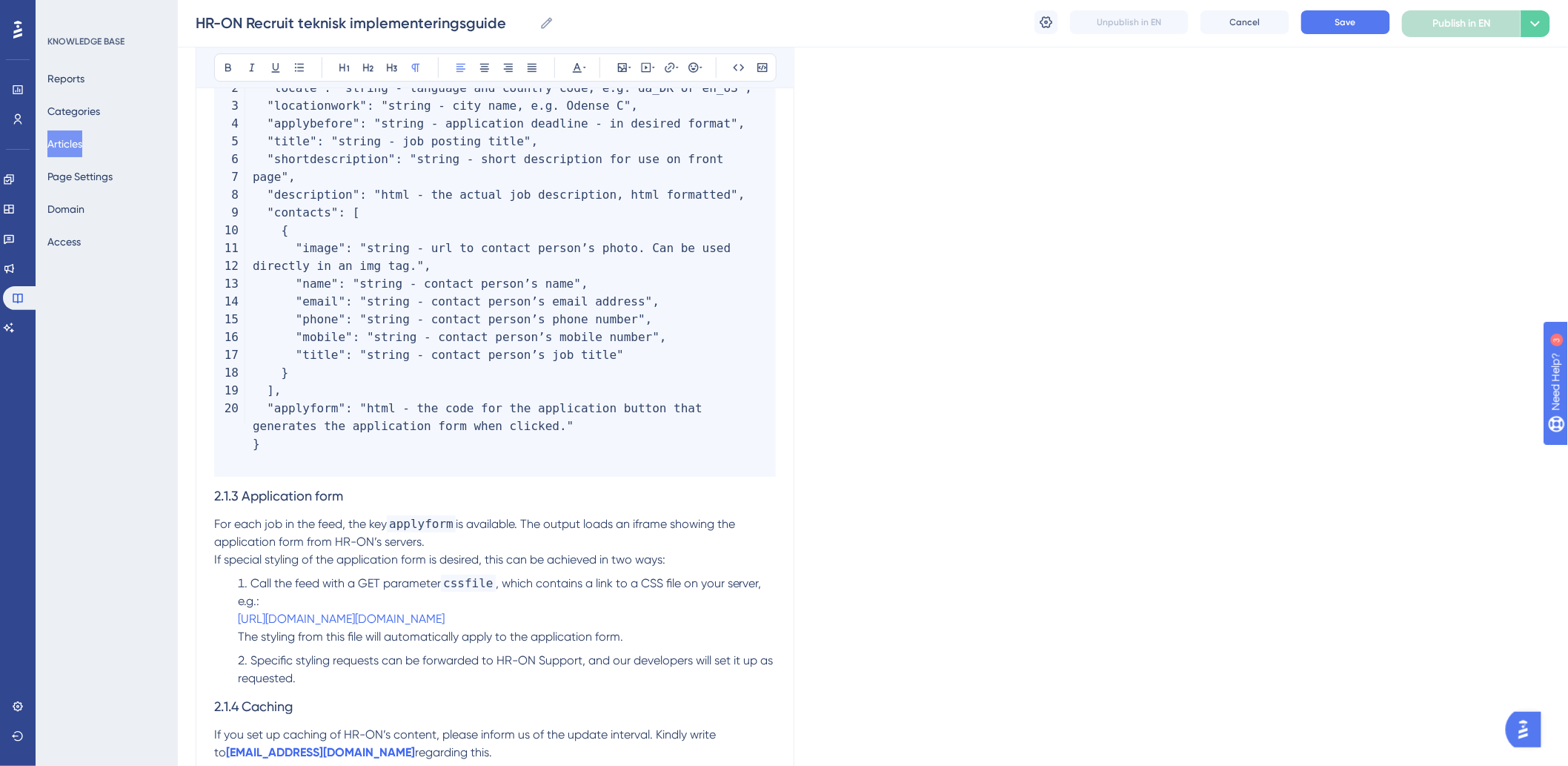
scroll to position [1930, 0]
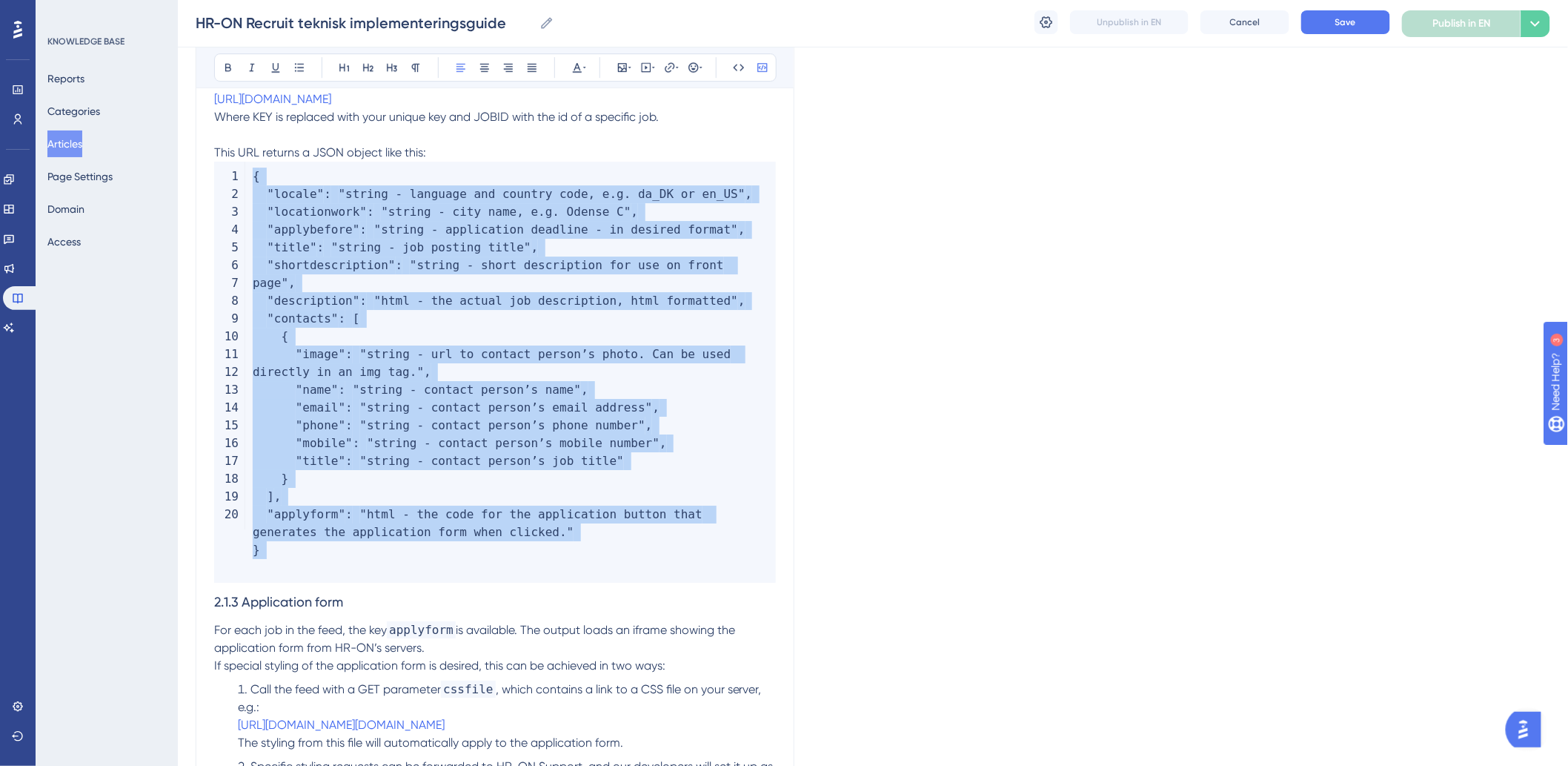
drag, startPoint x: 772, startPoint y: 570, endPoint x: 210, endPoint y: 199, distance: 673.4
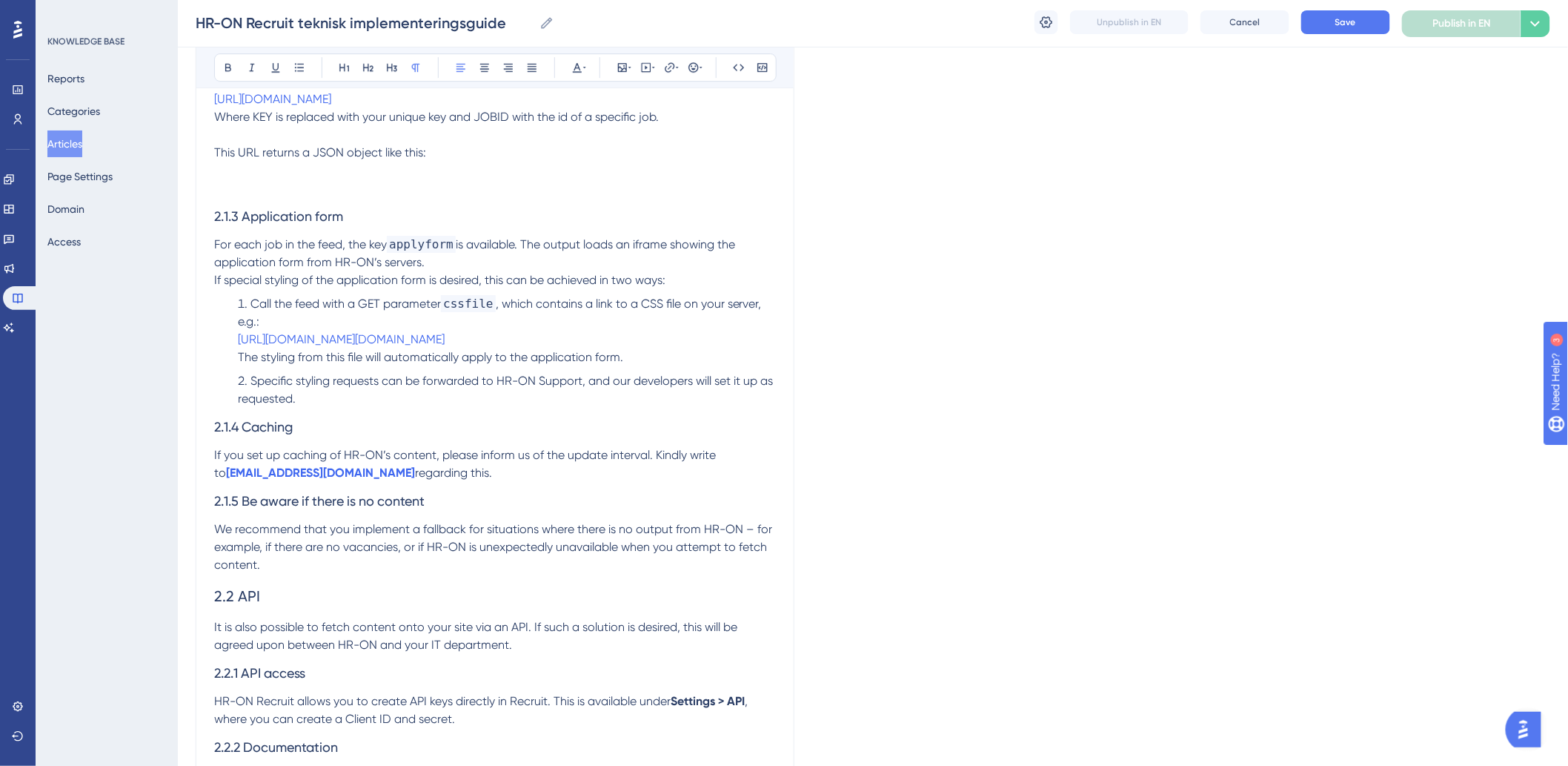
click at [302, 159] on span "This URL returns a JSON object like this:" at bounding box center [320, 152] width 212 height 14
click at [287, 193] on p "This URL returns a JSON object like this:" at bounding box center [494, 162] width 561 height 71
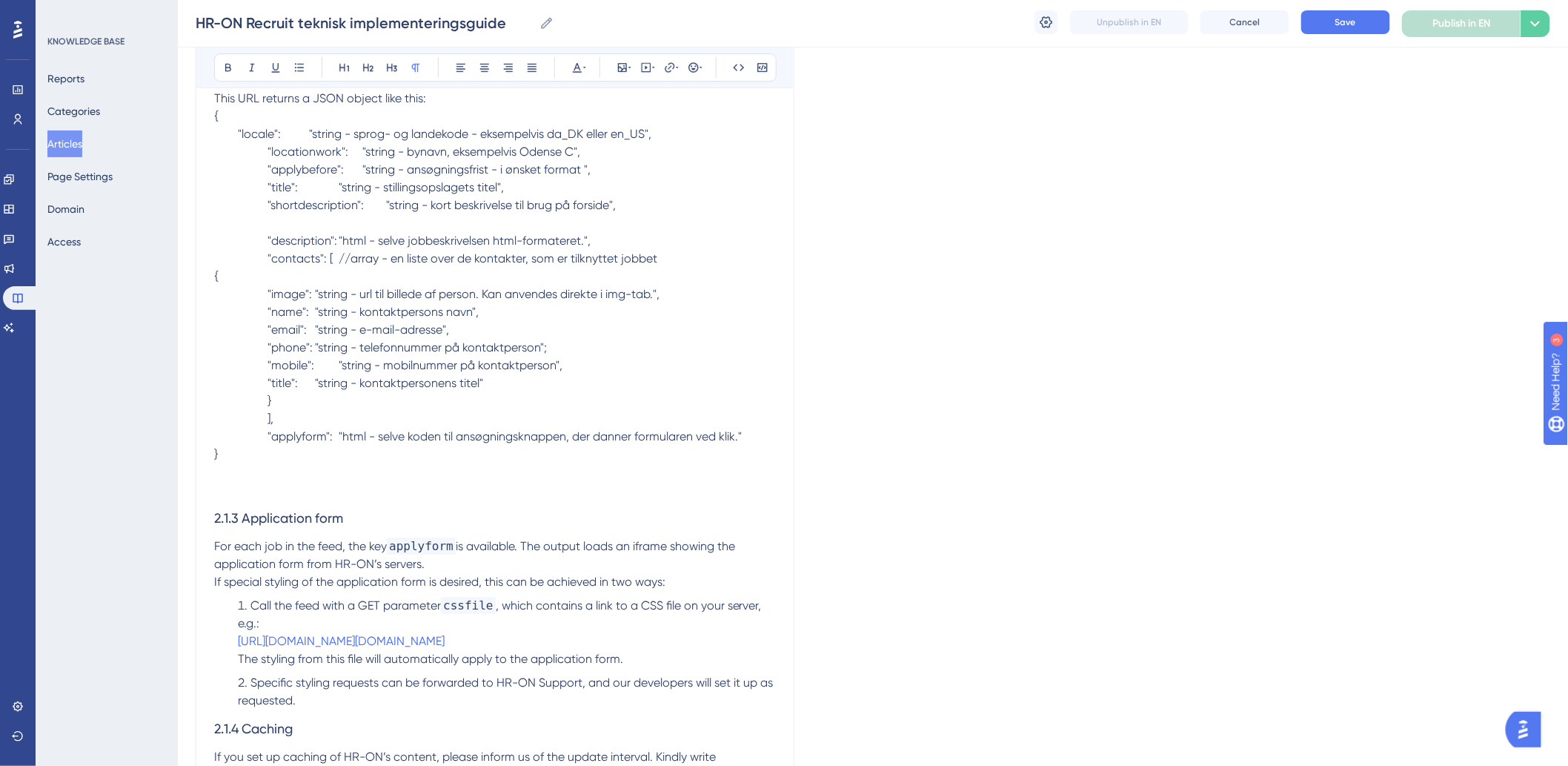
scroll to position [2011, 0]
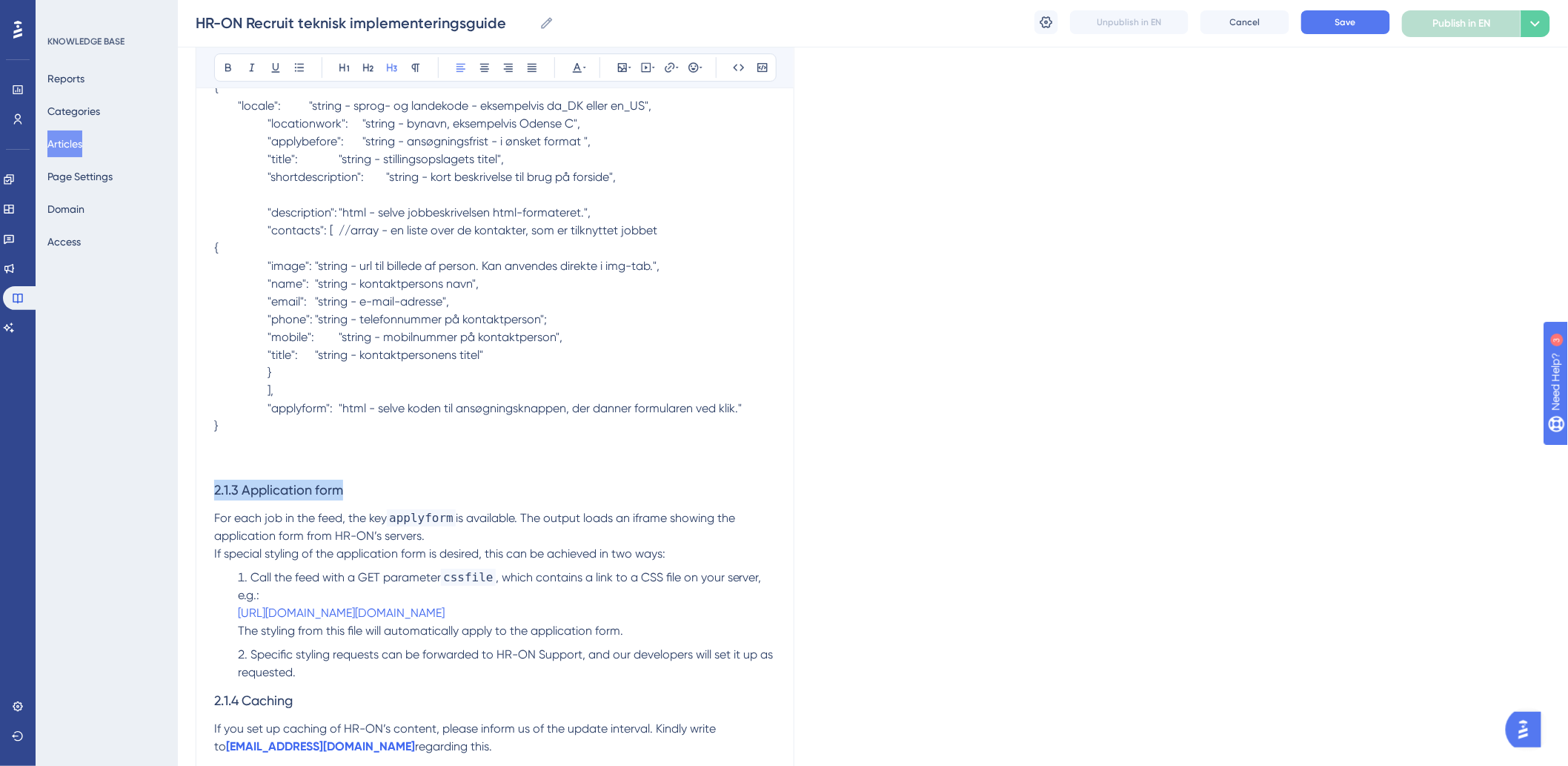
drag, startPoint x: 357, startPoint y: 509, endPoint x: 152, endPoint y: 516, distance: 205.1
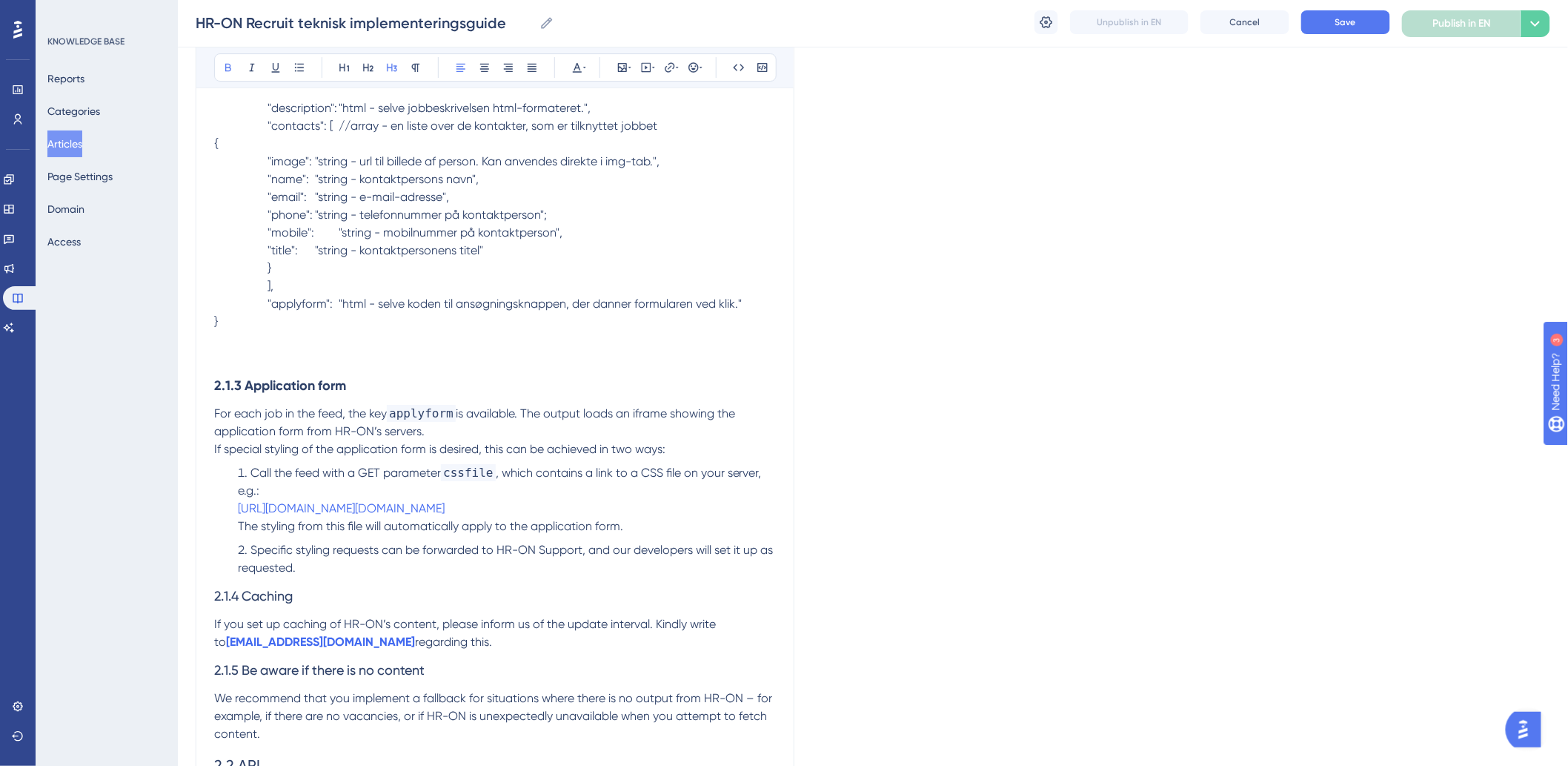
scroll to position [2258, 0]
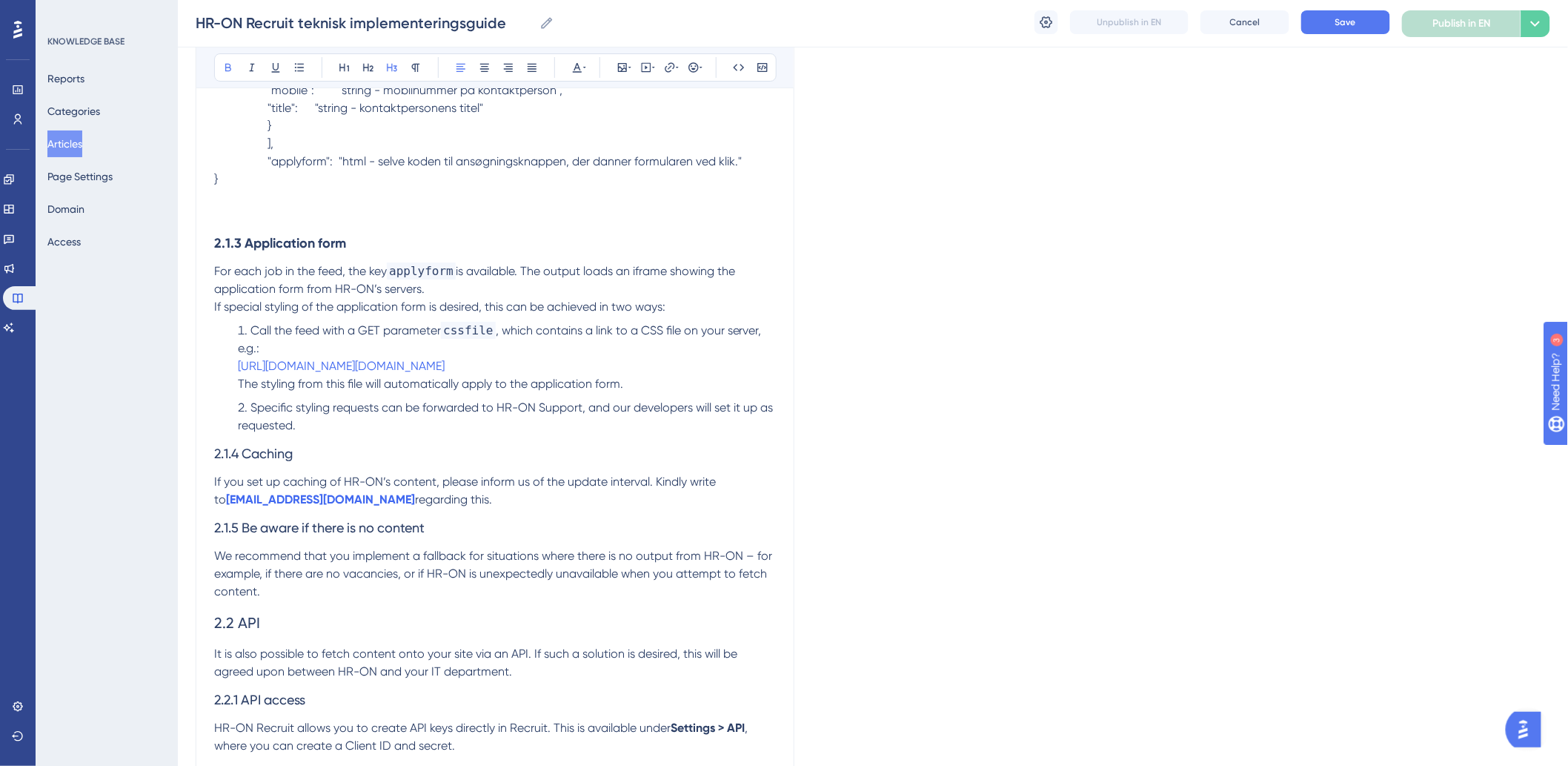
drag, startPoint x: 397, startPoint y: 448, endPoint x: 389, endPoint y: 455, distance: 10.6
click at [396, 434] on li "Specific styling requests can be forwarded to HR-ON Support, and our developers…" at bounding box center [504, 416] width 544 height 36
drag, startPoint x: 340, startPoint y: 477, endPoint x: 123, endPoint y: 483, distance: 217.1
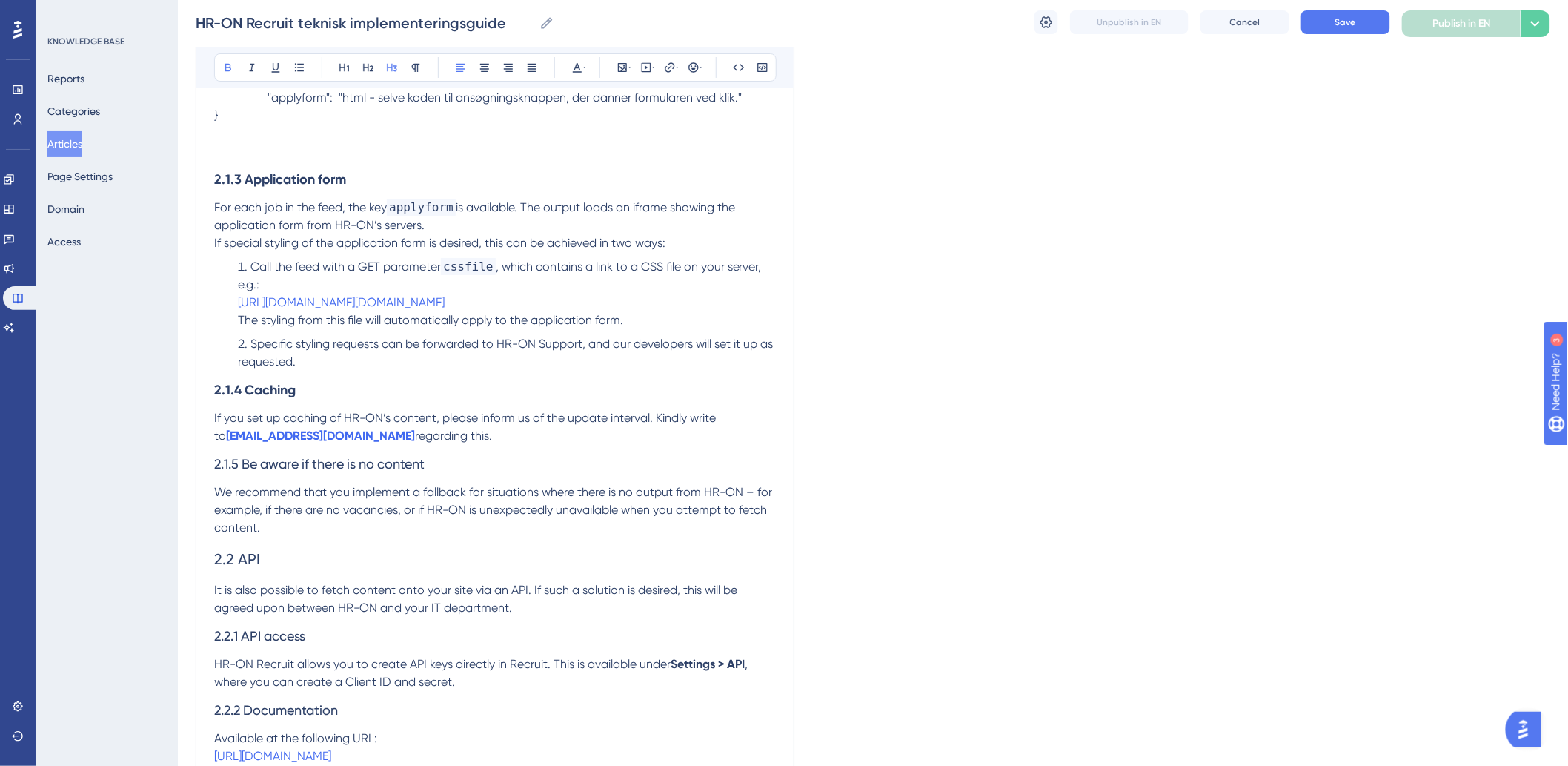
scroll to position [2341, 0]
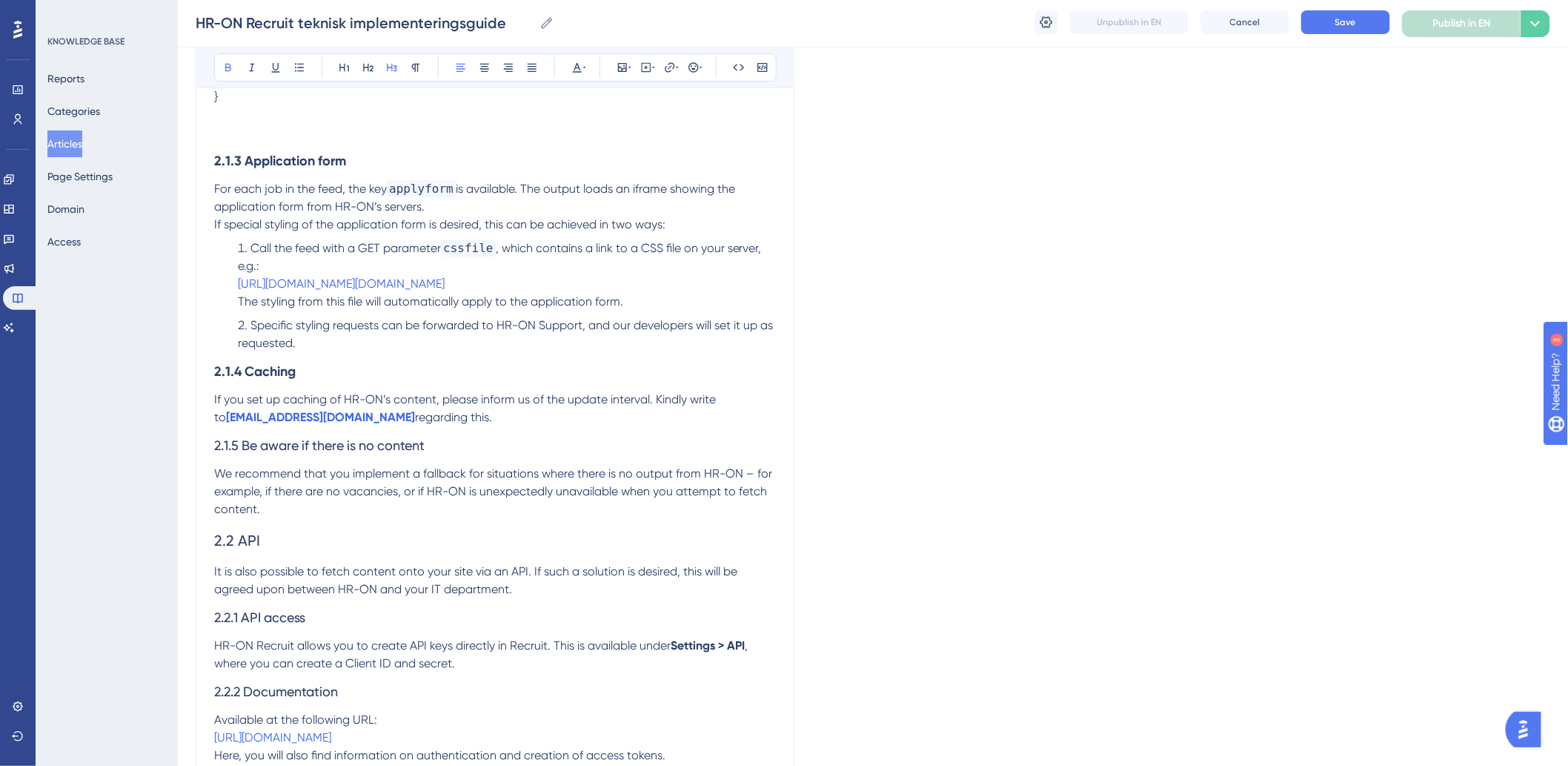
click at [358, 338] on span "Specific styling requests can be forwarded to HR-ON Support, and our developers…" at bounding box center [506, 333] width 538 height 32
click at [374, 351] on li "Specific styling requests can be forwarded to HR-ON Support, and our developers…" at bounding box center [504, 334] width 544 height 36
drag, startPoint x: 386, startPoint y: 404, endPoint x: 388, endPoint y: 386, distance: 18.1
click at [386, 391] on h3 "2.1.4 Caching" at bounding box center [494, 371] width 561 height 39
click at [393, 352] on li "Specific styling requests can be forwarded to HR-ON Support, and our developers…" at bounding box center [504, 334] width 544 height 36
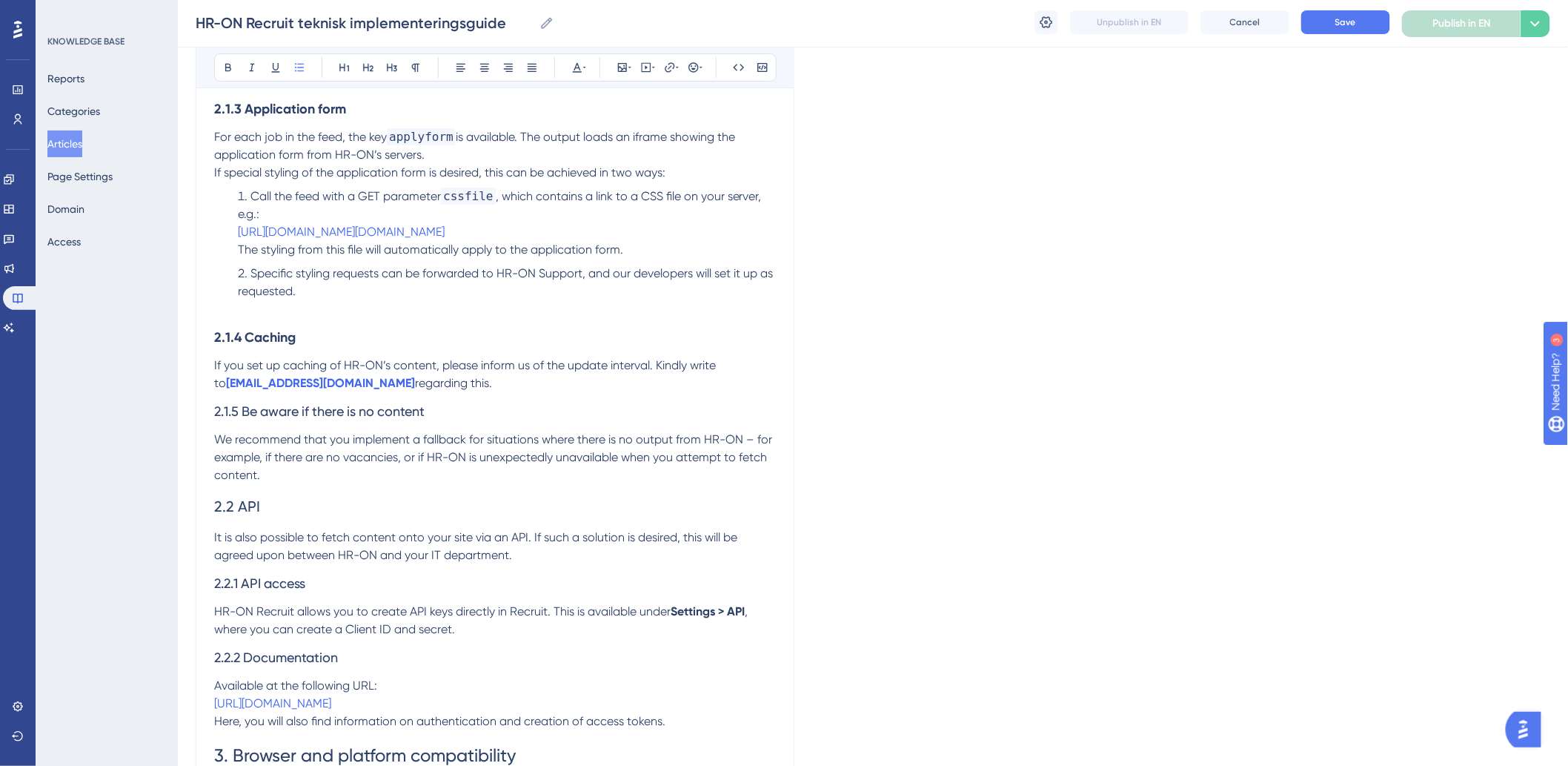
scroll to position [2506, 0]
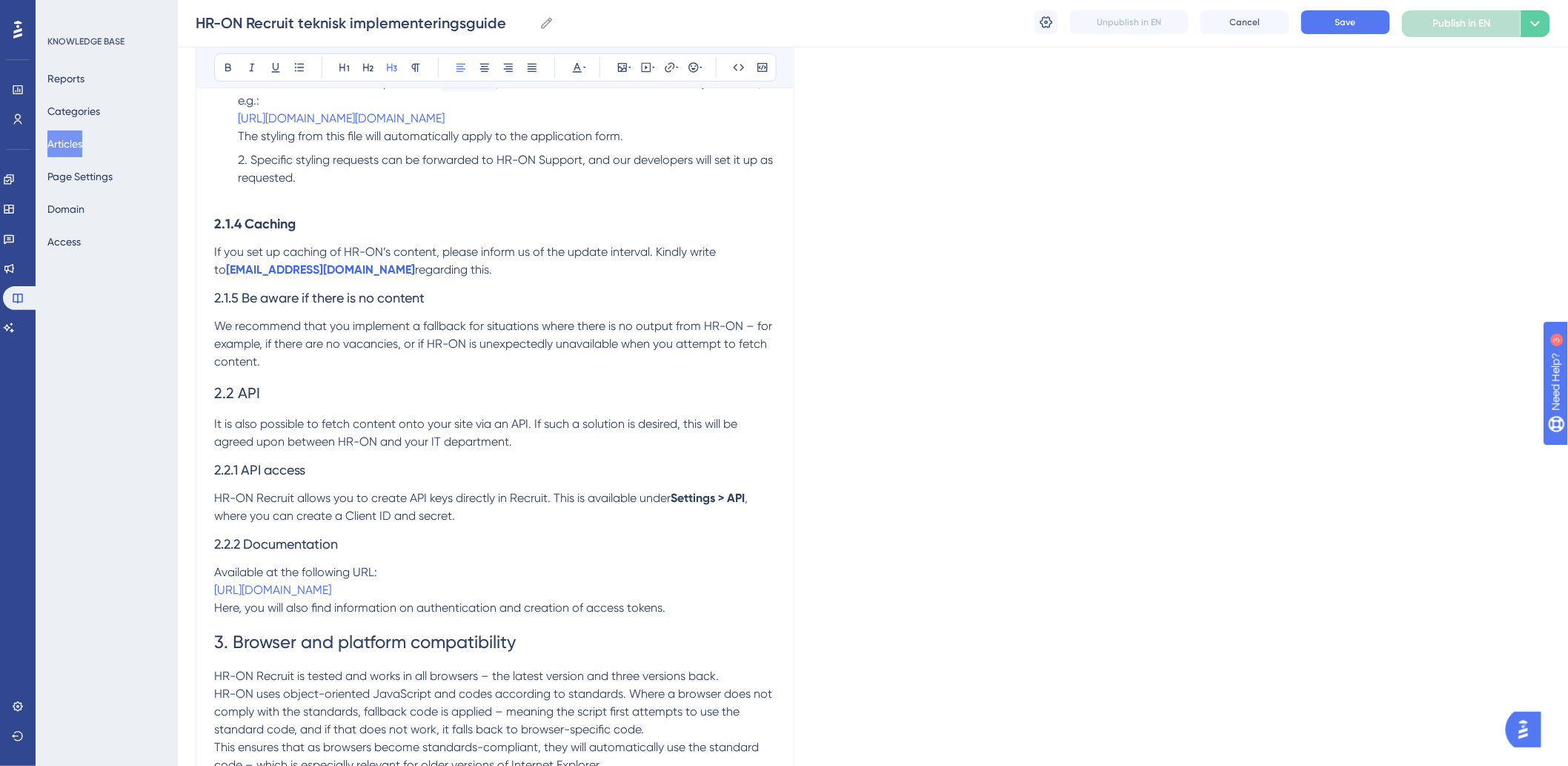
click at [215, 306] on span "2.1.5 Be aware if there is no content" at bounding box center [319, 298] width 211 height 16
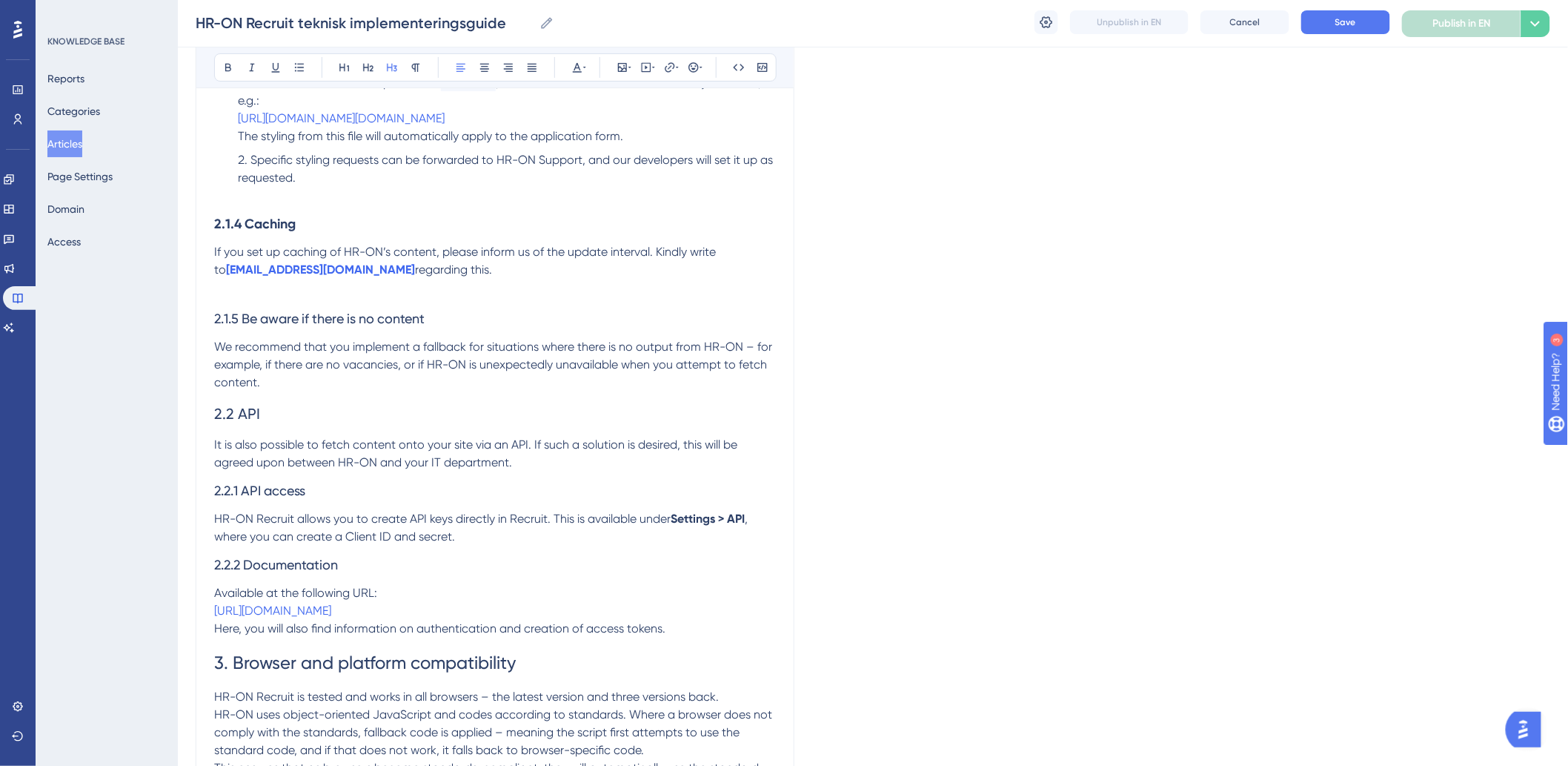
click at [216, 422] on span "2.2 API" at bounding box center [237, 413] width 46 height 17
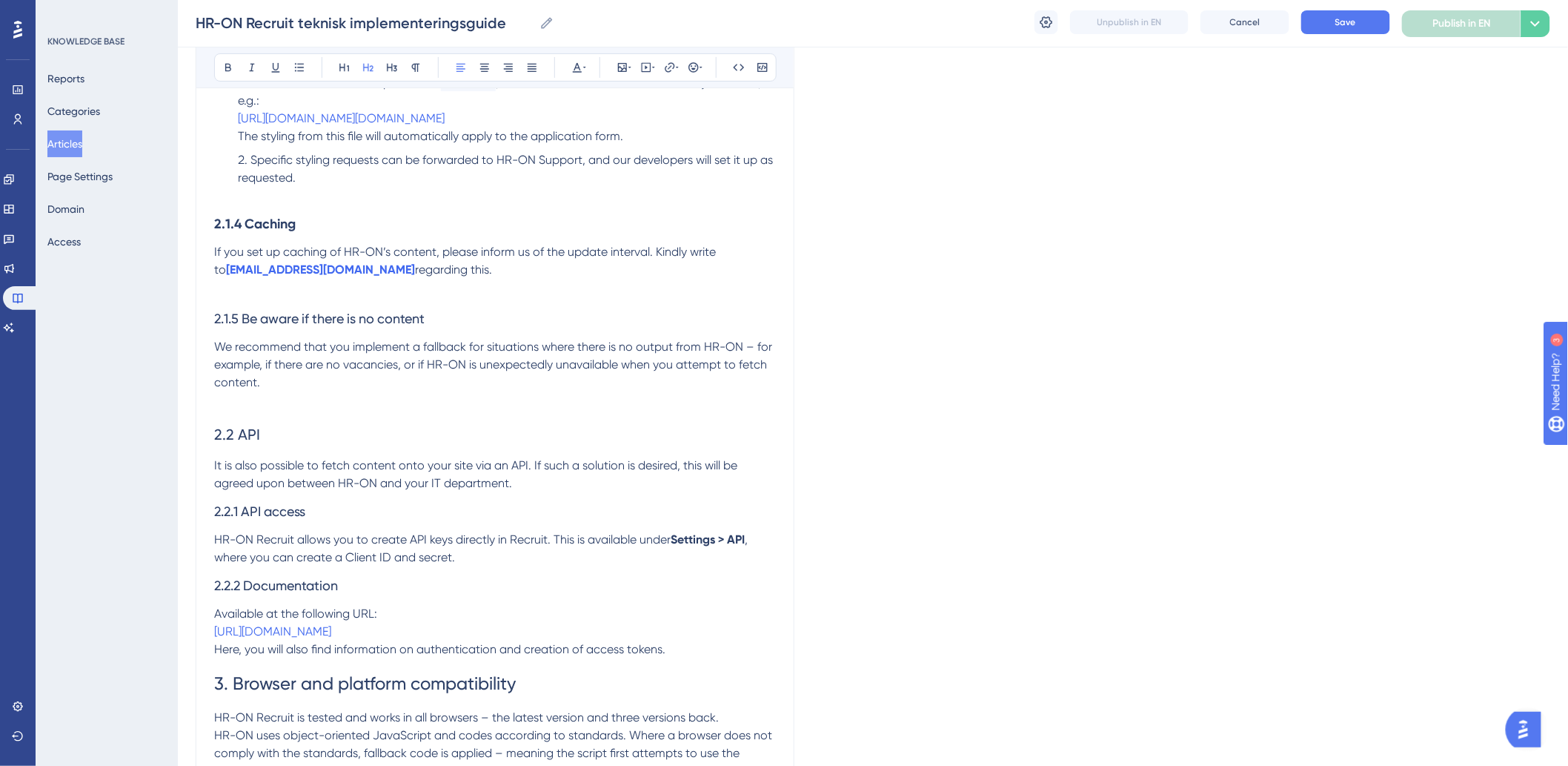
scroll to position [2670, 0]
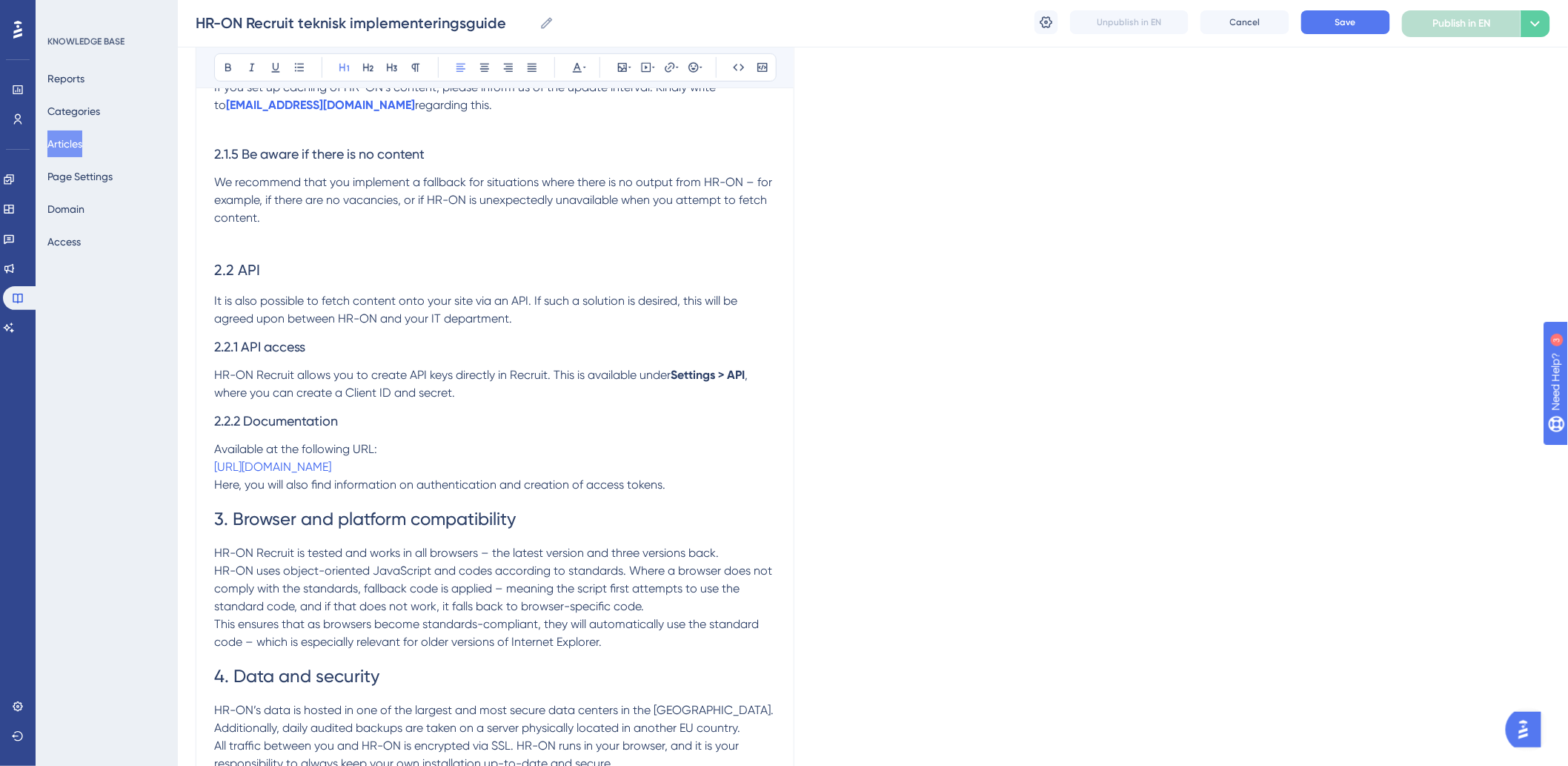
click at [218, 529] on span "3. Browser and platform compatibility" at bounding box center [364, 519] width 302 height 21
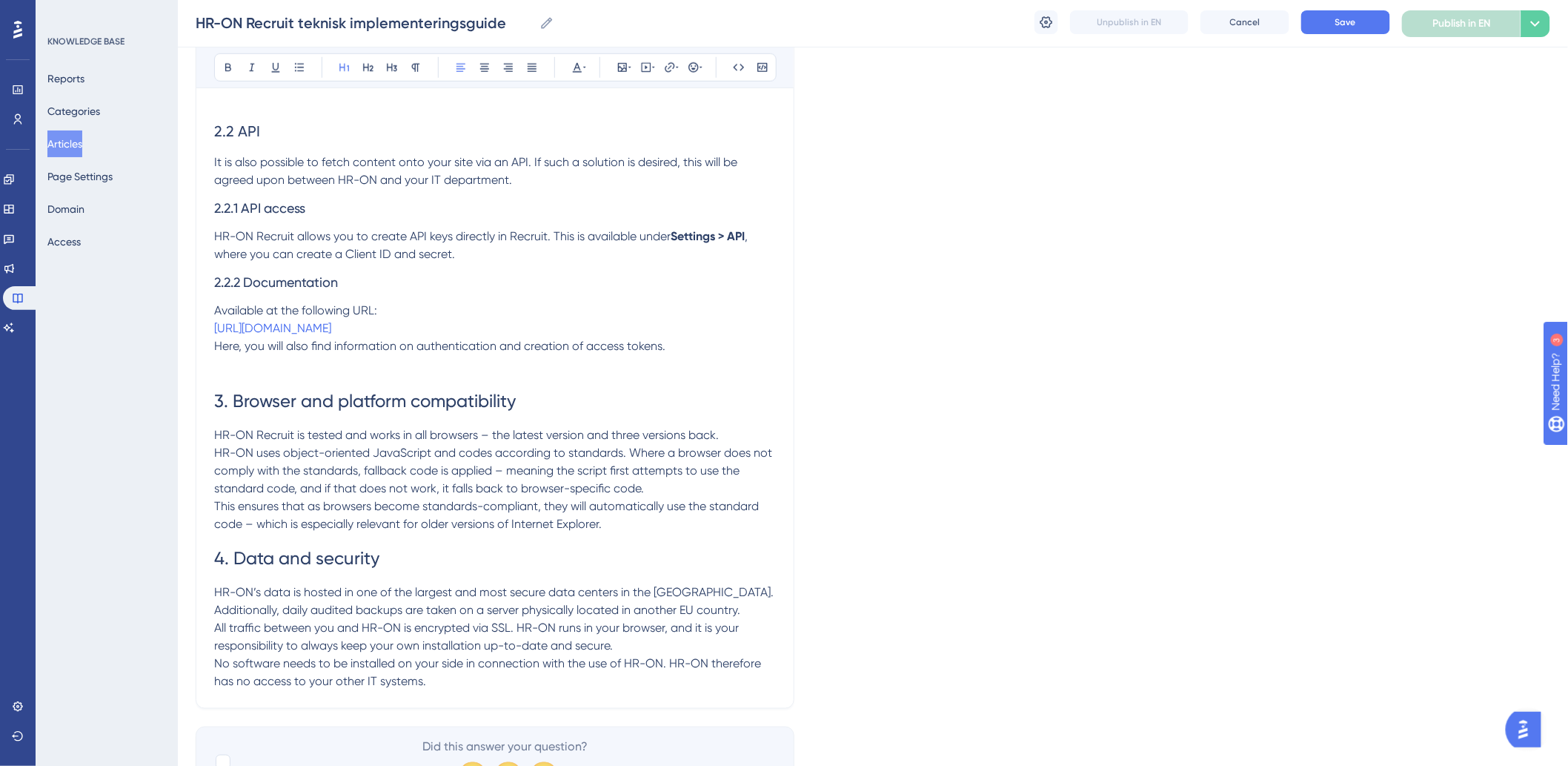
scroll to position [2908, 0]
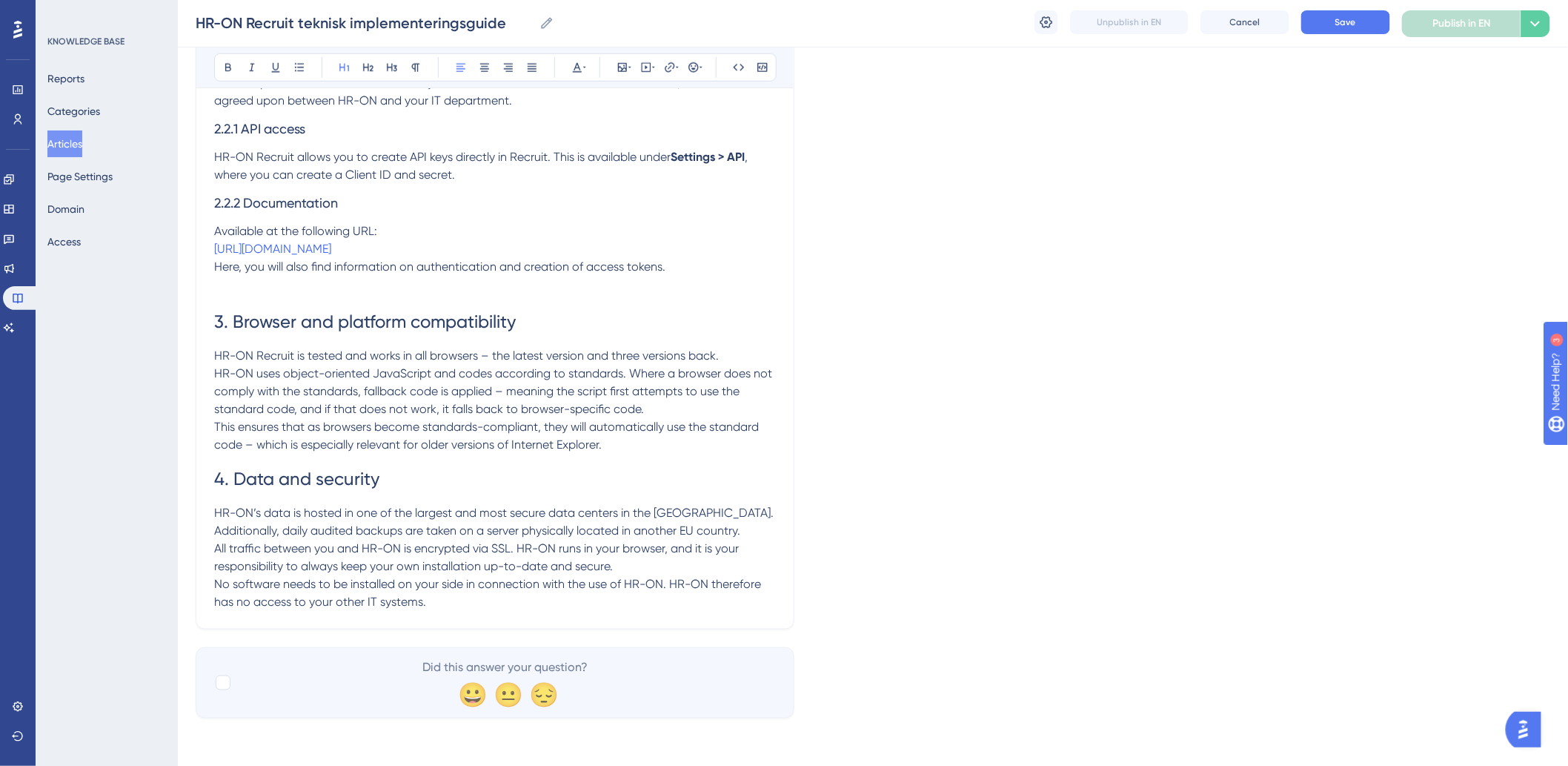
click at [218, 478] on span "4. Data and security" at bounding box center [296, 478] width 166 height 21
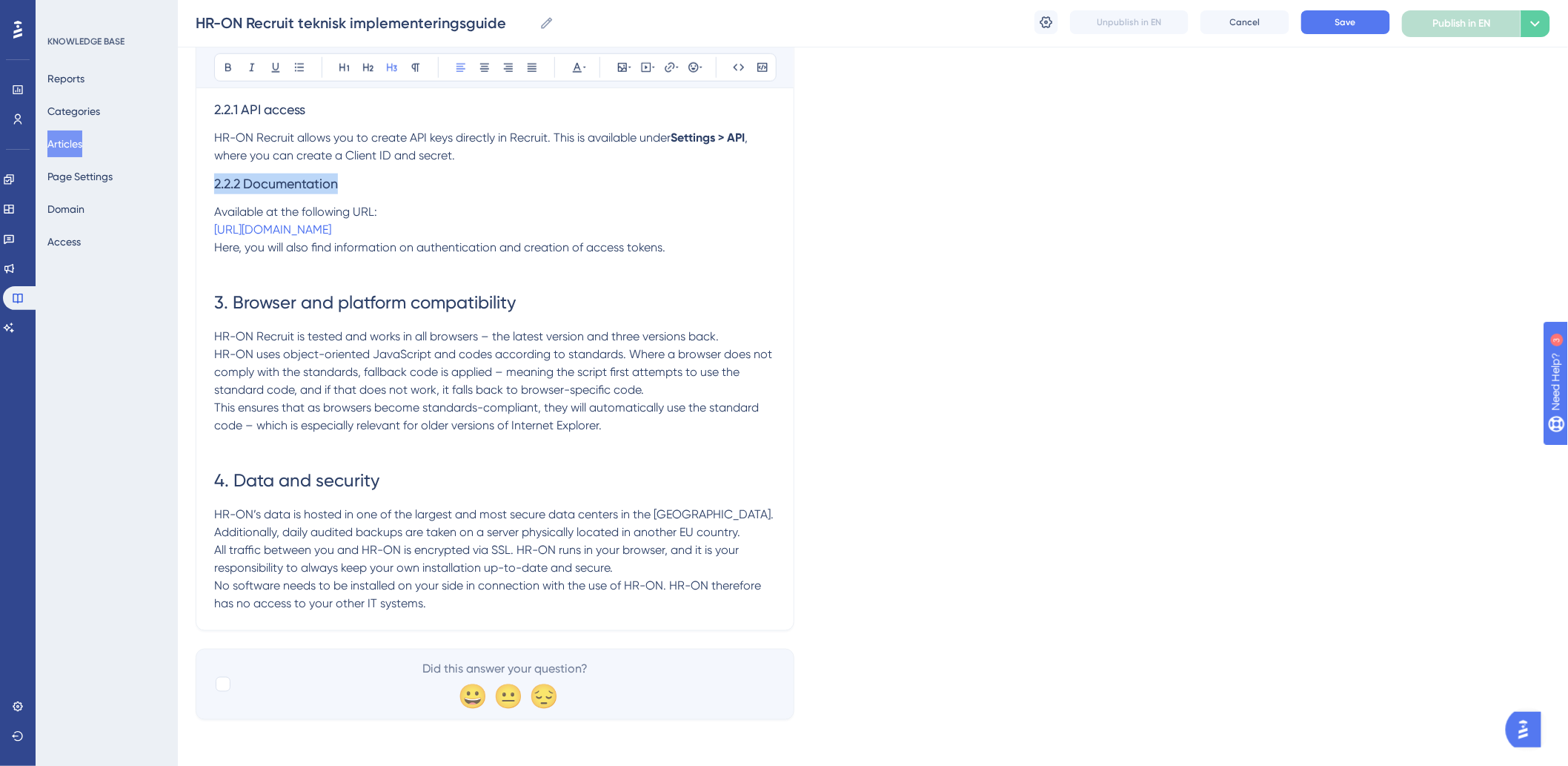
drag, startPoint x: 364, startPoint y: 196, endPoint x: 172, endPoint y: 204, distance: 192.2
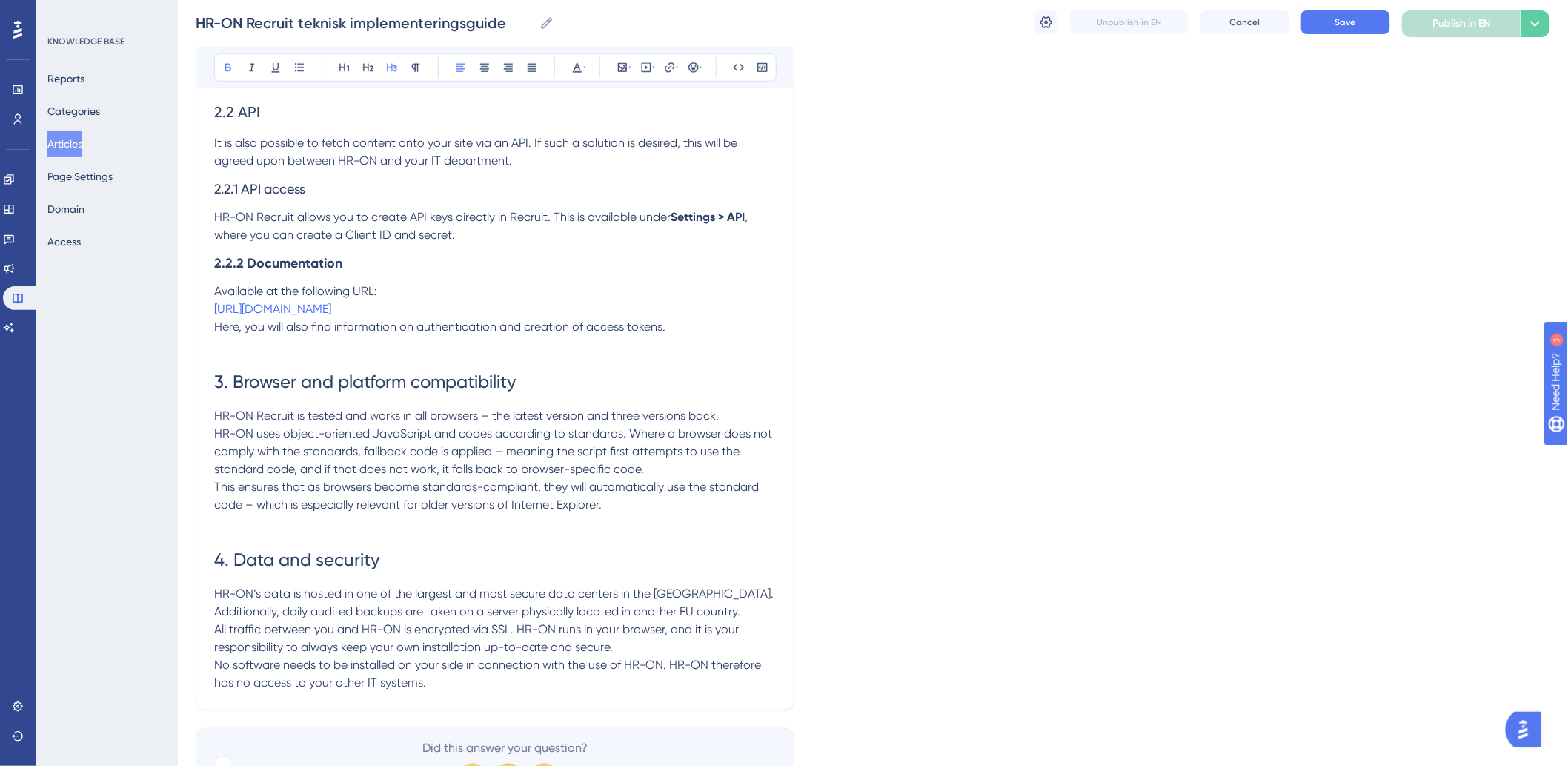
scroll to position [2743, 0]
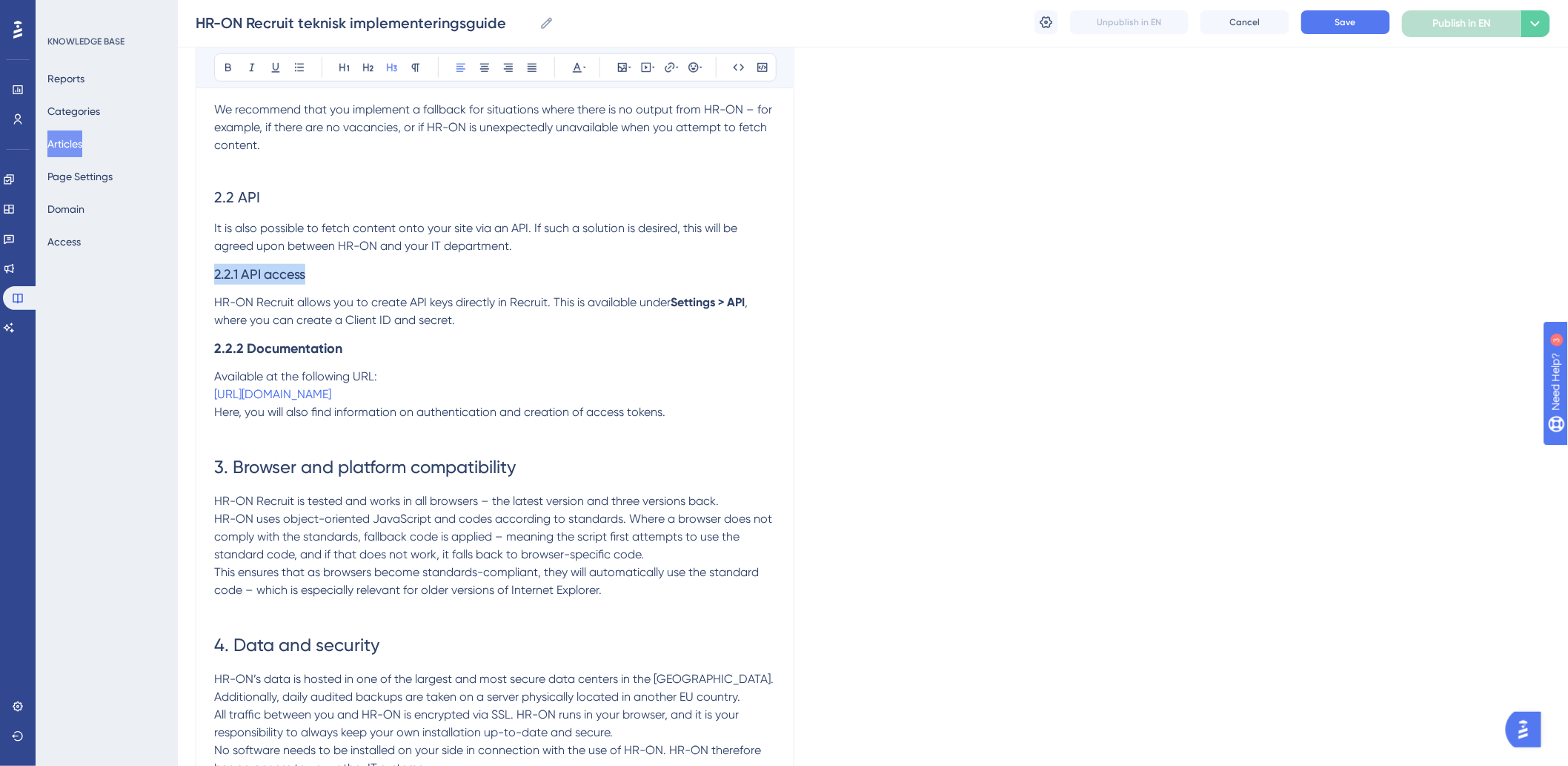
drag, startPoint x: 360, startPoint y: 298, endPoint x: 86, endPoint y: 286, distance: 274.3
drag, startPoint x: 269, startPoint y: 219, endPoint x: 115, endPoint y: 221, distance: 154.0
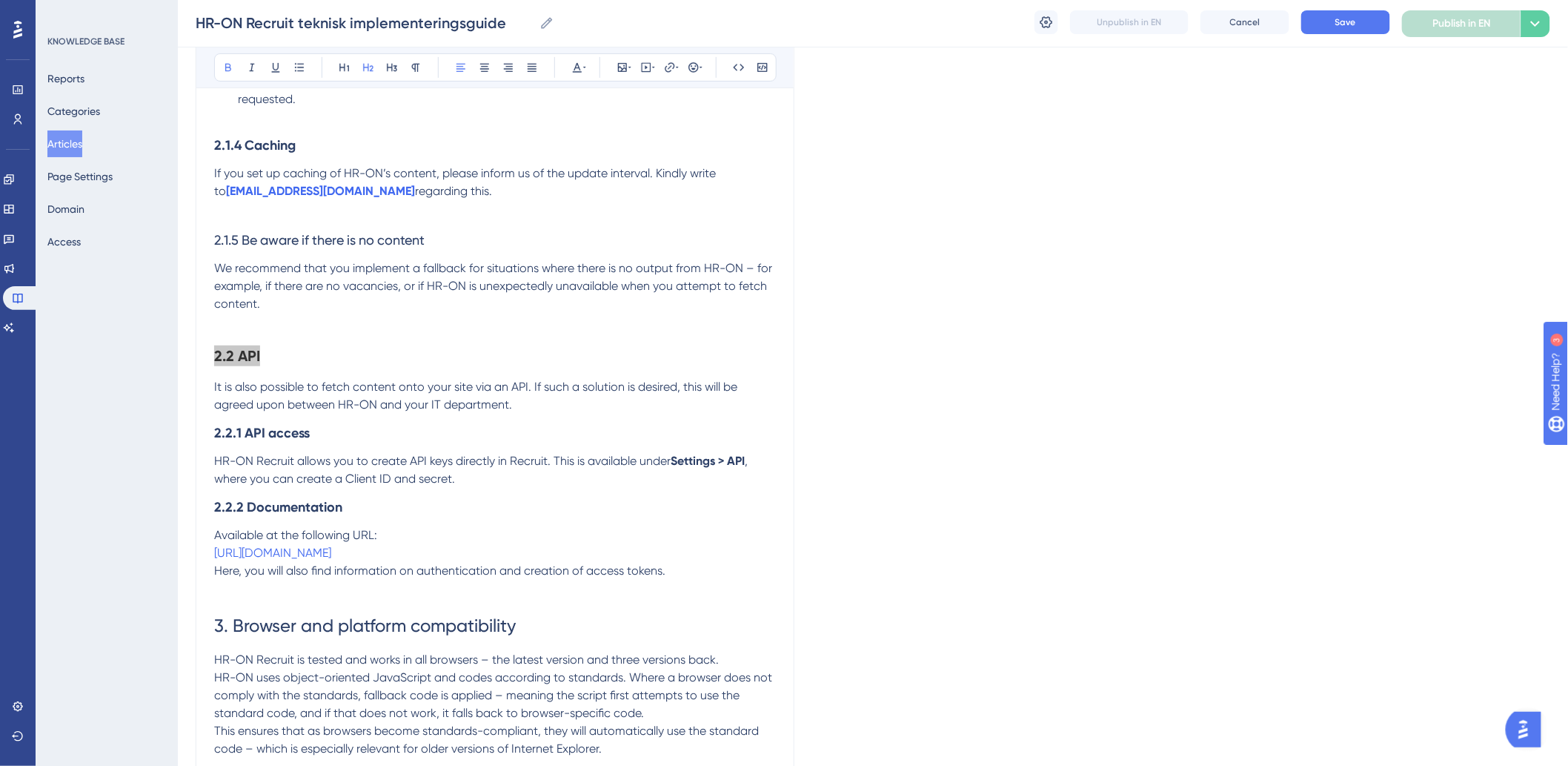
scroll to position [2578, 0]
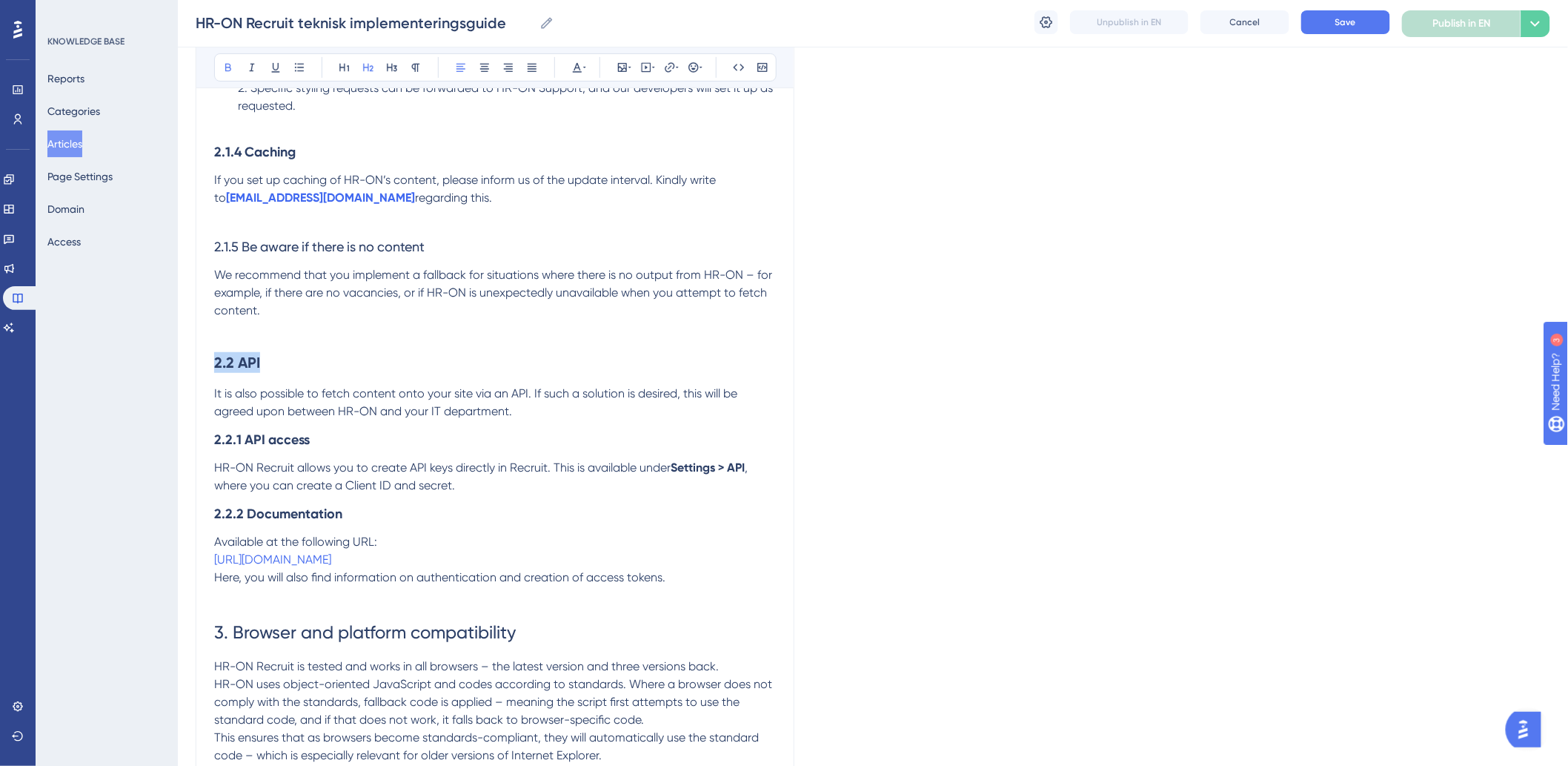
click at [398, 385] on h2 "2.2 API" at bounding box center [494, 352] width 561 height 65
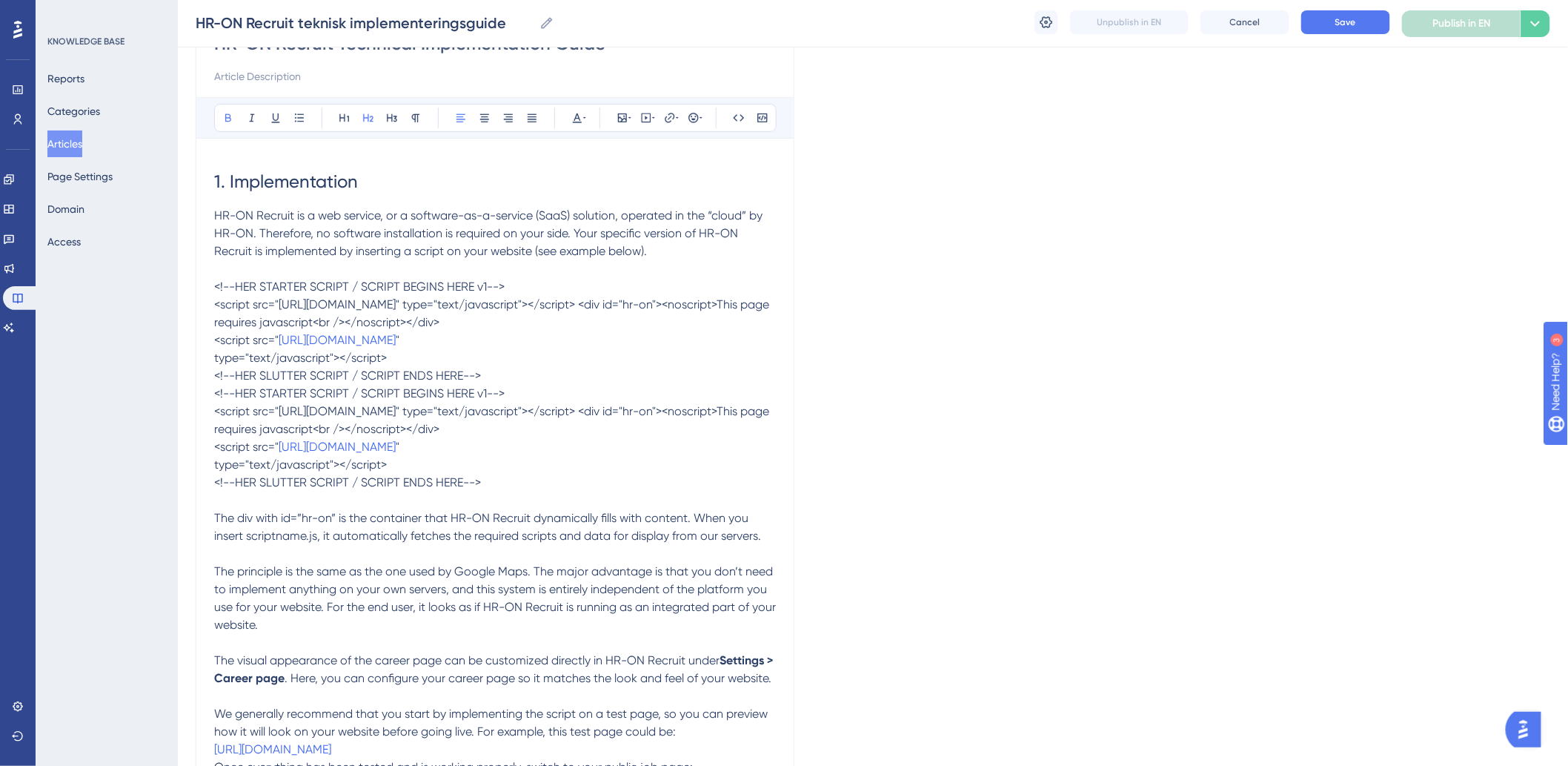
scroll to position [0, 0]
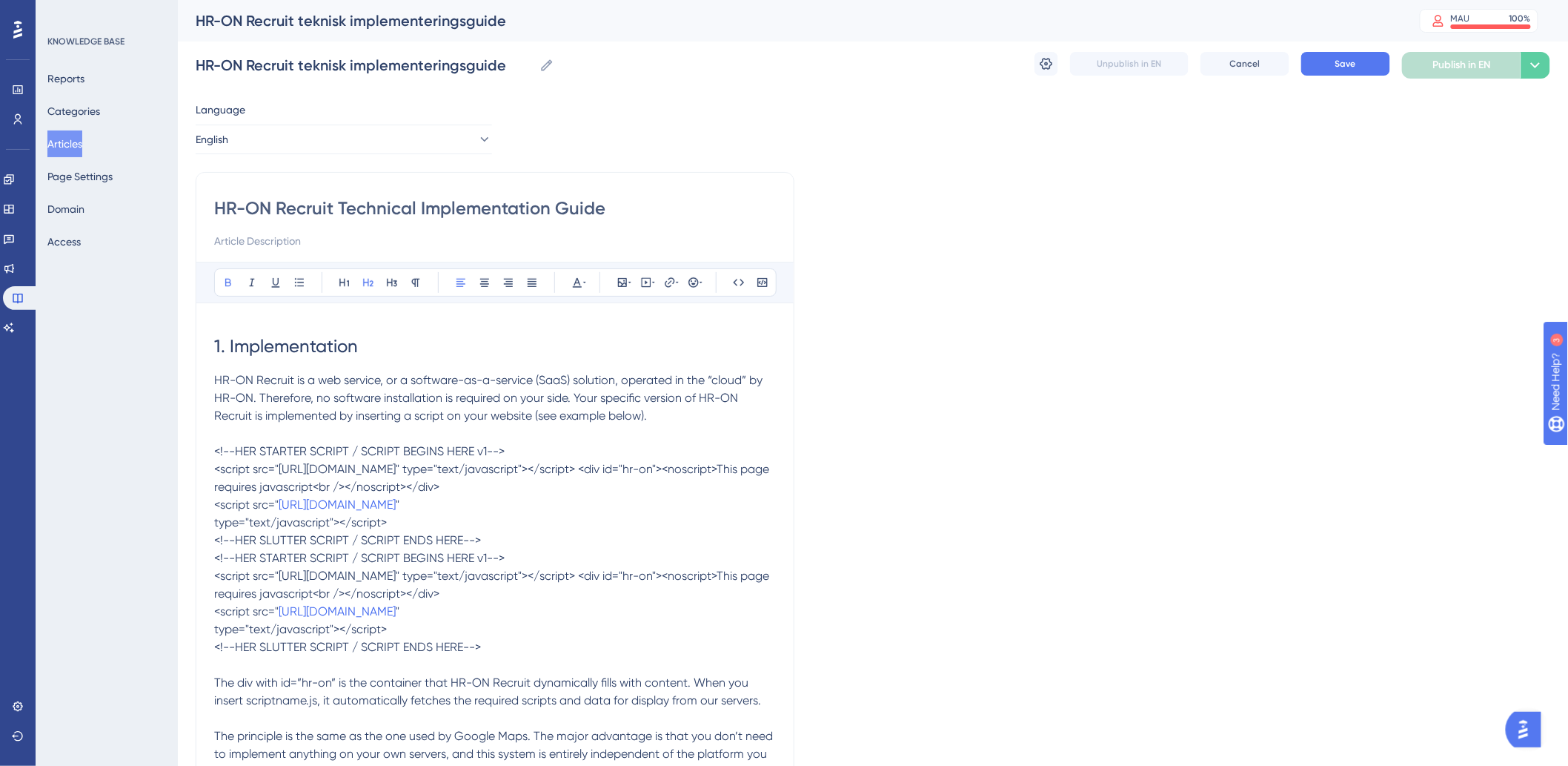
click at [306, 473] on span "<script src="[URL][DOMAIN_NAME]" type="text/javascript"></script> <div id="hr-o…" at bounding box center [493, 478] width 558 height 32
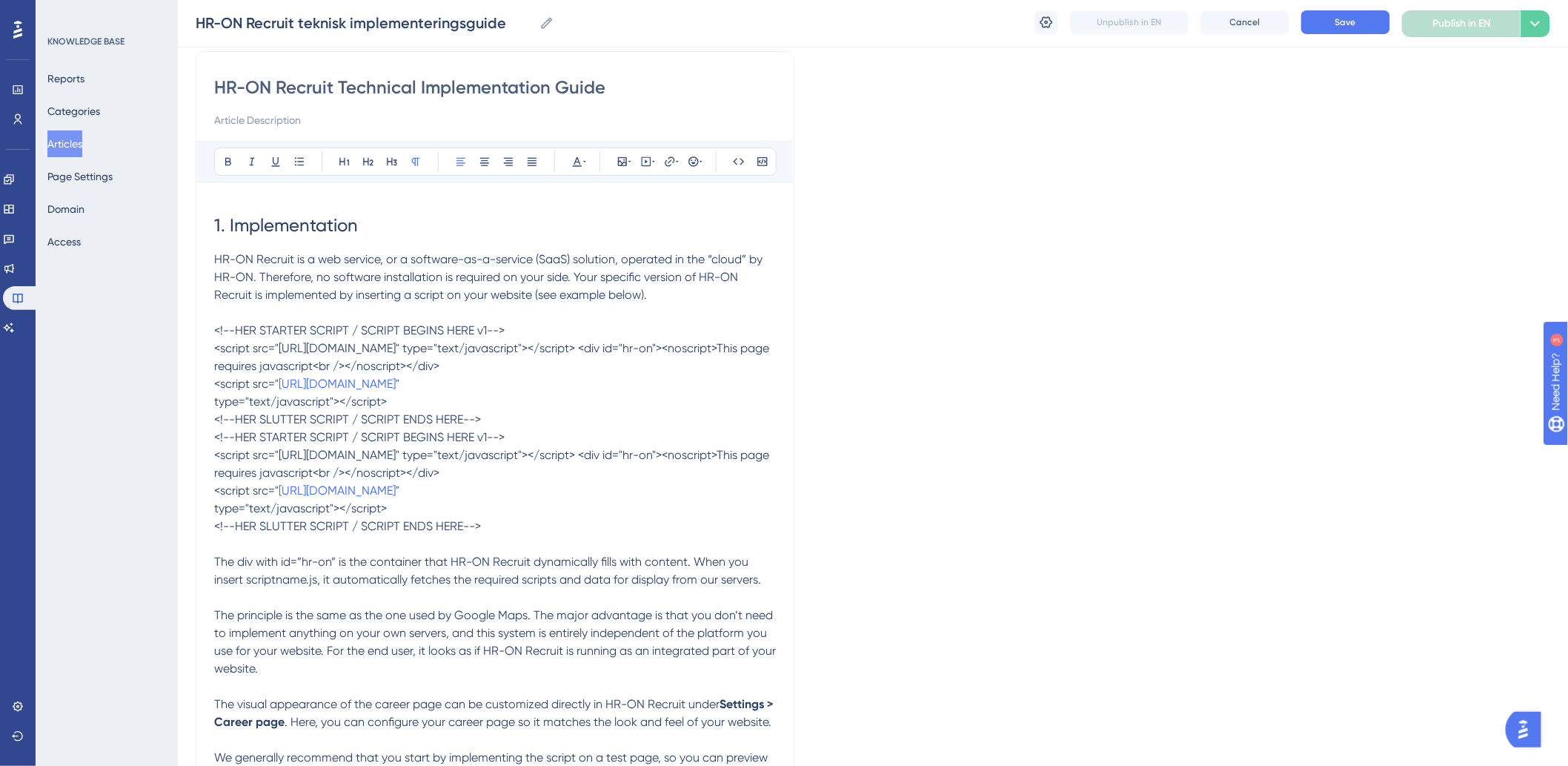
scroll to position [165, 0]
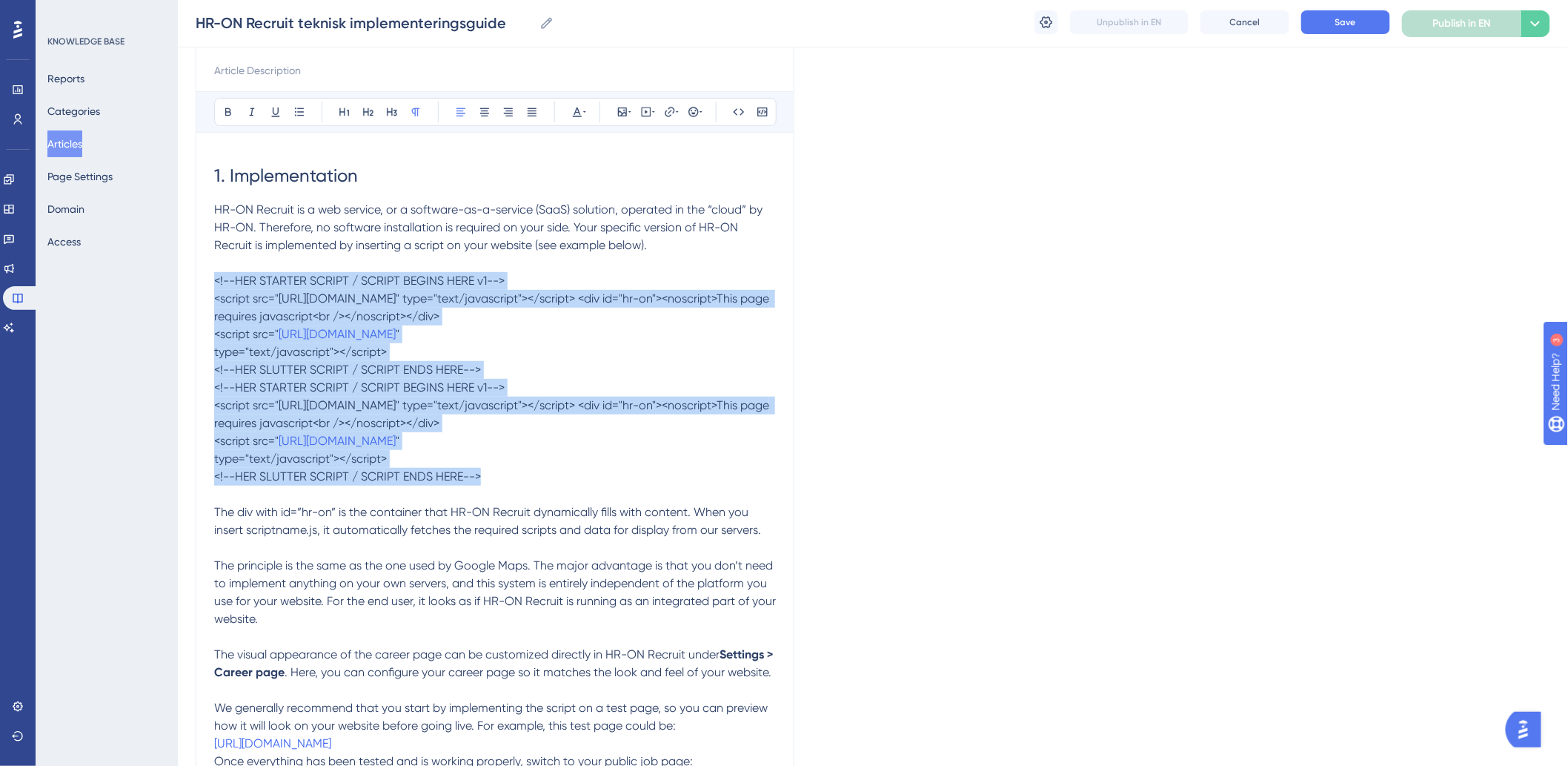
drag, startPoint x: 498, startPoint y: 484, endPoint x: 178, endPoint y: 276, distance: 381.7
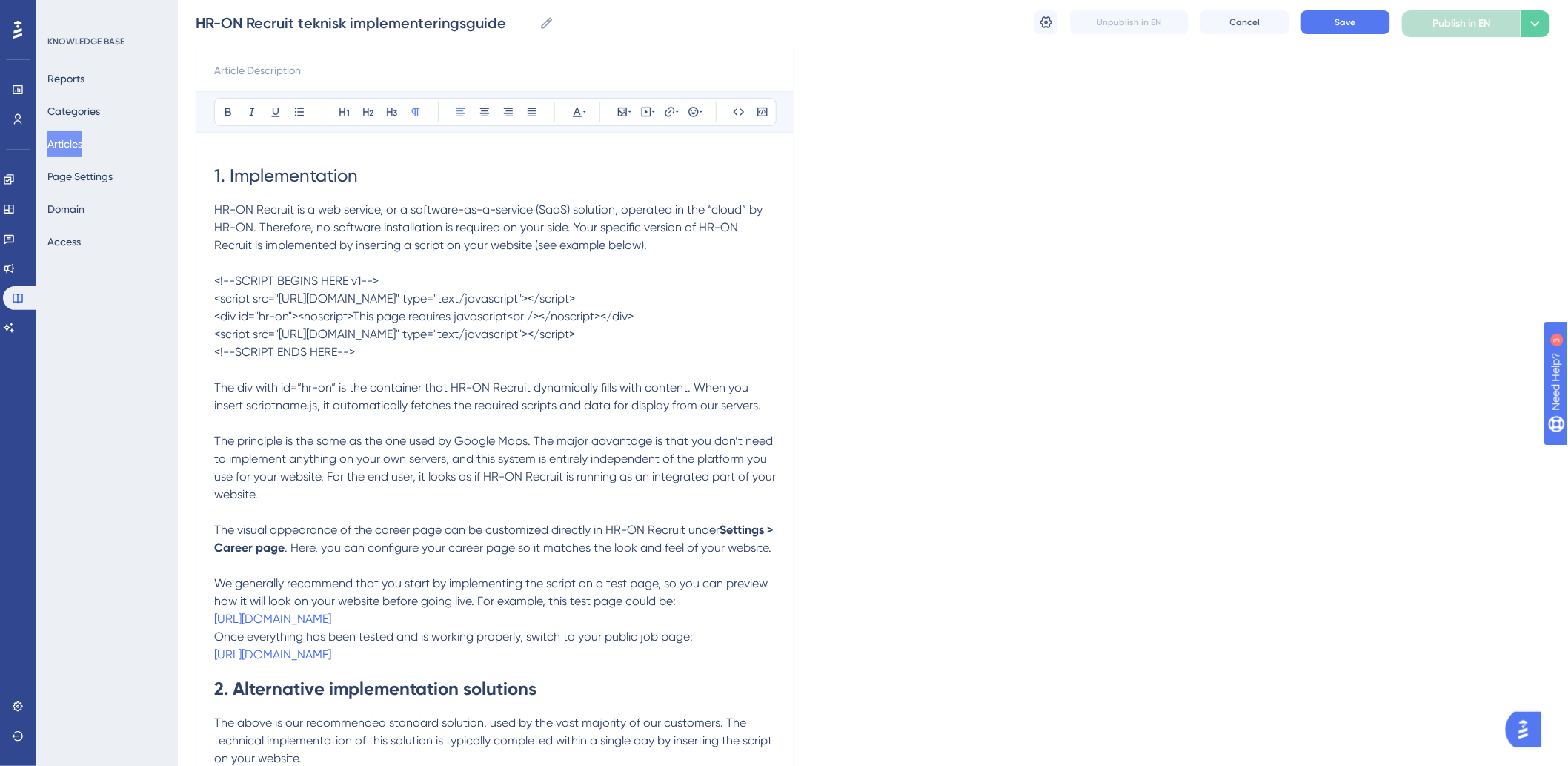
click at [449, 349] on p "HR-ON Recruit is a web service, or a software-as-a-service (SaaS) solution, ope…" at bounding box center [494, 281] width 561 height 160
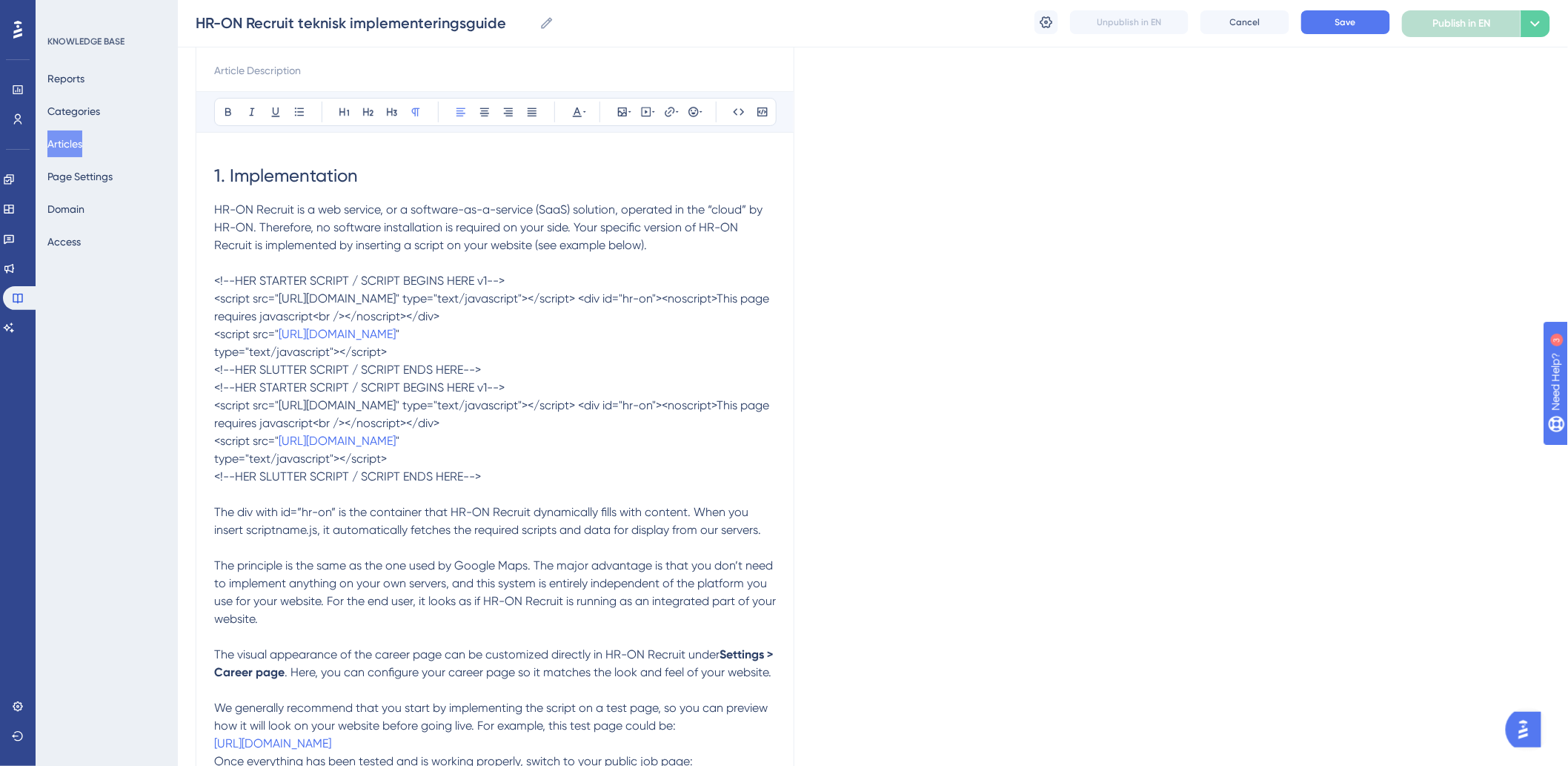
click at [554, 497] on p at bounding box center [494, 494] width 561 height 17
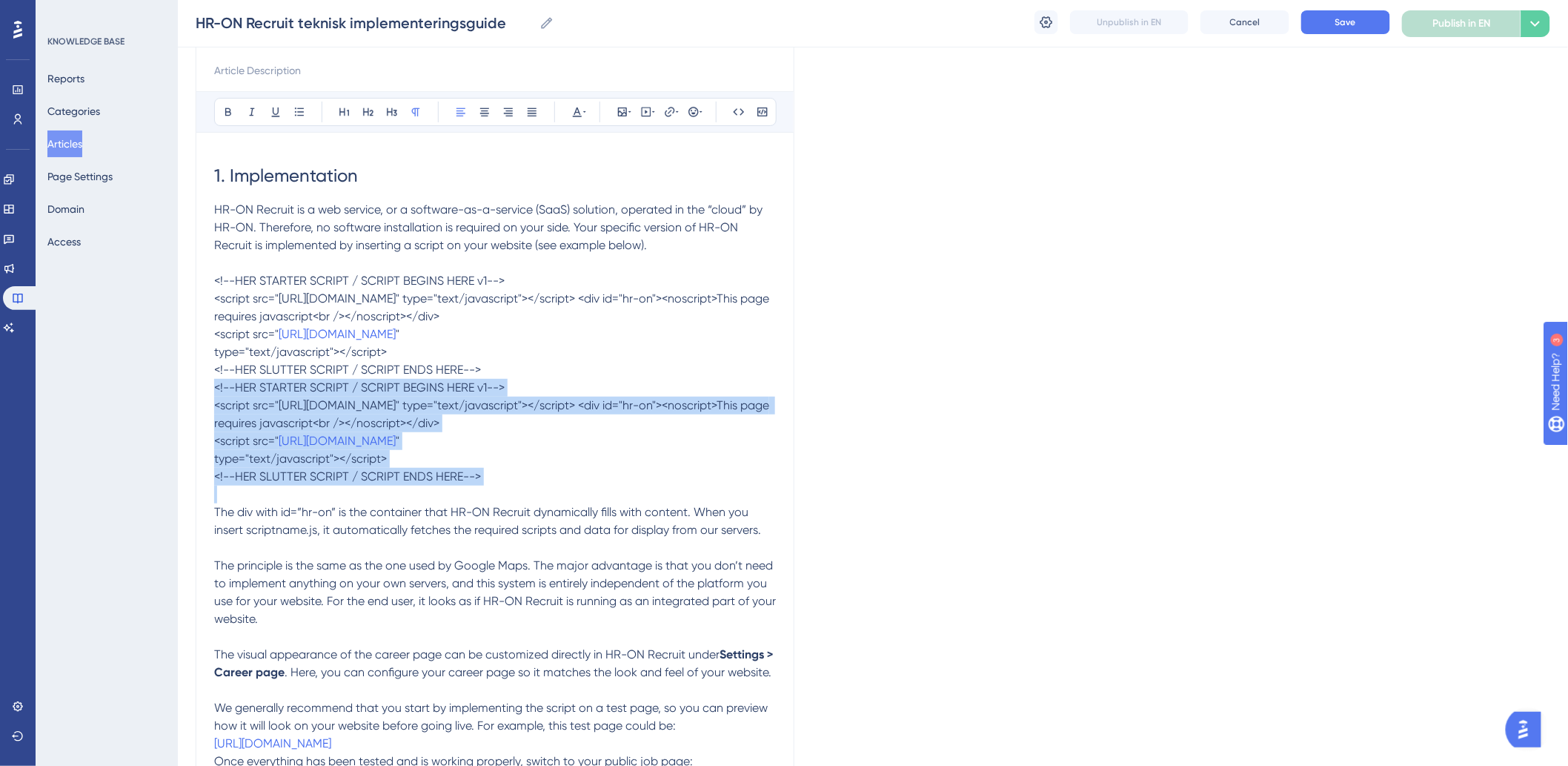
drag, startPoint x: 554, startPoint y: 494, endPoint x: 215, endPoint y: 386, distance: 355.8
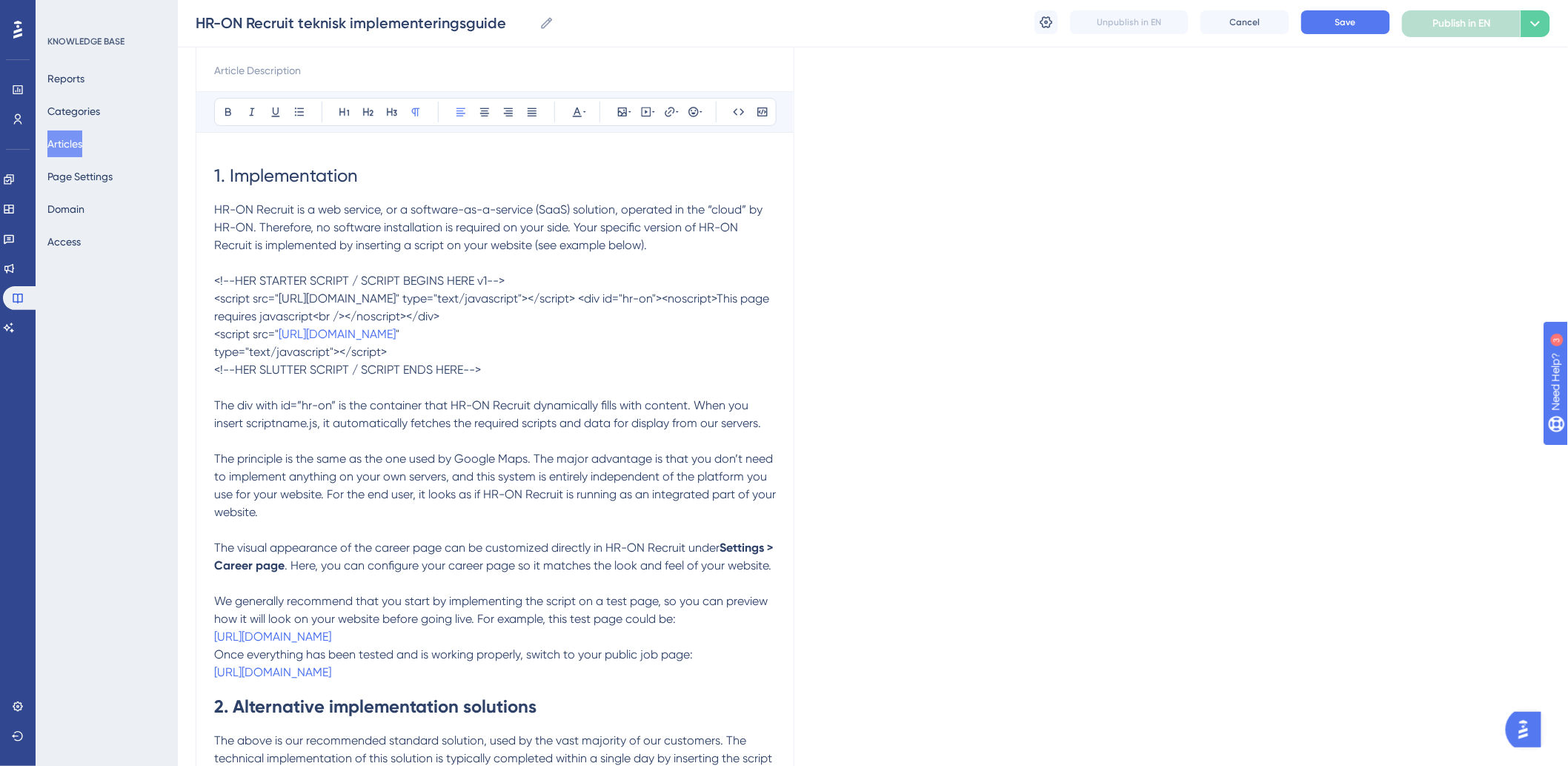
click at [541, 358] on p "type="text/javascript"></script>" at bounding box center [494, 352] width 561 height 17
click at [743, 113] on icon at bounding box center [738, 112] width 12 height 12
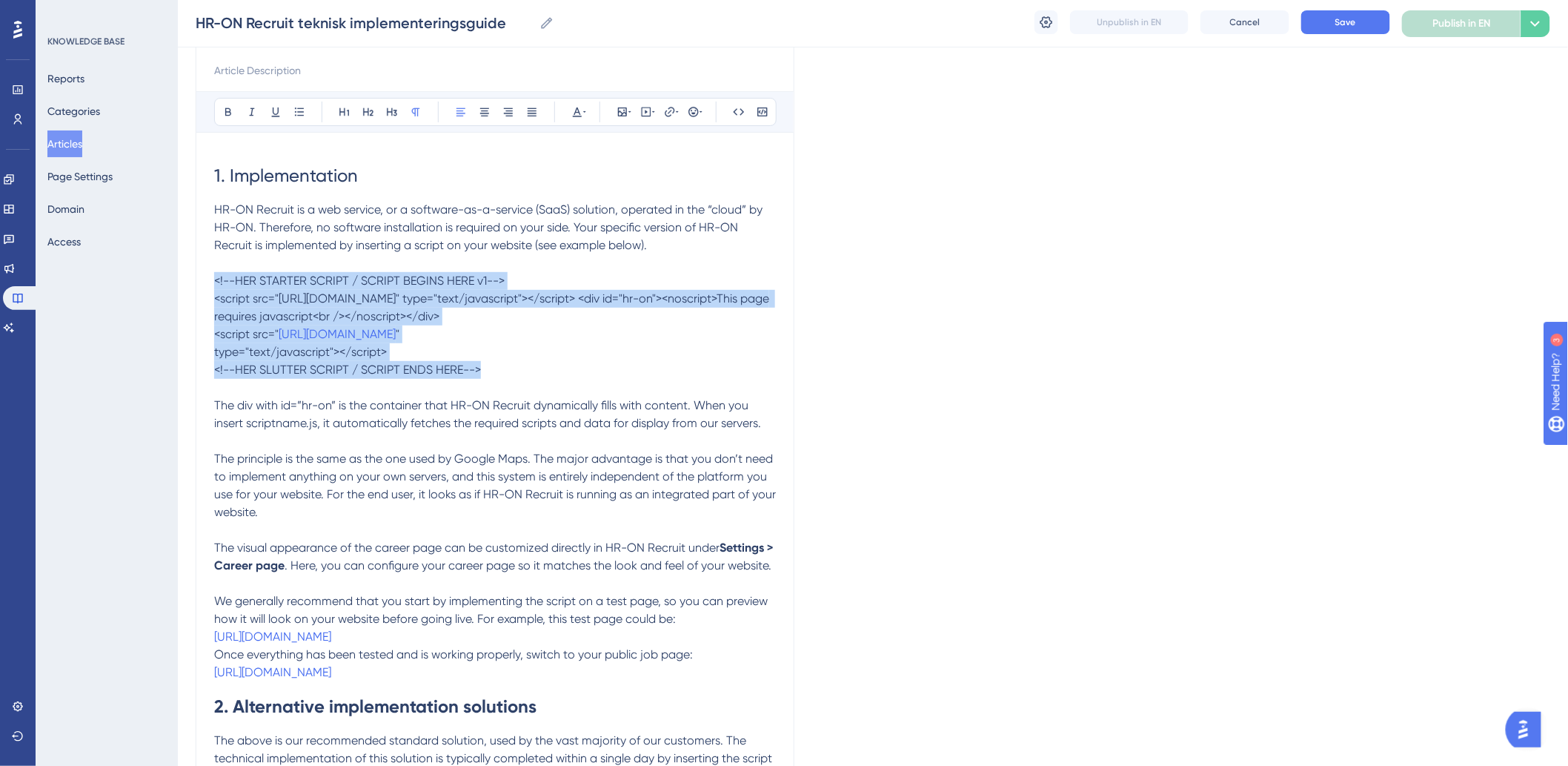
drag, startPoint x: 495, startPoint y: 374, endPoint x: 204, endPoint y: 280, distance: 305.8
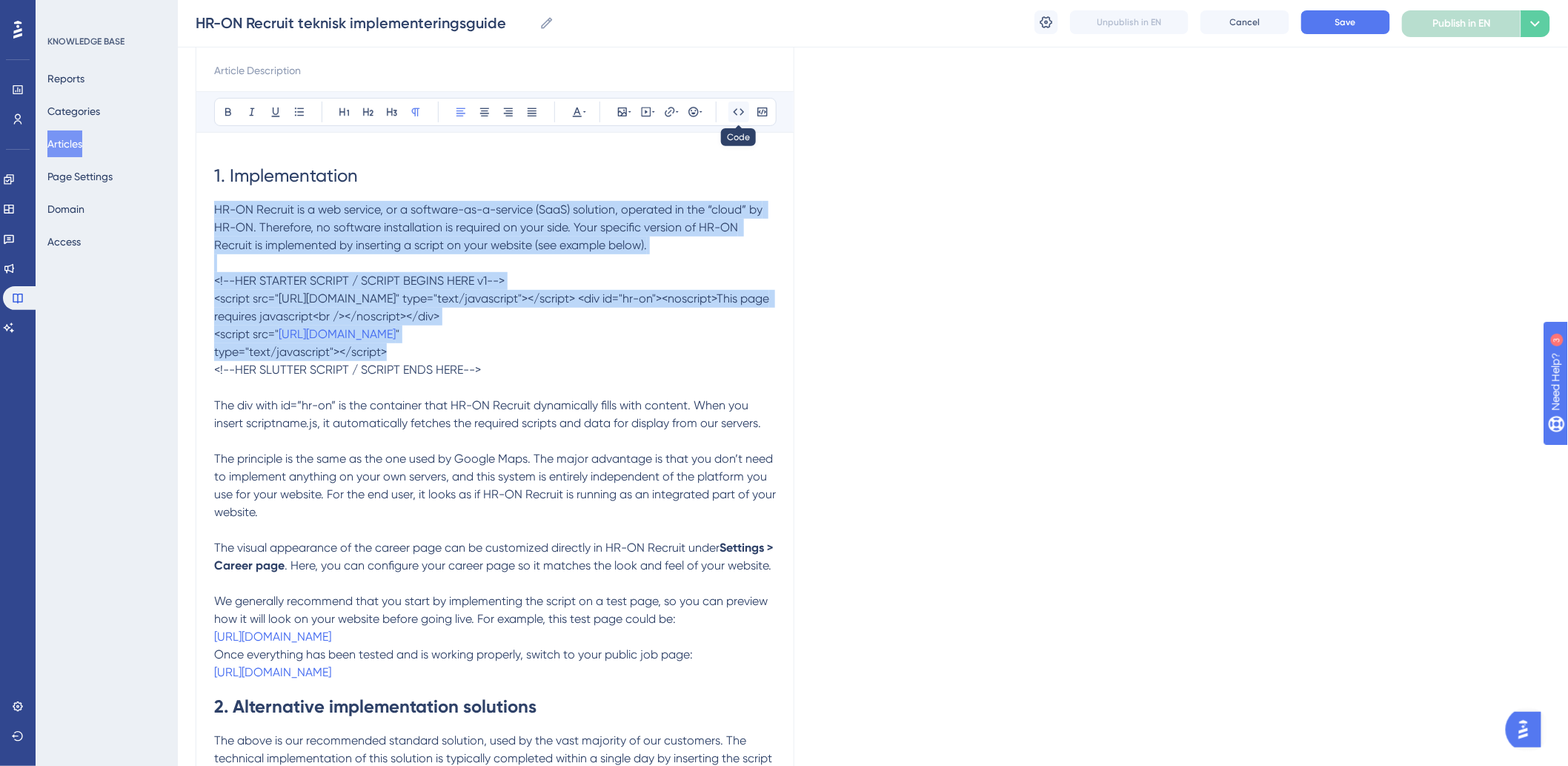
click at [742, 113] on icon at bounding box center [739, 112] width 11 height 6
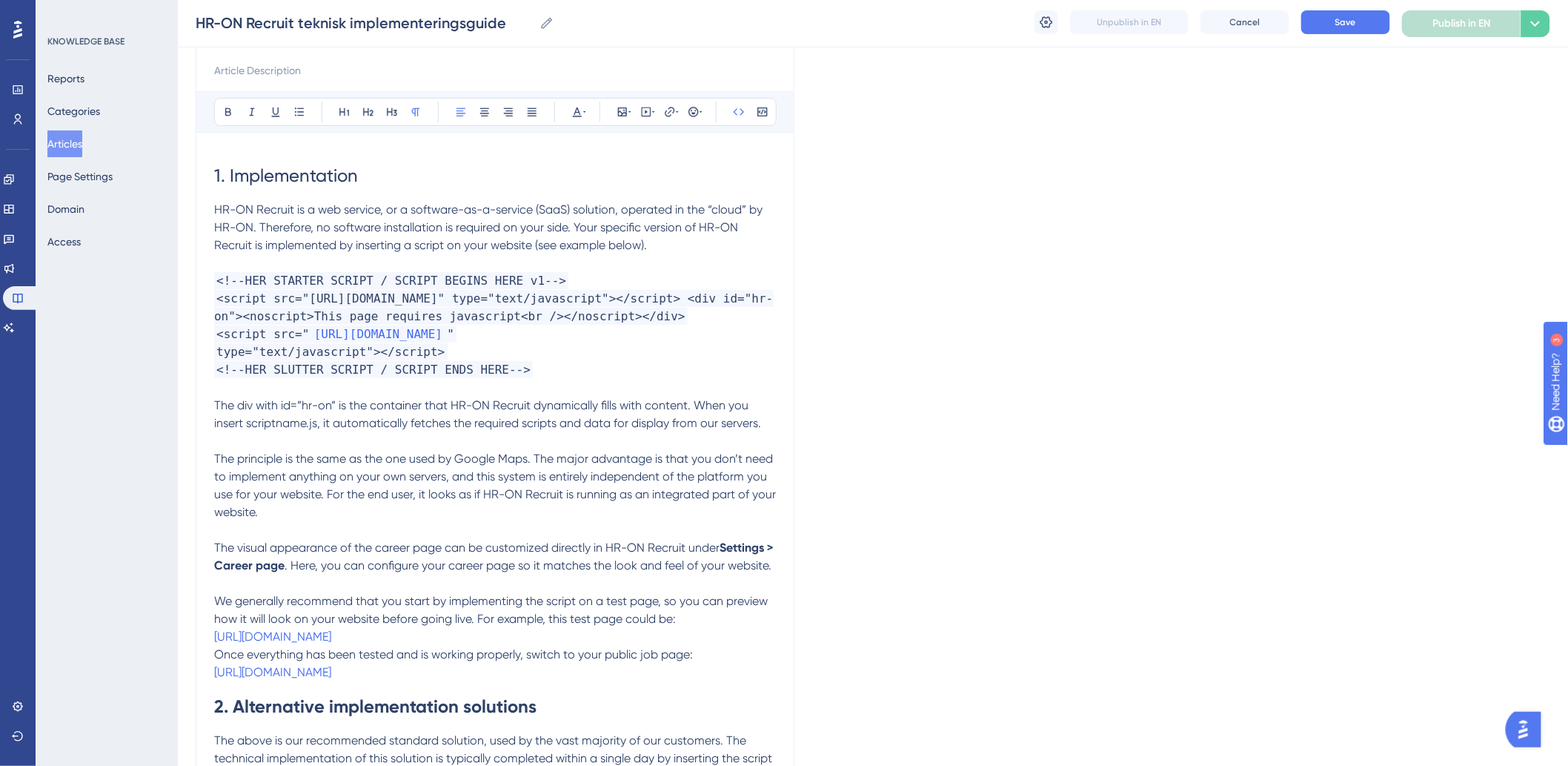
click at [517, 430] on span "The div with id=”hr-on” is the container that HR-ON Recruit dynamically fills w…" at bounding box center [487, 413] width 547 height 32
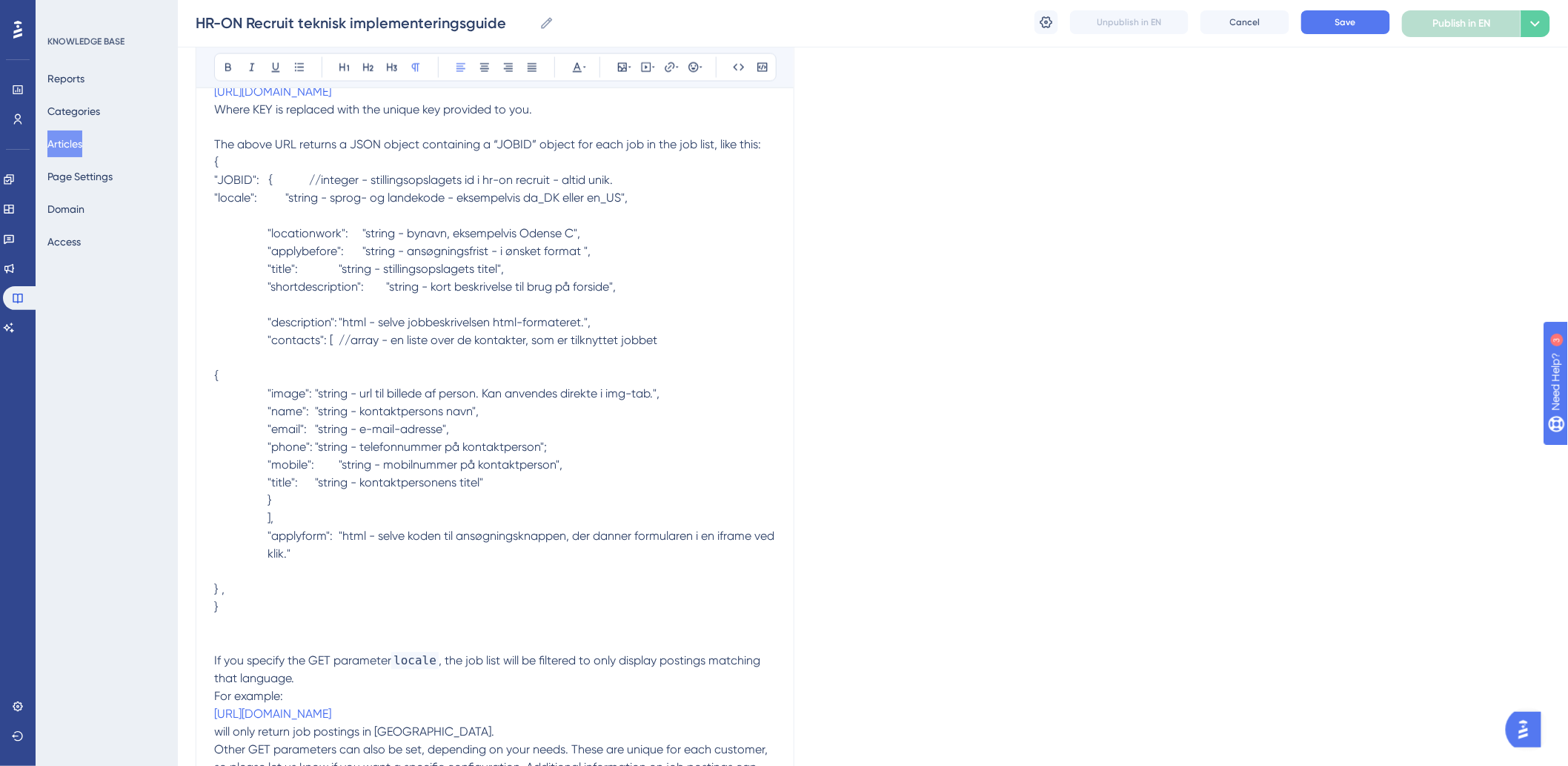
scroll to position [1070, 0]
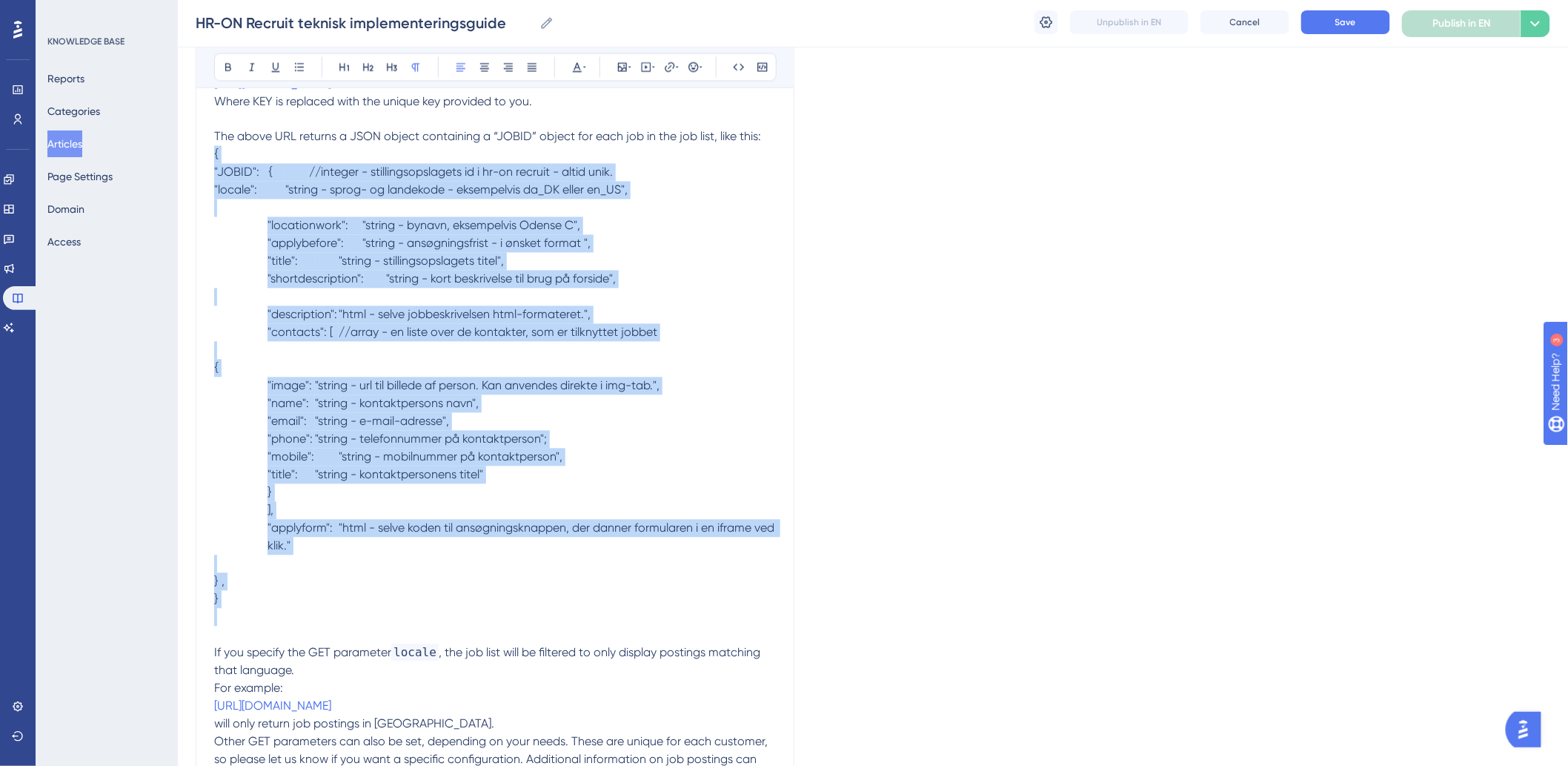
drag, startPoint x: 292, startPoint y: 654, endPoint x: 189, endPoint y: 195, distance: 470.4
click at [189, 195] on div "Performance Users Engagement Widgets Feedback Product Updates Knowledge Base AI…" at bounding box center [873, 702] width 1390 height 3544
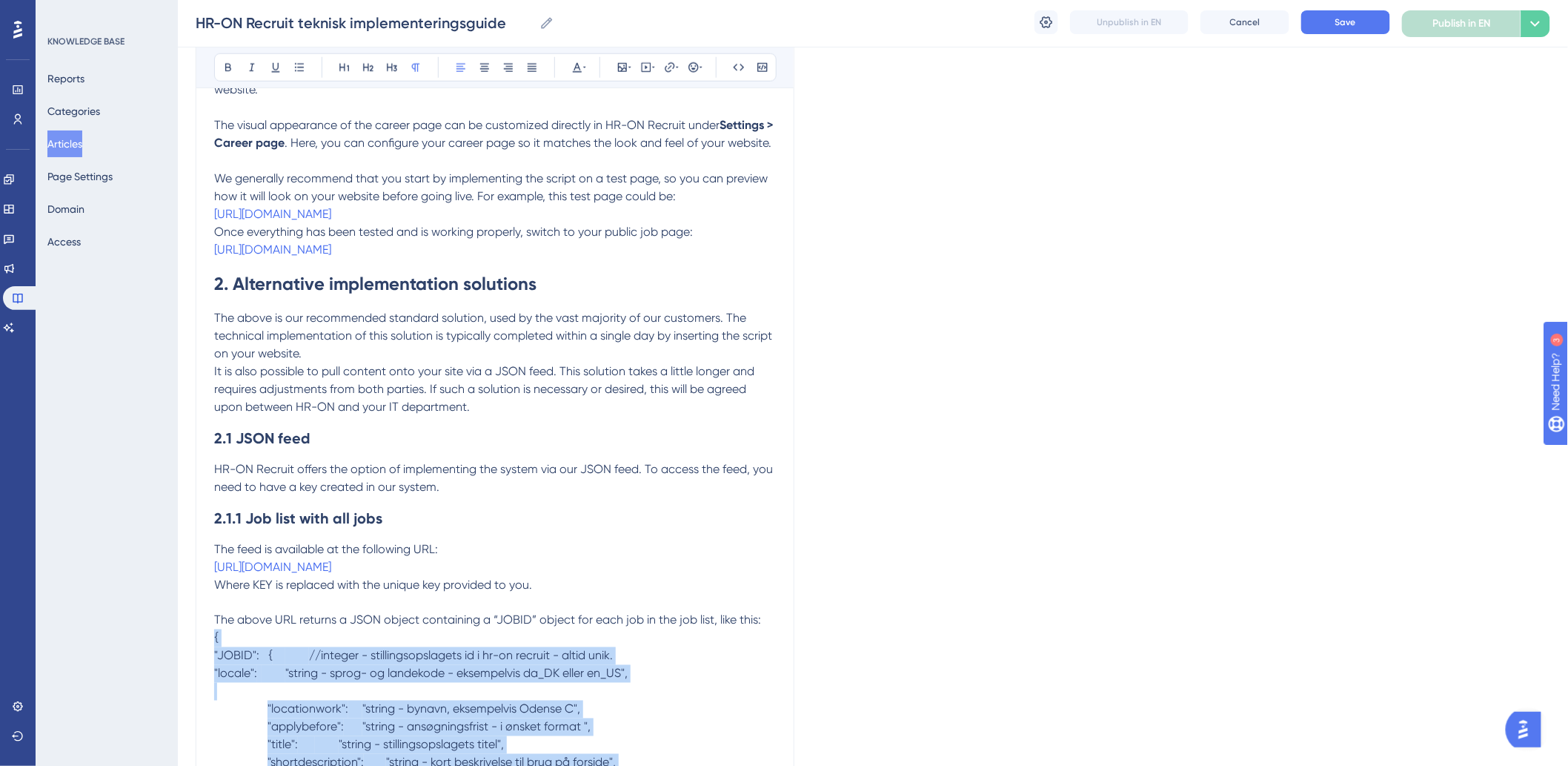
scroll to position [741, 0]
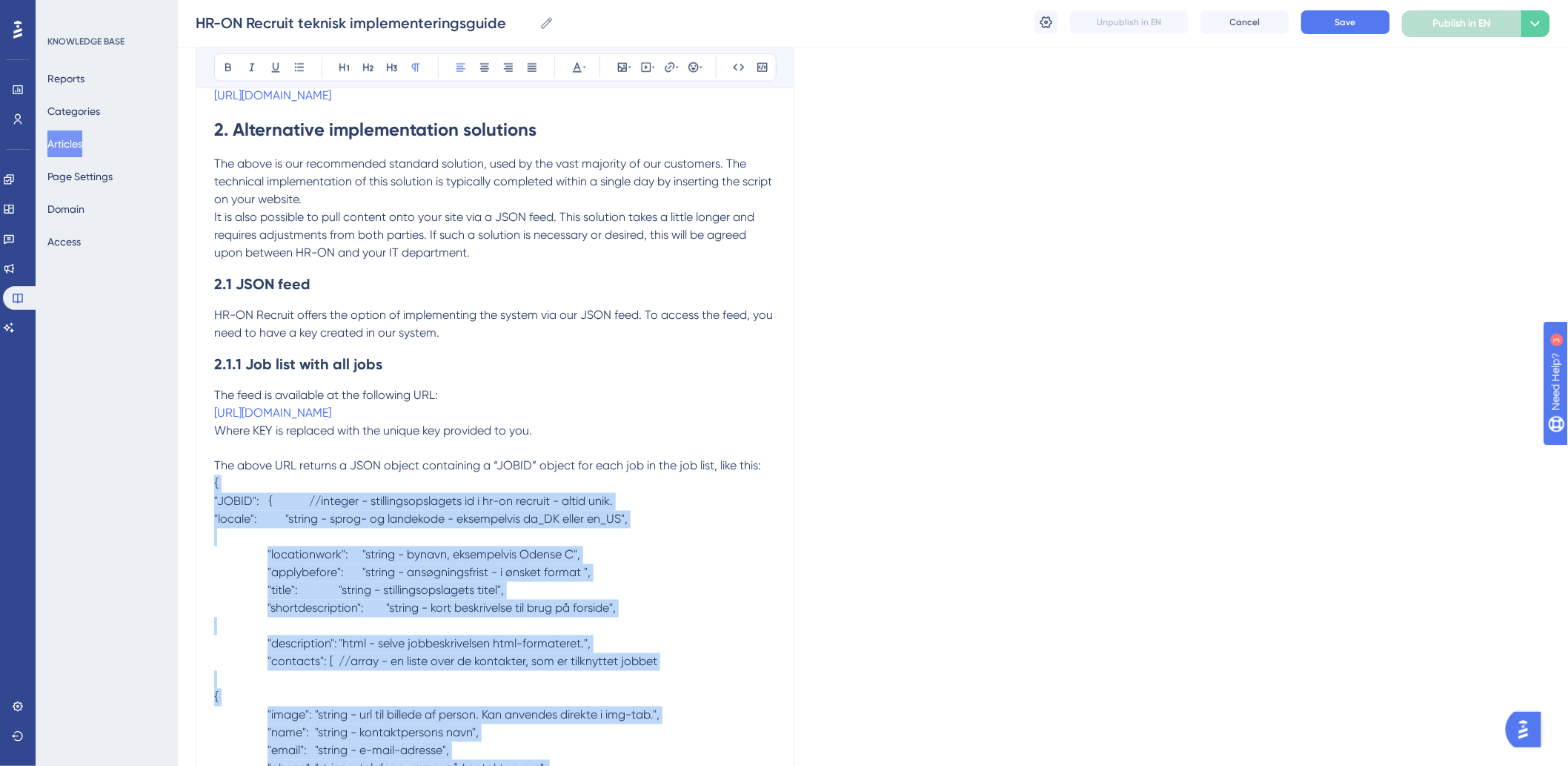
click at [510, 493] on p "The above URL returns a JSON object containing a “JOBID” object for each job in…" at bounding box center [494, 466] width 561 height 53
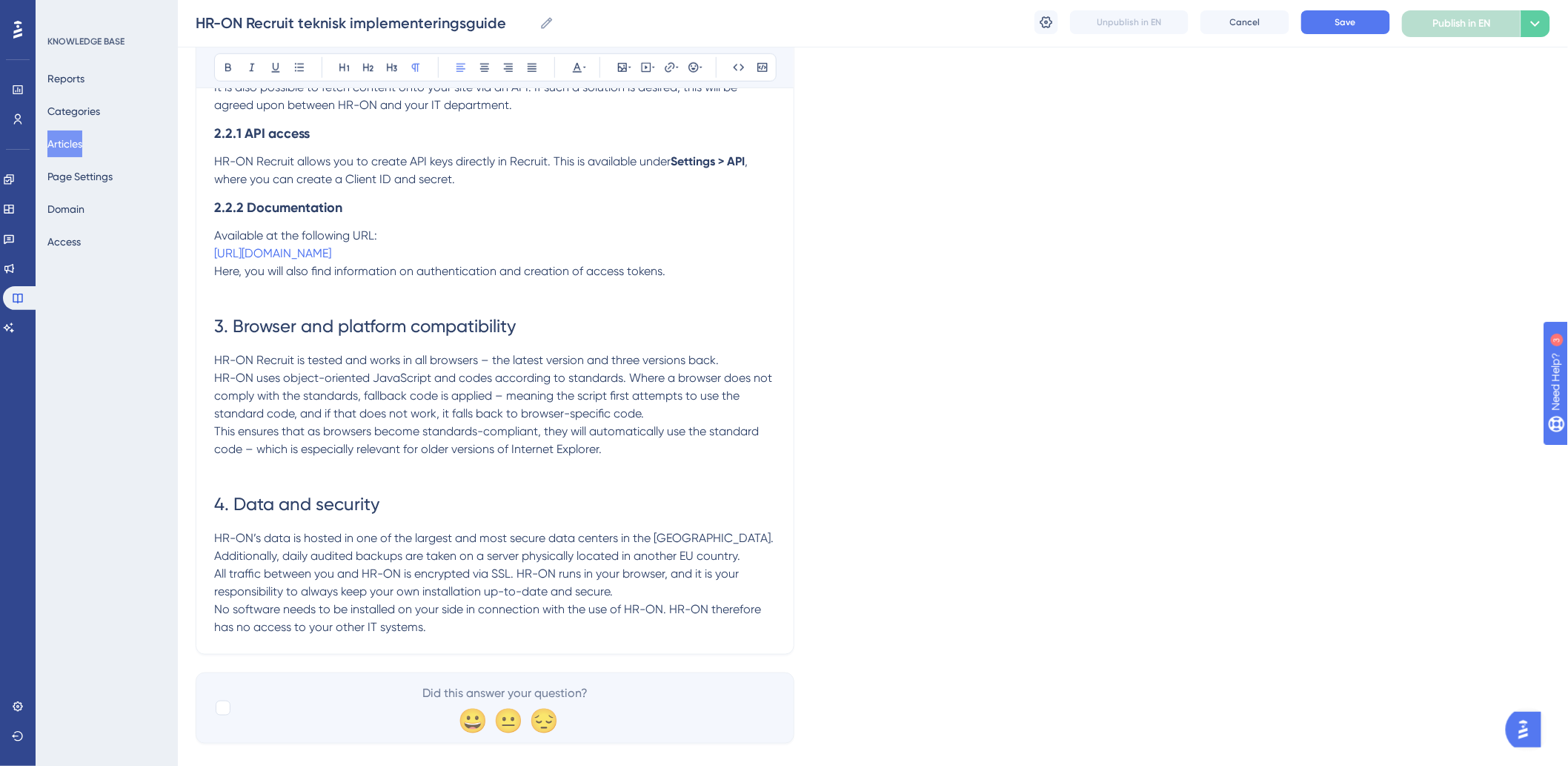
scroll to position [2841, 0]
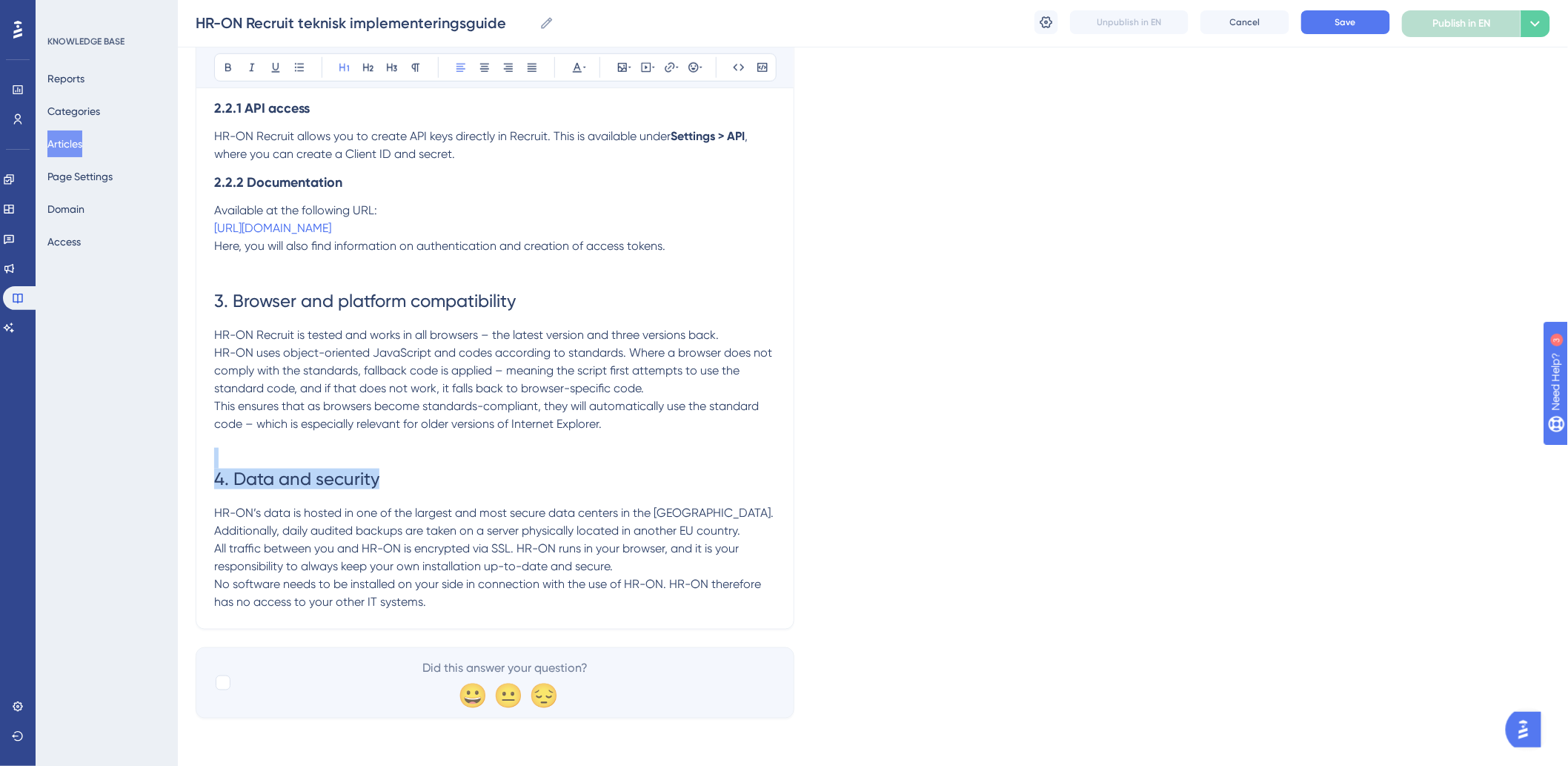
drag, startPoint x: 356, startPoint y: 490, endPoint x: 0, endPoint y: 464, distance: 356.9
click at [367, 72] on icon at bounding box center [368, 67] width 12 height 12
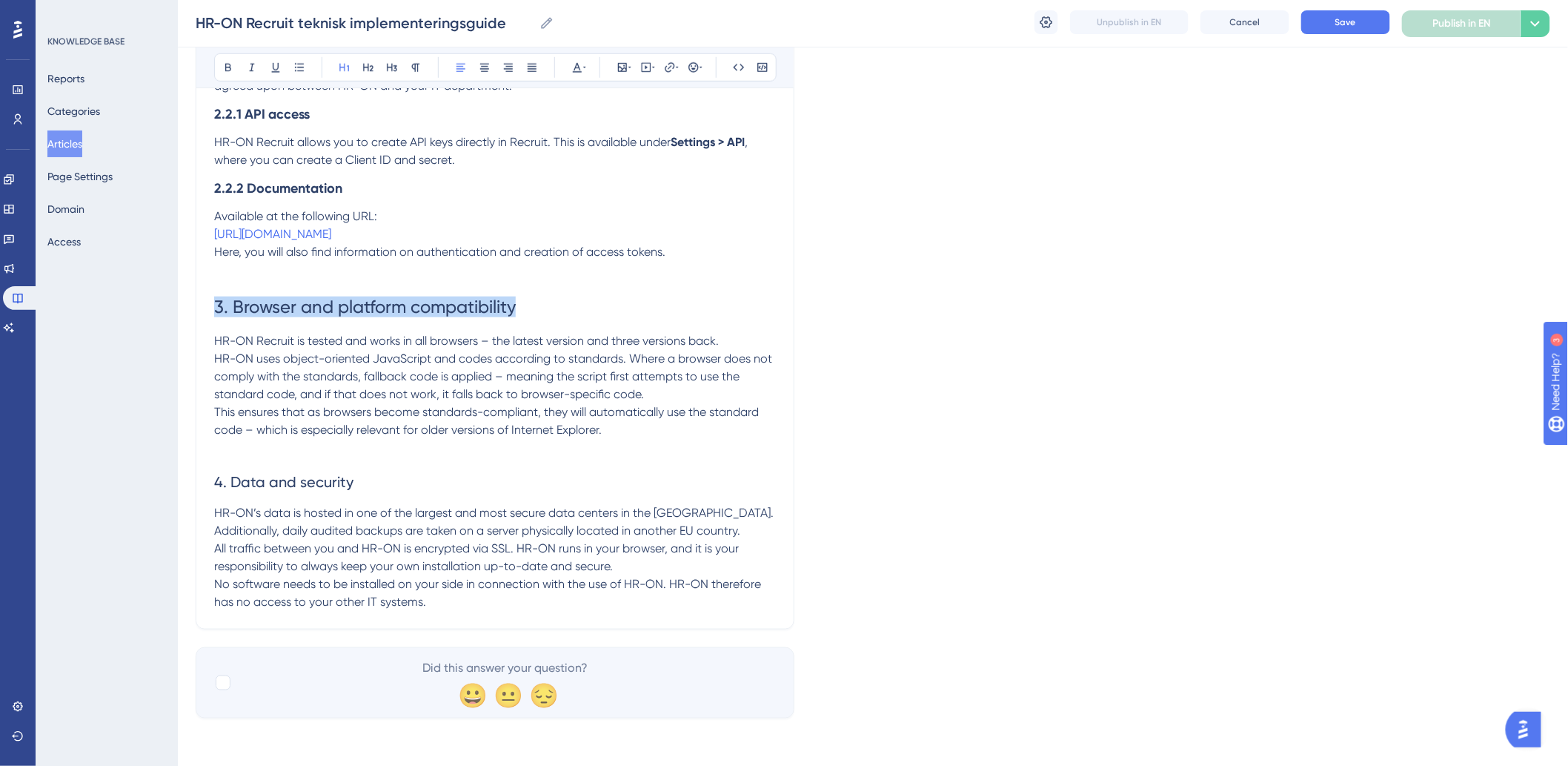
drag, startPoint x: 338, startPoint y: 314, endPoint x: 29, endPoint y: 312, distance: 309.0
click at [375, 63] on button at bounding box center [368, 67] width 21 height 21
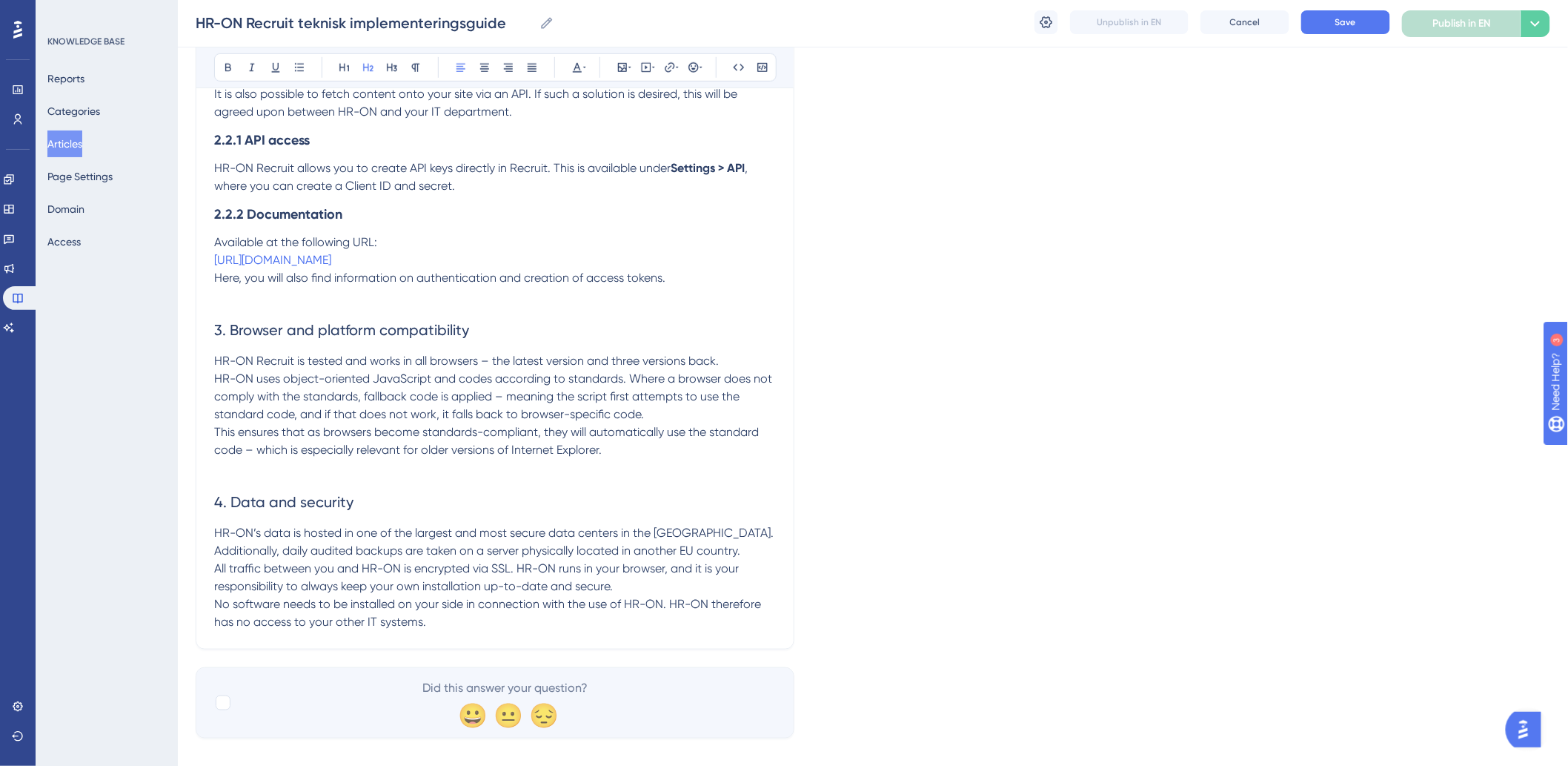
scroll to position [2746, 0]
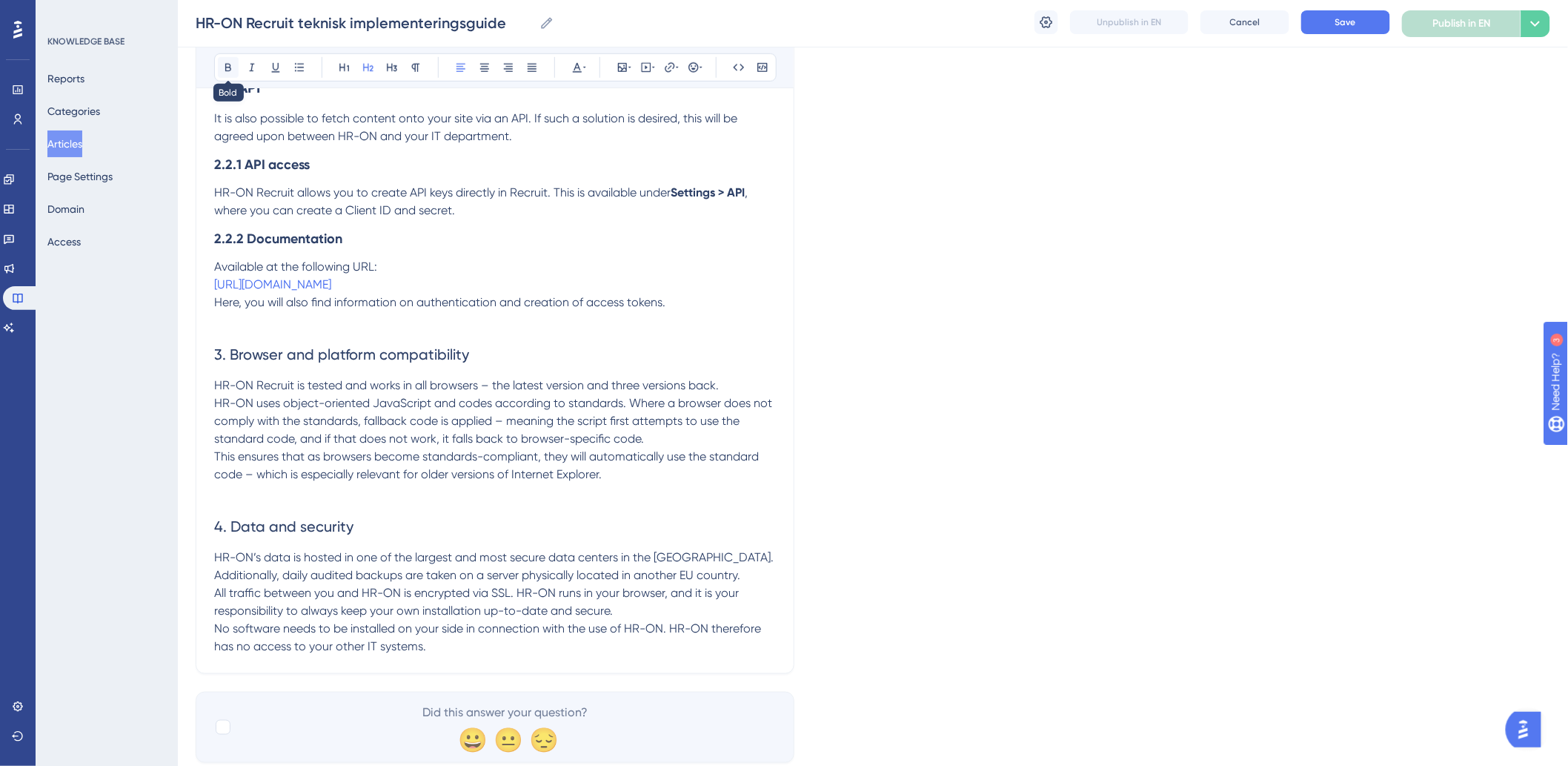
click at [234, 72] on button at bounding box center [228, 67] width 21 height 21
drag, startPoint x: 430, startPoint y: 554, endPoint x: 35, endPoint y: 560, distance: 395.0
click at [227, 62] on icon at bounding box center [228, 67] width 12 height 12
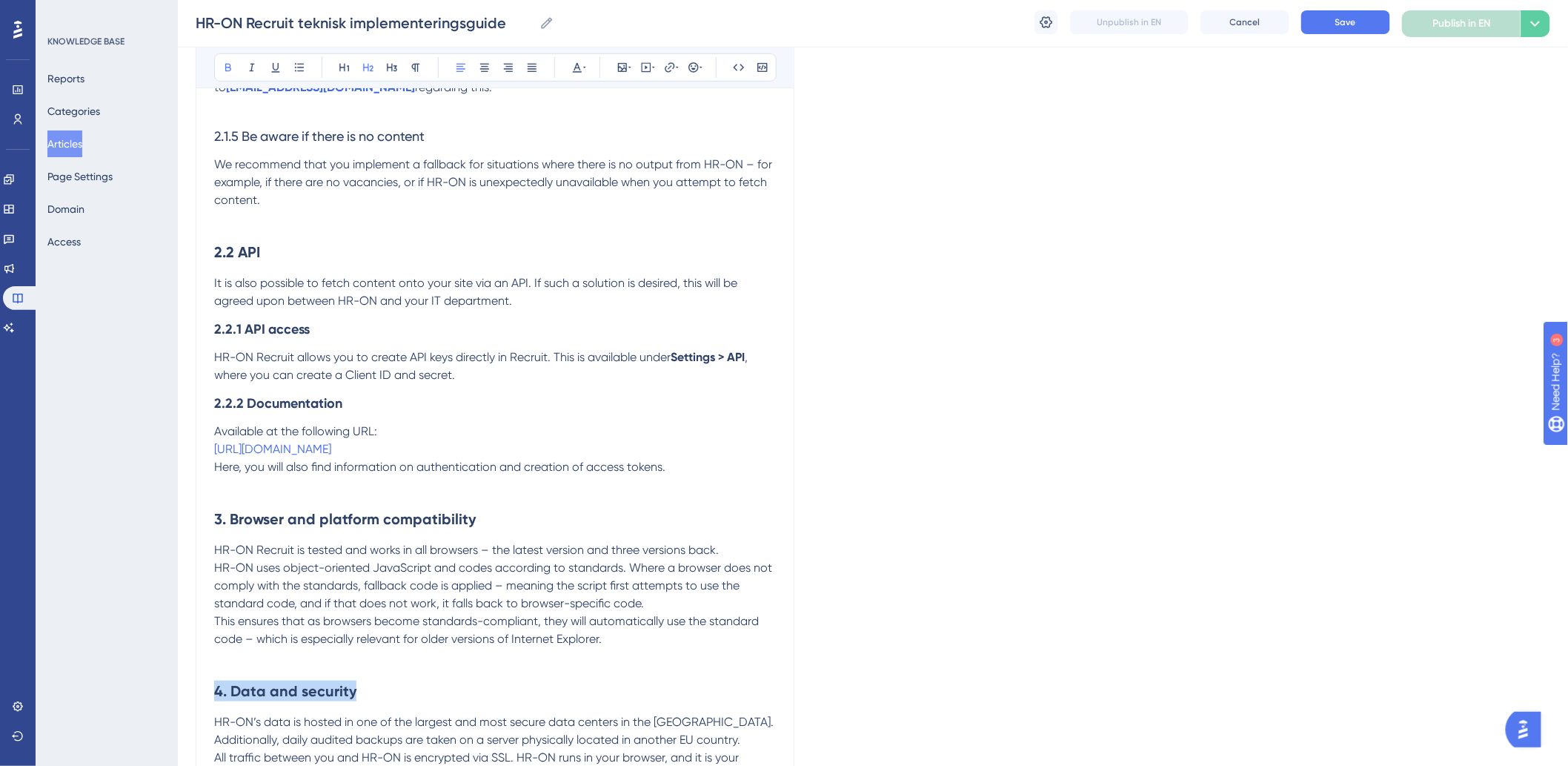
click at [499, 349] on h3 "2.2.1 API access" at bounding box center [494, 329] width 561 height 39
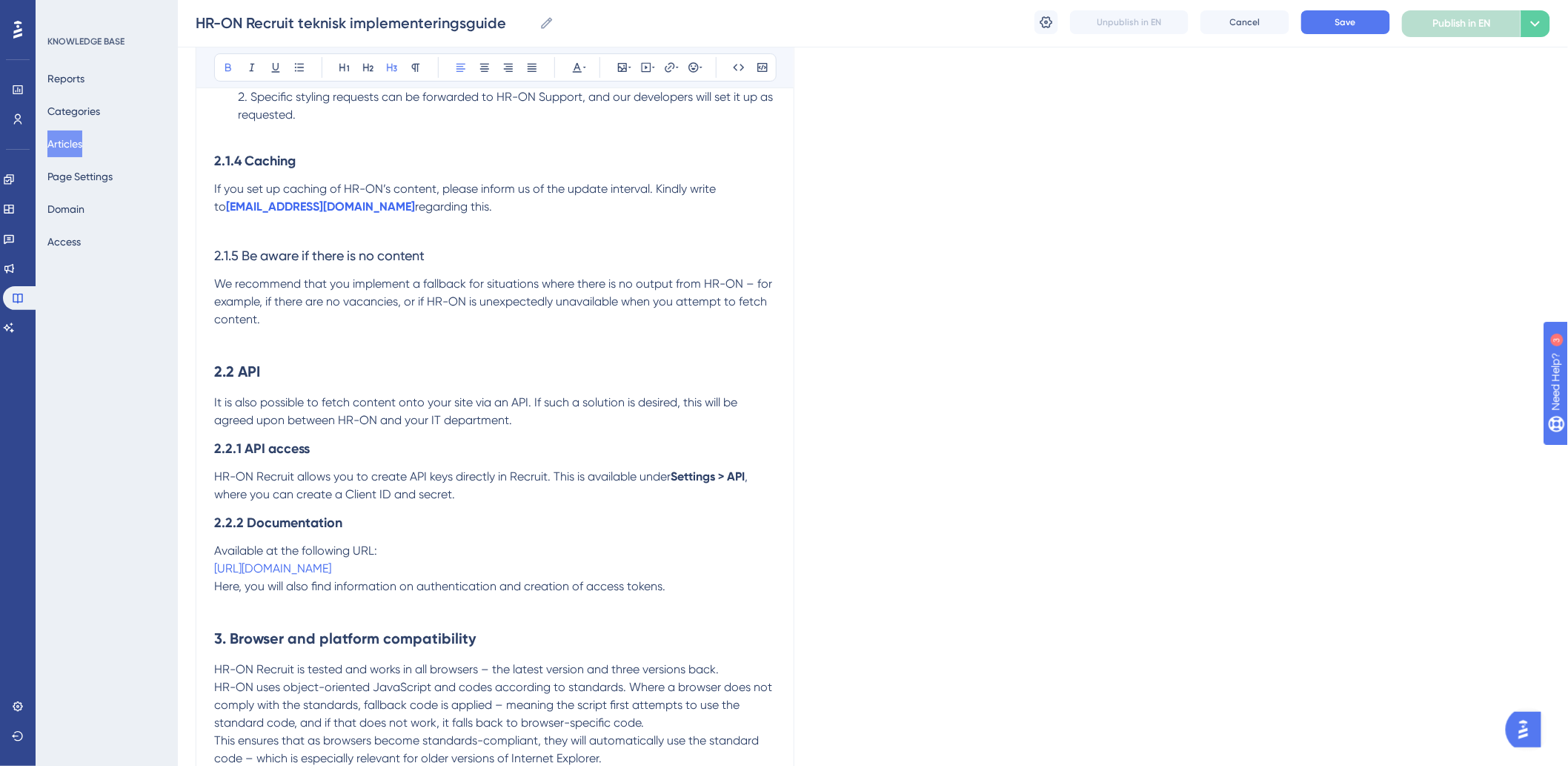
scroll to position [2417, 0]
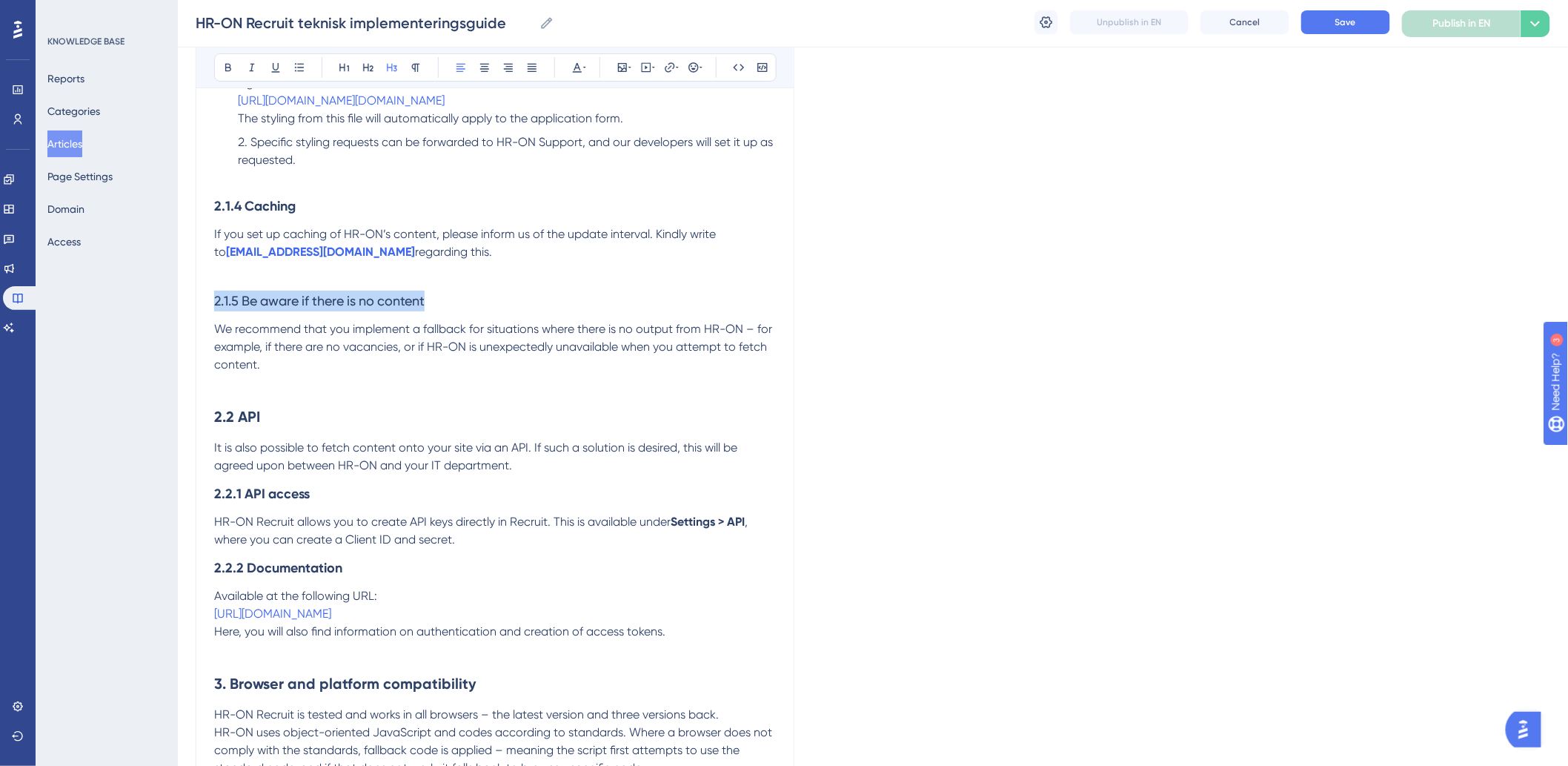
drag, startPoint x: 427, startPoint y: 339, endPoint x: 106, endPoint y: 335, distance: 321.0
click at [219, 67] on button at bounding box center [228, 67] width 21 height 21
click at [366, 67] on icon at bounding box center [368, 67] width 12 height 12
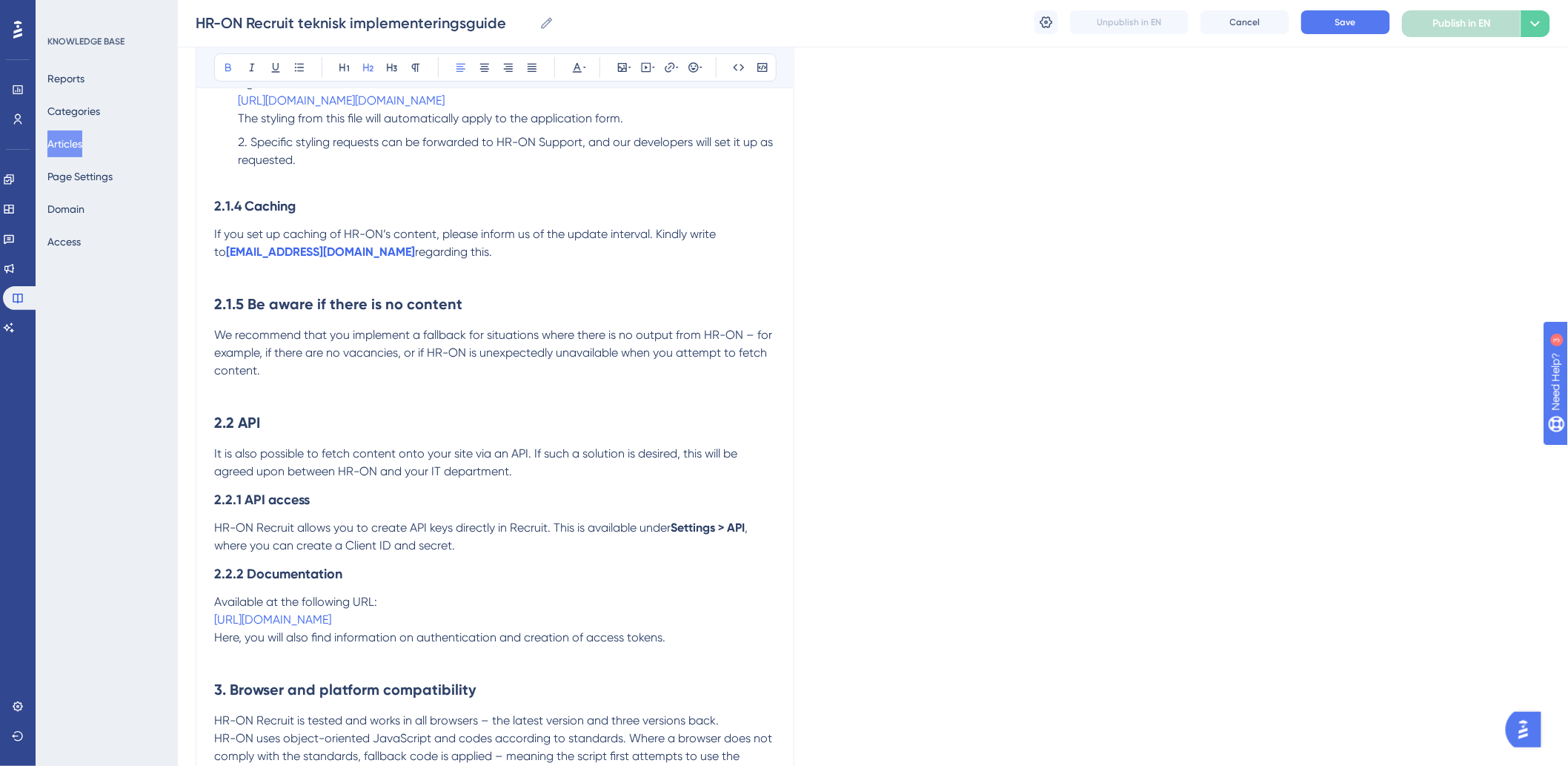
click at [349, 225] on h3 "2.1.4 Caching" at bounding box center [494, 206] width 561 height 39
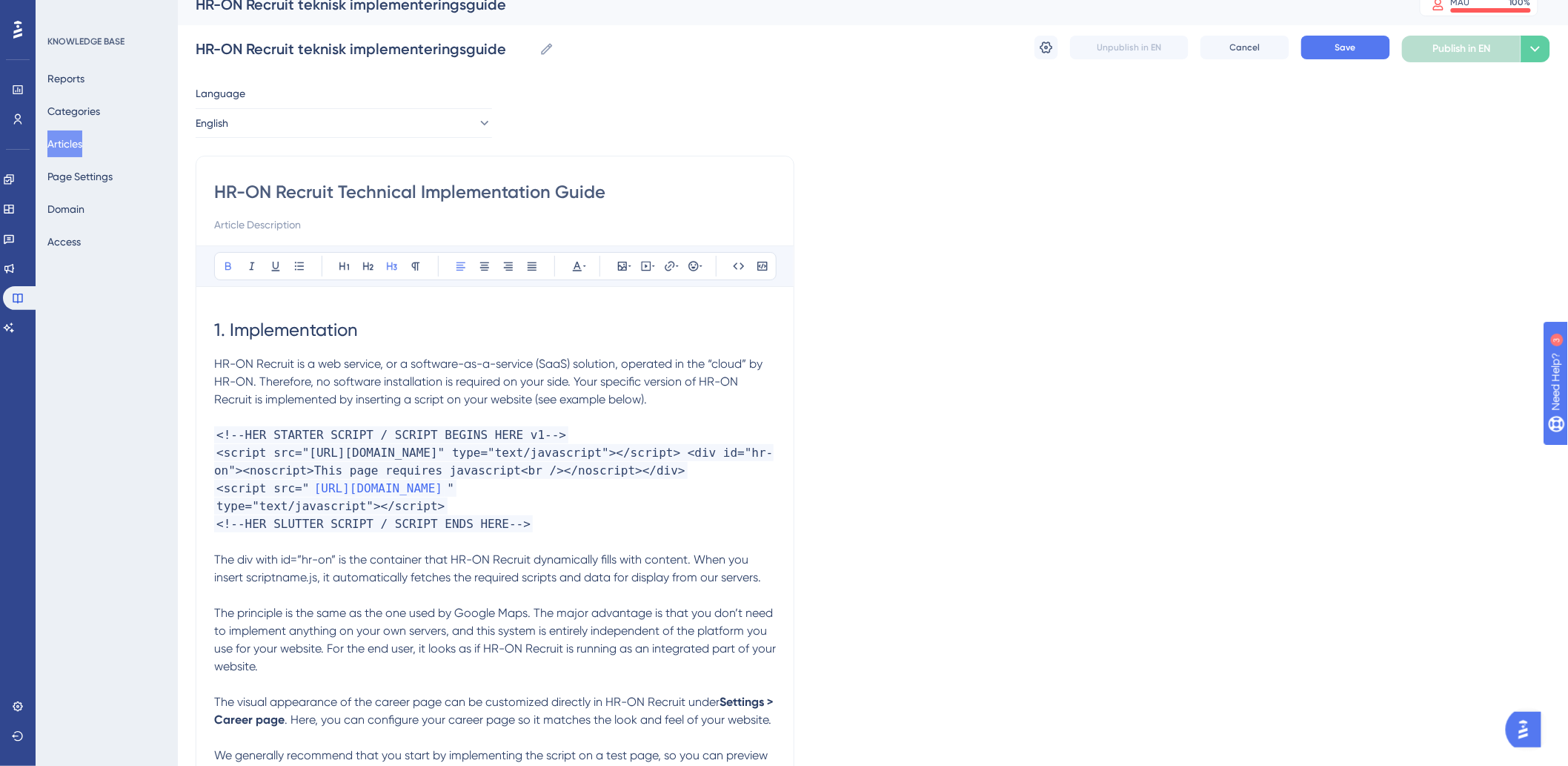
scroll to position [0, 0]
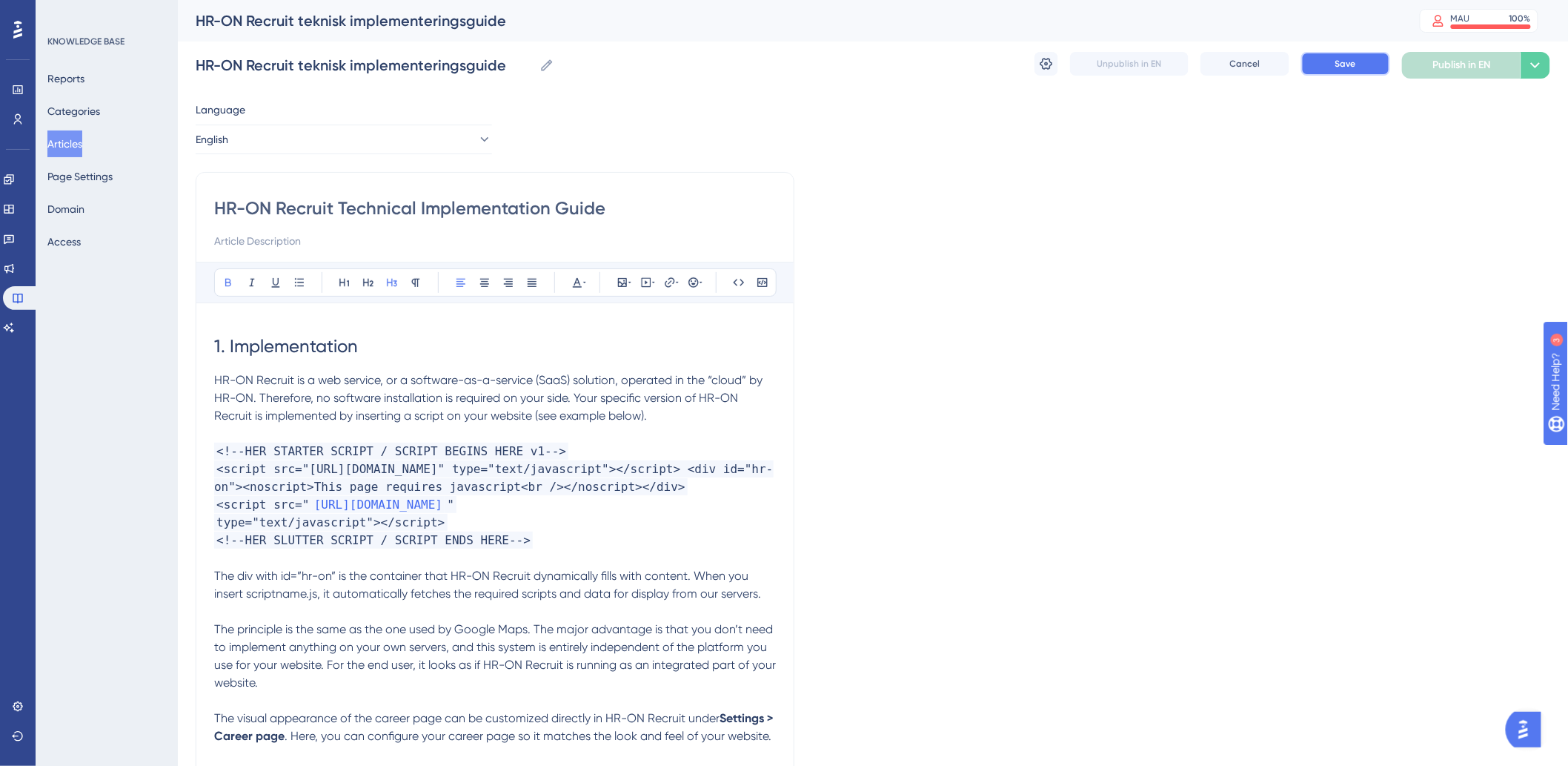
click at [1357, 57] on button "Save" at bounding box center [1345, 63] width 89 height 24
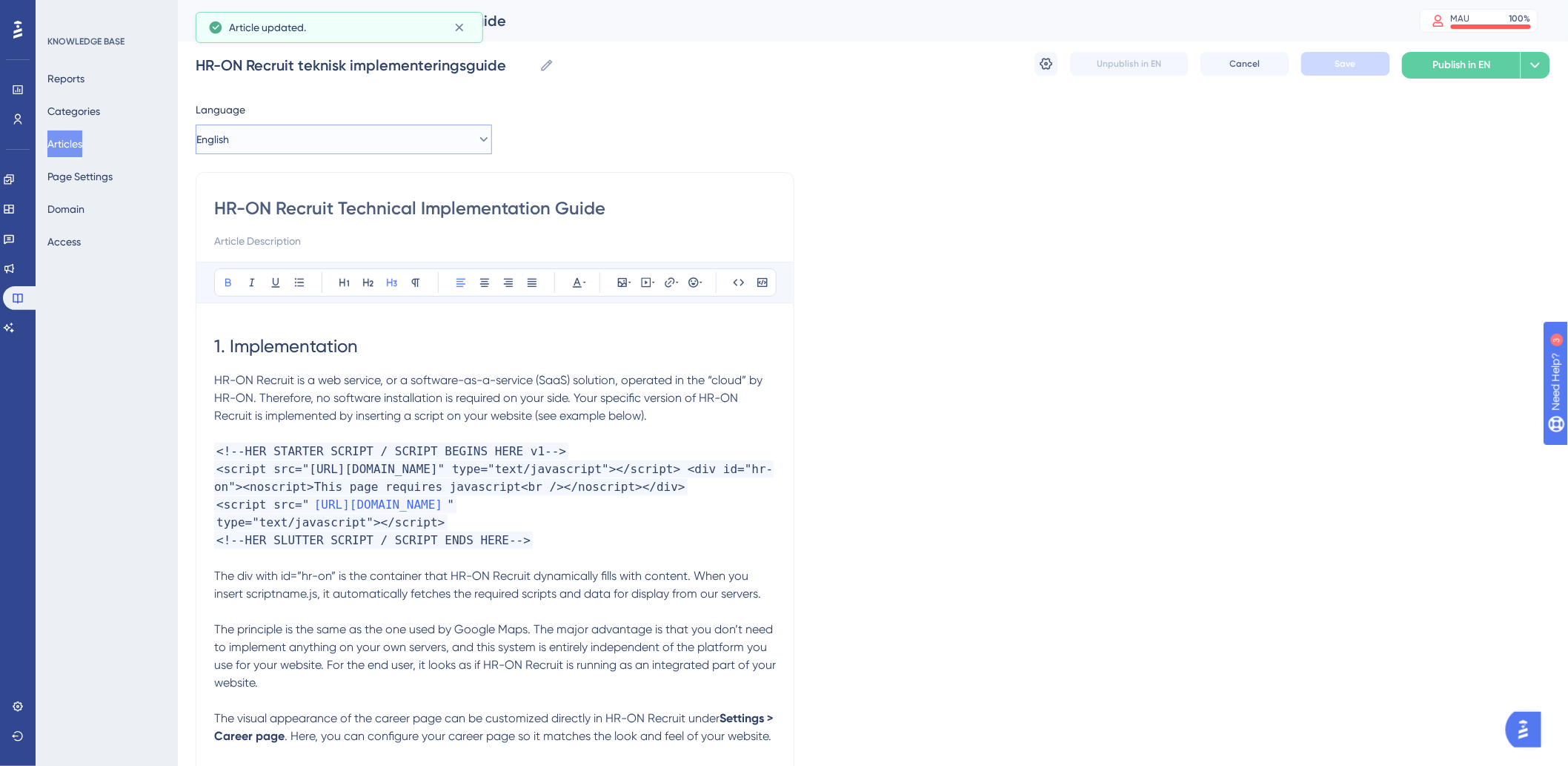
click at [415, 139] on button "English" at bounding box center [344, 139] width 296 height 29
click at [330, 181] on button "Danish (Default) Danish (Default) Draft" at bounding box center [344, 184] width 277 height 29
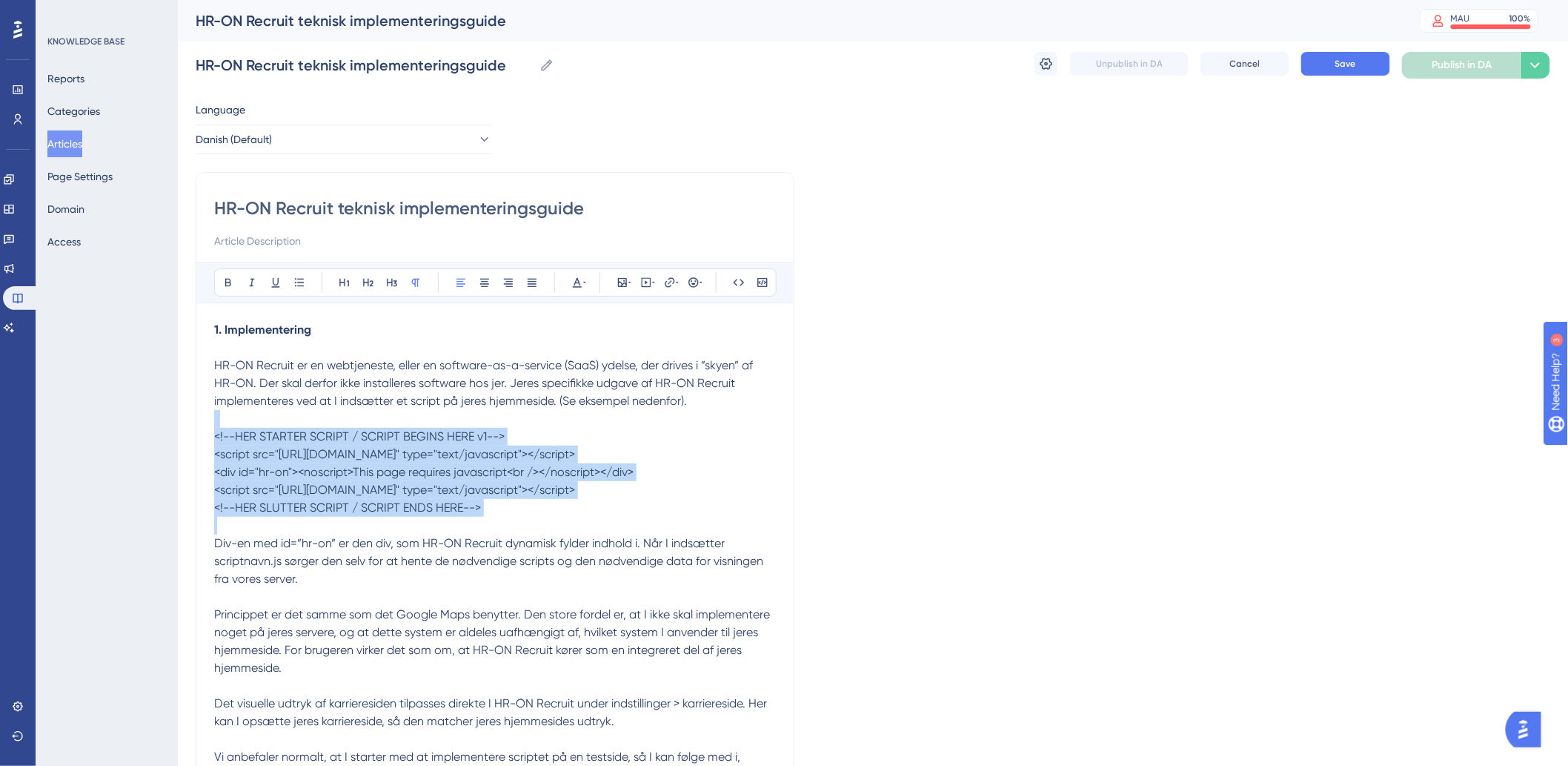
drag, startPoint x: 536, startPoint y: 542, endPoint x: 160, endPoint y: 419, distance: 395.6
click at [729, 287] on button at bounding box center [739, 282] width 21 height 21
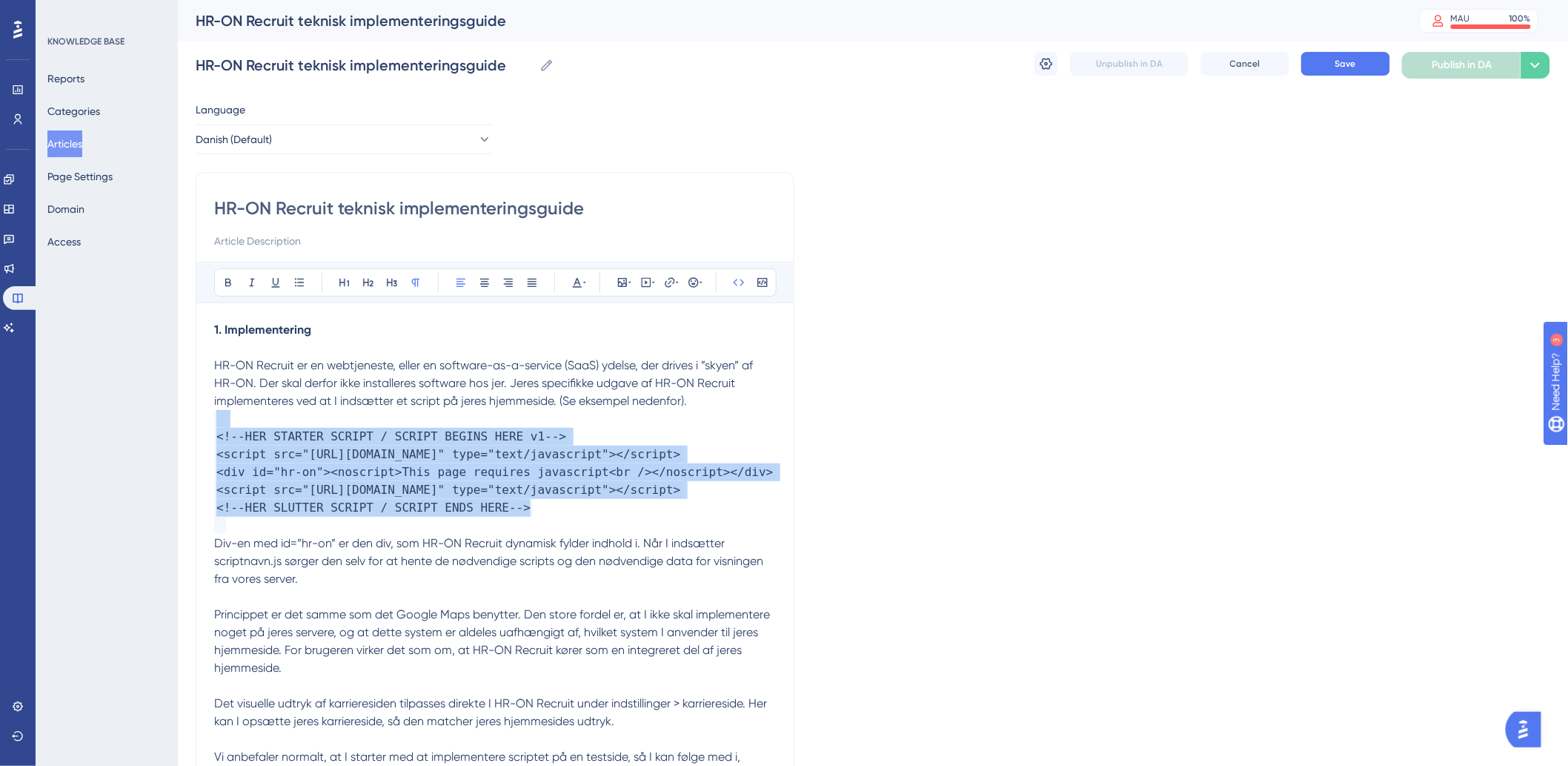
click at [620, 499] on p "<script src="[URL][DOMAIN_NAME]" type="text/javascript"></script>" at bounding box center [494, 490] width 561 height 17
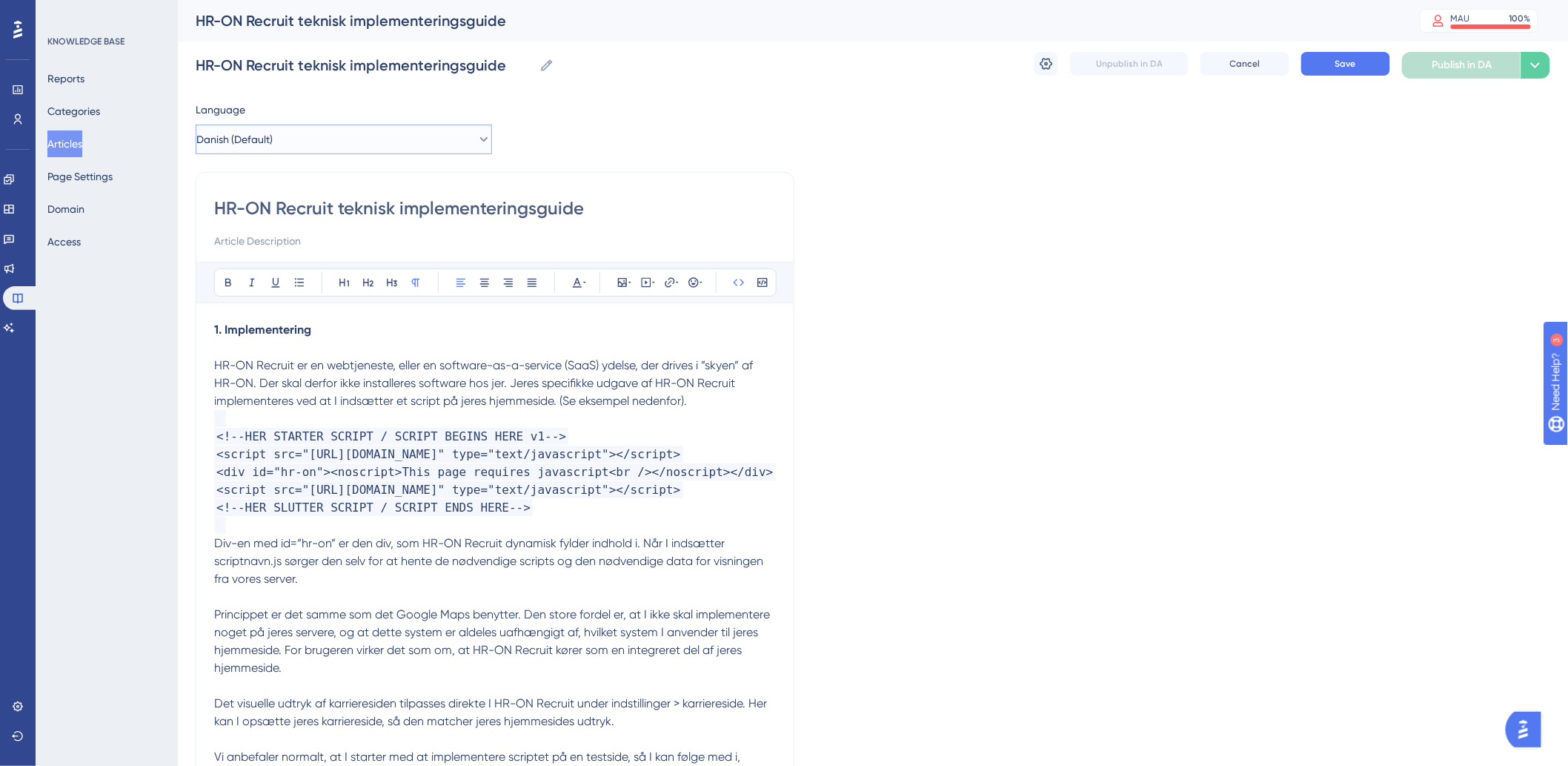
click at [333, 133] on button "Danish (Default)" at bounding box center [344, 139] width 296 height 29
click at [268, 216] on button "English English Draft" at bounding box center [344, 214] width 277 height 29
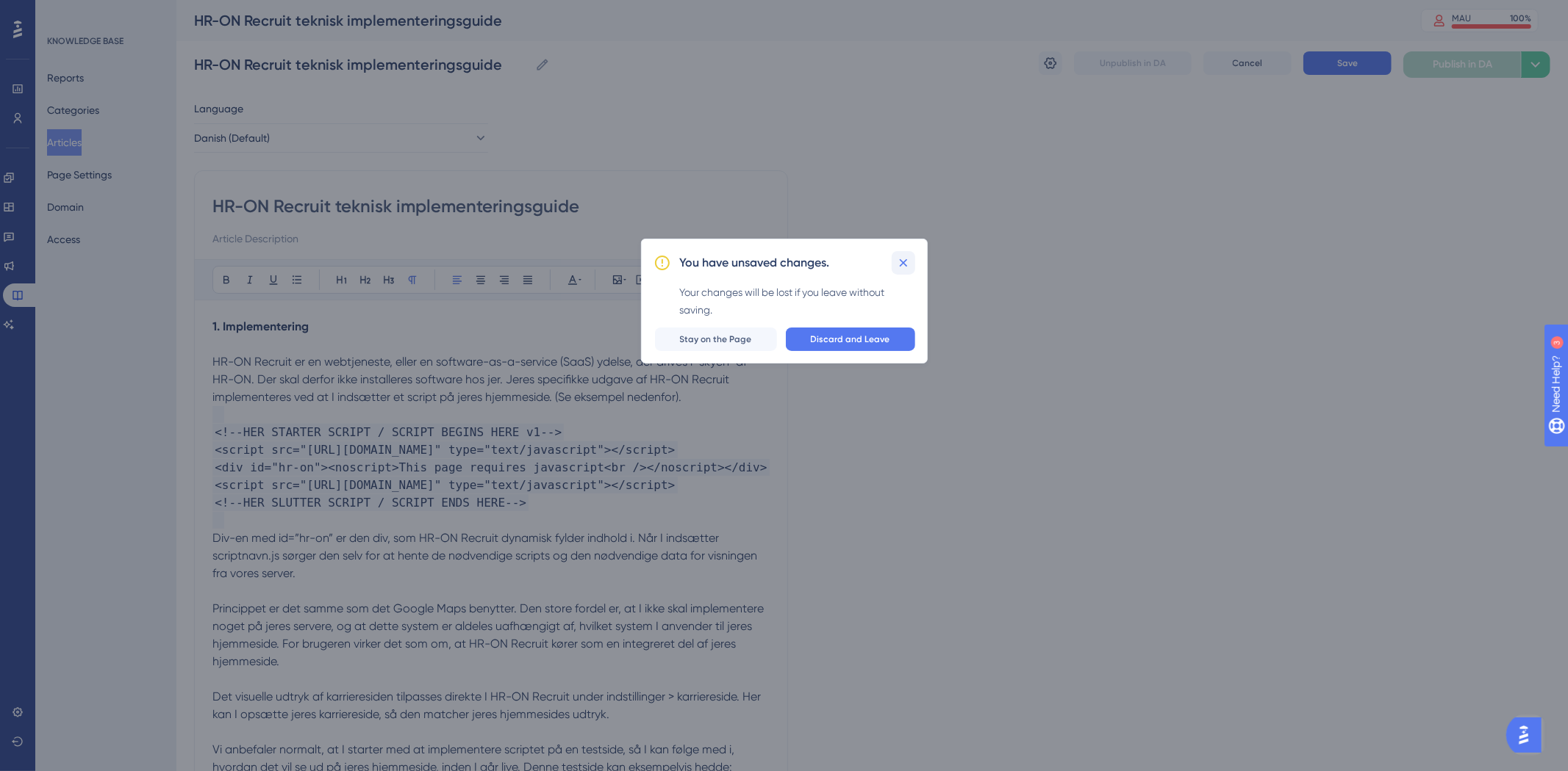
click at [898, 265] on icon at bounding box center [903, 263] width 15 height 15
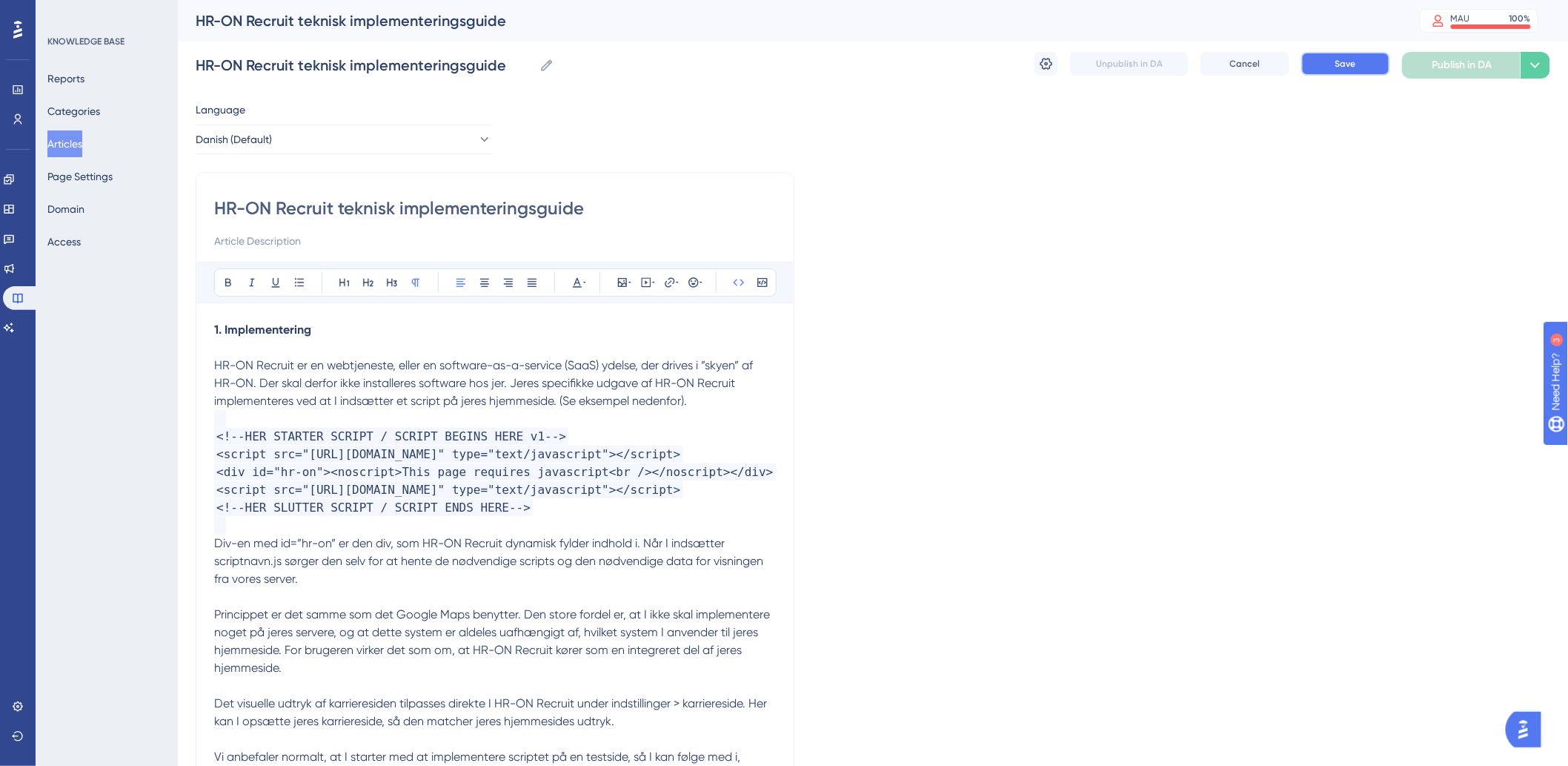
click at [1340, 67] on span "Save" at bounding box center [1345, 63] width 21 height 12
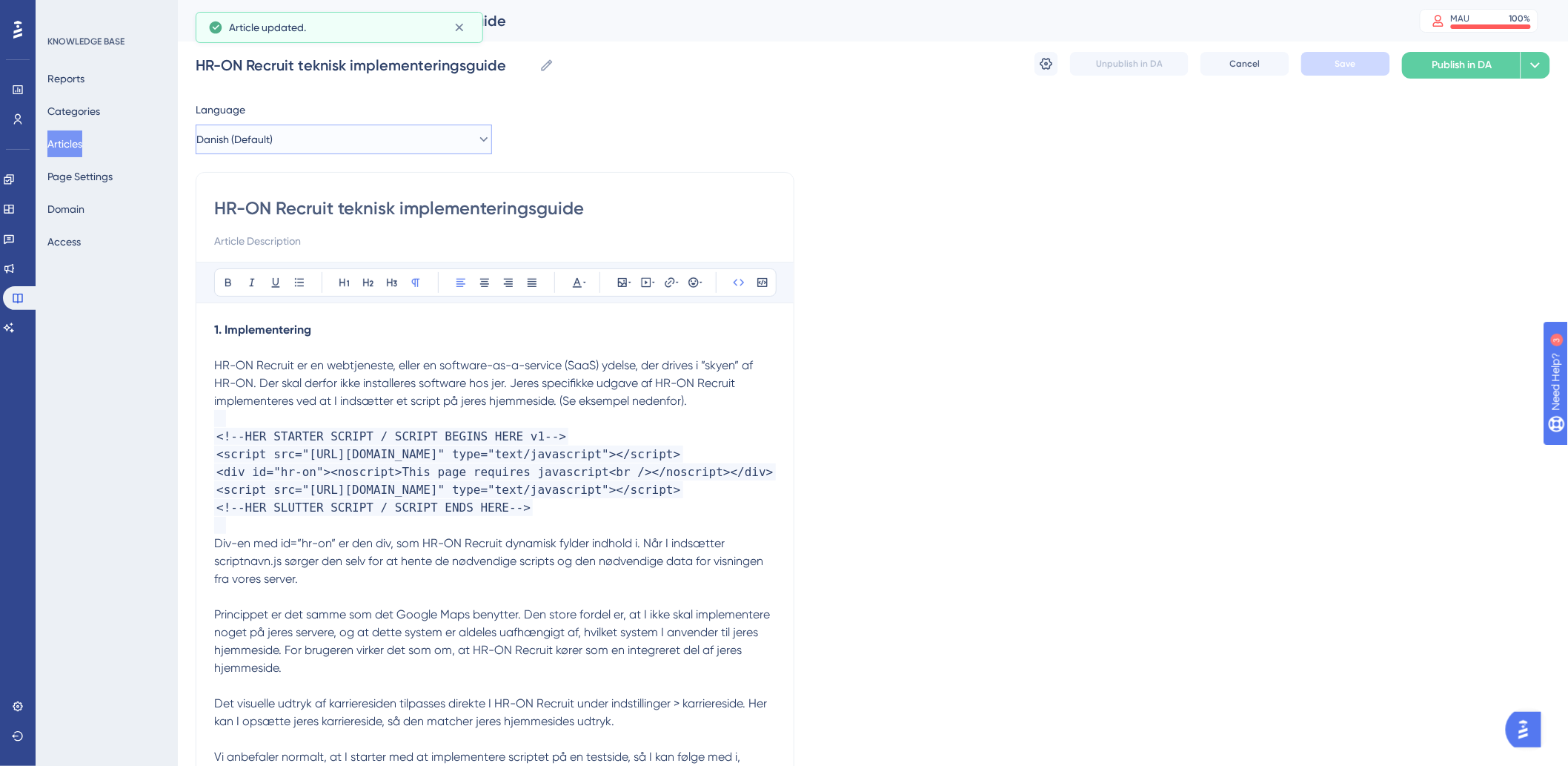
click at [352, 133] on button "Danish (Default)" at bounding box center [344, 139] width 296 height 29
click at [306, 212] on button "English English Draft" at bounding box center [344, 214] width 277 height 29
checkbox input "false"
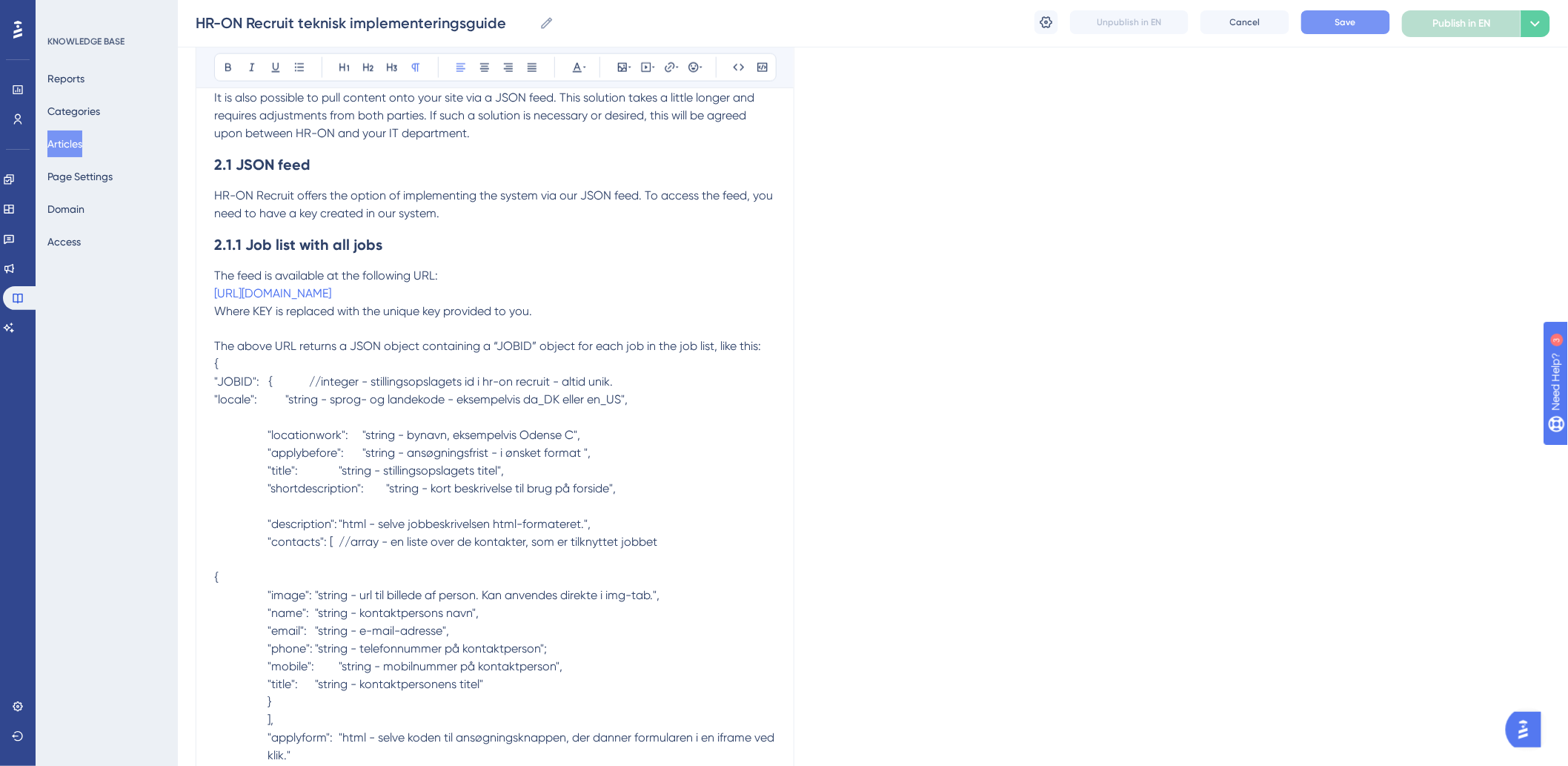
scroll to position [943, 0]
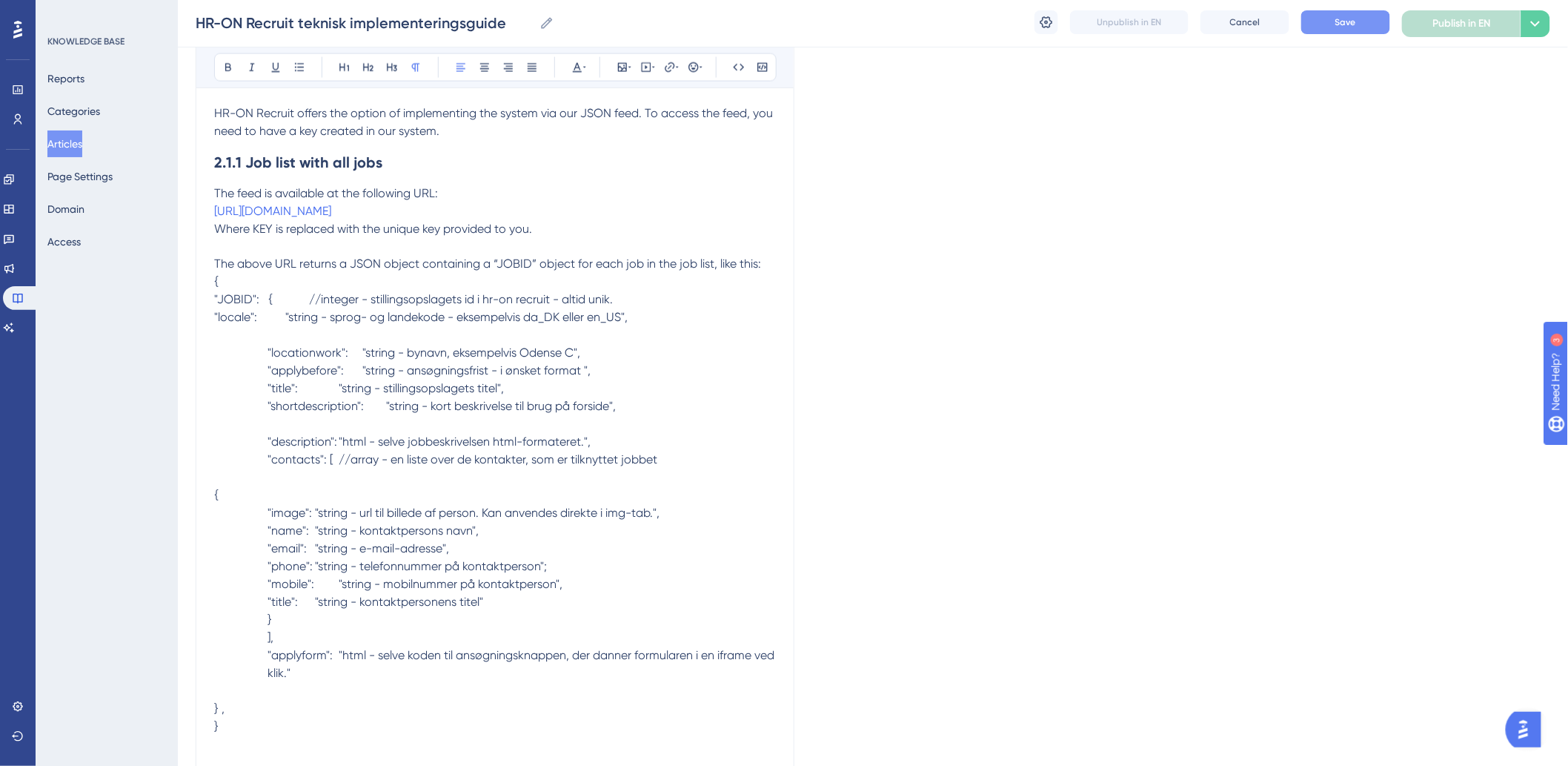
click at [720, 271] on span "The above URL returns a JSON object containing a “JOBID” object for each job in…" at bounding box center [487, 265] width 547 height 14
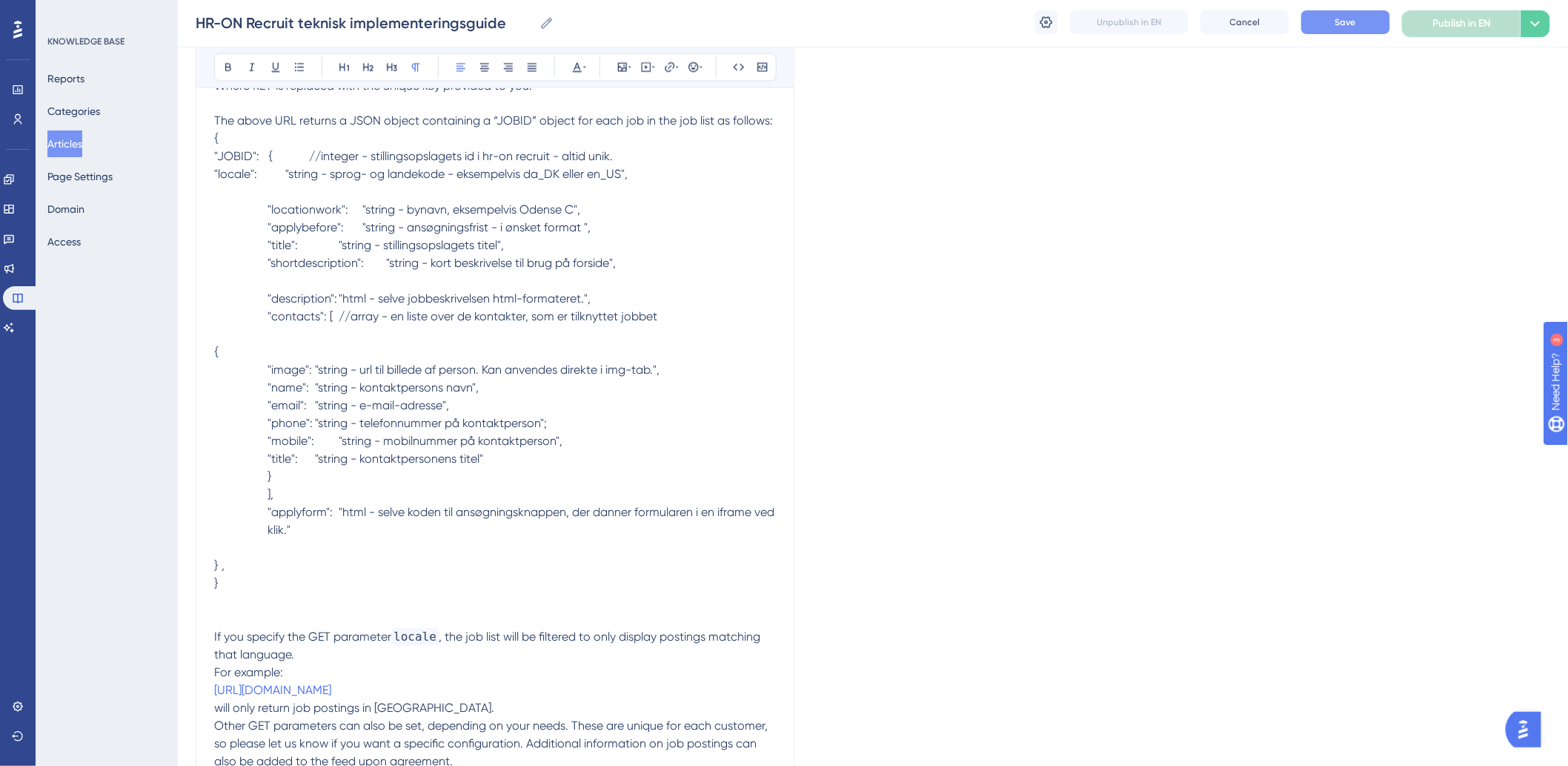
scroll to position [1107, 0]
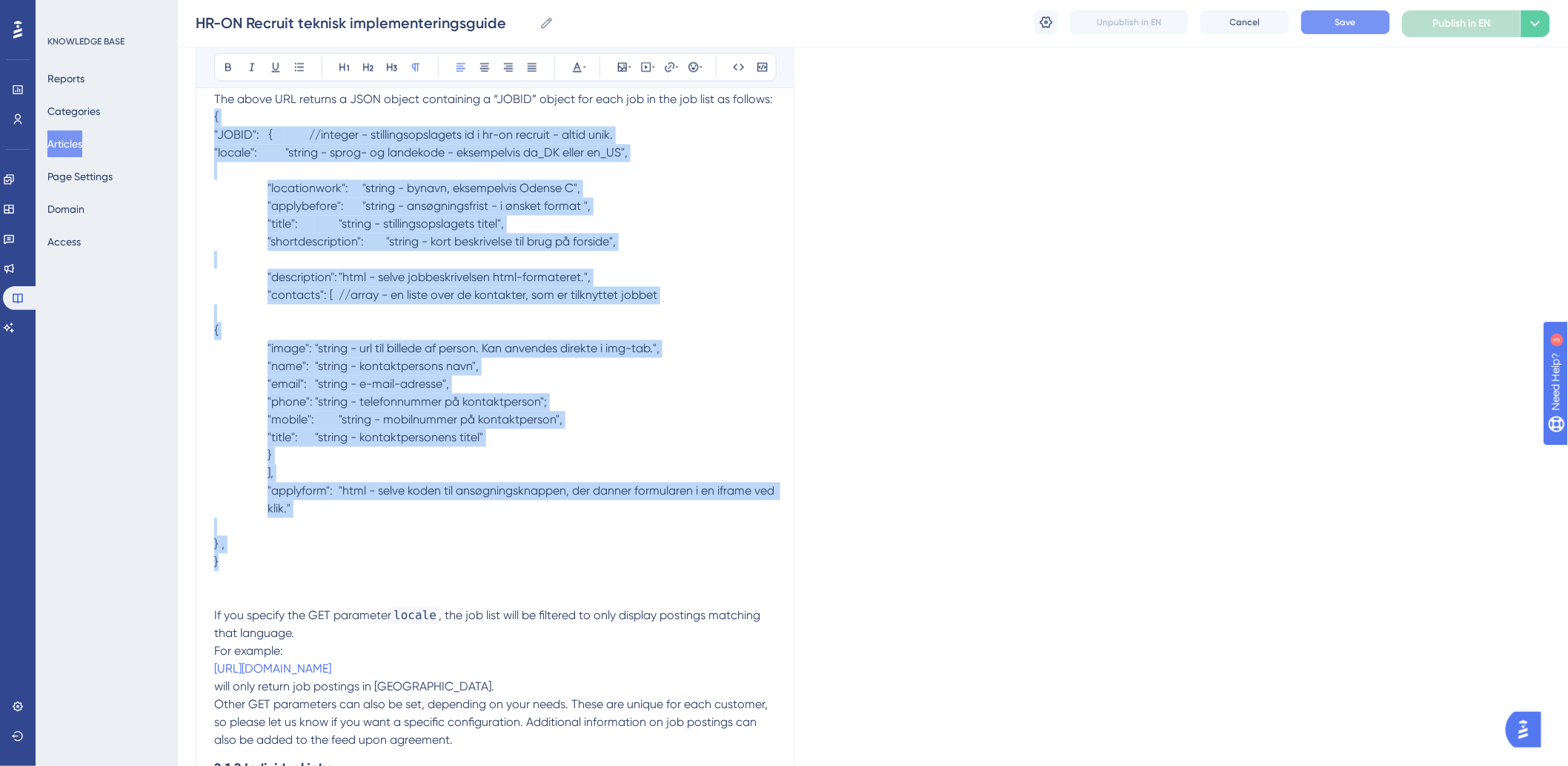
drag, startPoint x: 261, startPoint y: 606, endPoint x: 208, endPoint y: 156, distance: 453.1
click at [208, 156] on div "HR-ON Recruit Technical Implementation Guide Bold Italic Underline Bullet Point…" at bounding box center [495, 688] width 599 height 3260
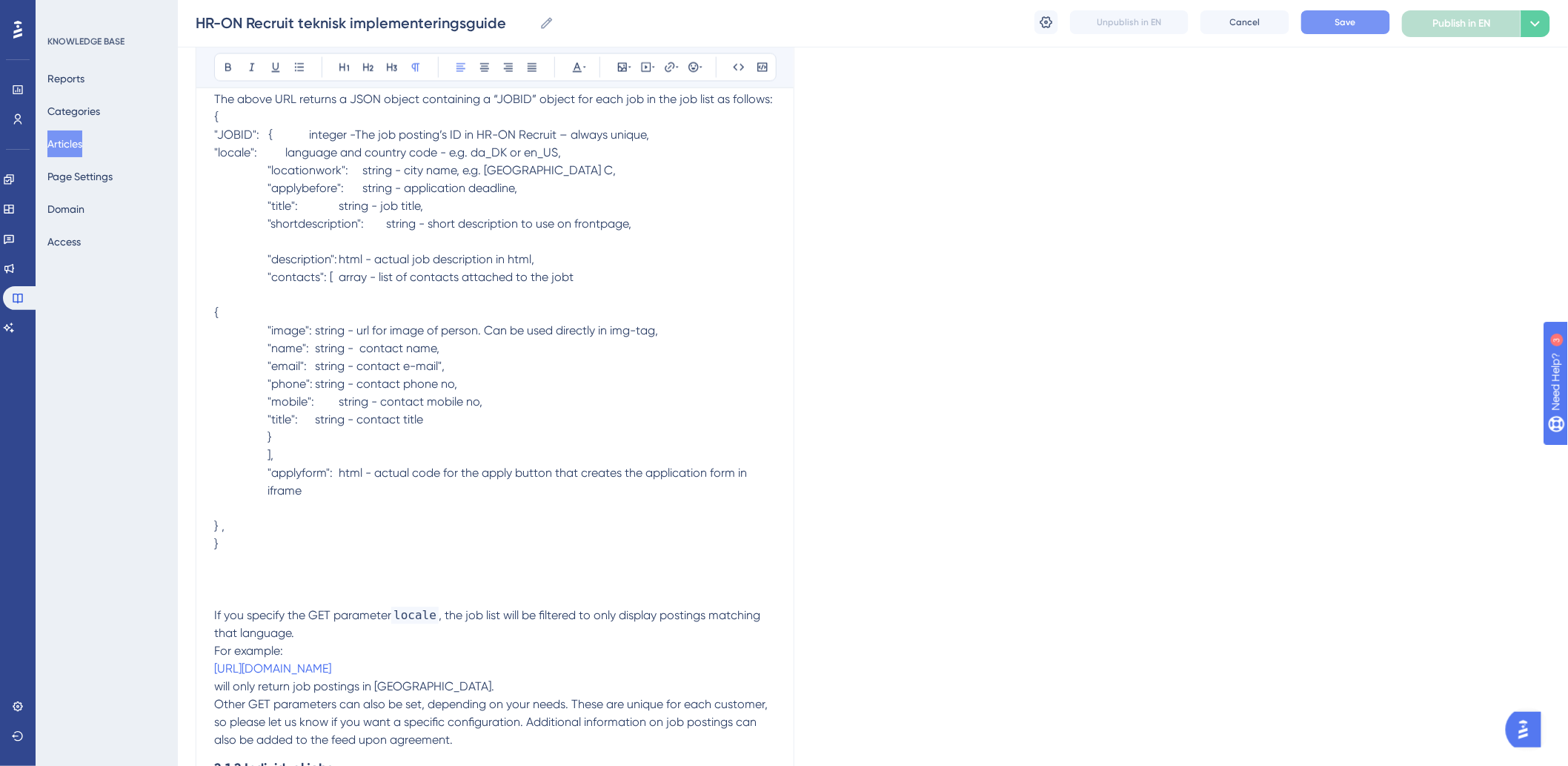
click at [485, 554] on p "}" at bounding box center [494, 545] width 561 height 17
click at [441, 607] on p at bounding box center [494, 589] width 561 height 36
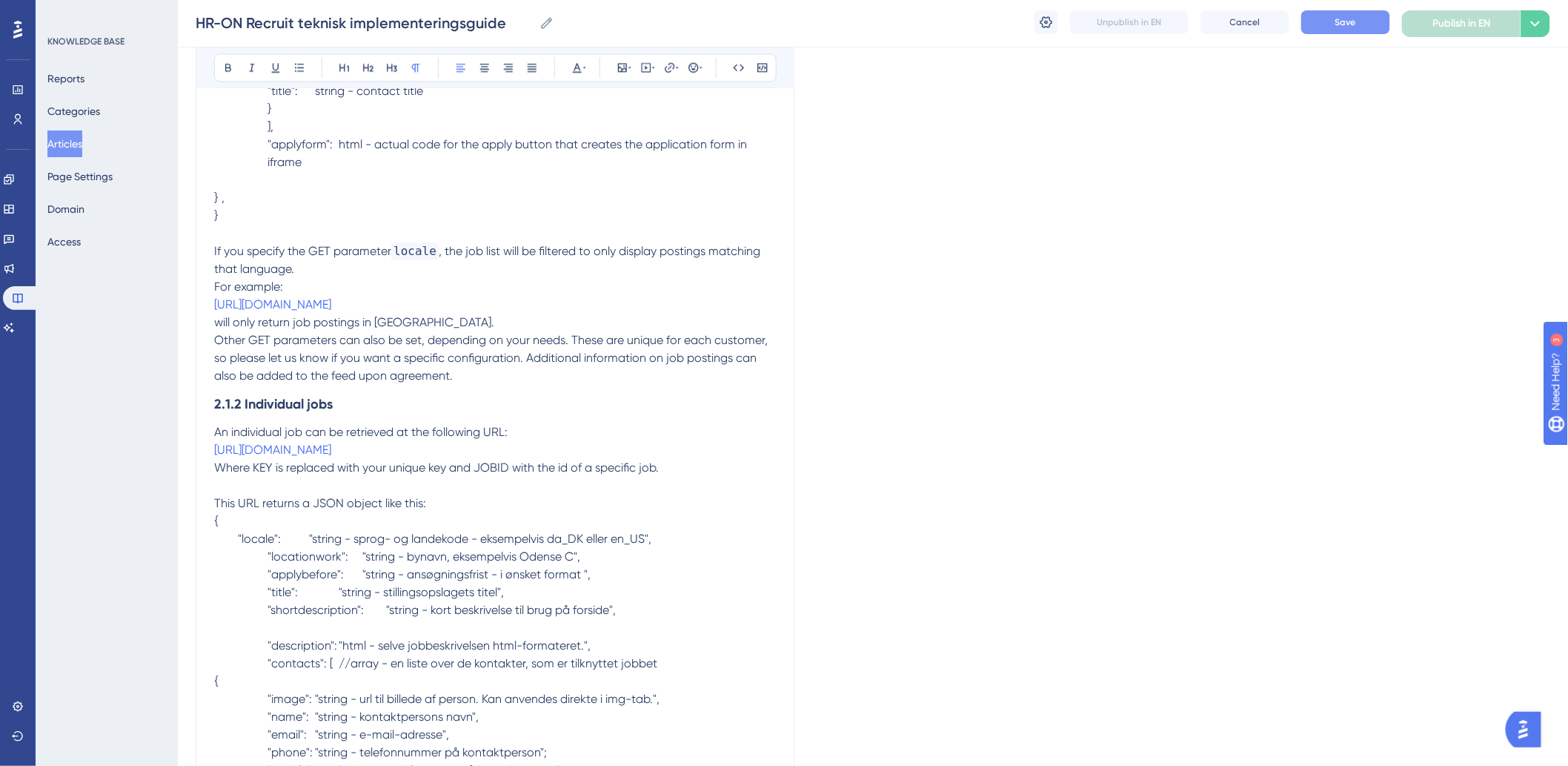
scroll to position [1766, 0]
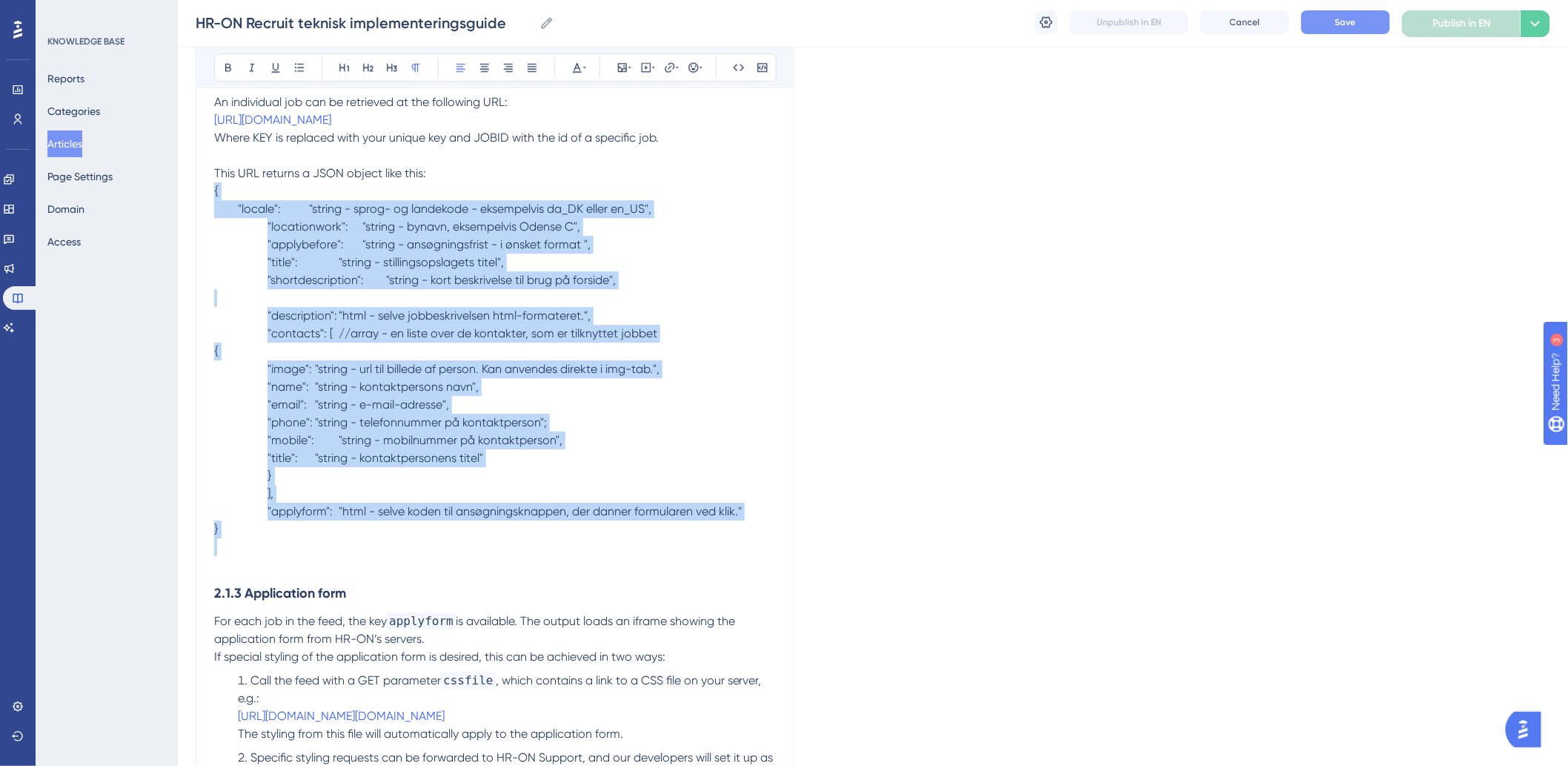
drag, startPoint x: 734, startPoint y: 586, endPoint x: 195, endPoint y: 231, distance: 645.4
click at [196, 231] on div "HR-ON Recruit Technical Implementation Guide Bold Italic Underline Bullet Point…" at bounding box center [495, 12] width 599 height 3224
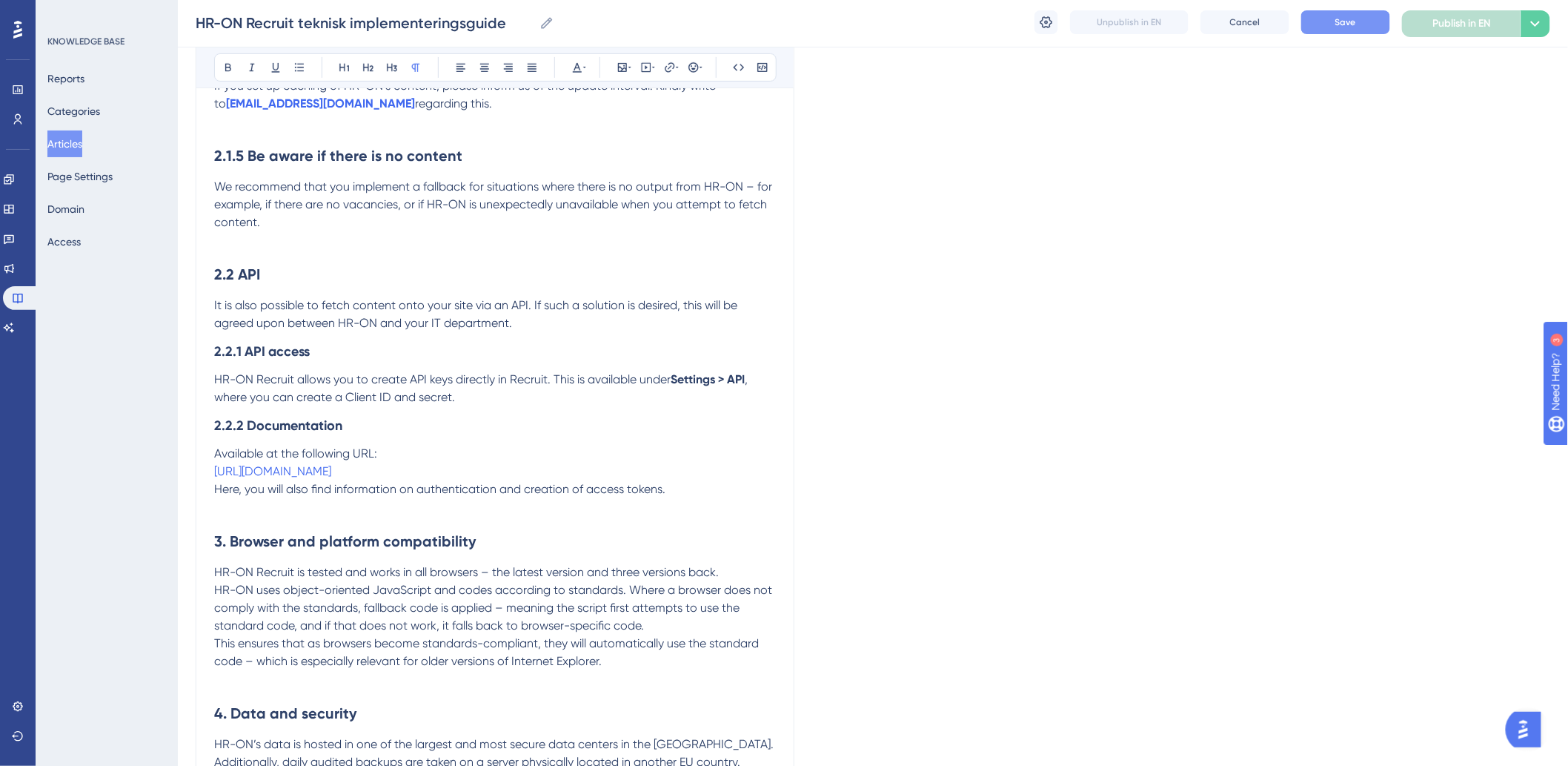
scroll to position [2837, 0]
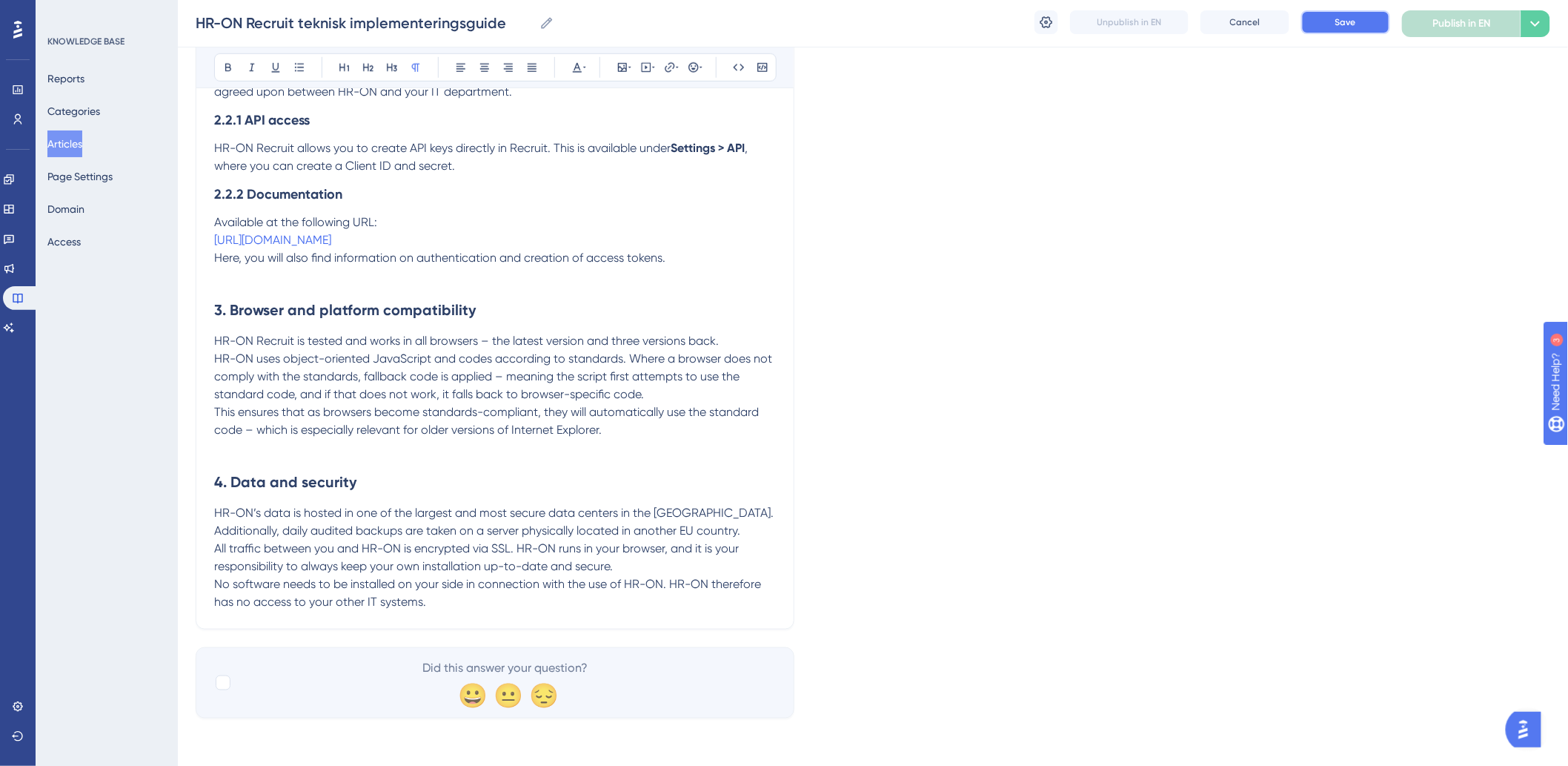
click at [1364, 29] on button "Save" at bounding box center [1345, 22] width 89 height 24
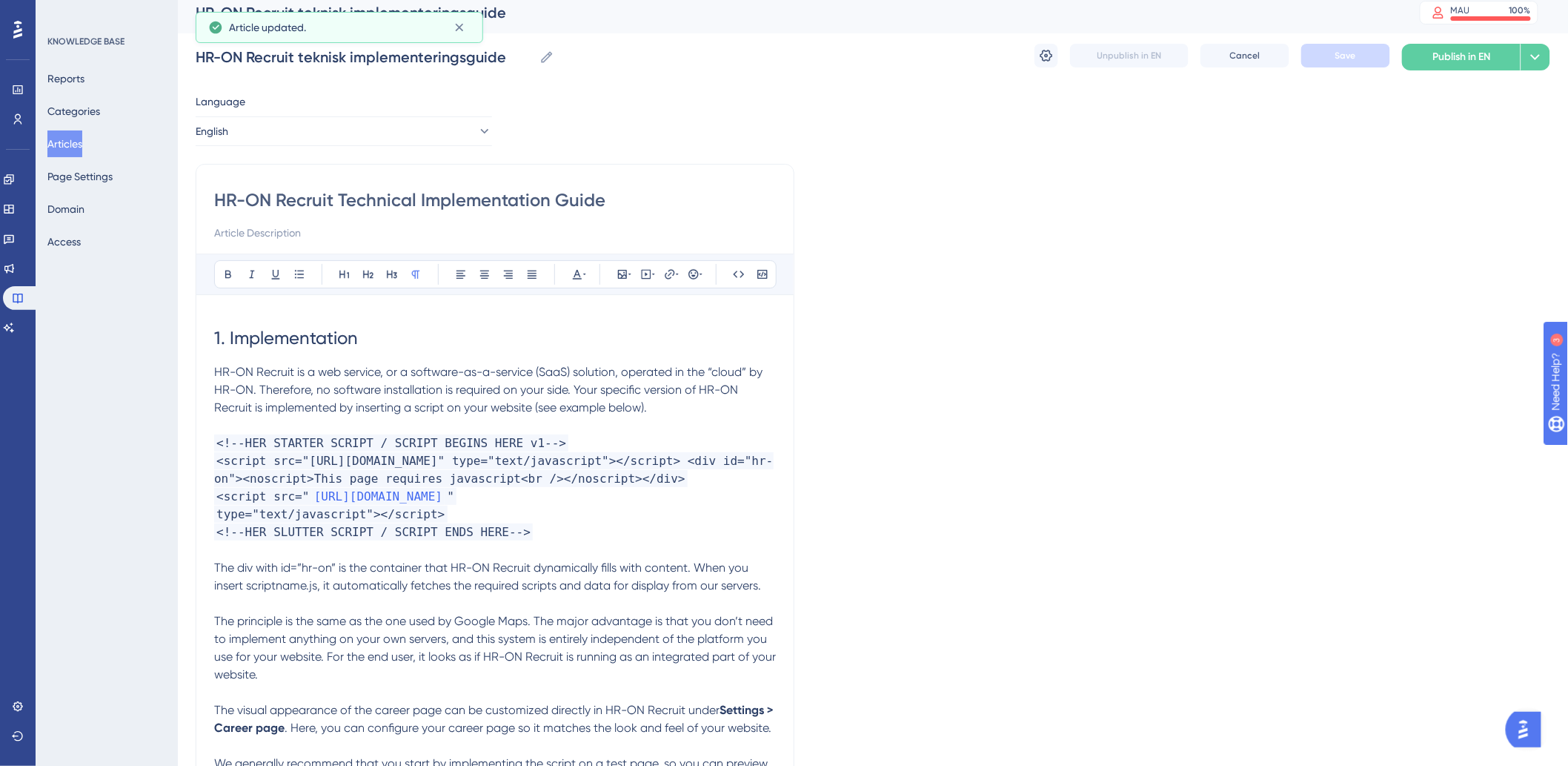
scroll to position [0, 0]
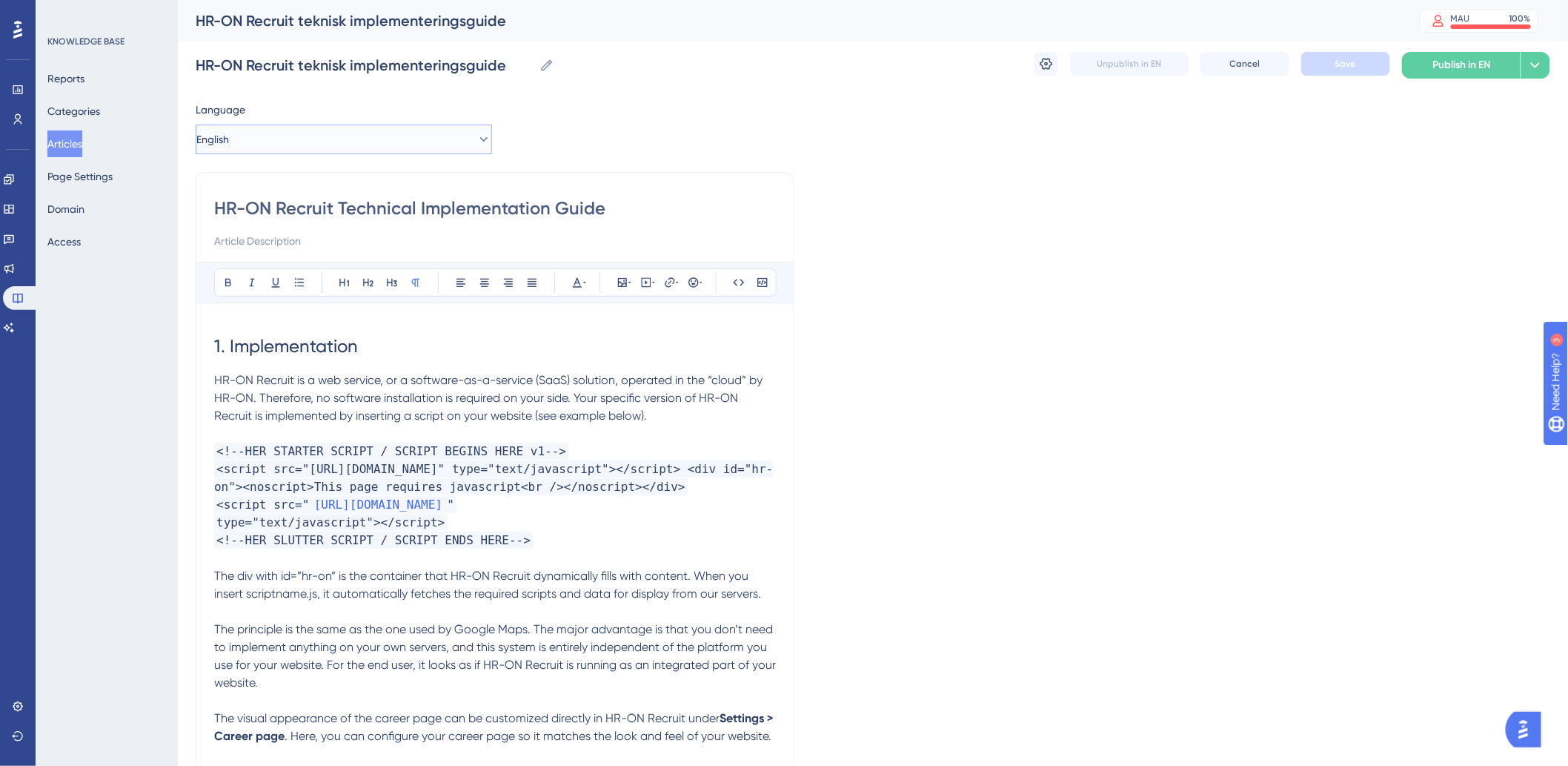
click at [452, 138] on button "English" at bounding box center [344, 139] width 296 height 29
click at [390, 185] on button "Danish (Default) Danish (Default) Draft" at bounding box center [344, 184] width 277 height 29
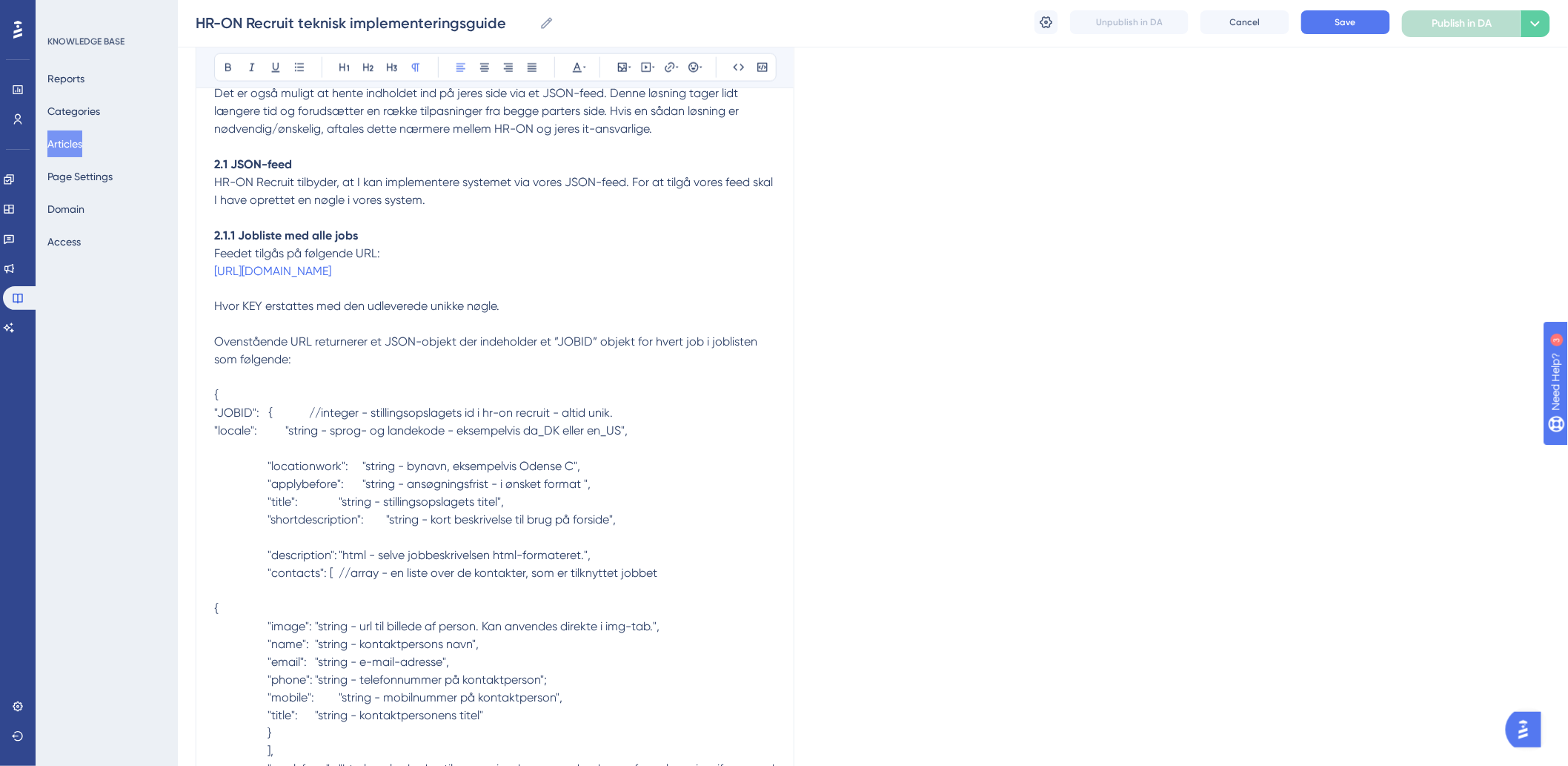
scroll to position [1070, 0]
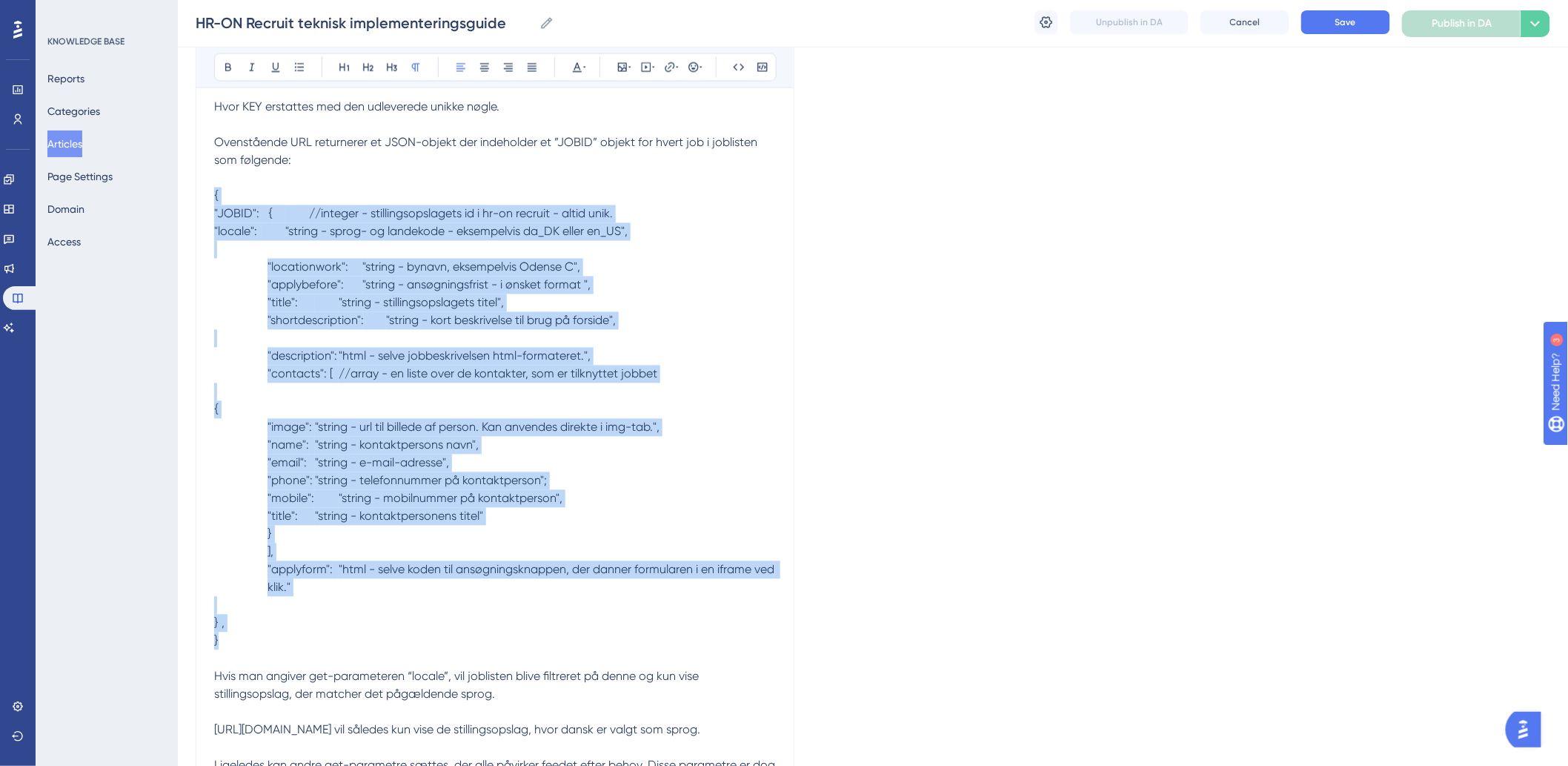
drag, startPoint x: 215, startPoint y: 227, endPoint x: 693, endPoint y: 675, distance: 655.1
click at [733, 69] on icon at bounding box center [738, 67] width 12 height 12
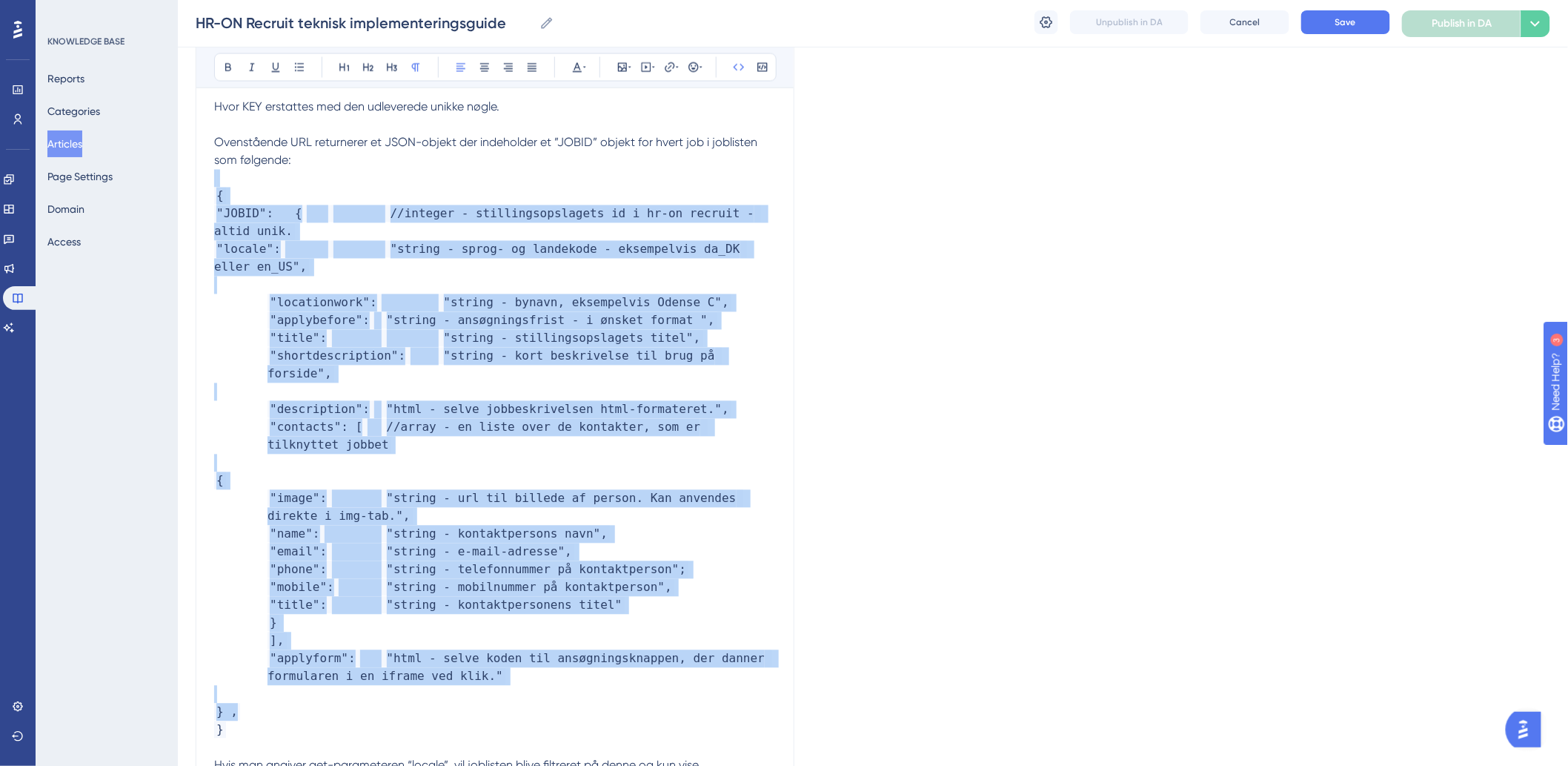
click at [668, 400] on p at bounding box center [494, 392] width 561 height 17
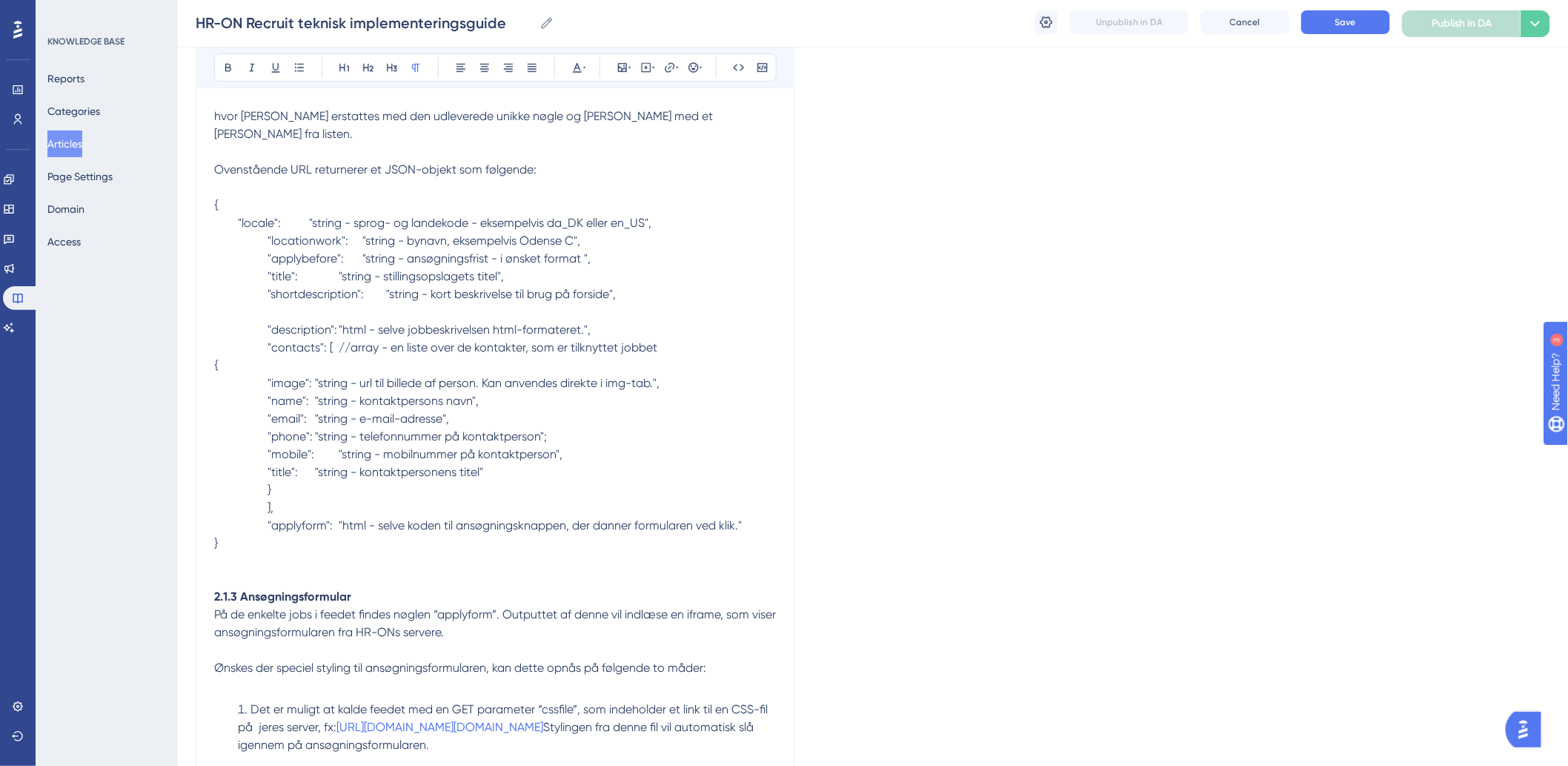
scroll to position [1976, 0]
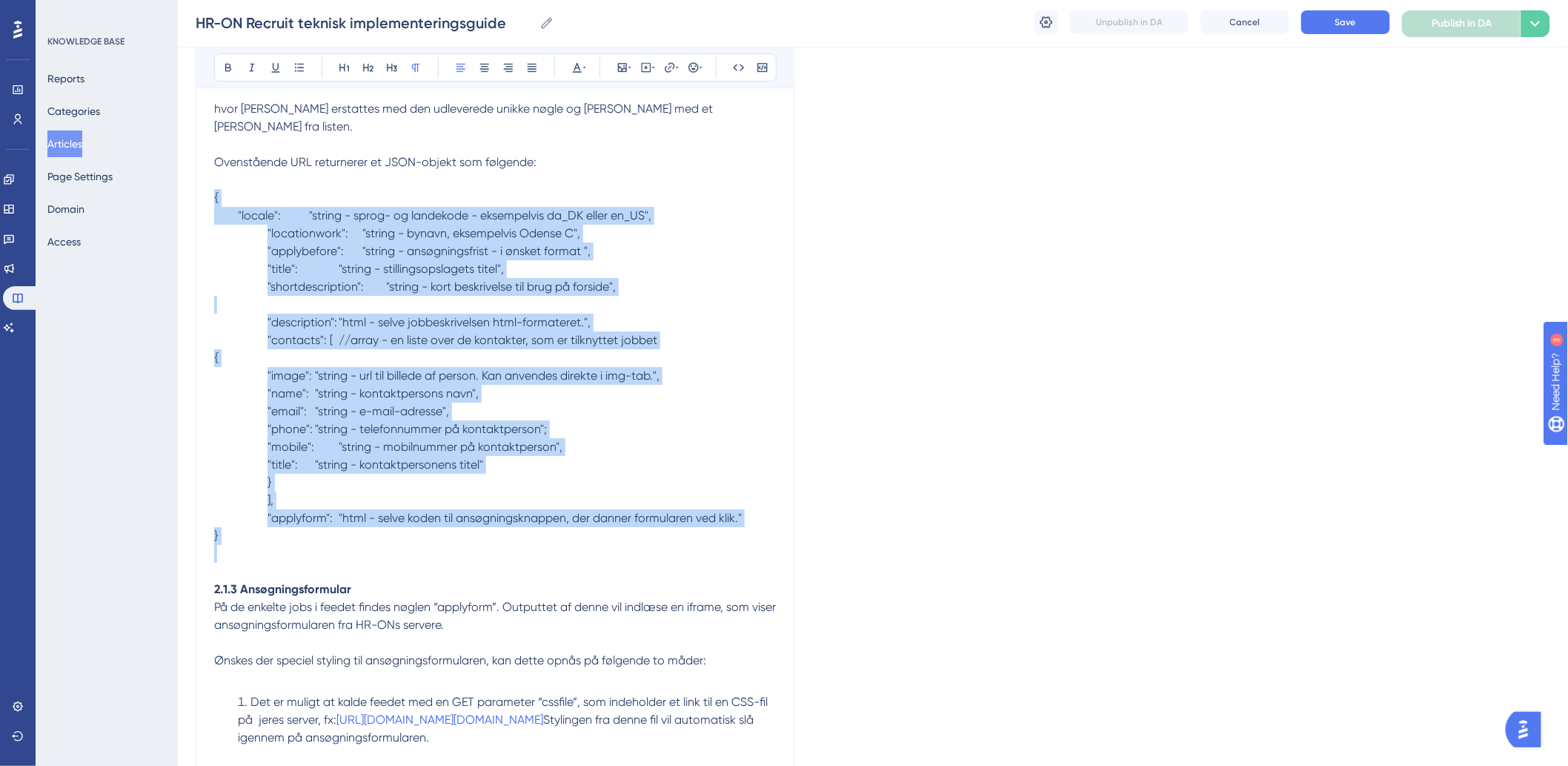
drag, startPoint x: 360, startPoint y: 573, endPoint x: 204, endPoint y: 212, distance: 393.3
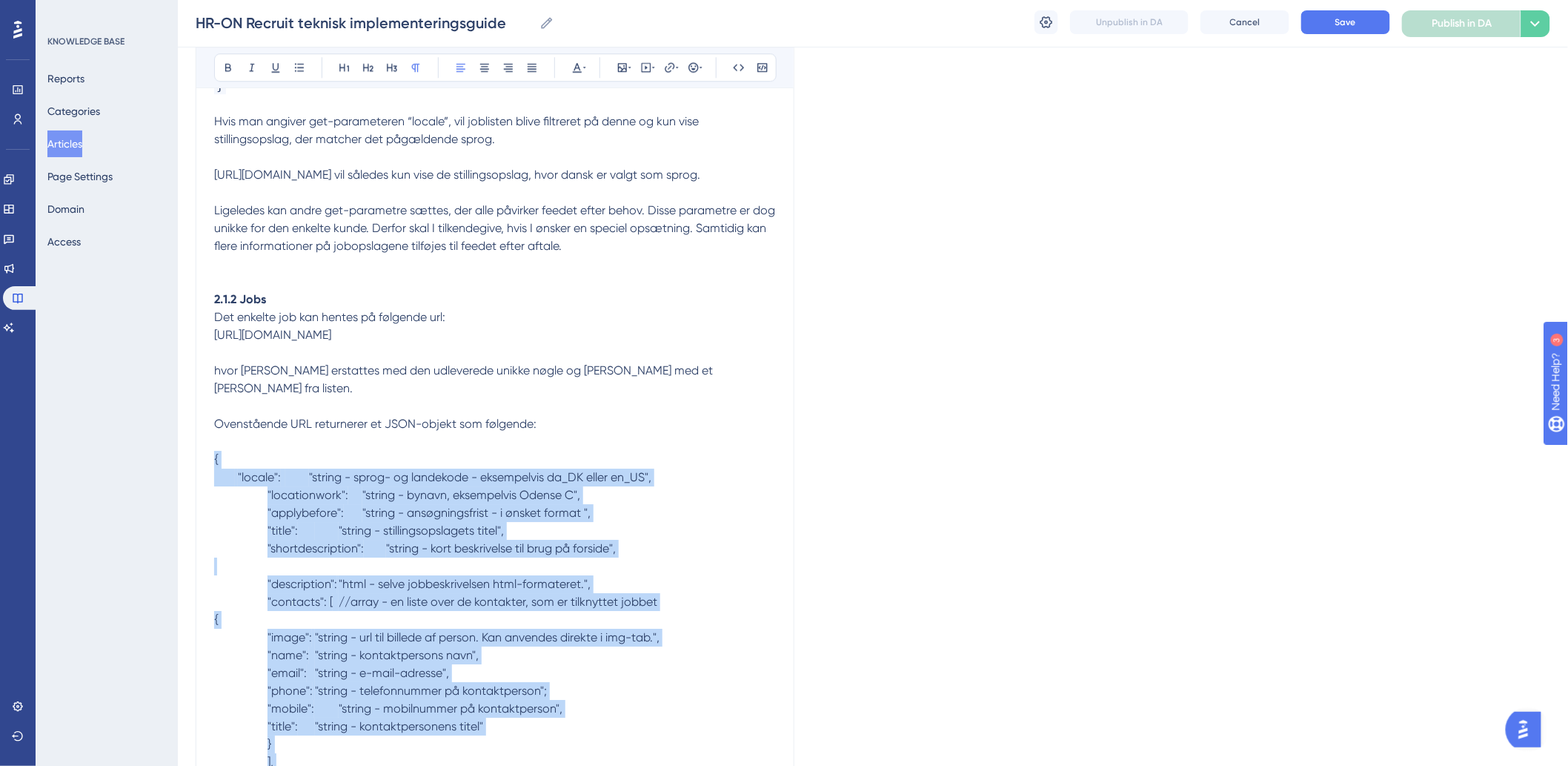
scroll to position [1647, 0]
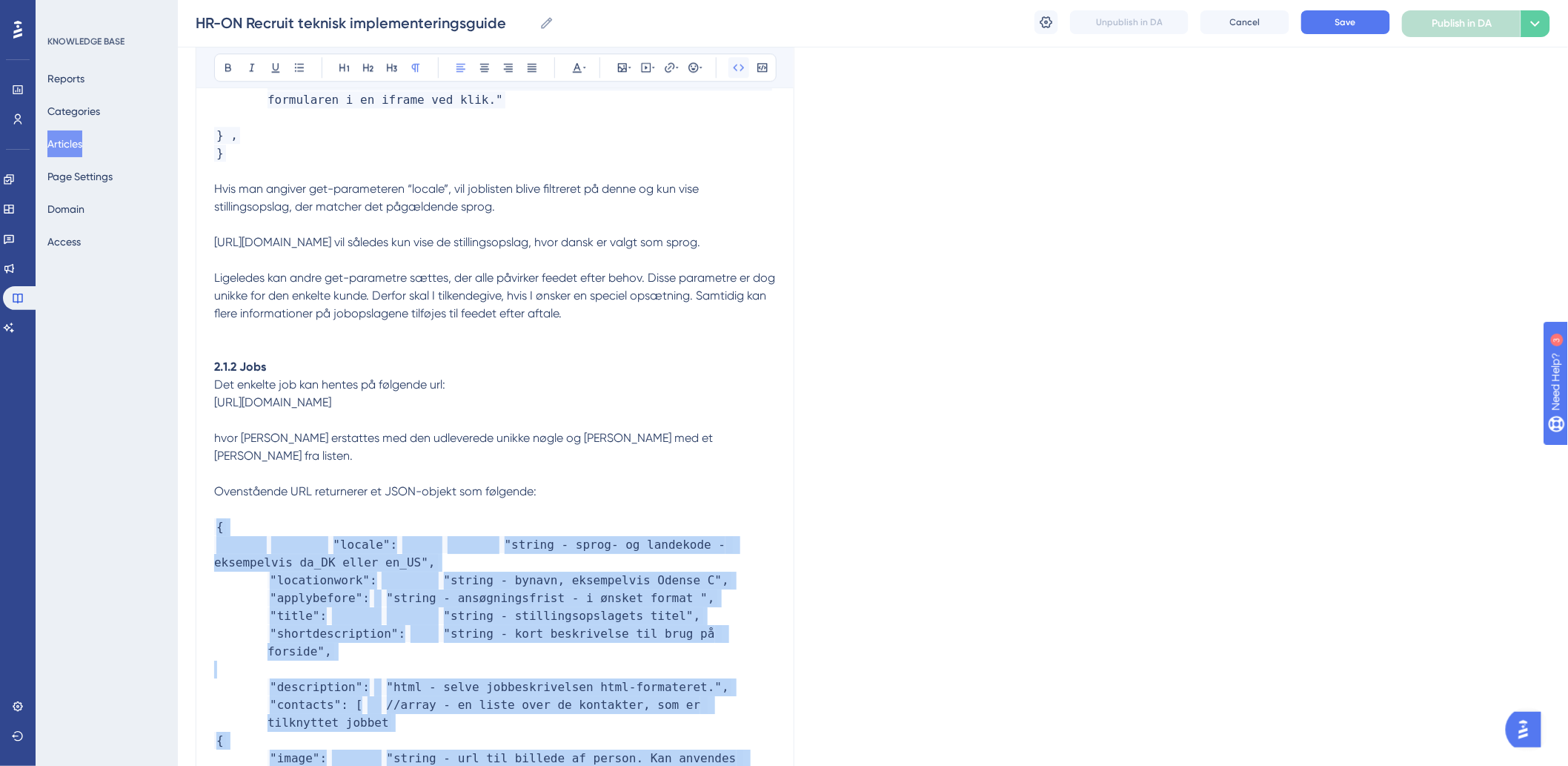
click at [738, 67] on icon at bounding box center [738, 67] width 12 height 12
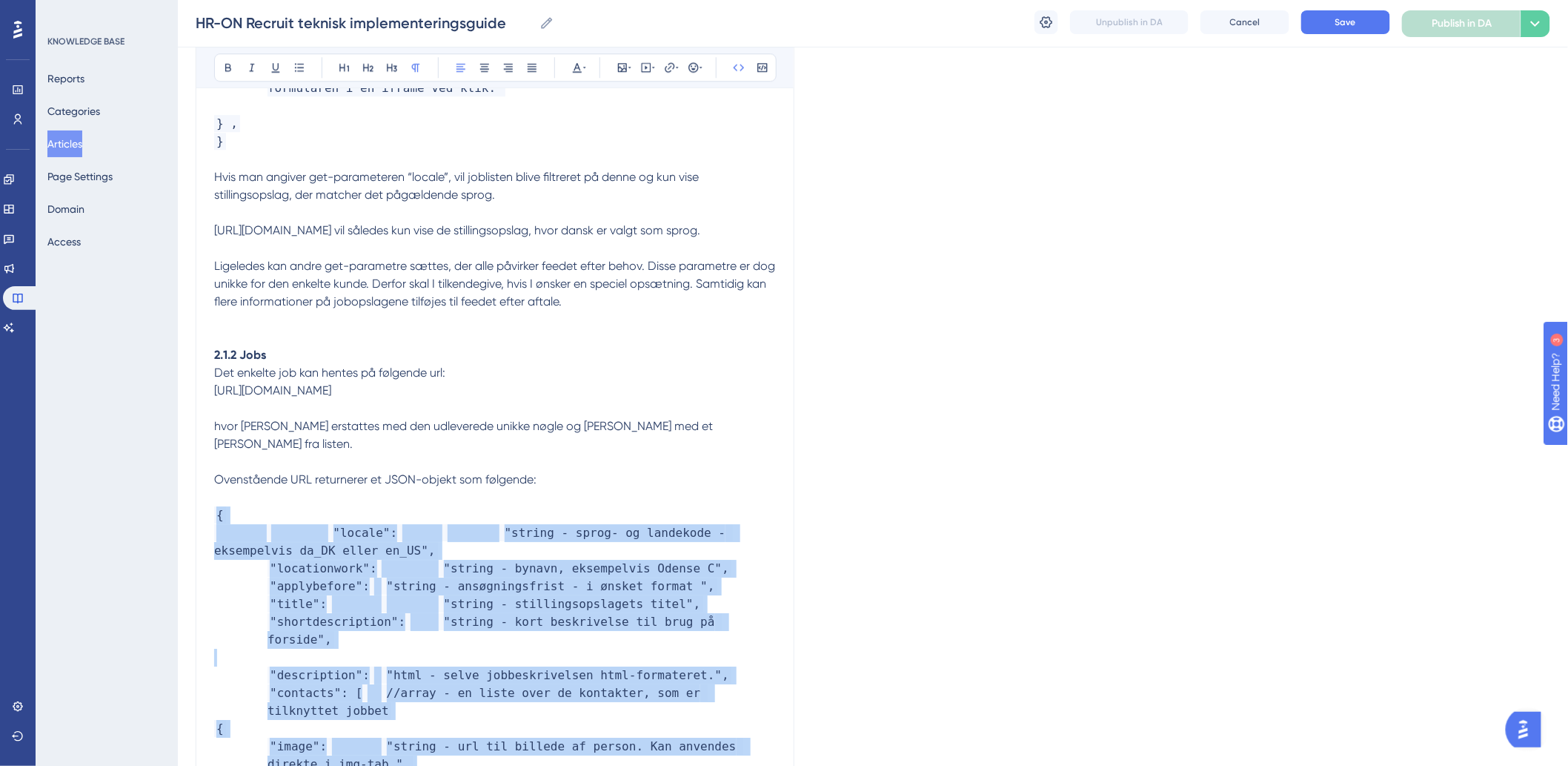
scroll to position [2058, 0]
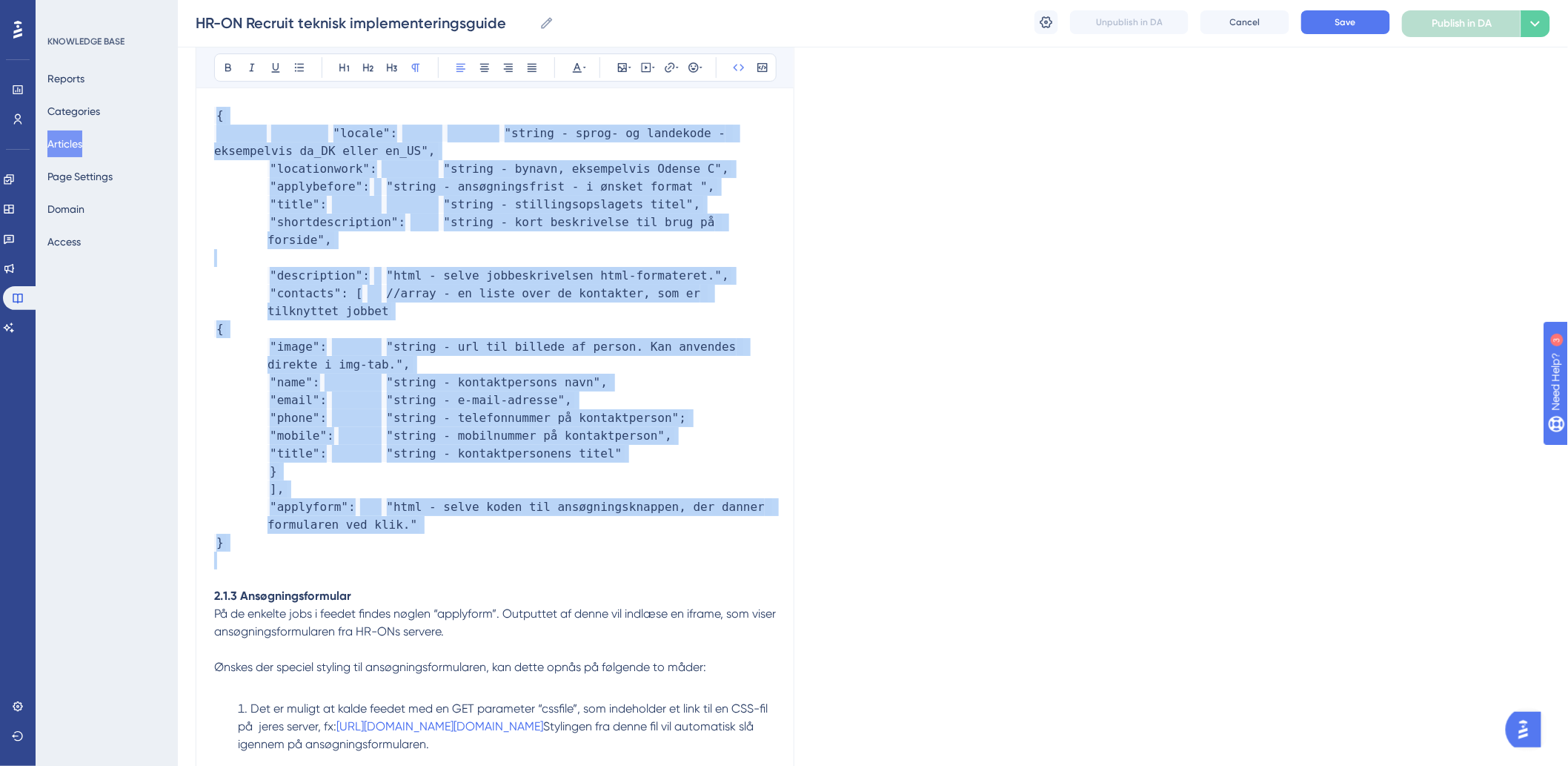
click at [569, 498] on span ""html - selve koden til ansøgningsknappen, der danner formularen ved klik."" at bounding box center [519, 516] width 504 height 35
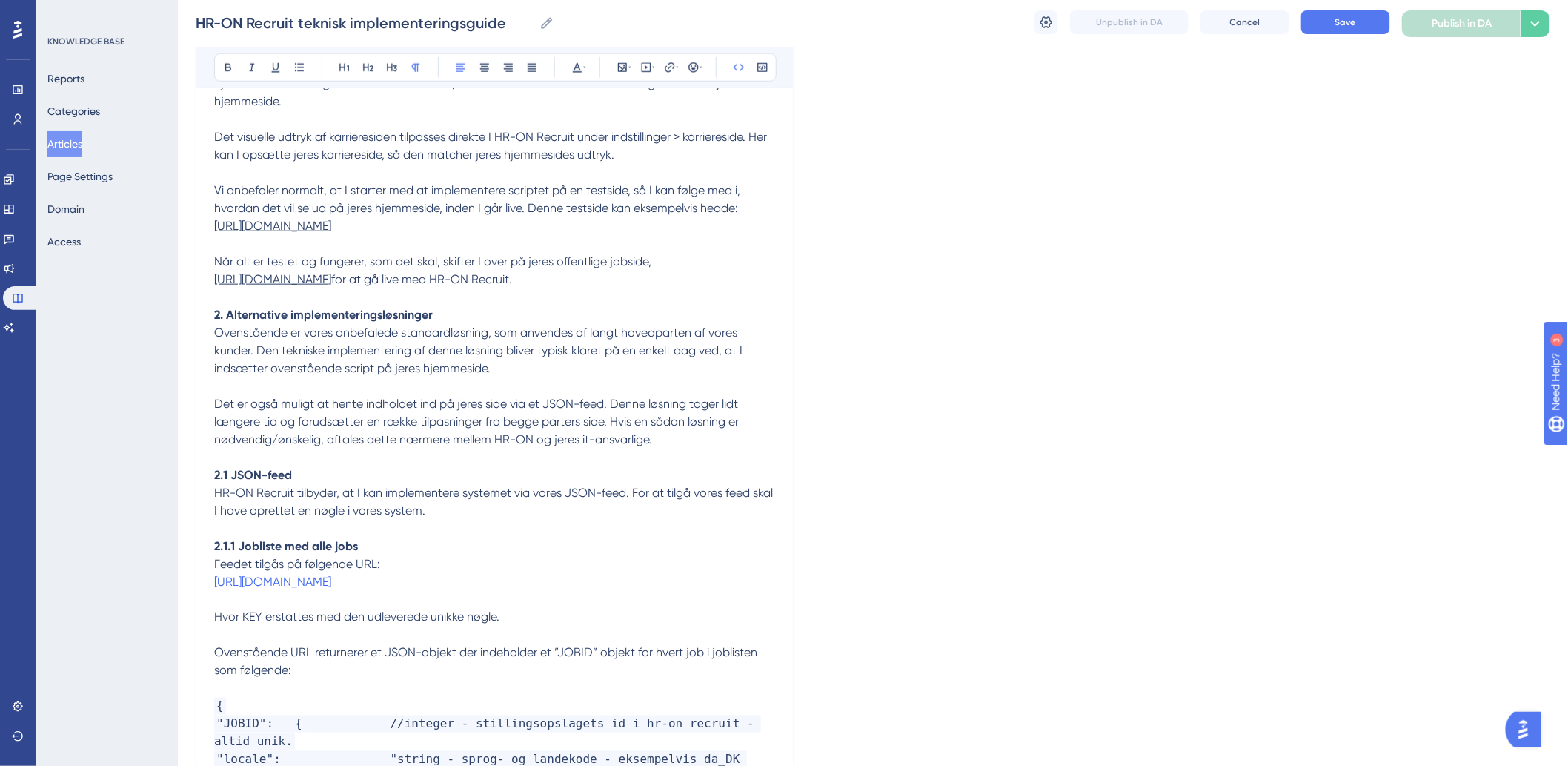
scroll to position [471, 0]
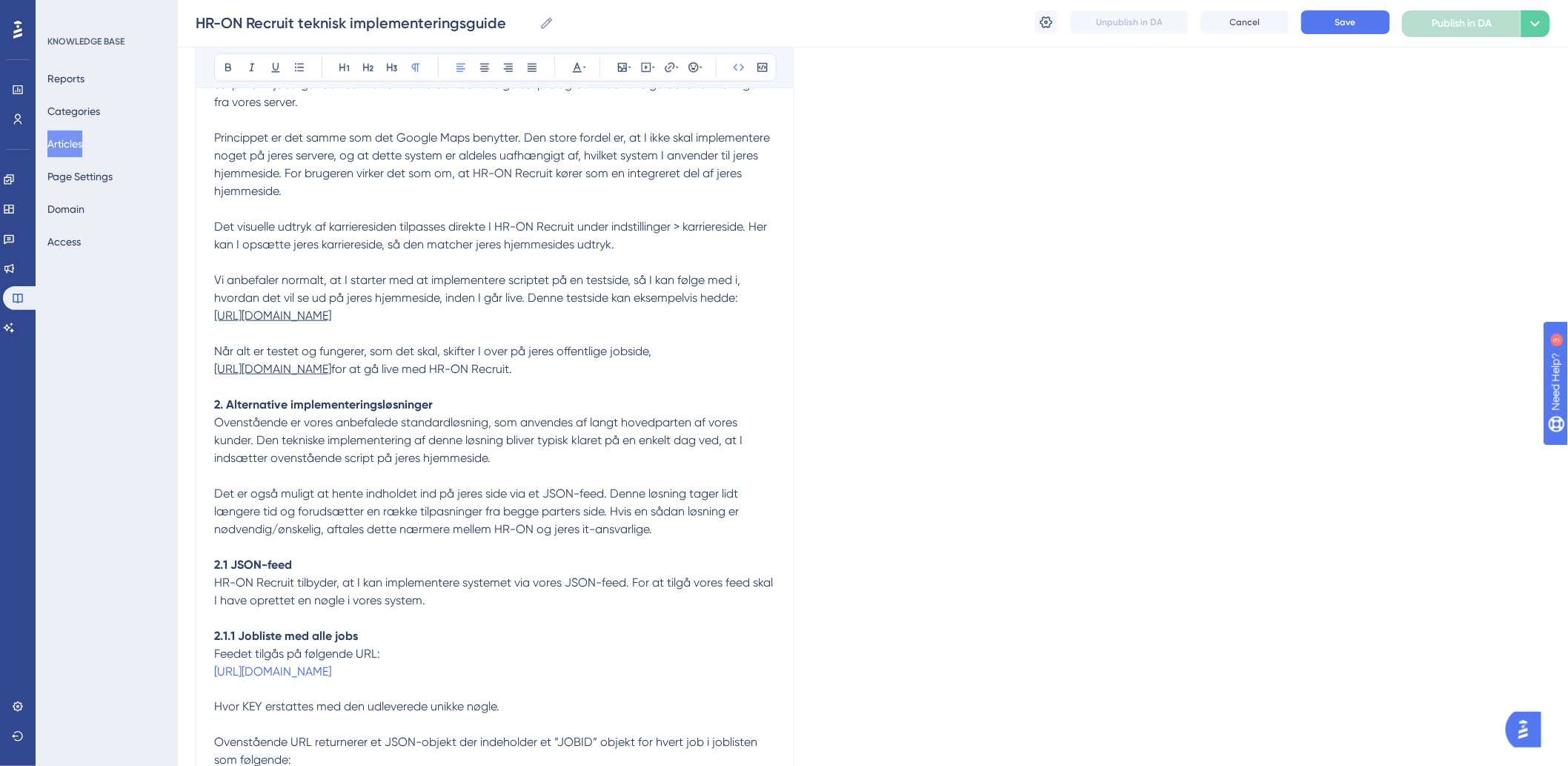
click at [1346, 35] on div "Unpublish in DA Cancel Save Publish in DA Options" at bounding box center [1292, 24] width 516 height 27
click at [1344, 31] on button "Save" at bounding box center [1345, 22] width 89 height 24
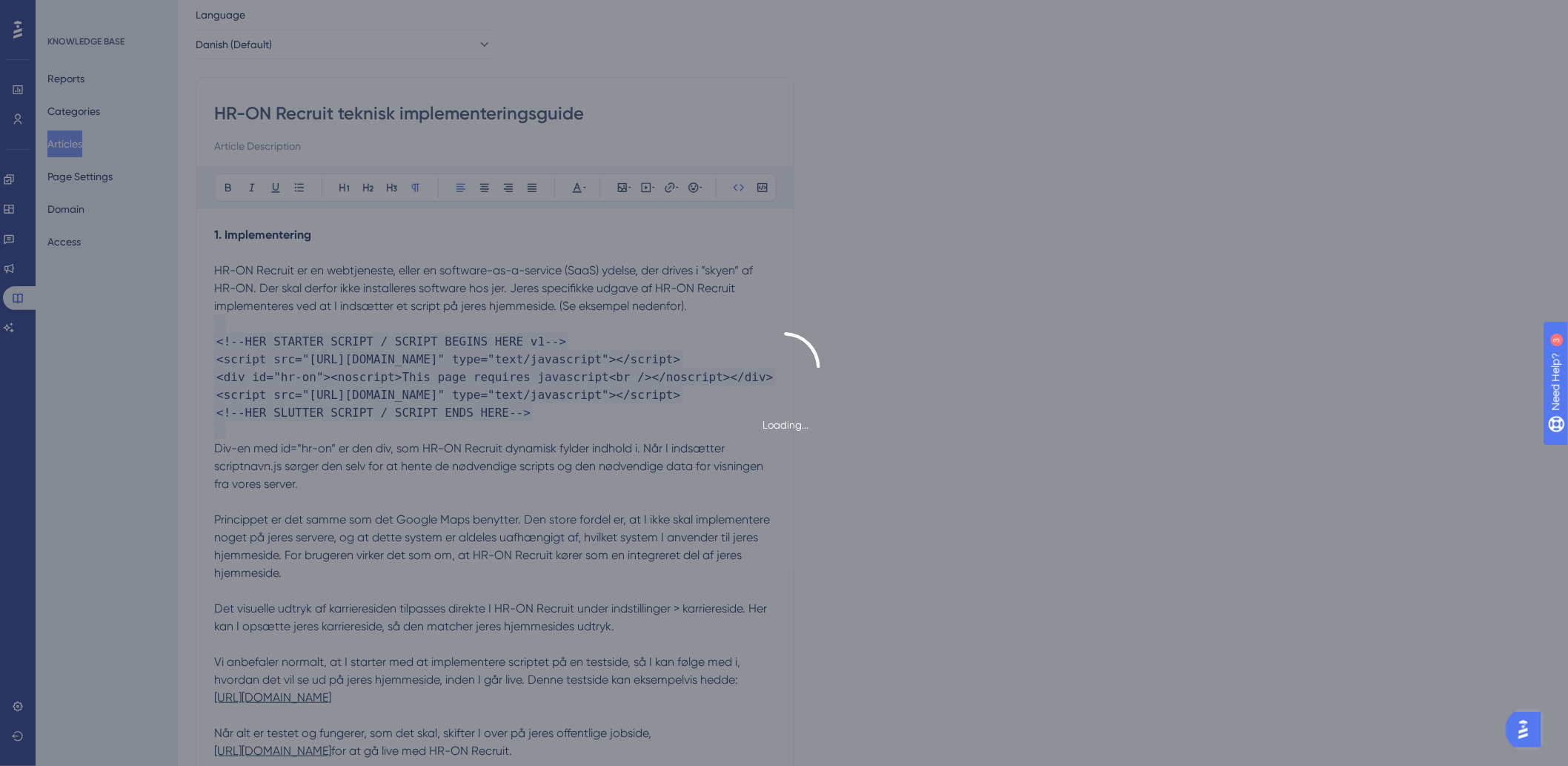
scroll to position [0, 0]
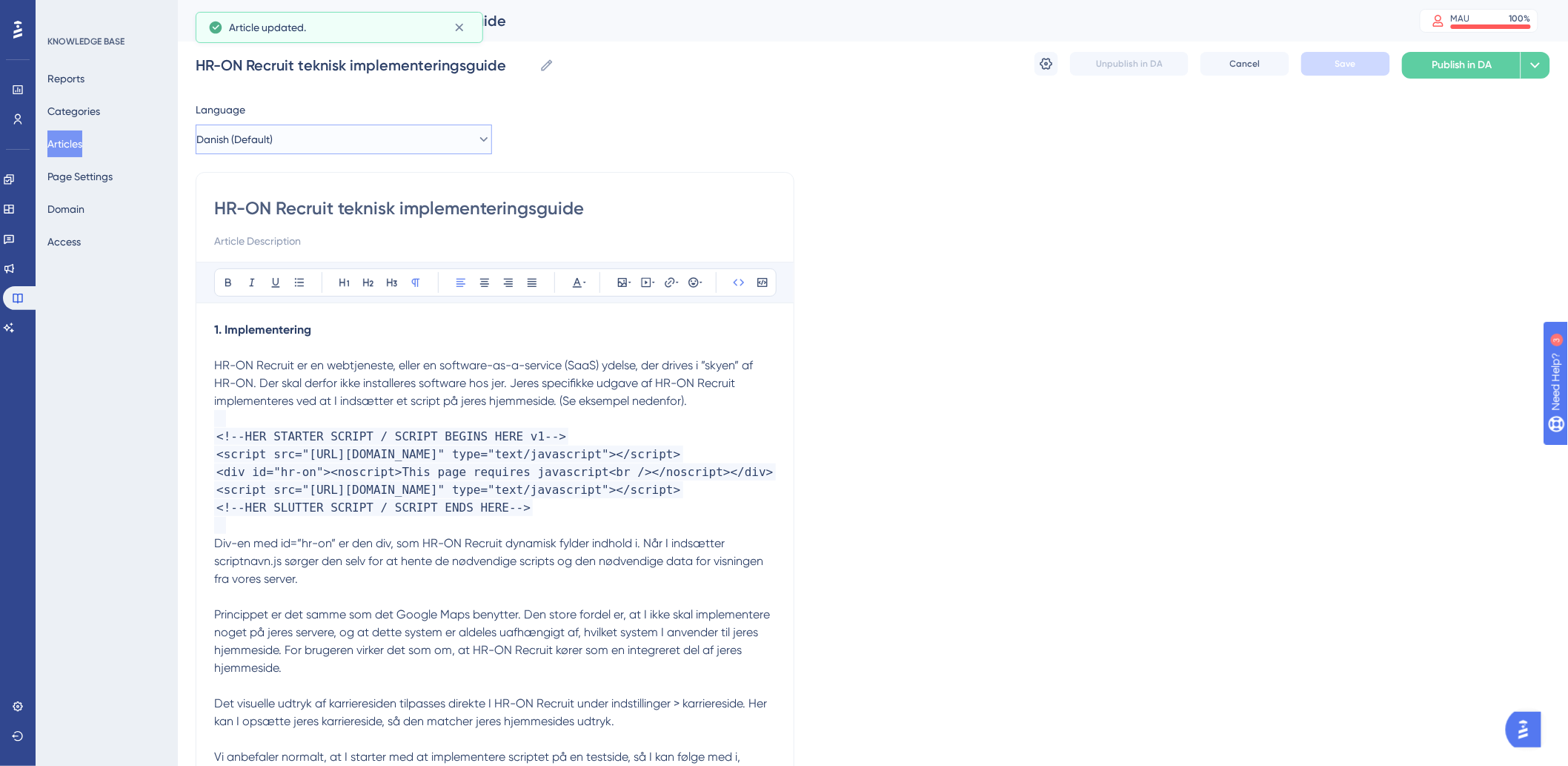
click at [443, 145] on button "Danish (Default)" at bounding box center [344, 139] width 296 height 29
click at [285, 212] on button "English English Draft" at bounding box center [344, 214] width 277 height 29
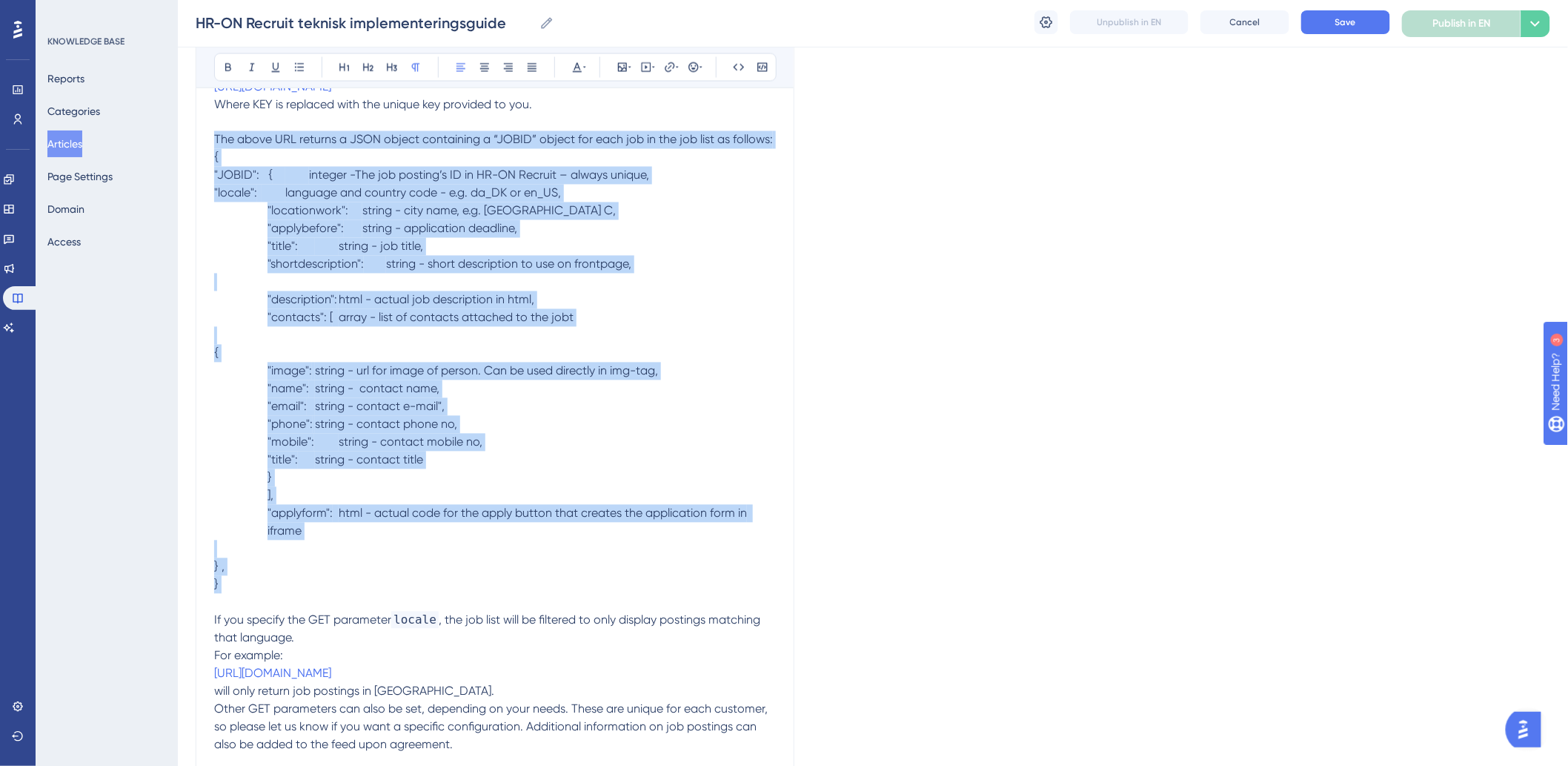
scroll to position [1026, 0]
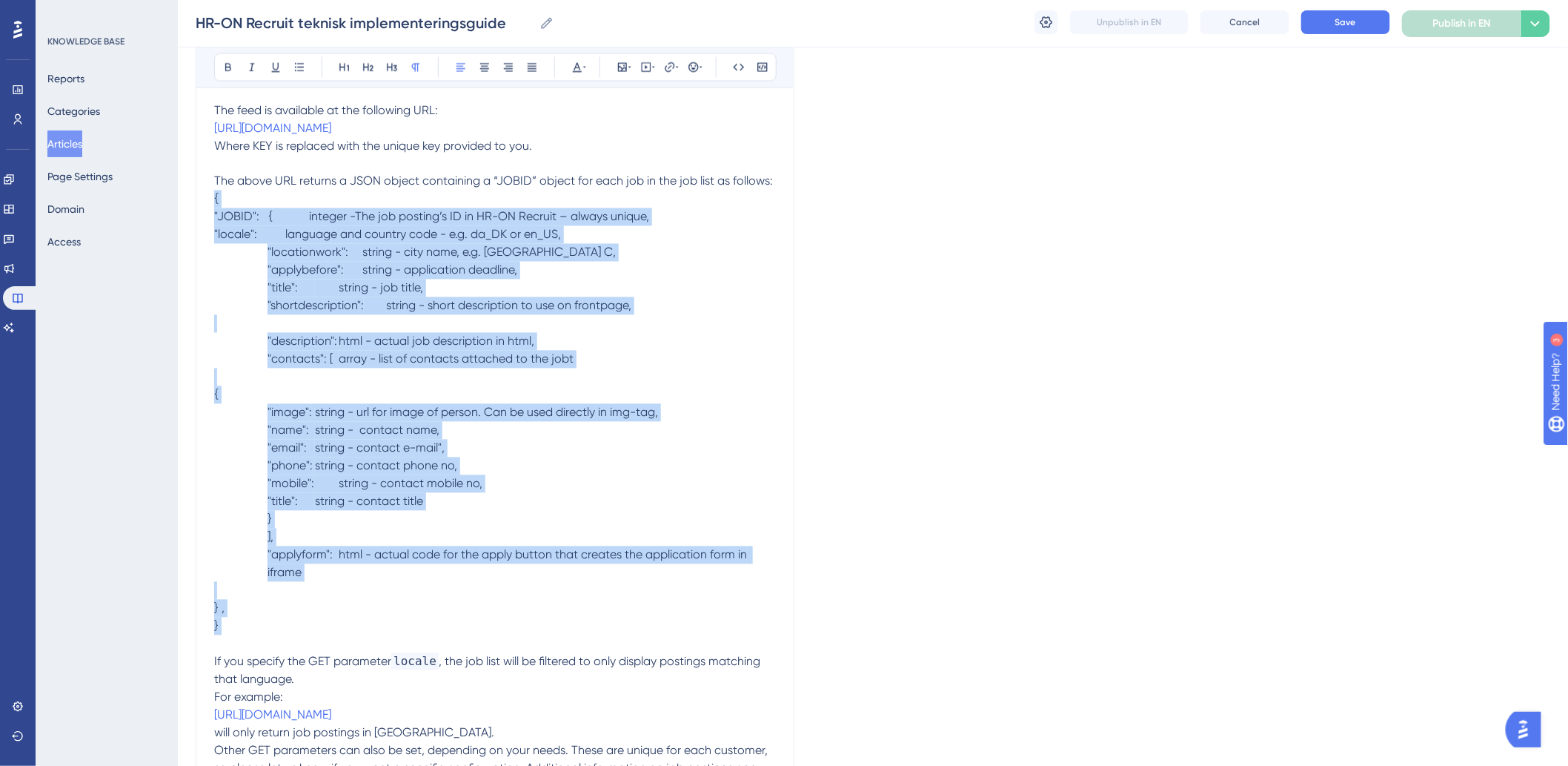
drag, startPoint x: 346, startPoint y: 513, endPoint x: 209, endPoint y: 239, distance: 306.3
click at [209, 239] on div "HR-ON Recruit Technical Implementation Guide Bold Italic Underline Bullet Point…" at bounding box center [495, 770] width 599 height 3260
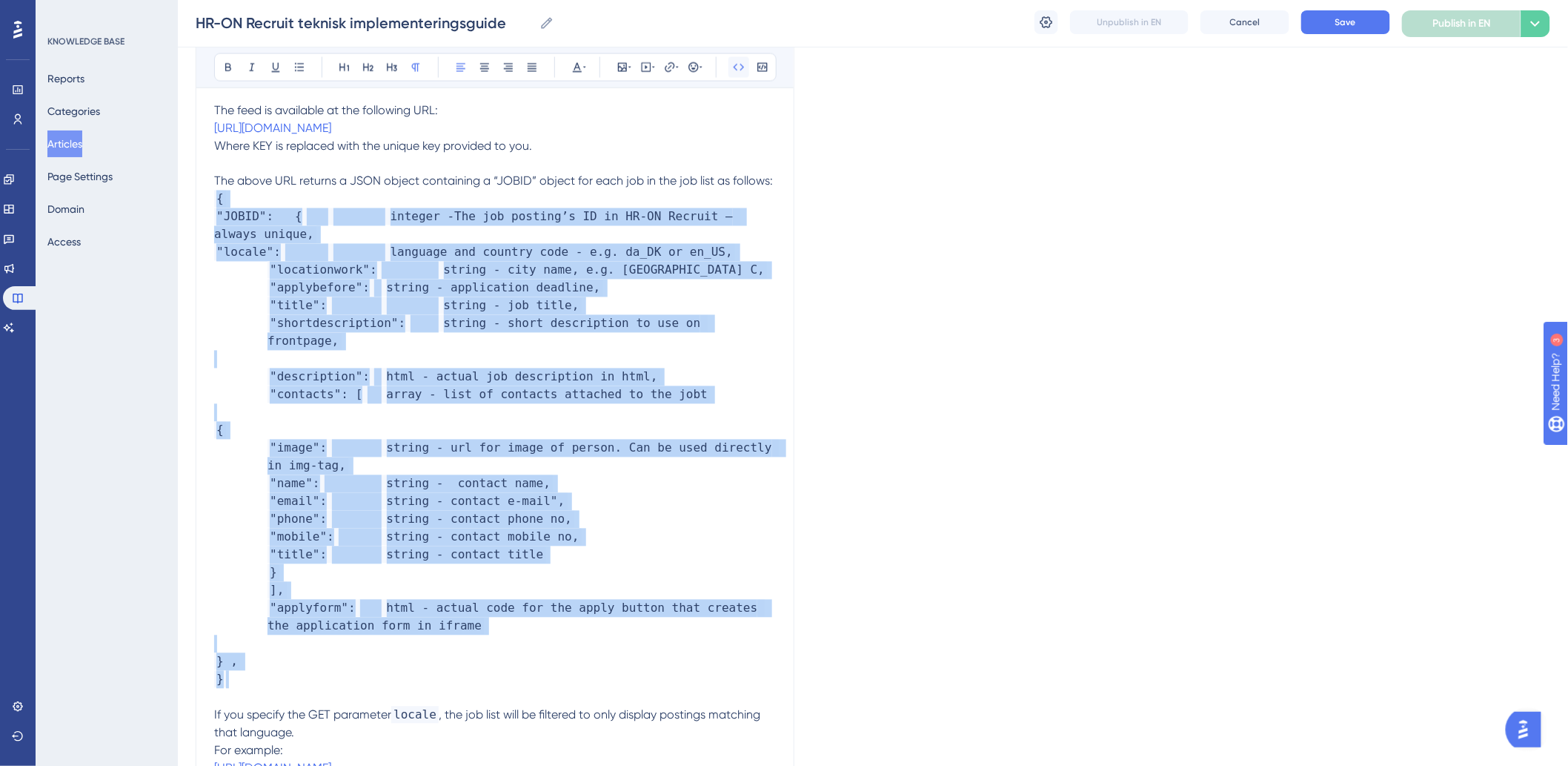
click at [741, 67] on icon at bounding box center [738, 67] width 12 height 12
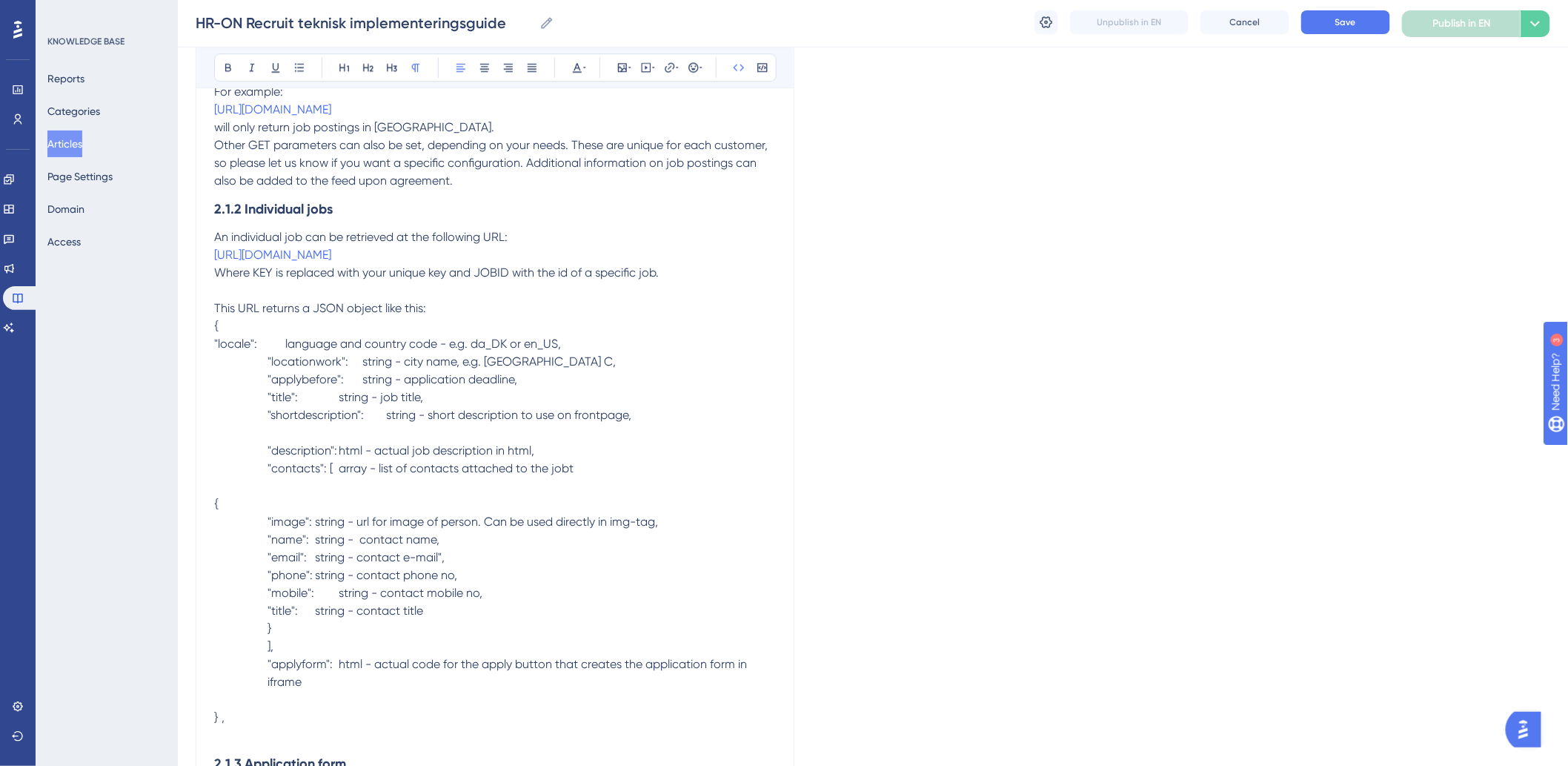
click at [441, 495] on p at bounding box center [494, 486] width 561 height 17
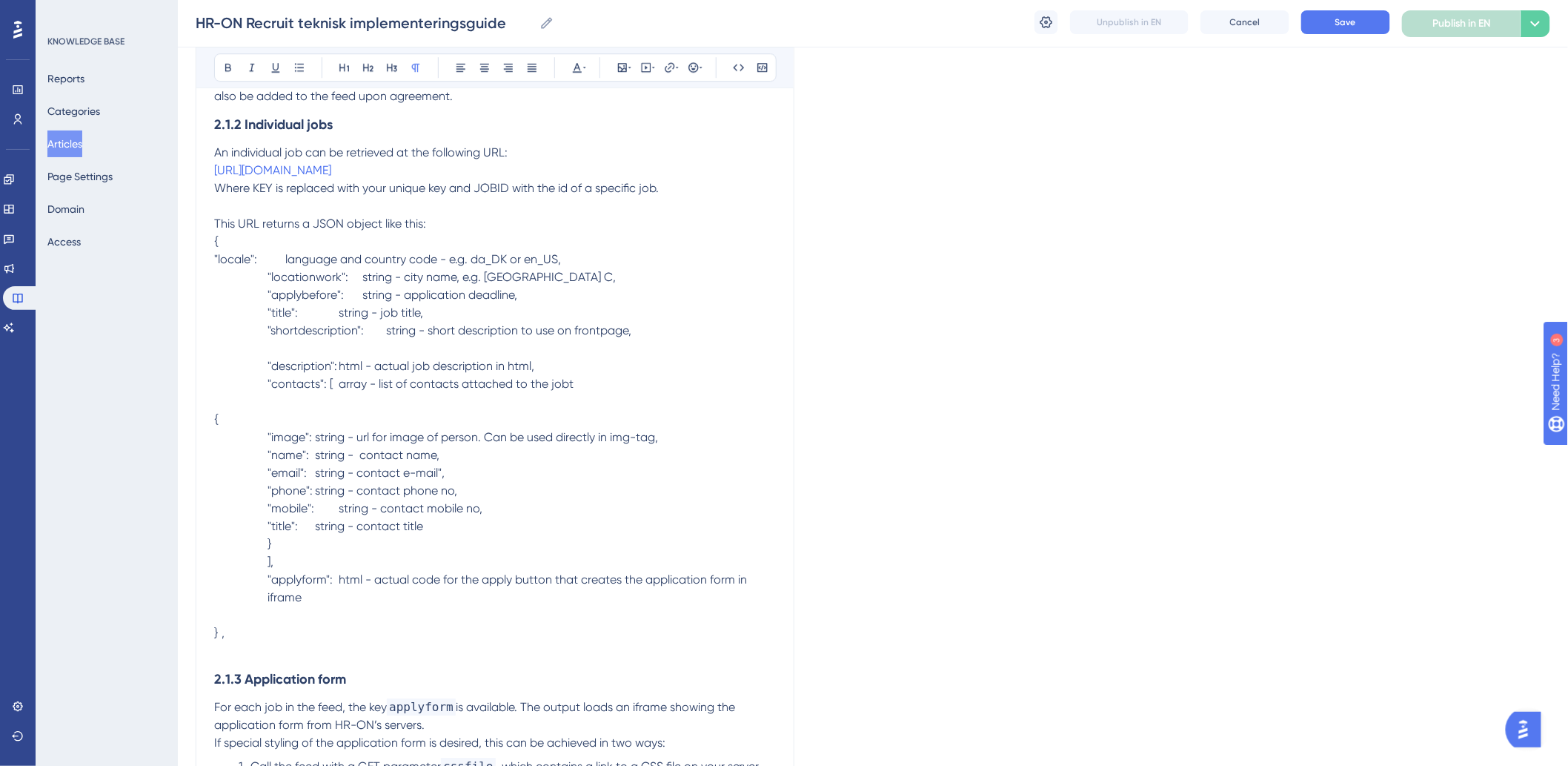
scroll to position [1850, 0]
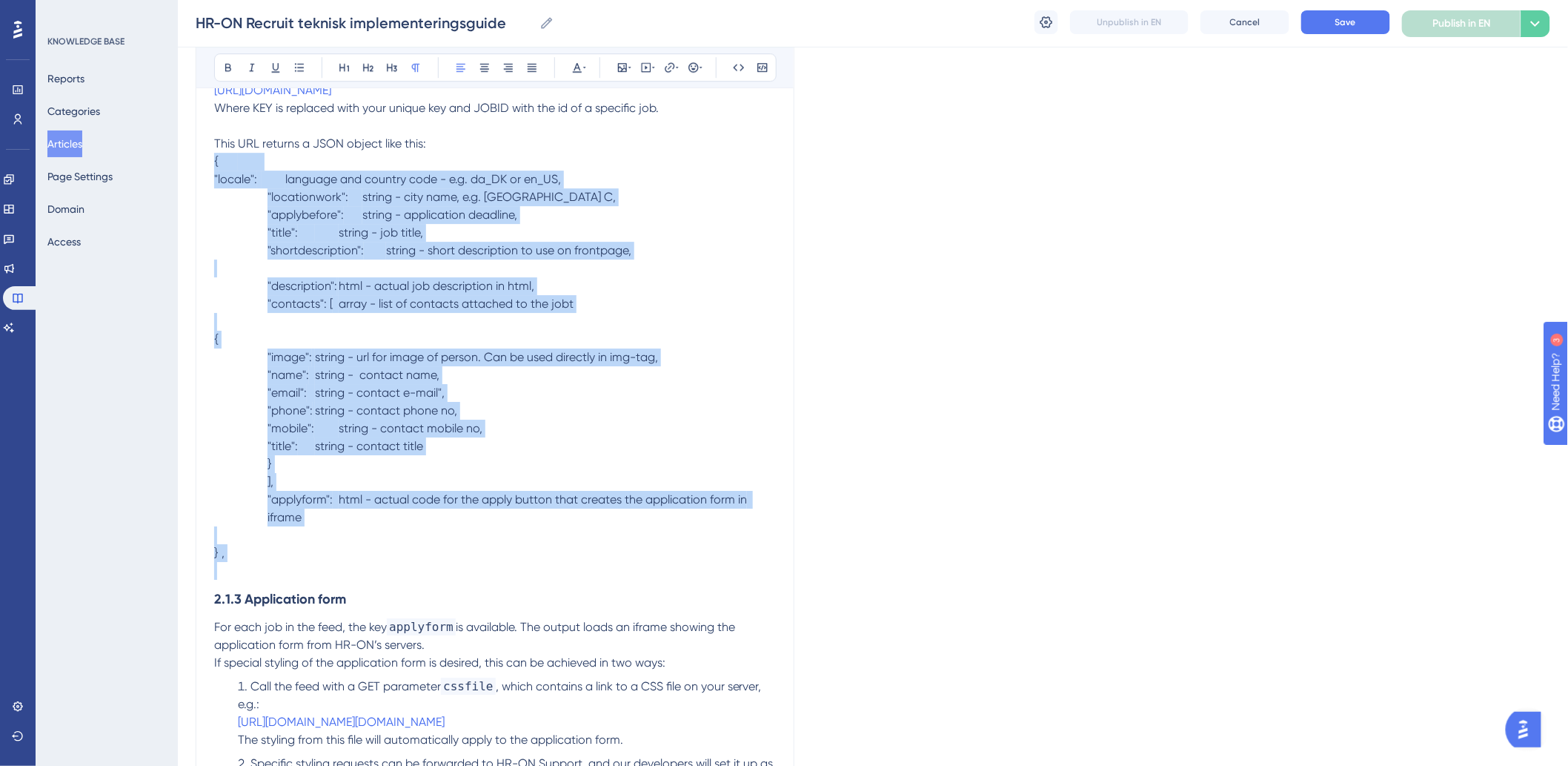
drag, startPoint x: 361, startPoint y: 584, endPoint x: 211, endPoint y: 184, distance: 427.2
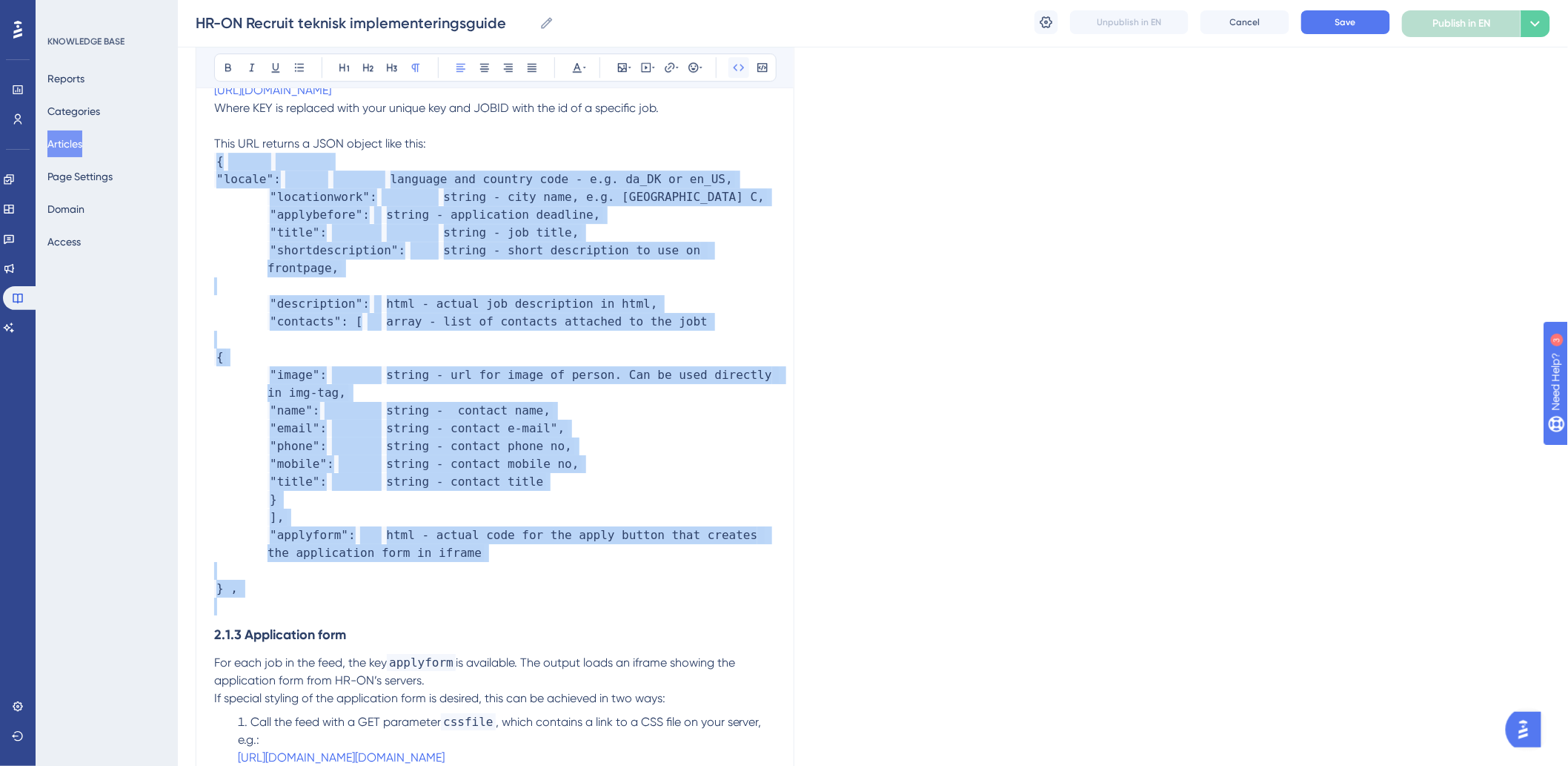
click at [734, 73] on icon at bounding box center [738, 67] width 12 height 12
click at [628, 521] on p "]," at bounding box center [494, 517] width 561 height 17
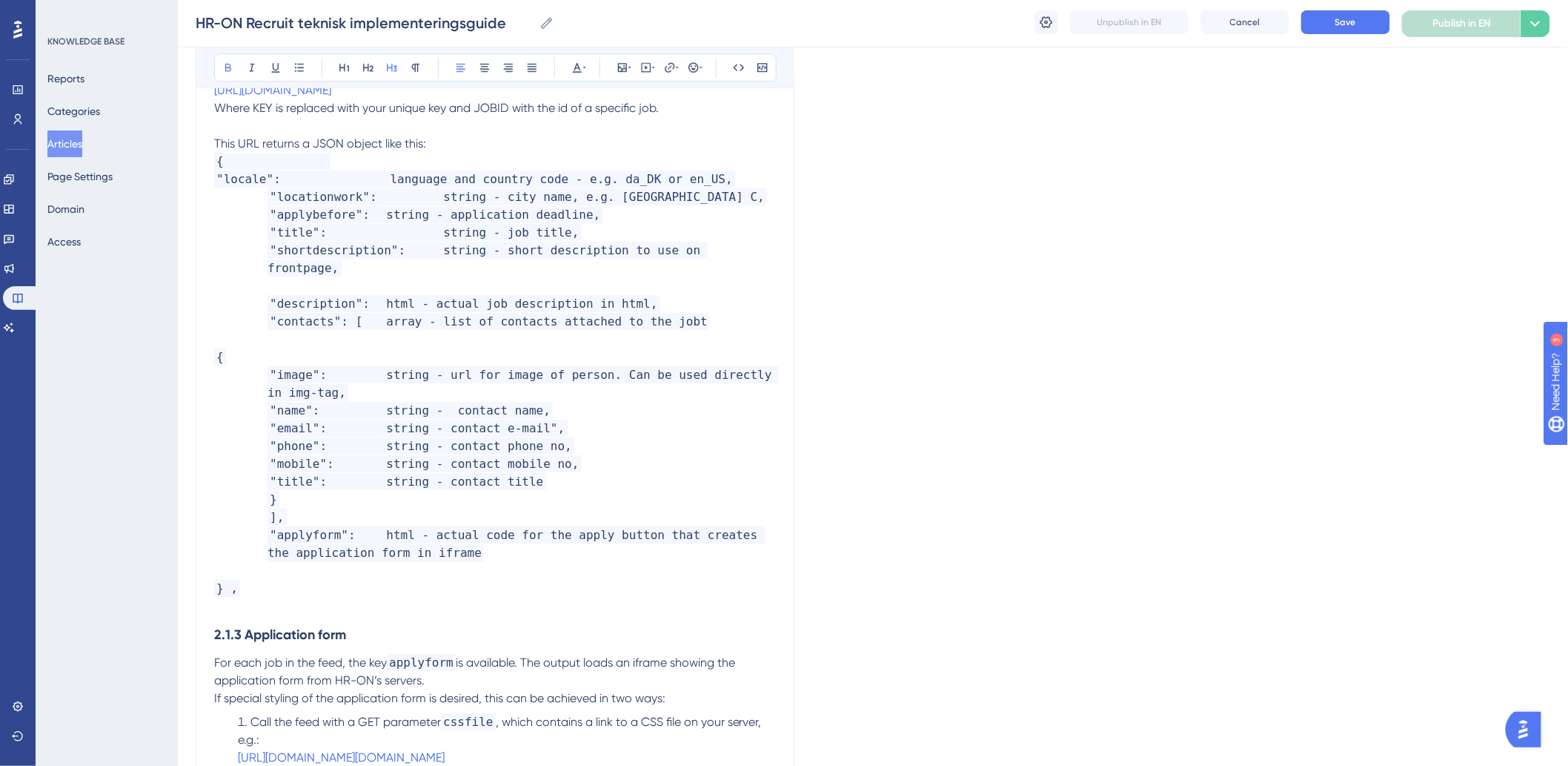
click at [601, 626] on h3 "2.1.3 Application form" at bounding box center [494, 635] width 561 height 39
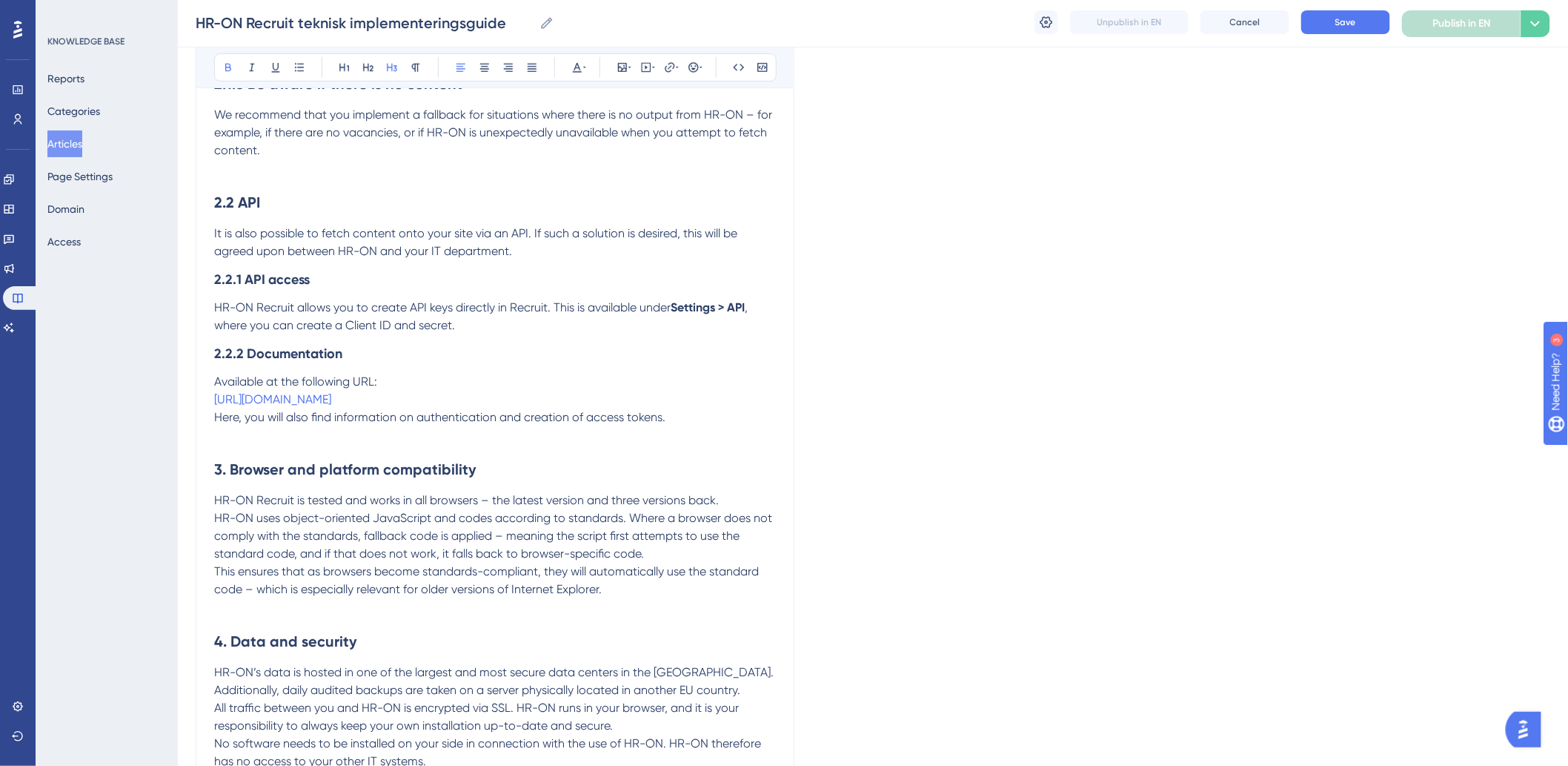
scroll to position [2891, 0]
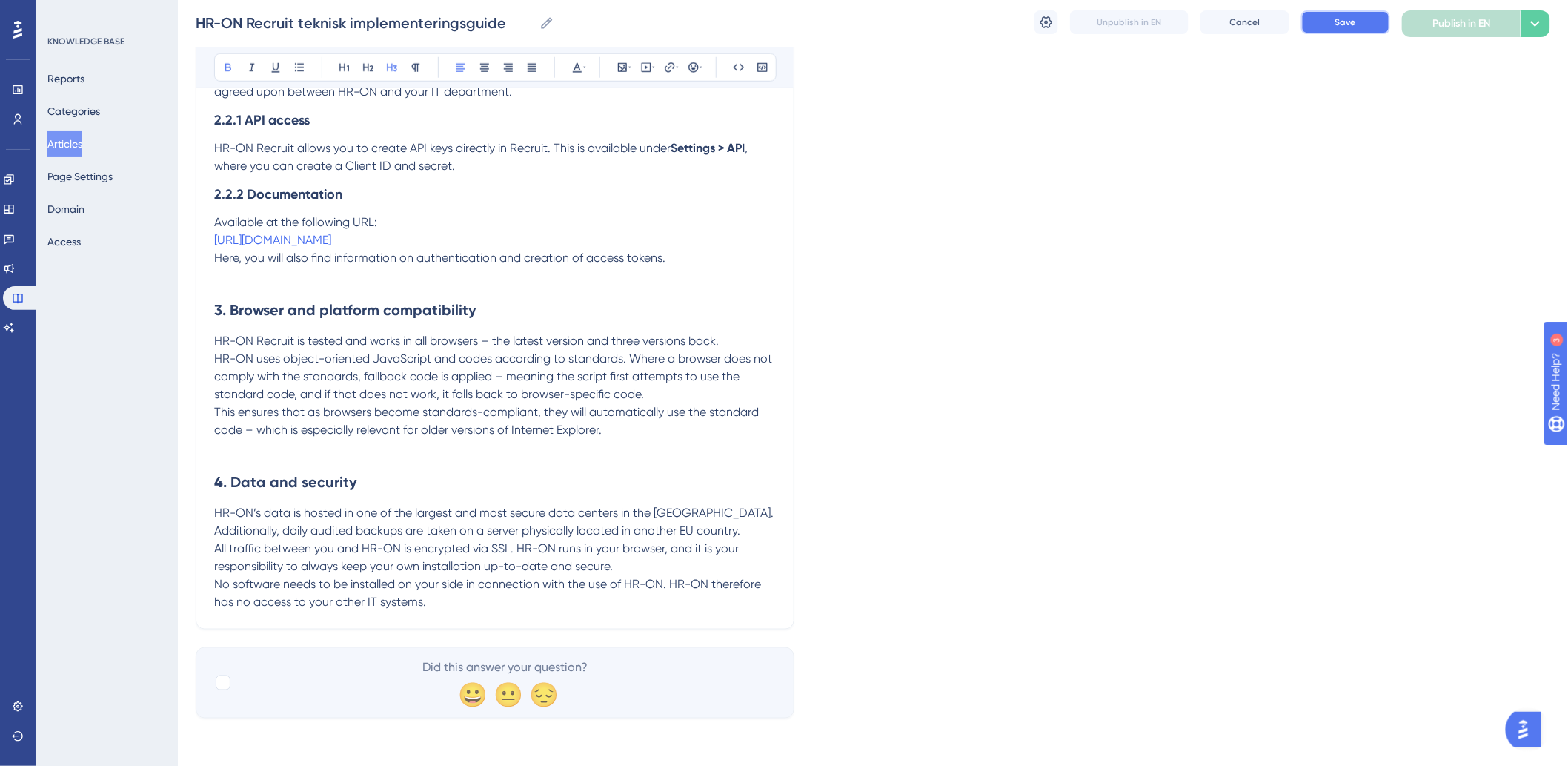
click at [1361, 15] on button "Save" at bounding box center [1345, 22] width 89 height 24
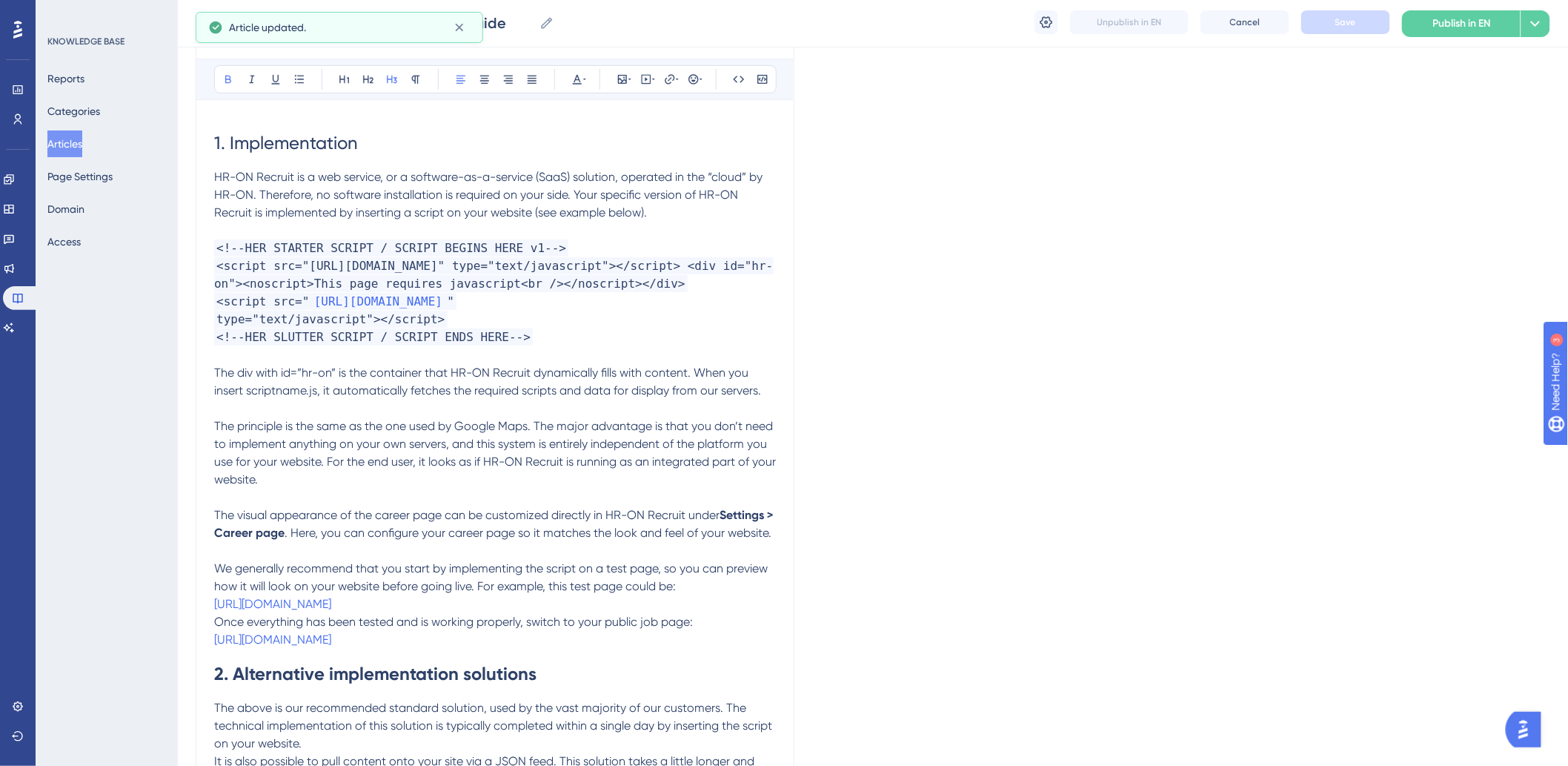
scroll to position [0, 0]
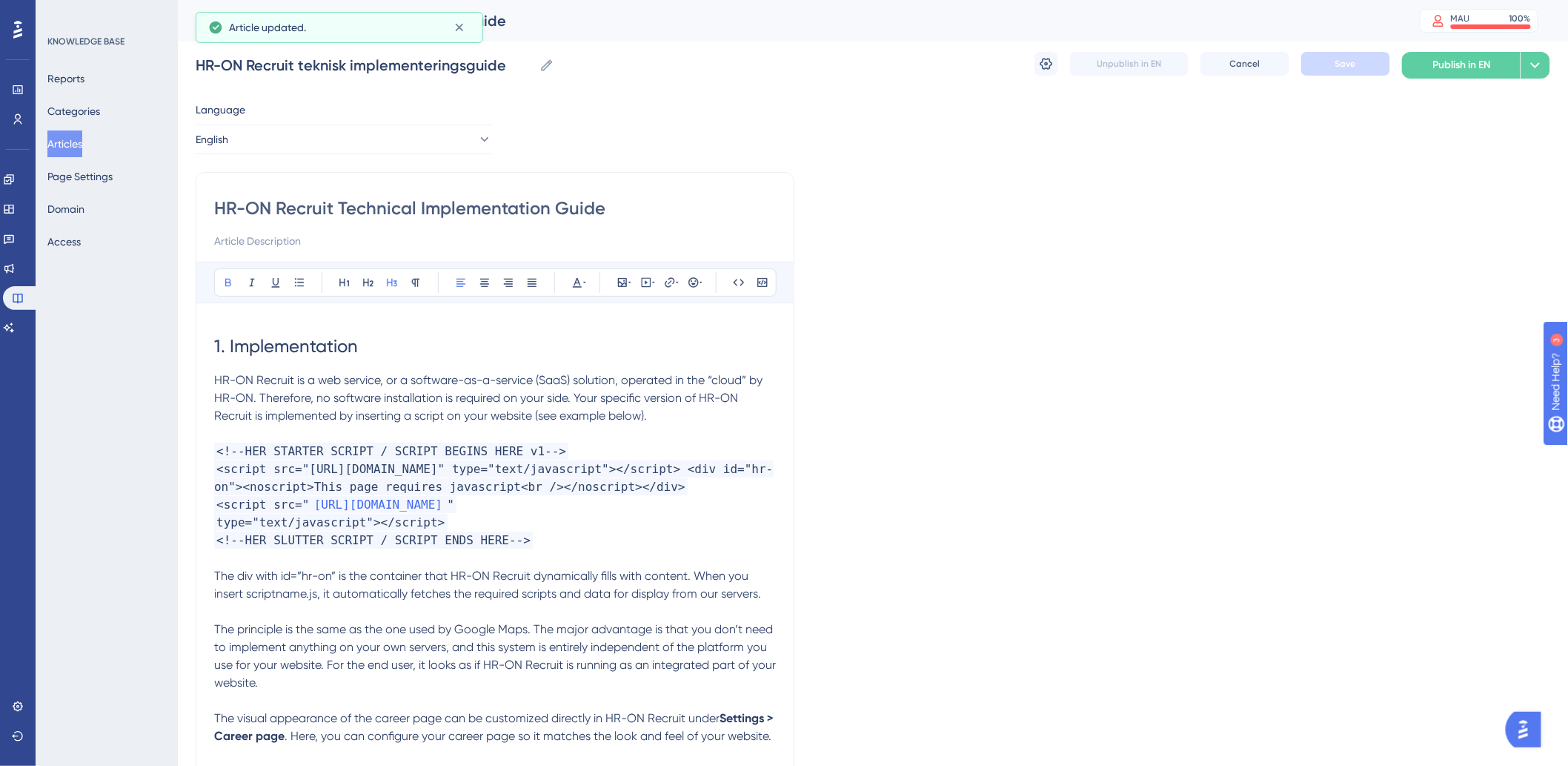
drag, startPoint x: 356, startPoint y: 80, endPoint x: 346, endPoint y: 97, distance: 19.7
click at [352, 85] on div "HR-ON Recruit teknisk implementeringsguide HR-ON Recruit teknisk implementering…" at bounding box center [873, 65] width 1354 height 48
click at [340, 131] on button "English" at bounding box center [344, 139] width 296 height 29
click at [326, 243] on button "German German Draft" at bounding box center [344, 243] width 277 height 29
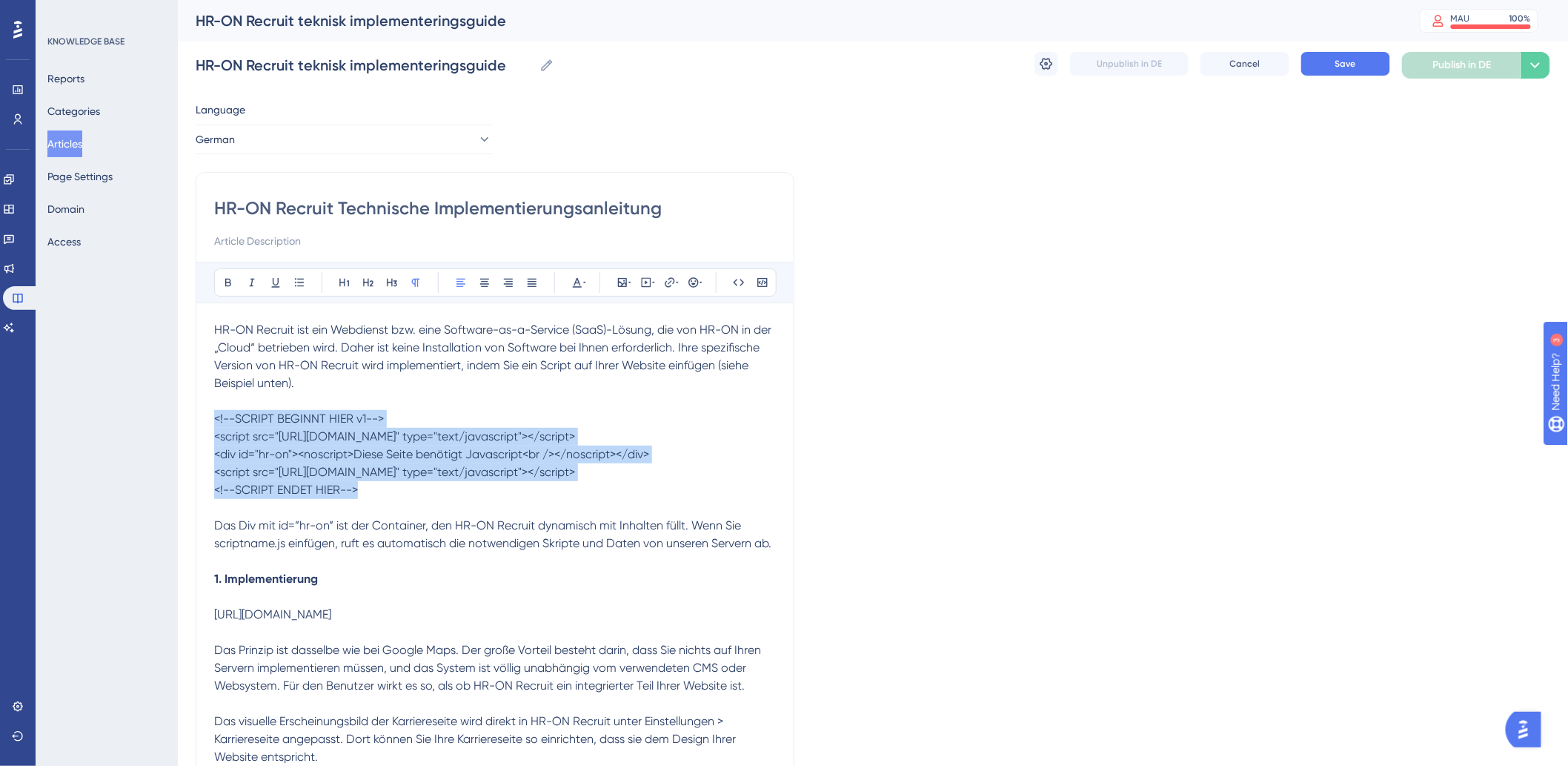
drag, startPoint x: 487, startPoint y: 513, endPoint x: 180, endPoint y: 410, distance: 323.8
click at [732, 279] on button at bounding box center [739, 282] width 21 height 21
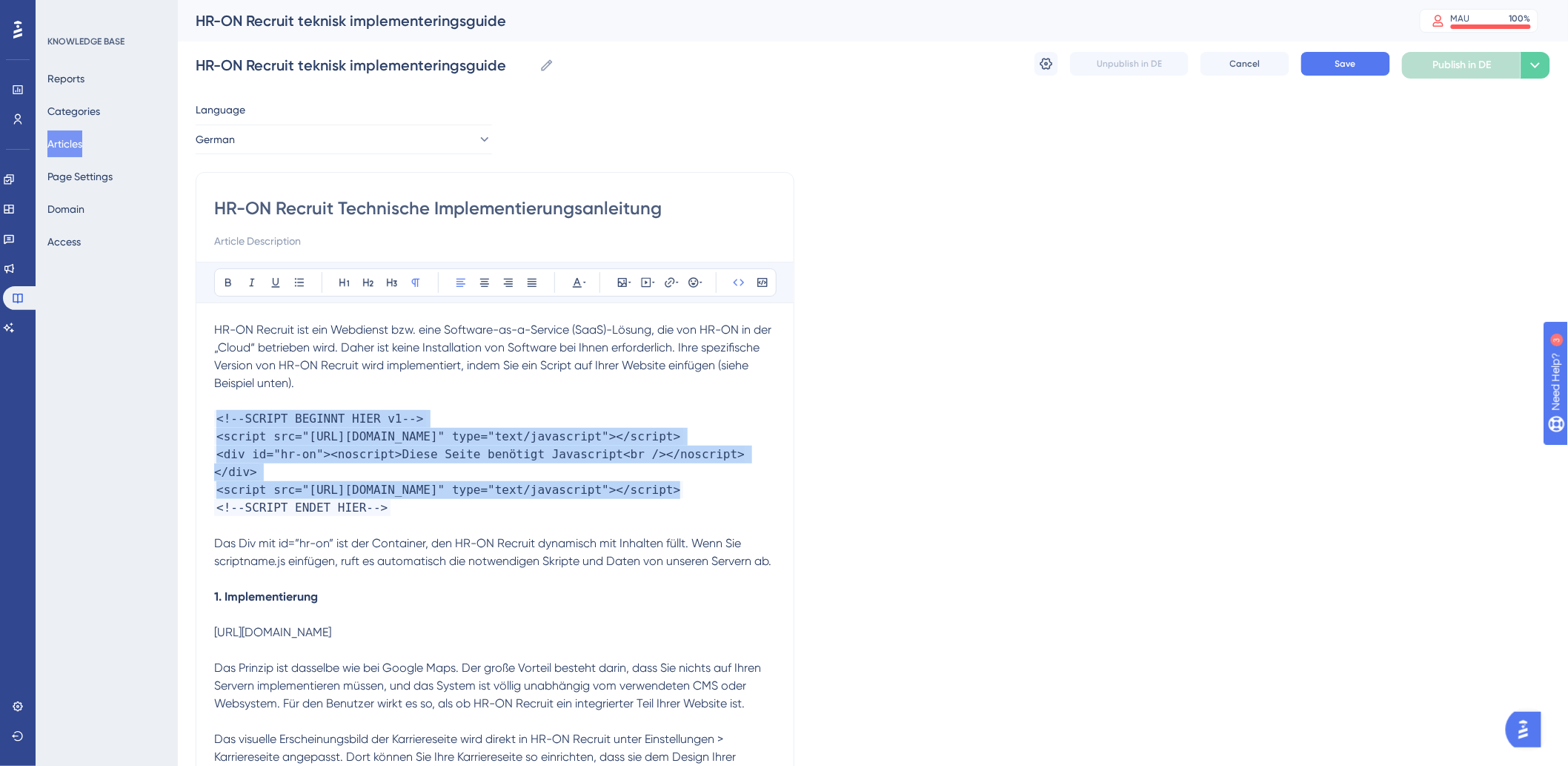
click at [600, 516] on p "<!--SCRIPT ENDET HIER-->" at bounding box center [494, 508] width 561 height 17
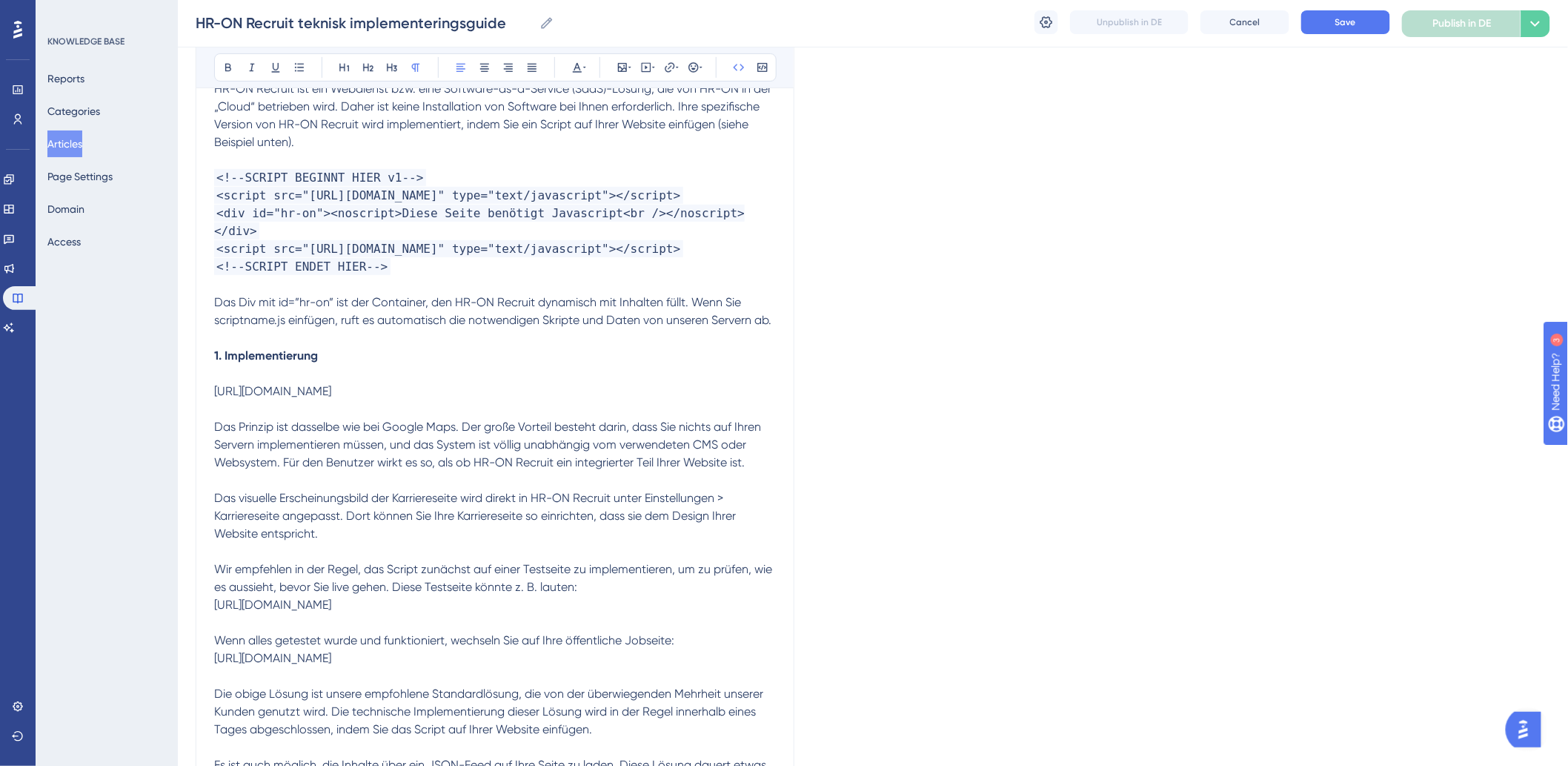
scroll to position [329, 0]
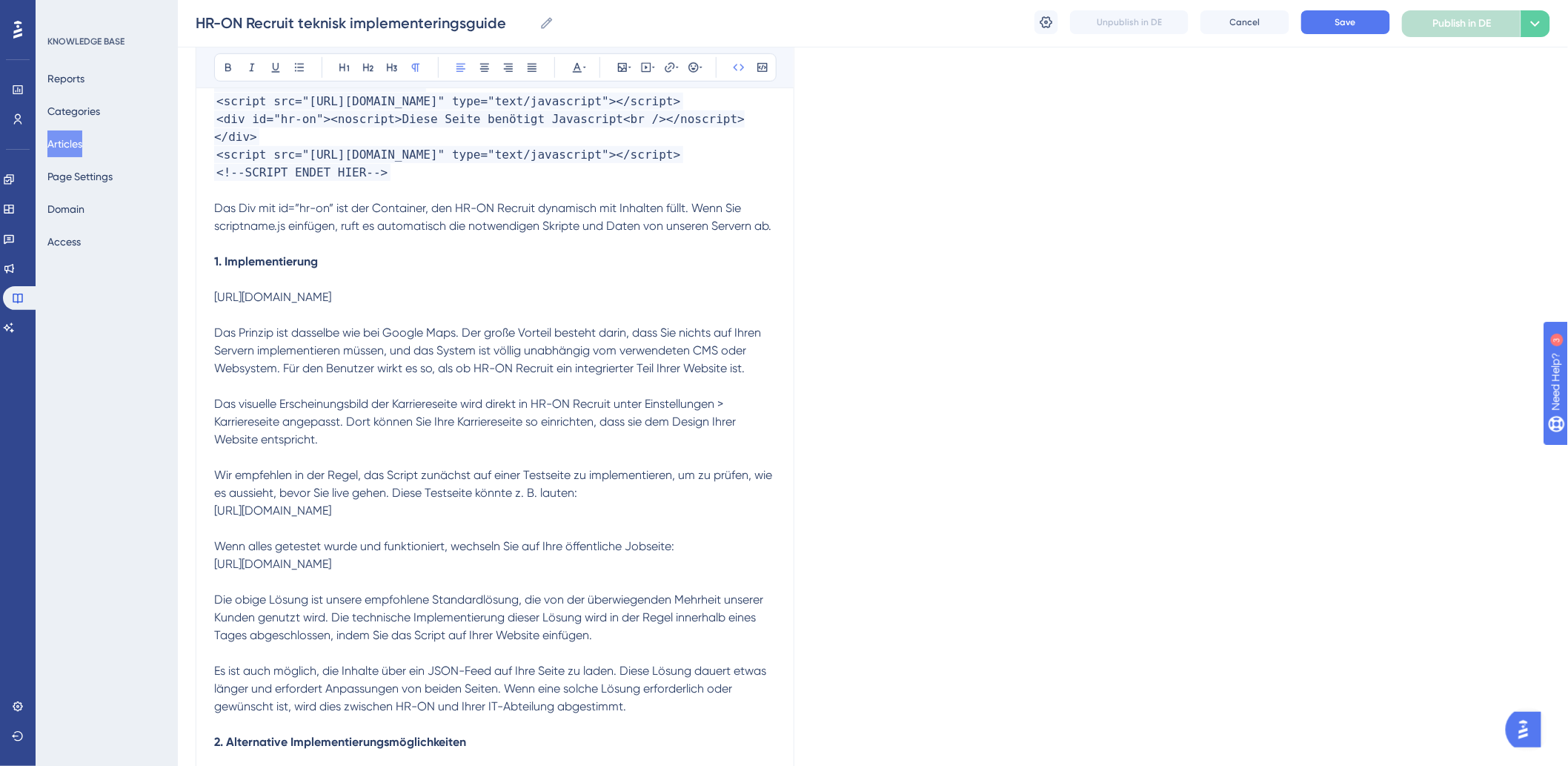
click at [577, 306] on p "[URL][DOMAIN_NAME]" at bounding box center [494, 297] width 561 height 17
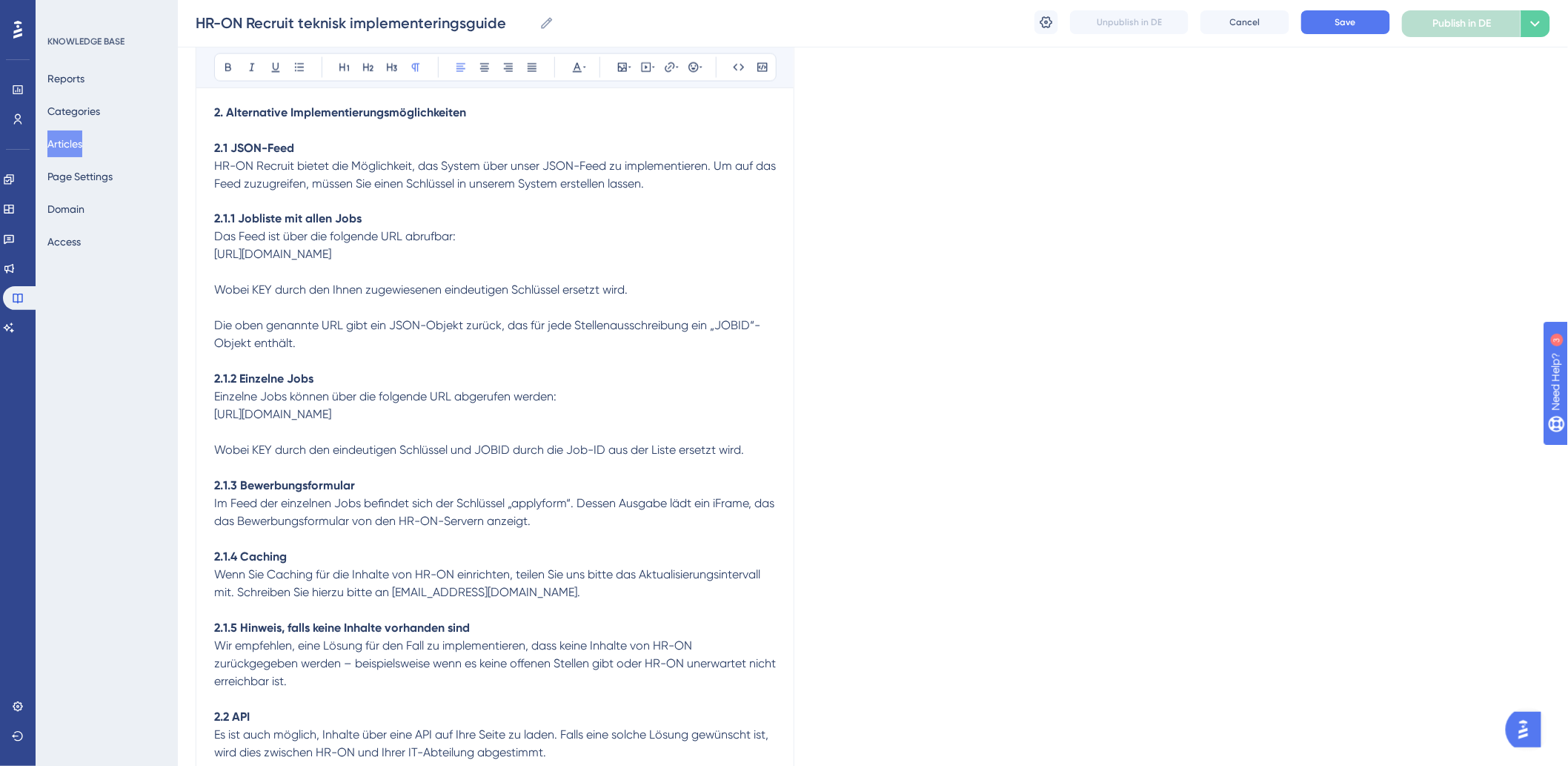
scroll to position [0, 0]
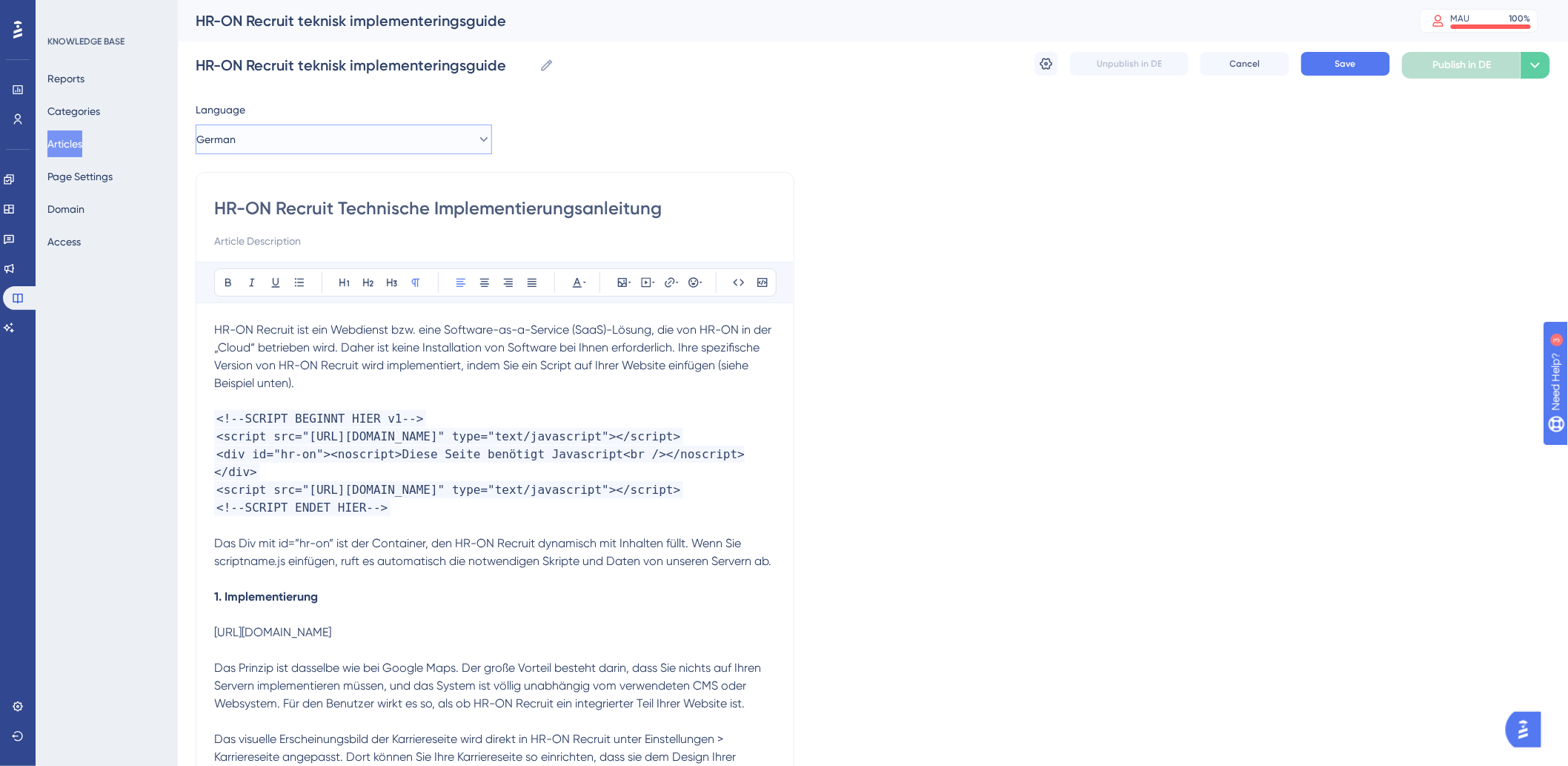
click at [382, 139] on button "German" at bounding box center [344, 139] width 296 height 29
click at [279, 185] on span "Danish (Default)" at bounding box center [255, 185] width 76 height 17
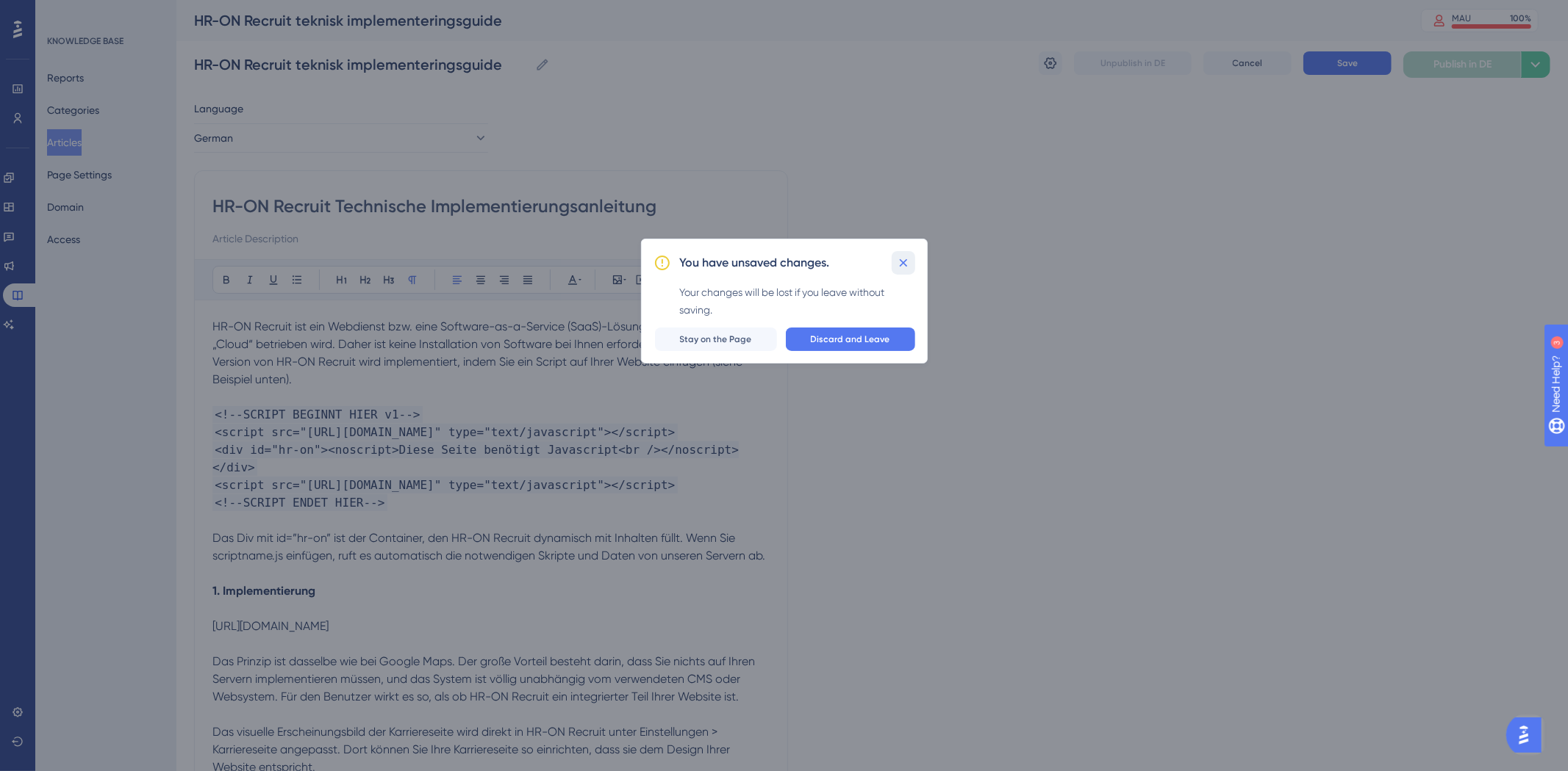
click at [899, 258] on icon at bounding box center [903, 263] width 15 height 15
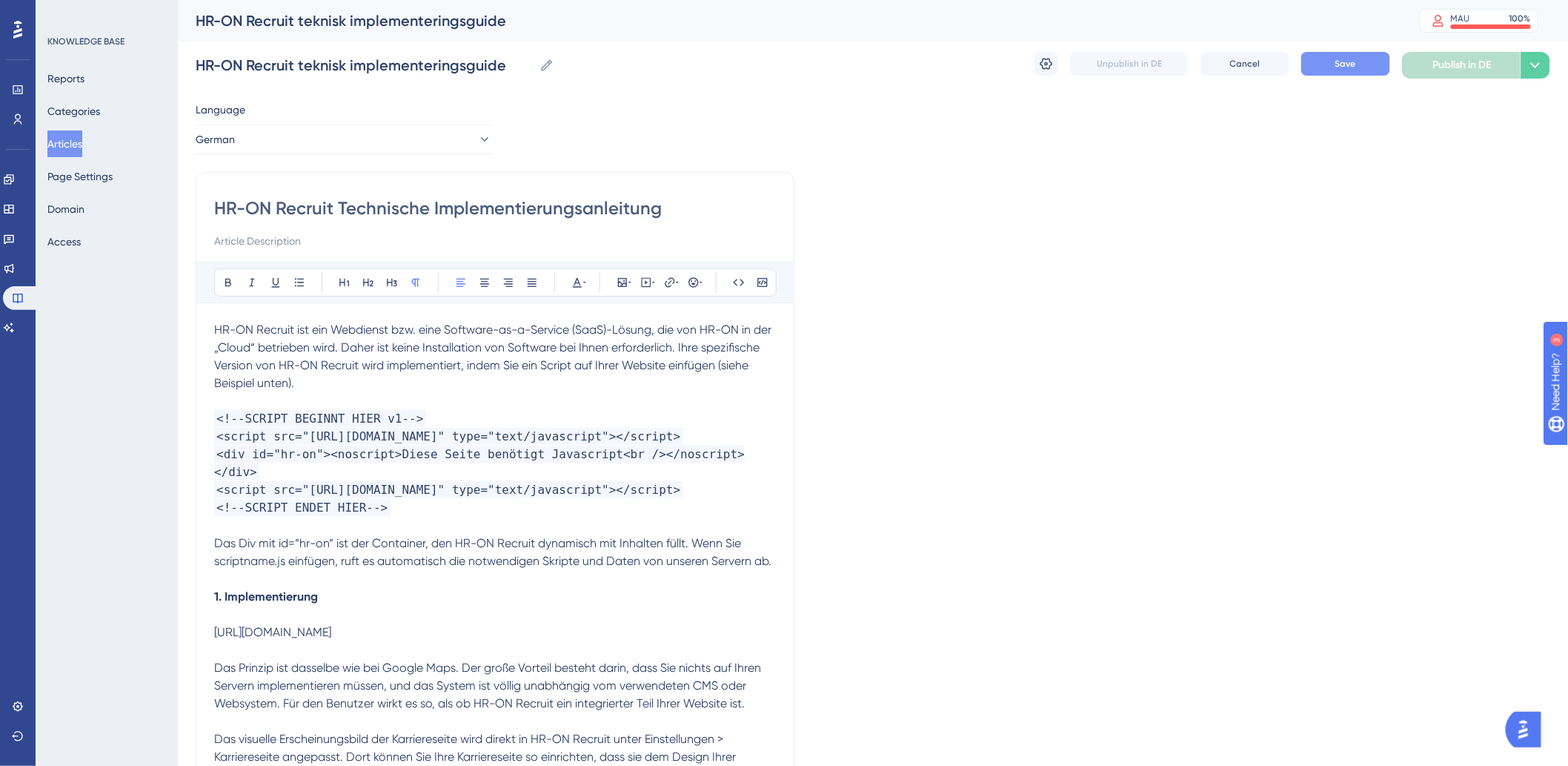
click at [1342, 62] on span "Save" at bounding box center [1345, 63] width 21 height 12
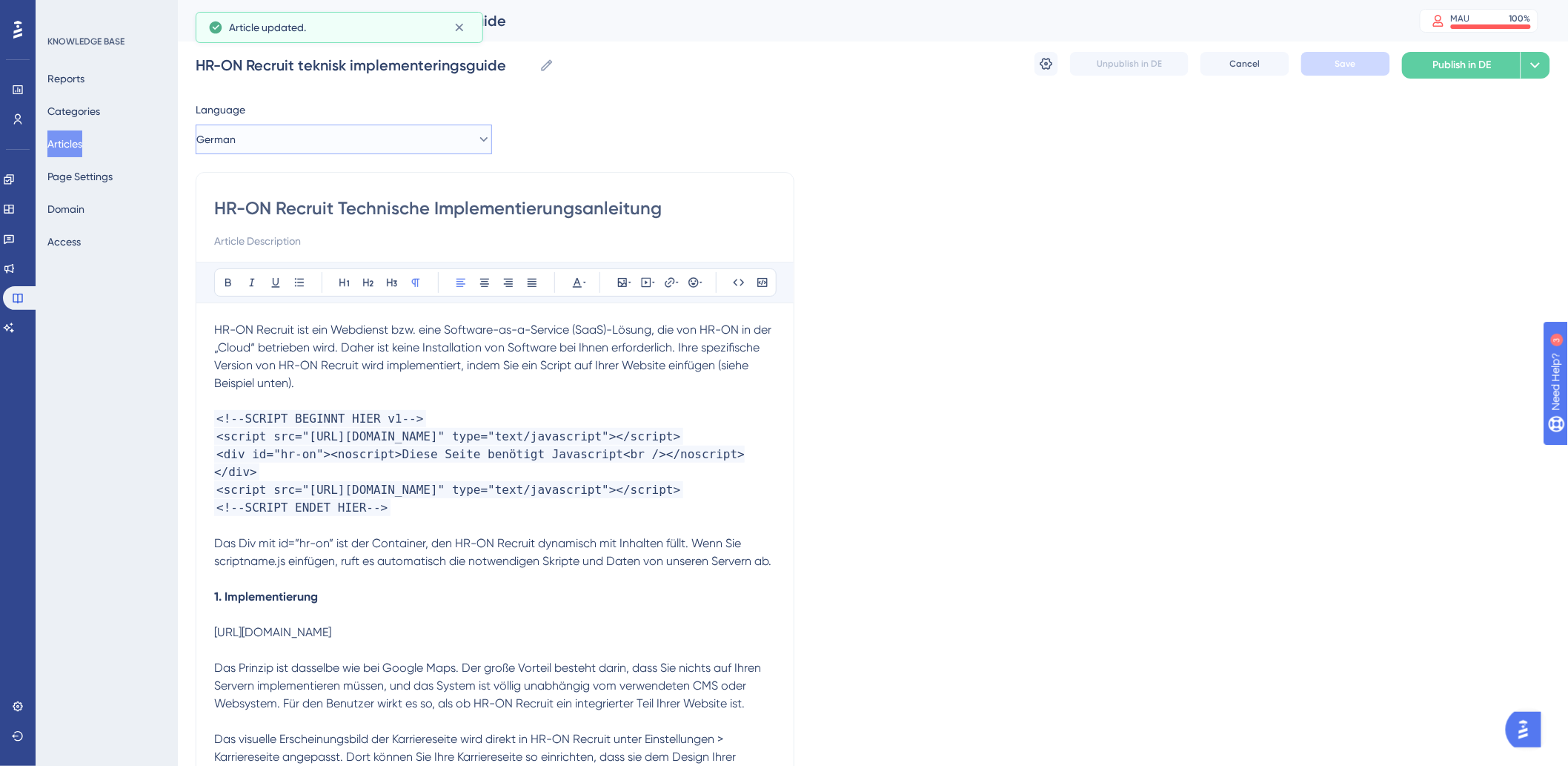
click at [405, 152] on button "German" at bounding box center [344, 139] width 296 height 29
click at [322, 189] on button "Danish (Default) Danish (Default) Draft" at bounding box center [344, 184] width 277 height 29
checkbox input "true"
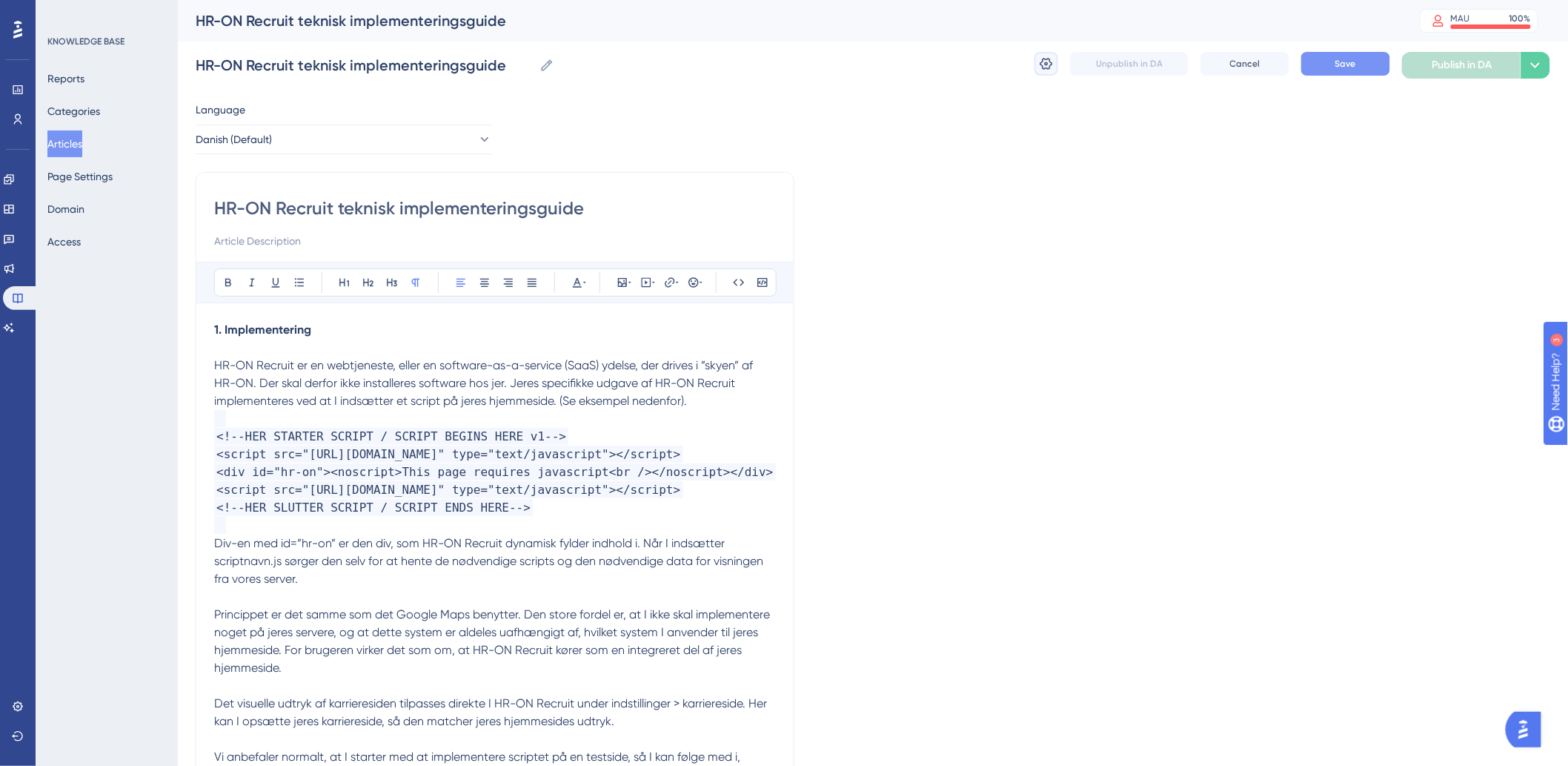
click at [1046, 54] on button at bounding box center [1046, 63] width 24 height 24
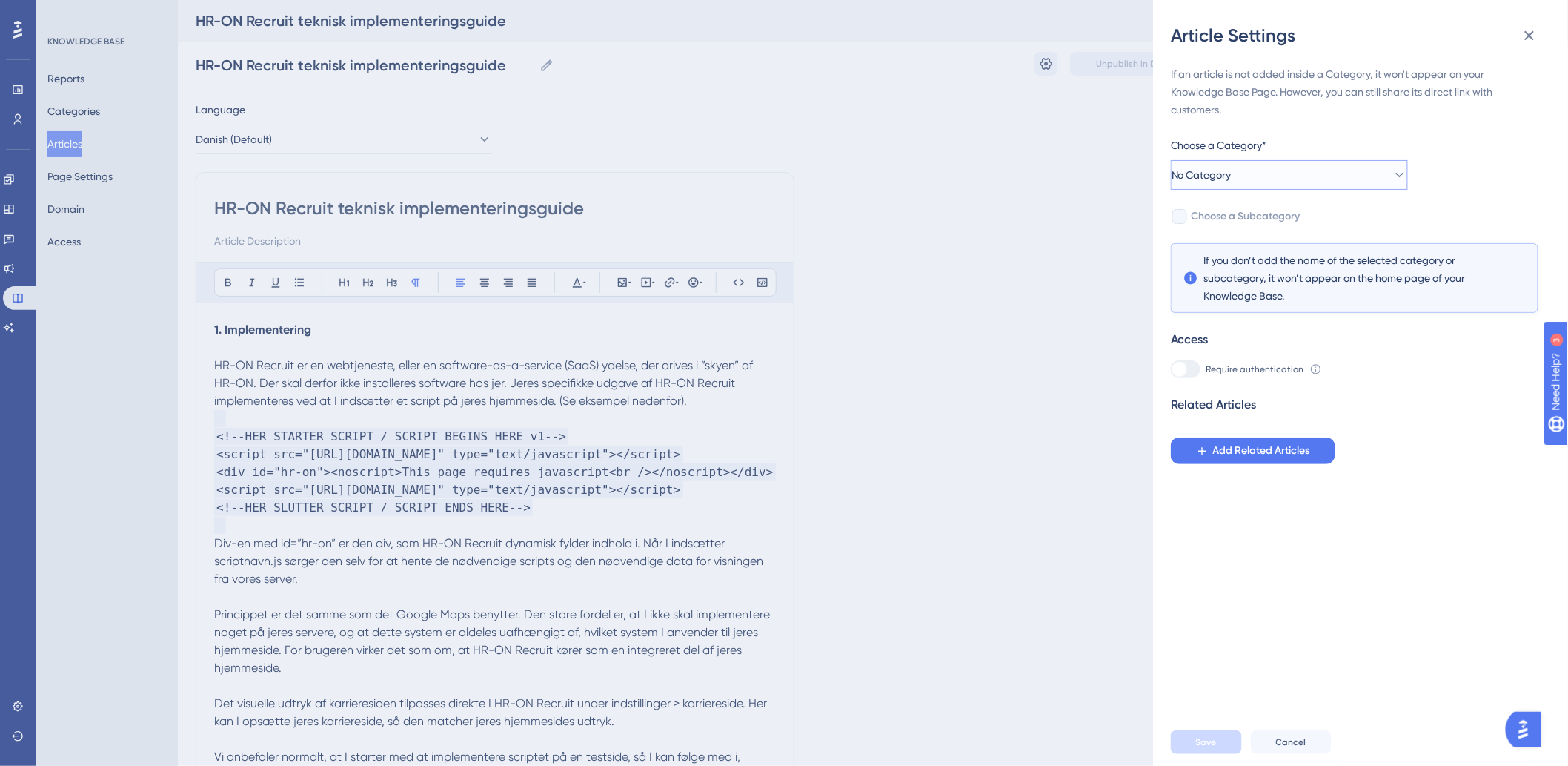
click at [1326, 171] on button "No Category" at bounding box center [1288, 174] width 237 height 29
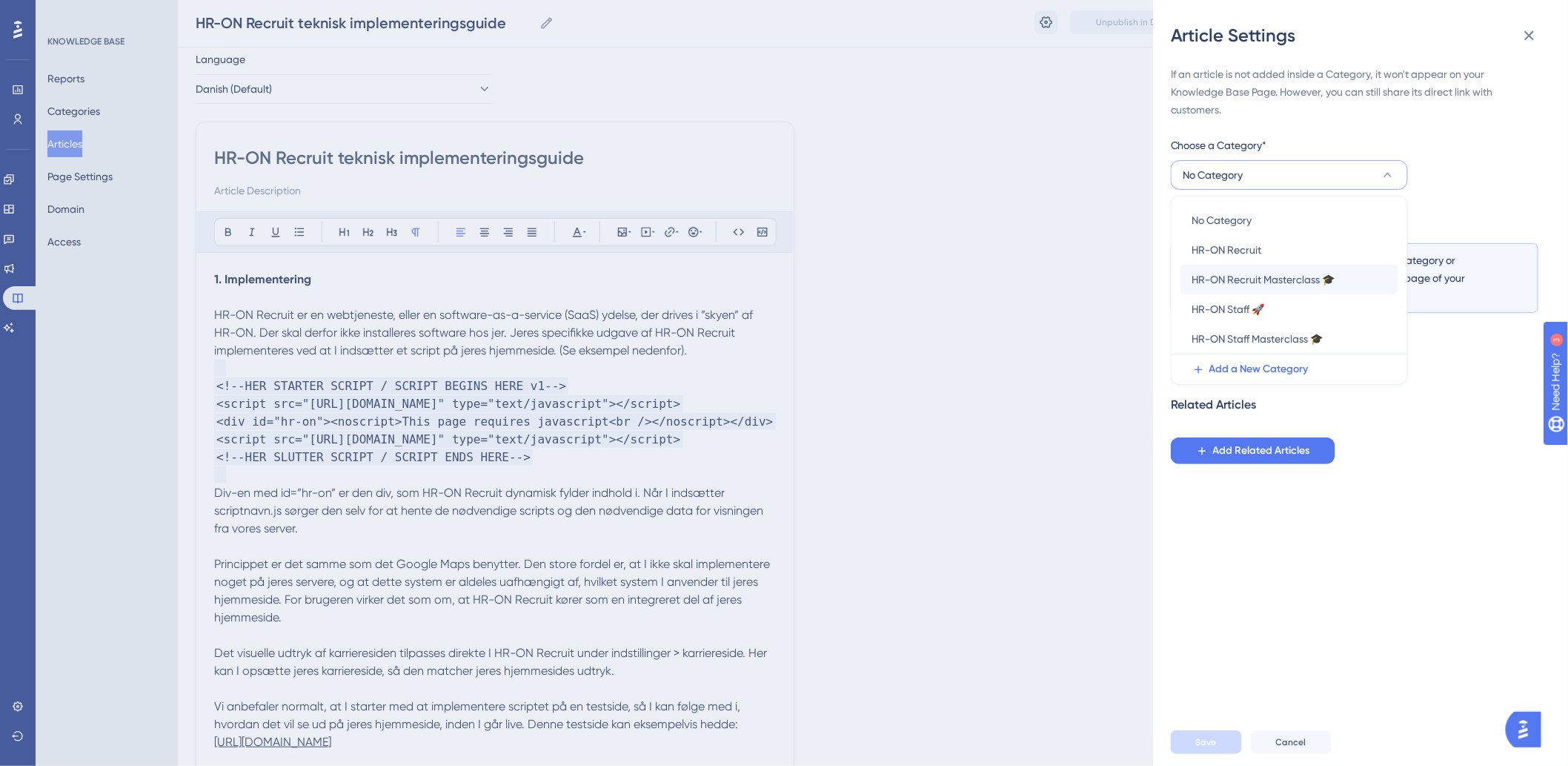
scroll to position [82, 0]
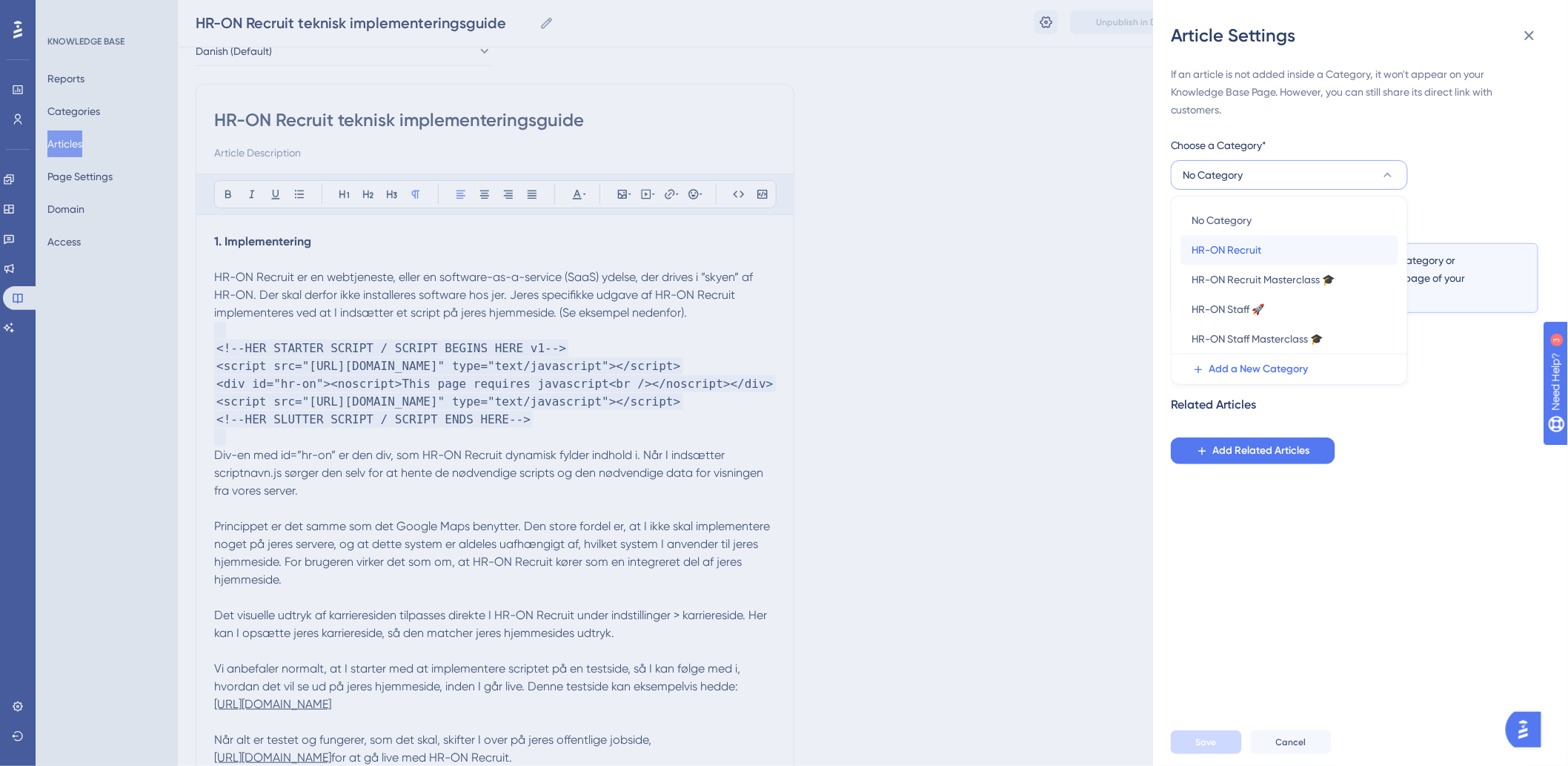
click at [1283, 253] on div "HR-ON Recruit HR-ON Recruit" at bounding box center [1289, 250] width 194 height 29
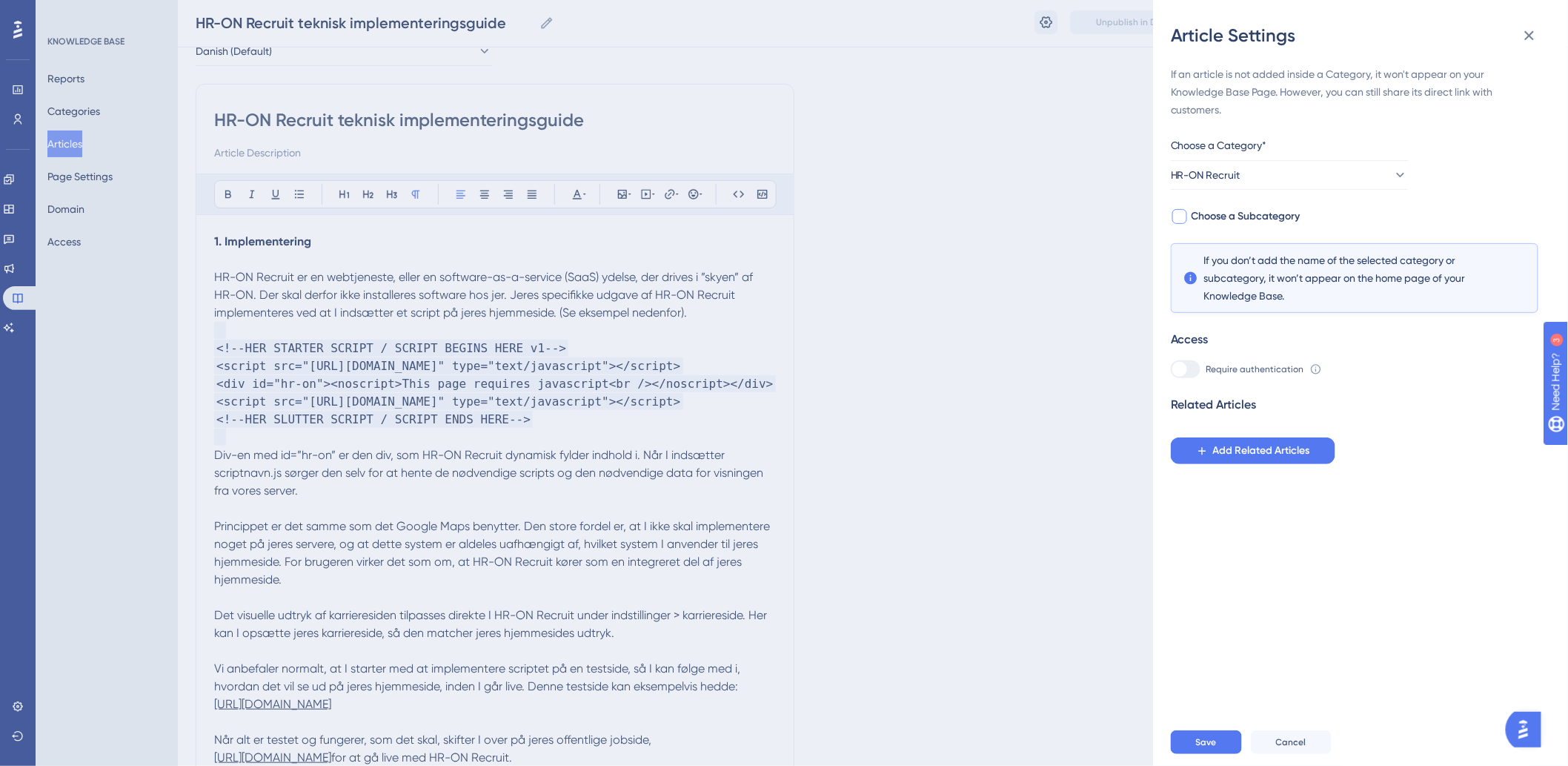
click at [1205, 218] on span "Choose a Subcategory" at bounding box center [1246, 216] width 109 height 17
checkbox input "true"
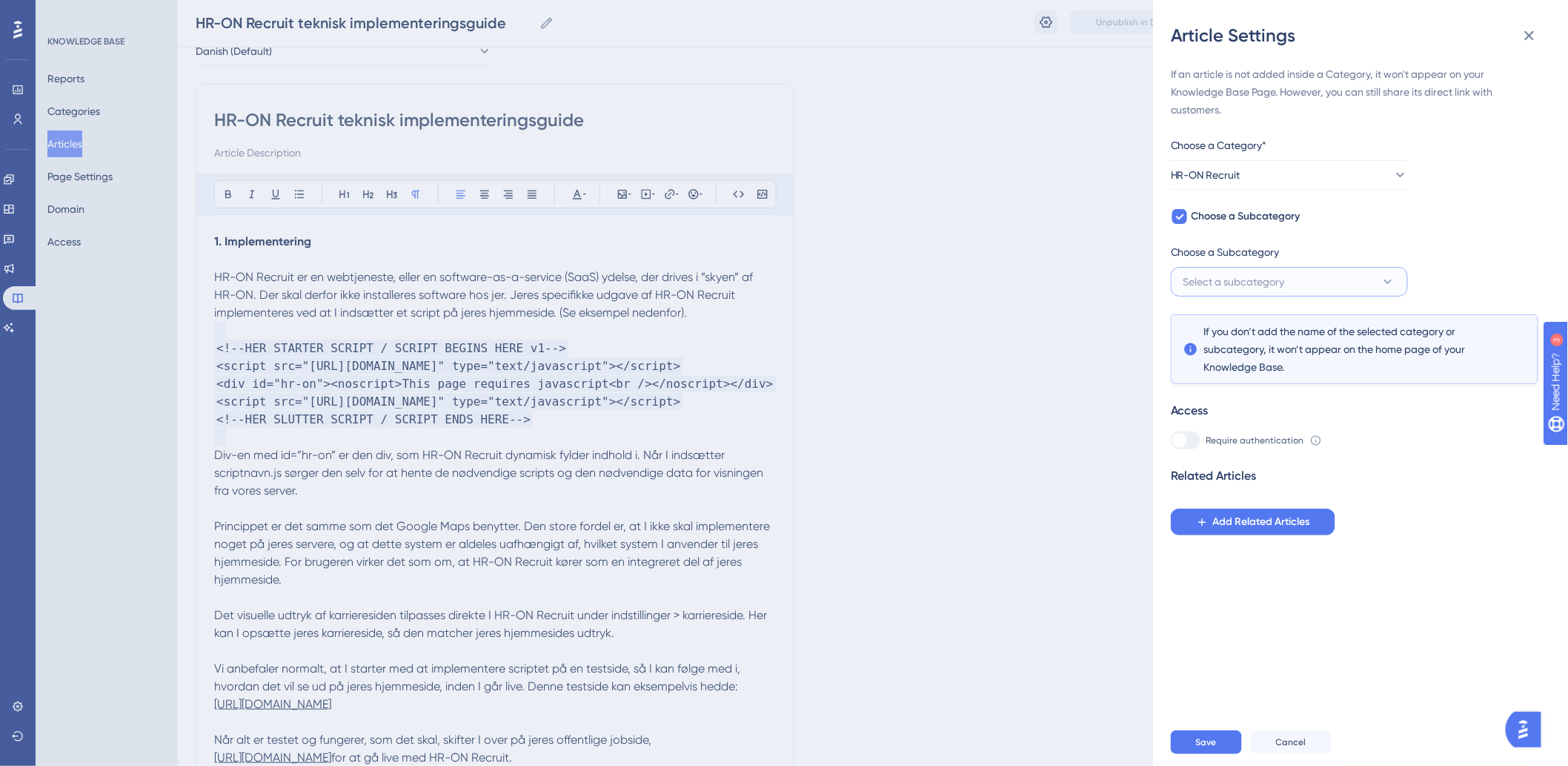
click at [1246, 271] on button "Select a subcategory" at bounding box center [1288, 281] width 237 height 29
click at [1245, 274] on span "Select a subcategory" at bounding box center [1234, 281] width 101 height 17
click at [1208, 748] on span "Save" at bounding box center [1206, 741] width 21 height 12
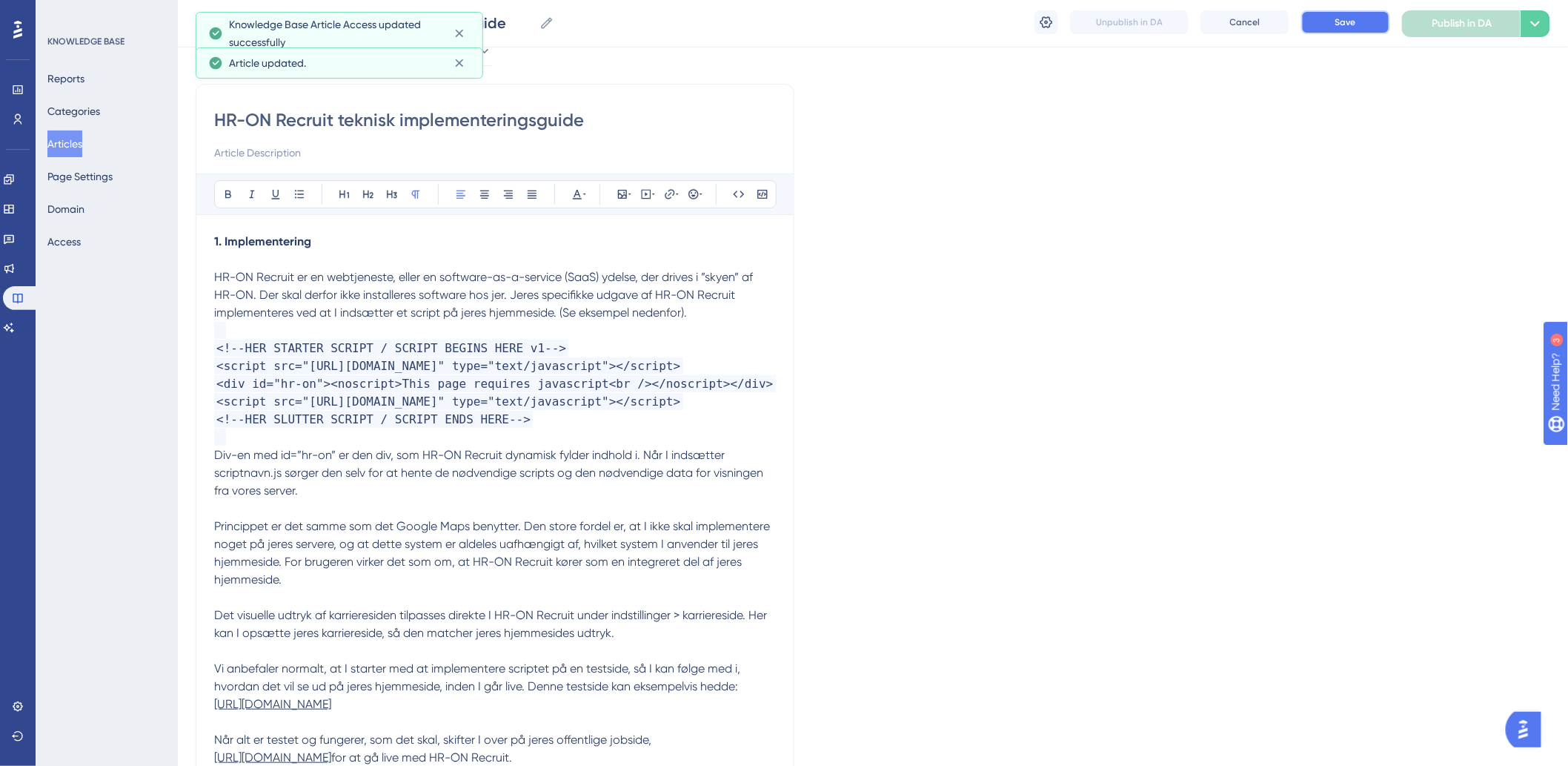
click at [1323, 21] on button "Save" at bounding box center [1345, 22] width 89 height 24
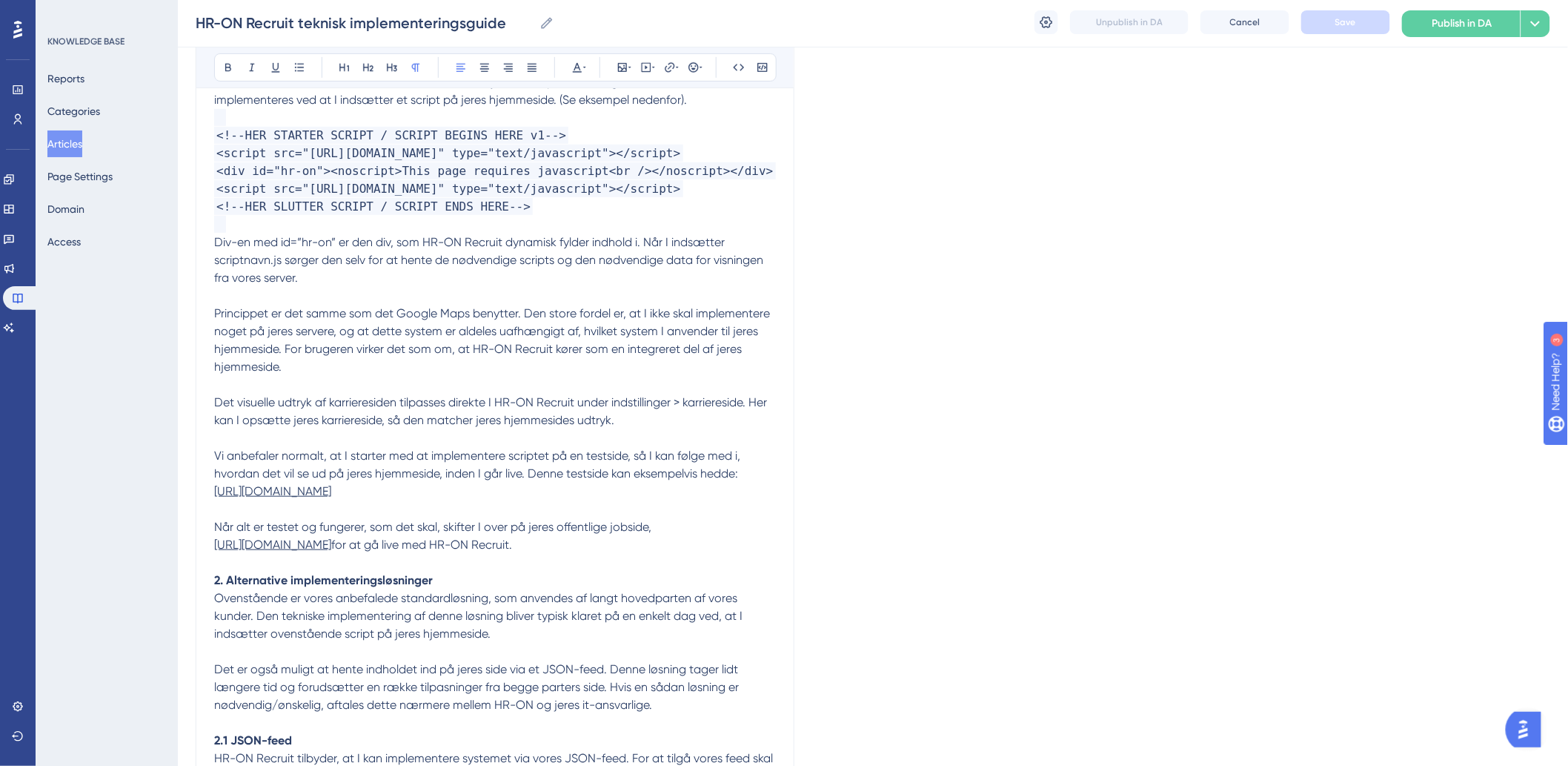
scroll to position [0, 0]
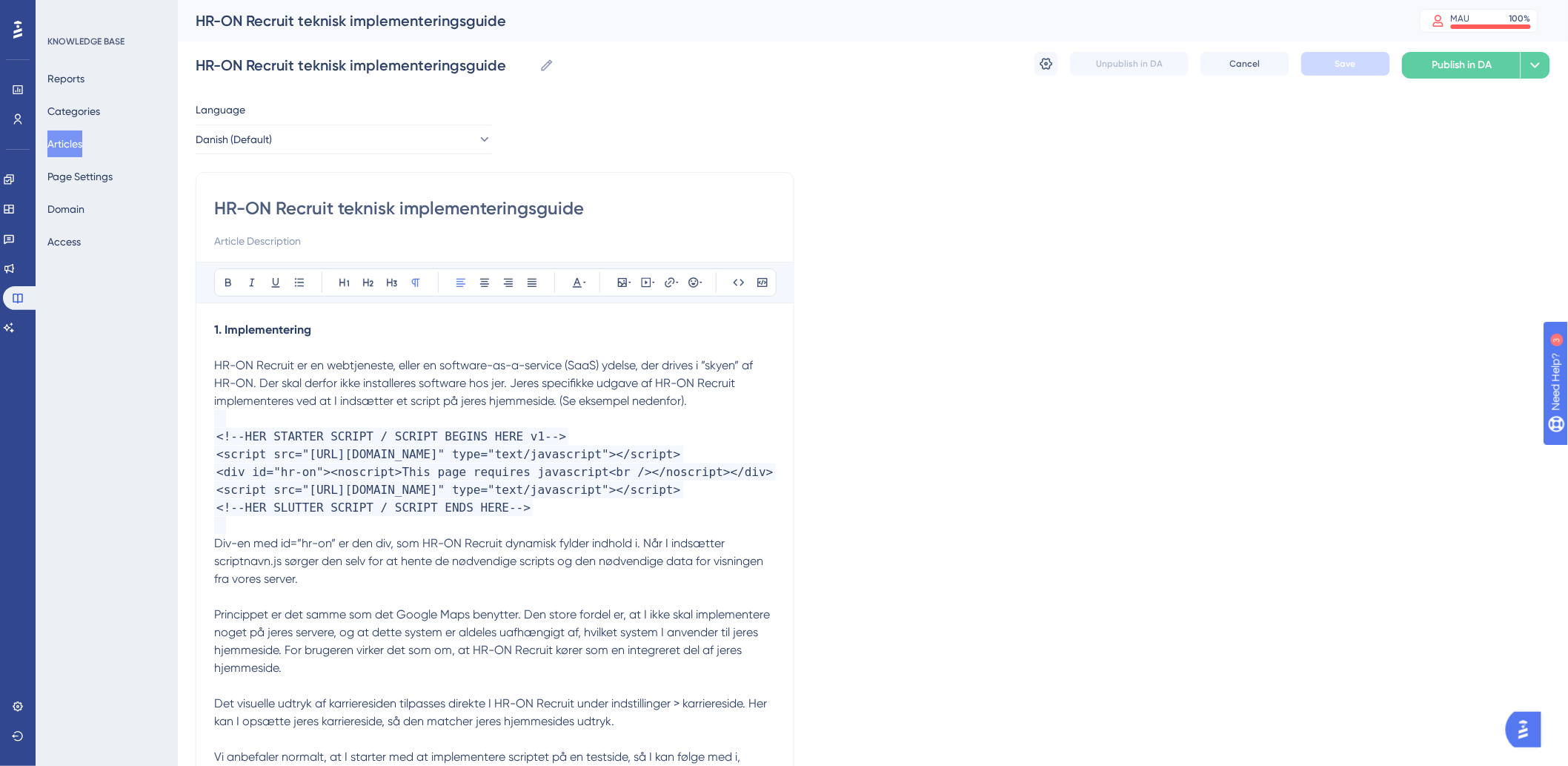
click at [438, 402] on span "HR-ON Recruit er en webtjeneste, eller en software-as-a-service (SaaS) ydelse, …" at bounding box center [485, 383] width 542 height 50
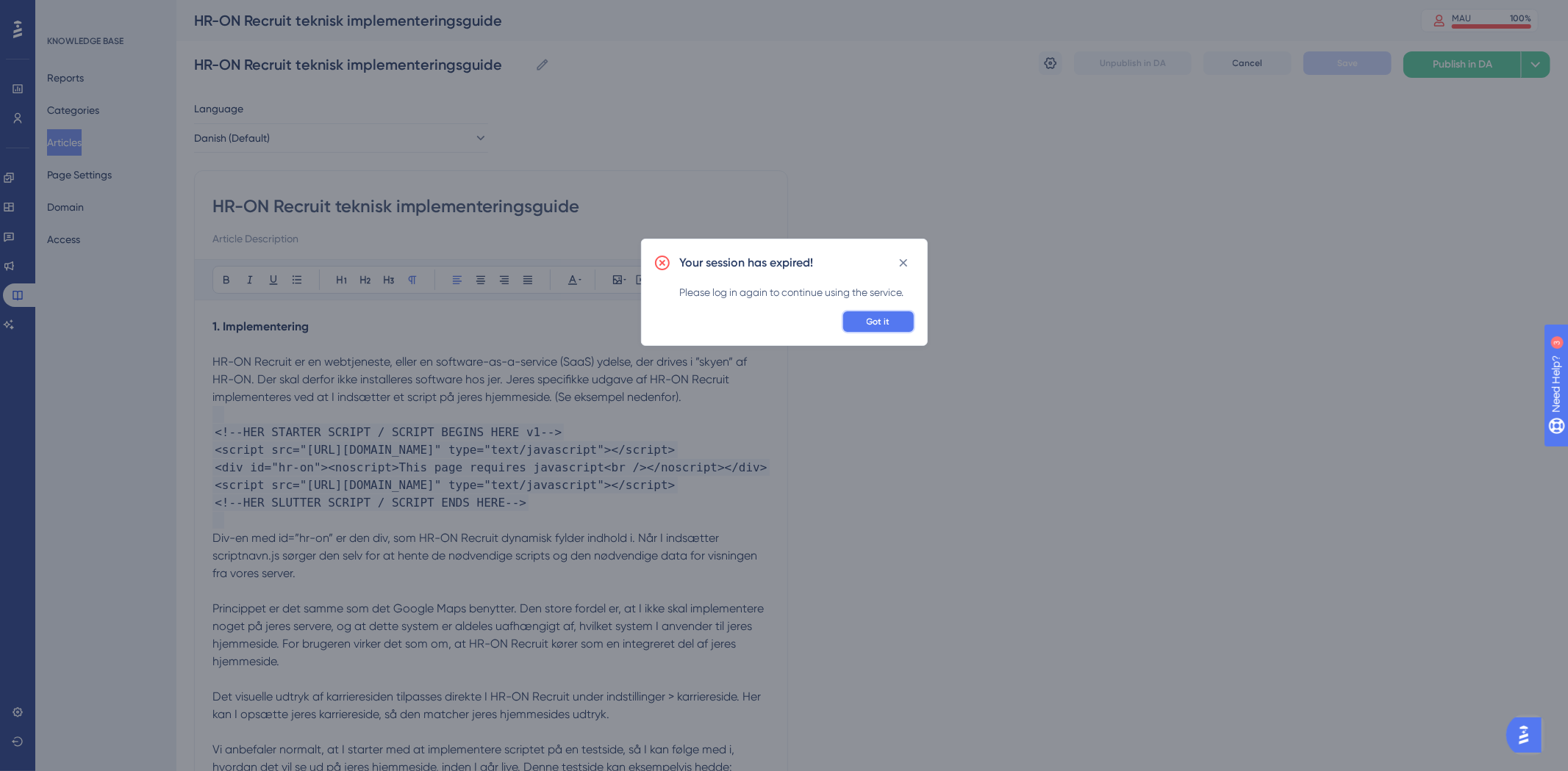
click at [888, 316] on span "Got it" at bounding box center [878, 321] width 24 height 12
